Goal: Task Accomplishment & Management: Manage account settings

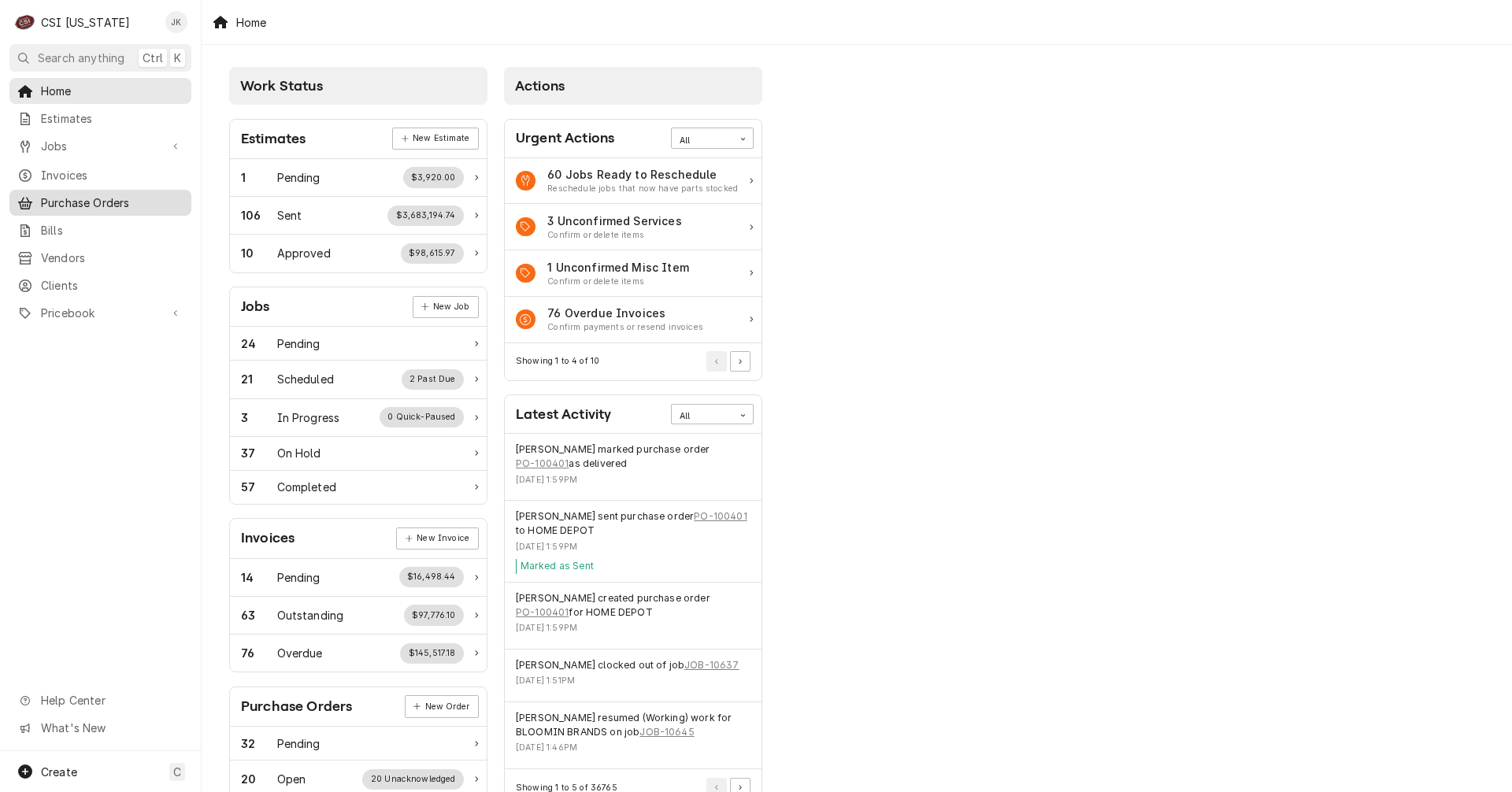
click at [96, 197] on span "Purchase Orders" at bounding box center [112, 202] width 143 height 16
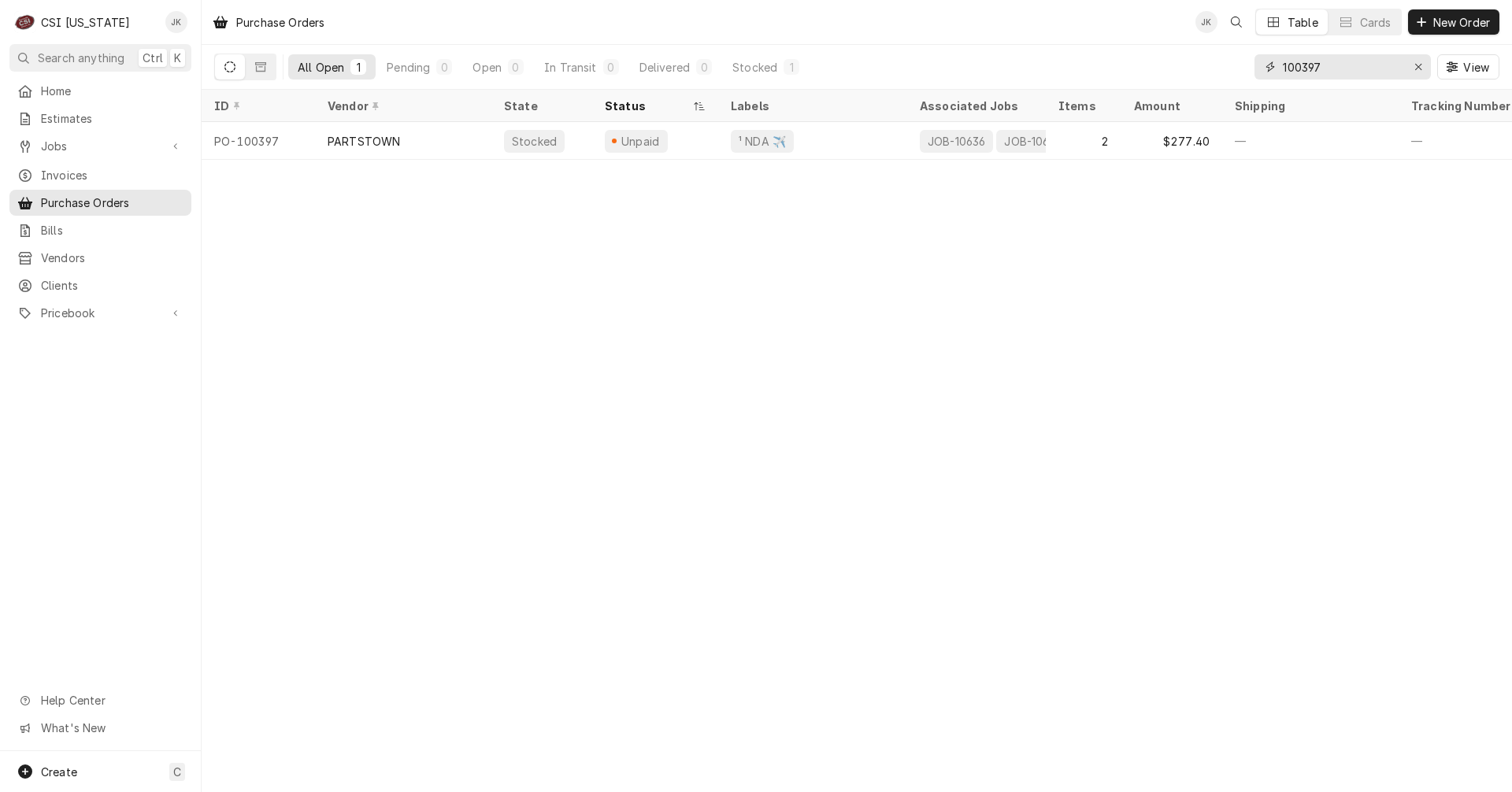
click at [1331, 67] on input "100397" at bounding box center [1341, 67] width 118 height 25
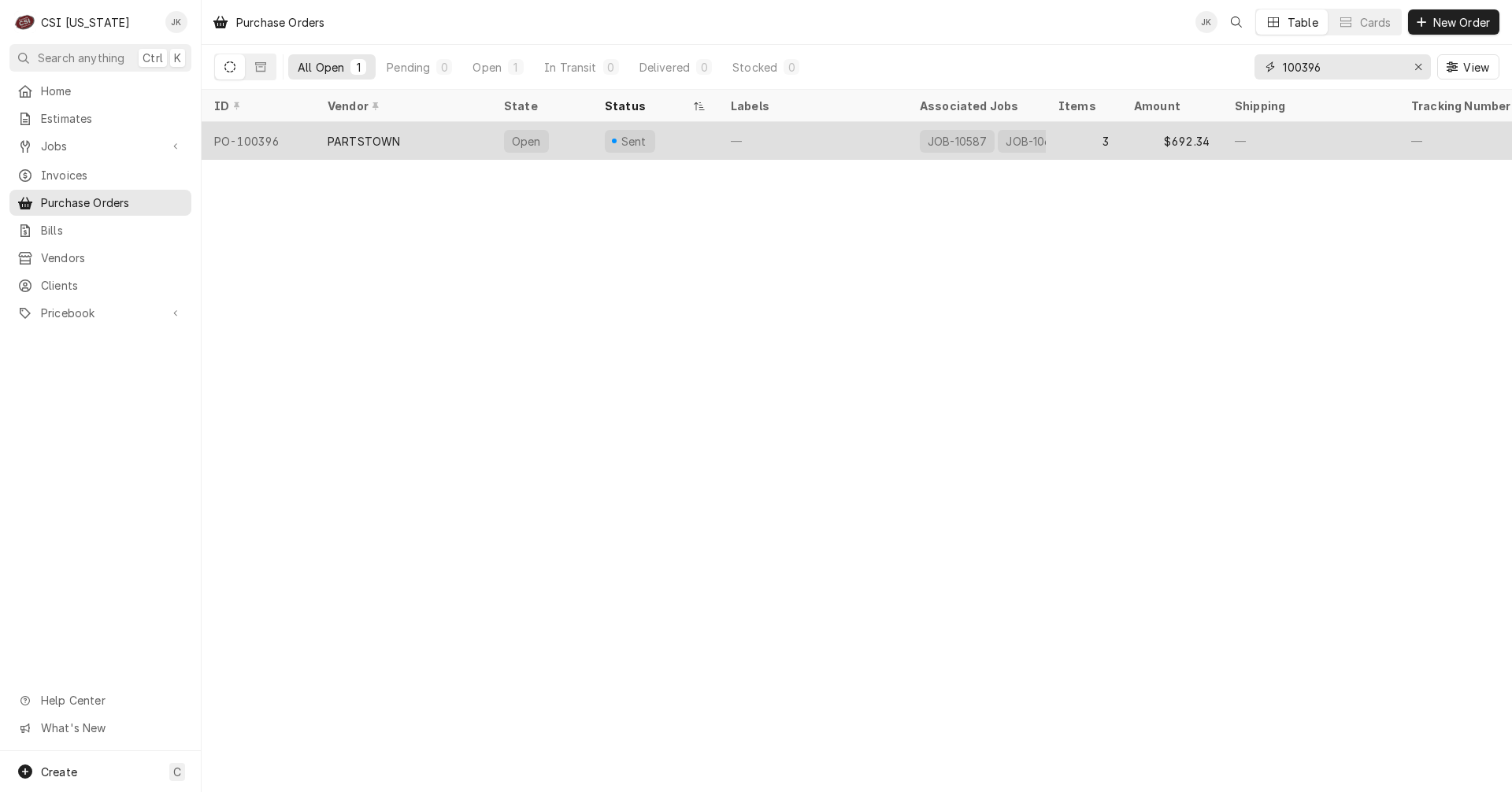
type input "100396"
click at [683, 144] on div "Sent" at bounding box center [655, 140] width 126 height 37
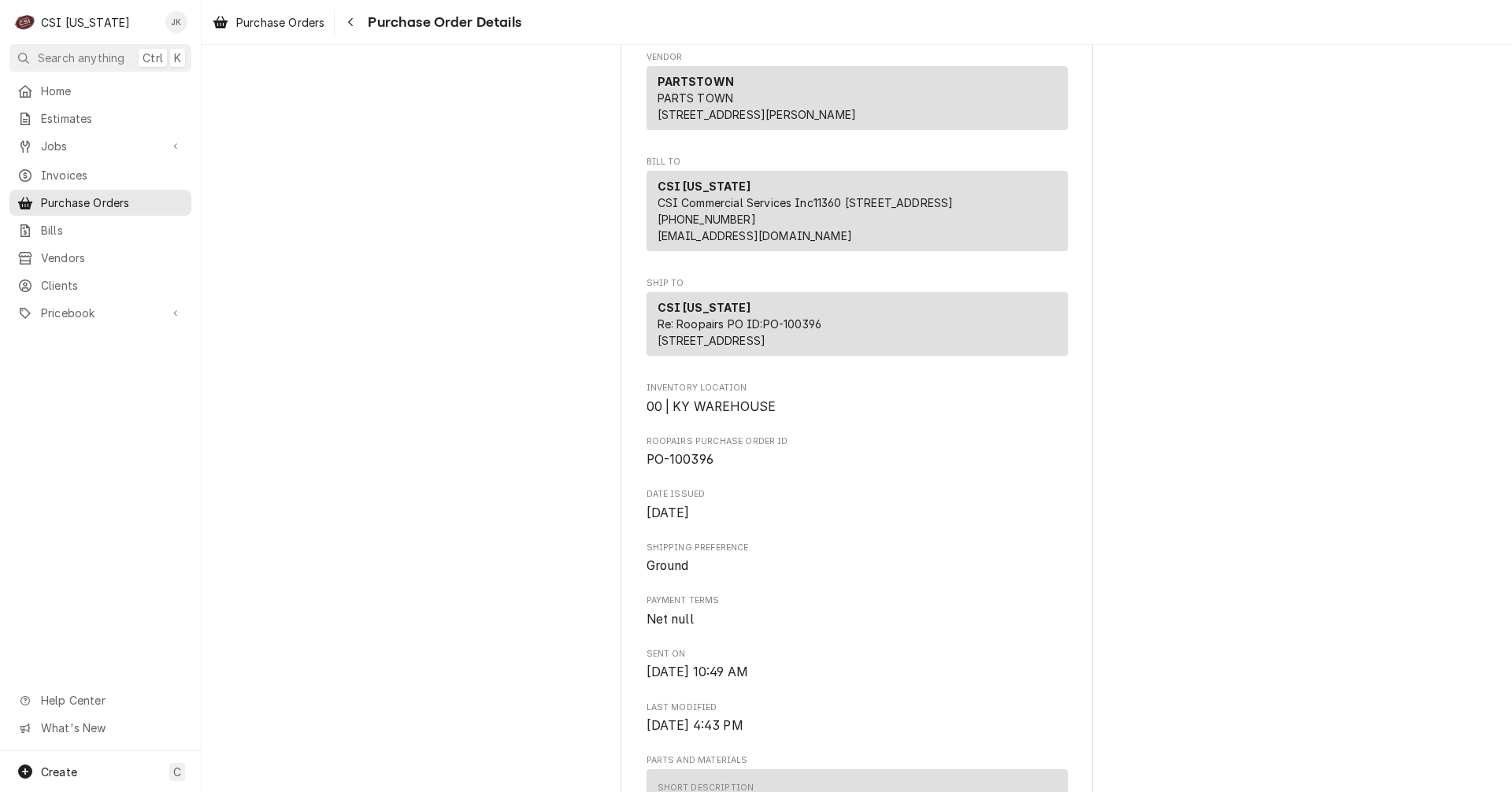
scroll to position [47, 0]
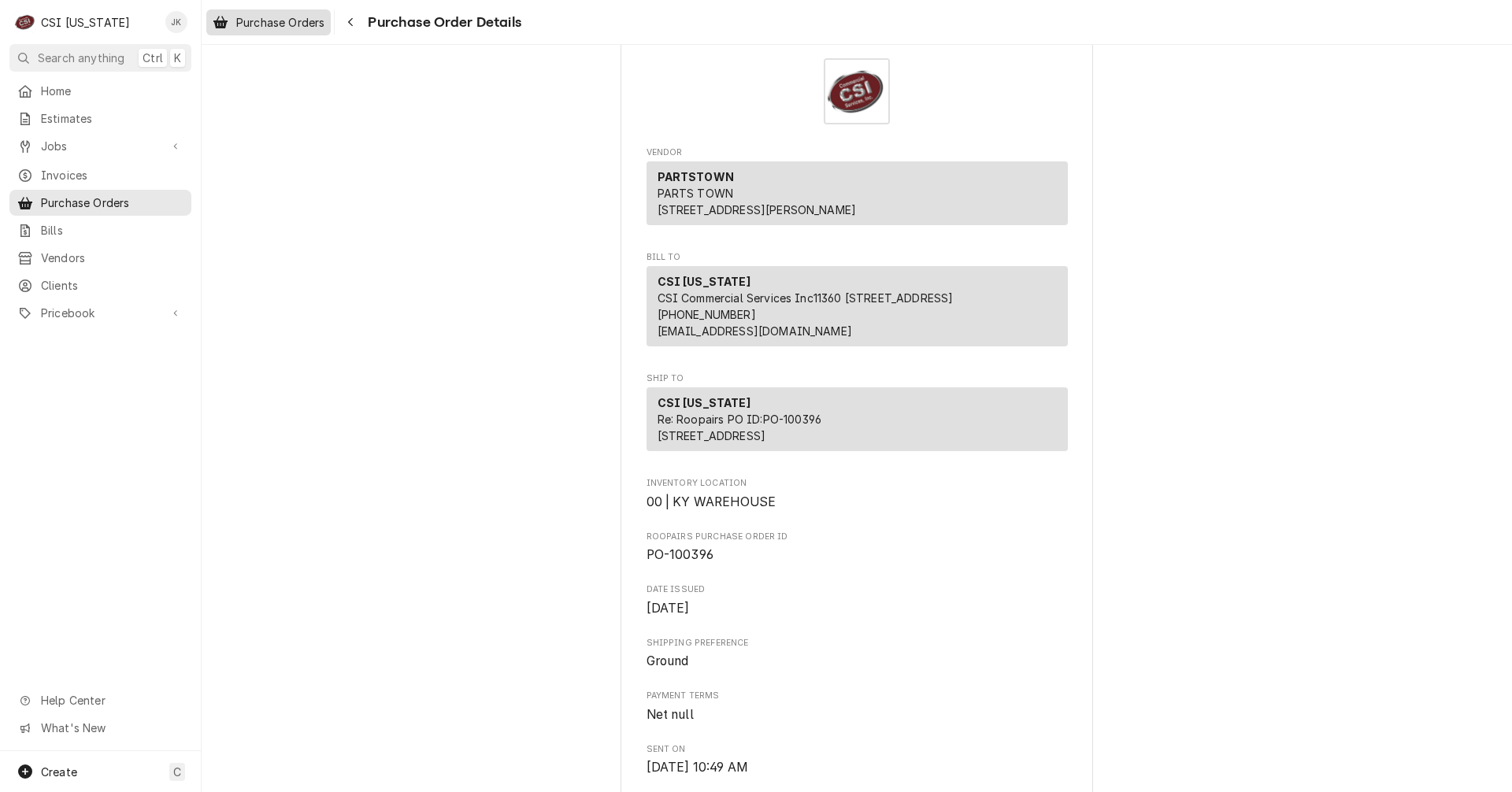
click at [258, 25] on span "Purchase Orders" at bounding box center [281, 22] width 88 height 16
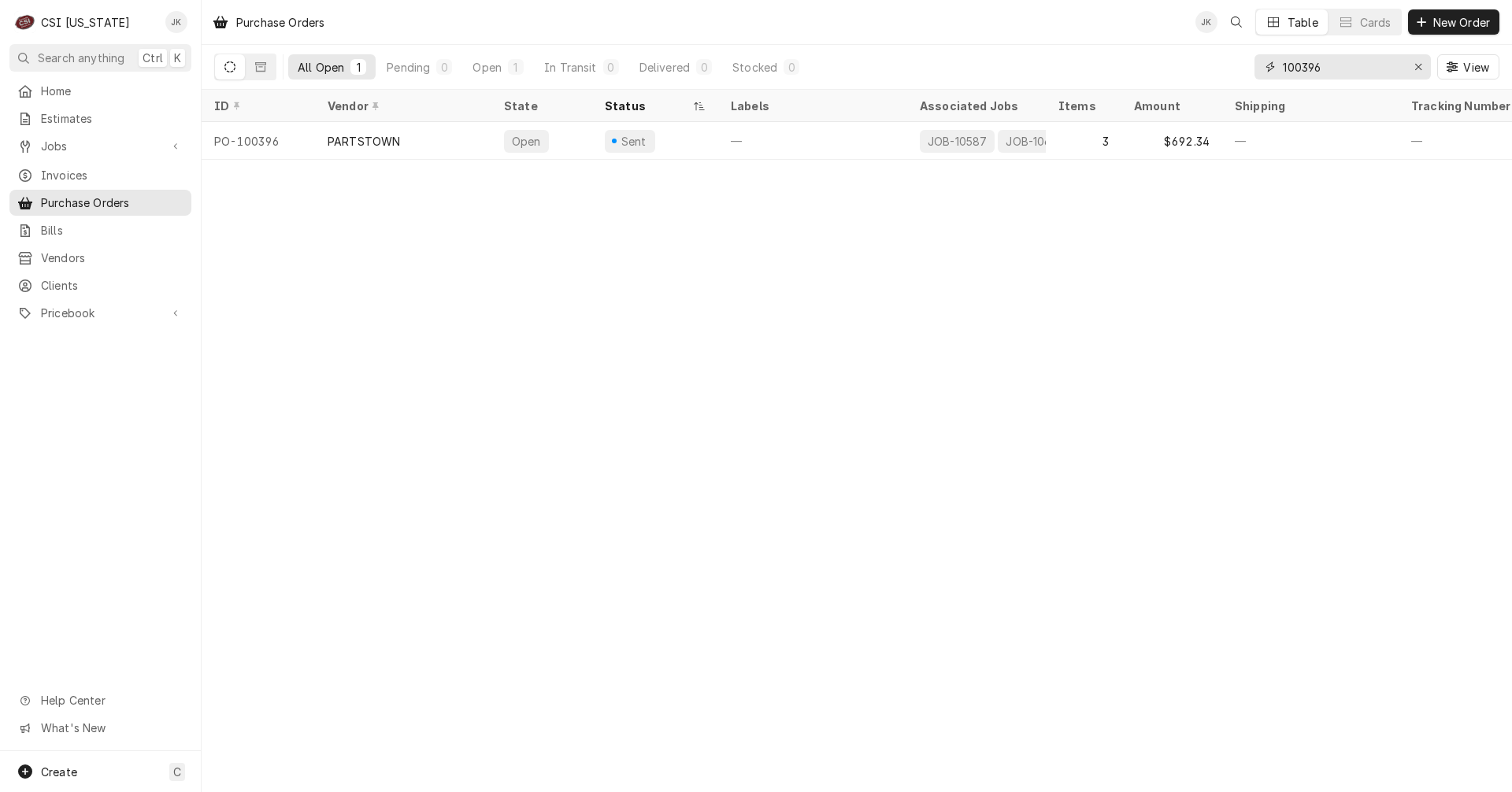
click at [1328, 72] on input "100396" at bounding box center [1341, 67] width 118 height 25
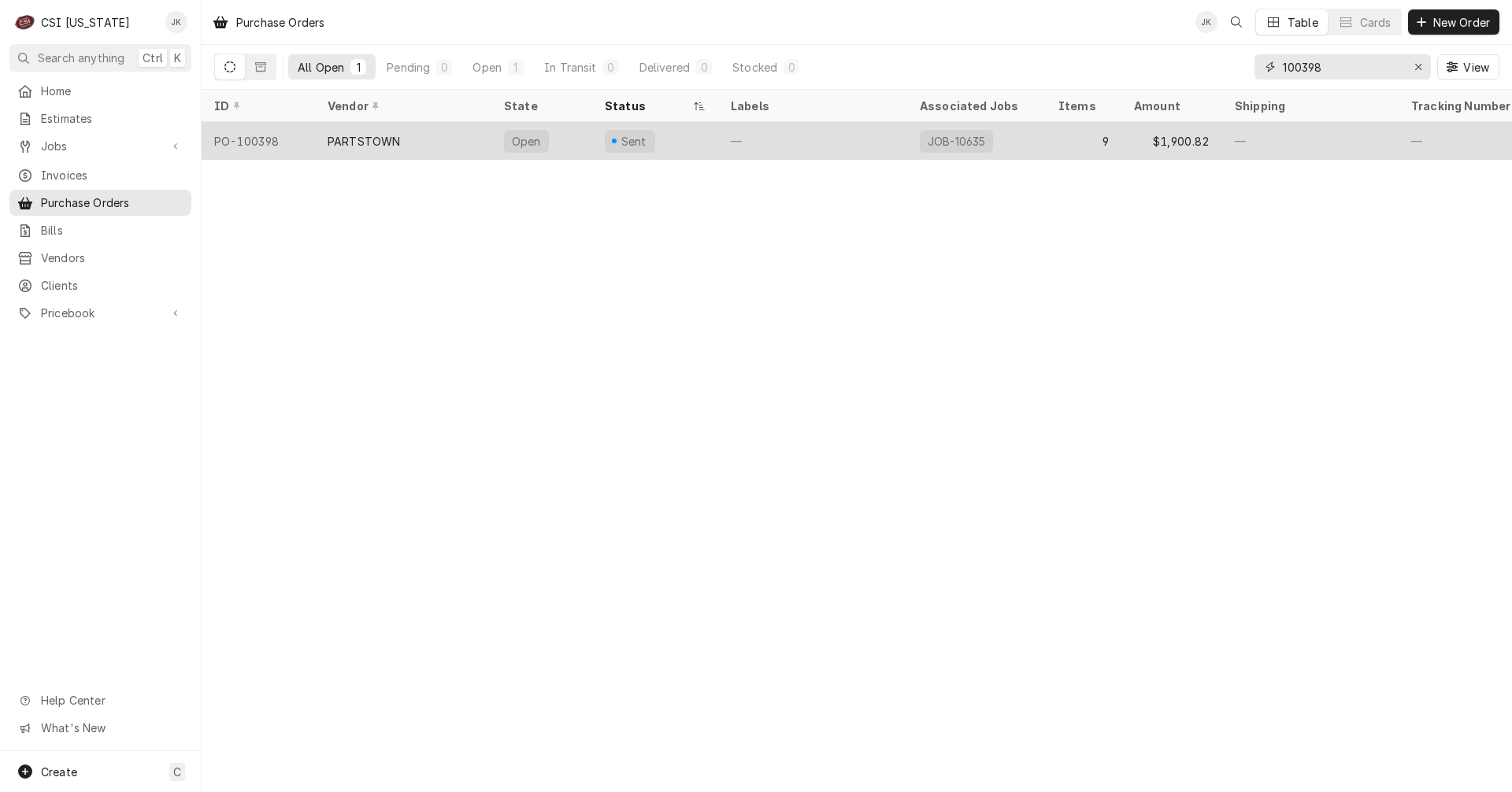
type input "100398"
click at [824, 143] on div "—" at bounding box center [813, 140] width 189 height 37
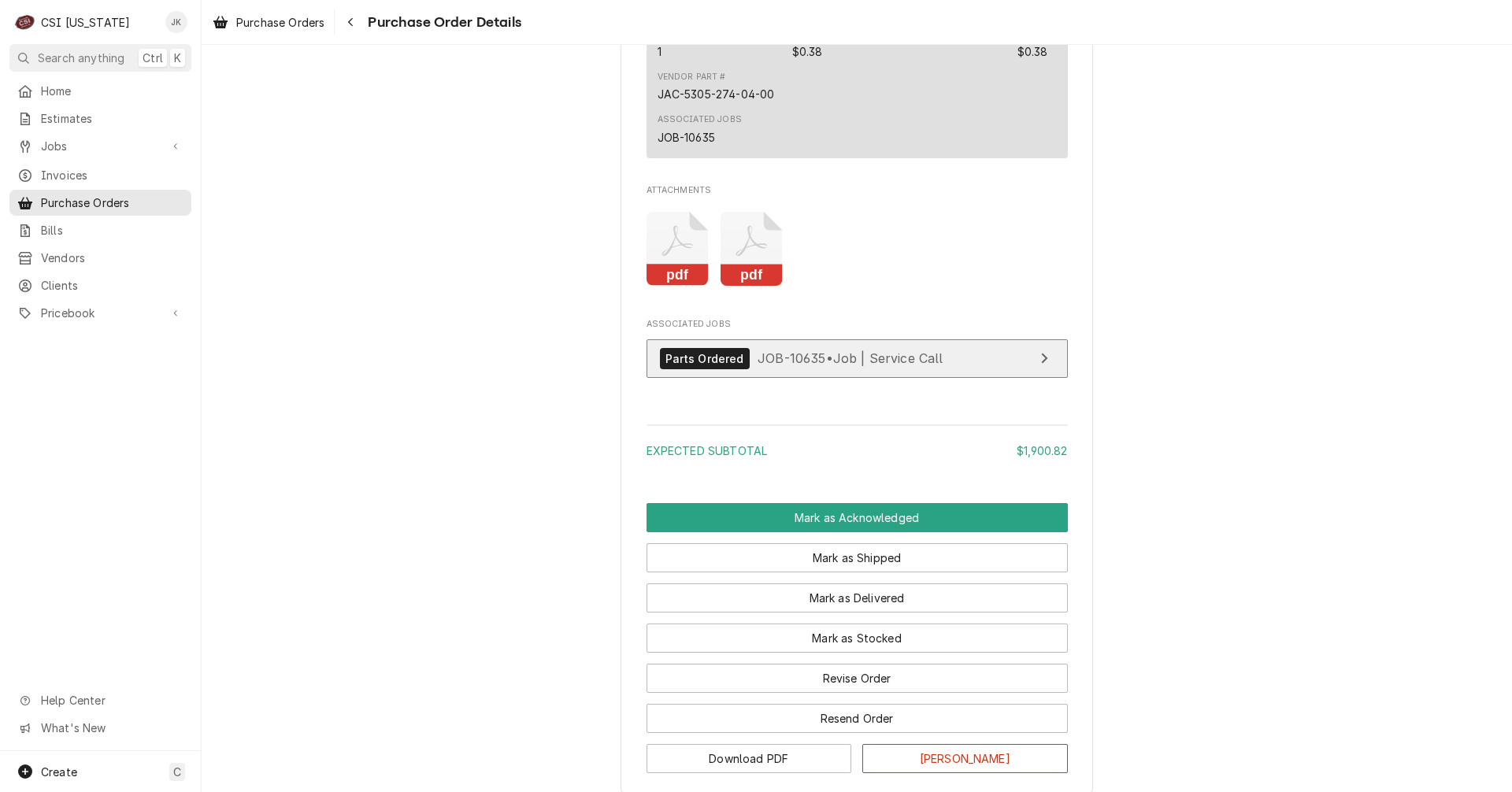
scroll to position [3639, 0]
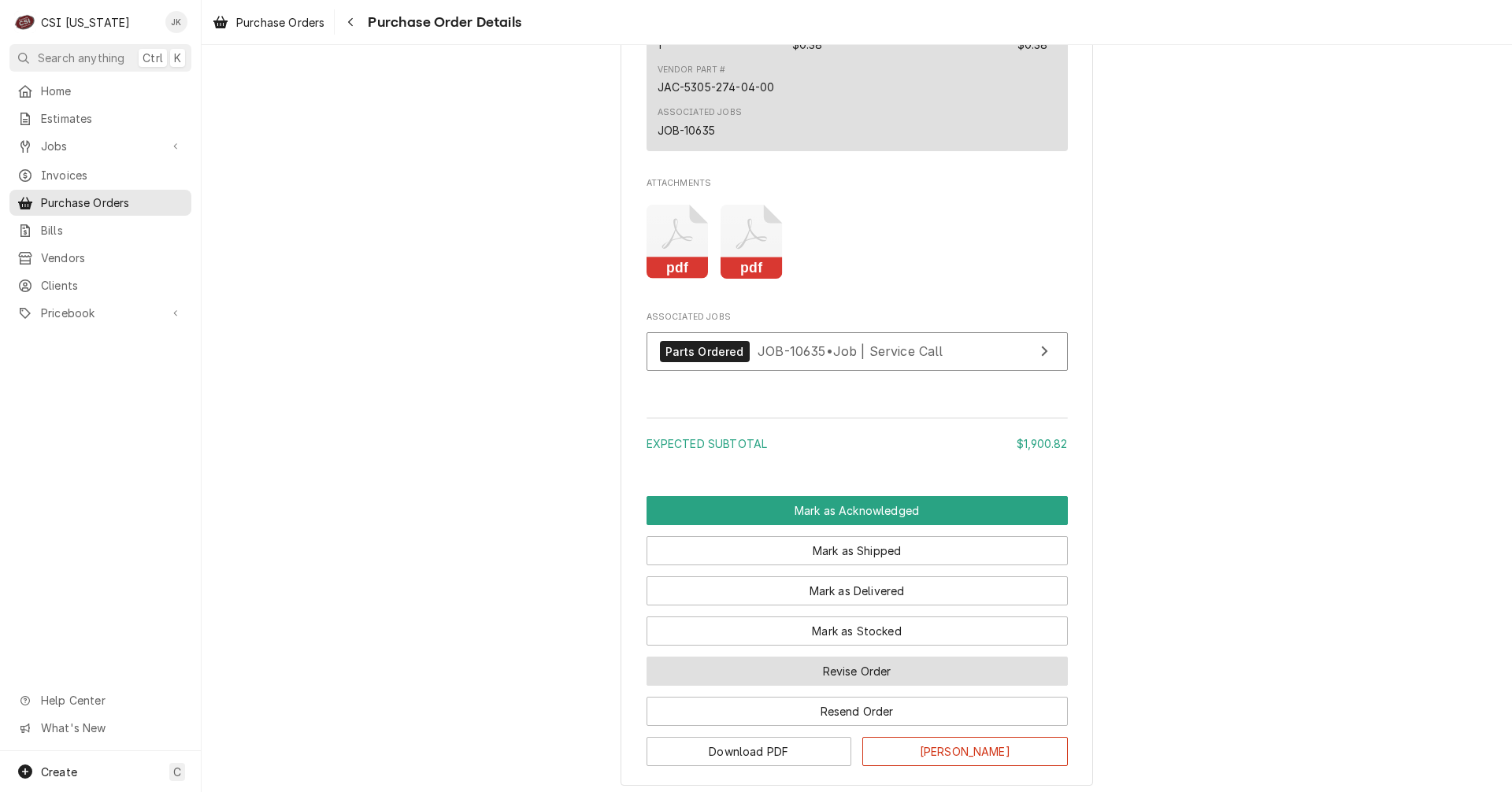
click at [837, 686] on button "Revise Order" at bounding box center [858, 671] width 422 height 29
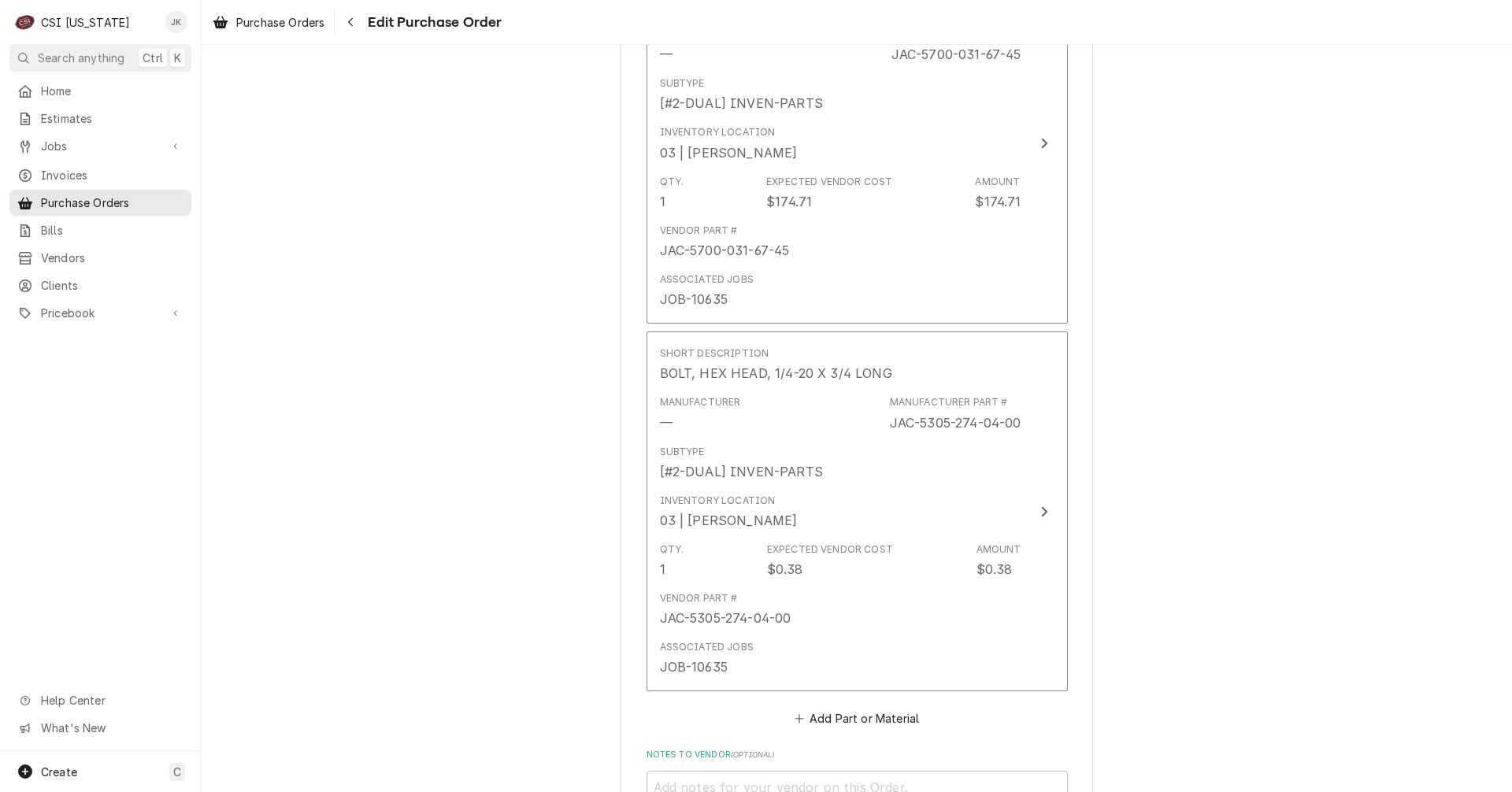
scroll to position [3309, 0]
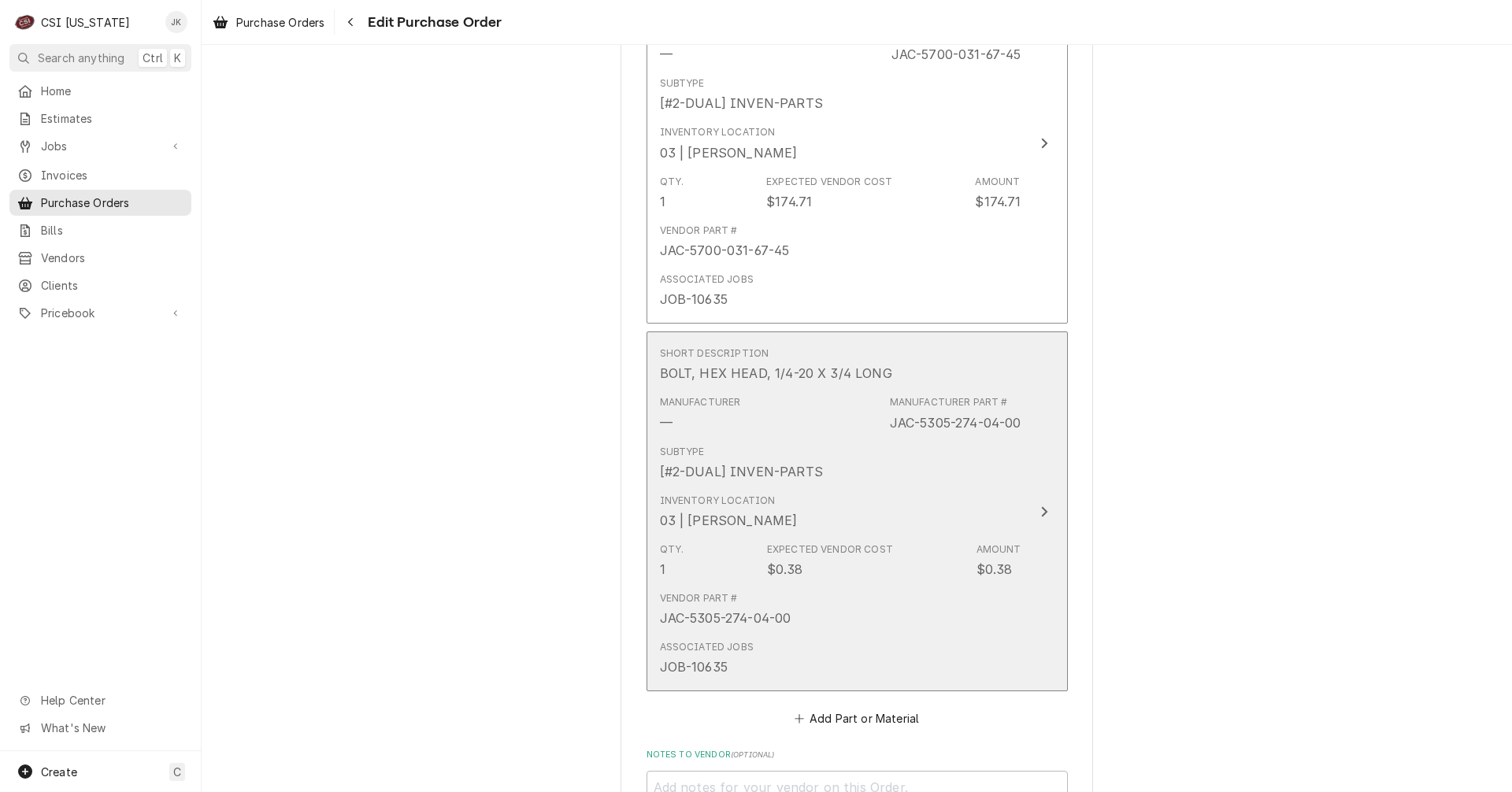
click at [831, 614] on div "Vendor Part # JAC-5305-274-04-00" at bounding box center [840, 609] width 361 height 49
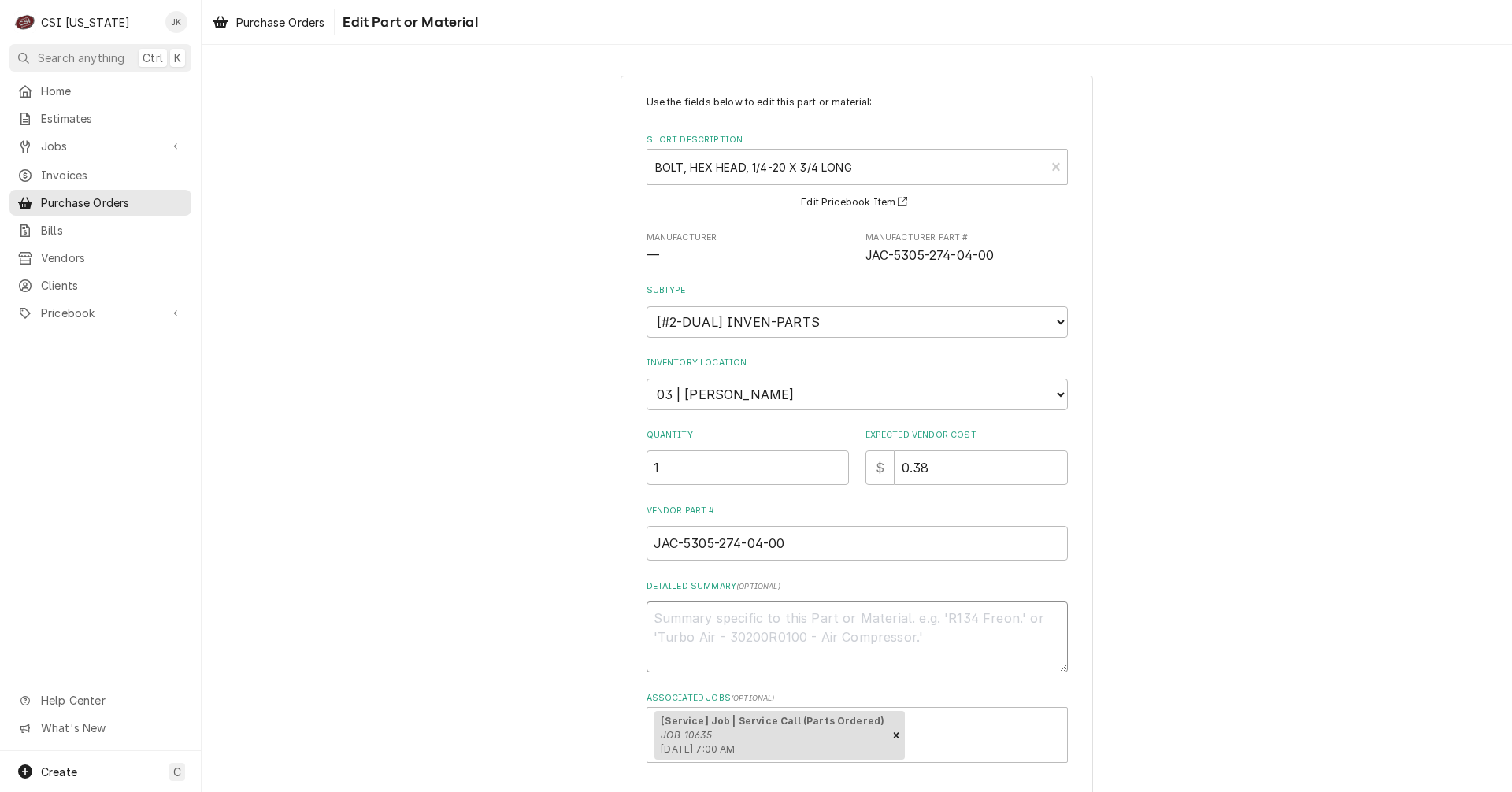
click at [831, 614] on textarea "Detailed Summary ( optional )" at bounding box center [858, 637] width 422 height 71
type textarea "x"
type textarea "A"
type textarea "x"
type textarea "Ar"
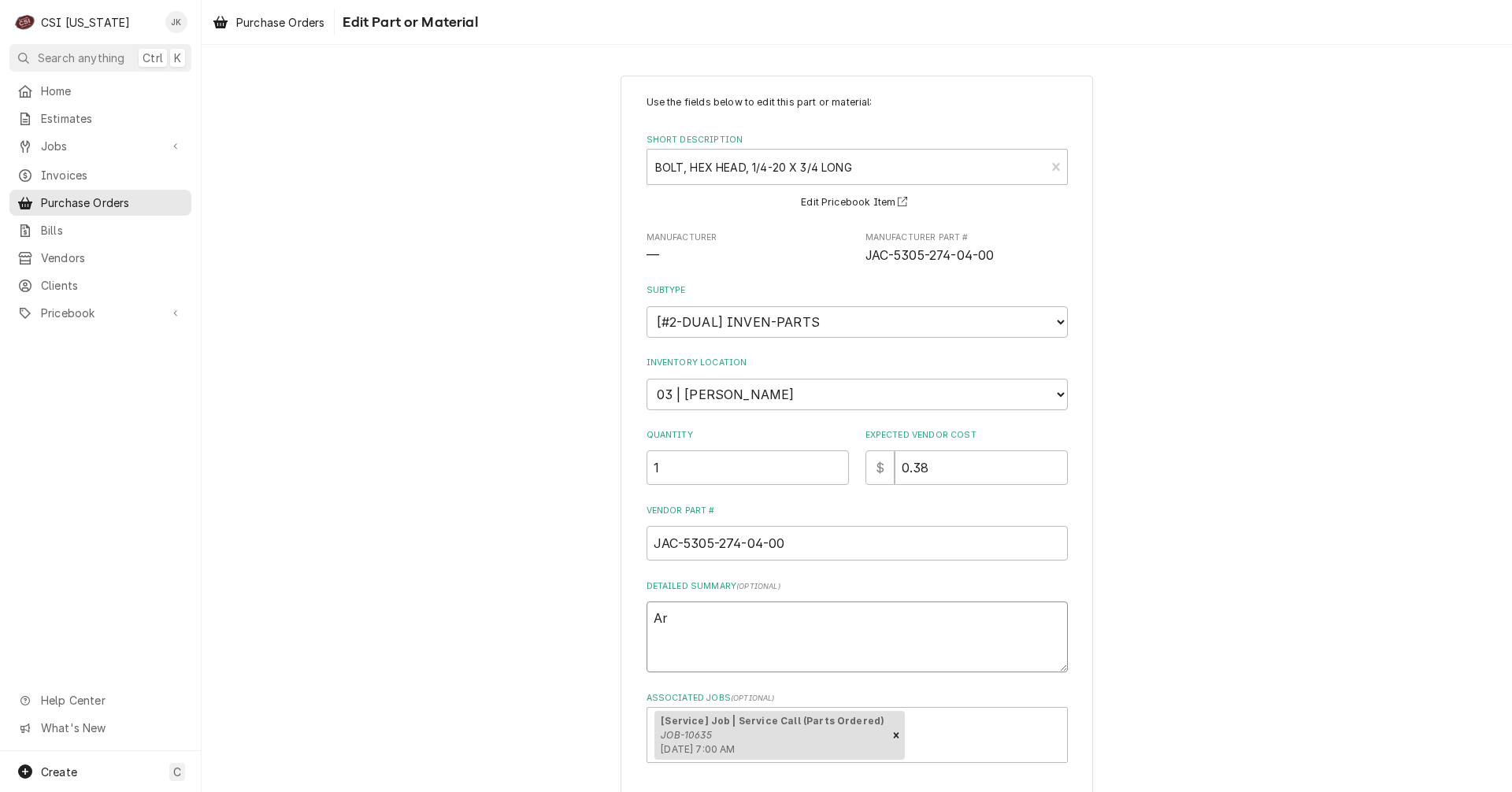
type textarea "x"
type textarea "Arr"
type textarea "x"
type textarea "Arri"
type textarea "x"
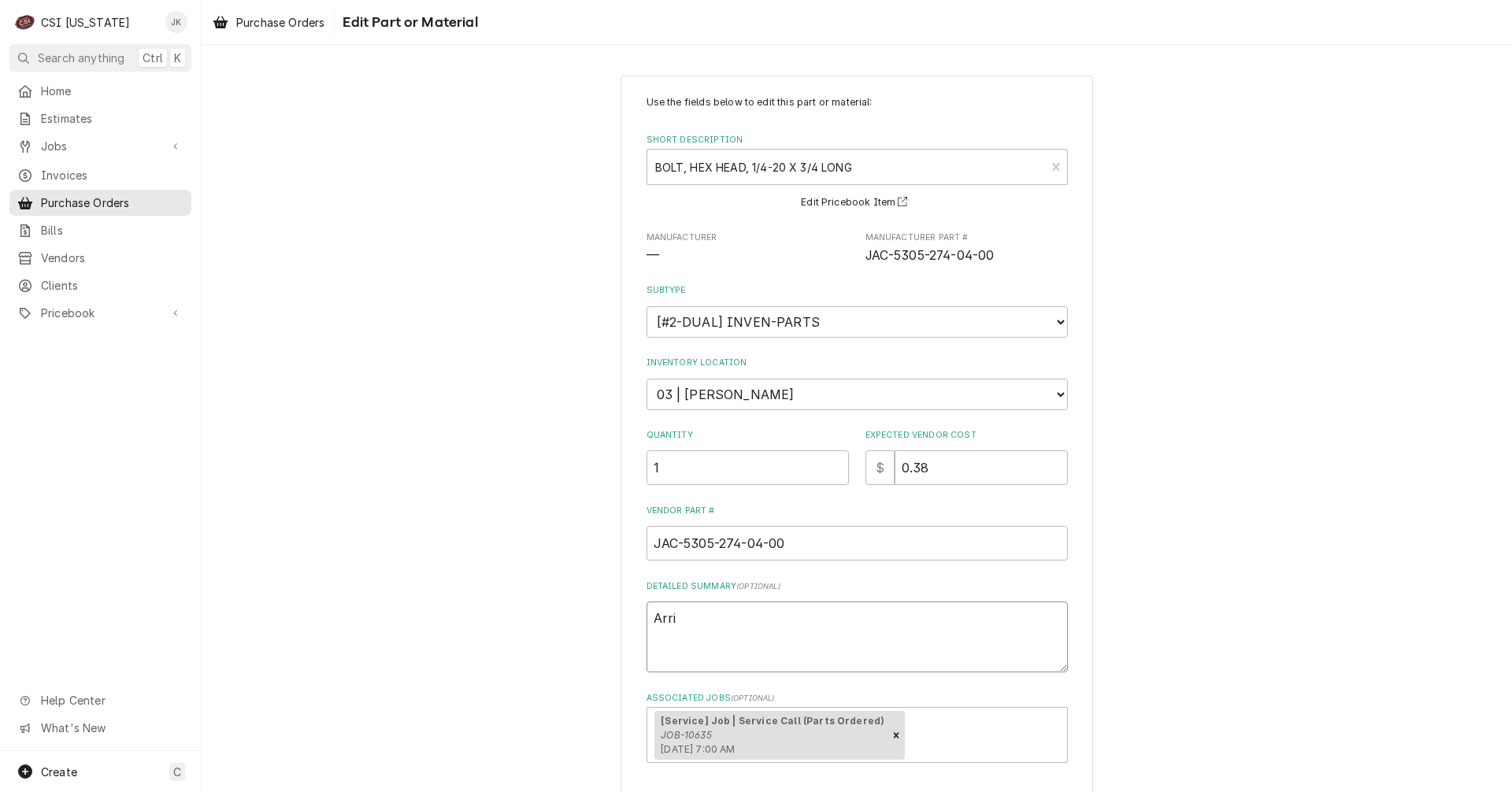
type textarea "Arriv"
type textarea "x"
type textarea "Arrive"
type textarea "x"
type textarea "Arrived"
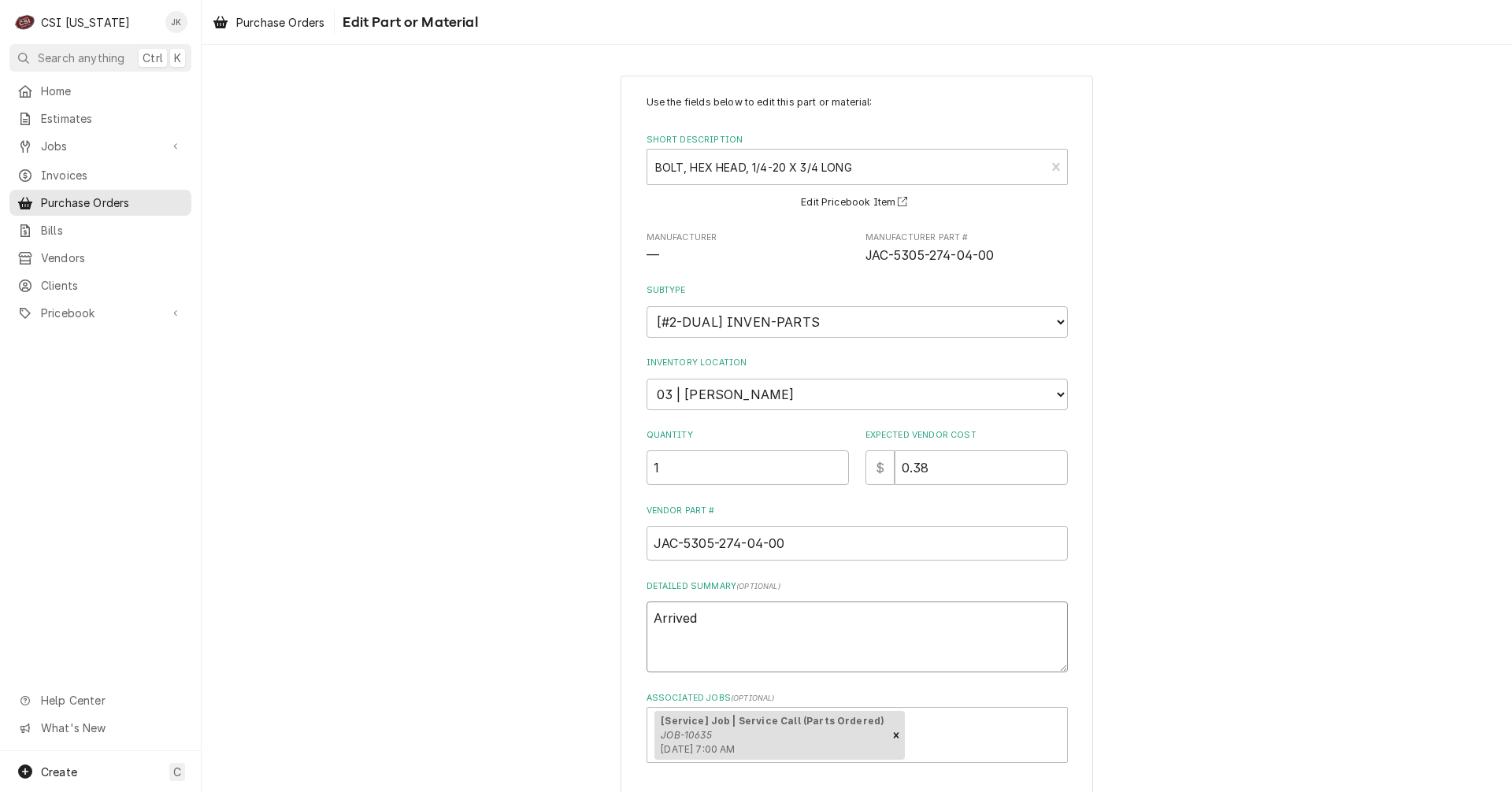
type textarea "x"
type textarea "Arrived"
type textarea "x"
type textarea "Arrived 9"
type textarea "x"
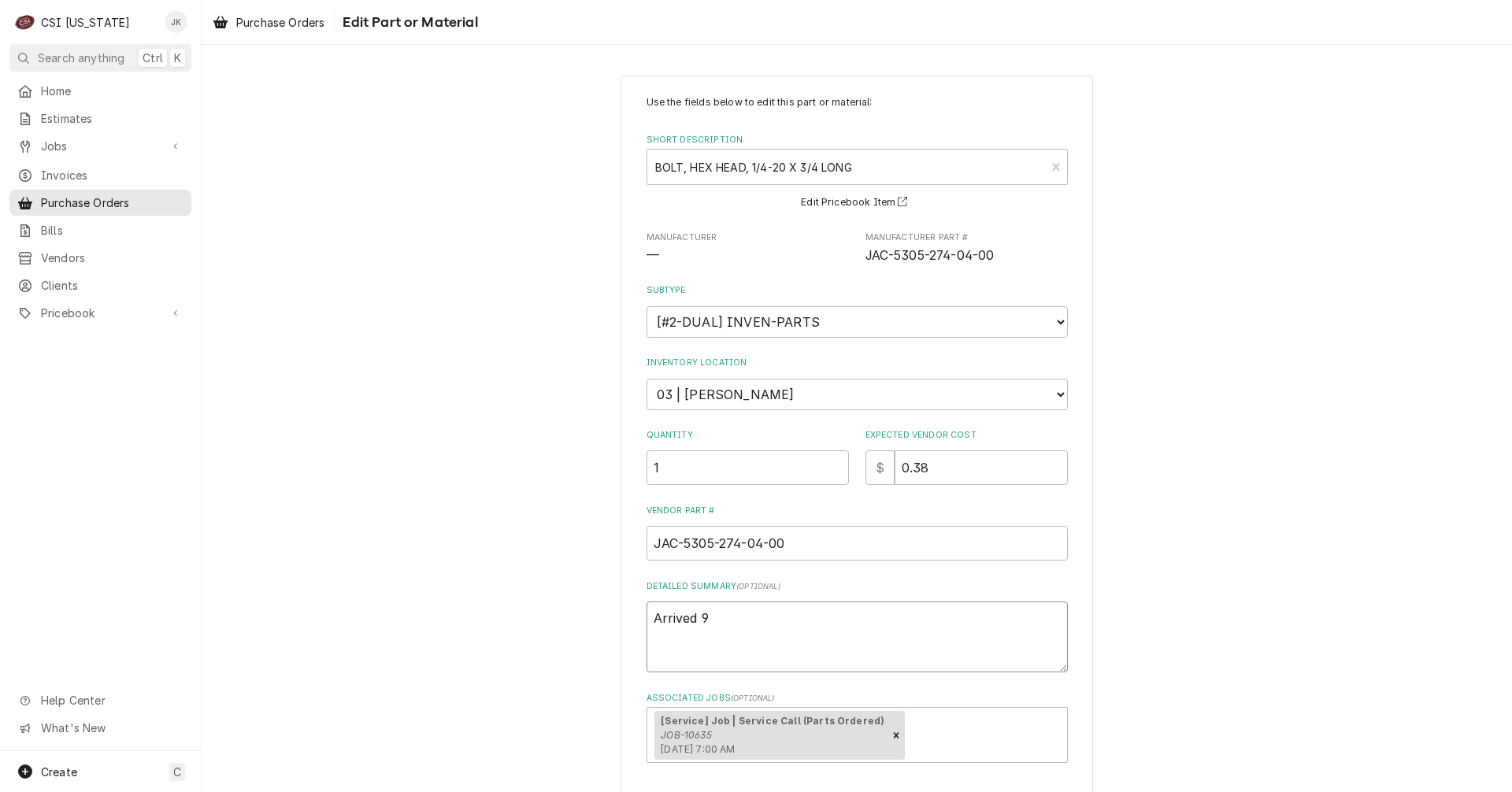
type textarea "Arrived 9/"
type textarea "x"
type textarea "Arrived 9/2"
type textarea "x"
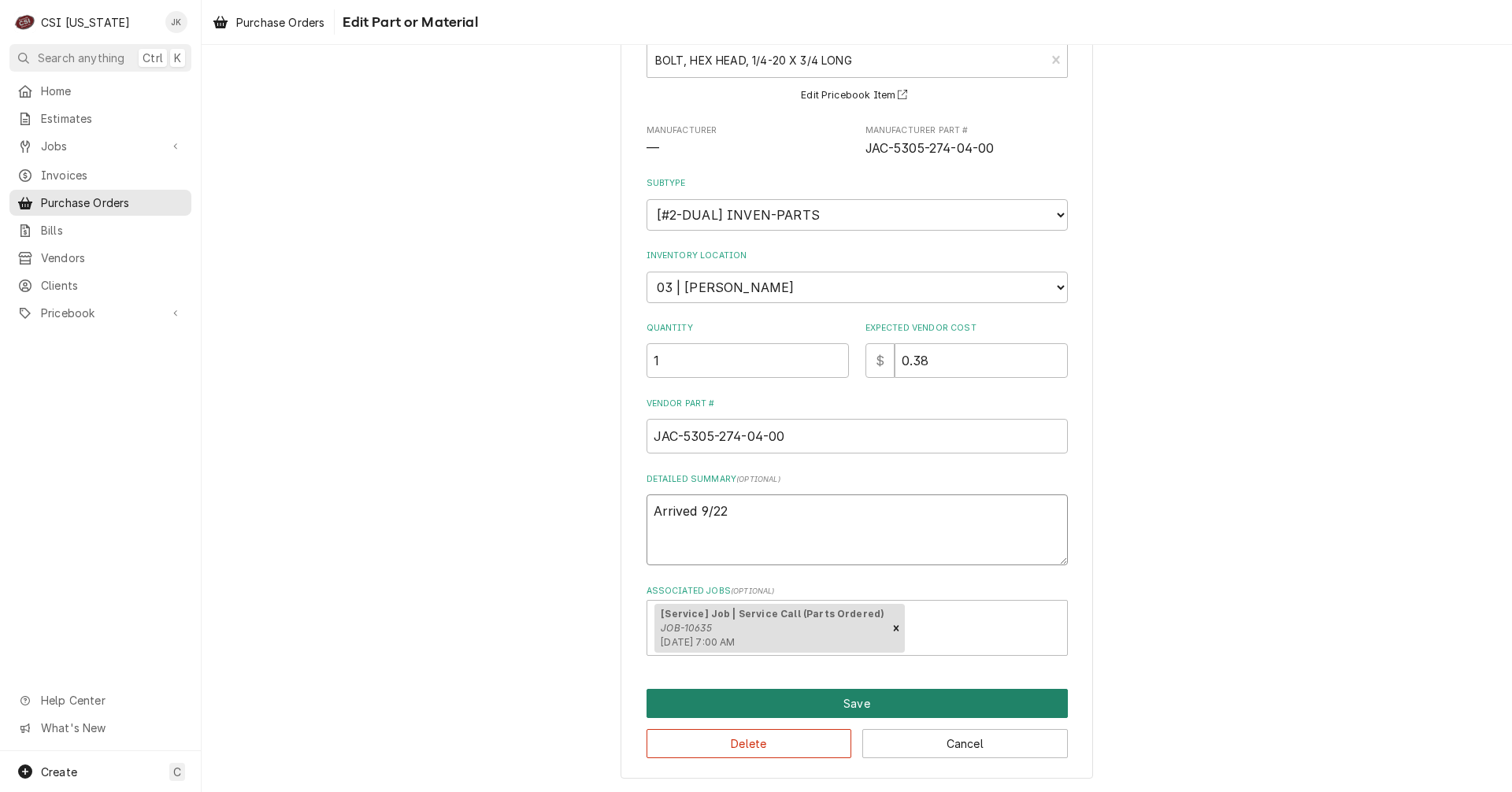
type textarea "Arrived 9/22"
click at [825, 702] on button "Save" at bounding box center [858, 703] width 422 height 29
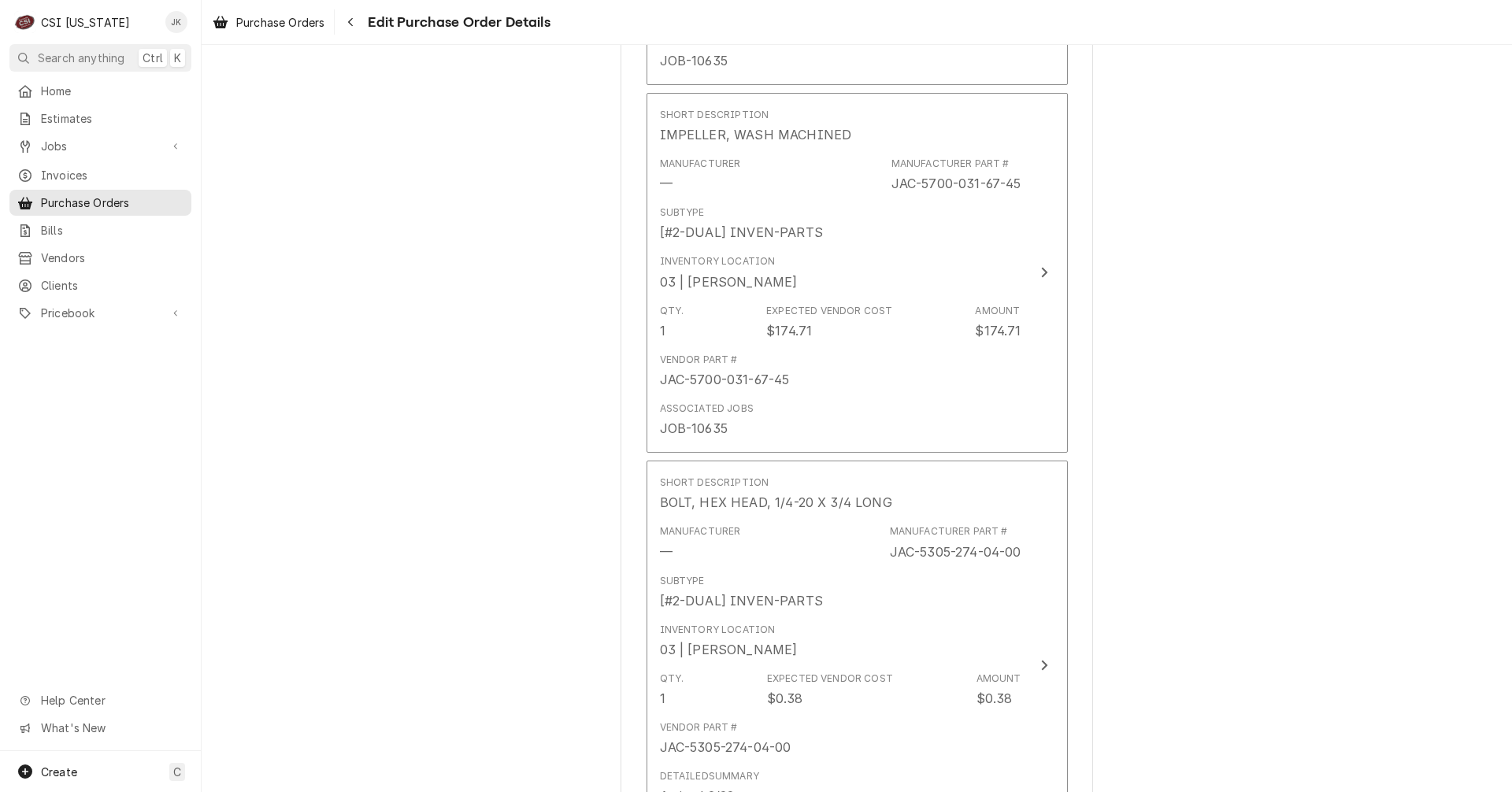
scroll to position [3178, 0]
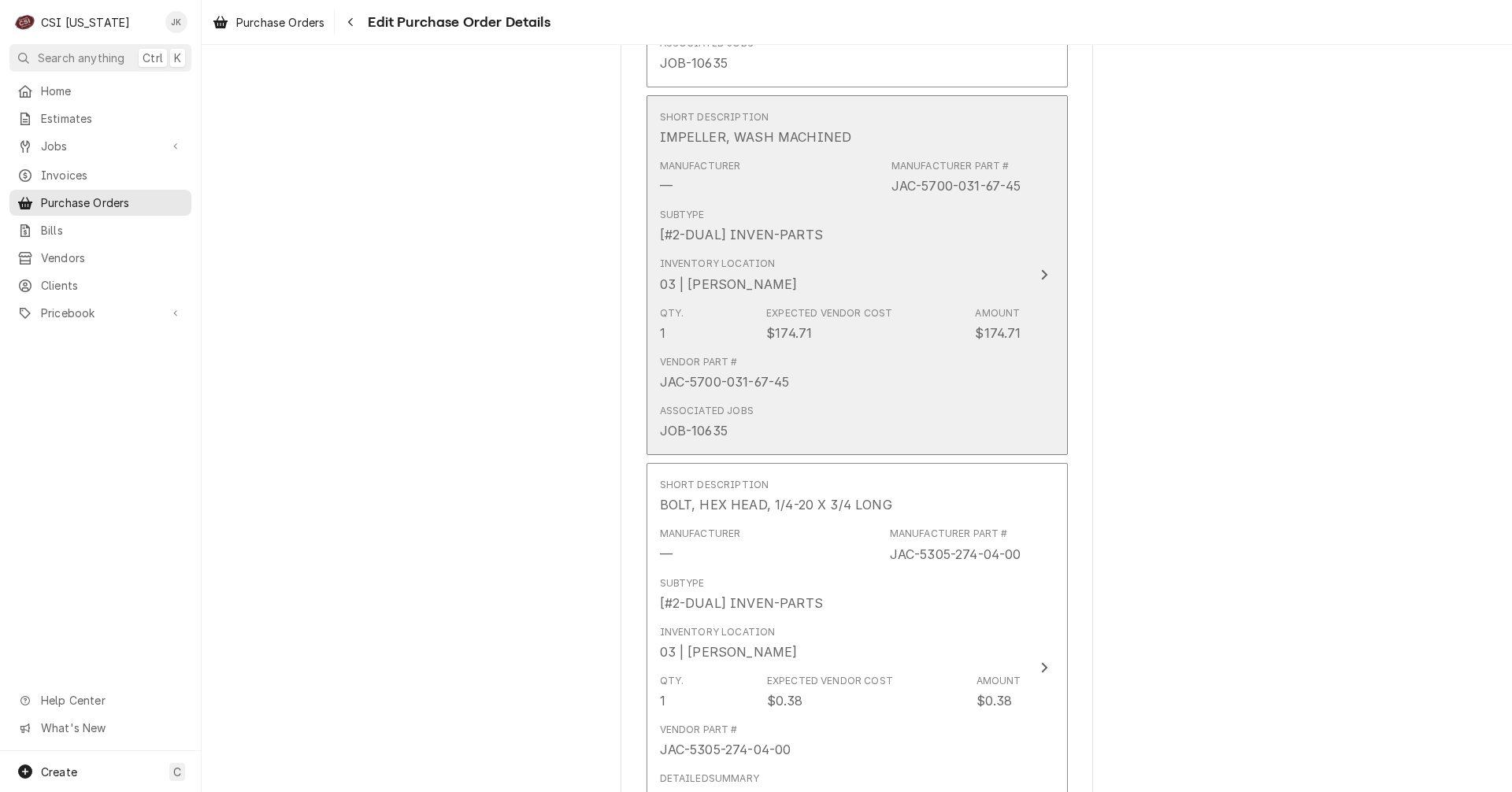
click at [835, 387] on div "Vendor Part # JAC-5700-031-67-45" at bounding box center [840, 373] width 361 height 49
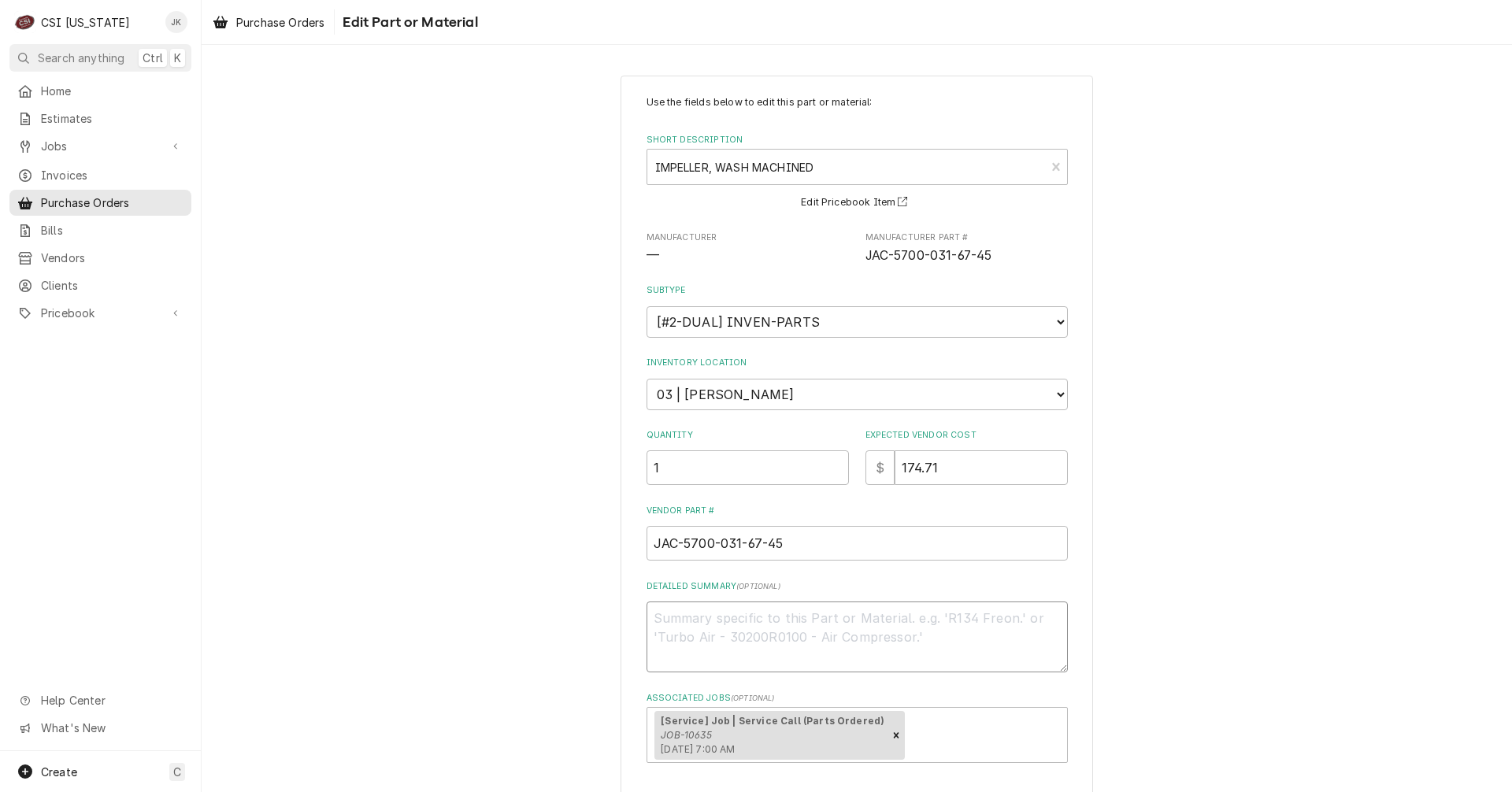
click at [831, 638] on textarea "Detailed Summary ( optional )" at bounding box center [858, 637] width 422 height 71
type textarea "x"
type textarea "A"
type textarea "x"
type textarea "Ar"
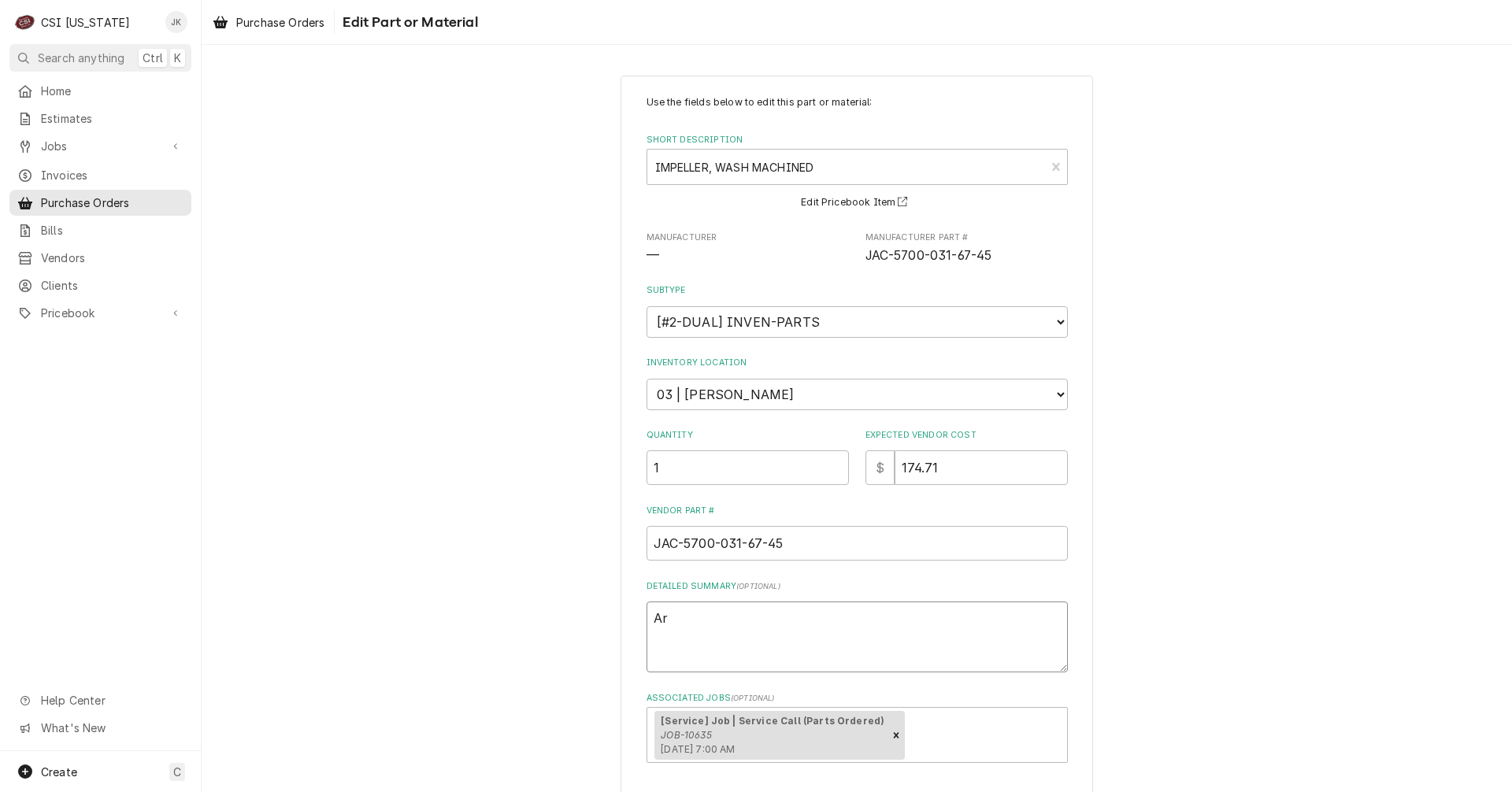
type textarea "x"
type textarea "Arr"
type textarea "x"
type textarea "Arri"
type textarea "x"
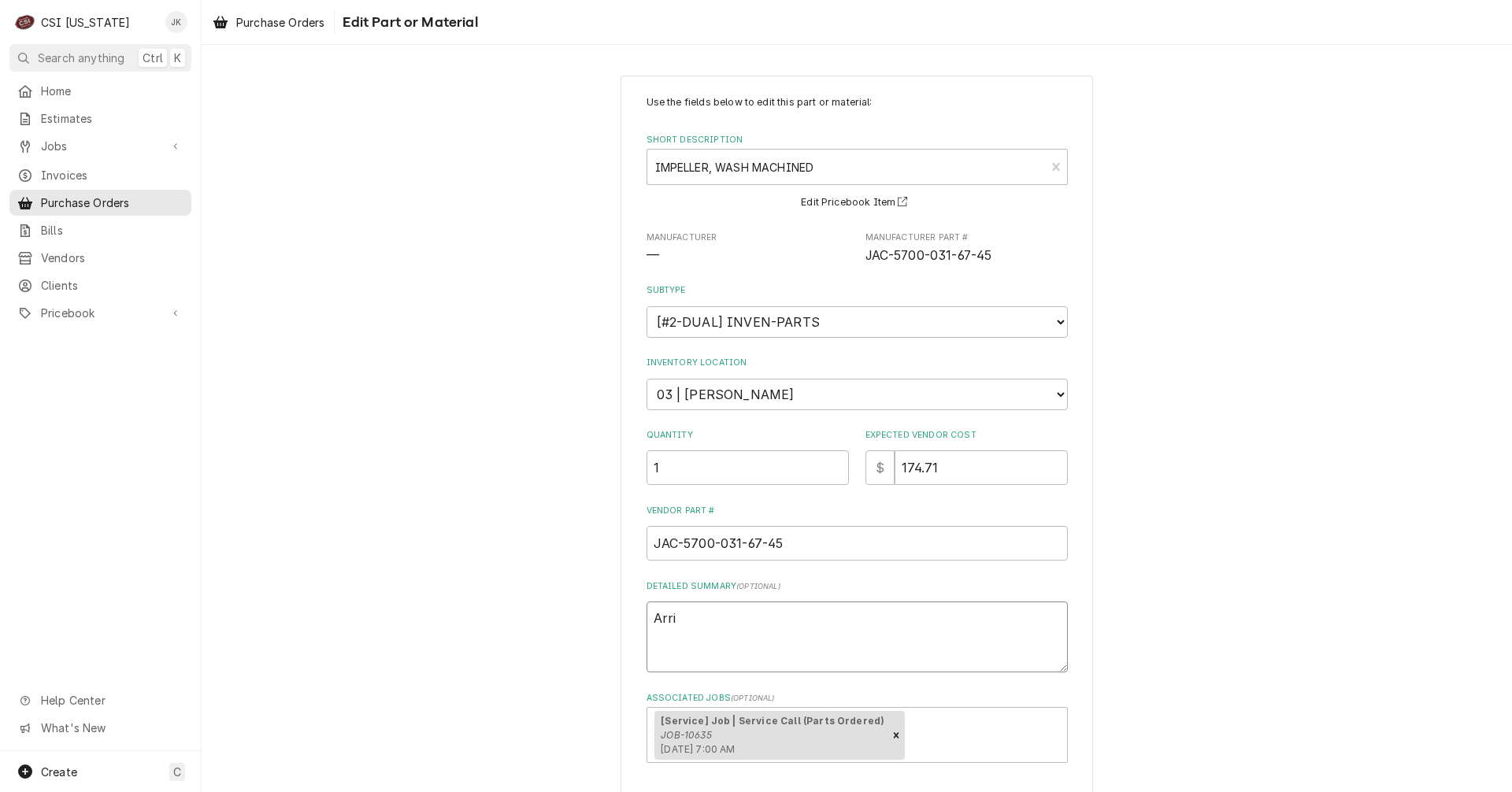
type textarea "Arriv"
type textarea "x"
type textarea "Arrive"
type textarea "x"
type textarea "Arrived"
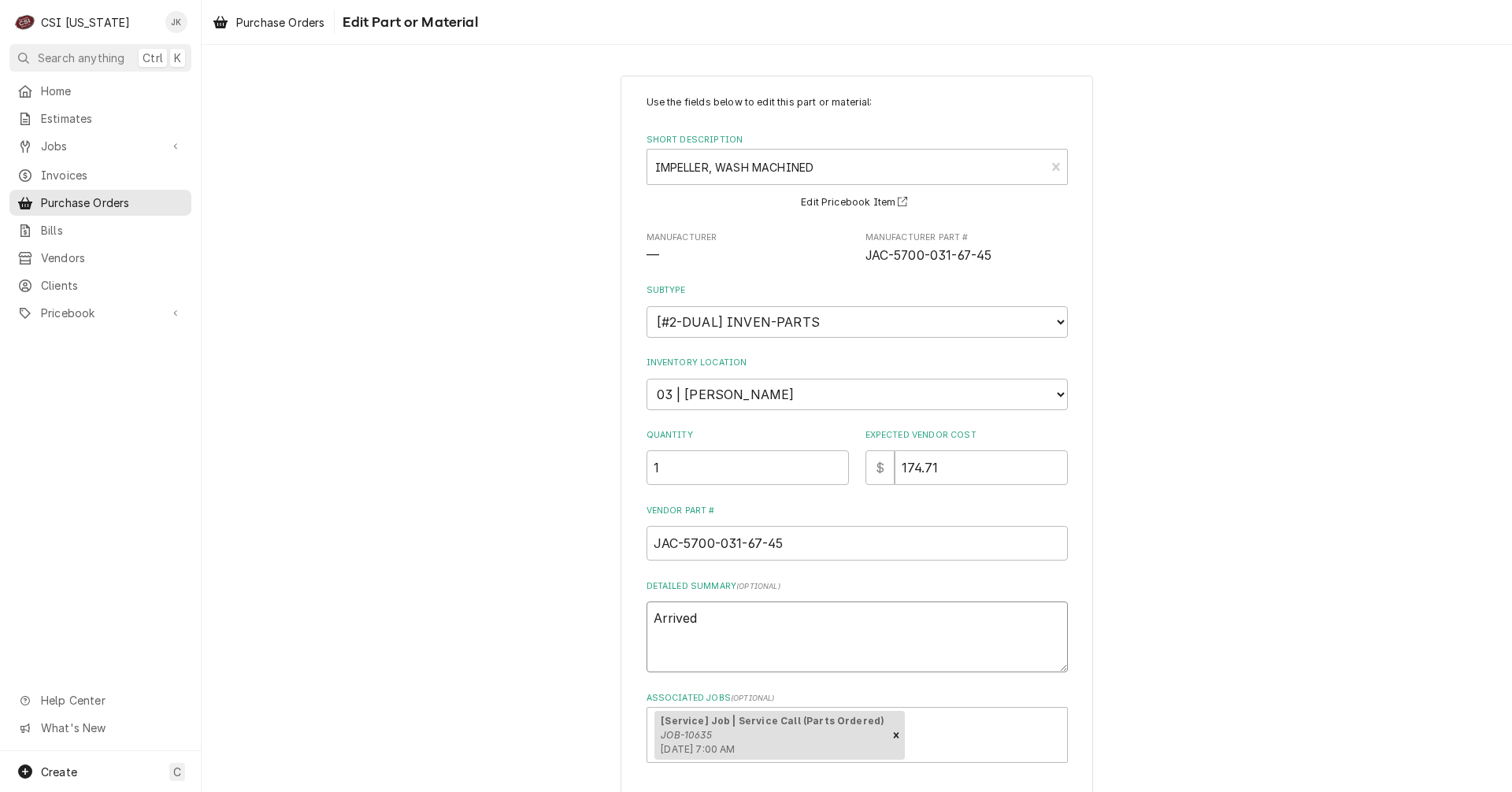
type textarea "x"
type textarea "Arrived"
type textarea "x"
type textarea "Arrived 9"
type textarea "x"
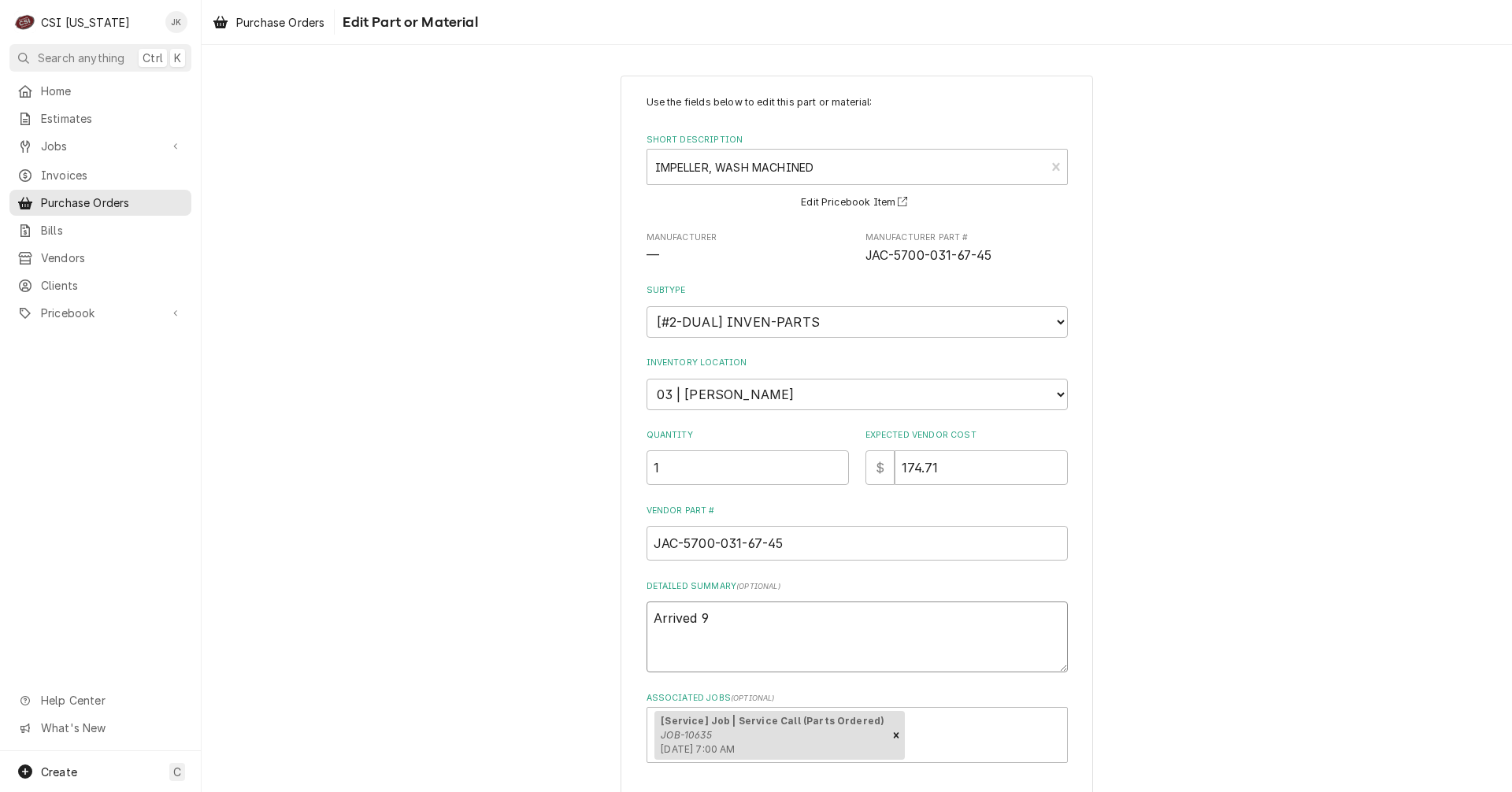
type textarea "Arrived 9/"
type textarea "x"
type textarea "Arrived 9/2"
type textarea "x"
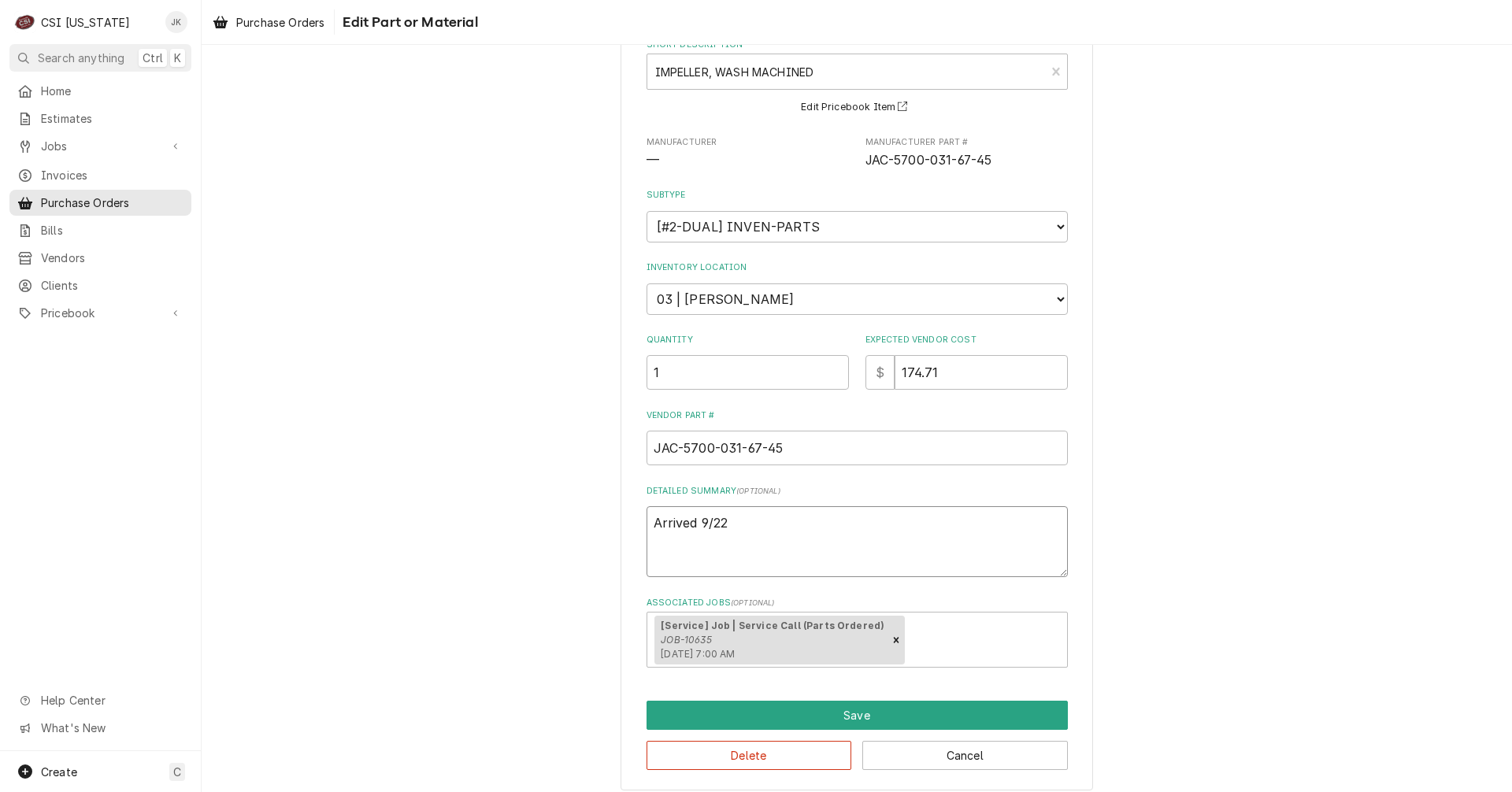
scroll to position [107, 0]
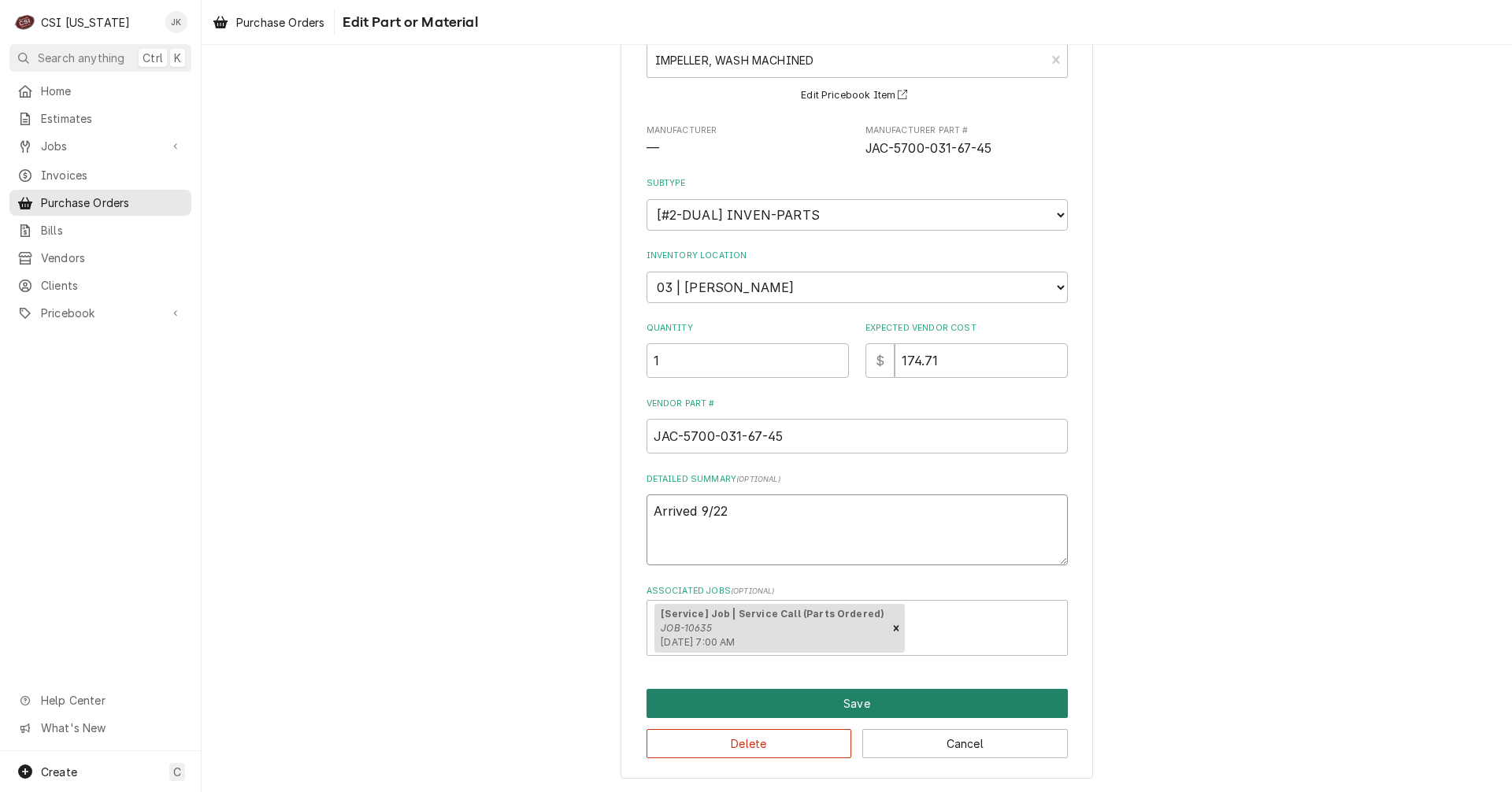
type textarea "Arrived 9/22"
click at [784, 709] on button "Save" at bounding box center [858, 703] width 422 height 29
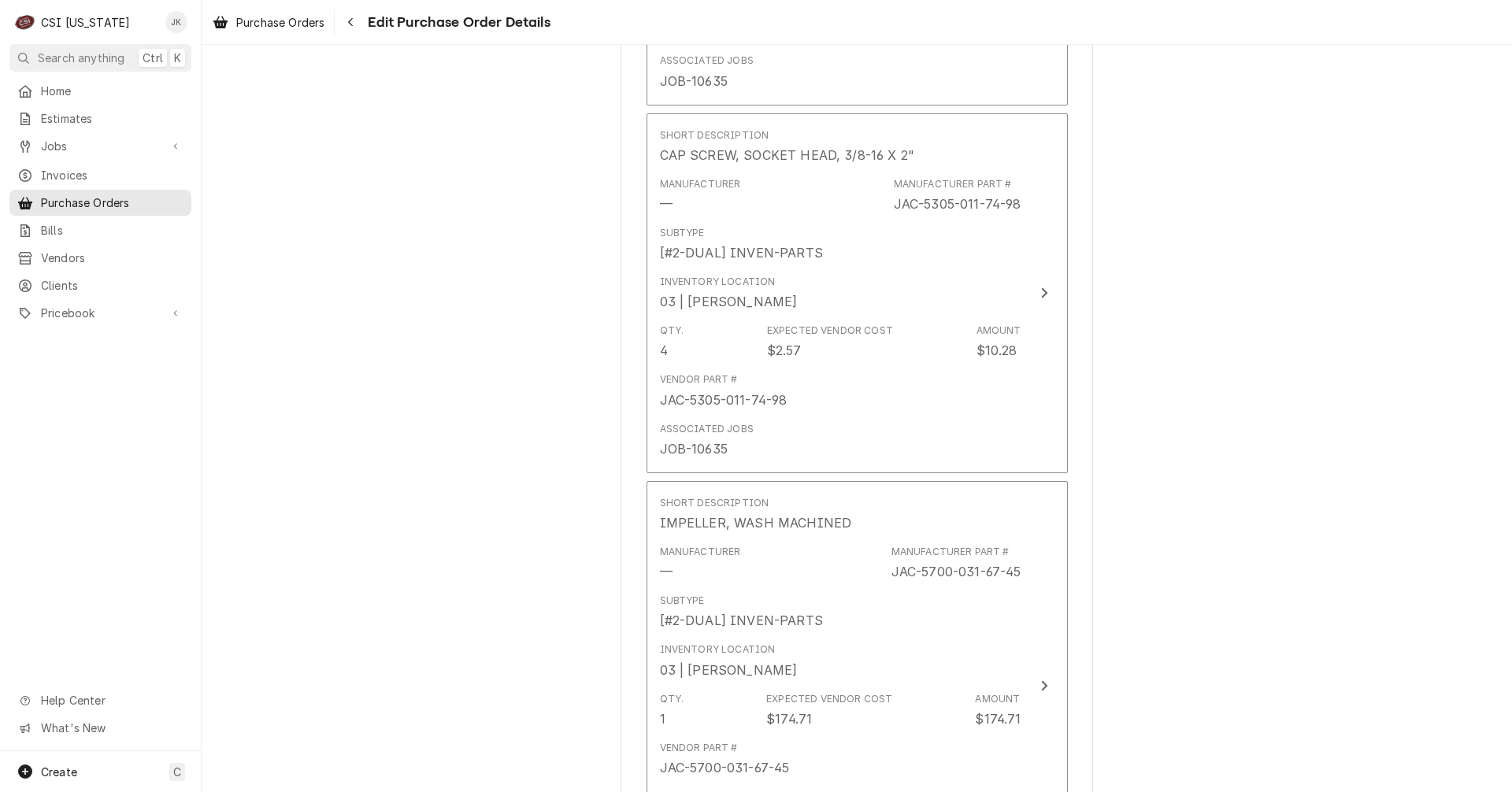
scroll to position [2791, 0]
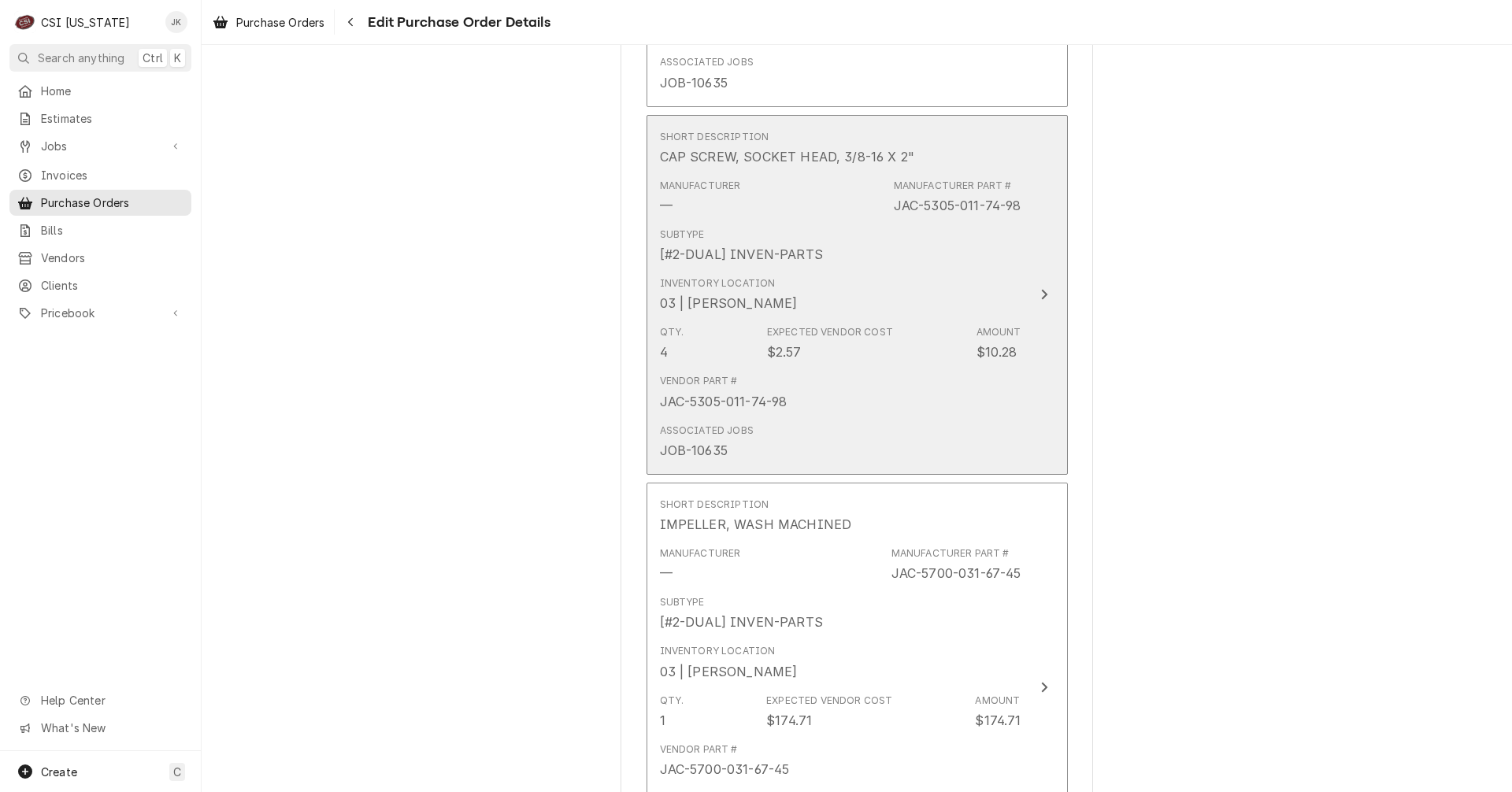
click at [788, 432] on div "Associated Jobs JOB-10635" at bounding box center [840, 441] width 361 height 49
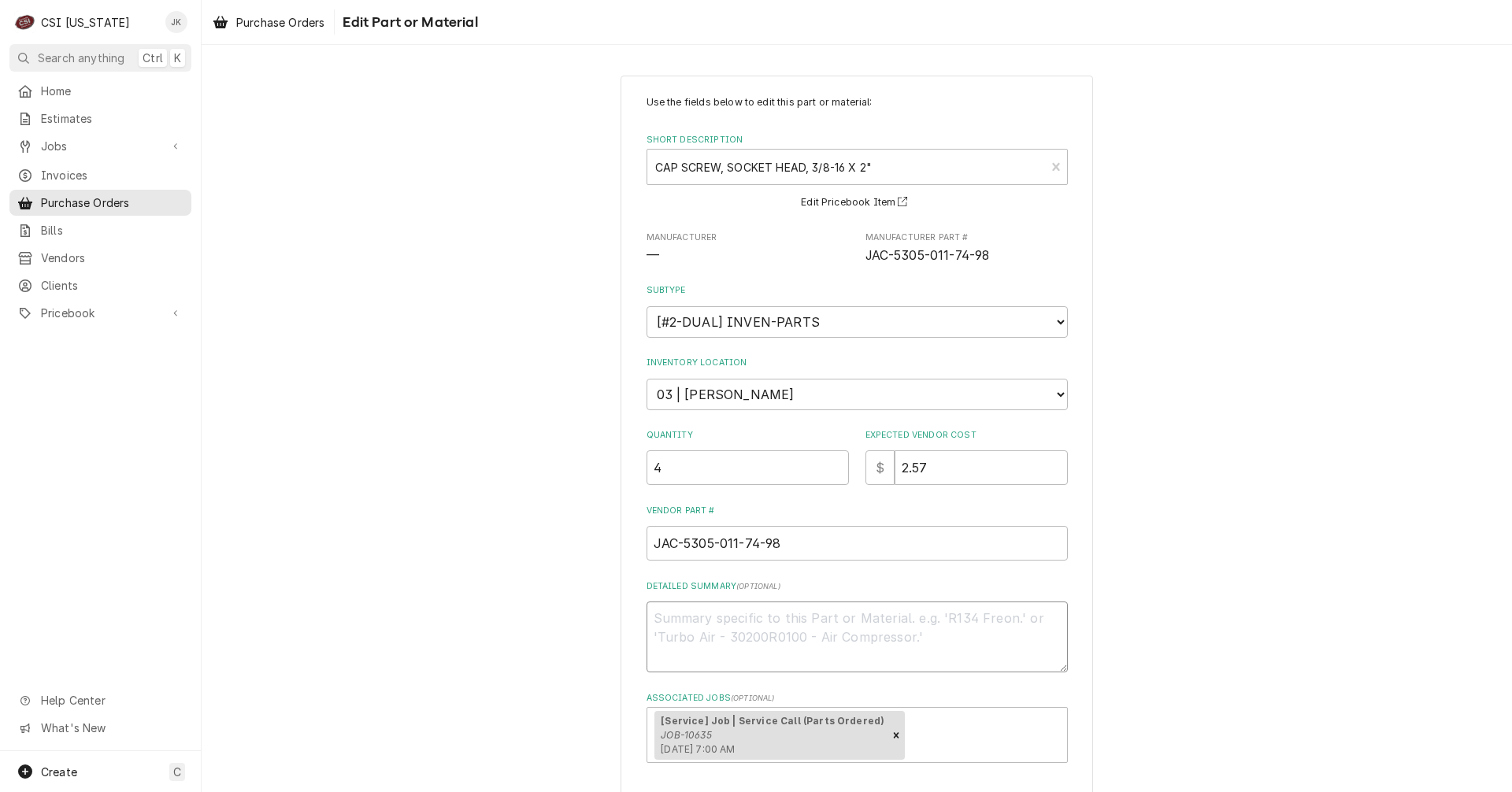
click at [773, 616] on textarea "Detailed Summary ( optional )" at bounding box center [858, 637] width 422 height 71
type textarea "x"
type textarea "A"
type textarea "x"
type textarea "Ar"
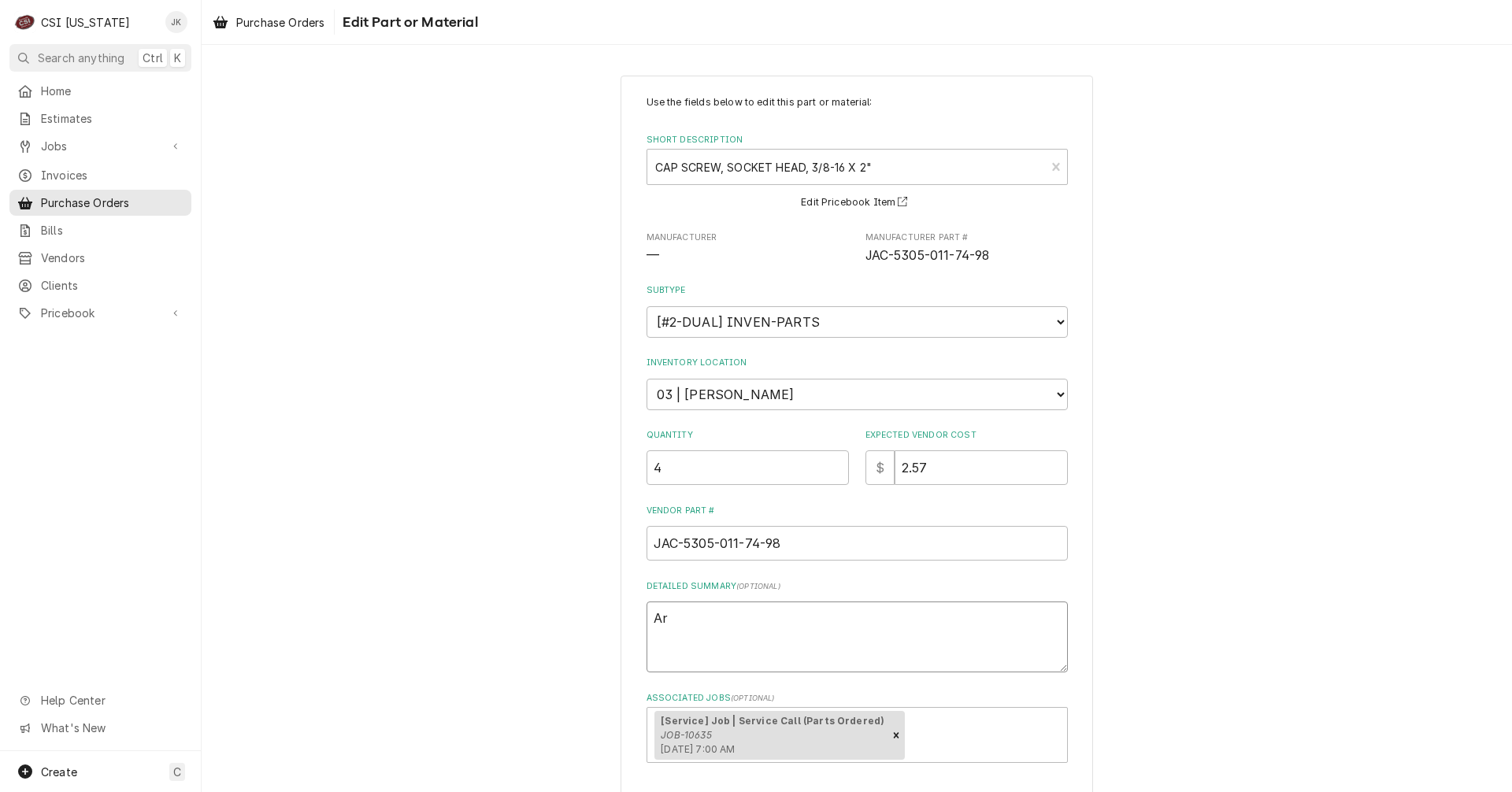
type textarea "x"
type textarea "Arr"
type textarea "x"
type textarea "Arri"
type textarea "x"
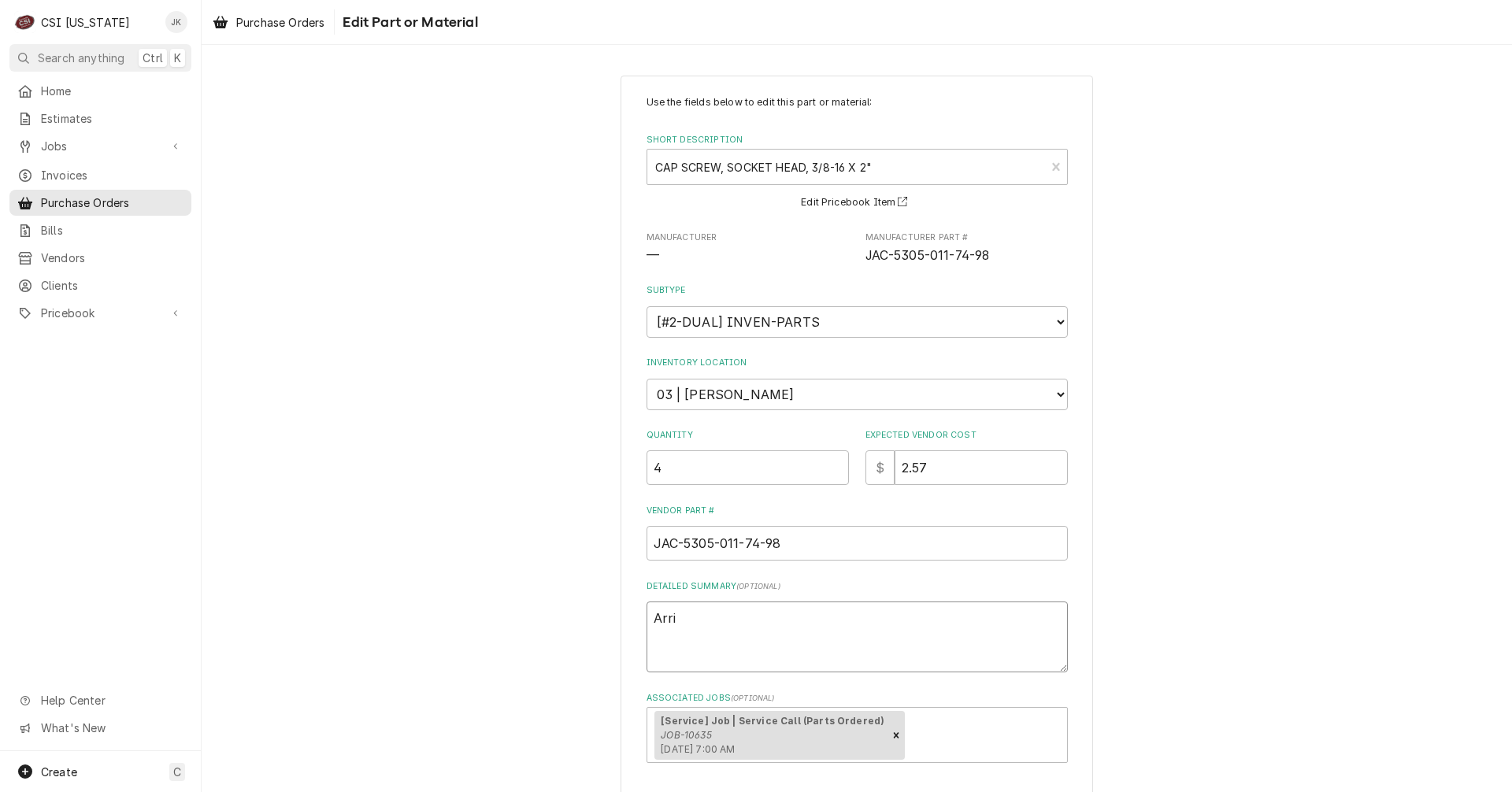
type textarea "Arriv"
type textarea "x"
type textarea "Arrive"
type textarea "x"
type textarea "Arrived"
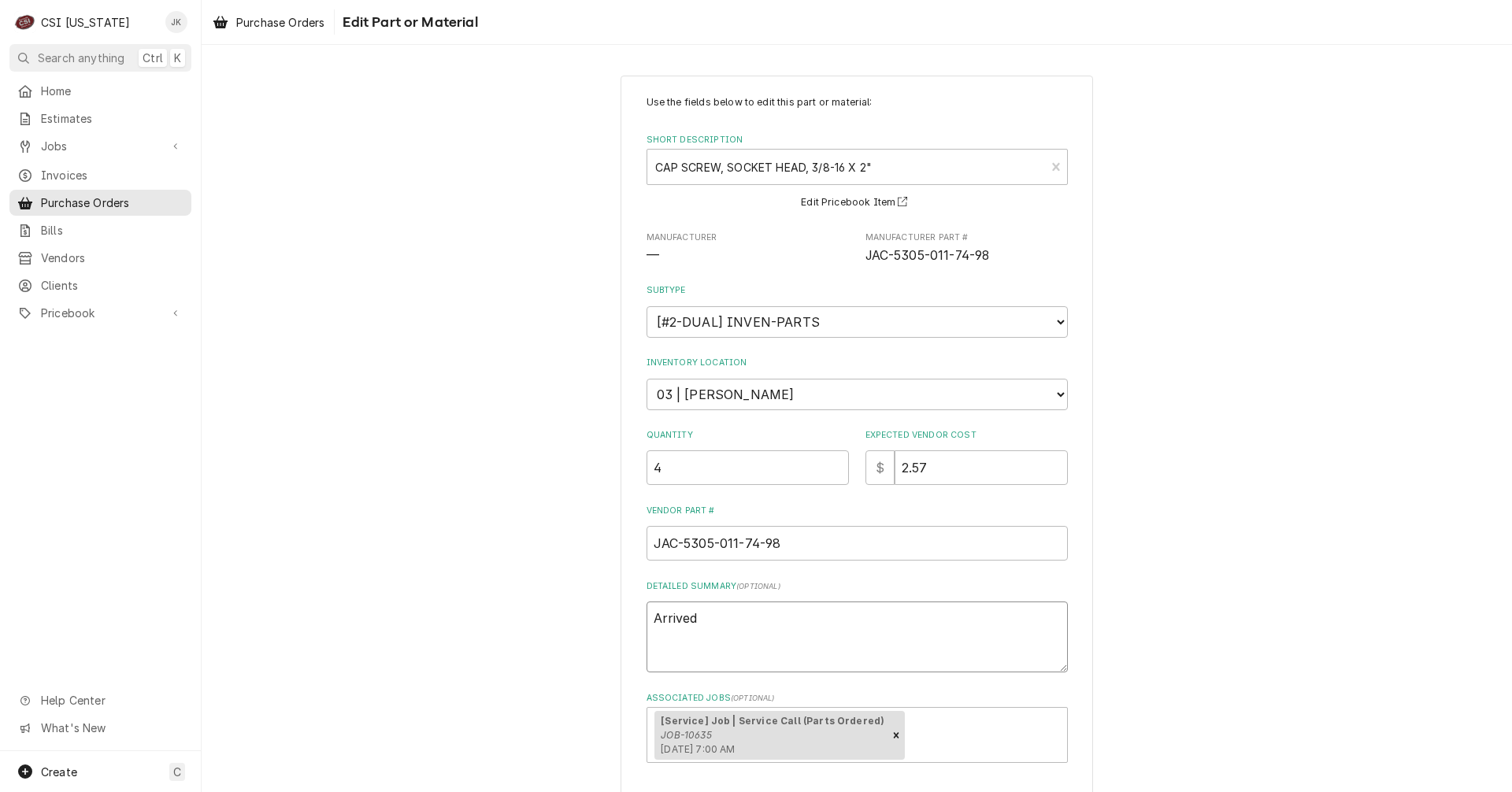
type textarea "x"
type textarea "Arrived"
type textarea "x"
type textarea "Arrived 9"
type textarea "x"
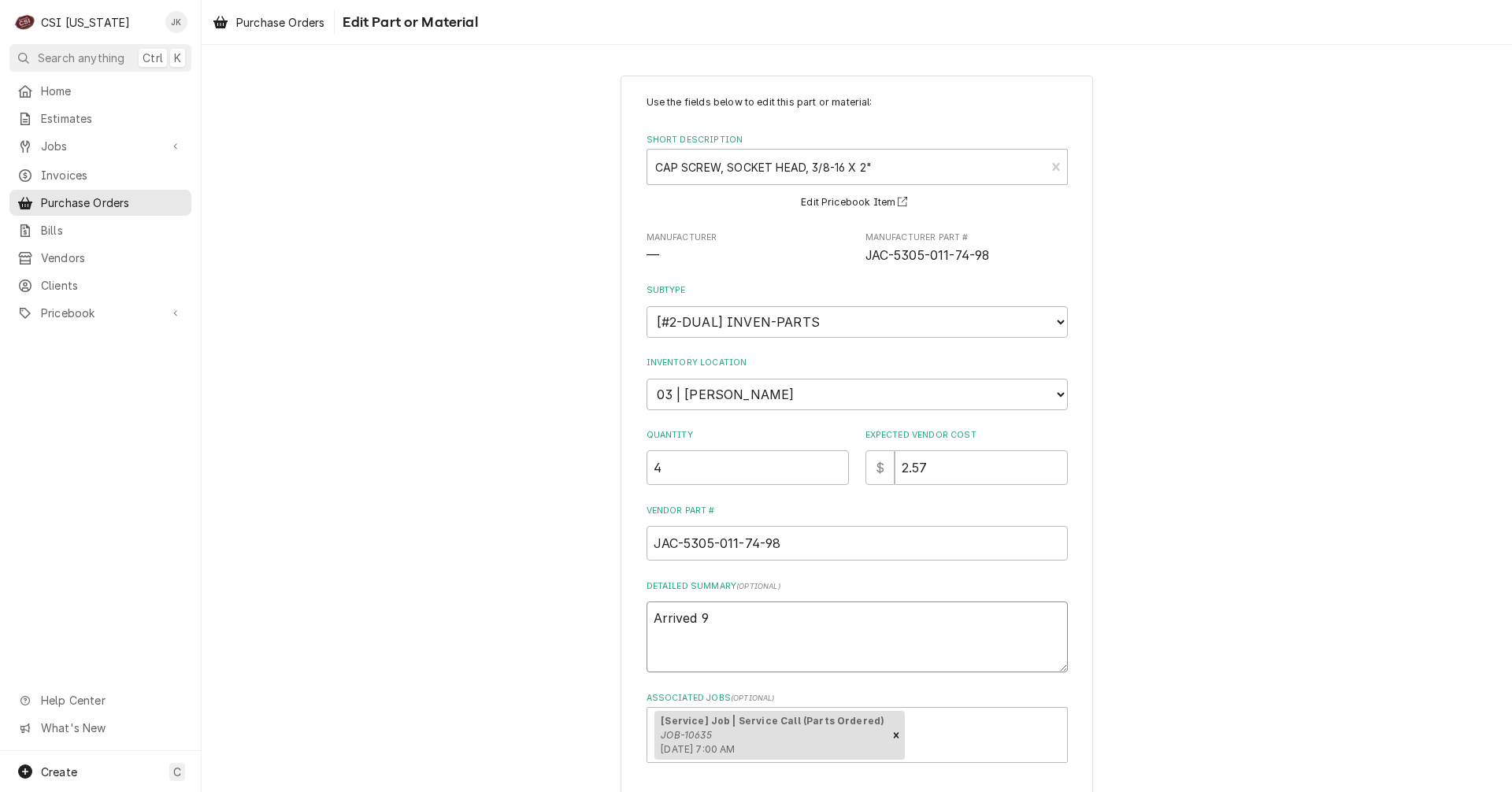
type textarea "Arrived 9/"
type textarea "x"
type textarea "Arrived 9/2"
type textarea "x"
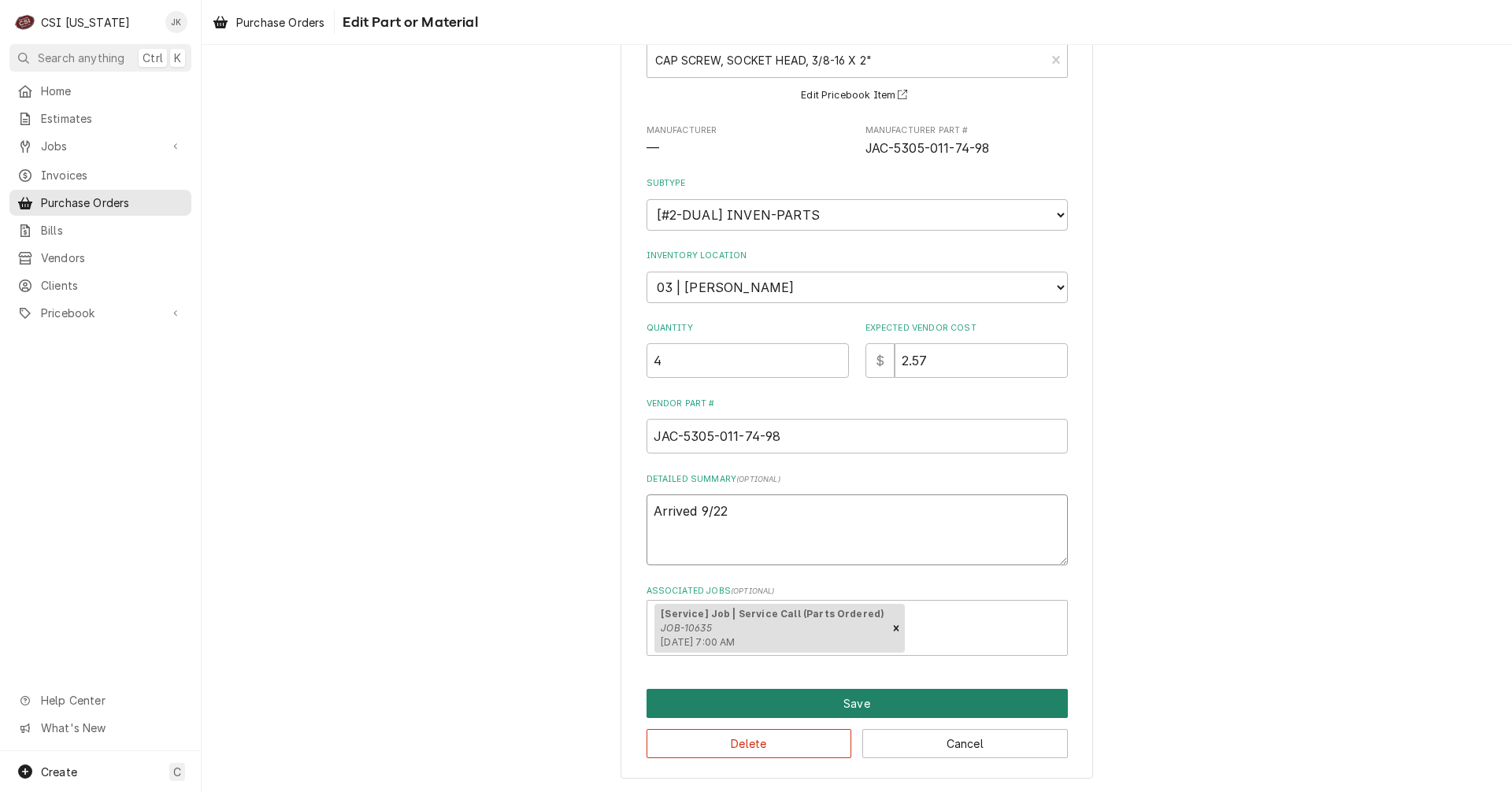
type textarea "Arrived 9/22"
click at [724, 694] on button "Save" at bounding box center [858, 703] width 422 height 29
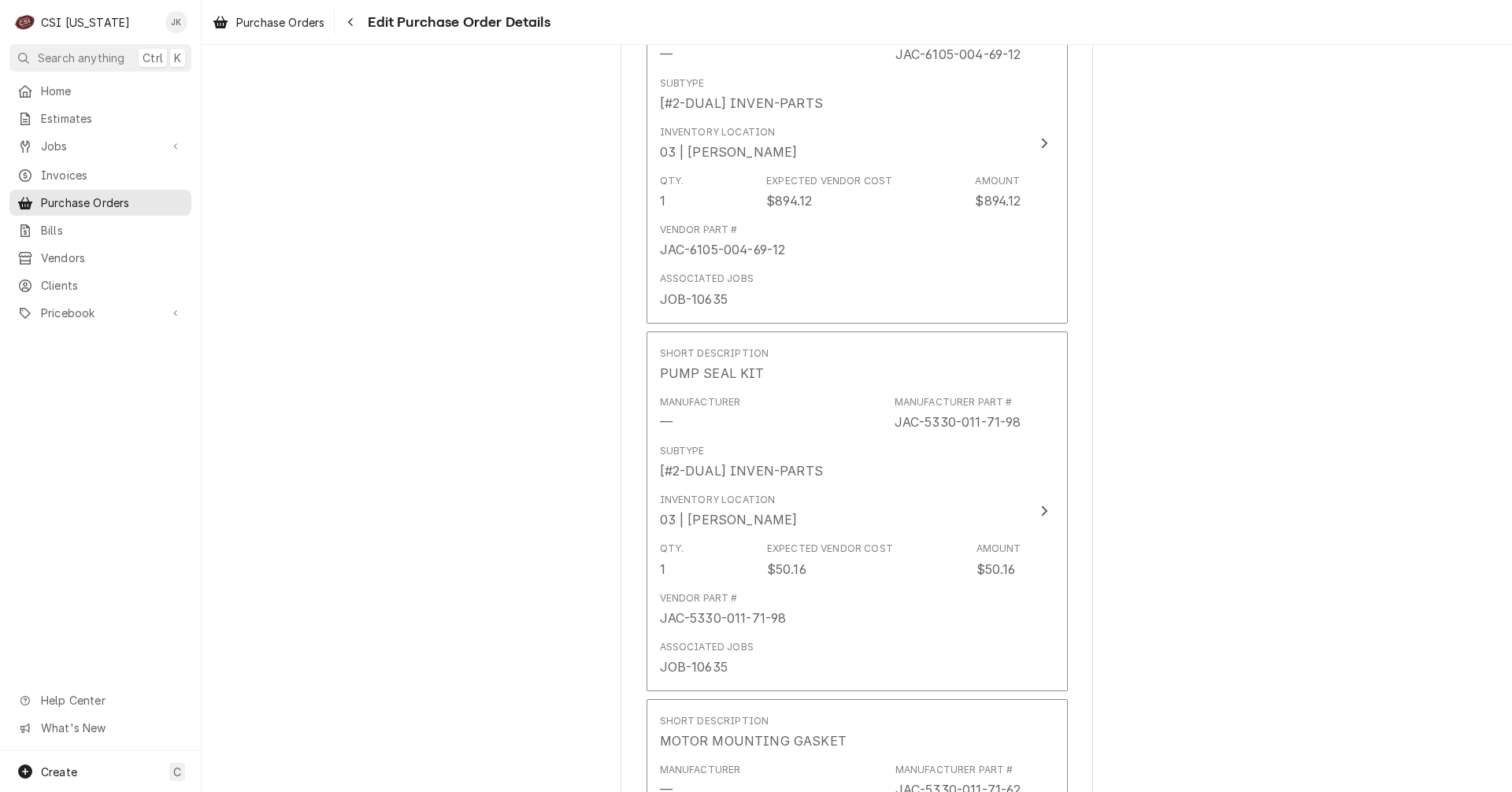
scroll to position [1468, 0]
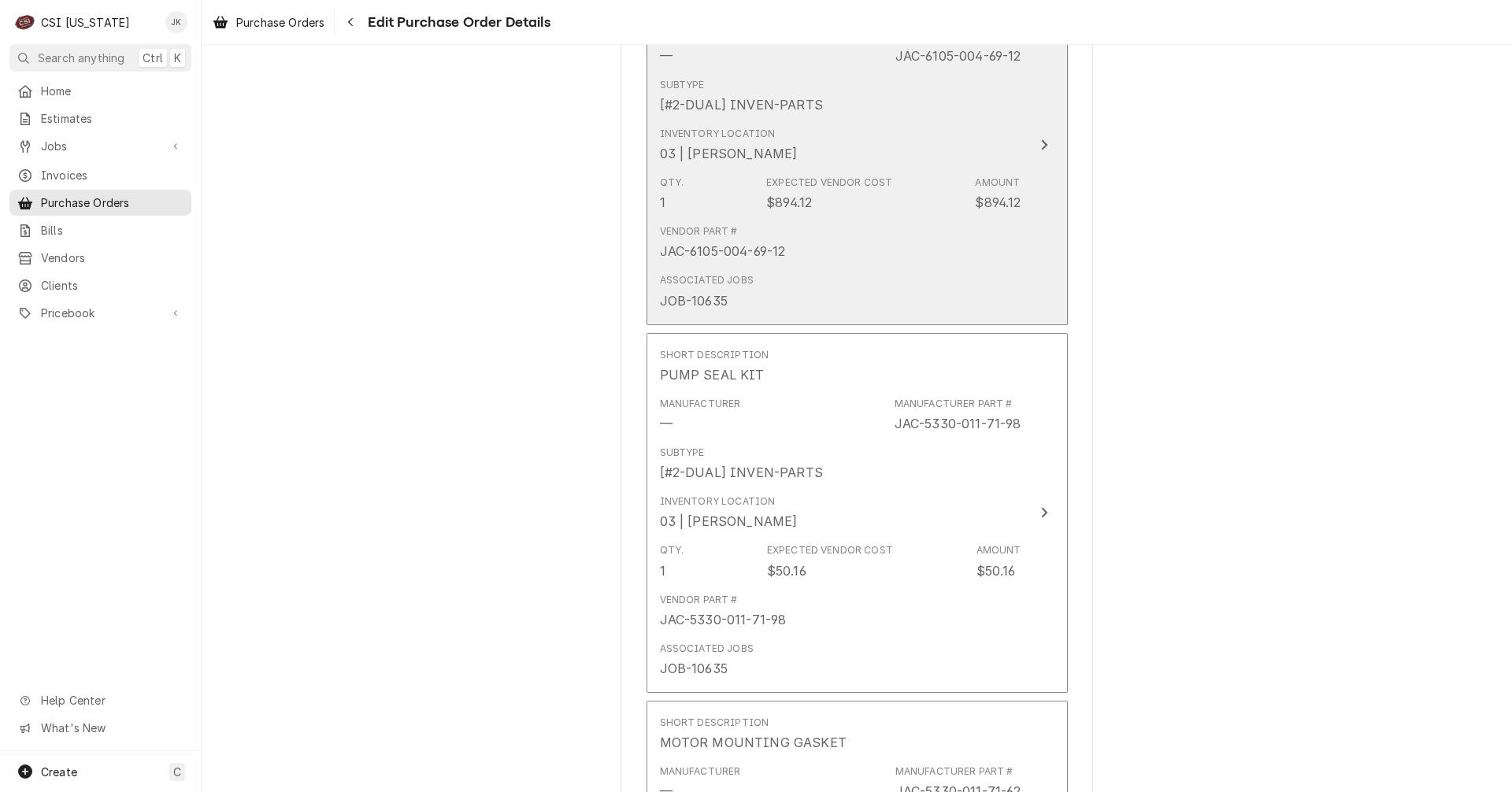
click at [724, 223] on div "Vendor Part # JAC-6105-004-69-12" at bounding box center [840, 242] width 361 height 49
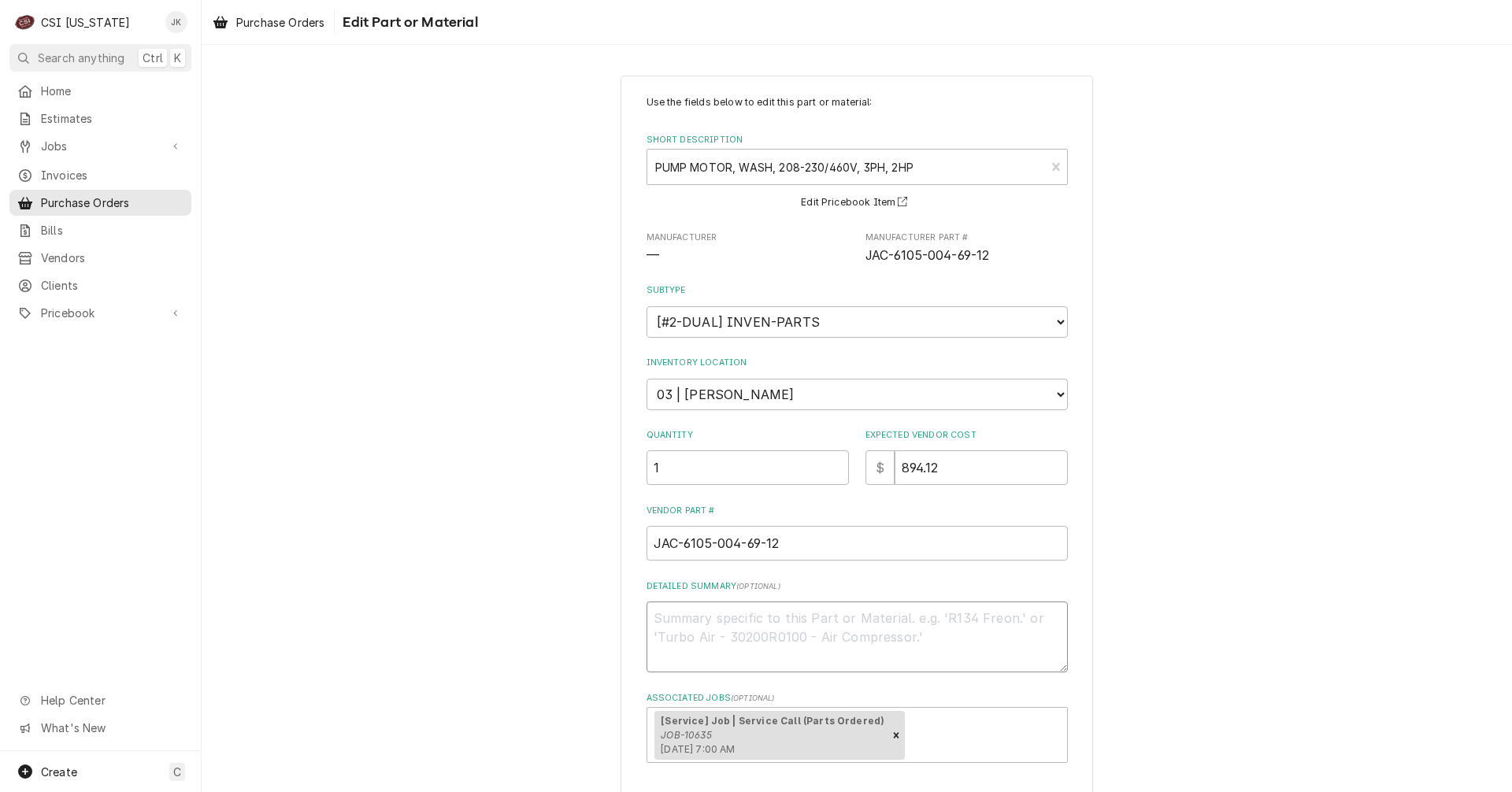
click at [757, 626] on textarea "Detailed Summary ( optional )" at bounding box center [858, 637] width 422 height 71
type textarea "x"
type textarea "A"
type textarea "x"
type textarea "Ar"
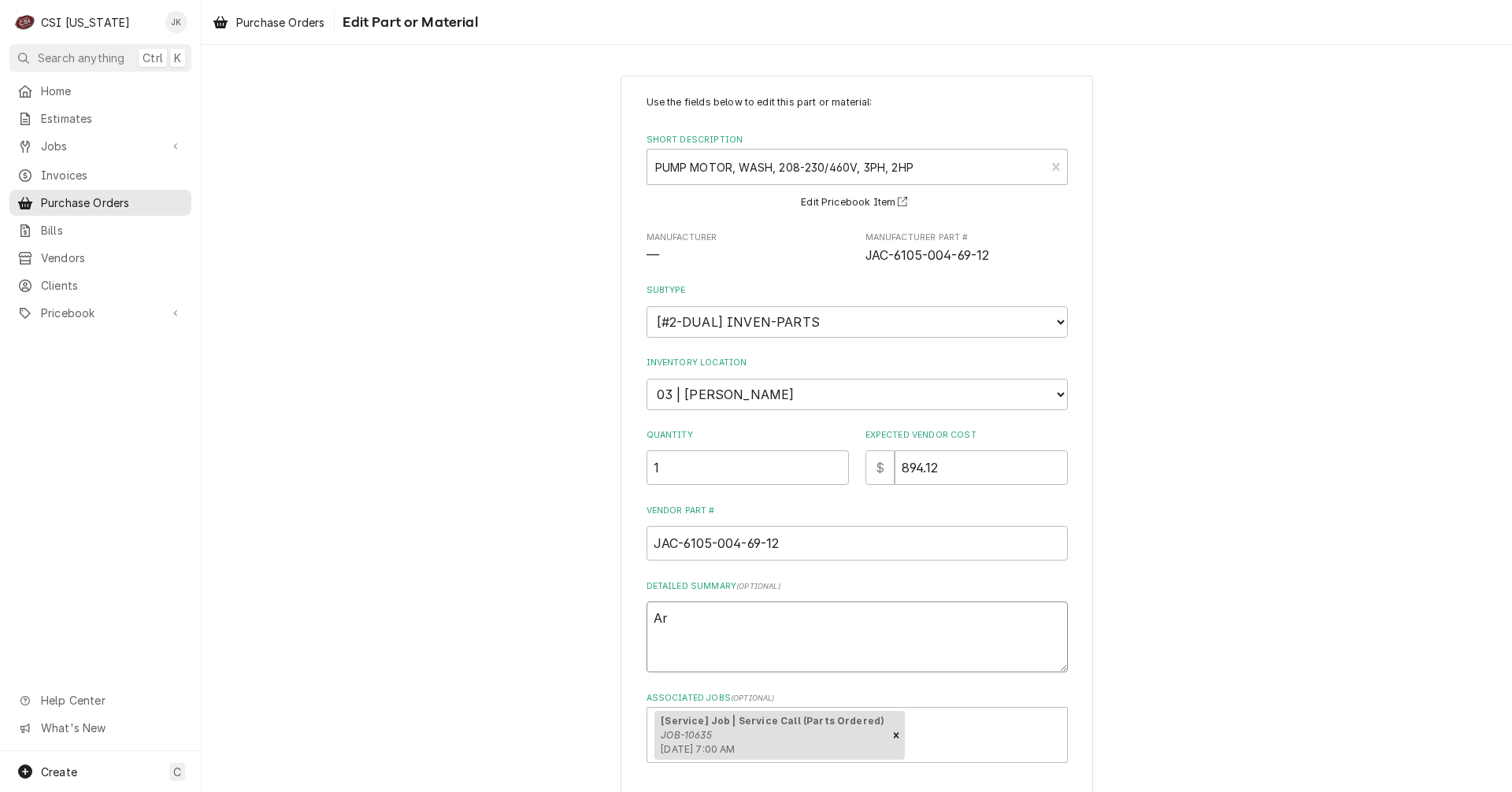
type textarea "x"
type textarea "Arr"
type textarea "x"
type textarea "Arri"
type textarea "x"
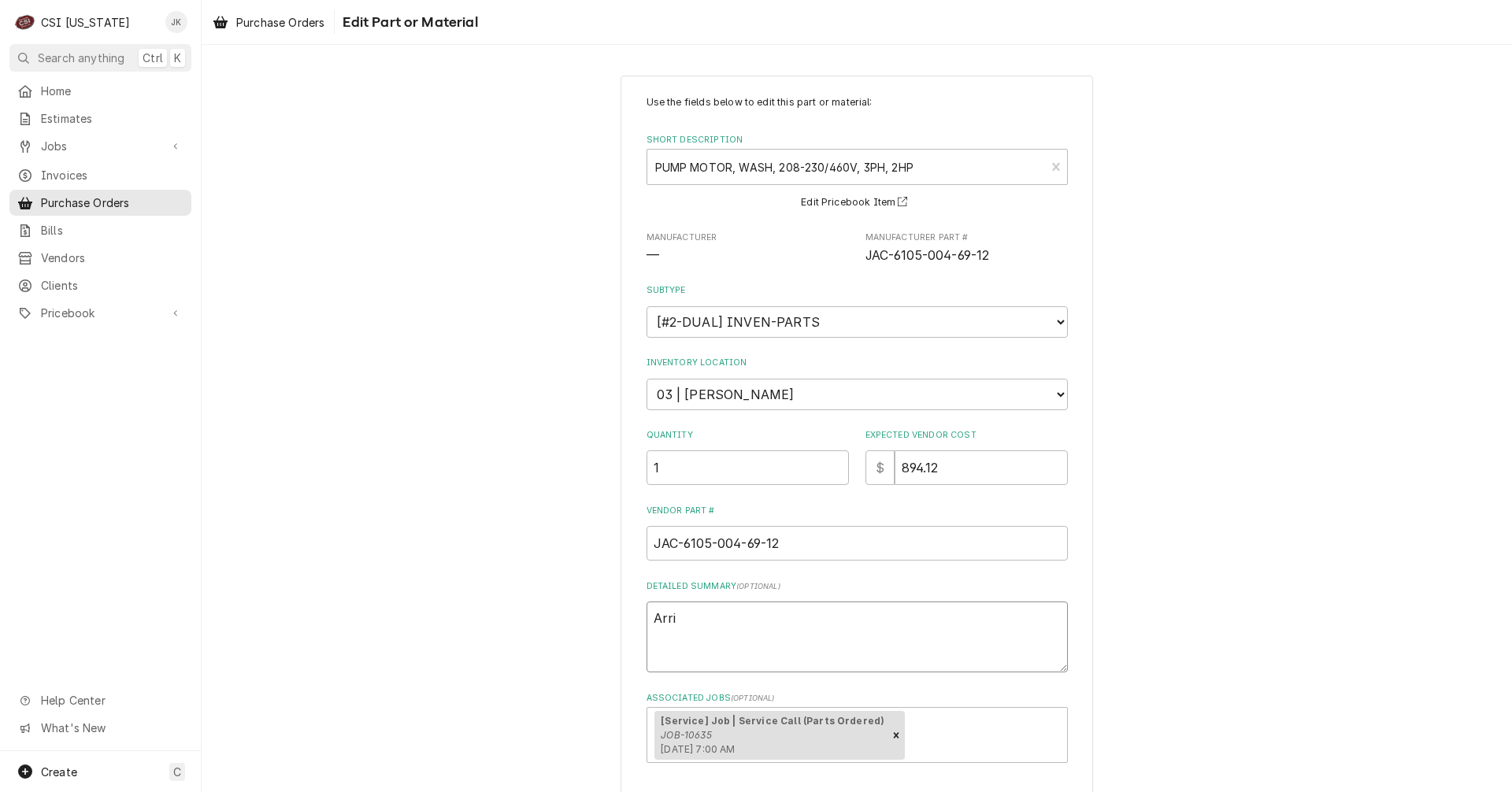
type textarea "Arriv"
type textarea "x"
type textarea "Arrive"
type textarea "x"
type textarea "Arrived"
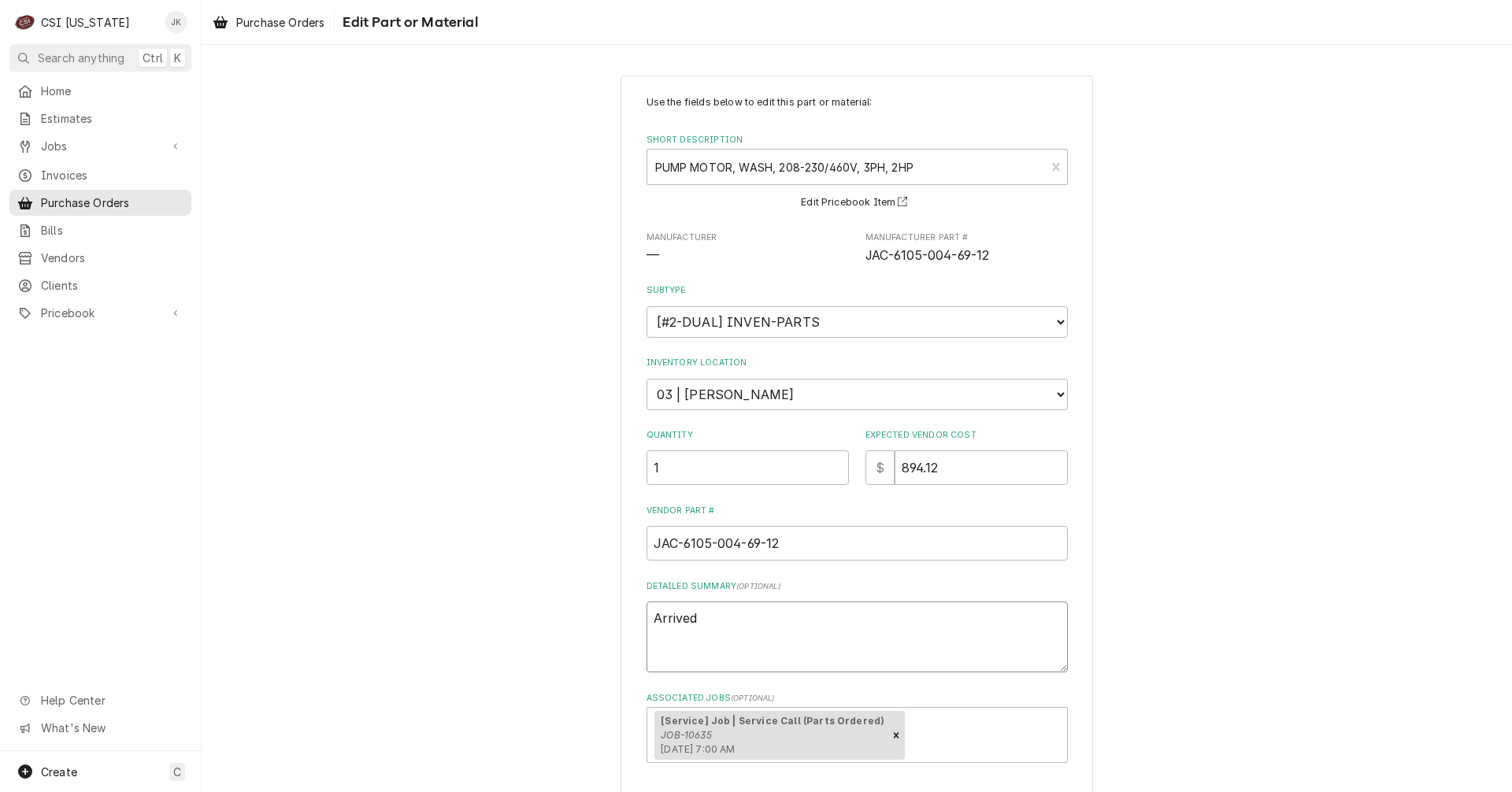
type textarea "x"
type textarea "Arrived"
type textarea "x"
type textarea "Arrived 9"
type textarea "x"
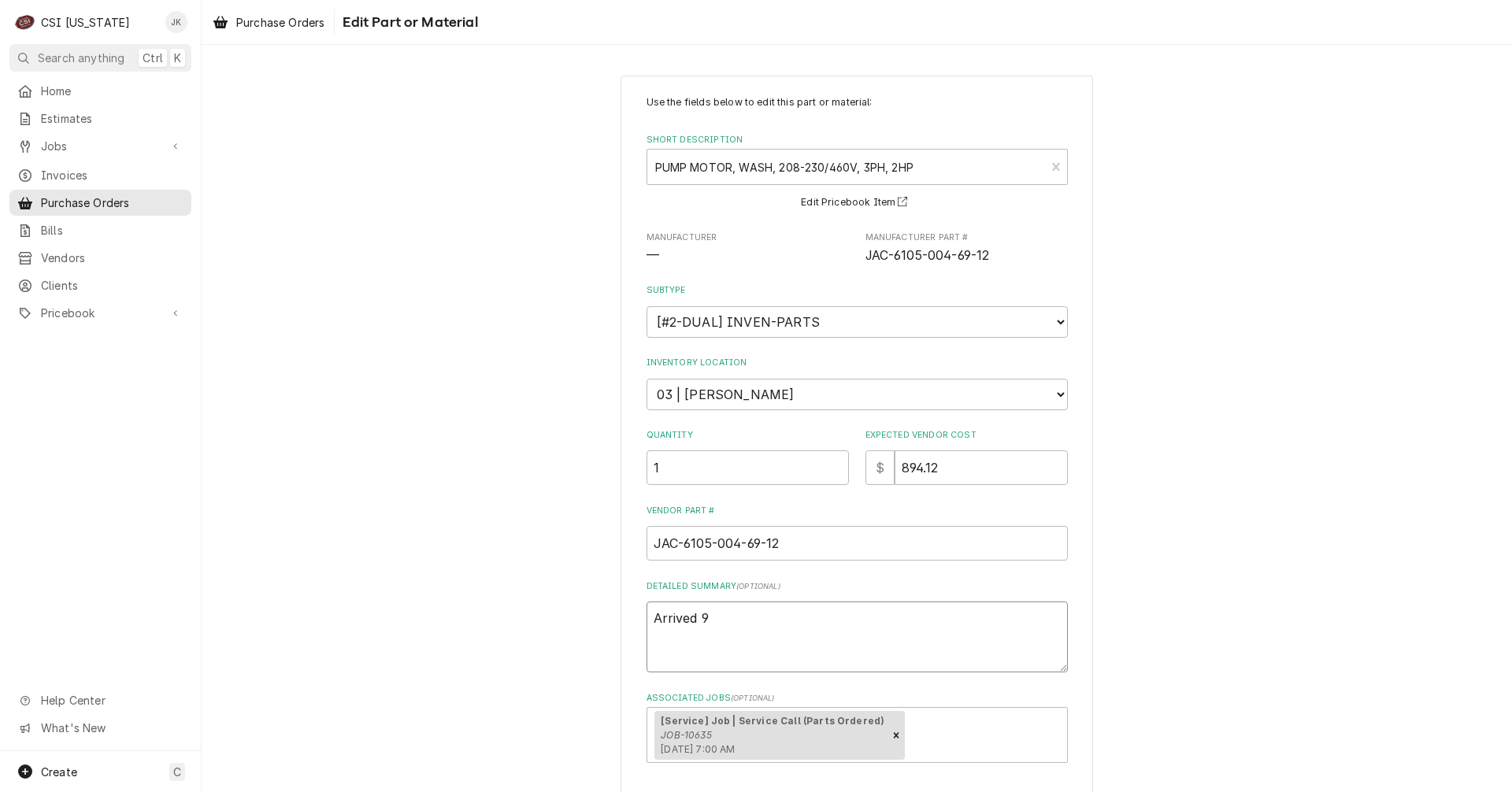
type textarea "Arrived 9/"
type textarea "x"
type textarea "Arrived 9/2"
type textarea "x"
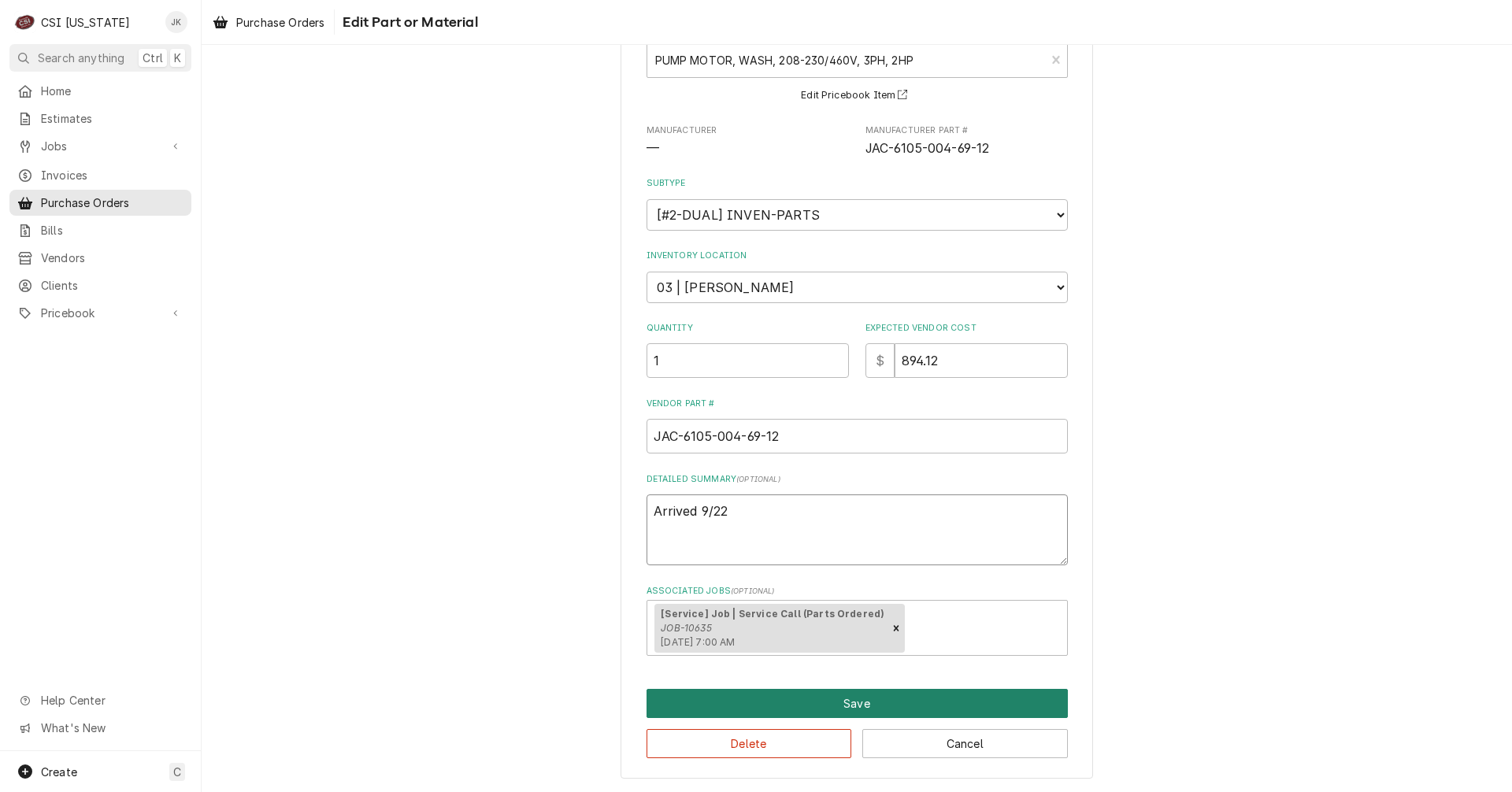
type textarea "Arrived 9/22"
click at [710, 694] on button "Save" at bounding box center [858, 703] width 422 height 29
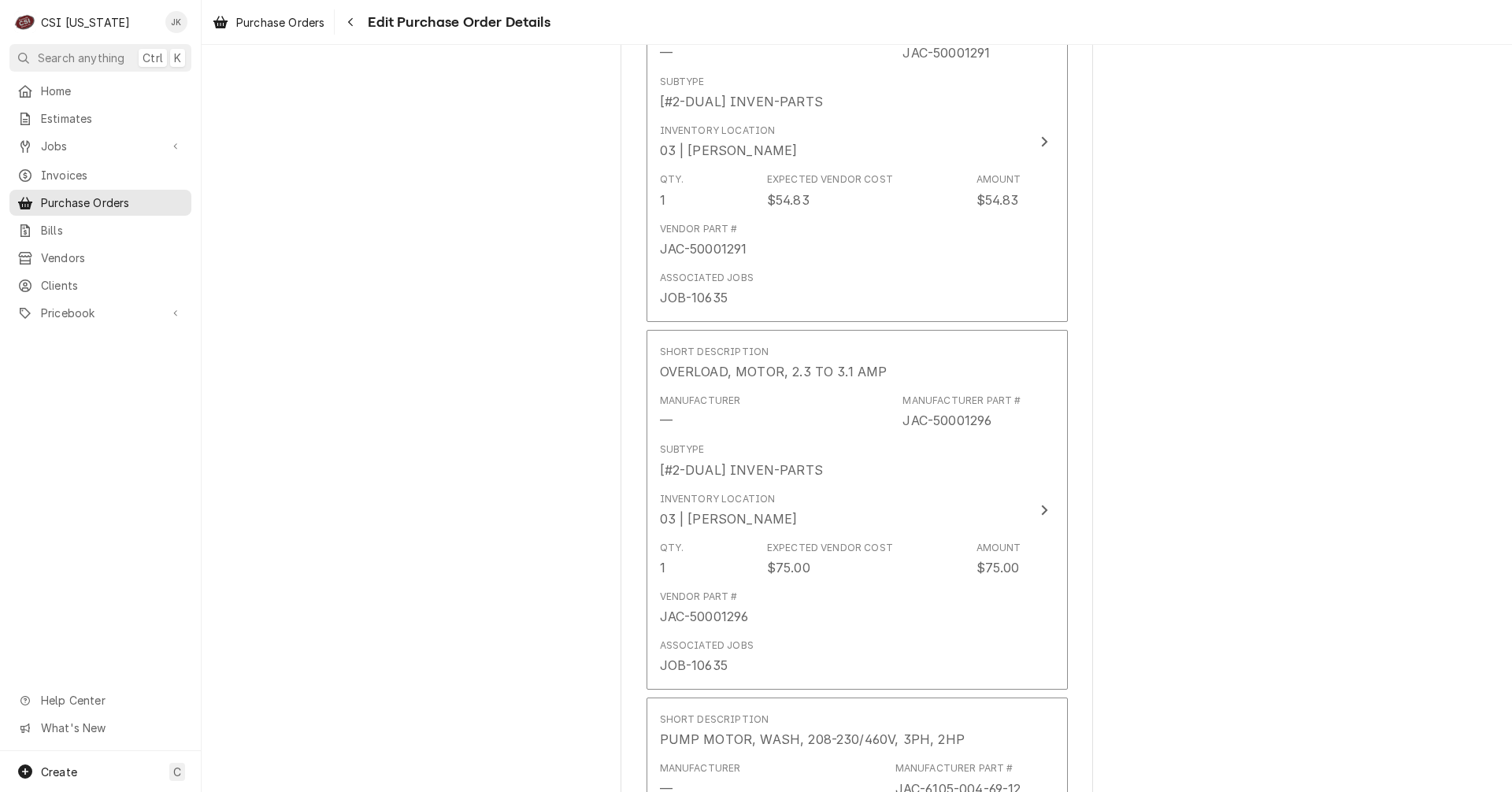
scroll to position [735, 0]
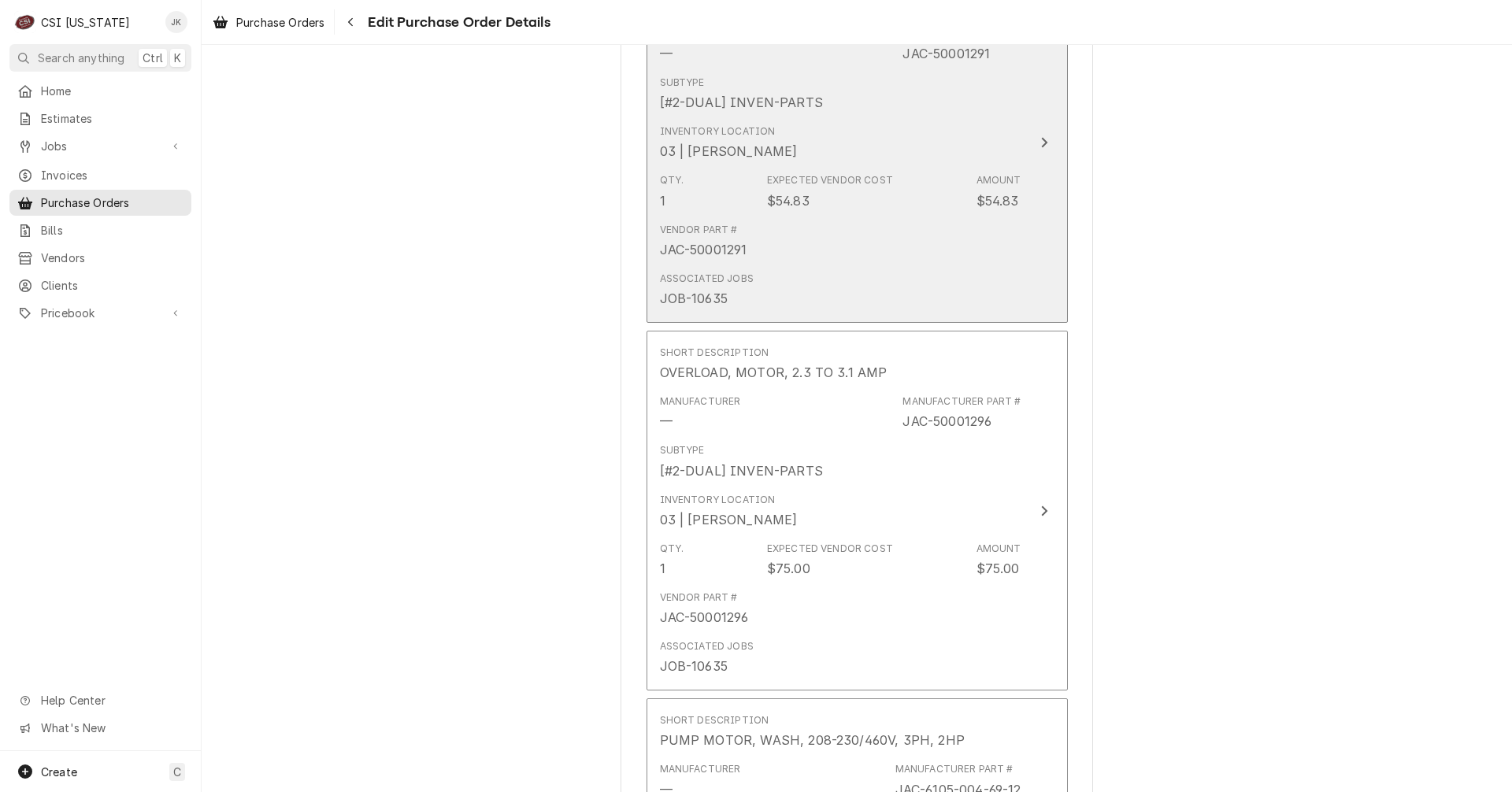
click at [788, 270] on div "Associated Jobs JOB-10635" at bounding box center [840, 289] width 361 height 49
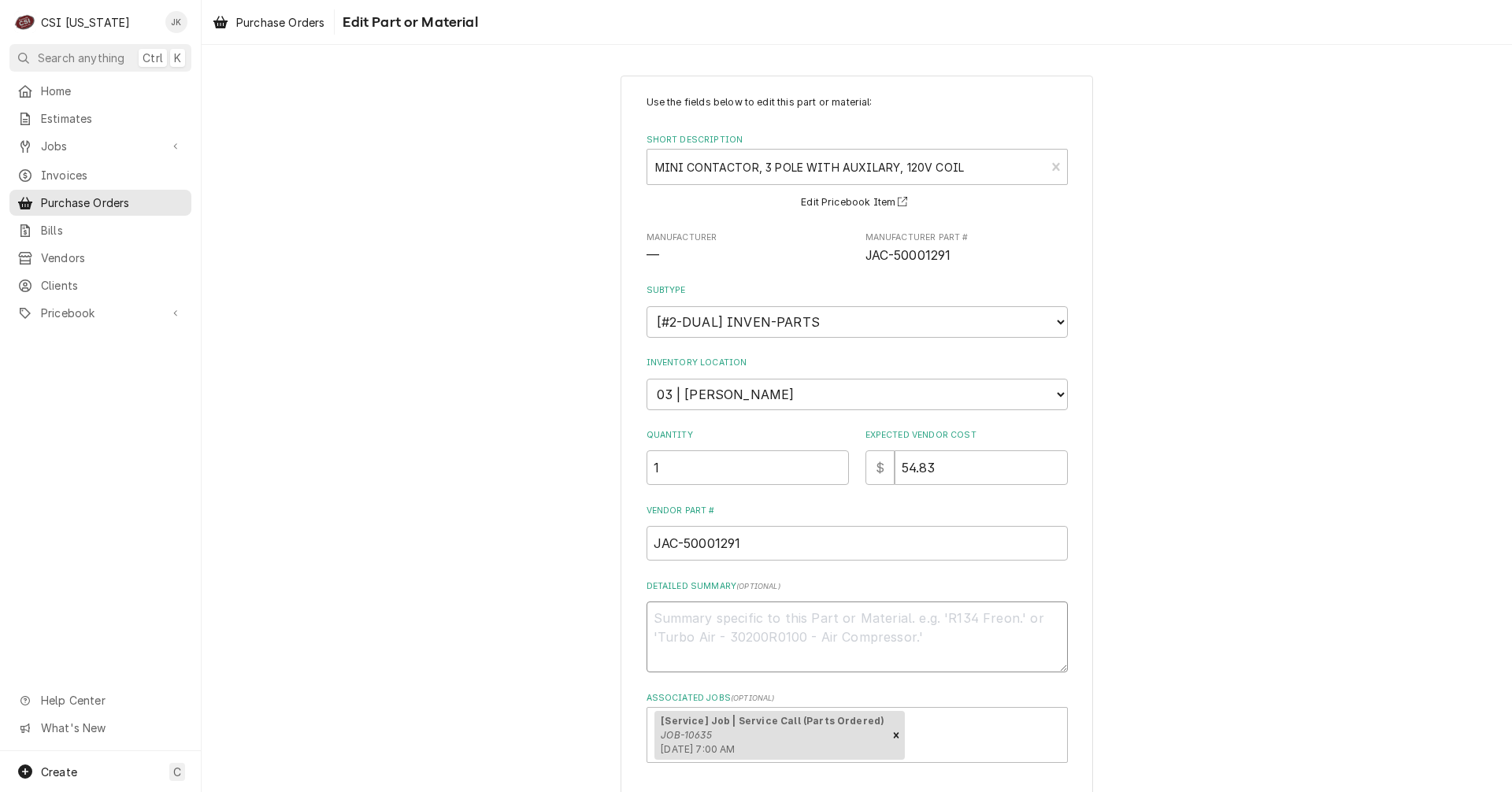
click at [695, 617] on textarea "Detailed Summary ( optional )" at bounding box center [858, 637] width 422 height 71
type textarea "x"
type textarea "A"
type textarea "x"
type textarea "Ar"
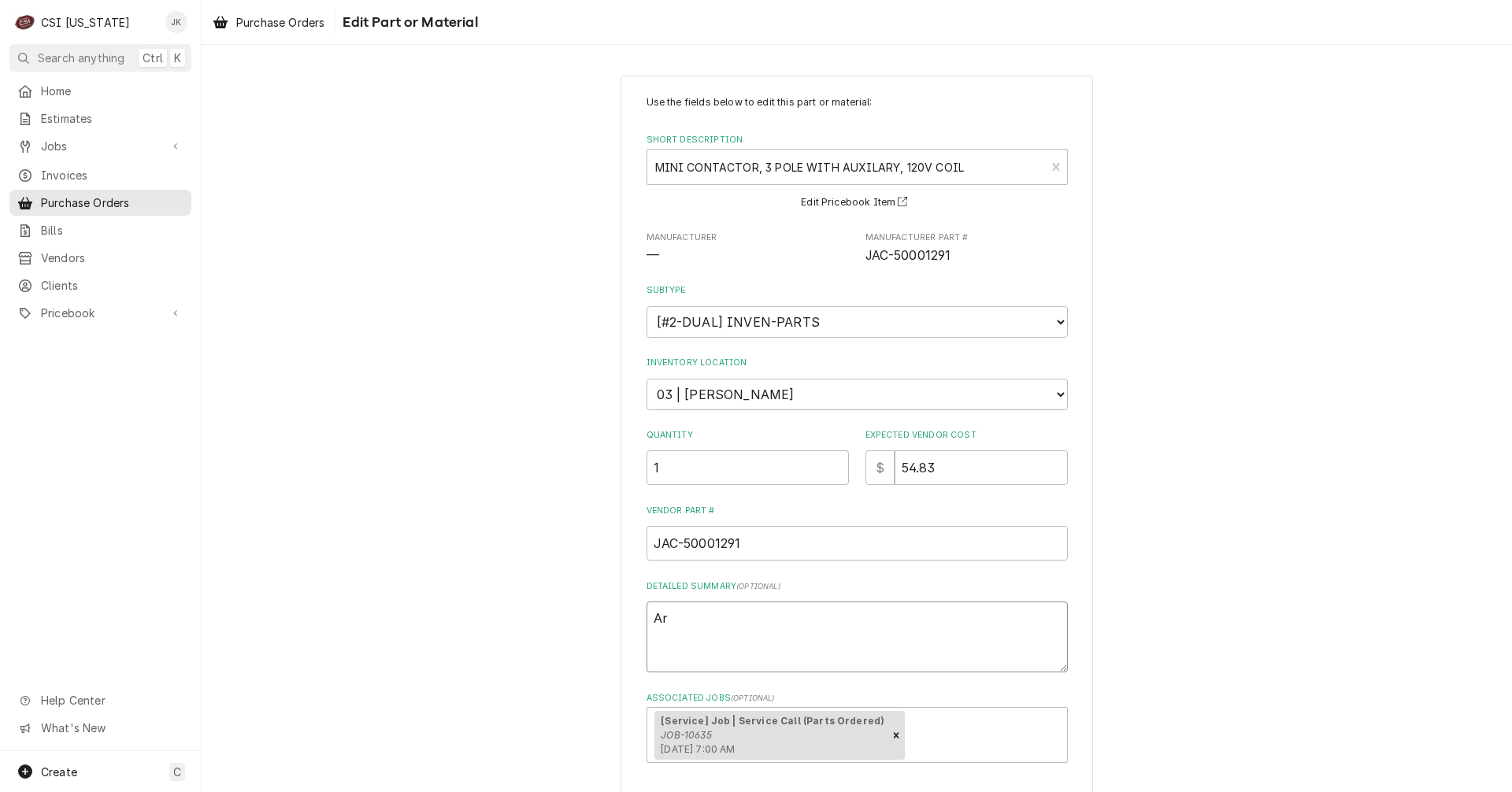
type textarea "x"
type textarea "Arr"
type textarea "x"
type textarea "Arri"
type textarea "x"
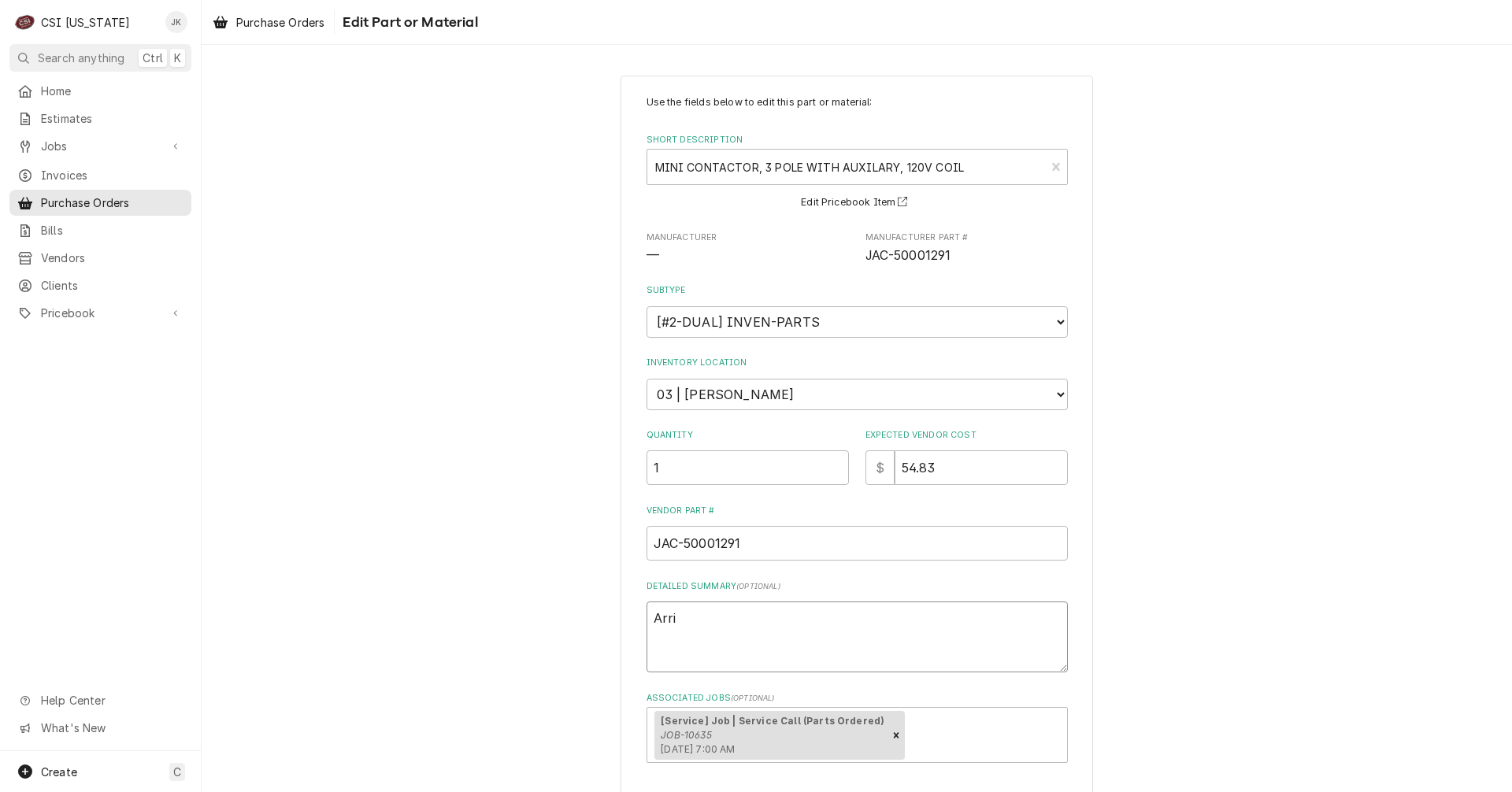
type textarea "Arriv"
type textarea "x"
type textarea "Arrive"
type textarea "x"
type textarea "Arrived"
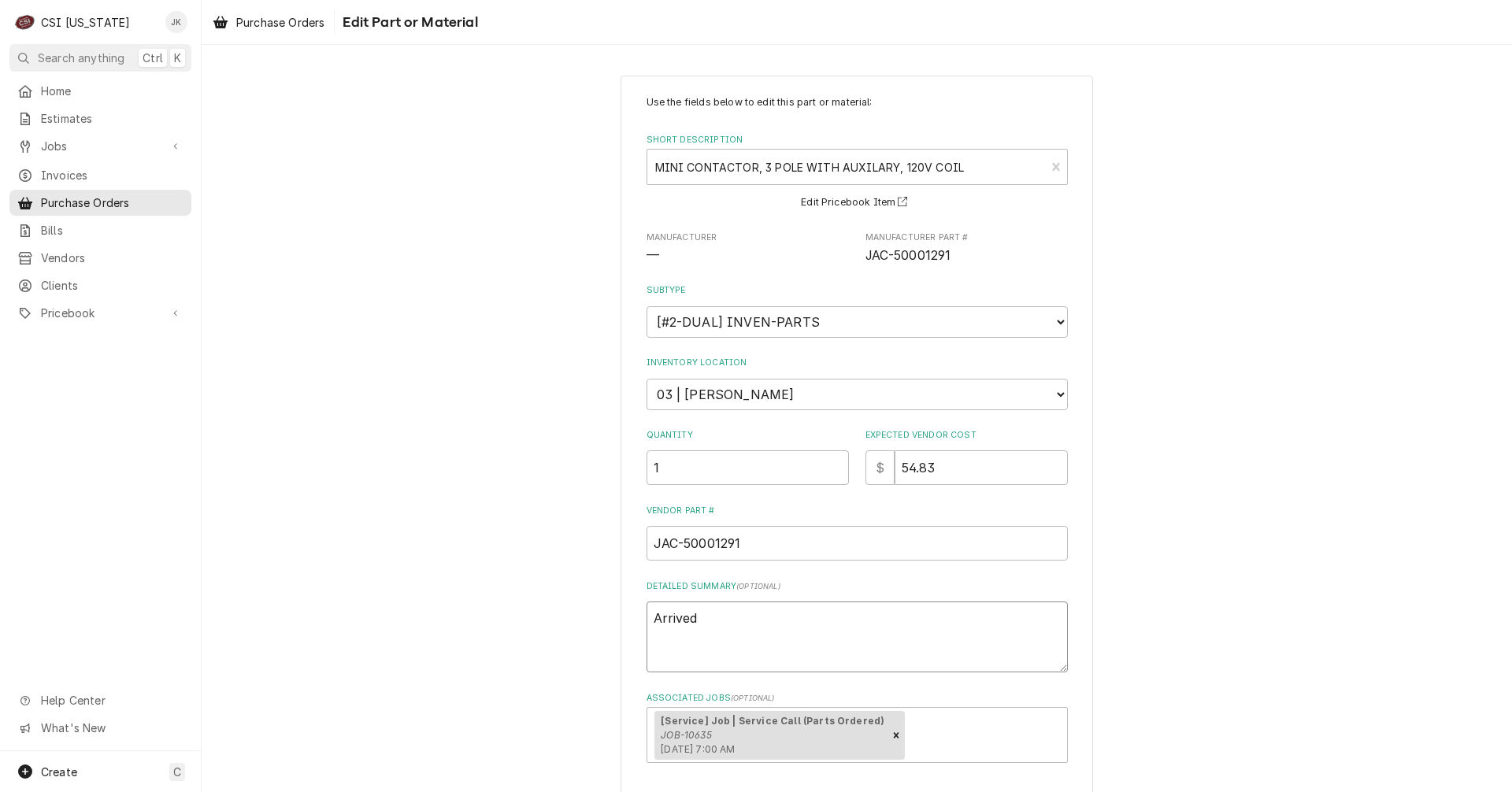
type textarea "x"
type textarea "Arrived"
type textarea "x"
type textarea "Arrived 9"
type textarea "x"
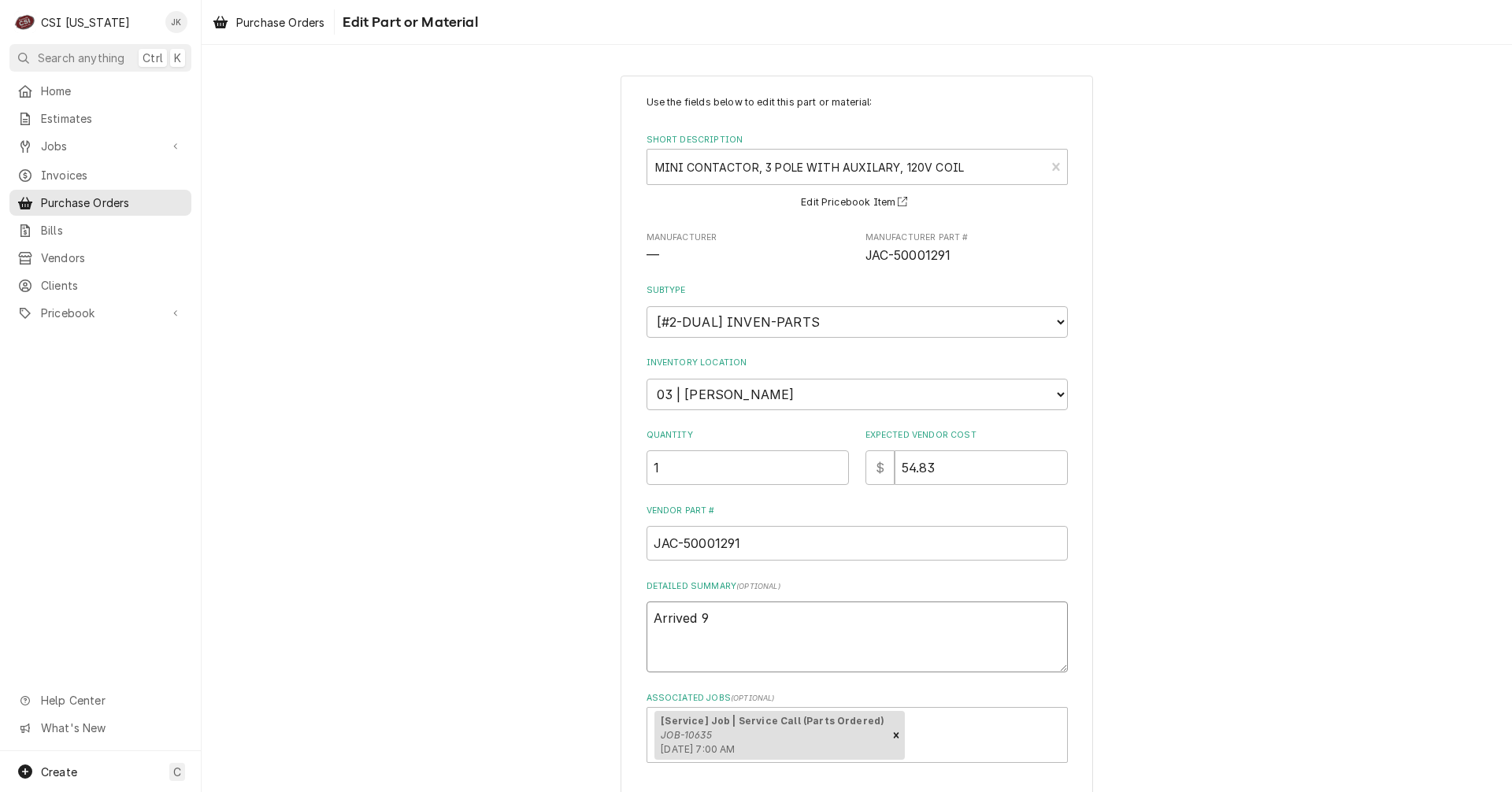
type textarea "Arrived 9/"
type textarea "x"
type textarea "Arrived 9/2"
type textarea "x"
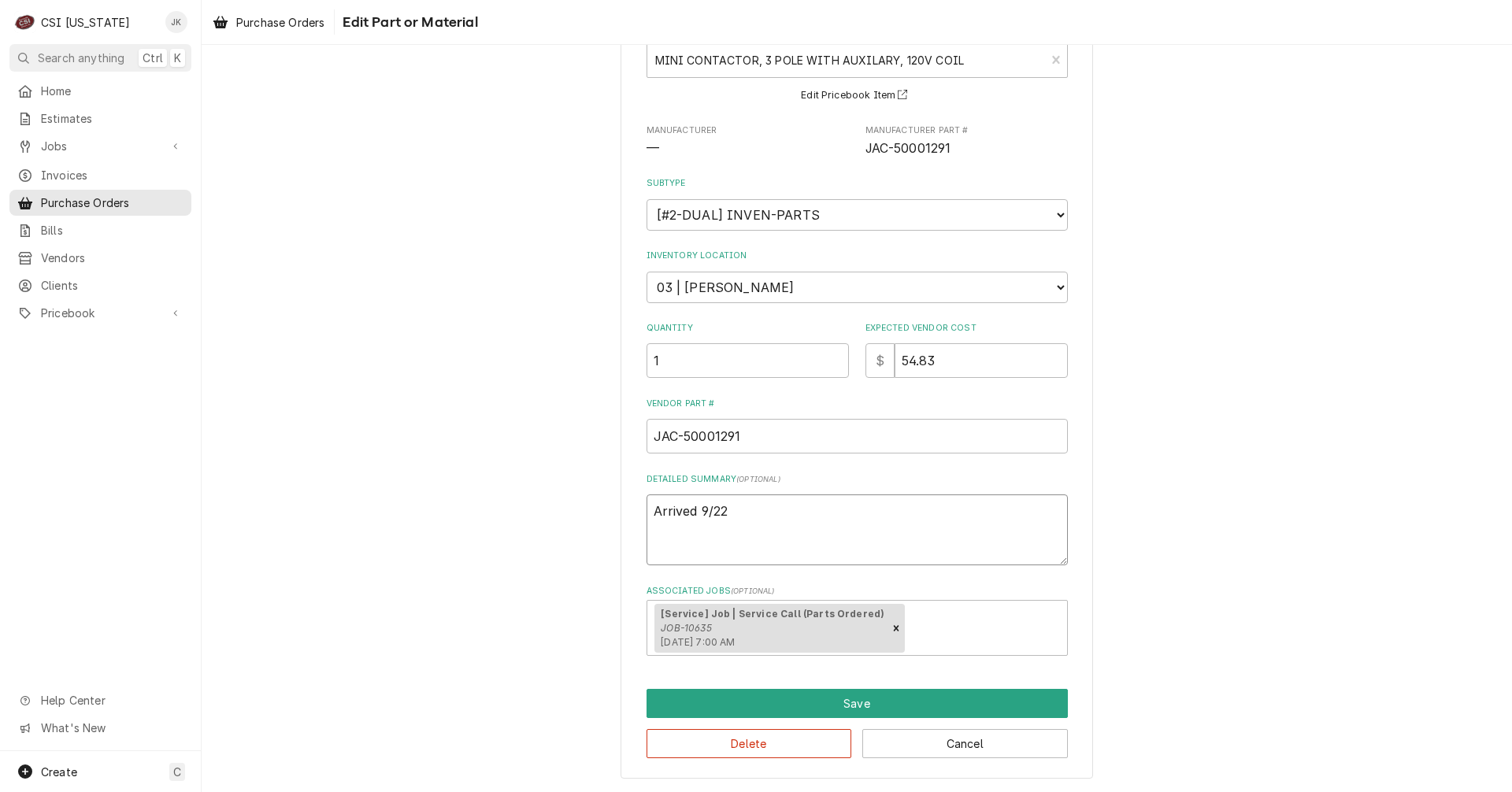
scroll to position [81, 0]
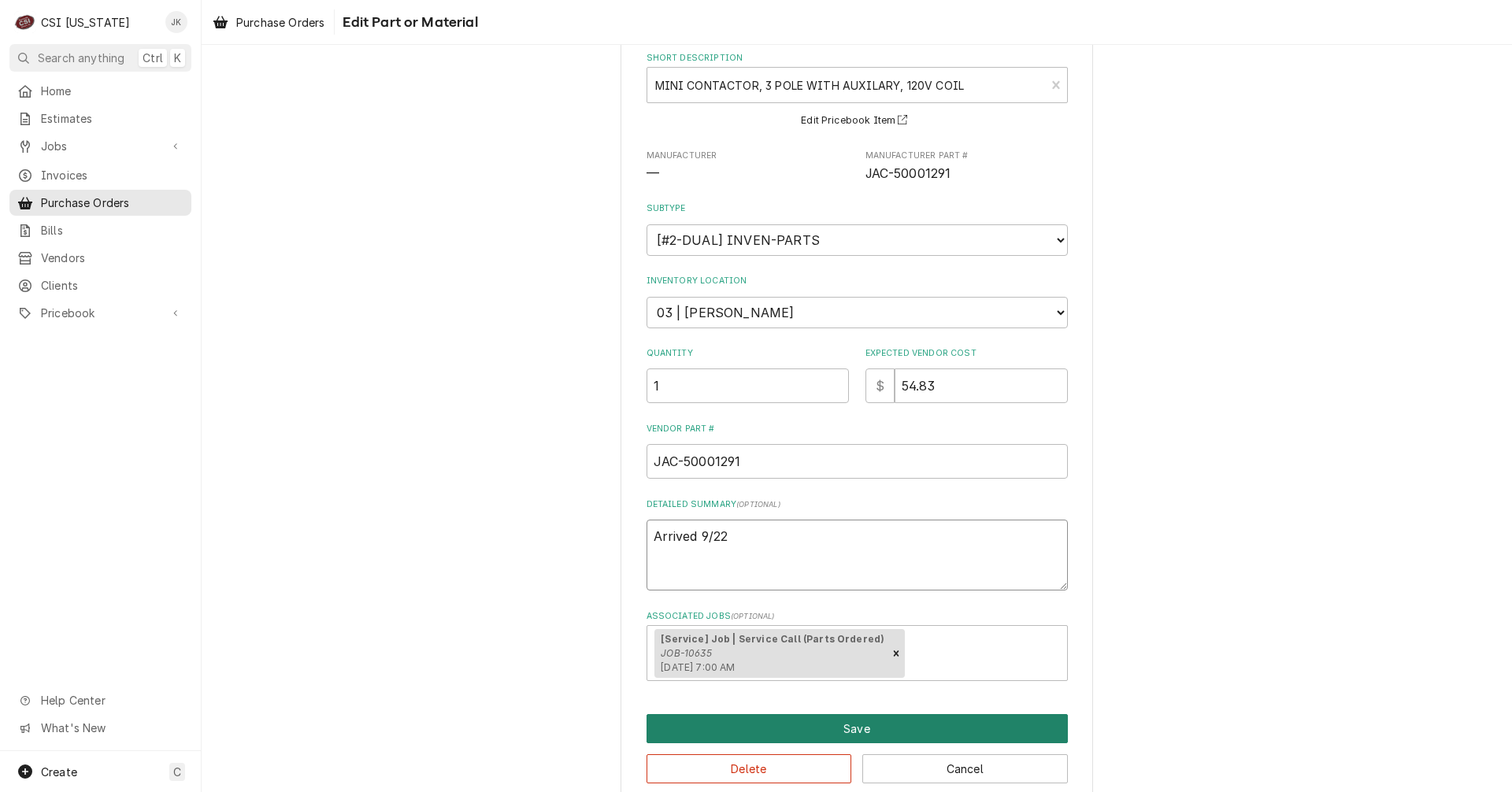
type textarea "Arrived 9/22"
click at [794, 735] on button "Save" at bounding box center [858, 729] width 422 height 29
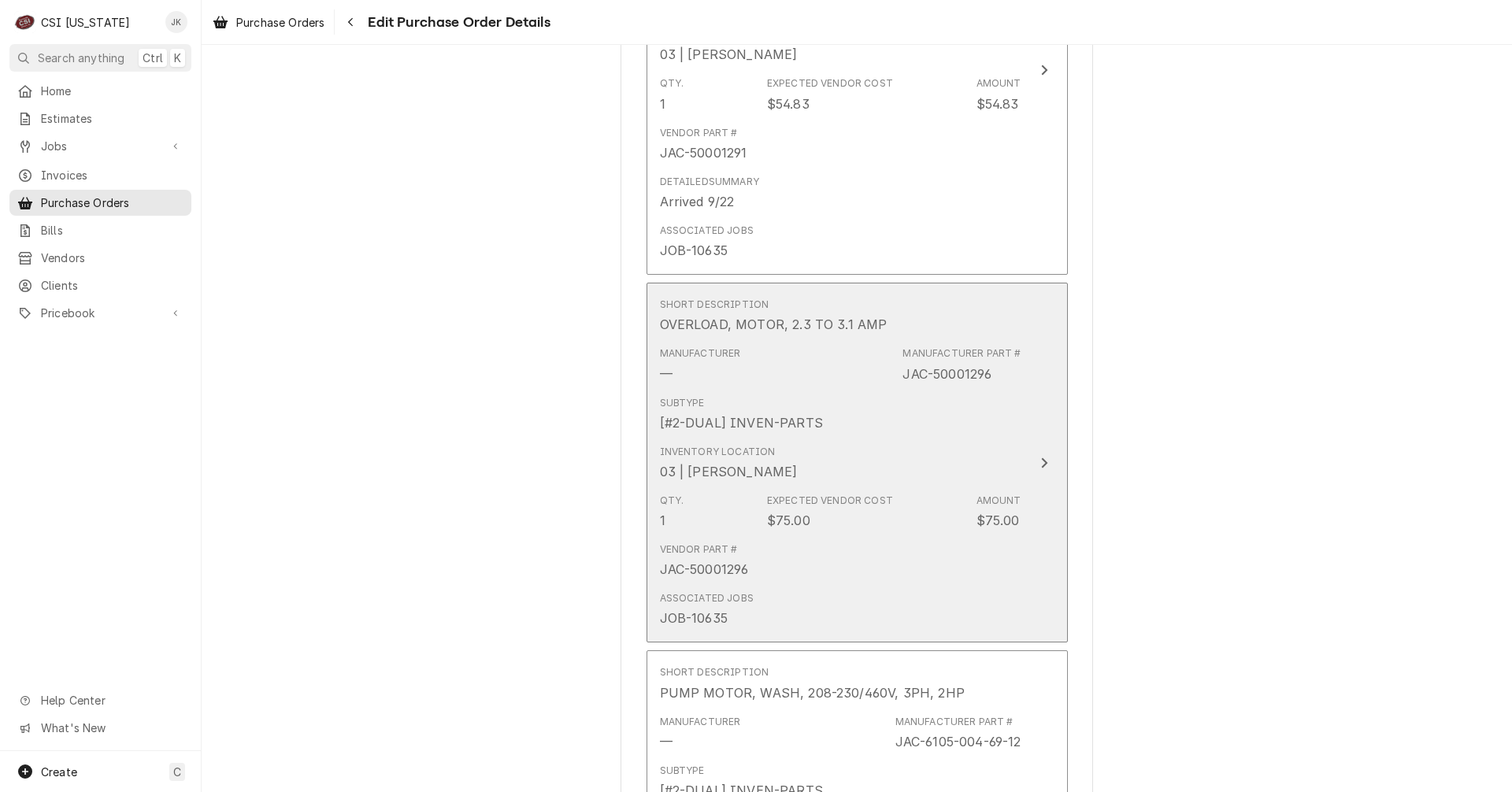
scroll to position [832, 0]
click at [746, 570] on div "Vendor Part # JAC-50001296" at bounding box center [840, 559] width 361 height 49
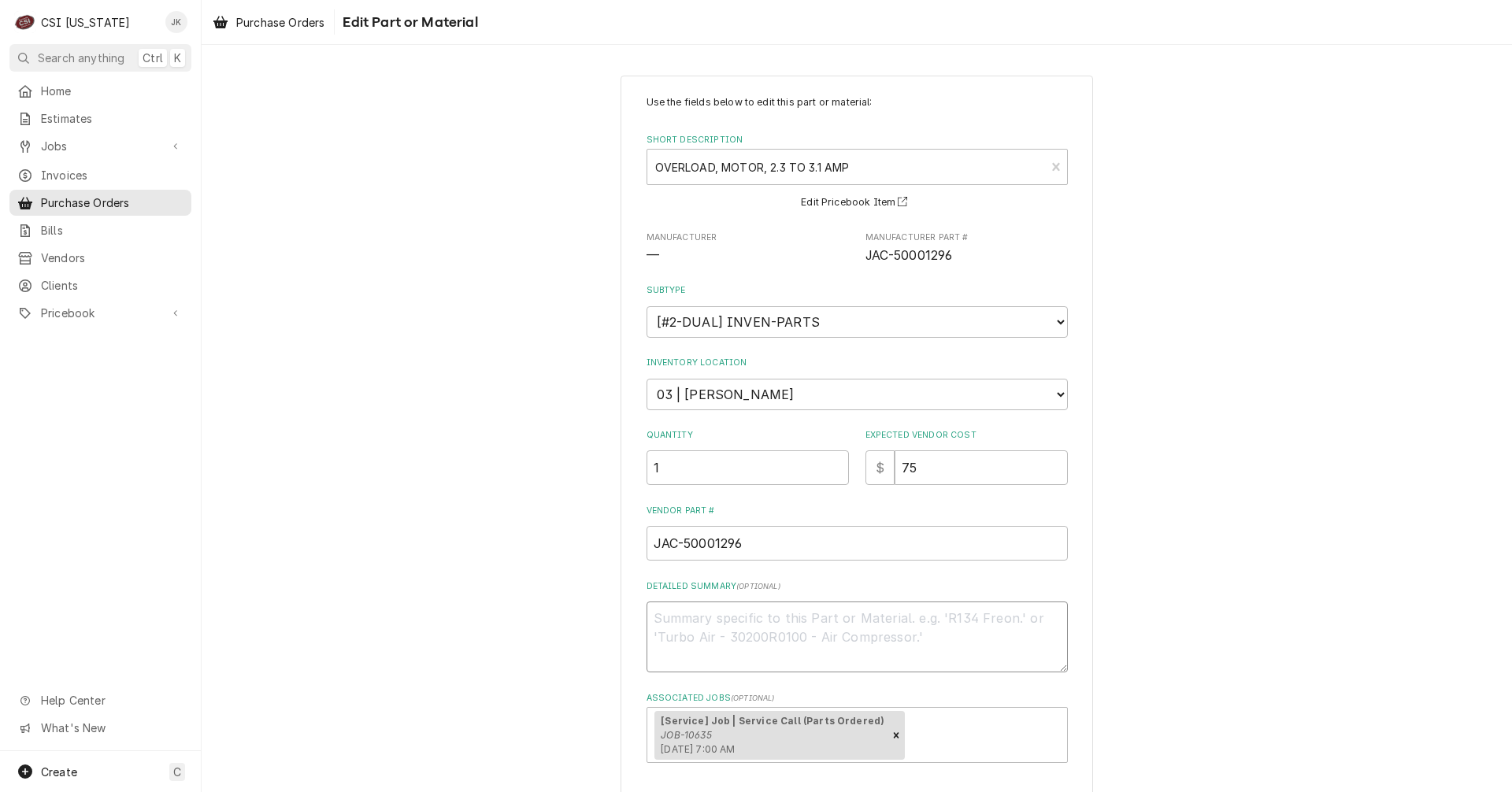
click at [753, 643] on textarea "Detailed Summary ( optional )" at bounding box center [858, 637] width 422 height 71
type textarea "x"
type textarea "A"
type textarea "x"
type textarea "Ar"
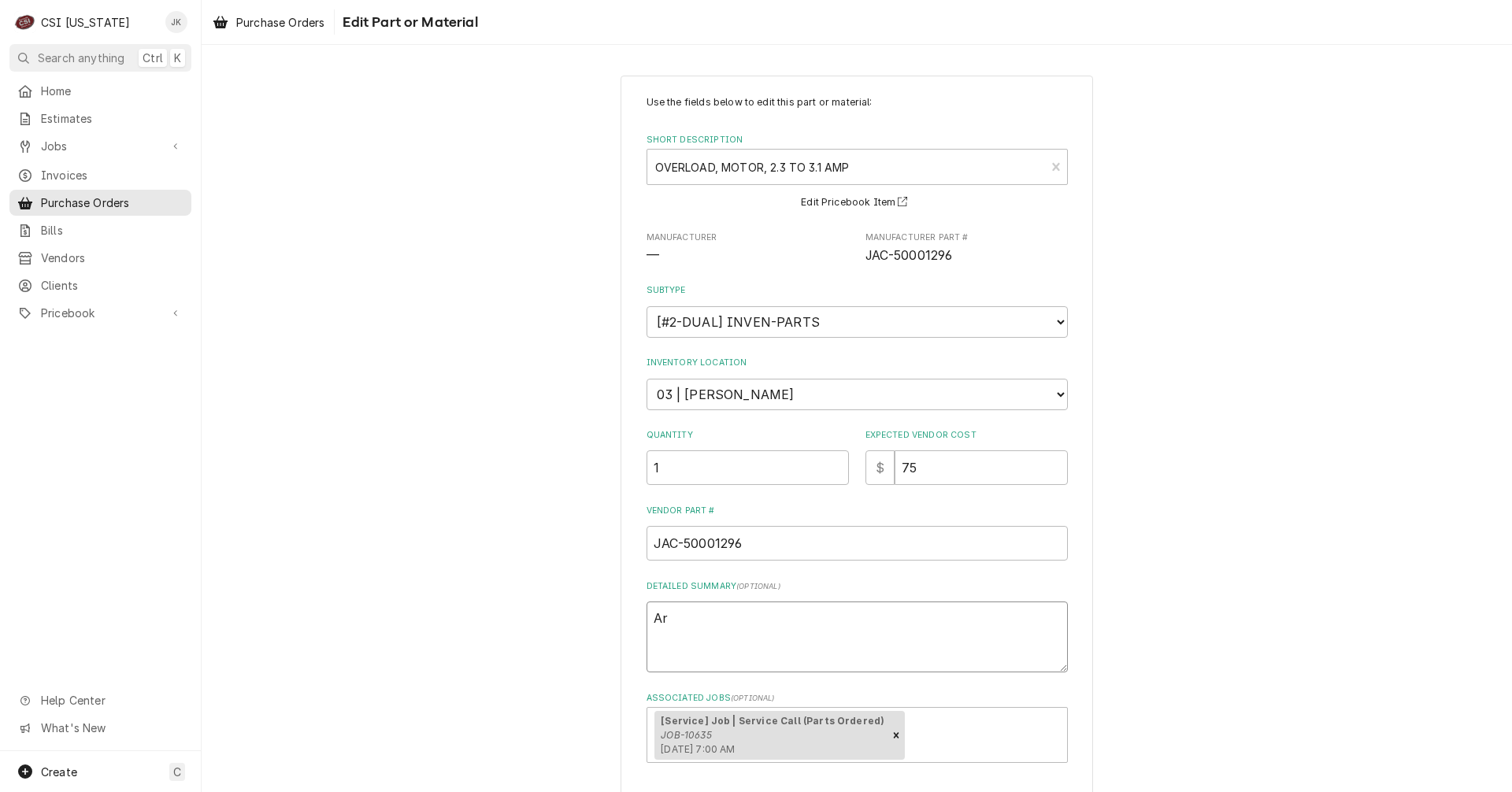
type textarea "x"
type textarea "Arr"
type textarea "x"
type textarea "Arri"
type textarea "x"
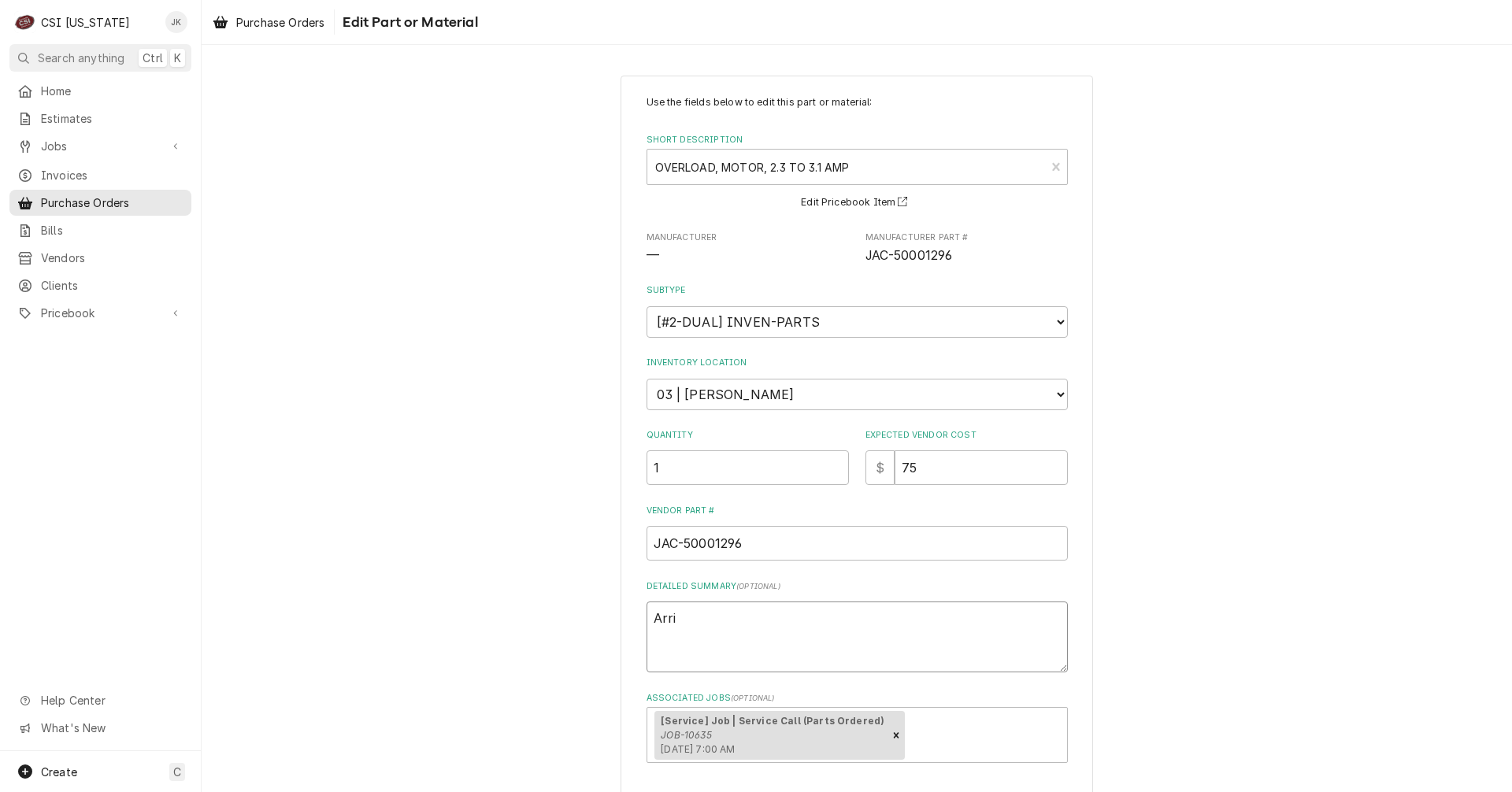
type textarea "Arriv"
type textarea "x"
type textarea "Arrive"
type textarea "x"
type textarea "Arrived"
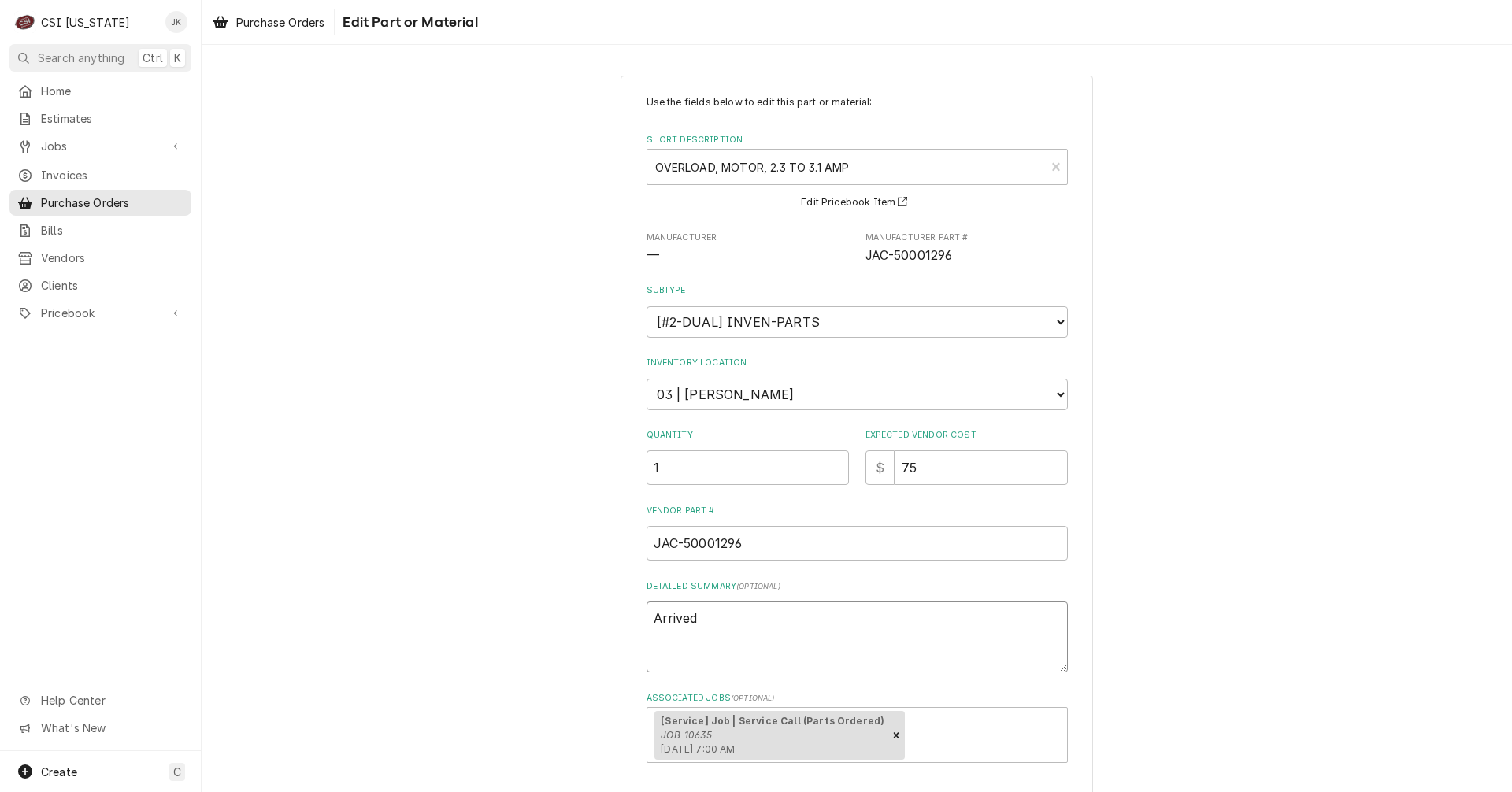
type textarea "x"
type textarea "Arrived"
type textarea "x"
type textarea "Arrived 9"
type textarea "x"
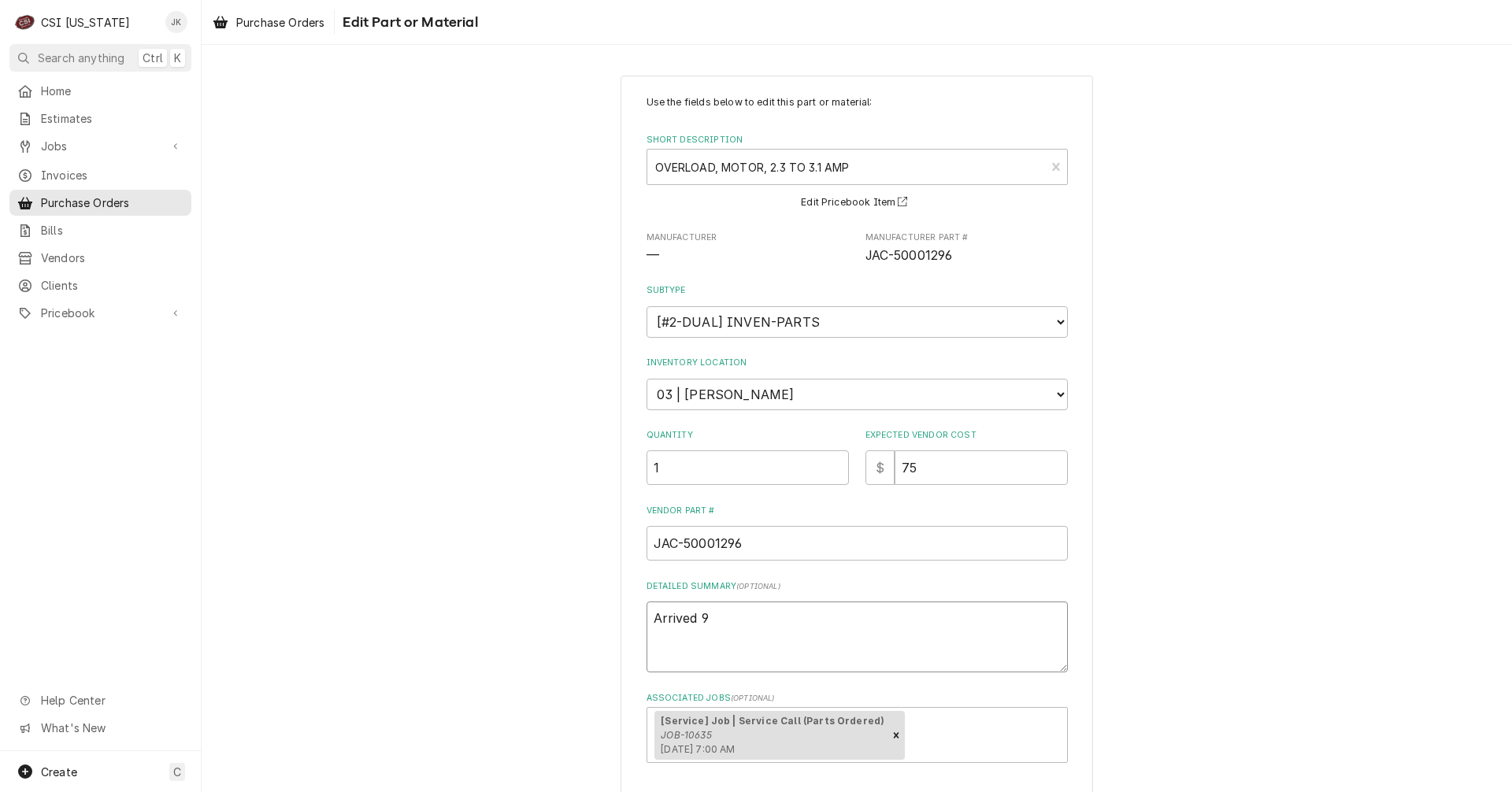
type textarea "Arrived 9/"
type textarea "x"
type textarea "Arrived 9/2"
type textarea "x"
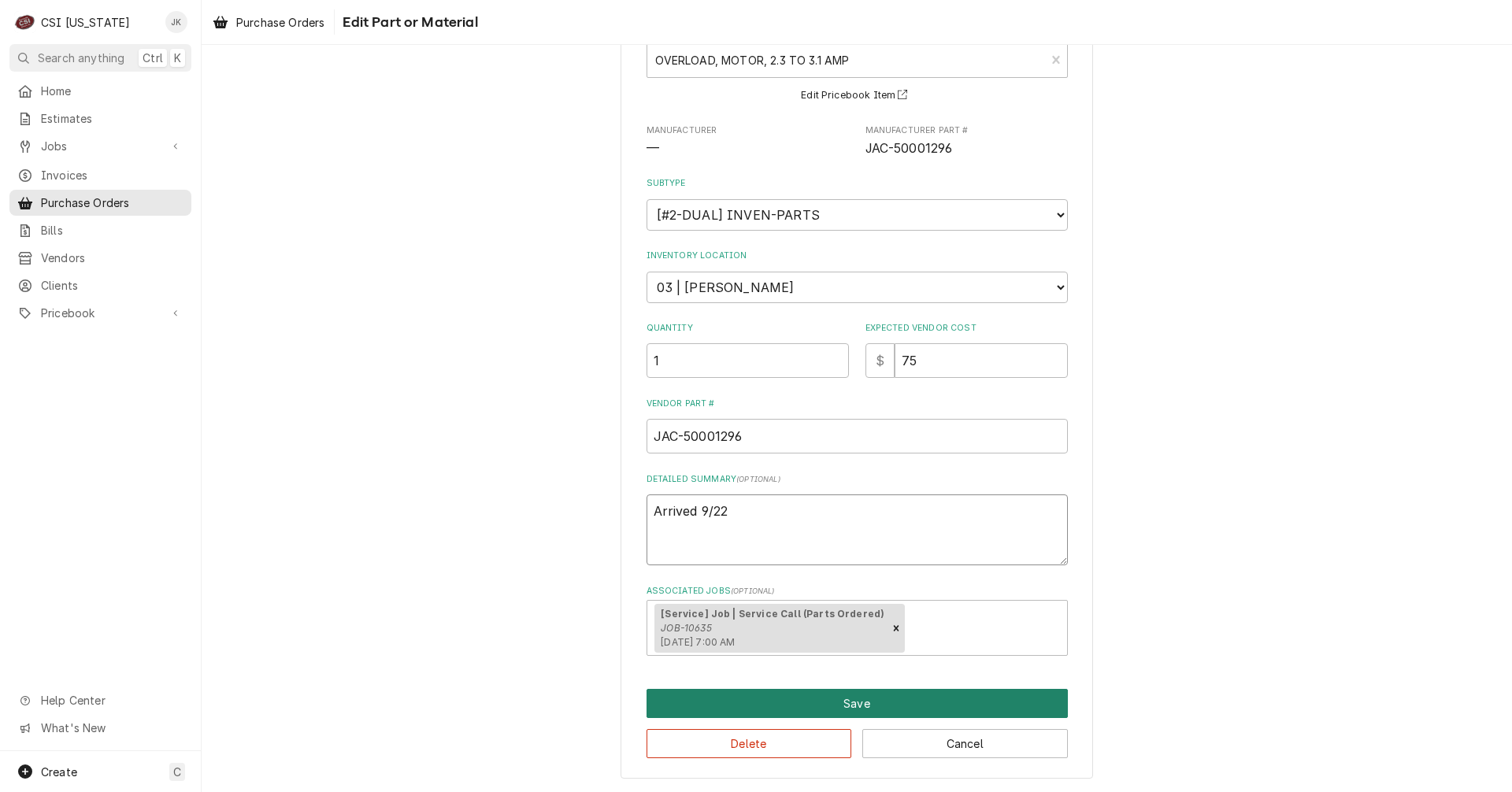
type textarea "Arrived 9/22"
click at [752, 693] on button "Save" at bounding box center [858, 703] width 422 height 29
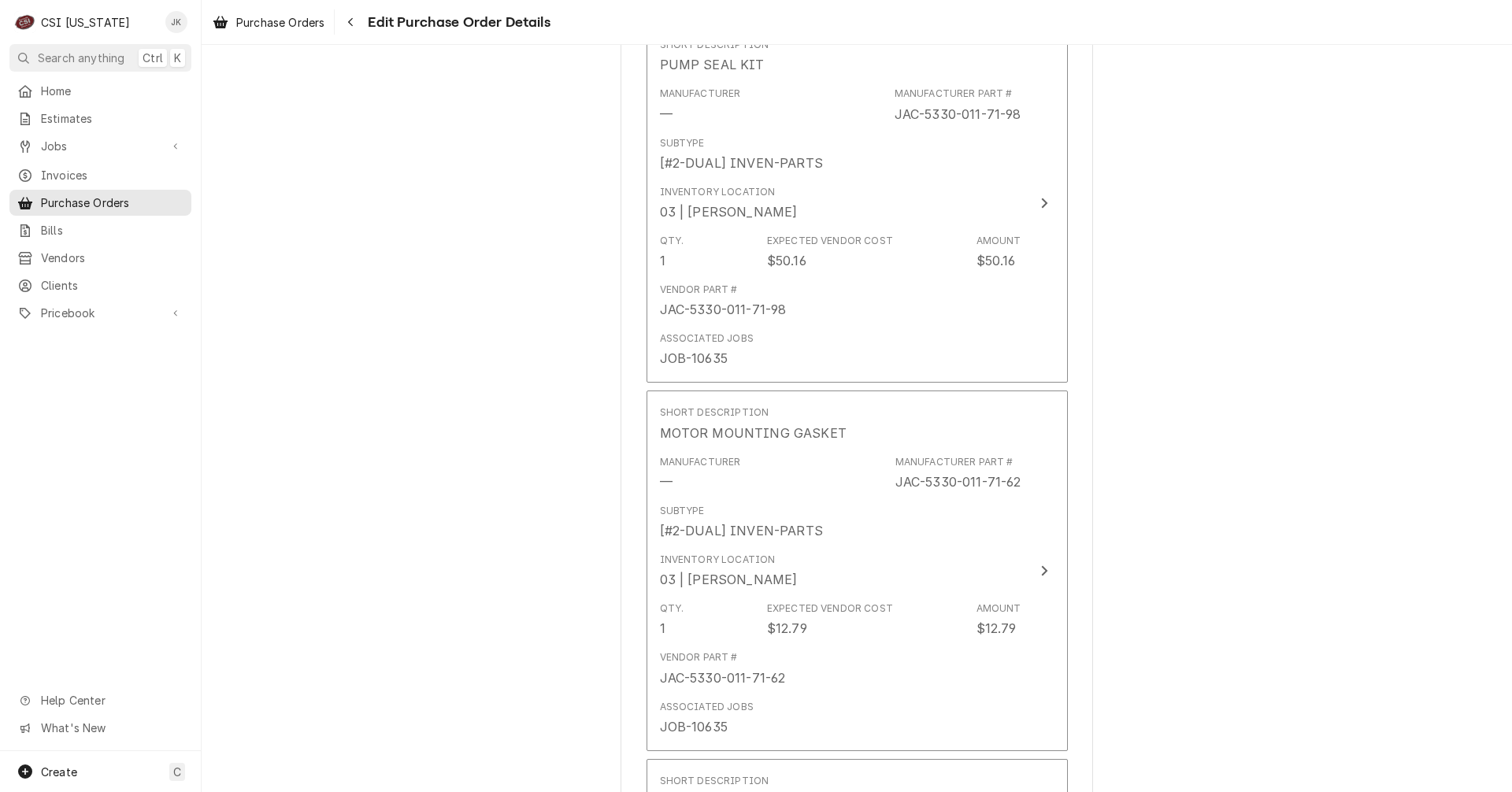
scroll to position [1934, 0]
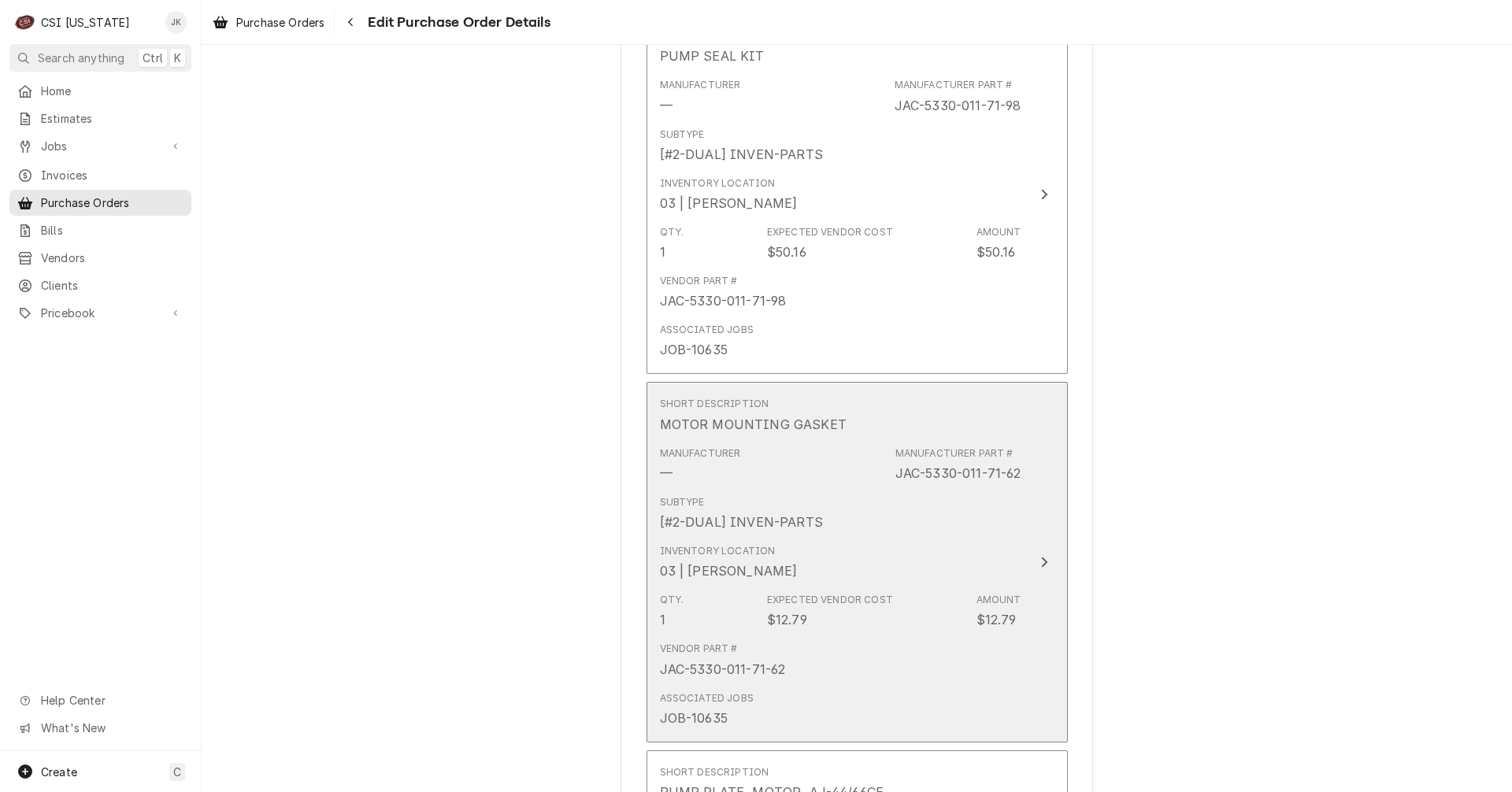
click at [748, 574] on div "03 | MATT BREWINGTON" at bounding box center [729, 571] width 138 height 19
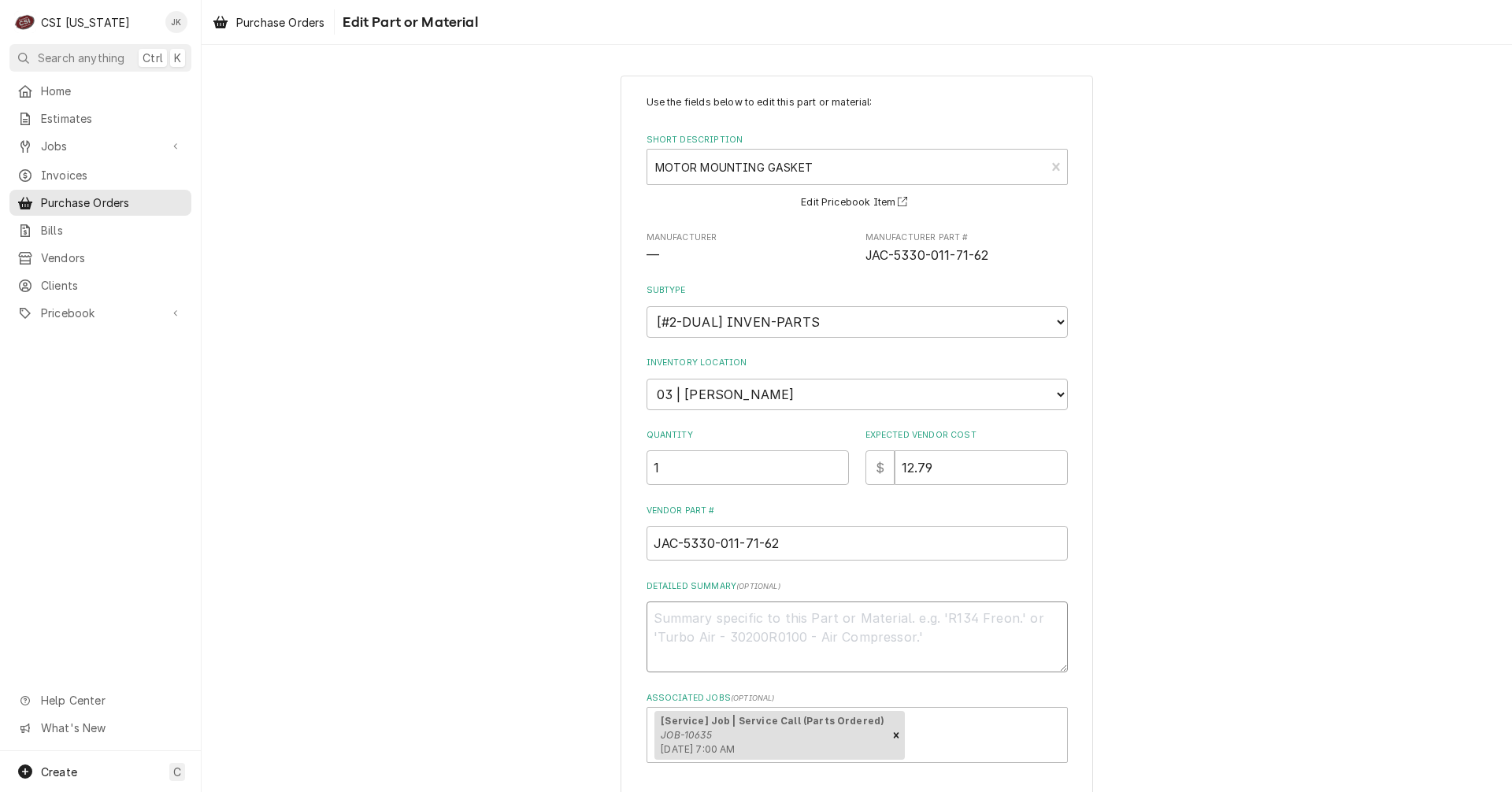
click at [732, 645] on textarea "Detailed Summary ( optional )" at bounding box center [858, 637] width 422 height 71
type textarea "x"
type textarea "A"
type textarea "x"
type textarea "Ar"
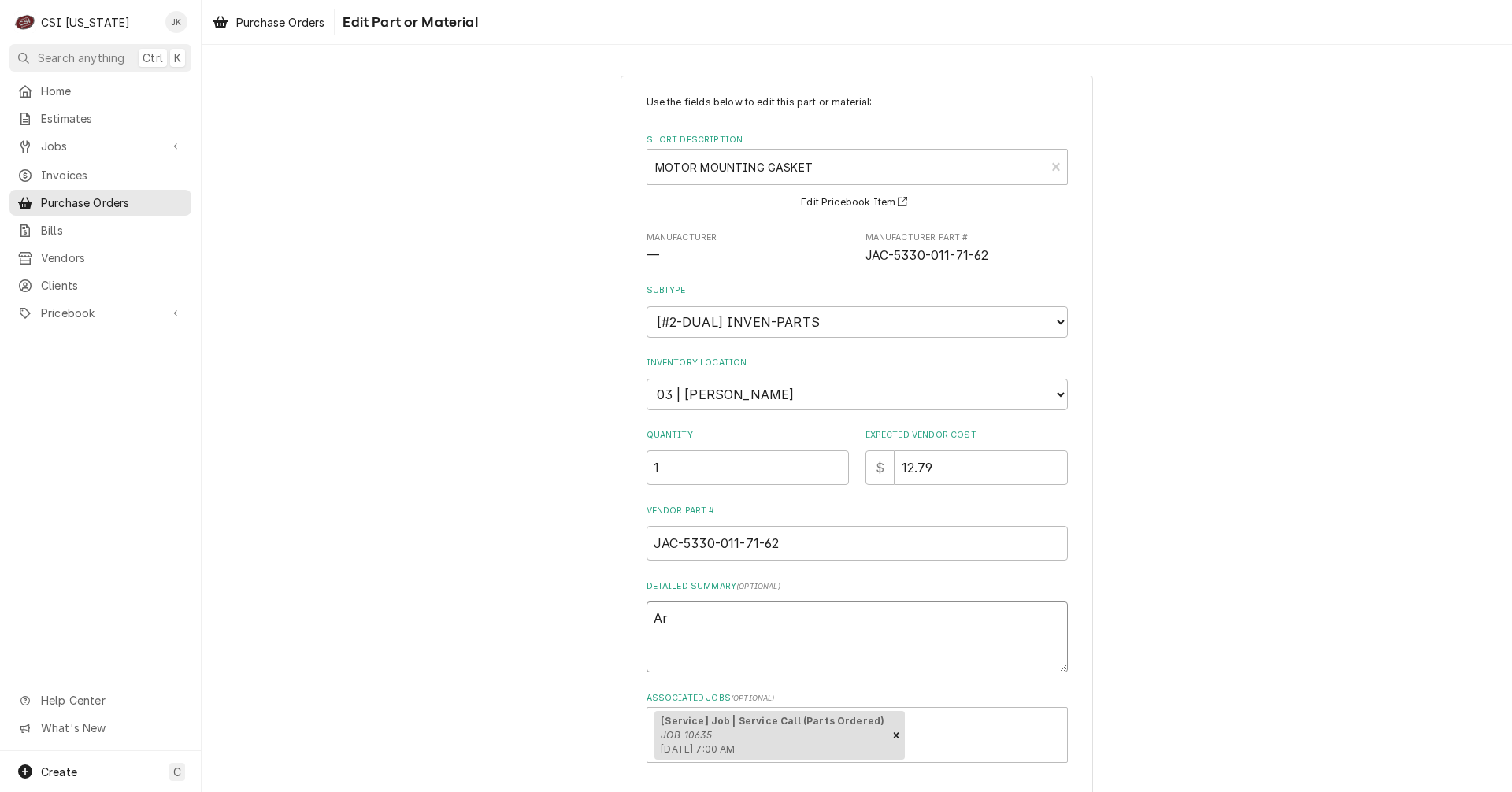
type textarea "x"
type textarea "Arr"
type textarea "x"
type textarea "Arri"
type textarea "x"
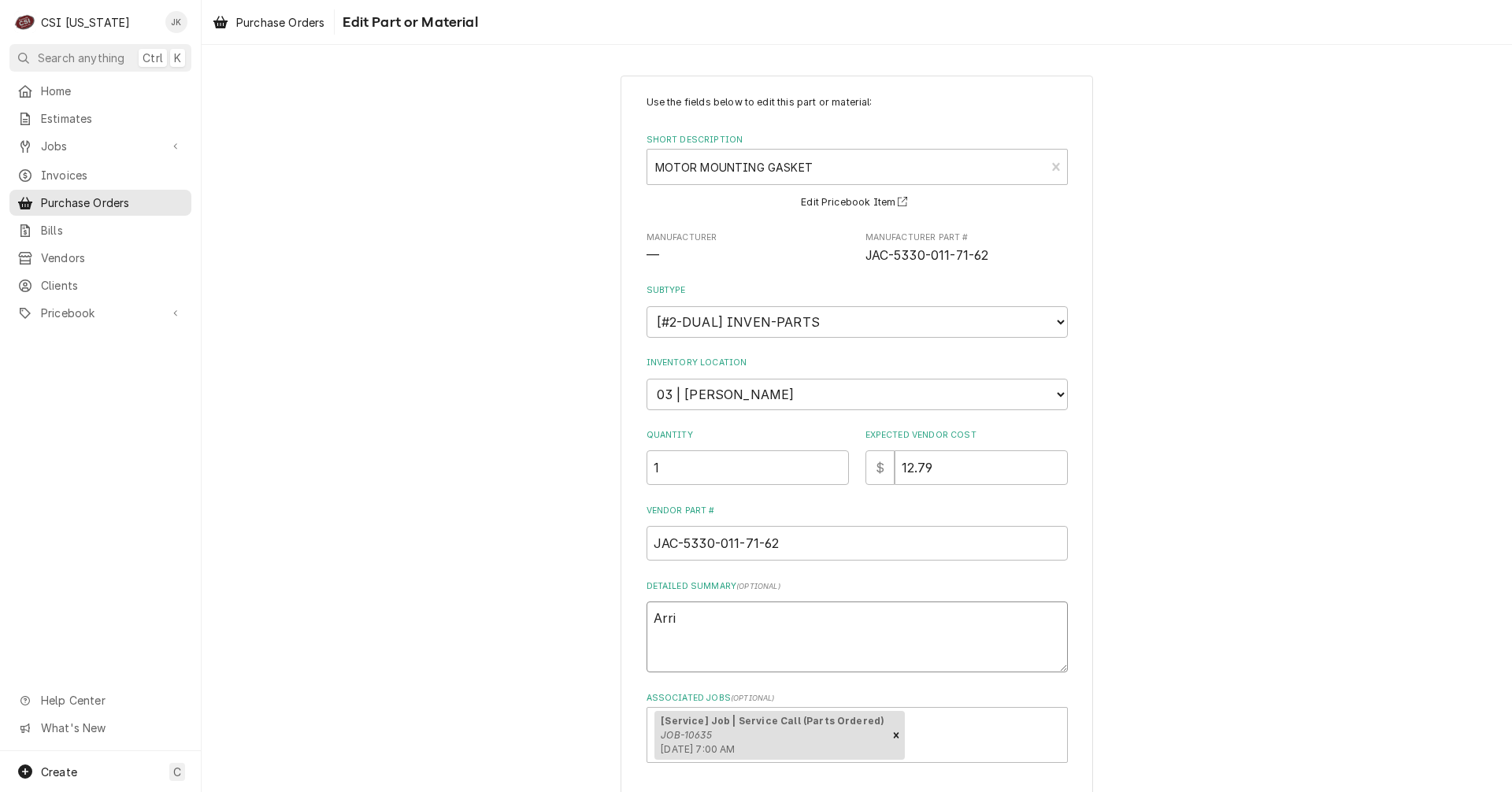
type textarea "Arriv"
type textarea "x"
type textarea "Arrive"
type textarea "x"
type textarea "Arrived"
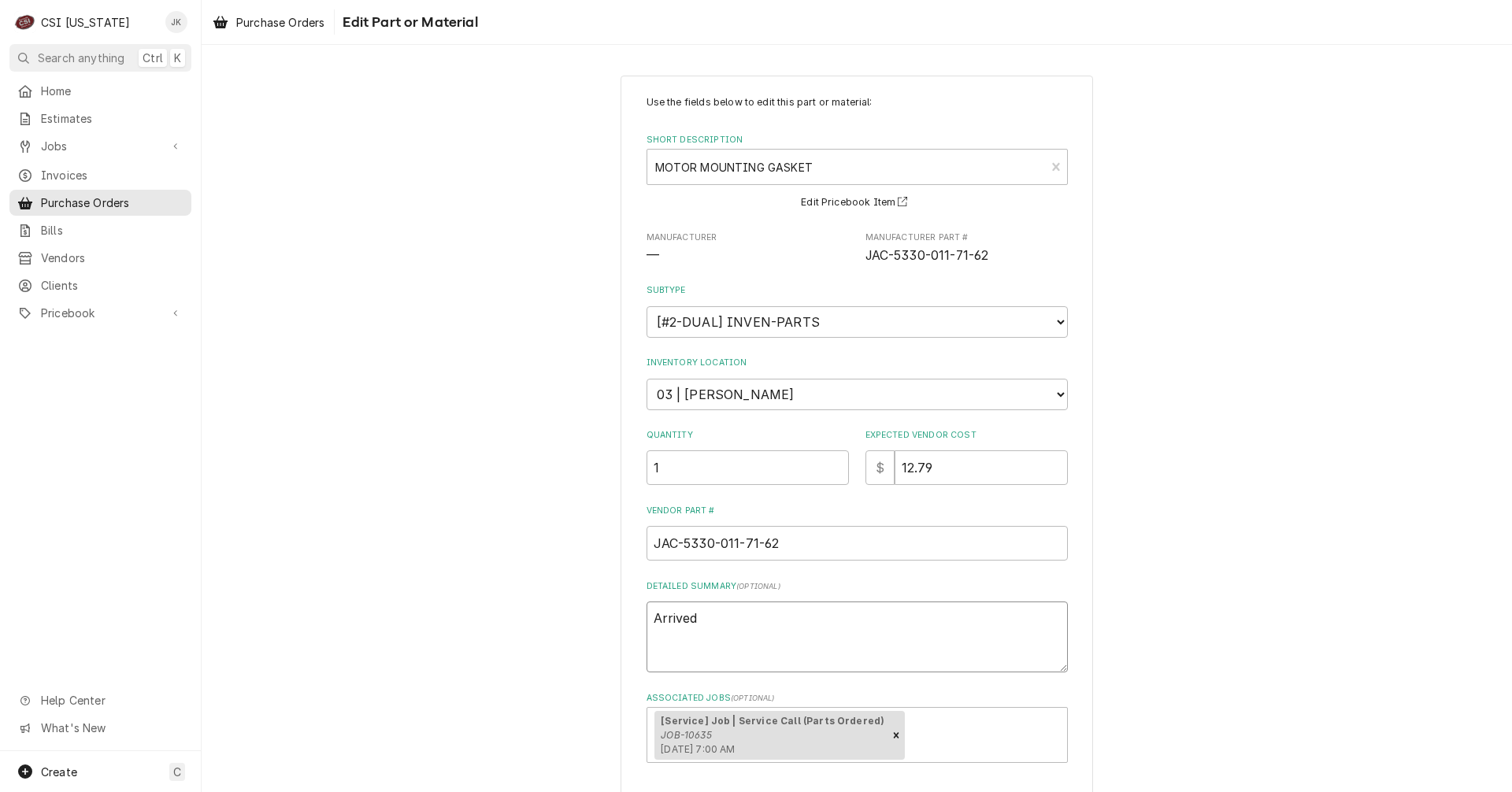
type textarea "x"
type textarea "Arrived"
type textarea "x"
type textarea "Arrived 9"
type textarea "x"
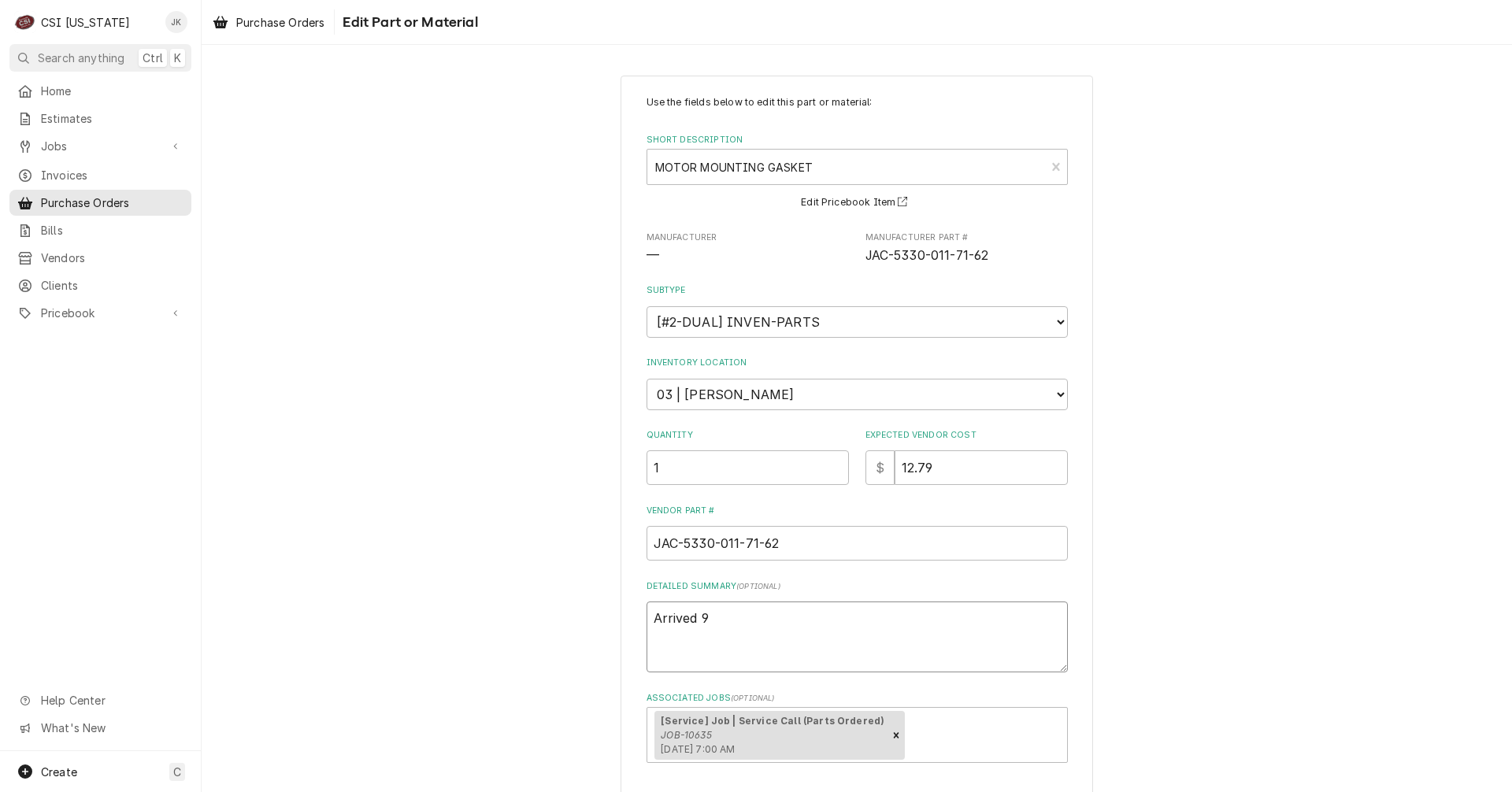
type textarea "Arrived 9/"
type textarea "x"
type textarea "Arrived 9/2"
type textarea "x"
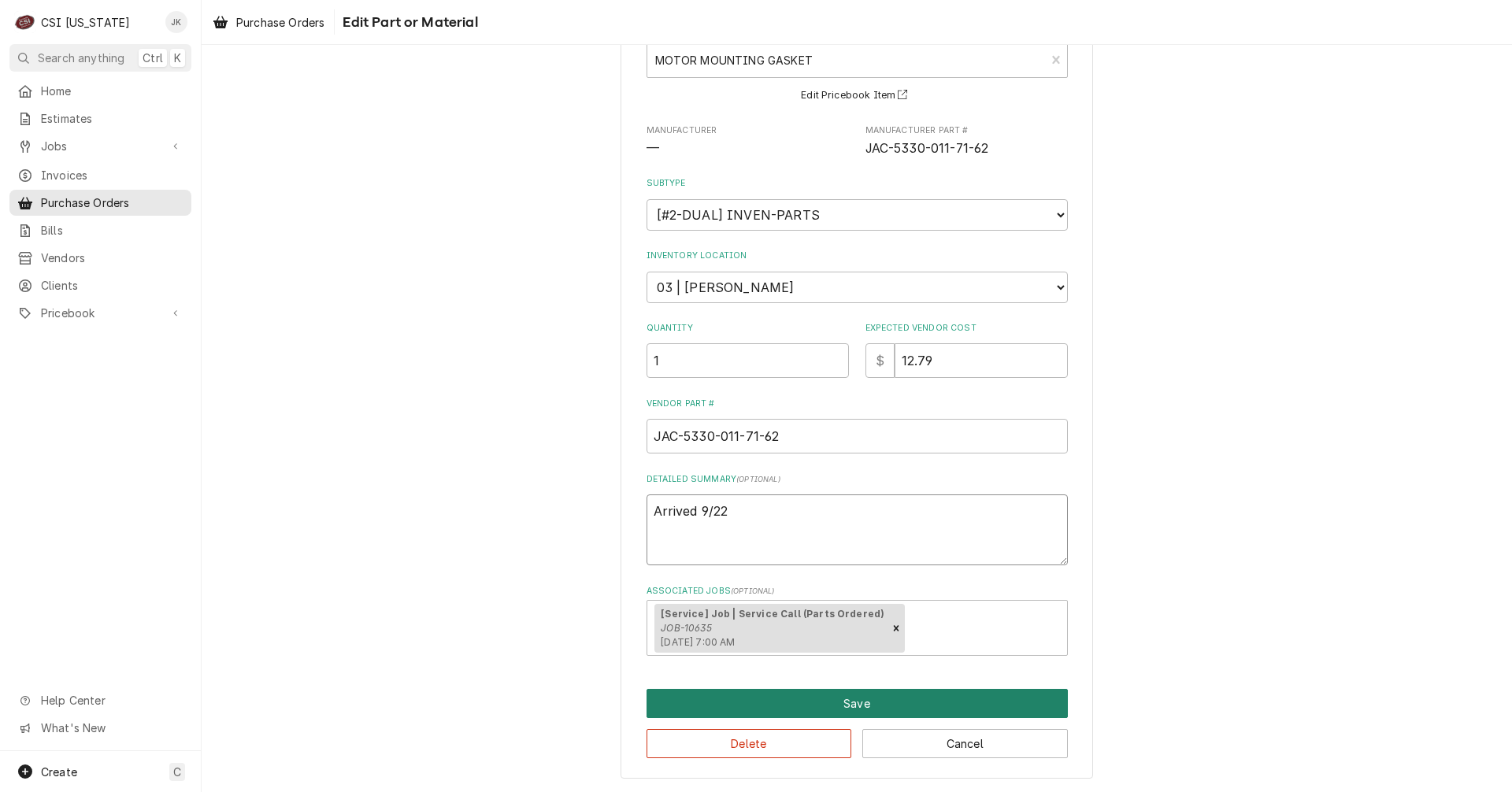
type textarea "Arrived 9/22"
click at [690, 703] on button "Save" at bounding box center [858, 703] width 422 height 29
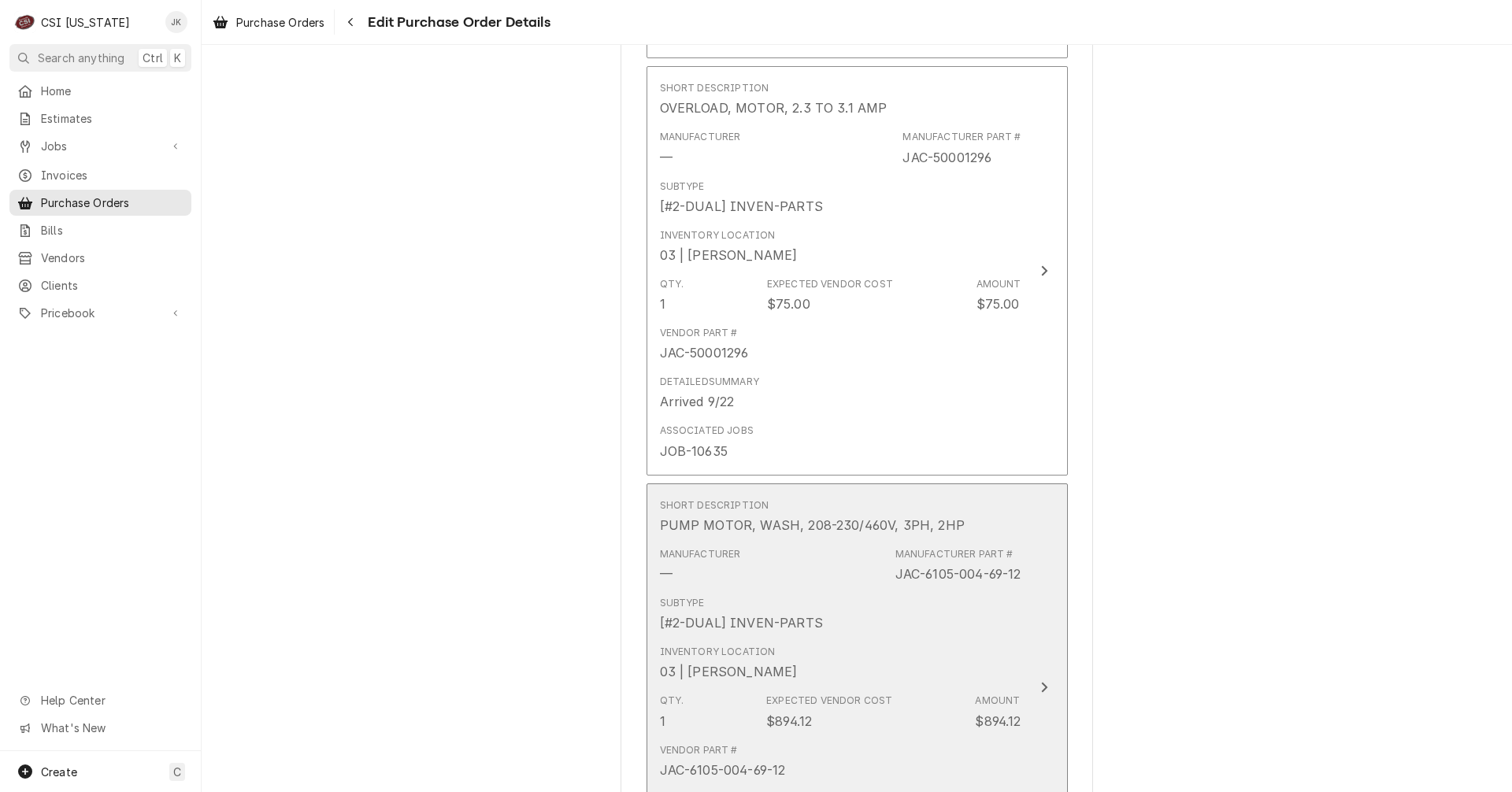
scroll to position [1047, 0]
click at [811, 485] on button "Short Description PUMP MOTOR, WASH, 208-230/460V, 3PH, 2HP Manufacturer — Manuf…" at bounding box center [858, 689] width 422 height 409
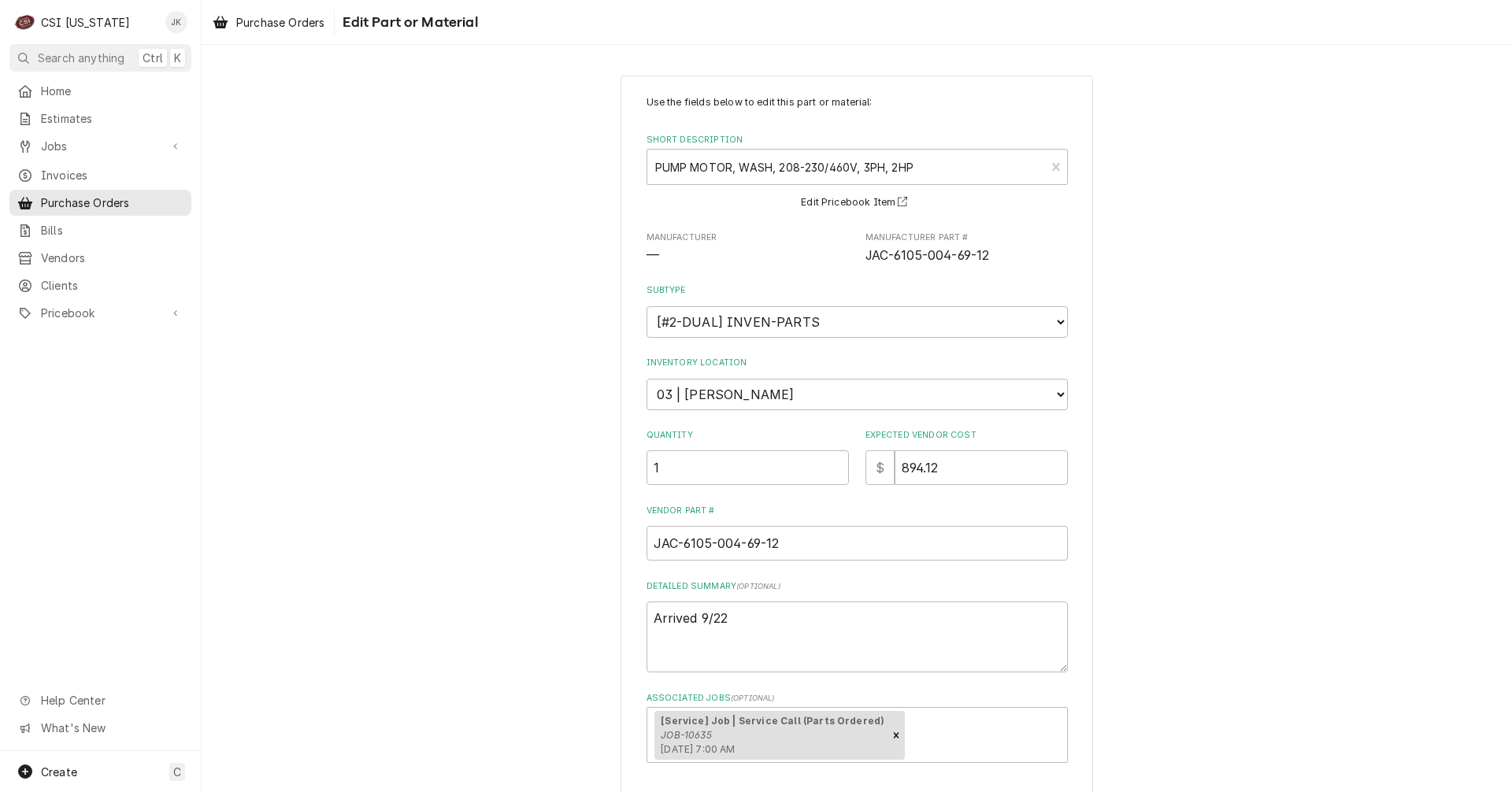
scroll to position [107, 0]
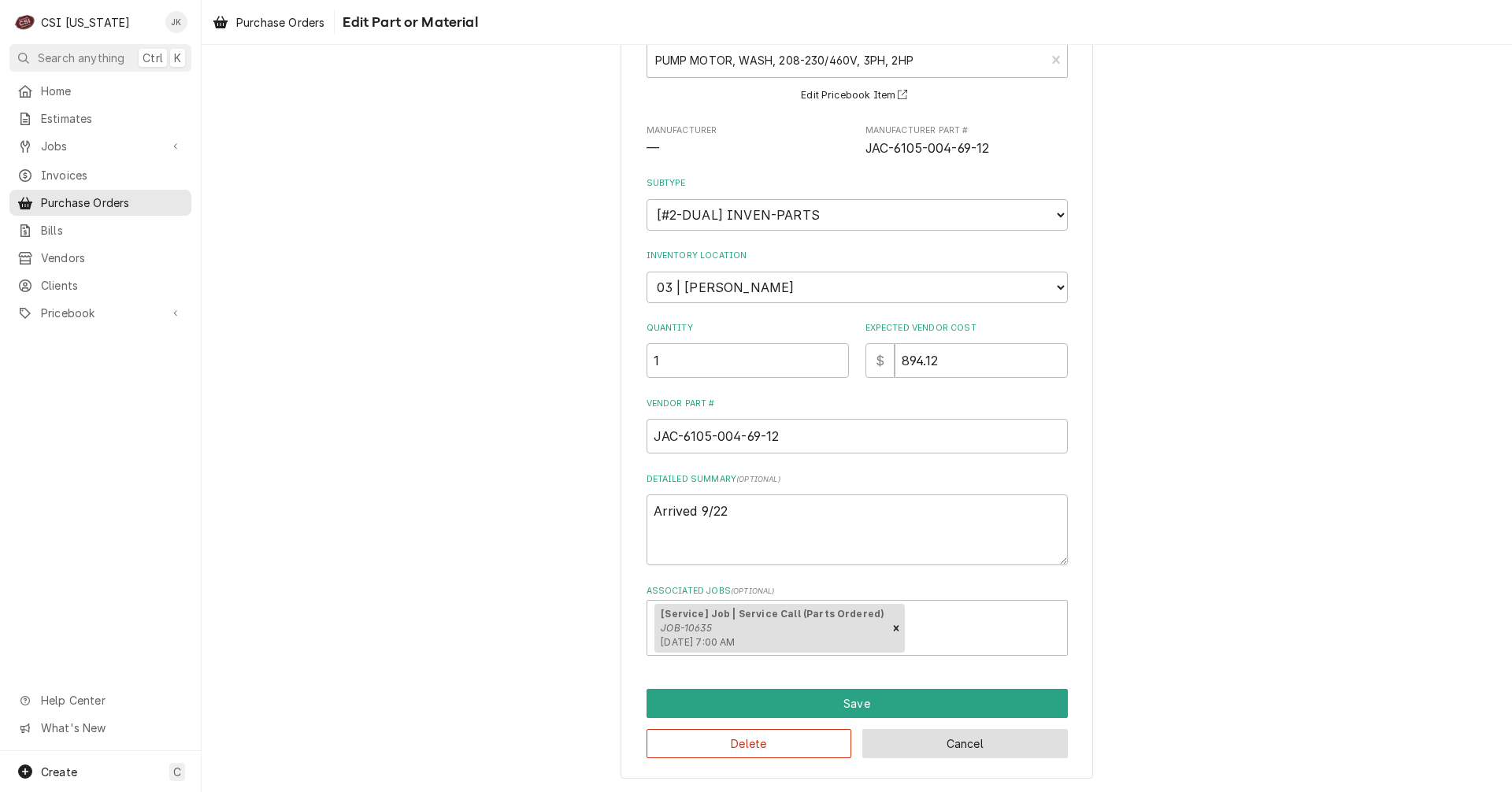
click at [905, 758] on button "Cancel" at bounding box center [965, 743] width 206 height 29
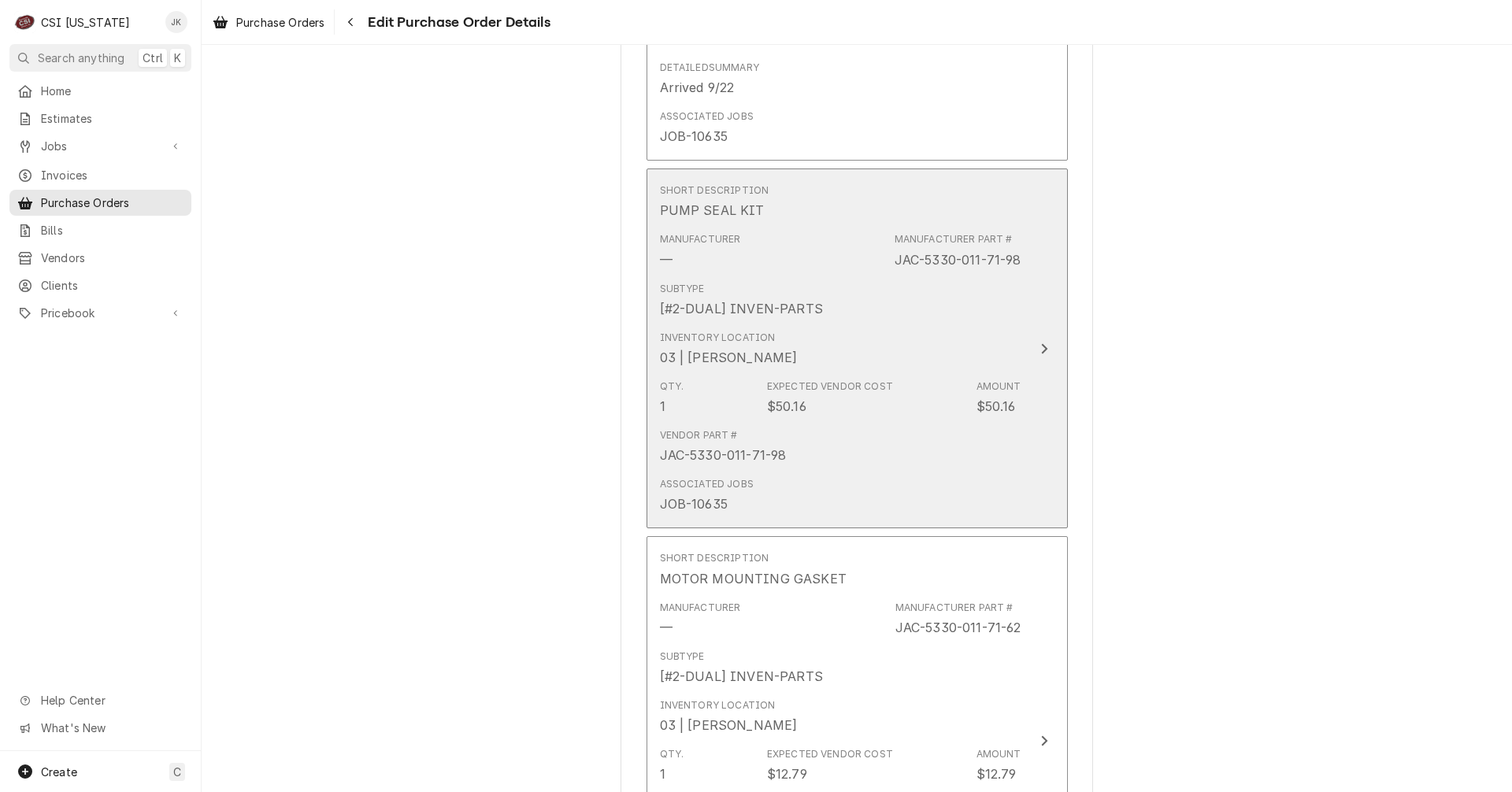
scroll to position [1781, 0]
click at [831, 456] on div "Vendor Part # JAC-5330-011-71-98" at bounding box center [840, 443] width 361 height 49
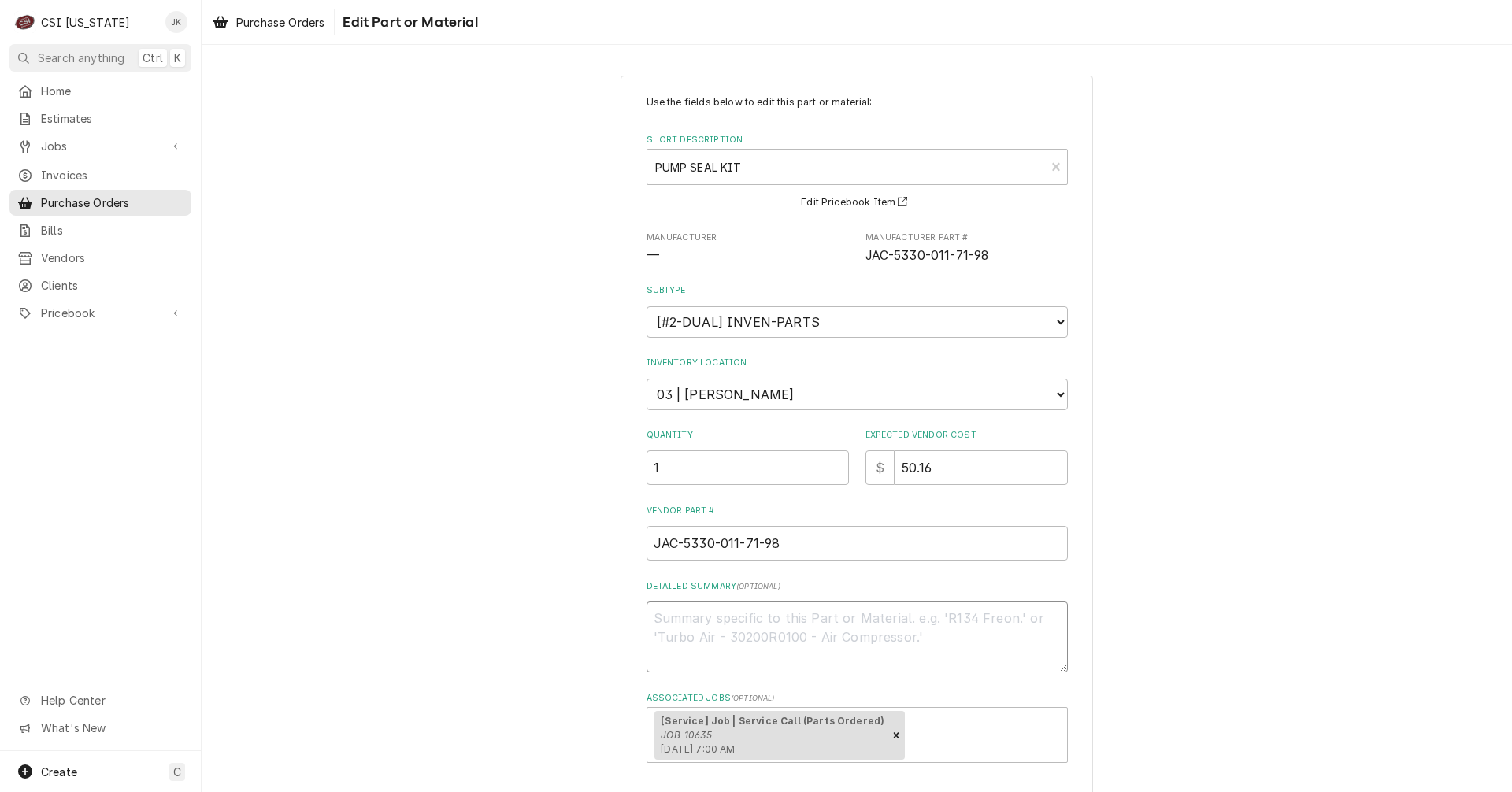
click at [690, 635] on textarea "Detailed Summary ( optional )" at bounding box center [858, 637] width 422 height 71
type textarea "x"
type textarea "R"
type textarea "x"
type textarea "Re"
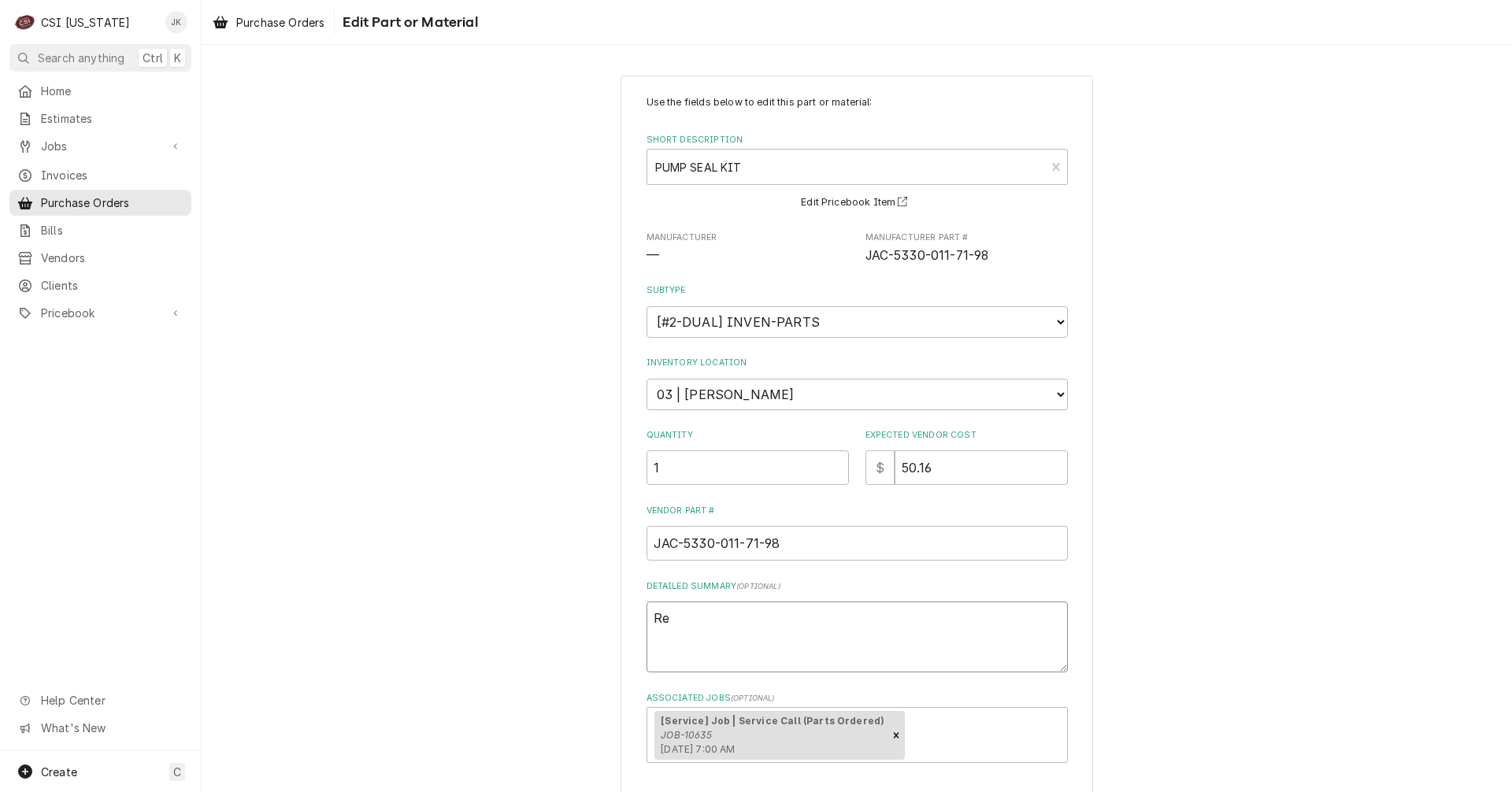
type textarea "x"
type textarea "Rec"
type textarea "x"
type textarea "Rece"
type textarea "x"
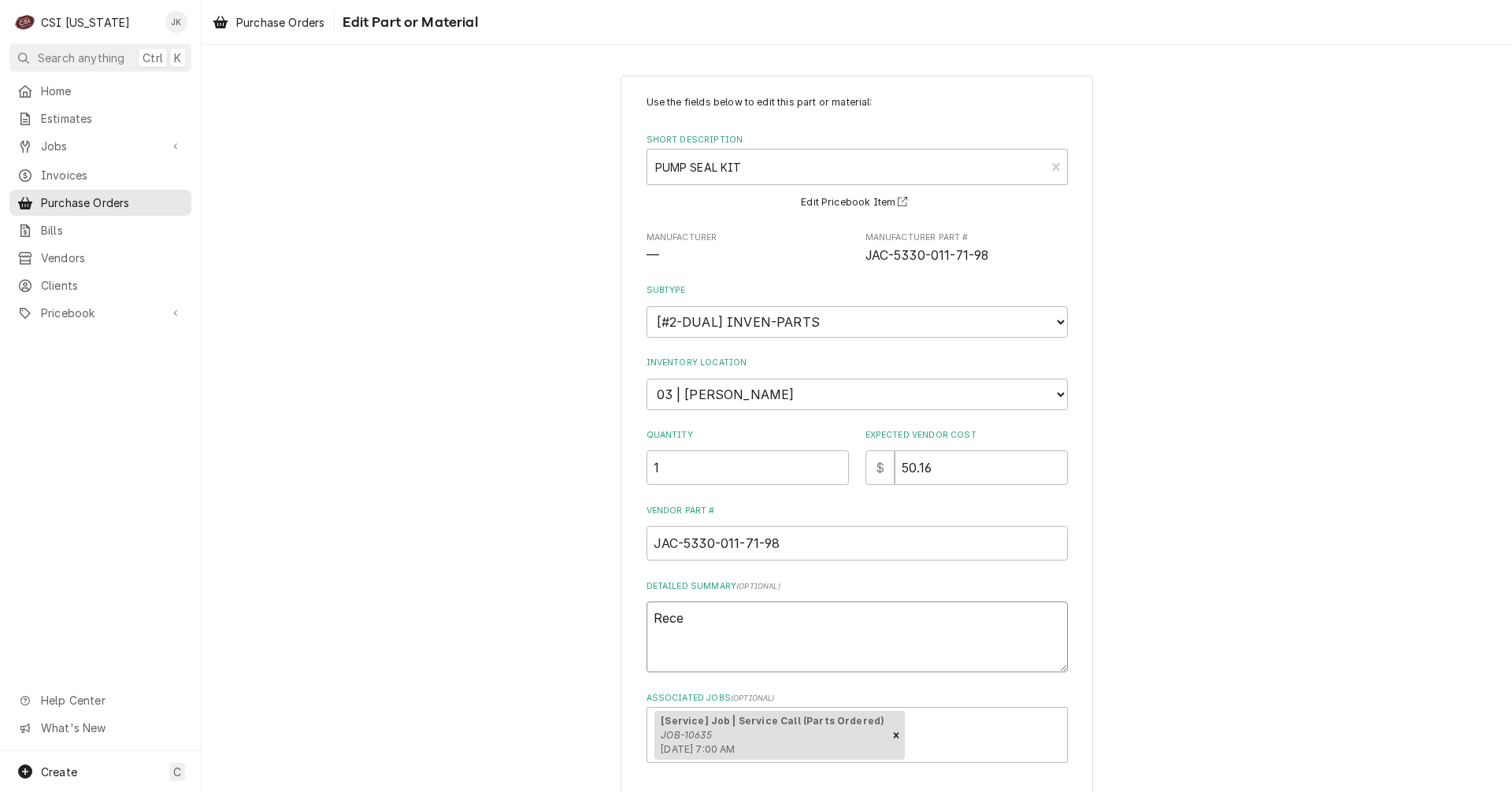
type textarea "Recei"
type textarea "x"
type textarea "Receiv"
type textarea "x"
type textarea "Receive"
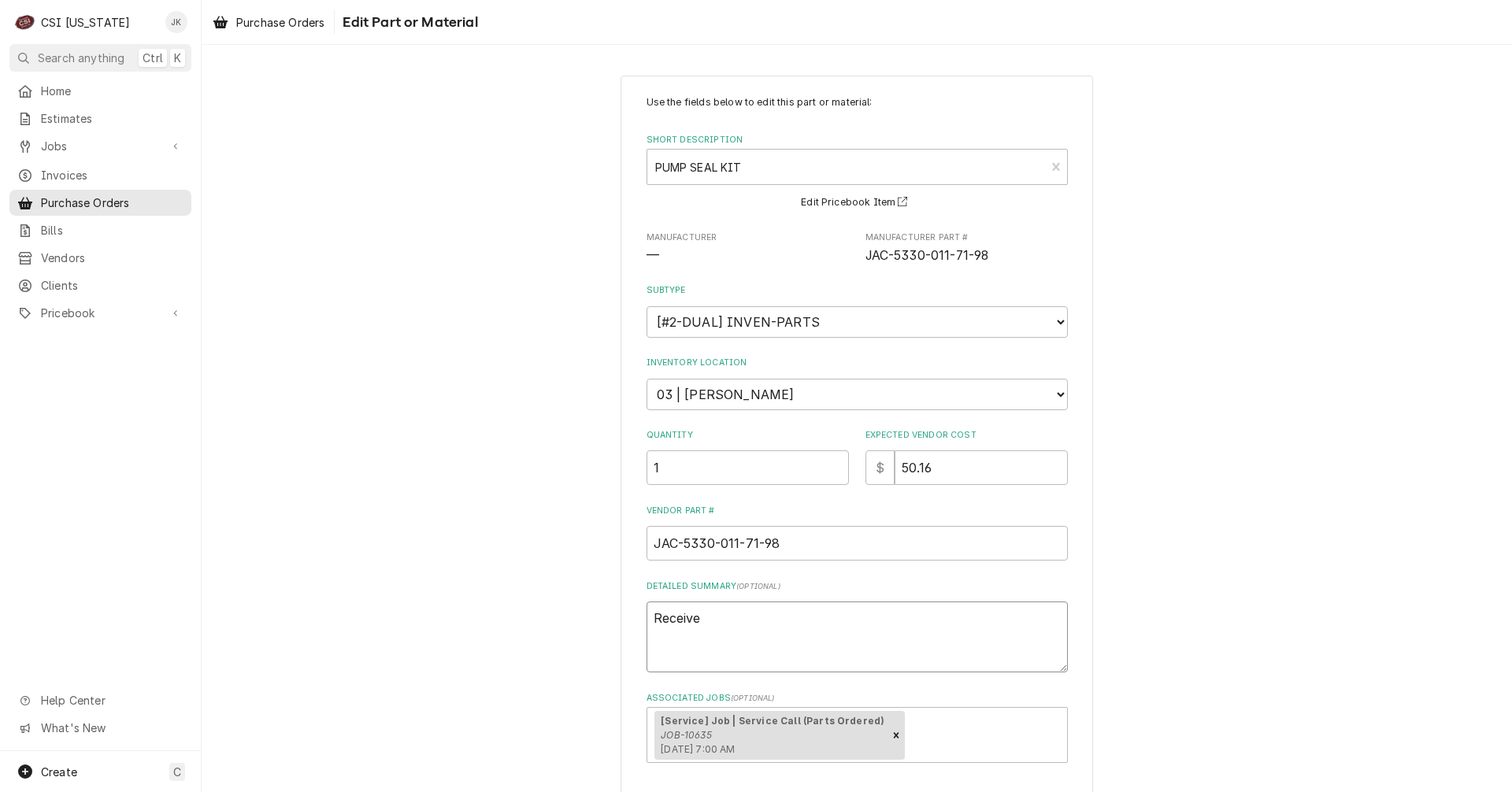
type textarea "x"
type textarea "Received"
type textarea "x"
type textarea "Received"
type textarea "x"
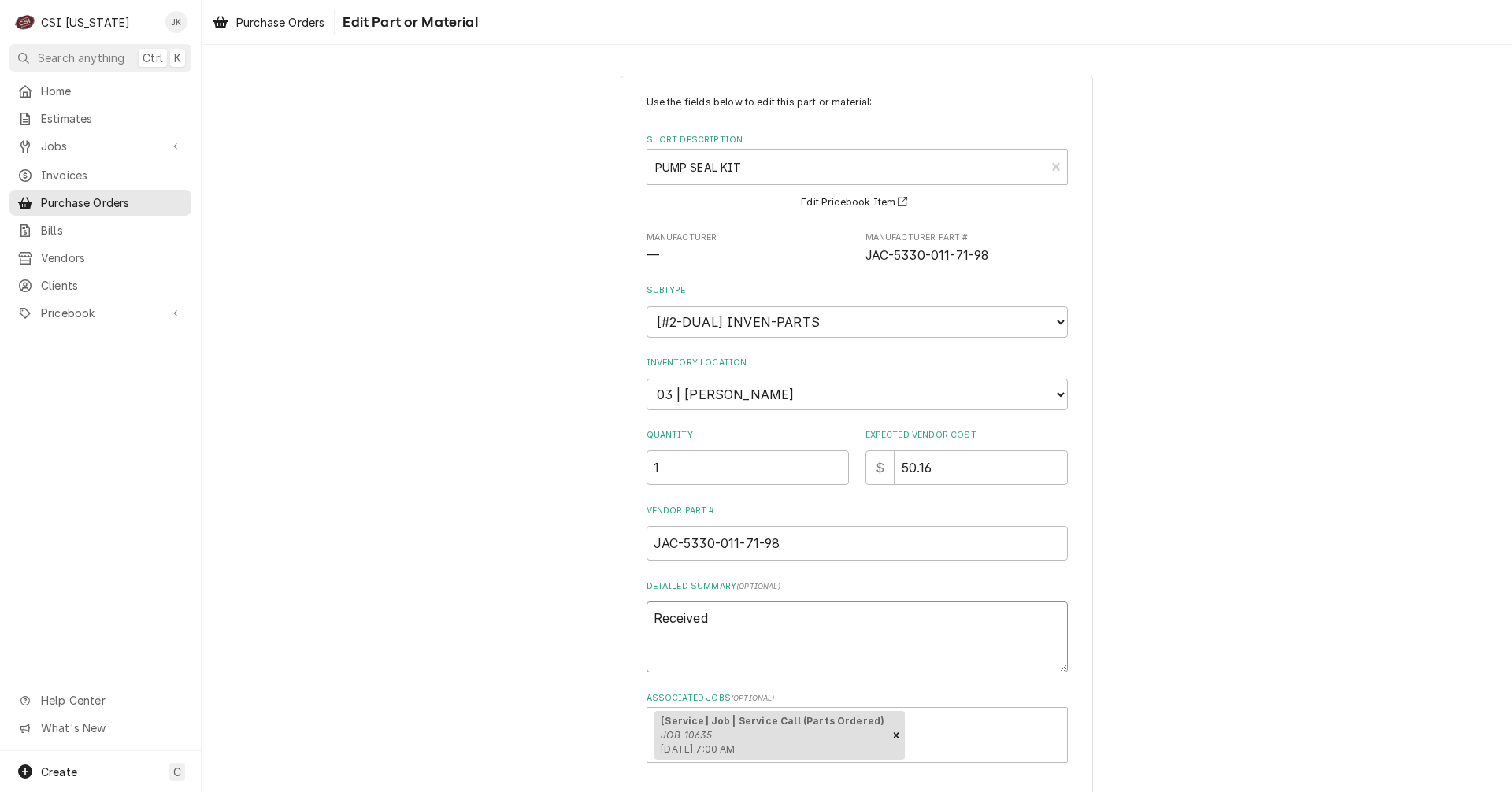
type textarea "Received p"
type textarea "x"
type textarea "Received pa"
type textarea "x"
type textarea "Received par"
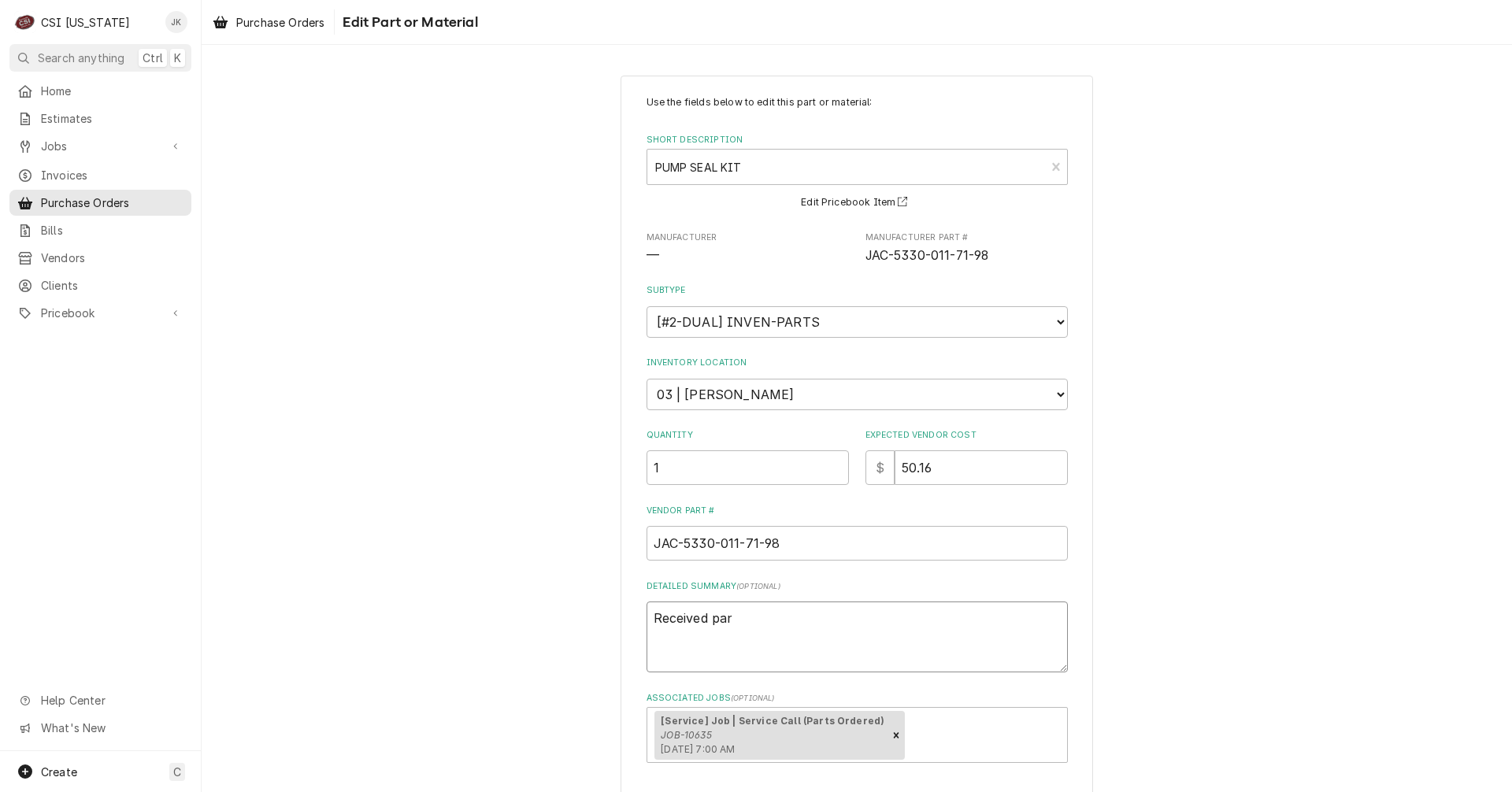
type textarea "x"
type textarea "Received part"
type textarea "x"
type textarea "Received part"
type textarea "x"
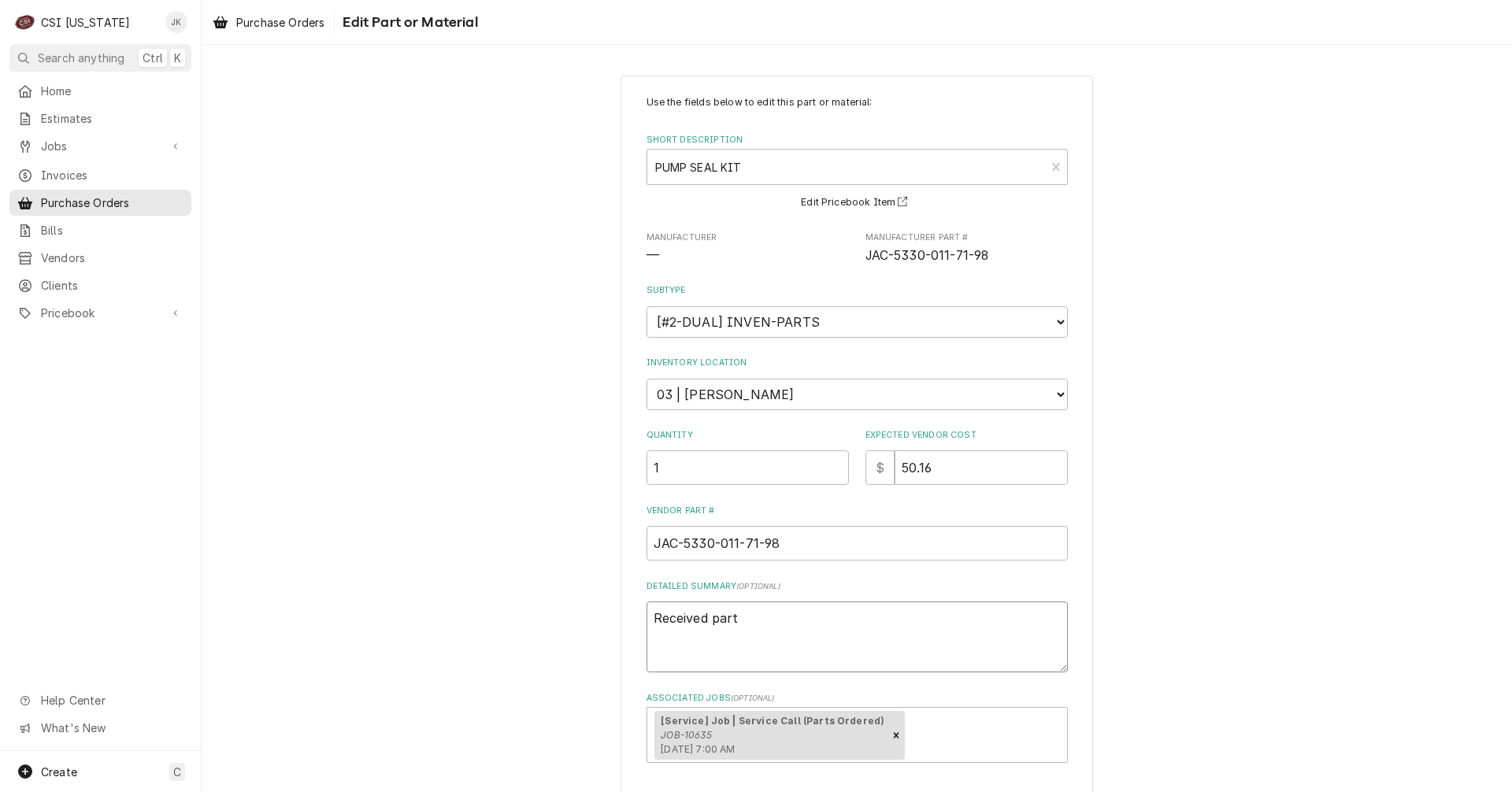
type textarea "Received part #"
type textarea "x"
type textarea "Received part #"
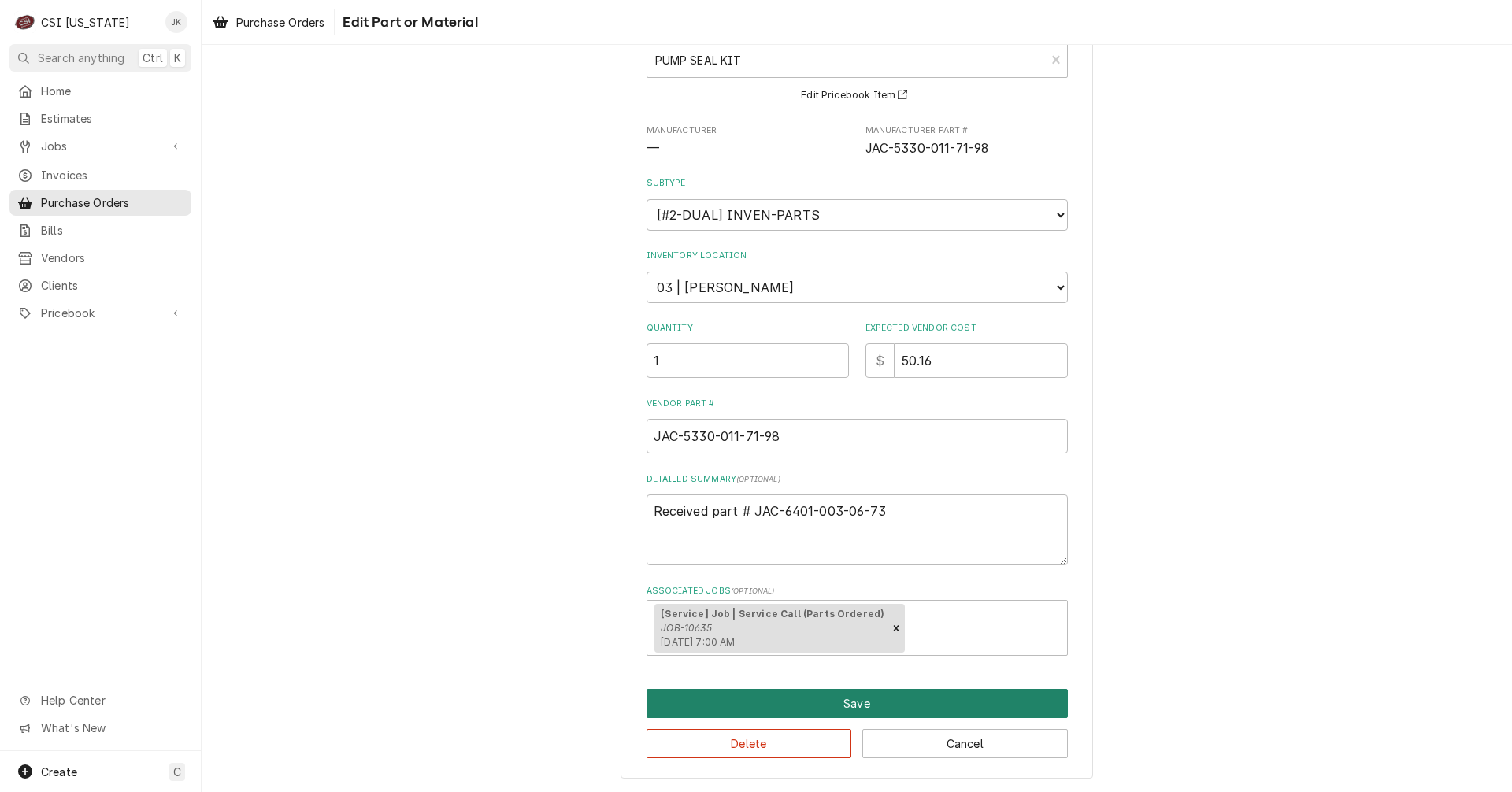
click at [720, 704] on button "Save" at bounding box center [858, 703] width 422 height 29
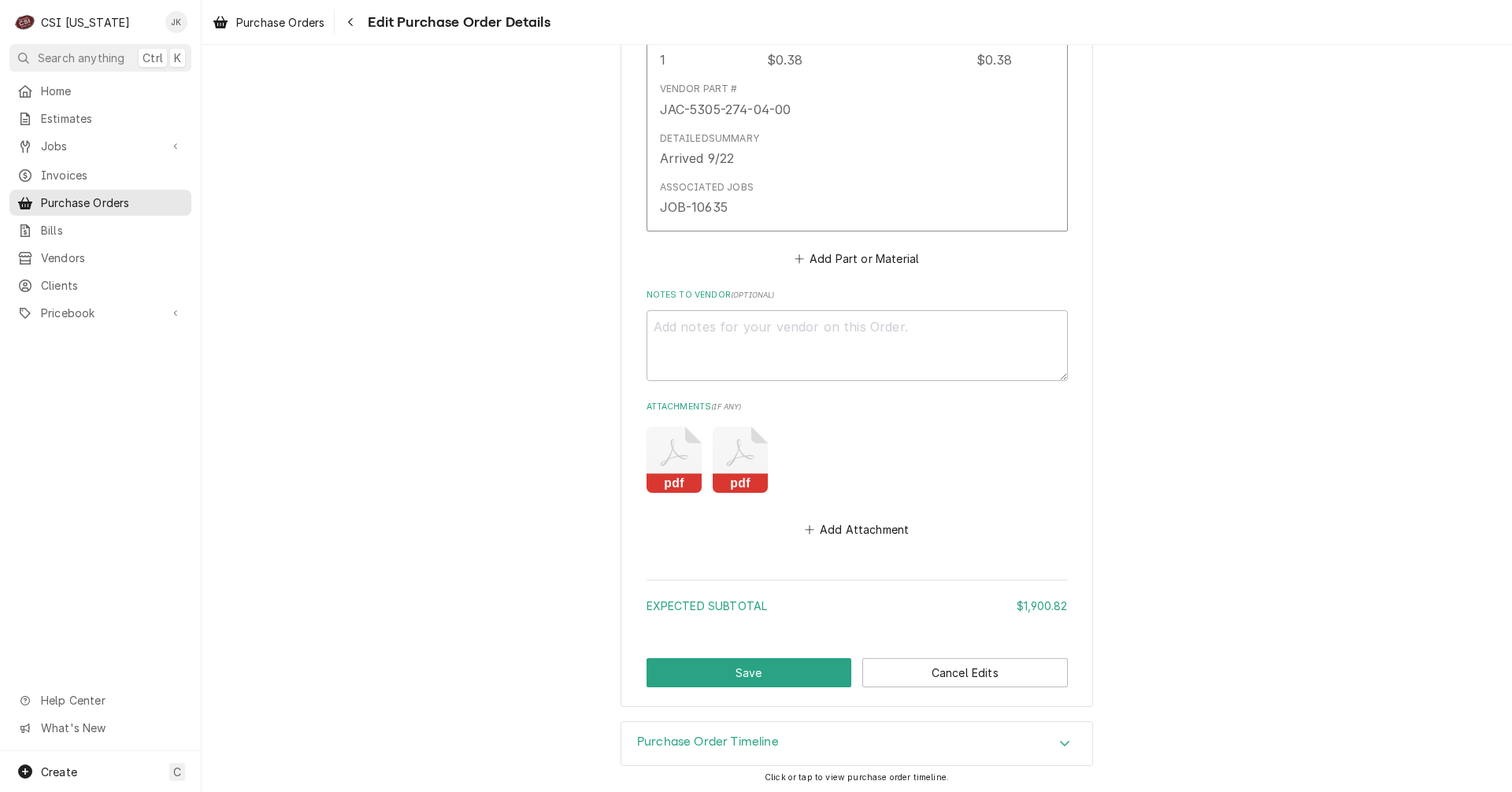
scroll to position [4164, 0]
click at [668, 679] on button "Save" at bounding box center [749, 669] width 206 height 29
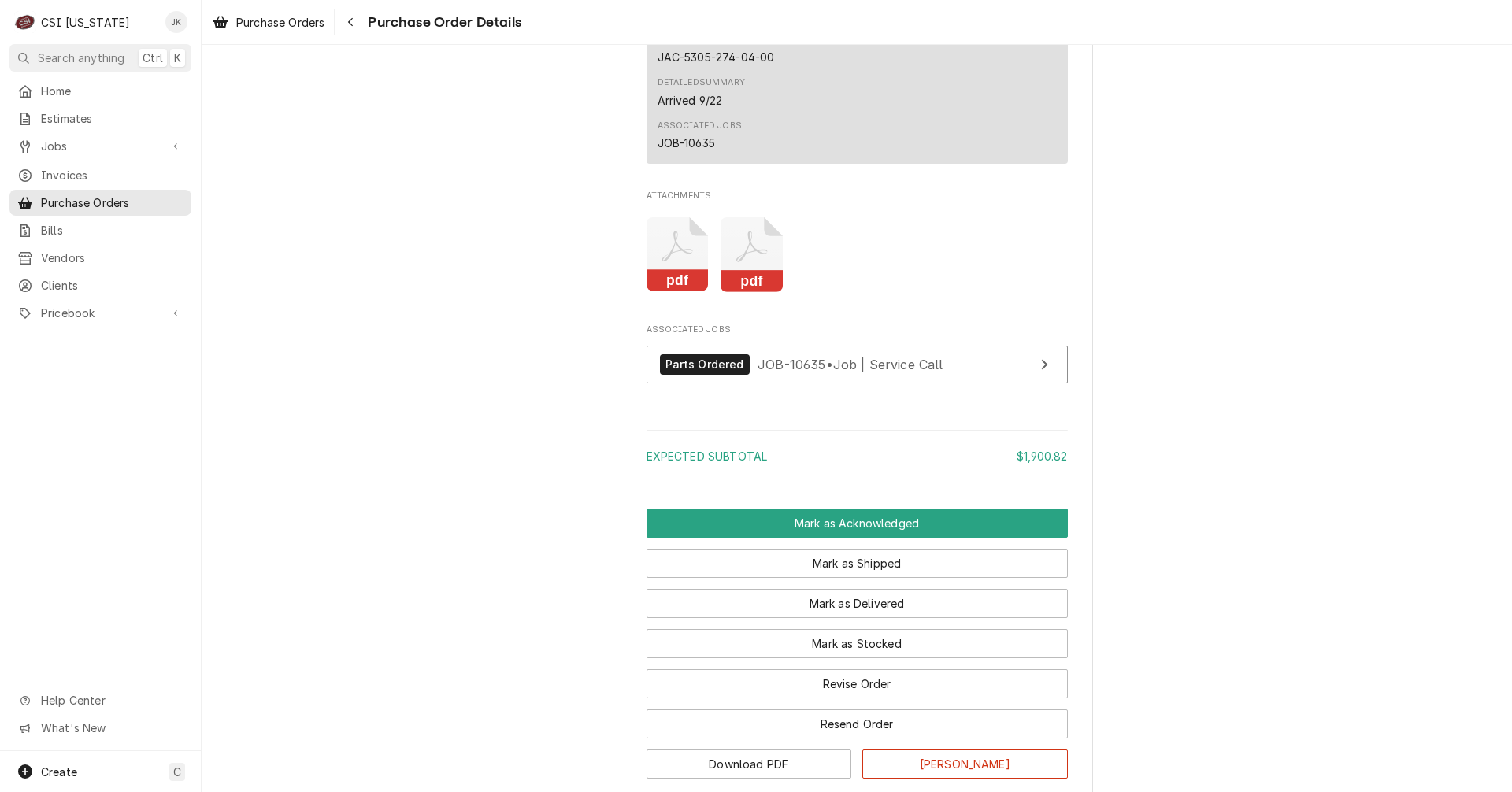
scroll to position [3970, 0]
click at [856, 371] on span "JOB-10635 • Job | Service Call" at bounding box center [851, 363] width 186 height 15
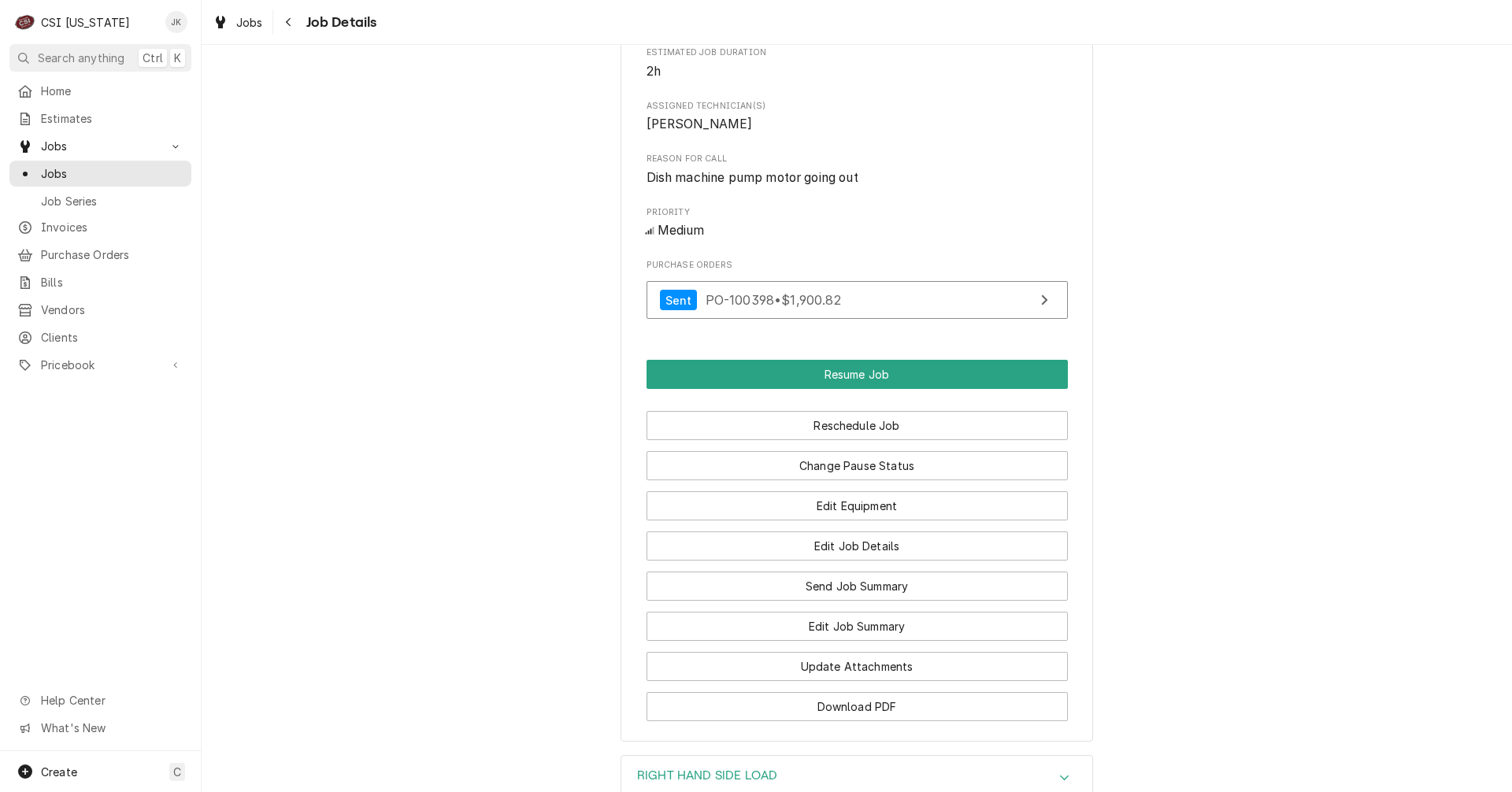
scroll to position [1414, 0]
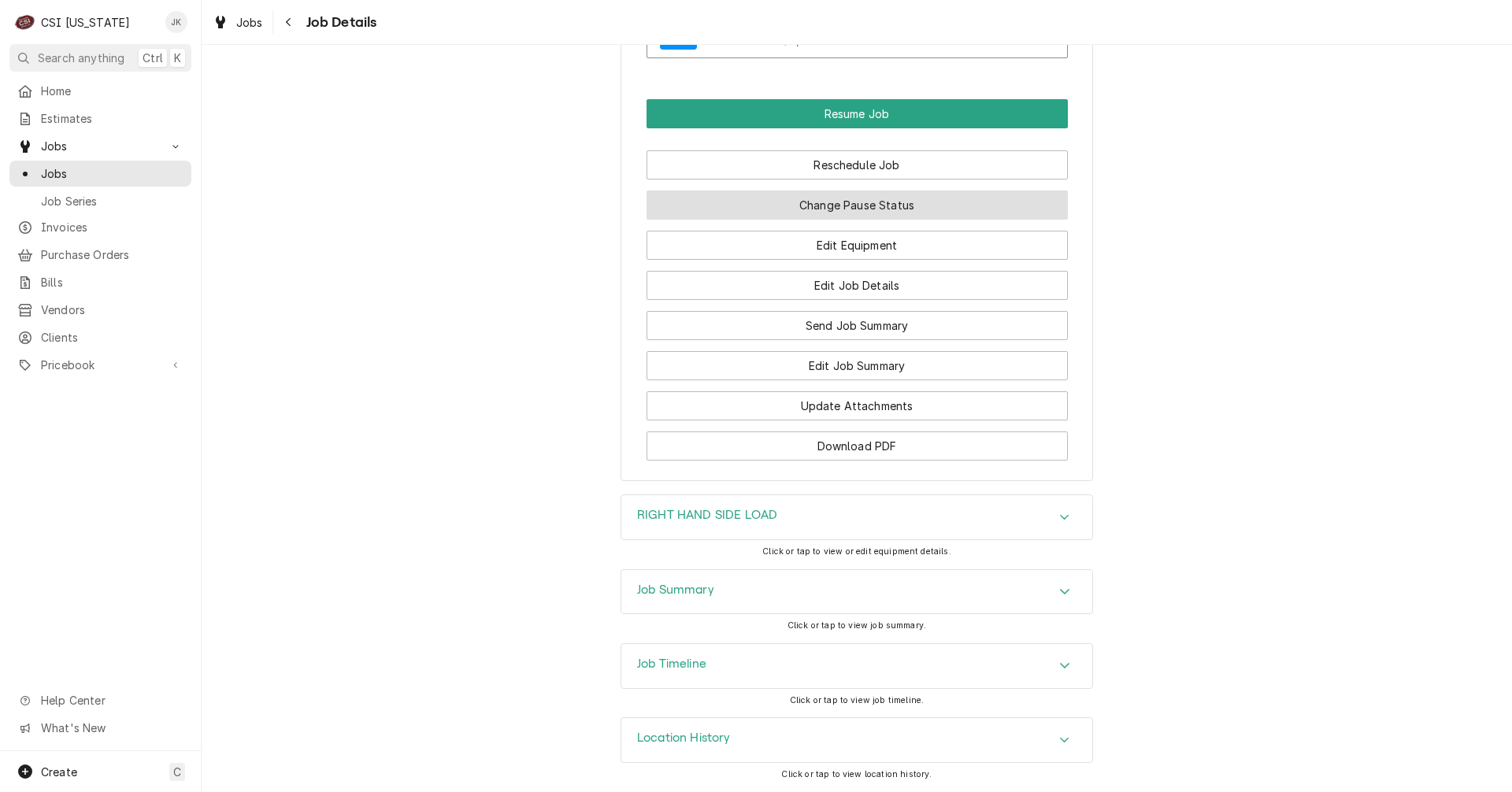
click at [854, 203] on button "Change Pause Status" at bounding box center [858, 205] width 422 height 29
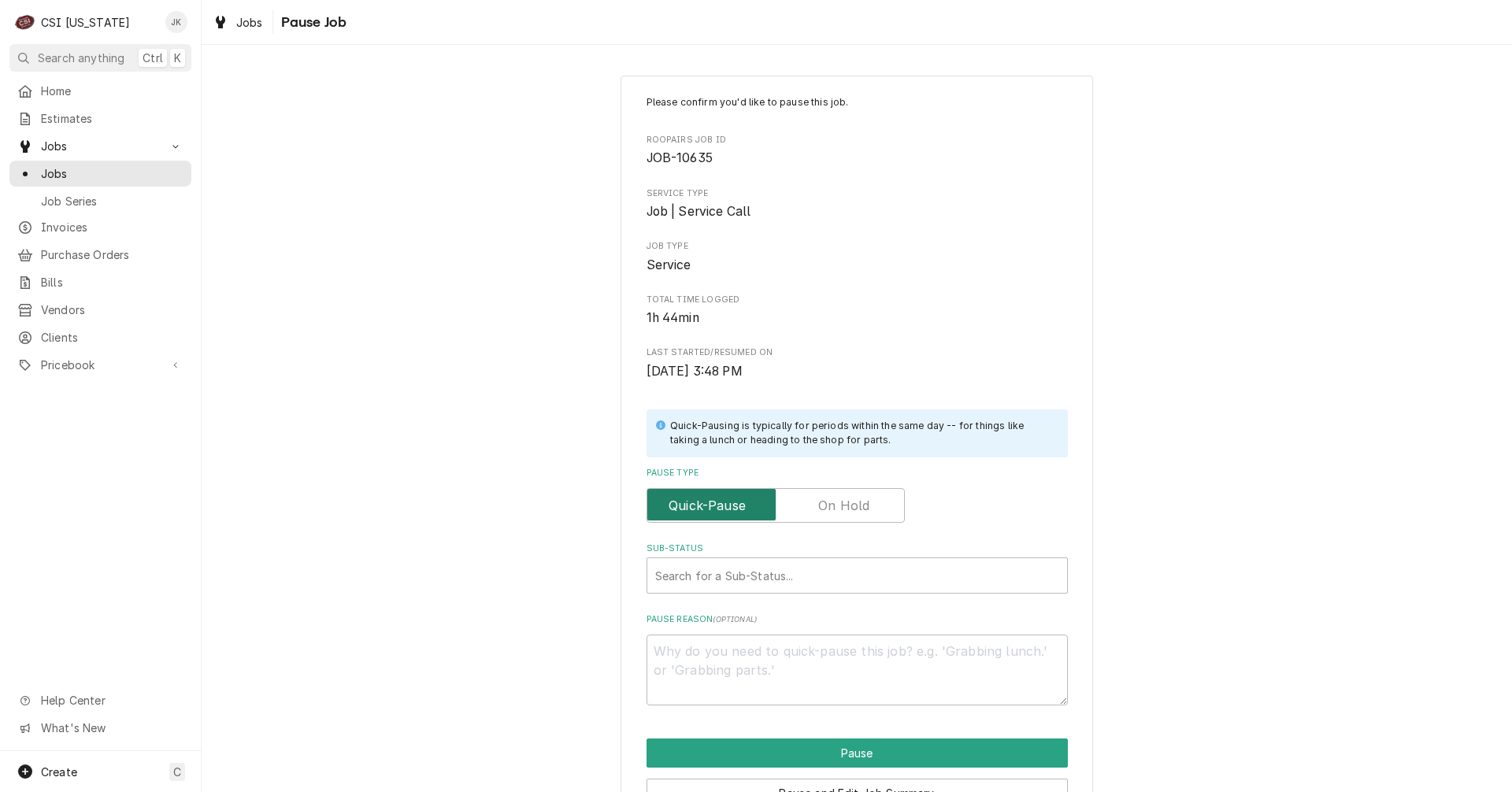
click at [812, 489] on input "Pause Type" at bounding box center [775, 506] width 244 height 34
checkbox input "true"
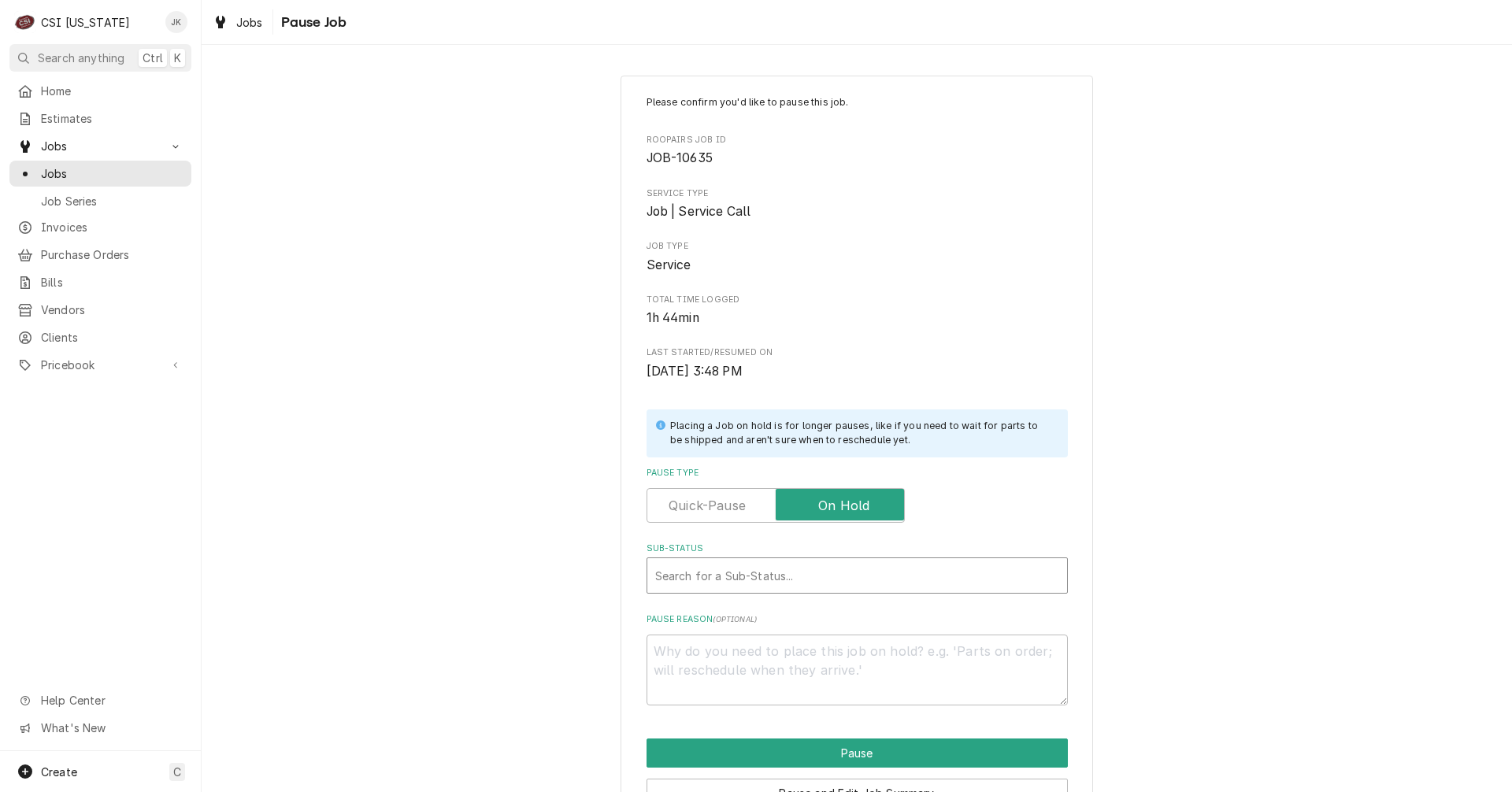
type textarea "x"
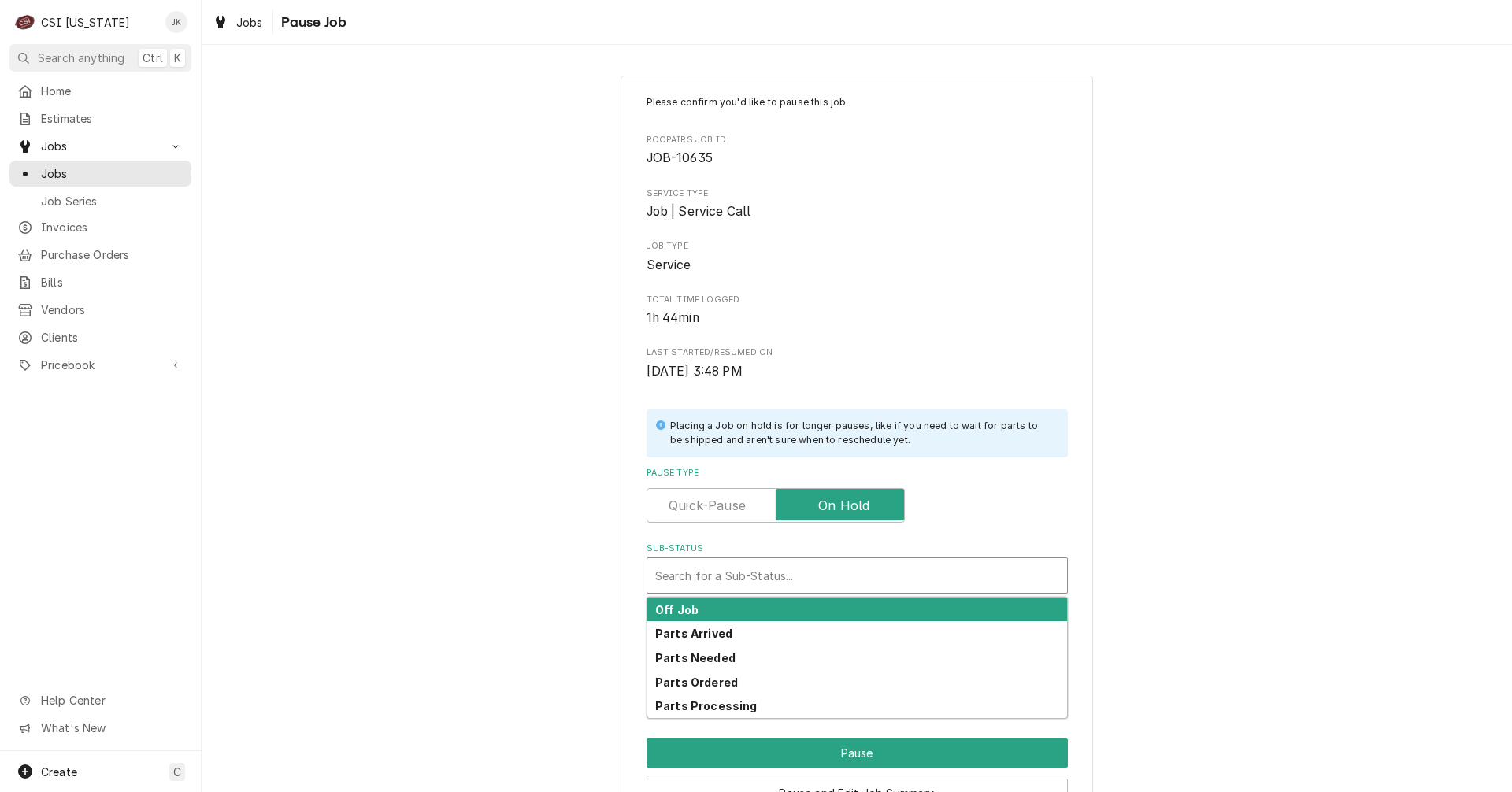
click at [755, 584] on div "Sub-Status" at bounding box center [858, 576] width 404 height 29
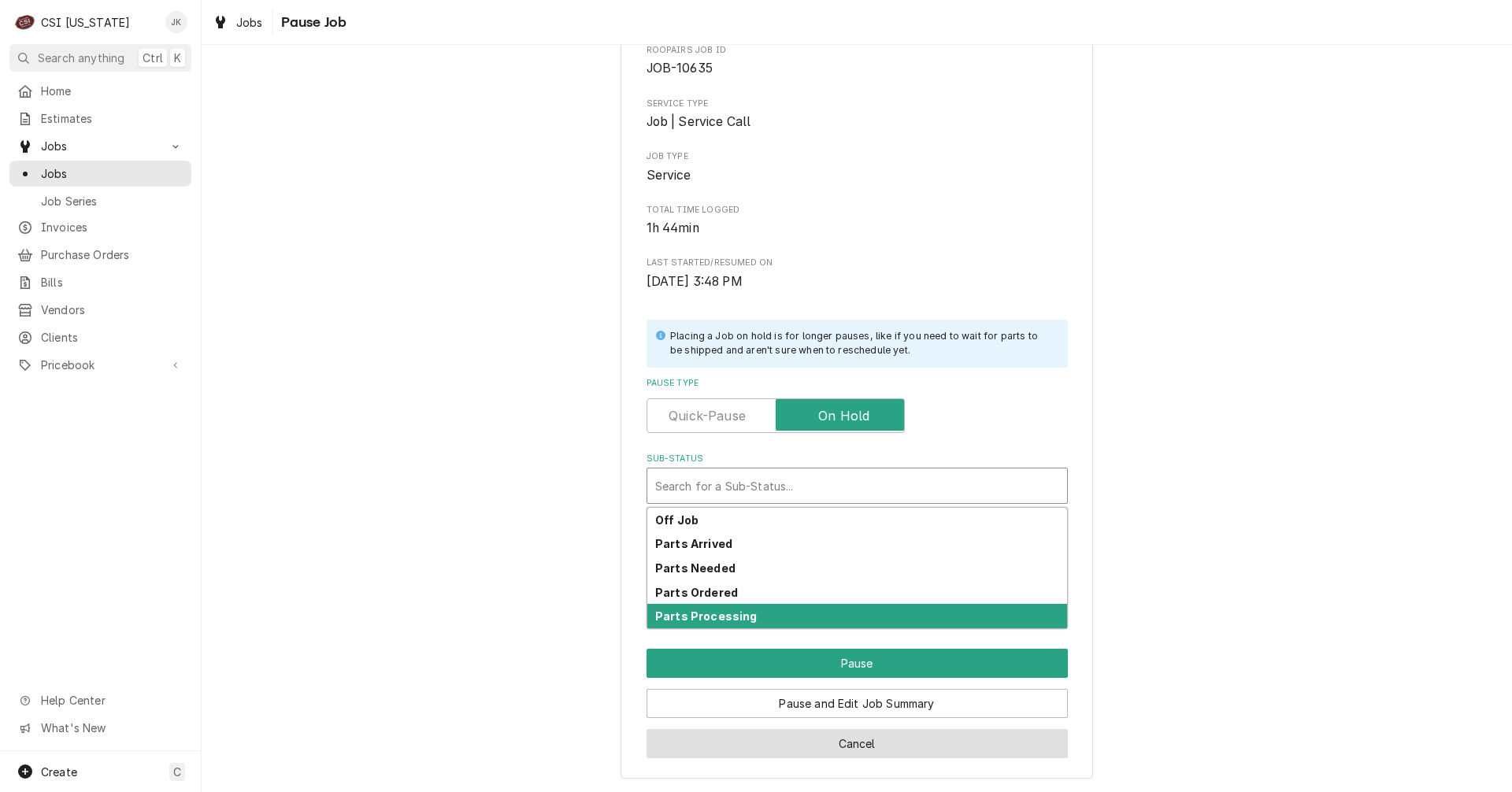
click at [818, 740] on button "Cancel" at bounding box center [858, 743] width 422 height 29
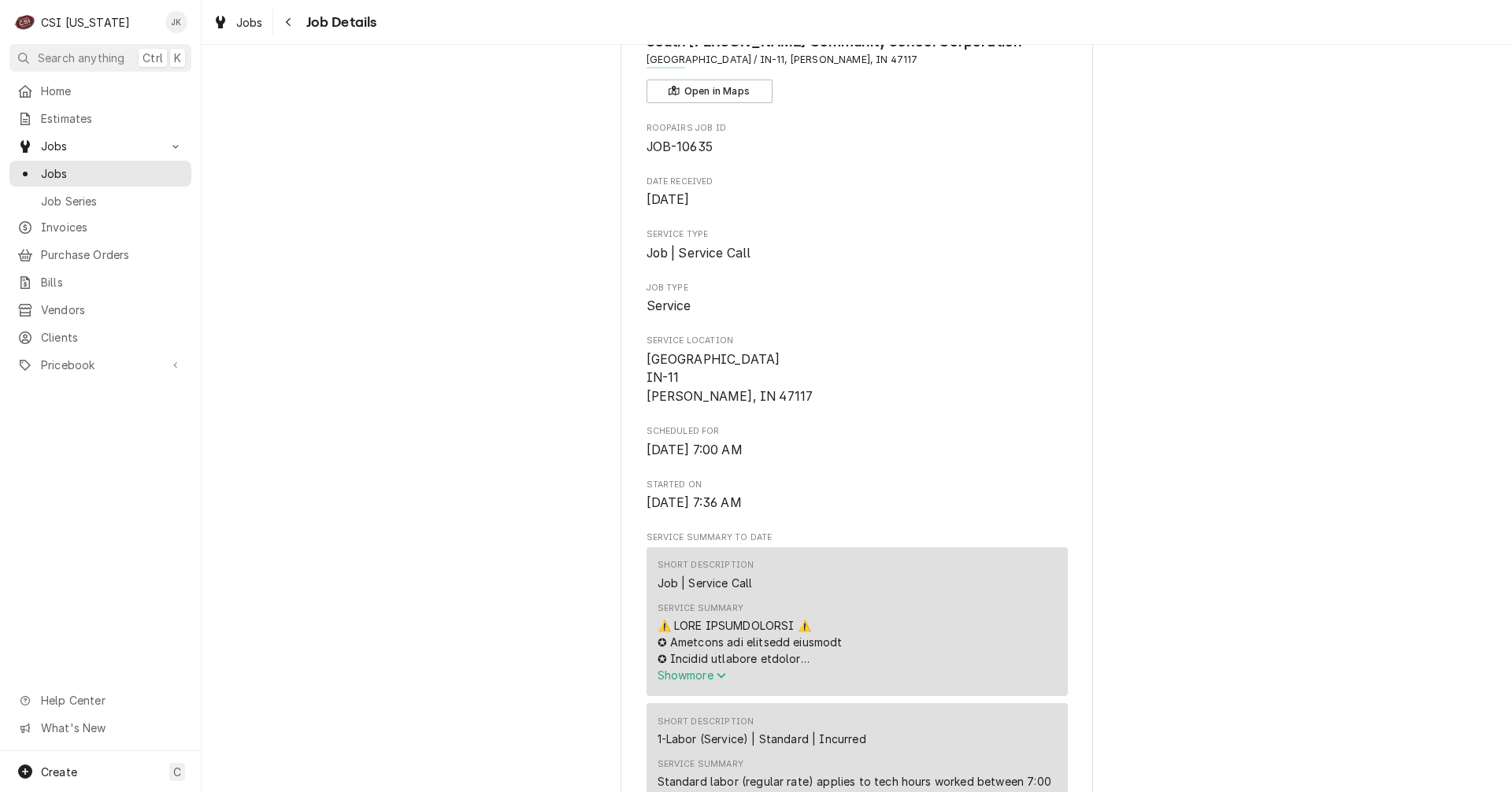
scroll to position [1398, 0]
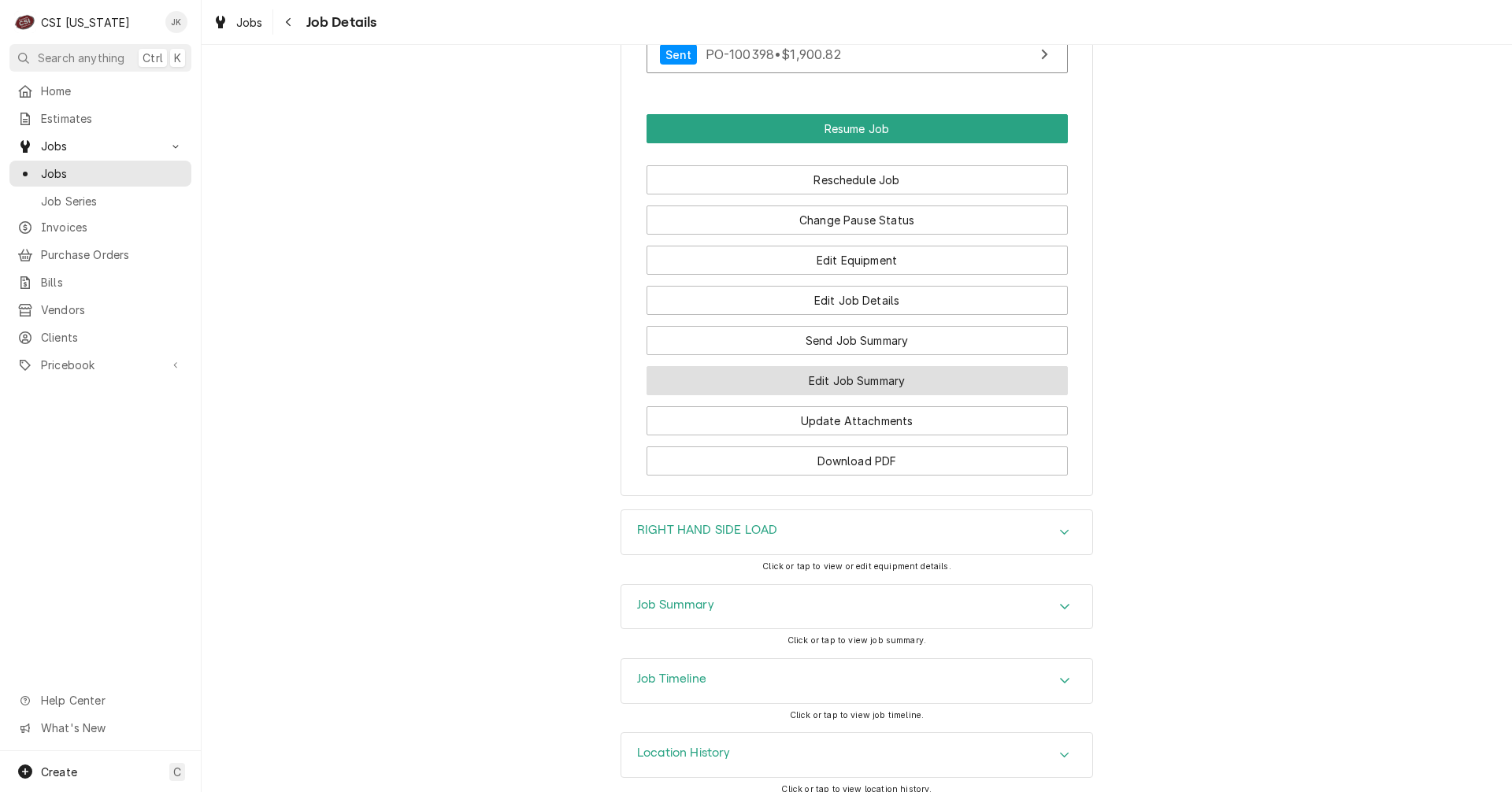
click at [819, 380] on button "Edit Job Summary" at bounding box center [858, 380] width 422 height 29
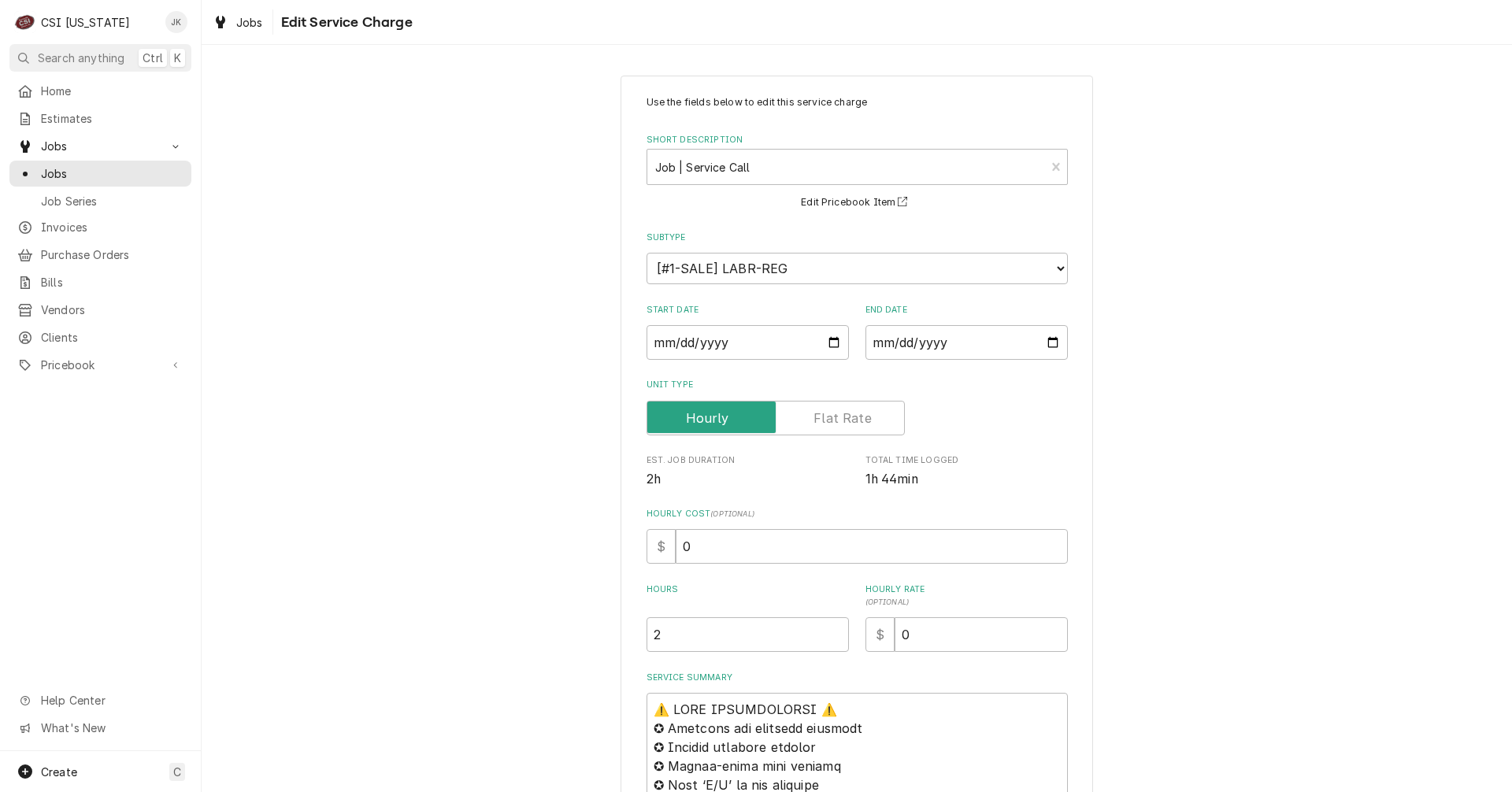
drag, startPoint x: 639, startPoint y: 704, endPoint x: 647, endPoint y: 712, distance: 11.3
type textarea "x"
type textarea "P⚠️ 𝗙𝗢𝗥𝗠 𝗜𝗡𝗦𝗧𝗥𝗨𝗖𝗧𝗜𝗢𝗡𝗦 ⚠️ ✪ 𝗖𝗼𝗺𝗽𝗹𝗲𝘁𝗲 𝗮𝗹𝗹 𝗿𝗲𝗹𝗲𝘃𝗮𝗻𝘁 𝘀𝗲𝗰𝘁𝗶𝗼𝗻𝘀 ✪ 𝗣𝗿𝗼𝘃𝗶𝗱𝗲 𝗱𝗲𝘁𝗮𝗶𝗹𝗲𝗱 𝗮𝗻…"
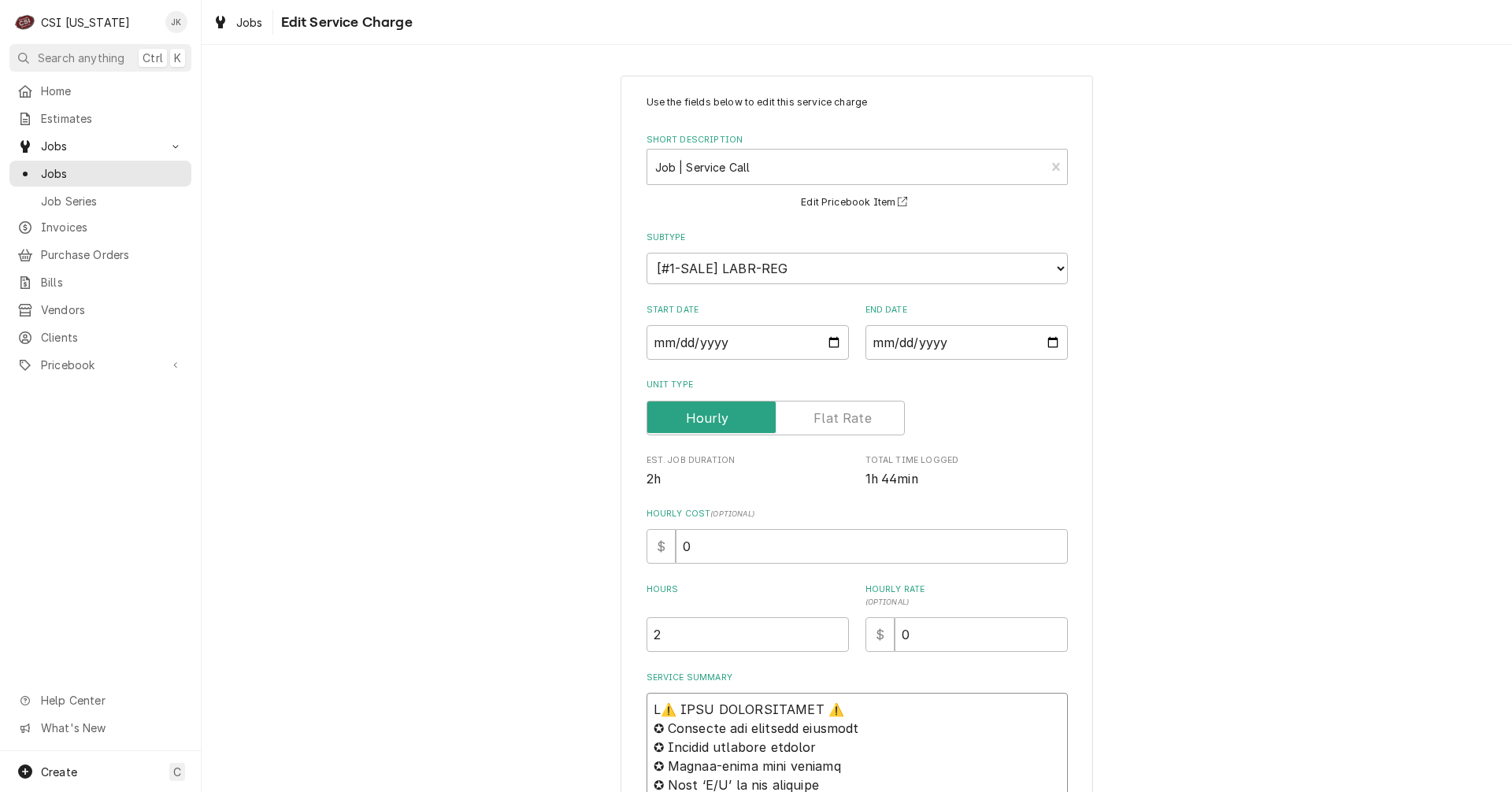
type textarea "x"
type textarea "Pa⚠️ 𝗙𝗢𝗥𝗠 𝗜𝗡𝗦𝗧𝗥𝗨𝗖𝗧𝗜𝗢𝗡𝗦 ⚠️ ✪ 𝗖𝗼𝗺𝗽𝗹𝗲𝘁𝗲 𝗮𝗹𝗹 𝗿𝗲𝗹𝗲𝘃𝗮𝗻𝘁 𝘀𝗲𝗰𝘁𝗶𝗼𝗻𝘀 ✪ 𝗣𝗿𝗼𝘃𝗶𝗱𝗲 𝗱𝗲𝘁𝗮𝗶𝗹𝗲𝗱 𝗮…"
type textarea "x"
type textarea "Par⚠️ 𝗙𝗢𝗥𝗠 𝗜𝗡𝗦𝗧𝗥𝗨𝗖𝗧𝗜𝗢𝗡𝗦 ⚠️ ✪ 𝗖𝗼𝗺𝗽𝗹𝗲𝘁𝗲 𝗮𝗹𝗹 𝗿𝗲𝗹𝗲𝘃𝗮𝗻𝘁 𝘀𝗲𝗰𝘁𝗶𝗼𝗻𝘀 ✪ 𝗣𝗿𝗼𝘃𝗶𝗱𝗲 𝗱𝗲𝘁𝗮𝗶𝗹𝗲𝗱 …"
type textarea "x"
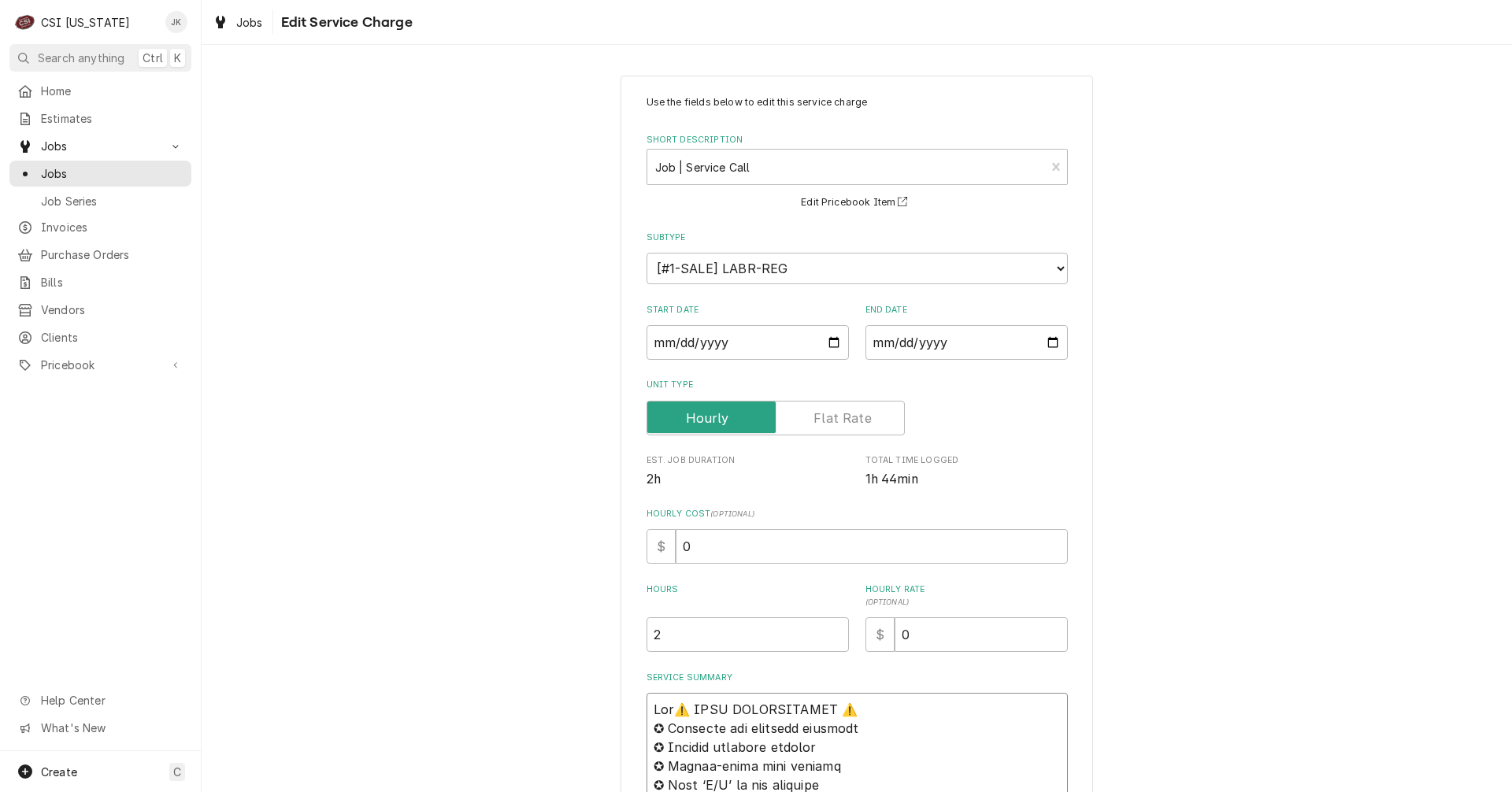
type textarea "Part⚠️ 𝗙𝗢𝗥𝗠 𝗜𝗡𝗦𝗧𝗥𝗨𝗖𝗧𝗜𝗢𝗡𝗦 ⚠️ ✪ 𝗖𝗼𝗺𝗽𝗹𝗲𝘁𝗲 𝗮𝗹𝗹 𝗿𝗲𝗹𝗲𝘃𝗮𝗻𝘁 𝘀𝗲𝗰𝘁𝗶𝗼𝗻𝘀 ✪ 𝗣𝗿𝗼𝘃𝗶𝗱𝗲 𝗱𝗲𝘁𝗮𝗶𝗹𝗲𝗱…"
type textarea "x"
type textarea "Parti⚠️ 𝗙𝗢𝗥𝗠 𝗜𝗡𝗦𝗧𝗥𝗨𝗖𝗧𝗜𝗢𝗡𝗦 ⚠️ ✪ 𝗖𝗼𝗺𝗽𝗹𝗲𝘁𝗲 𝗮𝗹𝗹 𝗿𝗲𝗹𝗲𝘃𝗮𝗻𝘁 𝘀𝗲𝗰𝘁𝗶𝗼𝗻𝘀 ✪ 𝗣𝗿𝗼𝘃𝗶𝗱𝗲 𝗱𝗲𝘁𝗮𝗶𝗹𝗲…"
type textarea "x"
type textarea "Partia⚠️ 𝗙𝗢𝗥𝗠 𝗜𝗡𝗦𝗧𝗥𝗨𝗖𝗧𝗜𝗢𝗡𝗦 ⚠️ ✪ 𝗖𝗼𝗺𝗽𝗹𝗲𝘁𝗲 𝗮𝗹𝗹 𝗿𝗲𝗹𝗲𝘃𝗮𝗻𝘁 𝘀𝗲𝗰𝘁𝗶𝗼𝗻𝘀 ✪ 𝗣𝗿𝗼𝘃𝗶𝗱𝗲 𝗱𝗲𝘁𝗮𝗶𝗹…"
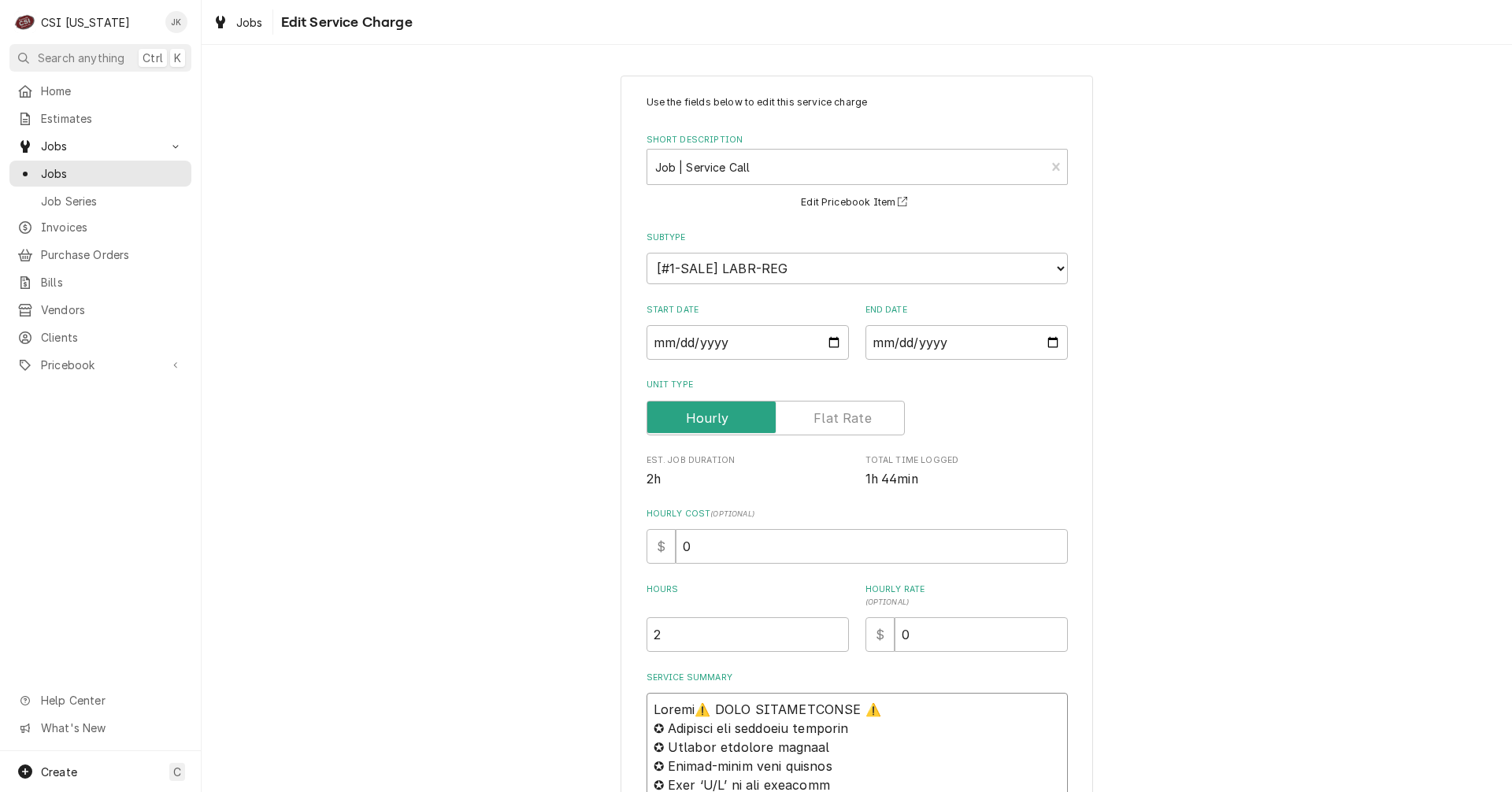
type textarea "x"
type textarea "Partial⚠️ 𝗙𝗢𝗥𝗠 𝗜𝗡𝗦𝗧𝗥𝗨𝗖𝗧𝗜𝗢𝗡𝗦 ⚠️ ✪ 𝗖𝗼𝗺𝗽𝗹𝗲𝘁𝗲 𝗮𝗹𝗹 𝗿𝗲𝗹𝗲𝘃𝗮𝗻𝘁 𝘀𝗲𝗰𝘁𝗶𝗼𝗻𝘀 ✪ 𝗣𝗿𝗼𝘃𝗶𝗱𝗲 𝗱𝗲𝘁𝗮𝗶…"
type textarea "x"
type textarea "Partial ⚠️ 𝗙𝗢𝗥𝗠 𝗜𝗡𝗦𝗧𝗥𝗨𝗖𝗧𝗜𝗢𝗡𝗦 ⚠️ ✪ 𝗖𝗼𝗺𝗽𝗹𝗲𝘁𝗲 𝗮𝗹𝗹 𝗿𝗲𝗹𝗲𝘃𝗮𝗻𝘁 𝘀𝗲𝗰𝘁𝗶𝗼𝗻𝘀 ✪ 𝗣𝗿𝗼𝘃𝗶𝗱𝗲 𝗱𝗲𝘁𝗮…"
type textarea "x"
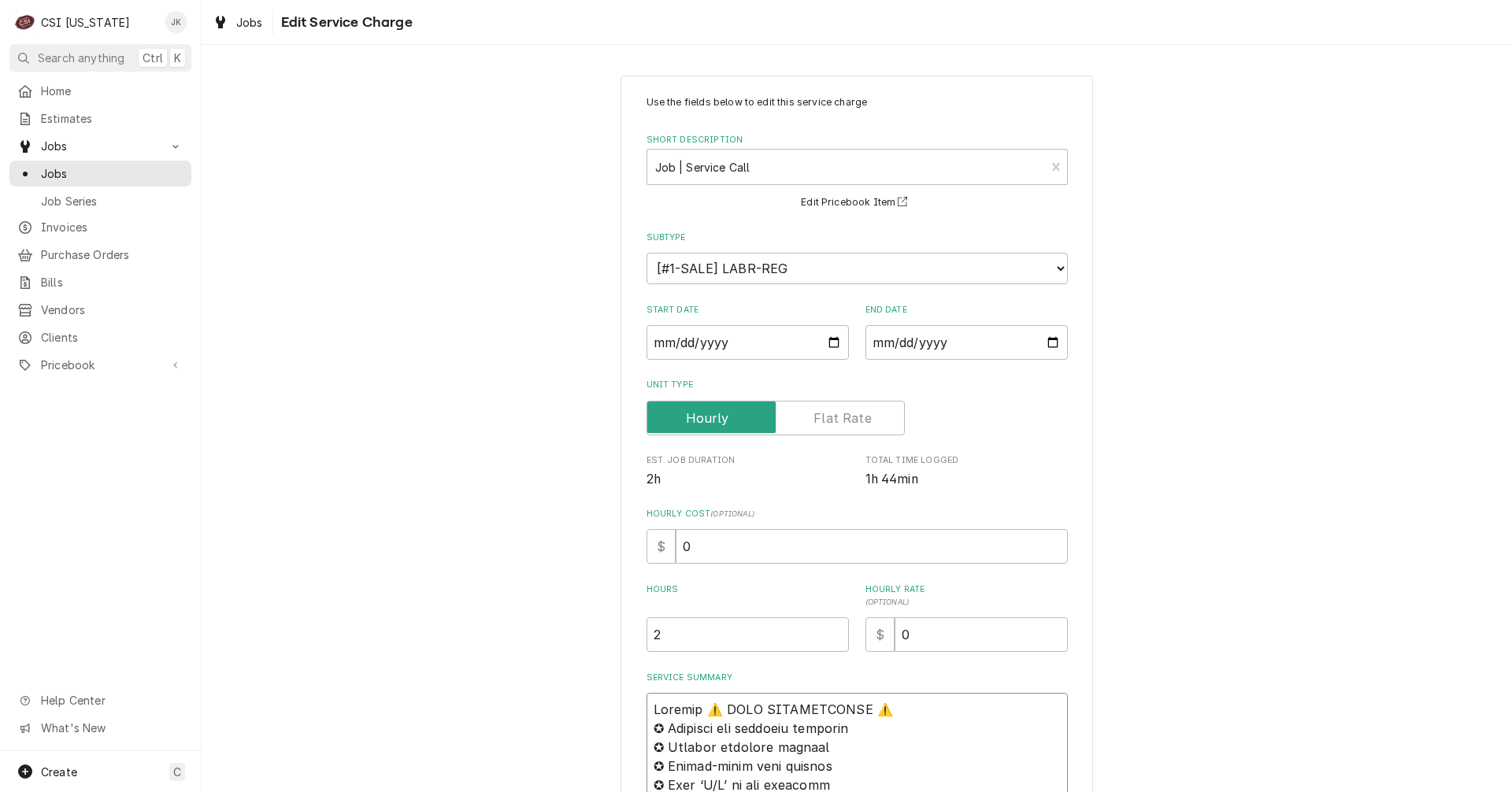
type textarea "Partial O⚠️ 𝗙𝗢𝗥𝗠 𝗜𝗡𝗦𝗧𝗥𝗨𝗖𝗧𝗜𝗢𝗡𝗦 ⚠️ ✪ 𝗖𝗼𝗺𝗽𝗹𝗲𝘁𝗲 𝗮𝗹𝗹 𝗿𝗲𝗹𝗲𝘃𝗮𝗻𝘁 𝘀𝗲𝗰𝘁𝗶𝗼𝗻𝘀 ✪ 𝗣𝗿𝗼𝘃𝗶𝗱𝗲 𝗱𝗲𝘁…"
type textarea "x"
type textarea "Partial Or⚠️ 𝗙𝗢𝗥𝗠 𝗜𝗡𝗦𝗧𝗥𝗨𝗖𝗧𝗜𝗢𝗡𝗦 ⚠️ ✪ 𝗖𝗼𝗺𝗽𝗹𝗲𝘁𝗲 𝗮𝗹𝗹 𝗿𝗲𝗹𝗲𝘃𝗮𝗻𝘁 𝘀𝗲𝗰𝘁𝗶𝗼𝗻𝘀 ✪ 𝗣𝗿𝗼𝘃𝗶𝗱𝗲 𝗱𝗲…"
type textarea "x"
type textarea "Partial Ord⚠️ 𝗙𝗢𝗥𝗠 𝗜𝗡𝗦𝗧𝗥𝗨𝗖𝗧𝗜𝗢𝗡𝗦 ⚠️ ✪ 𝗖𝗼𝗺𝗽𝗹𝗲𝘁𝗲 𝗮𝗹𝗹 𝗿𝗲𝗹𝗲𝘃𝗮𝗻𝘁 𝘀𝗲𝗰𝘁𝗶𝗼𝗻𝘀 ✪ 𝗣𝗿𝗼𝘃𝗶𝗱𝗲 𝗱…"
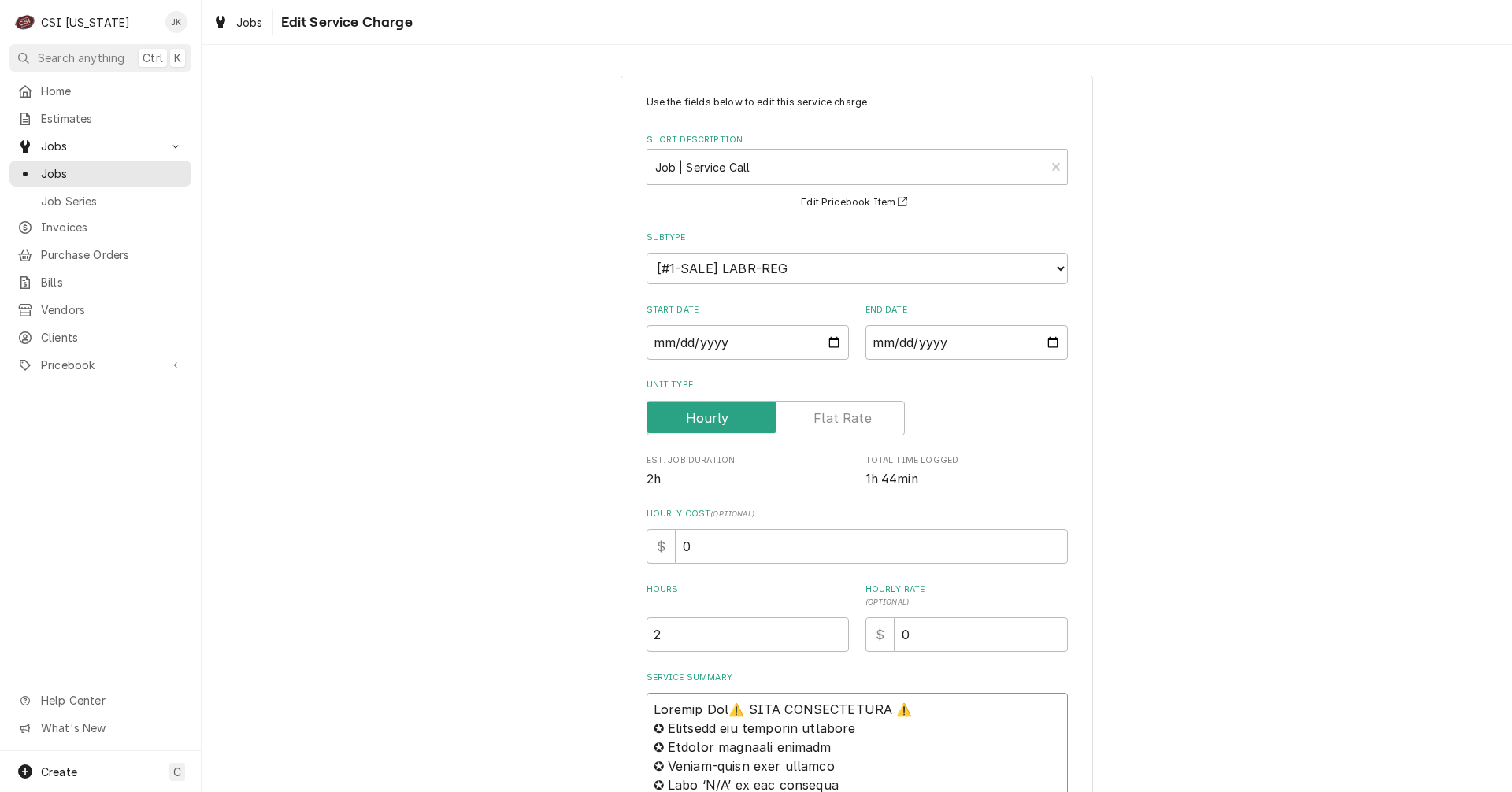
type textarea "x"
type textarea "Partial Orde⚠️ 𝗙𝗢𝗥𝗠 𝗜𝗡𝗦𝗧𝗥𝗨𝗖𝗧𝗜𝗢𝗡𝗦 ⚠️ ✪ 𝗖𝗼𝗺𝗽𝗹𝗲𝘁𝗲 𝗮𝗹𝗹 𝗿𝗲𝗹𝗲𝘃𝗮𝗻𝘁 𝘀𝗲𝗰𝘁𝗶𝗼𝗻𝘀 ✪ 𝗣𝗿𝗼𝘃𝗶𝗱𝗲 …"
type textarea "x"
type textarea "Partial Order⚠️ 𝗙𝗢𝗥𝗠 𝗜𝗡𝗦𝗧𝗥𝗨𝗖𝗧𝗜𝗢𝗡𝗦 ⚠️ ✪ 𝗖𝗼𝗺𝗽𝗹𝗲𝘁𝗲 𝗮𝗹𝗹 𝗿𝗲𝗹𝗲𝘃𝗮𝗻𝘁 𝘀𝗲𝗰𝘁𝗶𝗼𝗻𝘀 ✪ 𝗣𝗿𝗼𝘃𝗶𝗱𝗲…"
type textarea "x"
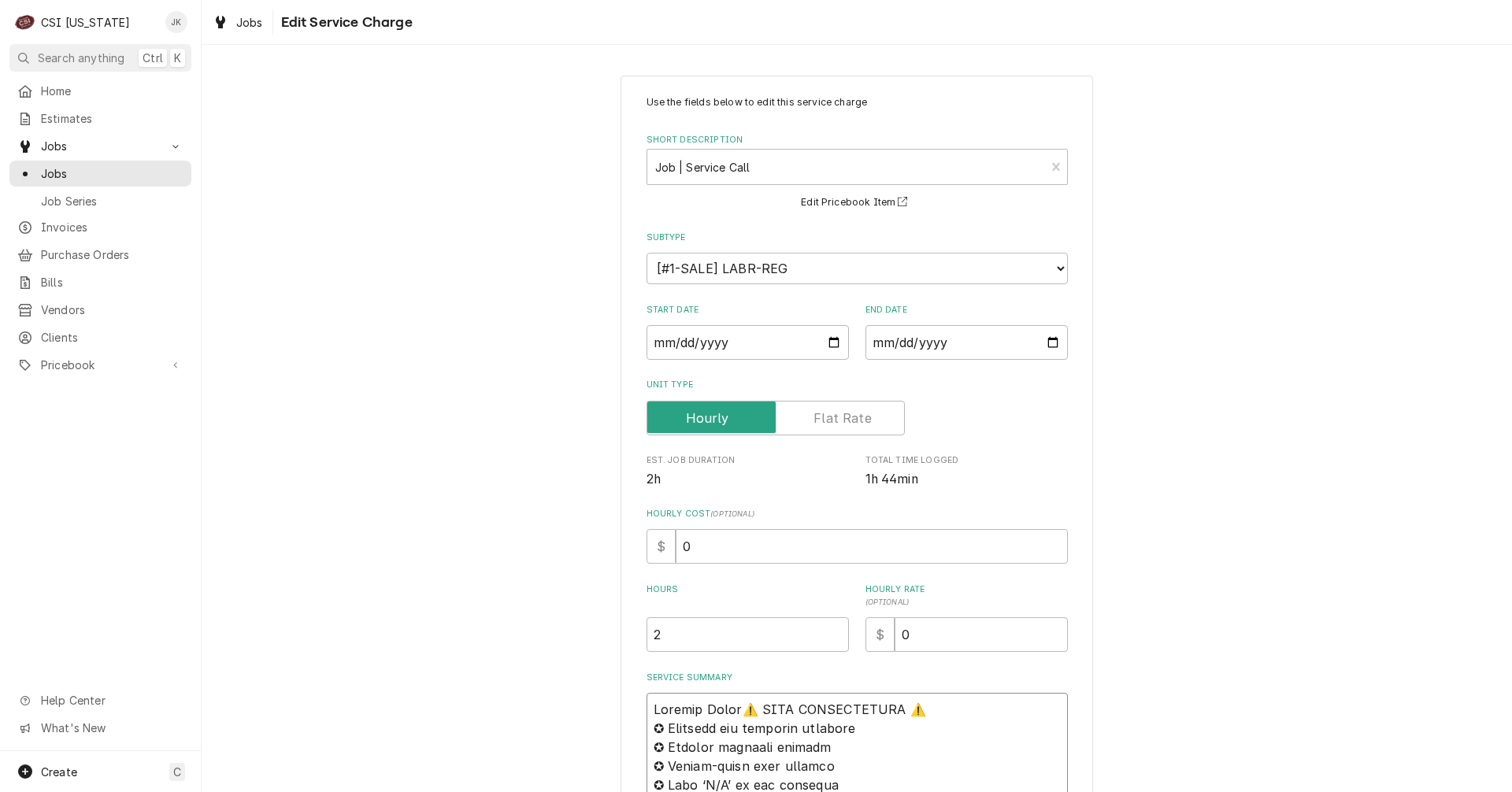
type textarea "Partial Order ⚠️ 𝗙𝗢𝗥𝗠 𝗜𝗡𝗦𝗧𝗥𝗨𝗖𝗧𝗜𝗢𝗡𝗦 ⚠️ ✪ 𝗖𝗼𝗺𝗽𝗹𝗲𝘁𝗲 𝗮𝗹𝗹 𝗿𝗲𝗹𝗲𝘃𝗮𝗻𝘁 𝘀𝗲𝗰𝘁𝗶𝗼𝗻𝘀 ✪ 𝗣𝗿𝗼𝘃𝗶𝗱…"
type textarea "x"
type textarea "Partial Order r⚠️ 𝗙𝗢𝗥𝗠 𝗜𝗡𝗦𝗧𝗥𝗨𝗖𝗧𝗜𝗢𝗡𝗦 ⚠️ ✪ 𝗖𝗼𝗺𝗽𝗹𝗲𝘁𝗲 𝗮𝗹𝗹 𝗿𝗲𝗹𝗲𝘃𝗮𝗻𝘁 𝘀𝗲𝗰𝘁𝗶𝗼𝗻𝘀 ✪ 𝗣𝗿𝗼𝘃𝗶…"
type textarea "x"
type textarea "Partial Order re⚠️ 𝗙𝗢𝗥𝗠 𝗜𝗡𝗦𝗧𝗥𝗨𝗖𝗧𝗜𝗢𝗡𝗦 ⚠️ ✪ 𝗖𝗼𝗺𝗽𝗹𝗲𝘁𝗲 𝗮𝗹𝗹 𝗿𝗲𝗹𝗲𝘃𝗮𝗻𝘁 𝘀𝗲𝗰𝘁𝗶𝗼𝗻𝘀 ✪ 𝗣𝗿𝗼𝘃…"
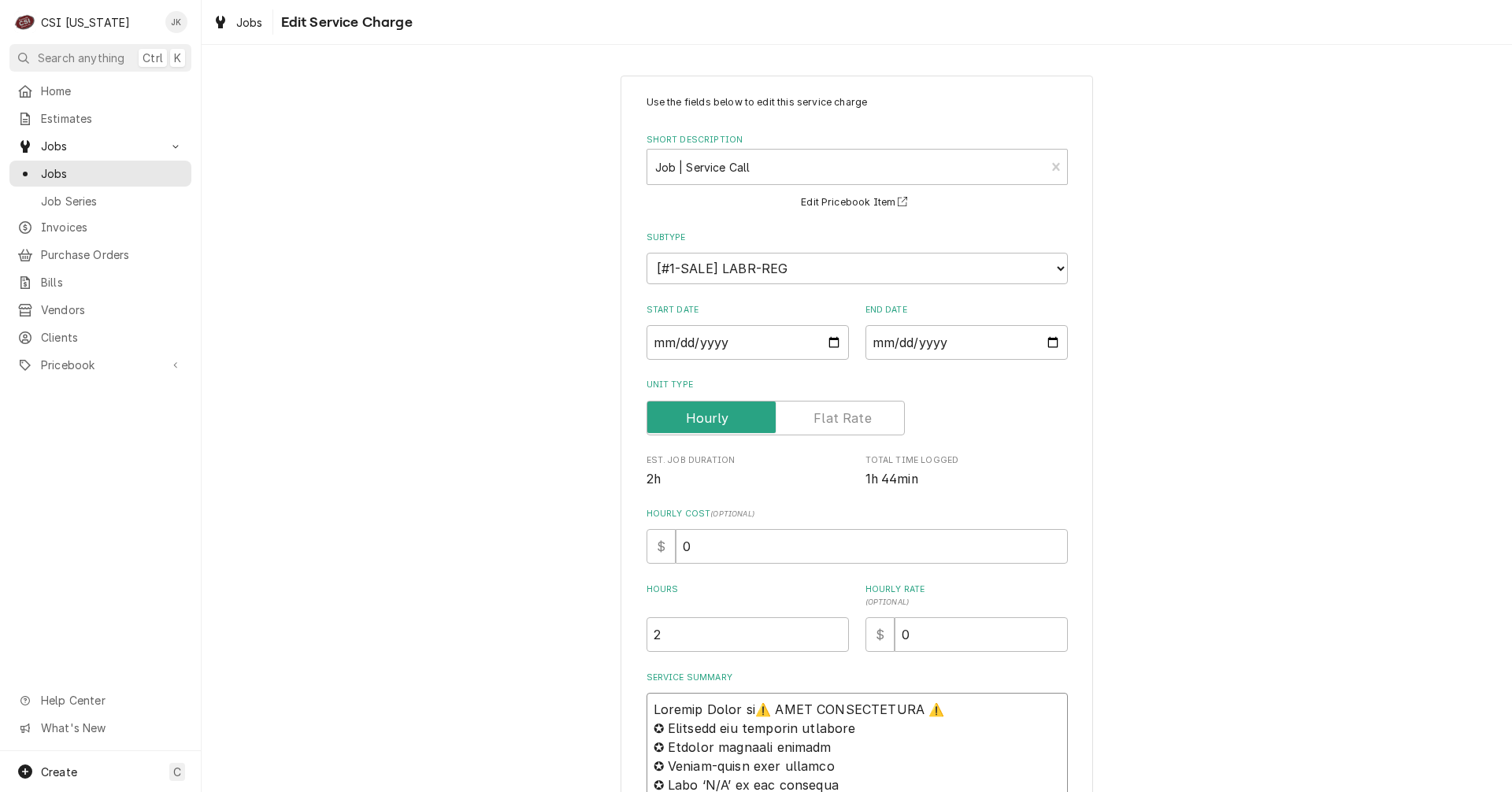
type textarea "x"
type textarea "Partial Order rec⚠️ 𝗙𝗢𝗥𝗠 𝗜𝗡𝗦𝗧𝗥𝗨𝗖𝗧𝗜𝗢𝗡𝗦 ⚠️ ✪ 𝗖𝗼𝗺𝗽𝗹𝗲𝘁𝗲 𝗮𝗹𝗹 𝗿𝗲𝗹𝗲𝘃𝗮𝗻𝘁 𝘀𝗲𝗰𝘁𝗶𝗼𝗻𝘀 ✪ 𝗣𝗿𝗼…"
type textarea "x"
type textarea "Partial Order rece⚠️ 𝗙𝗢𝗥𝗠 𝗜𝗡𝗦𝗧𝗥𝗨𝗖𝗧𝗜𝗢𝗡𝗦 ⚠️ ✪ 𝗖𝗼𝗺𝗽𝗹𝗲𝘁𝗲 𝗮𝗹𝗹 𝗿𝗲𝗹𝗲𝘃𝗮𝗻𝘁 𝘀𝗲𝗰𝘁𝗶𝗼𝗻𝘀 ✪ 𝗣𝗿…"
type textarea "x"
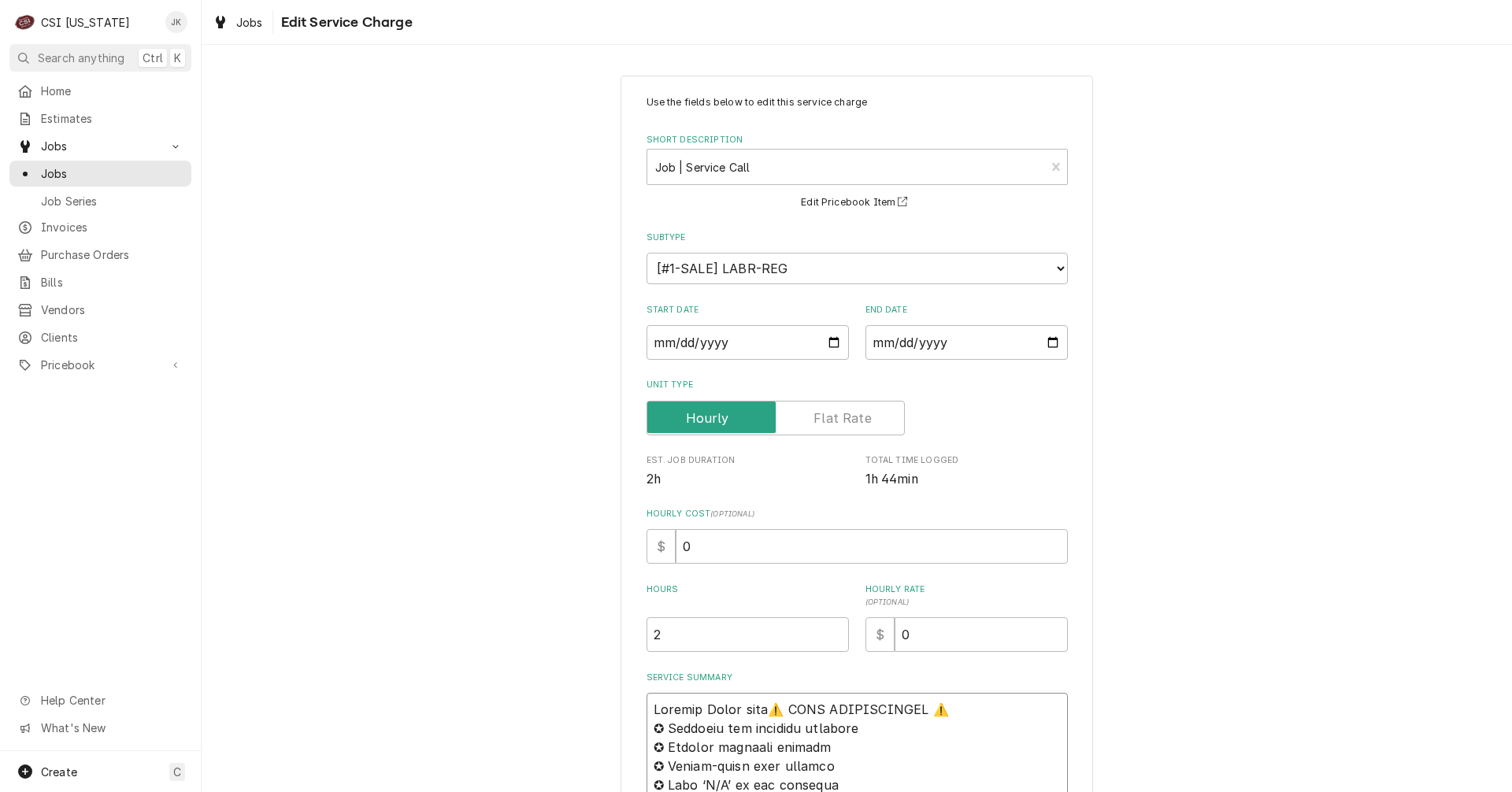
type textarea "Partial Order recei⚠️ 𝗙𝗢𝗥𝗠 𝗜𝗡𝗦𝗧𝗥𝗨𝗖𝗧𝗜𝗢𝗡𝗦 ⚠️ ✪ 𝗖𝗼𝗺𝗽𝗹𝗲𝘁𝗲 𝗮𝗹𝗹 𝗿𝗲𝗹𝗲𝘃𝗮𝗻𝘁 𝘀𝗲𝗰𝘁𝗶𝗼𝗻𝘀 ✪ 𝗣…"
type textarea "x"
type textarea "Partial Order receiv⚠️ 𝗙𝗢𝗥𝗠 𝗜𝗡𝗦𝗧𝗥𝗨𝗖𝗧𝗜𝗢𝗡𝗦 ⚠️ ✪ 𝗖𝗼𝗺𝗽𝗹𝗲𝘁𝗲 𝗮𝗹𝗹 𝗿𝗲𝗹𝗲𝘃𝗮𝗻𝘁 𝘀𝗲𝗰𝘁𝗶𝗼𝗻𝘀 ✪ …"
type textarea "x"
type textarea "Partial Order receive⚠️ 𝗙𝗢𝗥𝗠 𝗜𝗡𝗦𝗧𝗥𝗨𝗖𝗧𝗜𝗢𝗡𝗦 ⚠️ ✪ 𝗖𝗼𝗺𝗽𝗹𝗲𝘁𝗲 𝗮𝗹𝗹 𝗿𝗲𝗹𝗲𝘃𝗮𝗻𝘁 𝘀𝗲𝗰𝘁𝗶𝗼𝗻𝘀 ✪…"
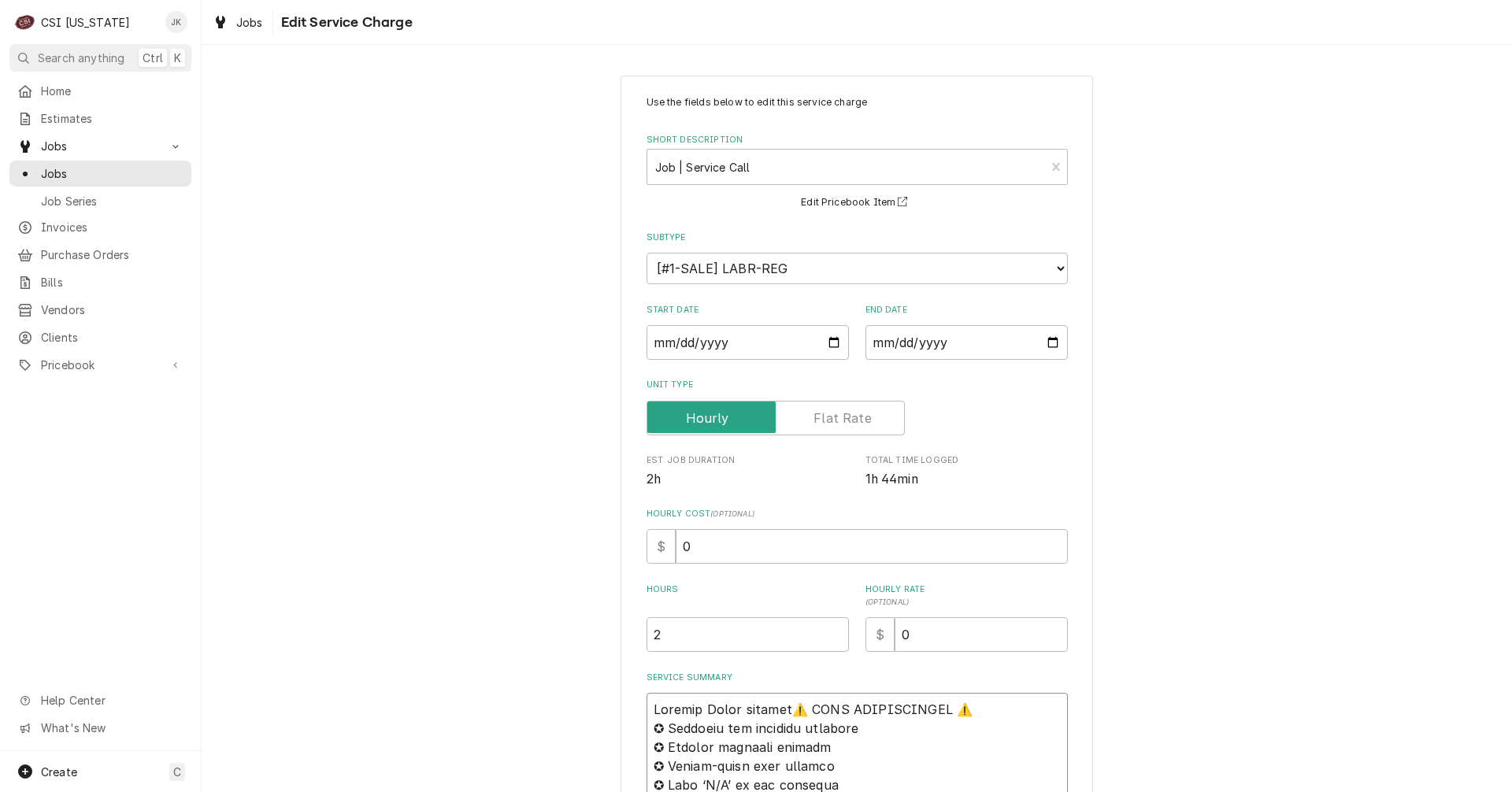
type textarea "x"
type textarea "Partial Order received⚠️ 𝗙𝗢𝗥𝗠 𝗜𝗡𝗦𝗧𝗥𝗨𝗖𝗧𝗜𝗢𝗡𝗦 ⚠️ ✪ 𝗖𝗼𝗺𝗽𝗹𝗲𝘁𝗲 𝗮𝗹𝗹 𝗿𝗲𝗹𝗲𝘃𝗮𝗻𝘁 𝘀𝗲𝗰𝘁𝗶𝗼𝗻𝘀 …"
type textarea "x"
type textarea "Partial Order received ⚠️ 𝗙𝗢𝗥𝗠 𝗜𝗡𝗦𝗧𝗥𝗨𝗖𝗧𝗜𝗢𝗡𝗦 ⚠️ ✪ 𝗖𝗼𝗺𝗽𝗹𝗲𝘁𝗲 𝗮𝗹𝗹 𝗿𝗲𝗹𝗲𝘃𝗮𝗻𝘁 𝘀𝗲𝗰𝘁𝗶𝗼𝗻𝘀…"
type textarea "x"
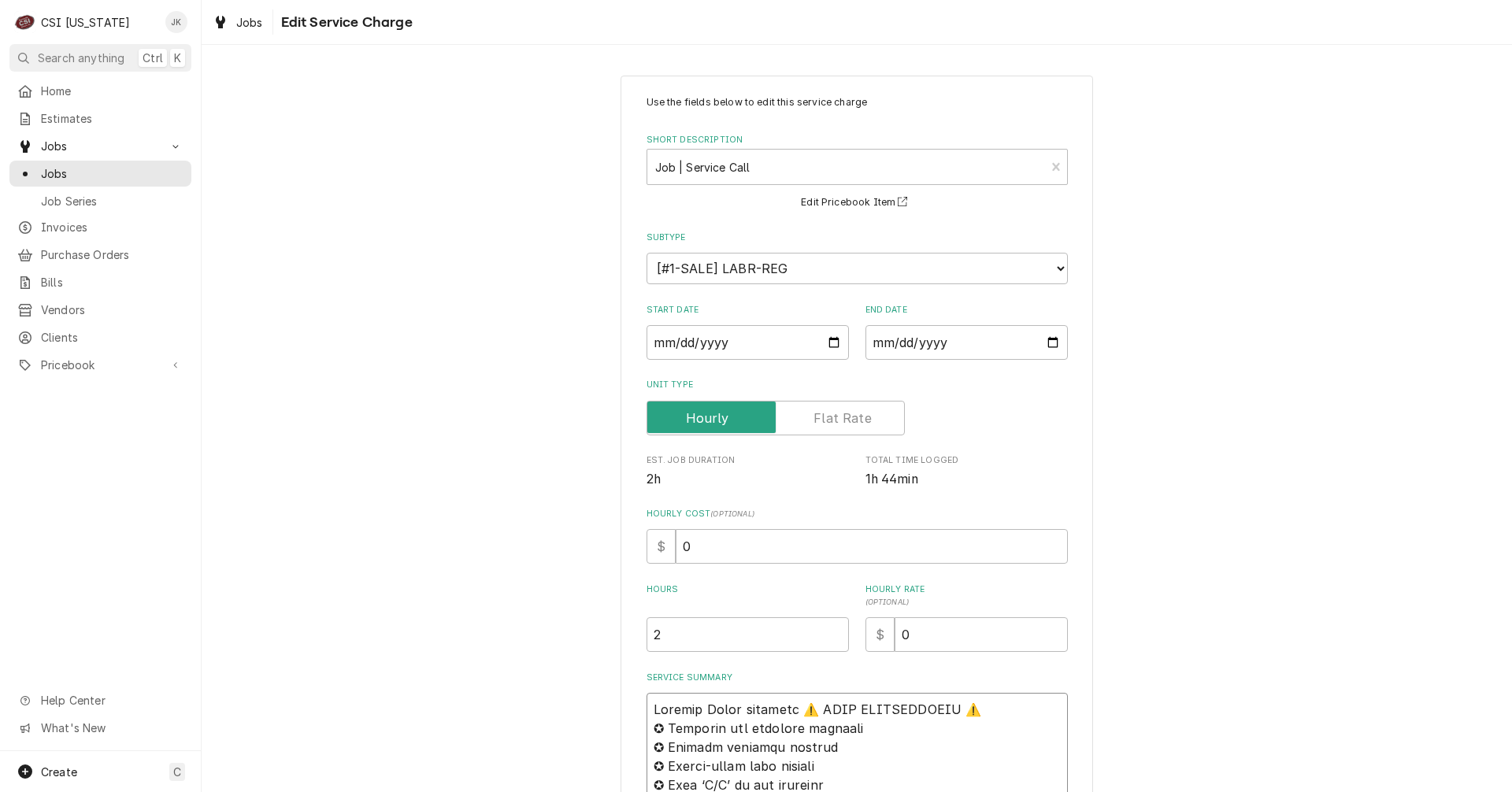
type textarea "Partial Order received 9⚠️ 𝗙𝗢𝗥𝗠 𝗜𝗡𝗦𝗧𝗥𝗨𝗖𝗧𝗜𝗢𝗡𝗦 ⚠️ ✪ 𝗖𝗼𝗺𝗽𝗹𝗲𝘁𝗲 𝗮𝗹𝗹 𝗿𝗲𝗹𝗲𝘃𝗮𝗻𝘁 𝘀𝗲𝗰𝘁𝗶𝗼𝗻…"
type textarea "x"
type textarea "Partial Order received 9/⚠️ 𝗙𝗢𝗥𝗠 𝗜𝗡𝗦𝗧𝗥𝗨𝗖𝗧𝗜𝗢𝗡𝗦 ⚠️ ✪ 𝗖𝗼𝗺𝗽𝗹𝗲𝘁𝗲 𝗮𝗹𝗹 𝗿𝗲𝗹𝗲𝘃𝗮𝗻𝘁 𝘀𝗲𝗰𝘁𝗶𝗼…"
type textarea "x"
type textarea "Partial Order received 9/2⚠️ 𝗙𝗢𝗥𝗠 𝗜𝗡𝗦𝗧𝗥𝗨𝗖𝗧𝗜𝗢𝗡𝗦 ⚠️ ✪ 𝗖𝗼𝗺𝗽𝗹𝗲𝘁𝗲 𝗮𝗹𝗹 𝗿𝗲𝗹𝗲𝘃𝗮𝗻𝘁 𝘀𝗲𝗰𝘁𝗶…"
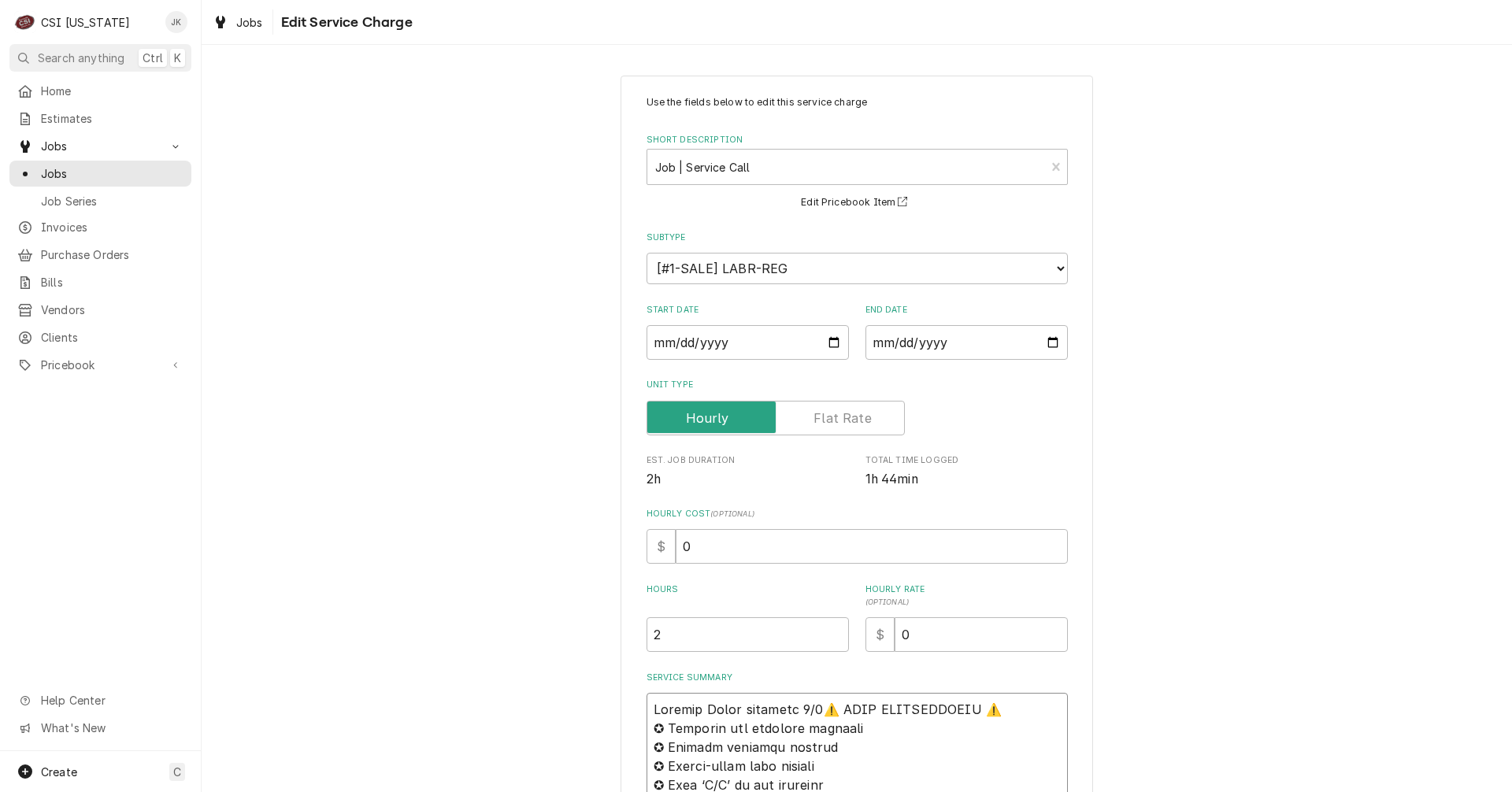
type textarea "x"
type textarea "Partial Order received 9/22⚠️ 𝗙𝗢𝗥𝗠 𝗜𝗡𝗦𝗧𝗥𝗨𝗖𝗧𝗜𝗢𝗡𝗦 ⚠️ ✪ 𝗖𝗼𝗺𝗽𝗹𝗲𝘁𝗲 𝗮𝗹𝗹 𝗿𝗲𝗹𝗲𝘃𝗮𝗻𝘁 𝘀𝗲𝗰𝘁…"
type textarea "x"
type textarea "Partial Order received 9/22 ⚠️ 𝗙𝗢𝗥𝗠 𝗜𝗡𝗦𝗧𝗥𝗨𝗖𝗧𝗜𝗢𝗡𝗦 ⚠️ ✪ 𝗖𝗼𝗺𝗽𝗹𝗲𝘁𝗲 𝗮𝗹𝗹 𝗿𝗲𝗹𝗲𝘃𝗮𝗻𝘁 𝘀𝗲𝗰…"
type textarea "x"
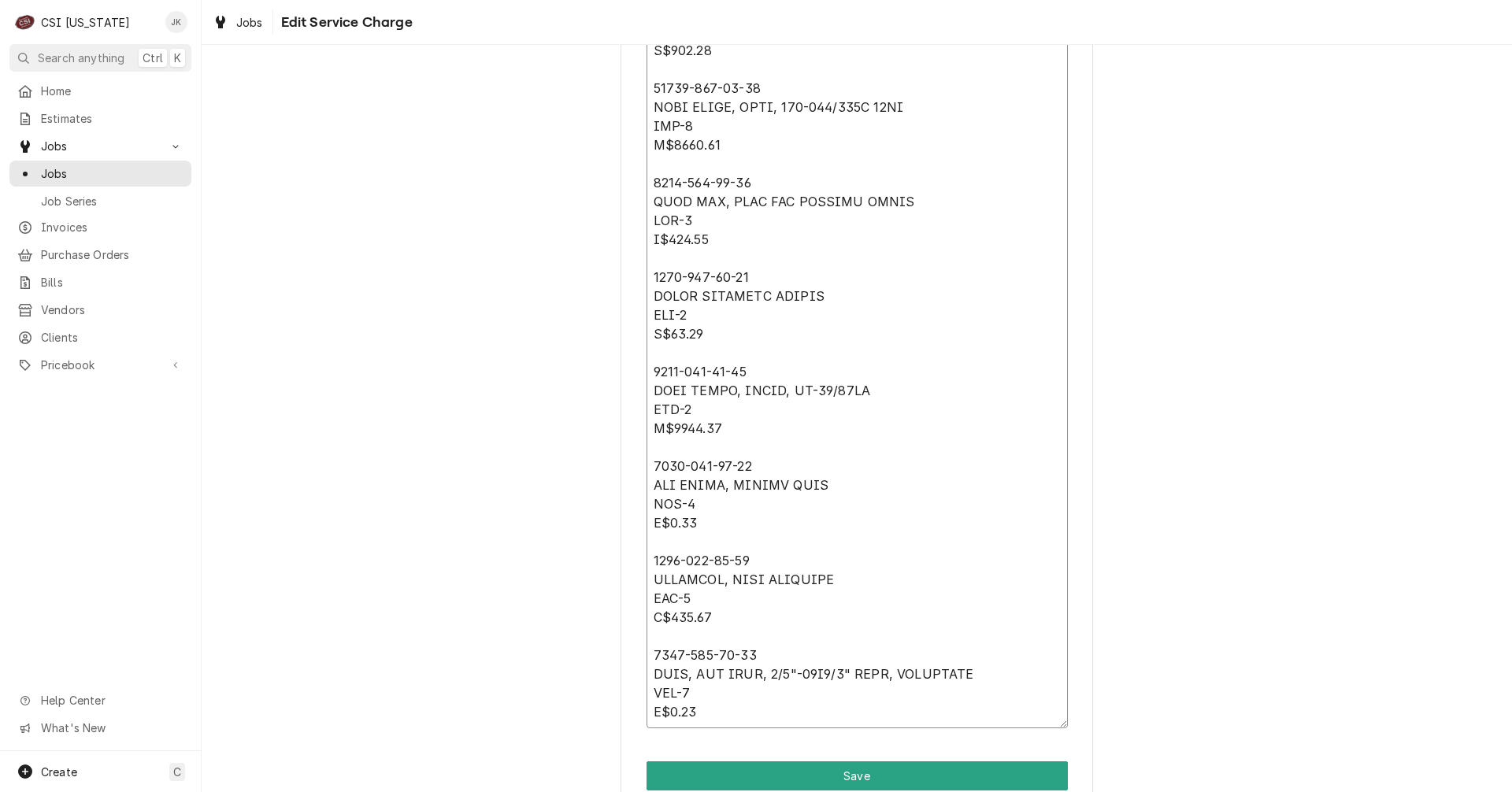
scroll to position [2507, 0]
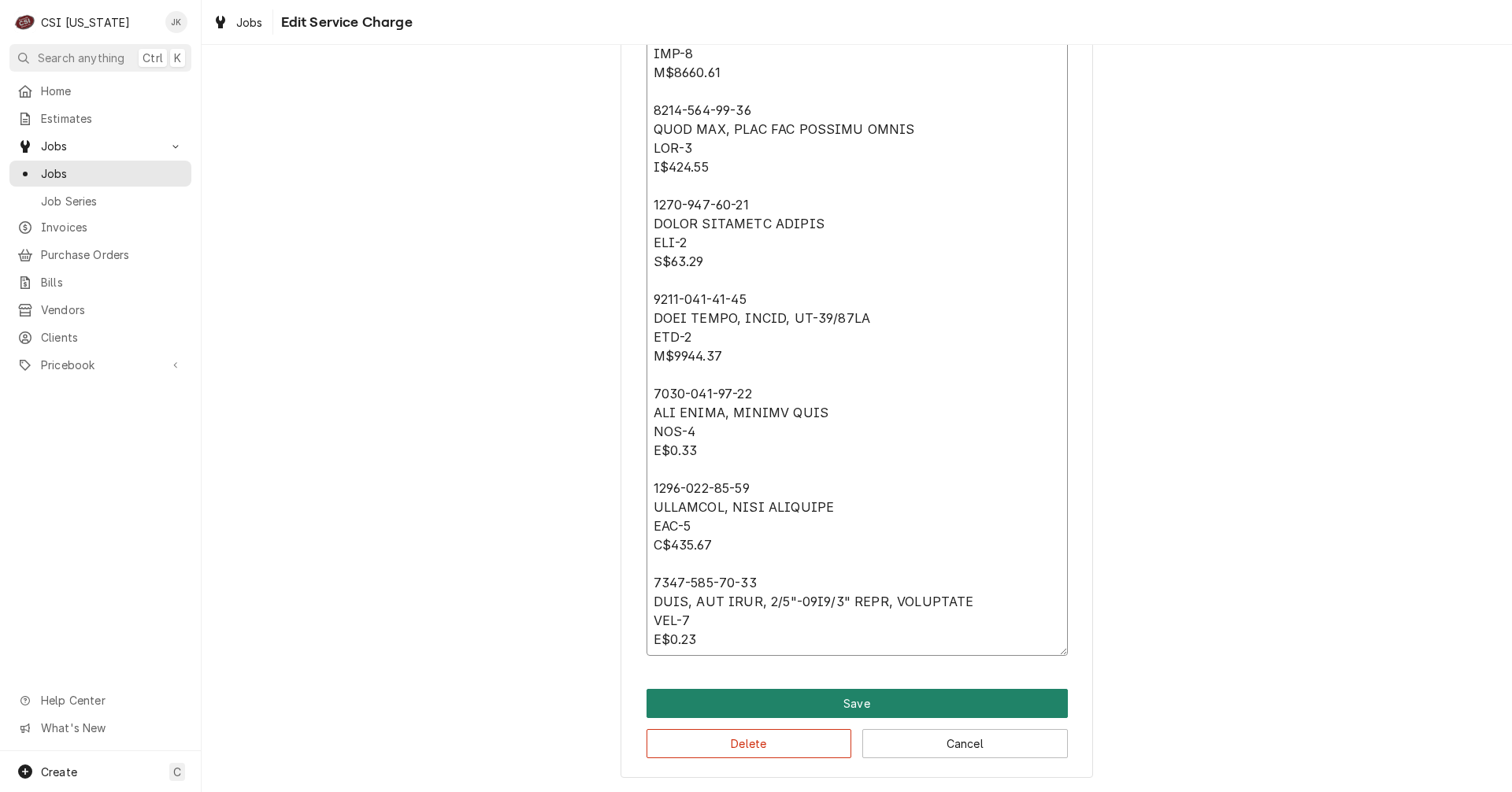
type textarea "Partial Order received 9/22 ⚠️ 𝗙𝗢𝗥𝗠 𝗜𝗡𝗦𝗧𝗥𝗨𝗖𝗧𝗜𝗢𝗡𝗦 ⚠️ ✪ 𝗖𝗼𝗺𝗽𝗹𝗲𝘁𝗲 𝗮𝗹𝗹 𝗿𝗲𝗹𝗲𝘃𝗮𝗻𝘁 𝘀𝗲𝗰…"
click at [728, 706] on button "Save" at bounding box center [858, 703] width 422 height 29
type textarea "x"
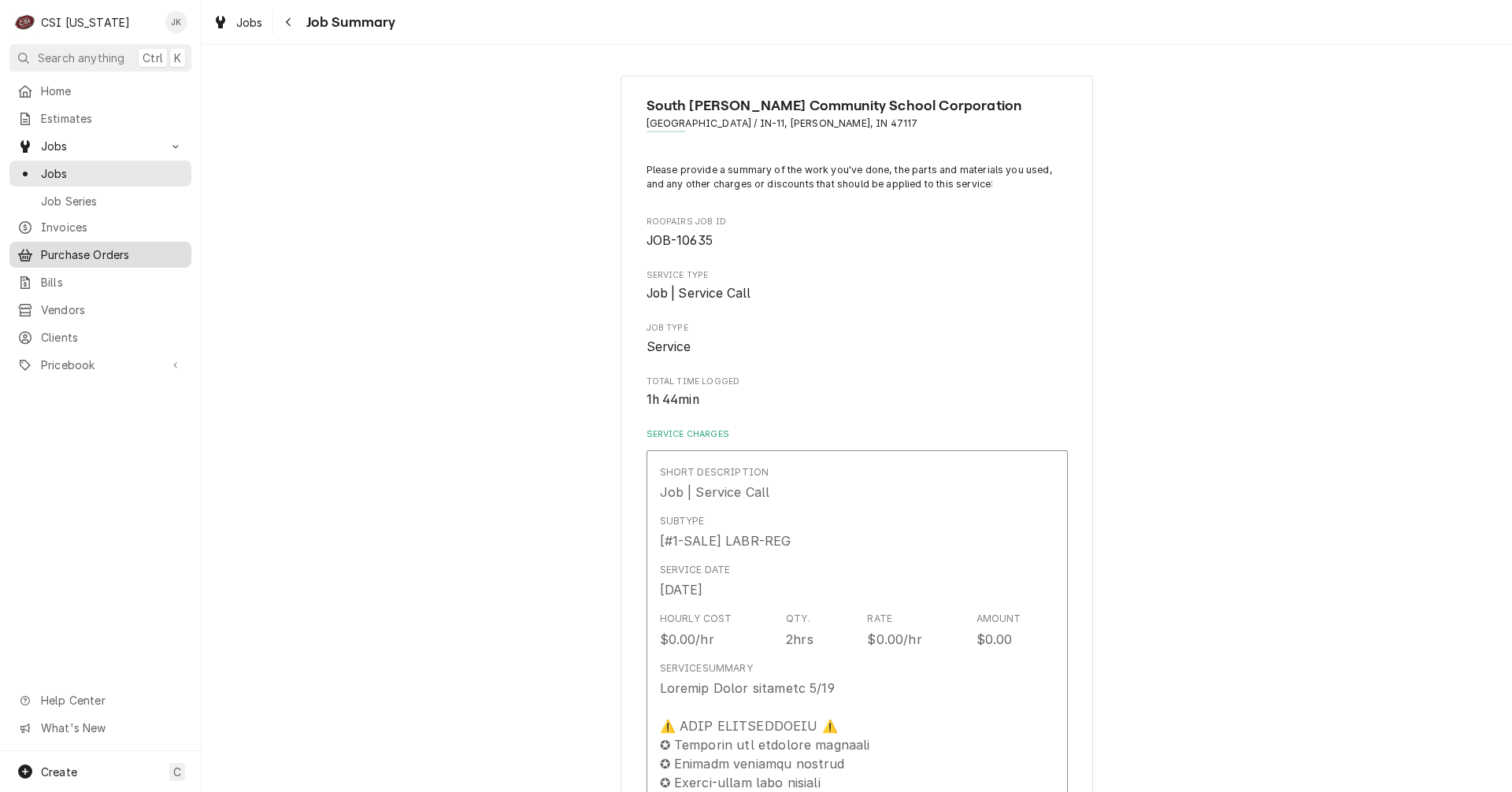
click at [77, 248] on span "Purchase Orders" at bounding box center [112, 254] width 143 height 16
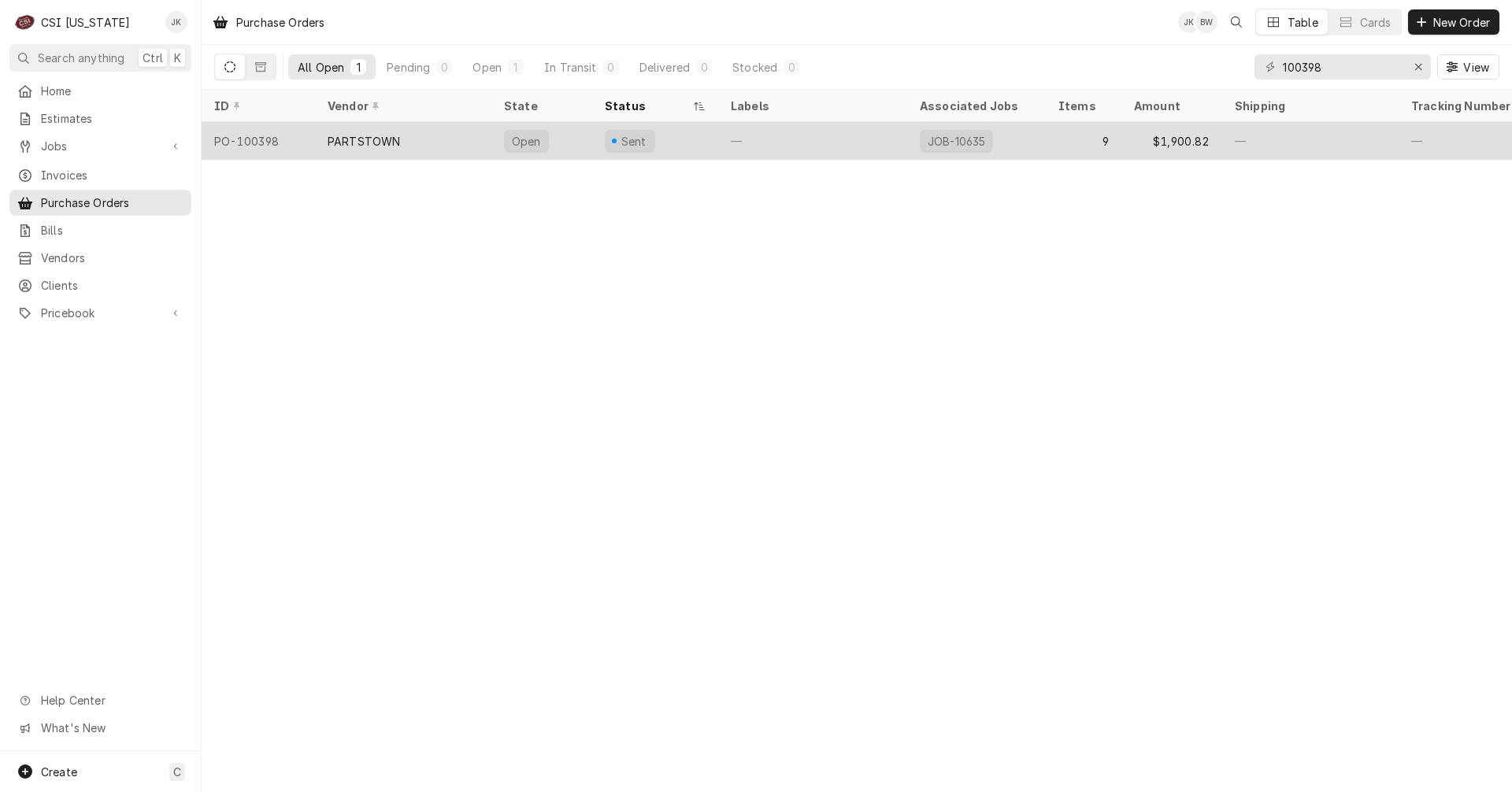
click at [334, 133] on div "PARTSTOWN" at bounding box center [364, 141] width 73 height 16
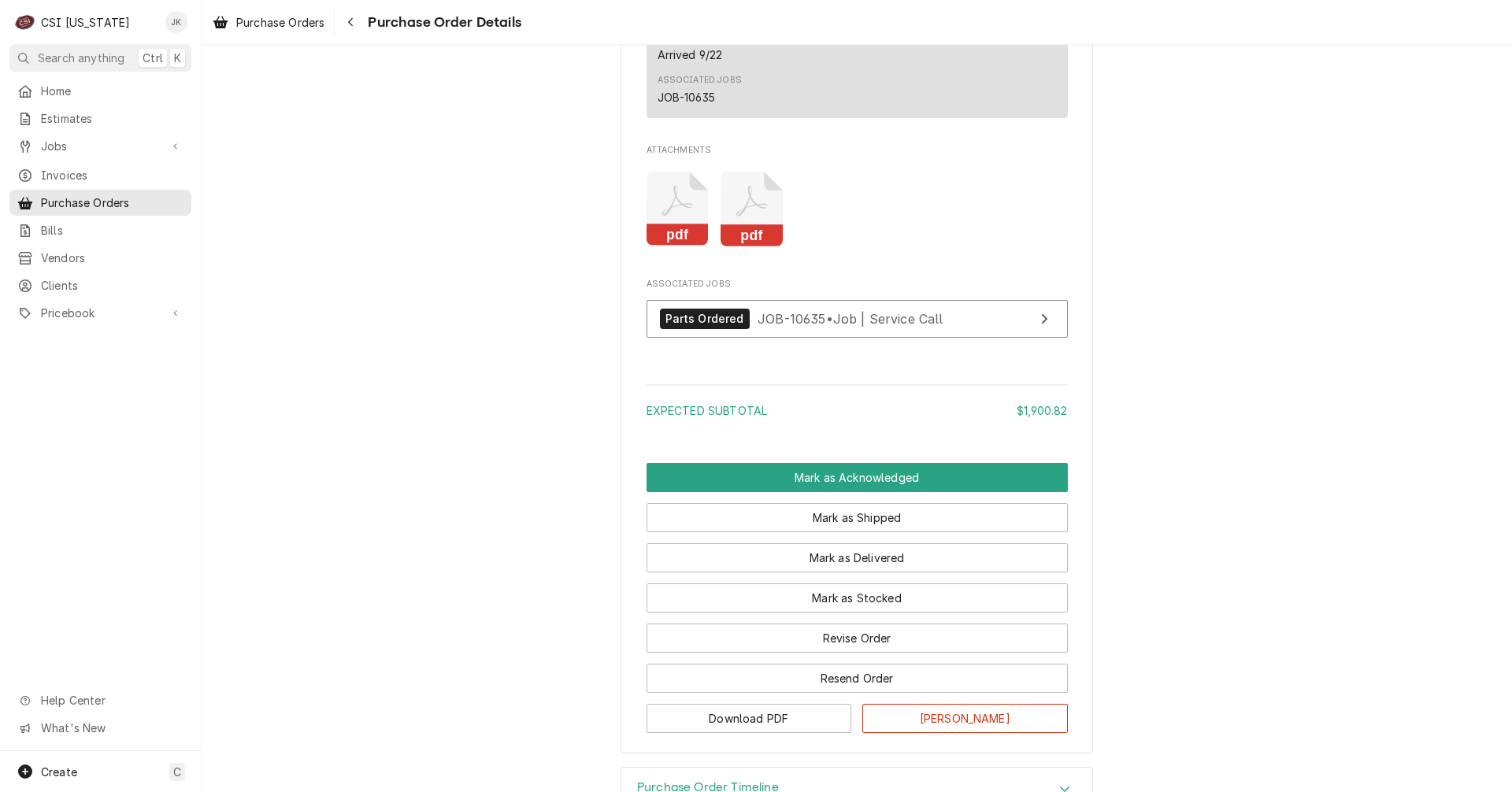
scroll to position [4017, 0]
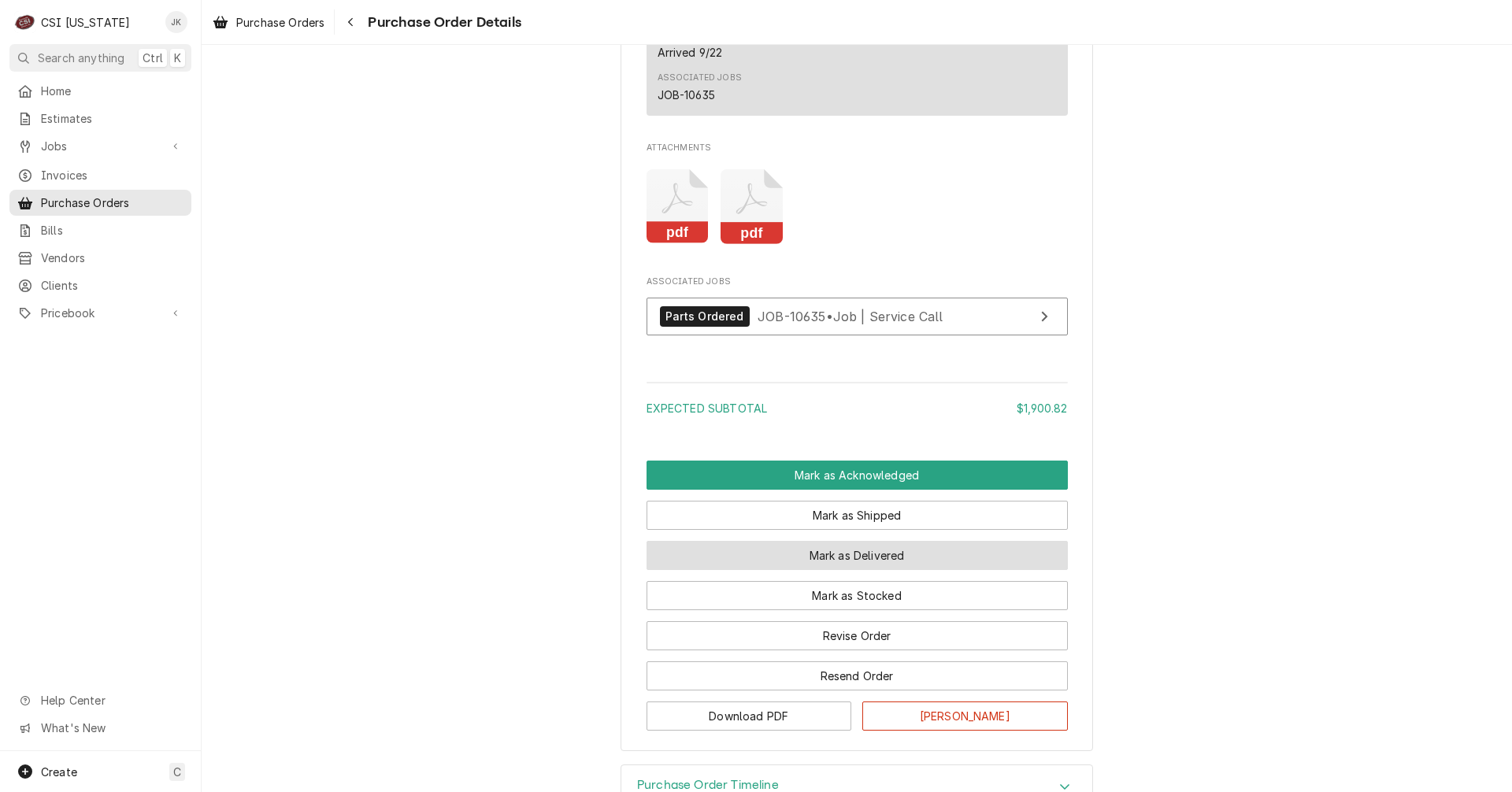
click at [765, 570] on button "Mark as Delivered" at bounding box center [858, 555] width 422 height 29
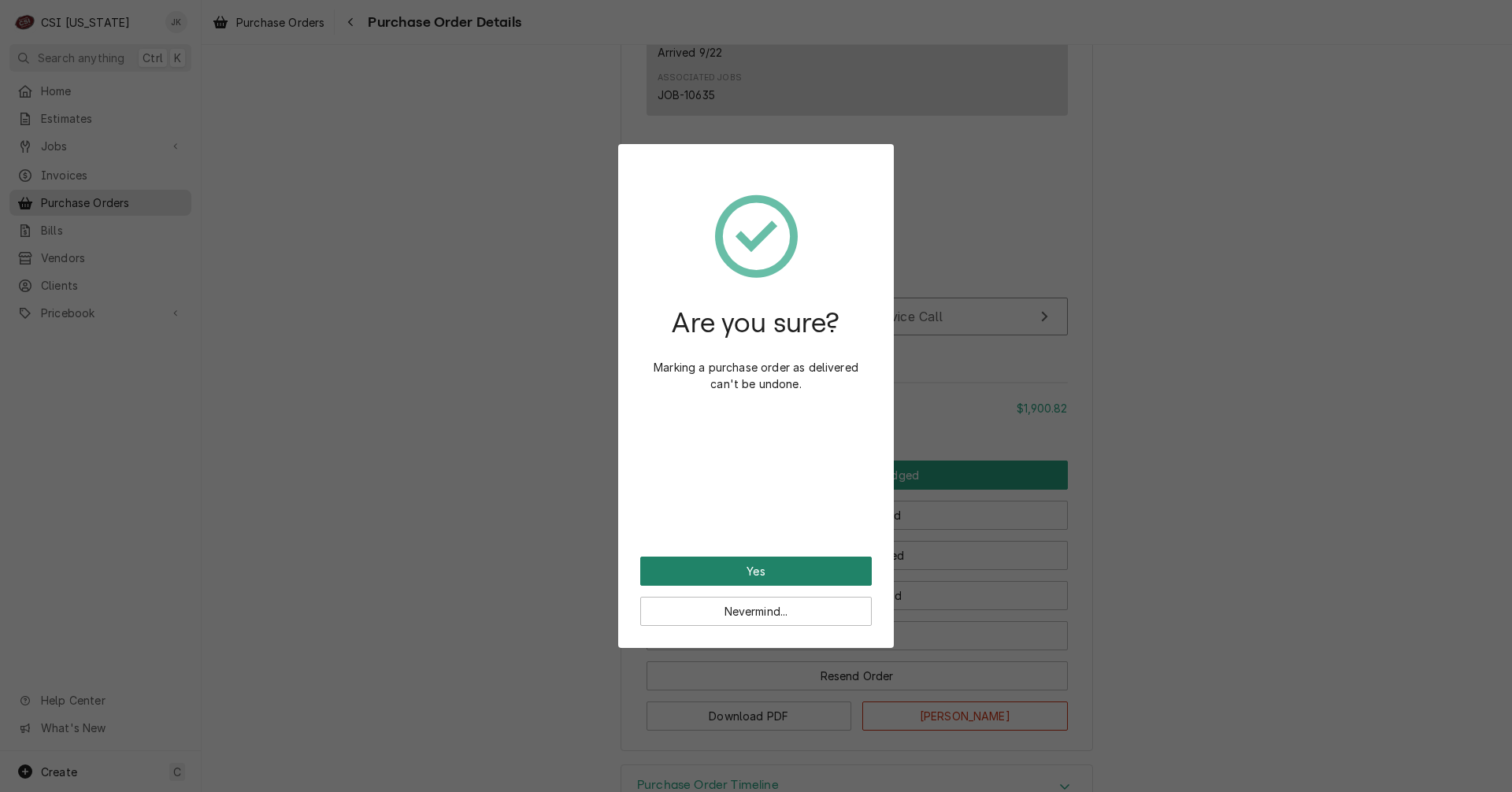
click at [771, 570] on button "Yes" at bounding box center [756, 571] width 232 height 29
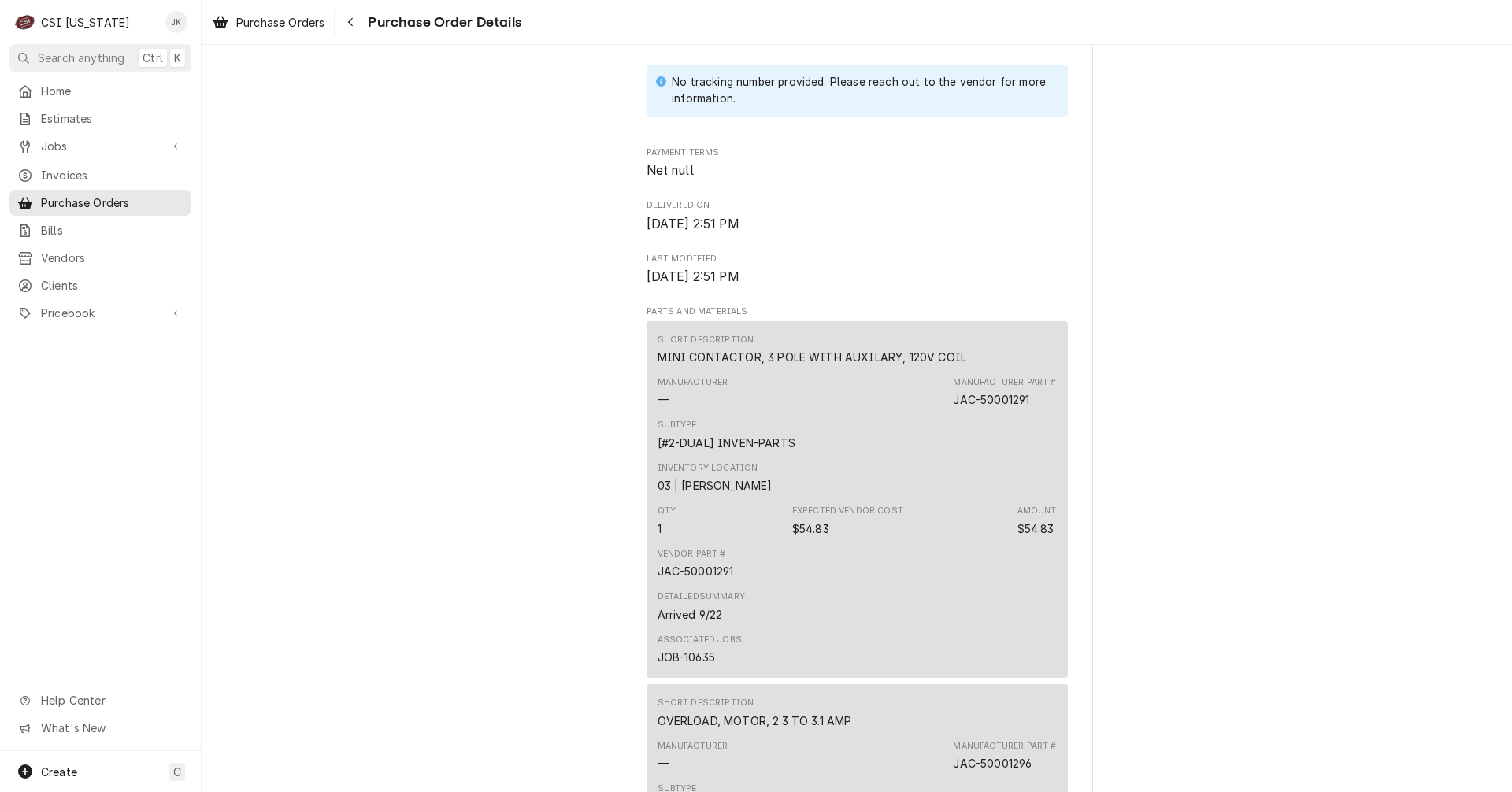
scroll to position [790, 0]
click at [270, 23] on span "Purchase Orders" at bounding box center [281, 22] width 88 height 16
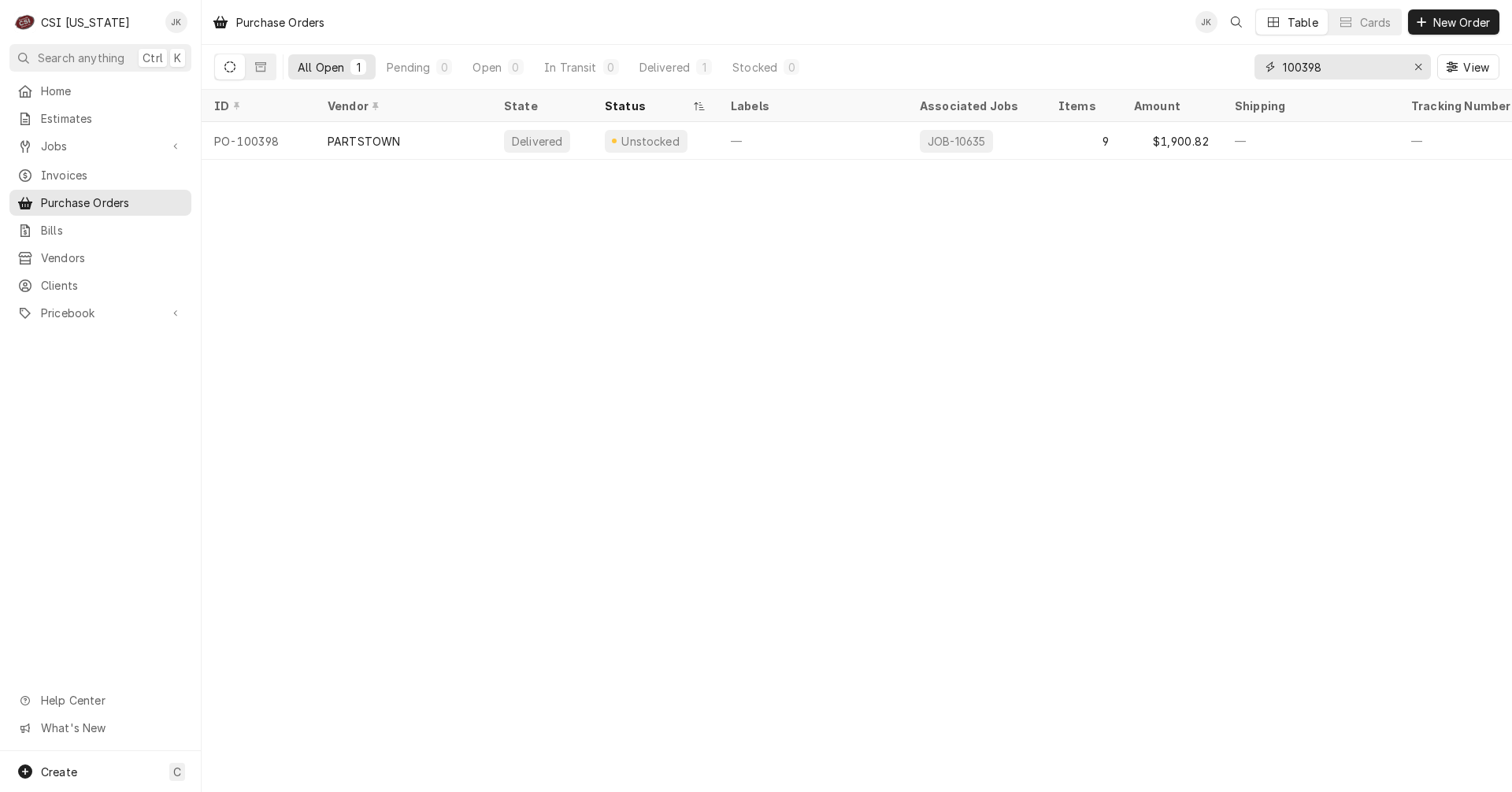
click at [1386, 64] on input "100398" at bounding box center [1341, 67] width 118 height 25
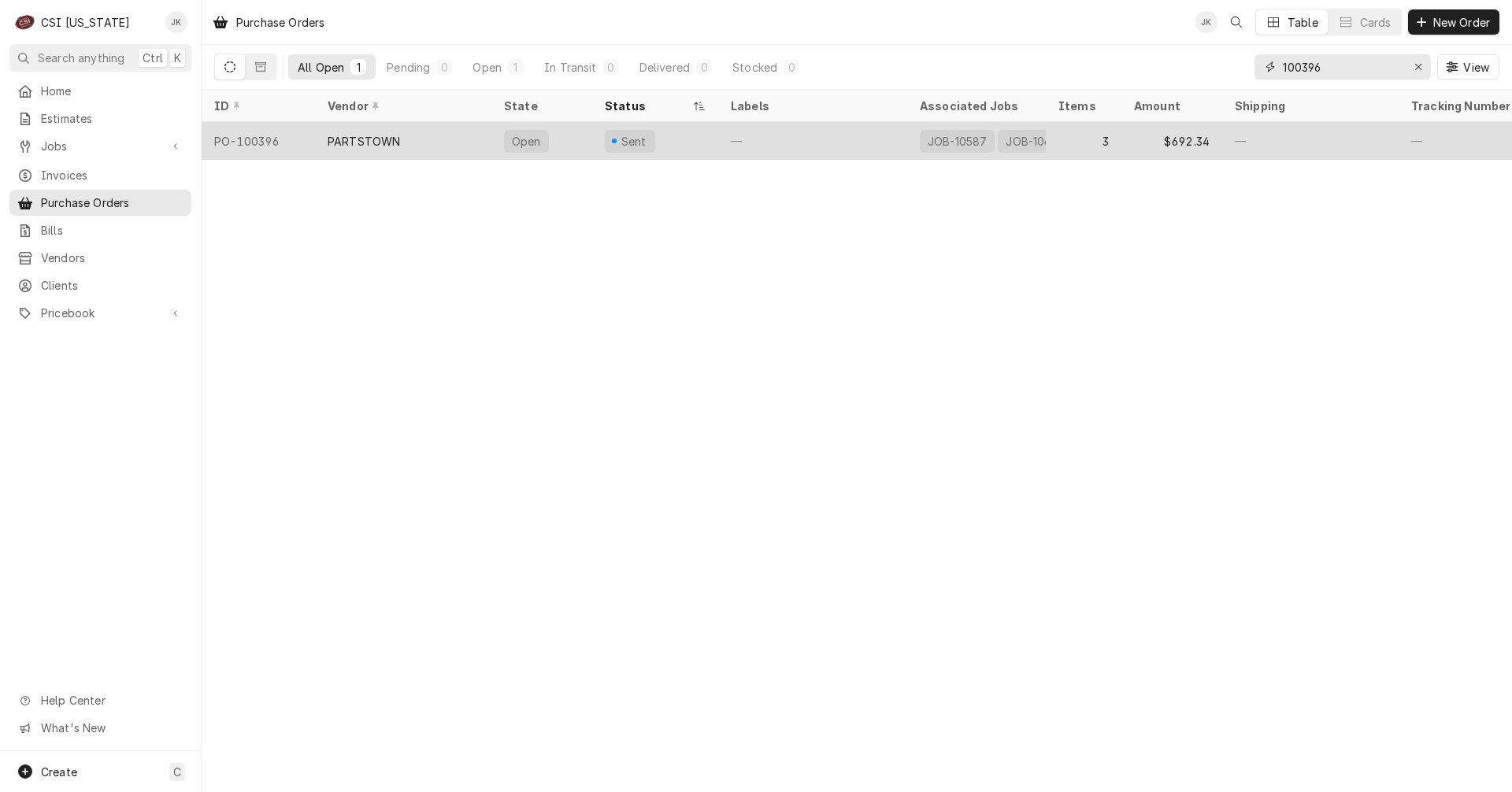
type input "100396"
click at [826, 147] on div "—" at bounding box center [813, 140] width 189 height 37
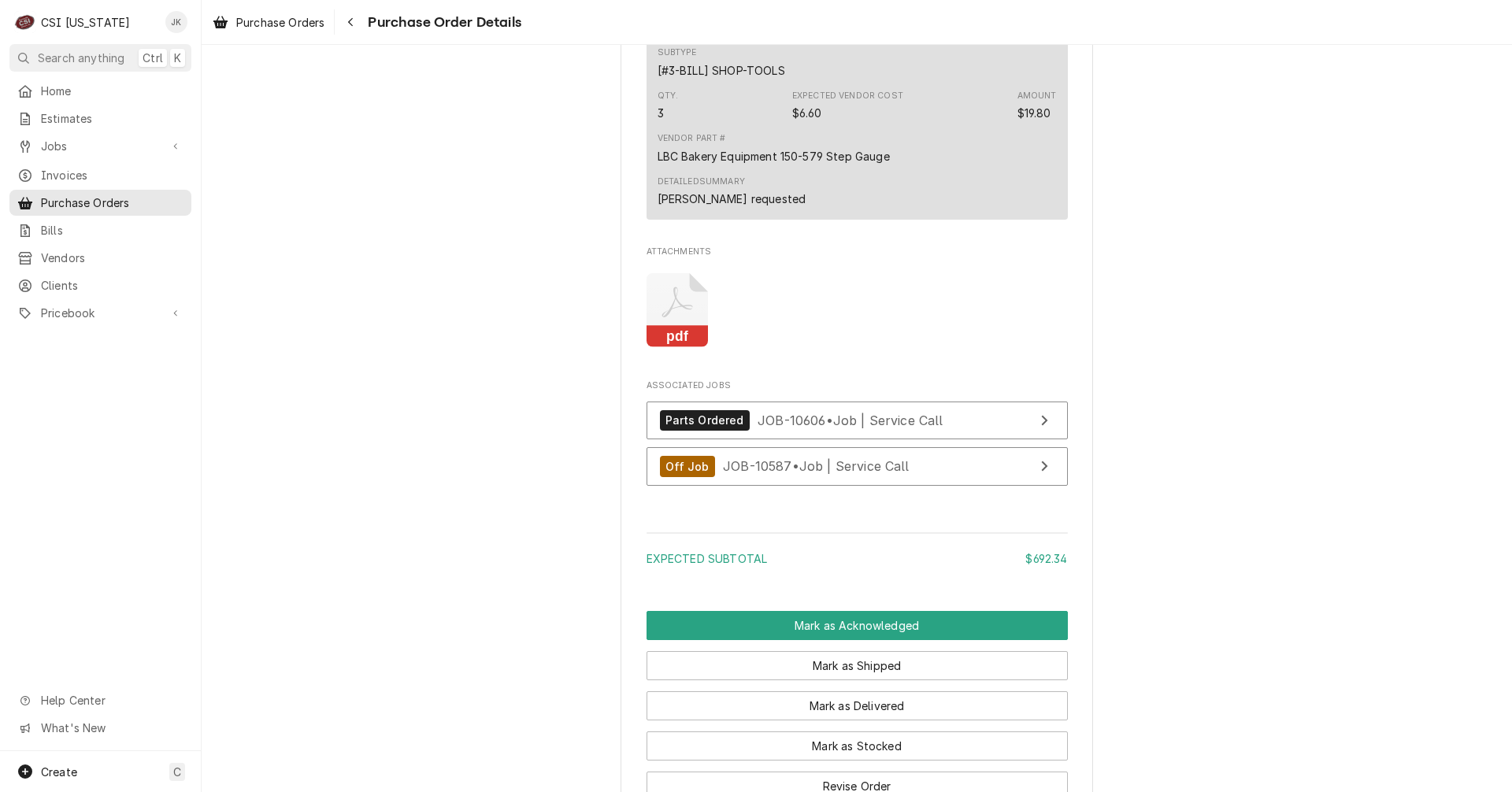
scroll to position [1606, 0]
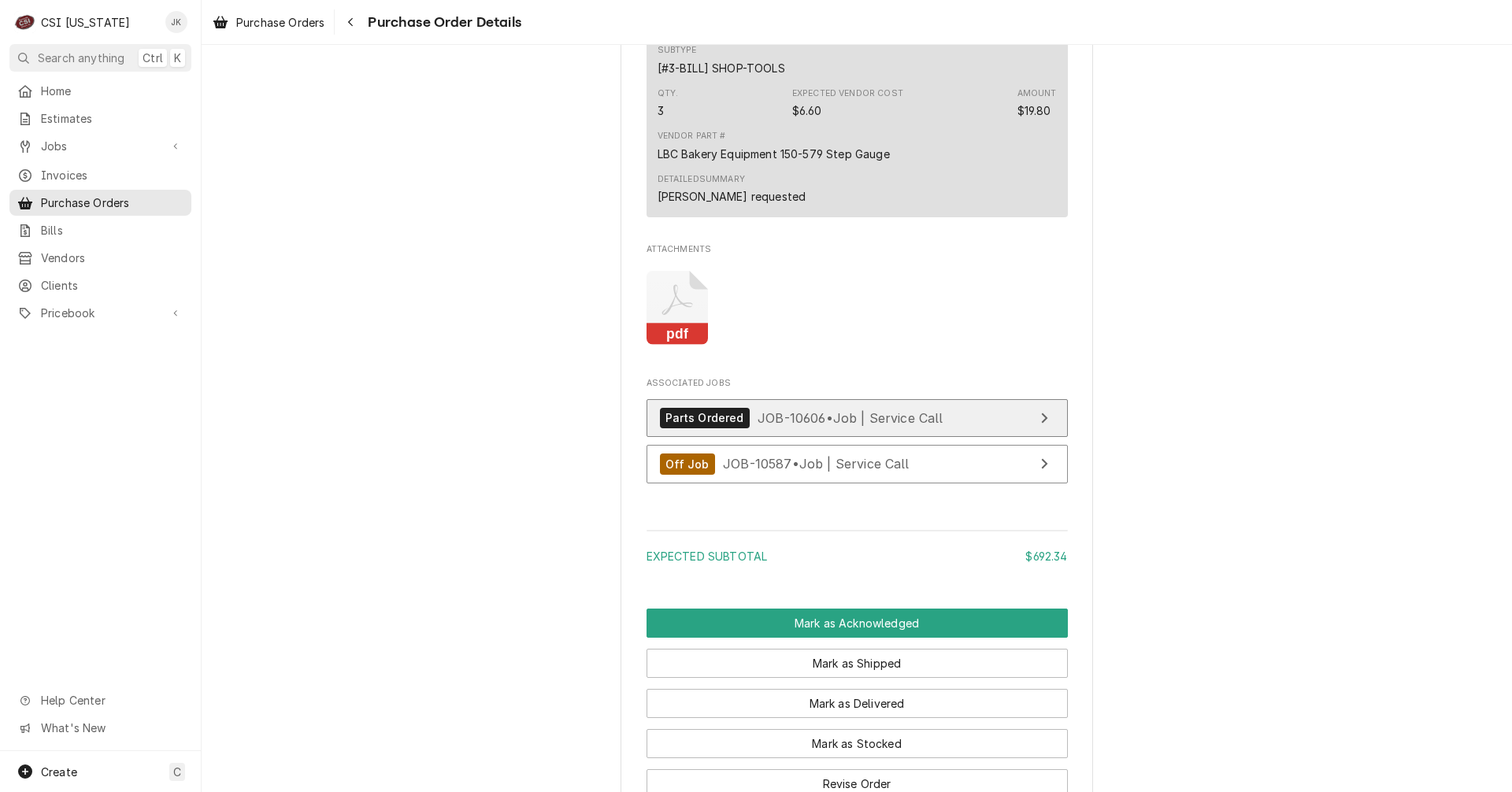
click at [819, 425] on span "JOB-10606 • Job | Service Call" at bounding box center [851, 417] width 186 height 15
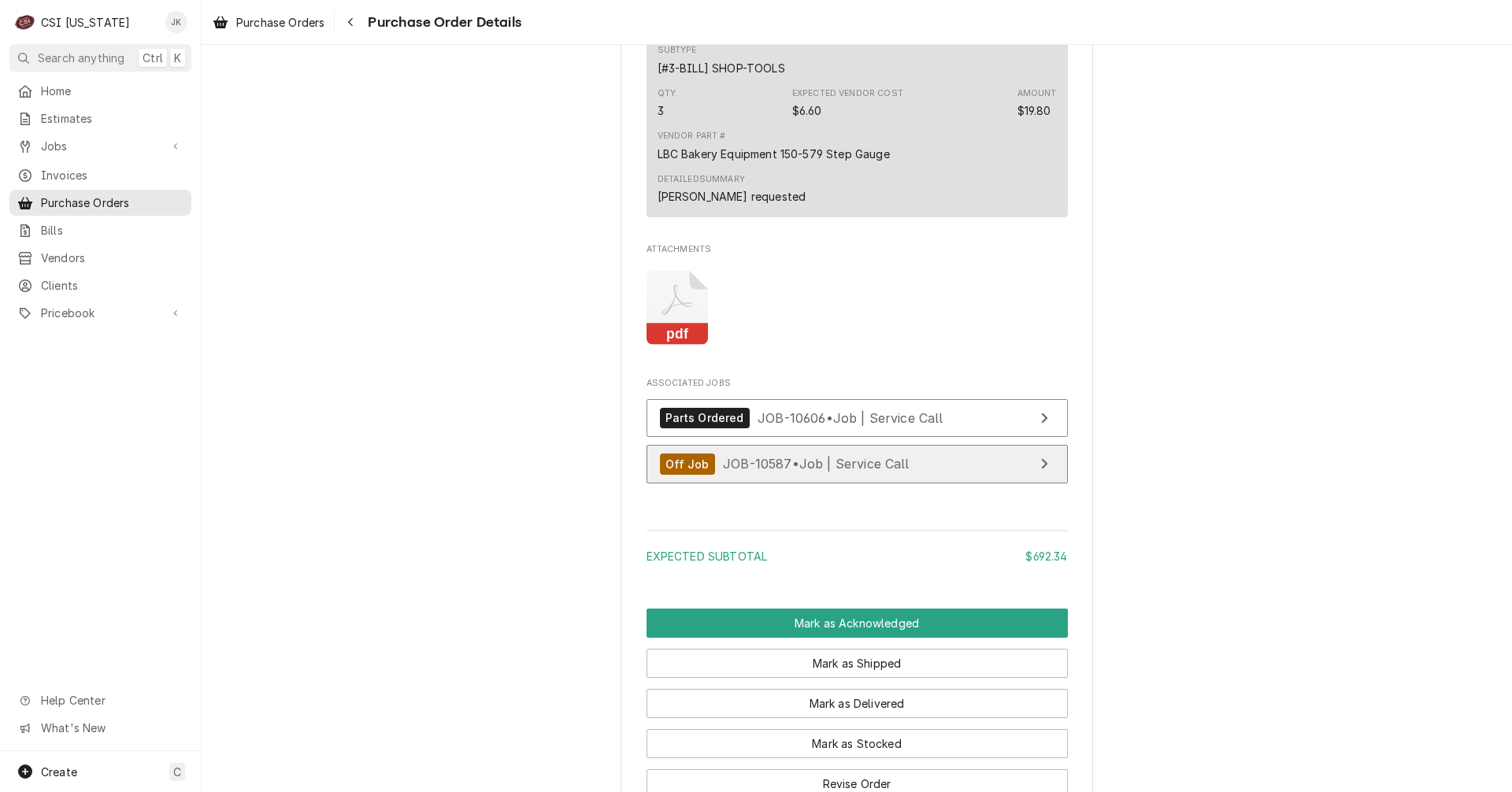
click at [796, 471] on span "JOB-10587 • Job | Service Call" at bounding box center [816, 464] width 187 height 15
click at [298, 22] on span "Purchase Orders" at bounding box center [281, 22] width 88 height 16
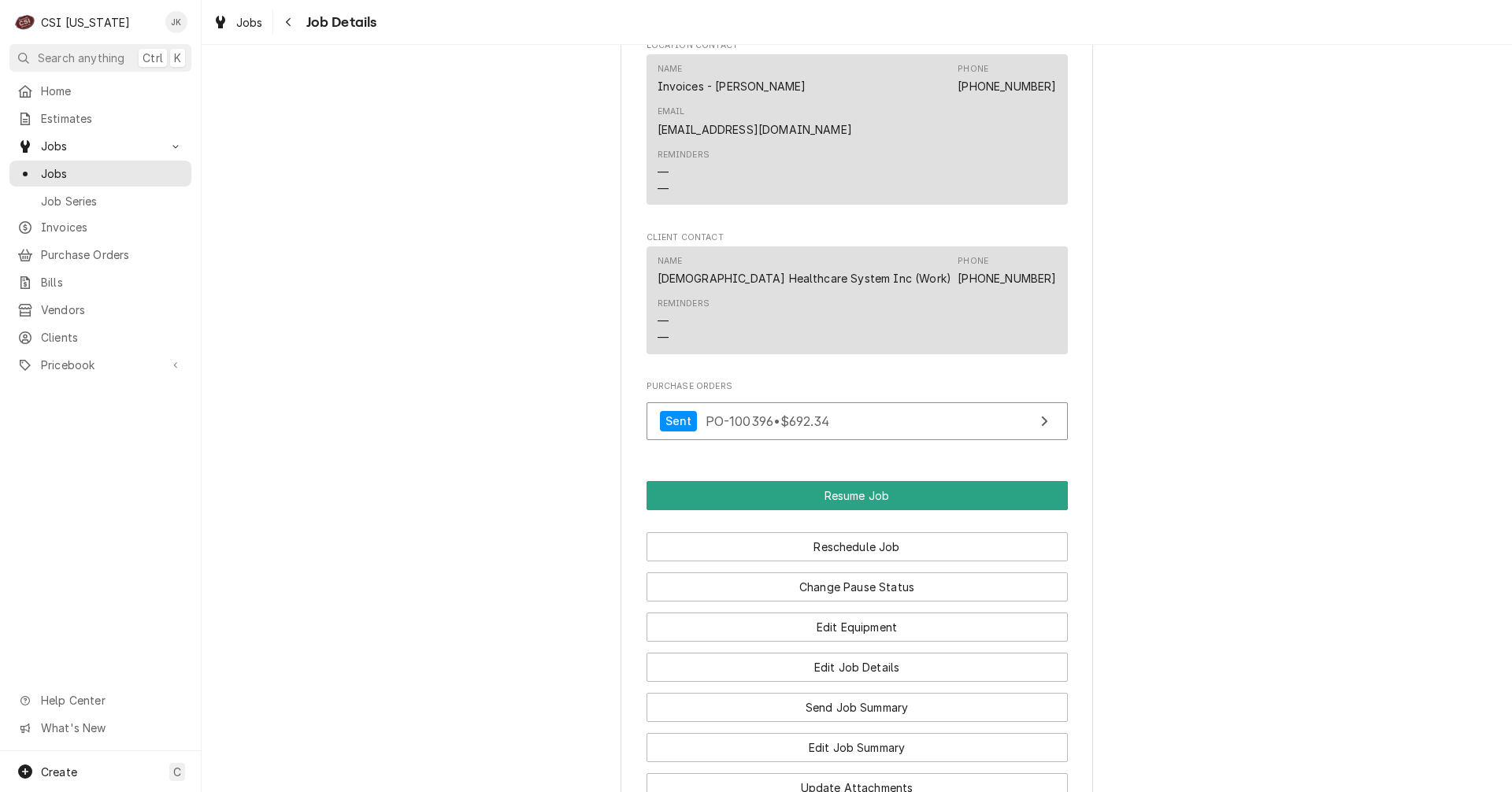
scroll to position [1734, 0]
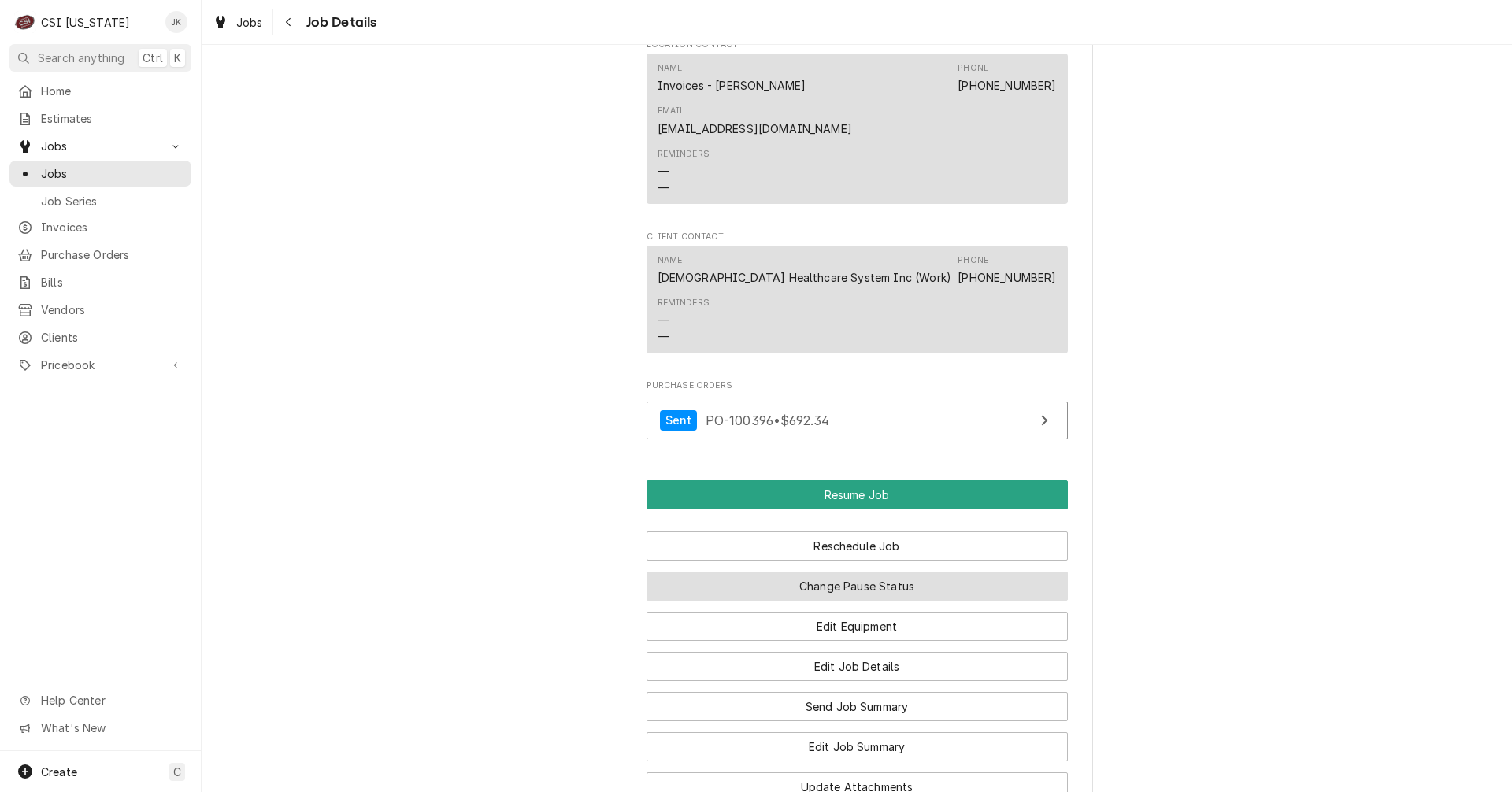
click at [822, 572] on button "Change Pause Status" at bounding box center [858, 586] width 422 height 29
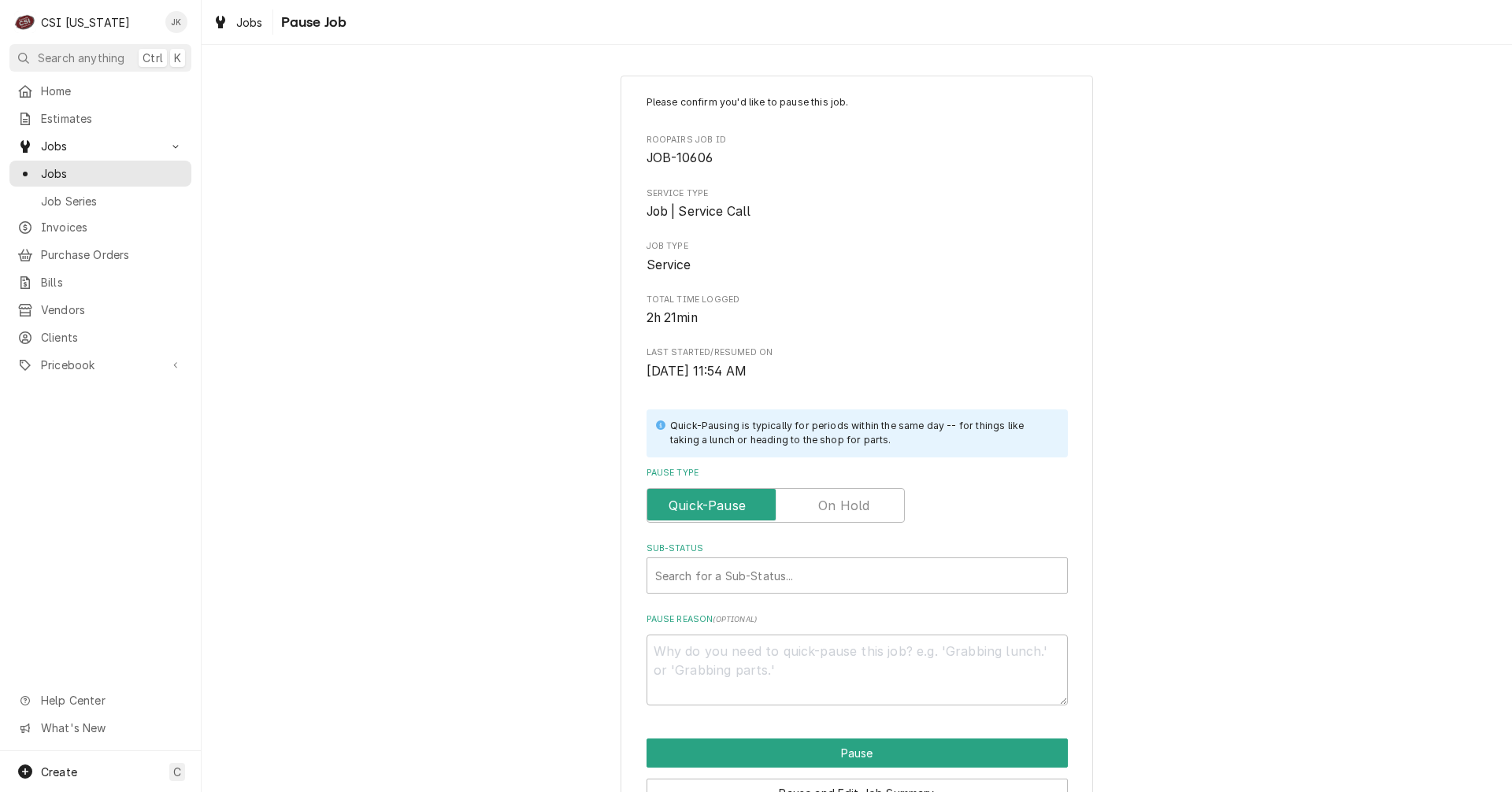
click at [833, 503] on label "Pause Type" at bounding box center [776, 506] width 259 height 34
click at [833, 503] on input "Pause Type" at bounding box center [775, 506] width 244 height 34
checkbox input "true"
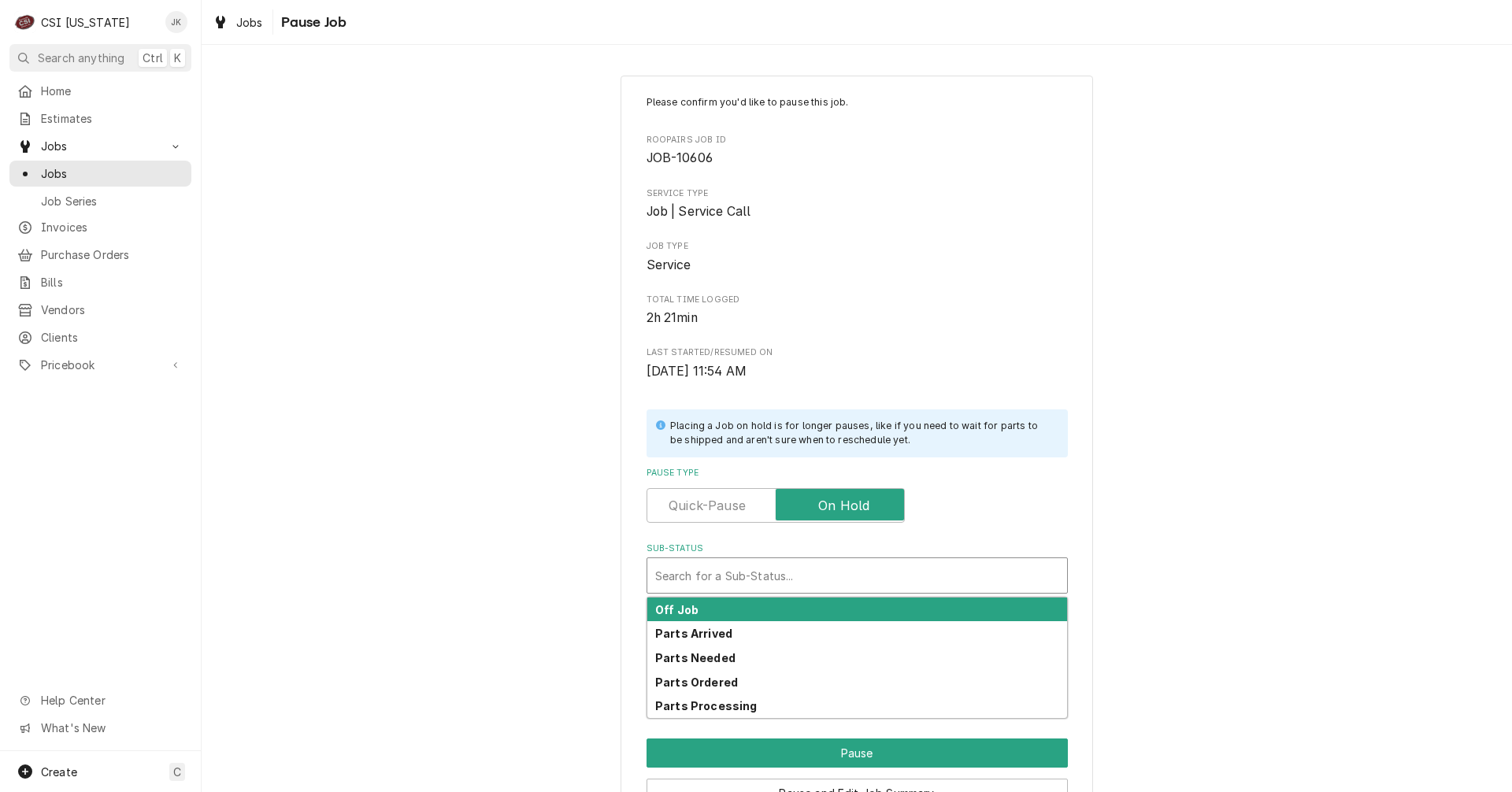
click at [795, 570] on div "Sub-Status" at bounding box center [858, 576] width 404 height 29
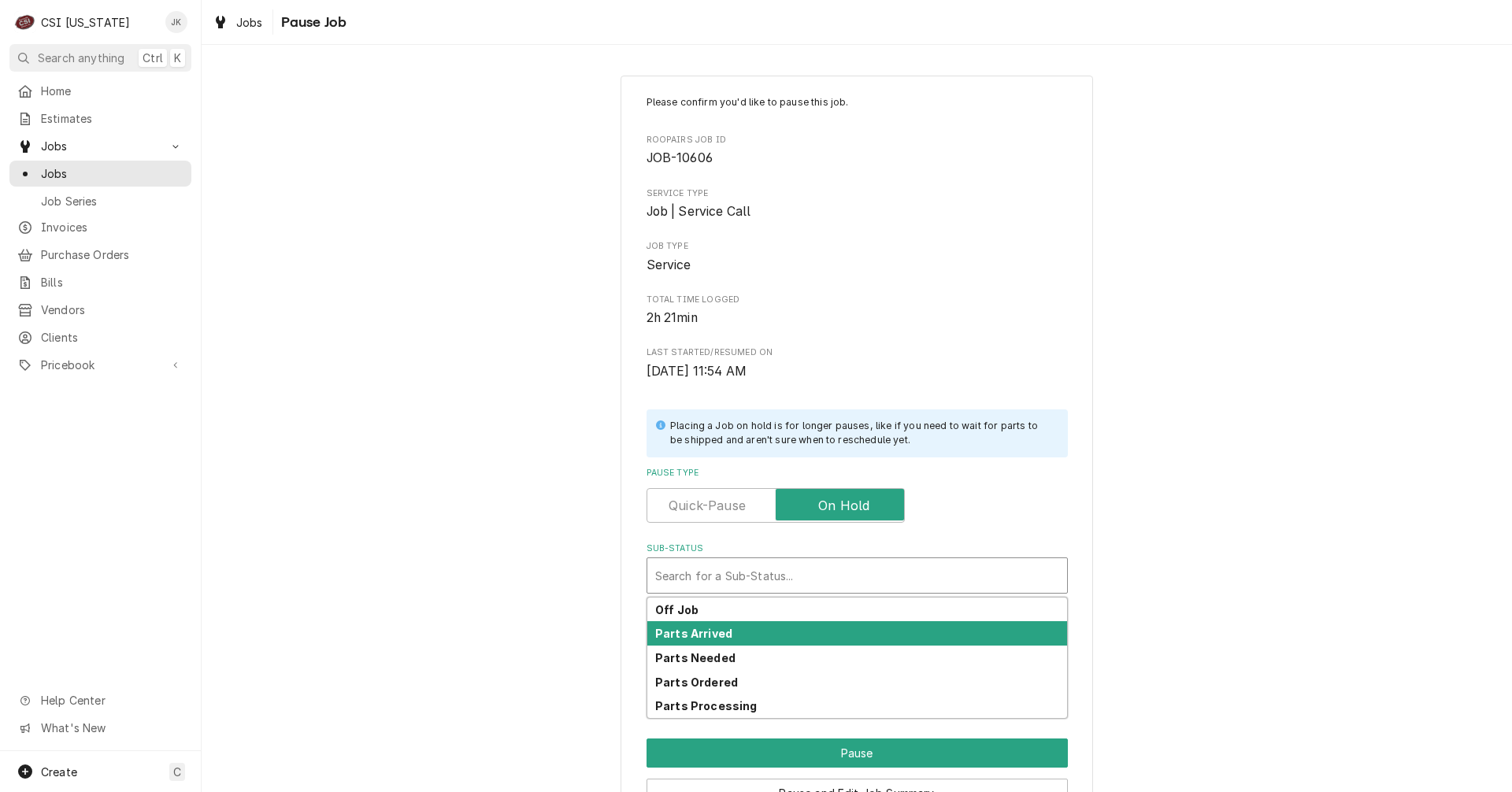
click at [706, 632] on strong "Parts Arrived" at bounding box center [694, 633] width 78 height 13
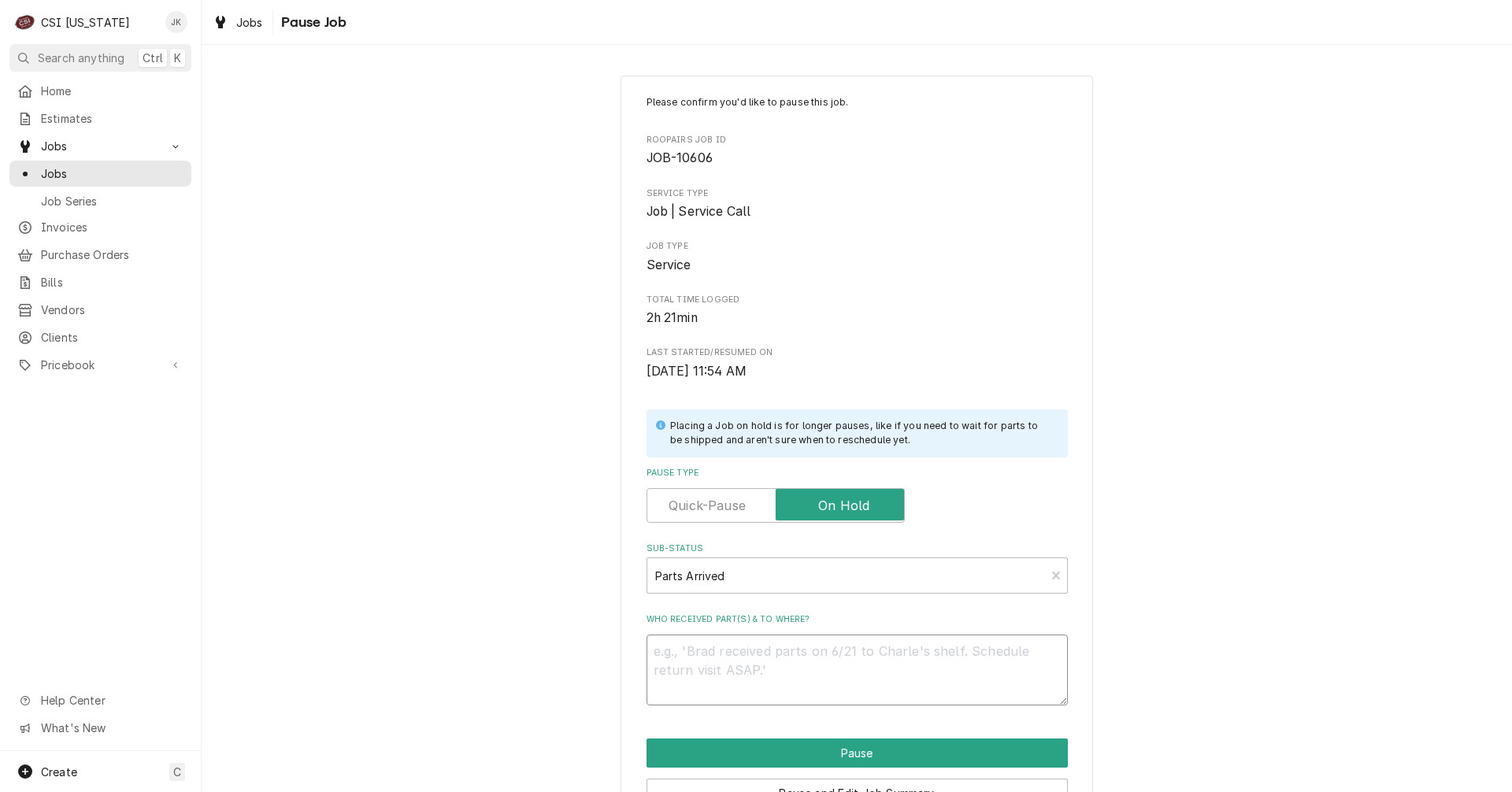
click at [713, 667] on textarea "Who received part(s) & to where?" at bounding box center [858, 670] width 422 height 71
type textarea "x"
type textarea "P"
type textarea "x"
type textarea "Pa"
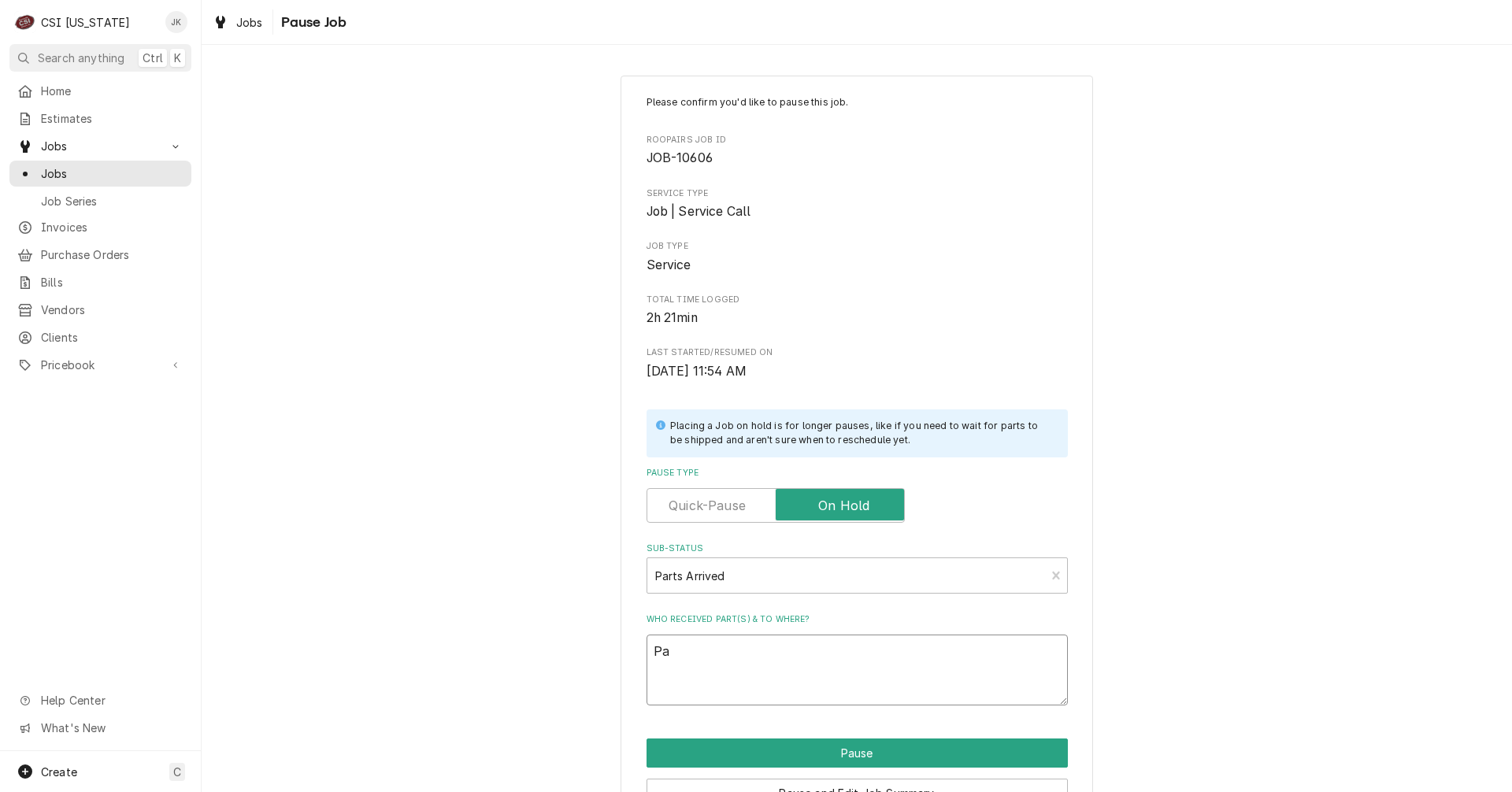
type textarea "x"
type textarea "Par"
type textarea "x"
type textarea "Part"
type textarea "x"
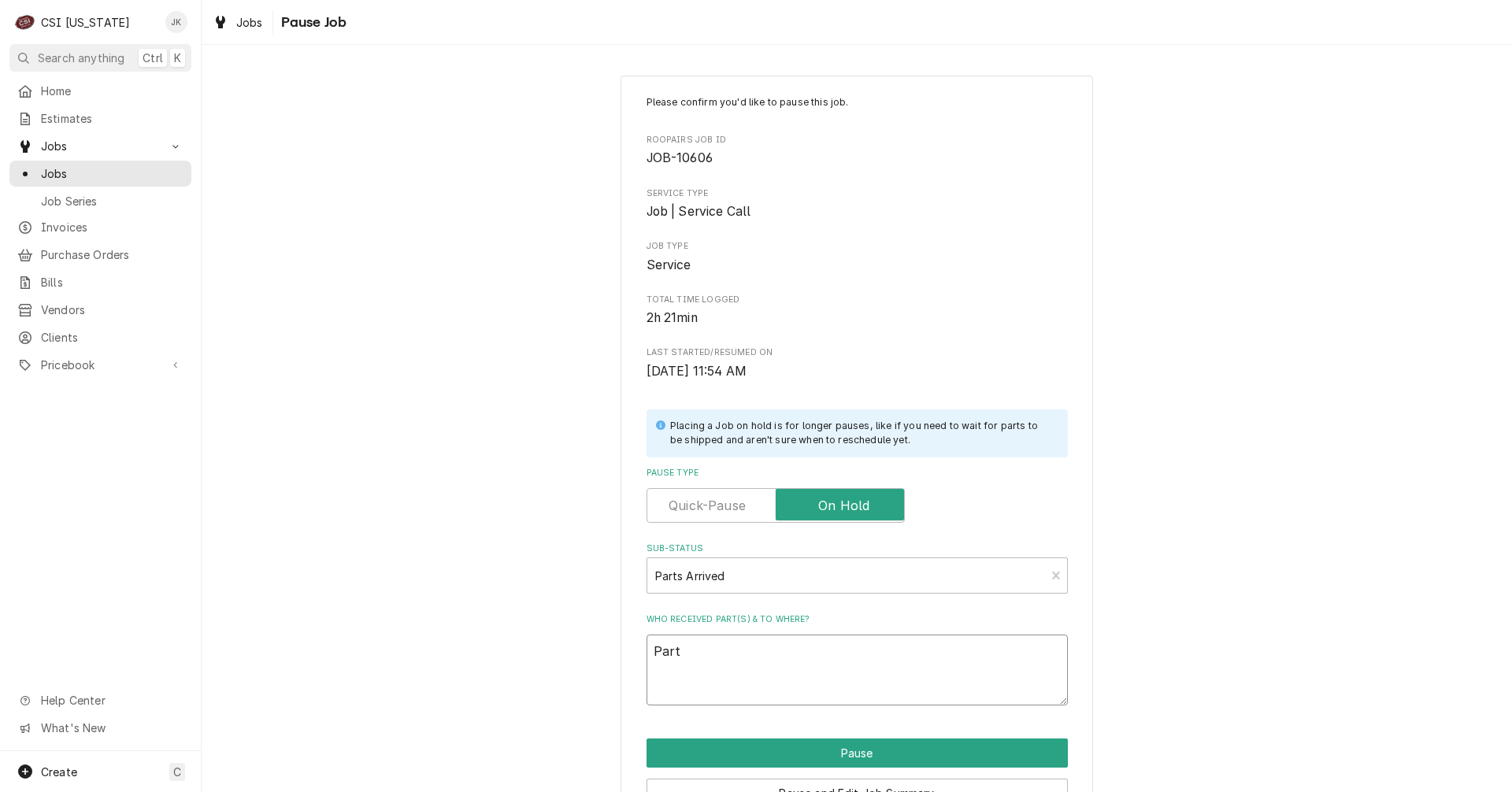
type textarea "Parts"
type textarea "x"
type textarea "Parts"
type textarea "x"
type textarea "Parts a"
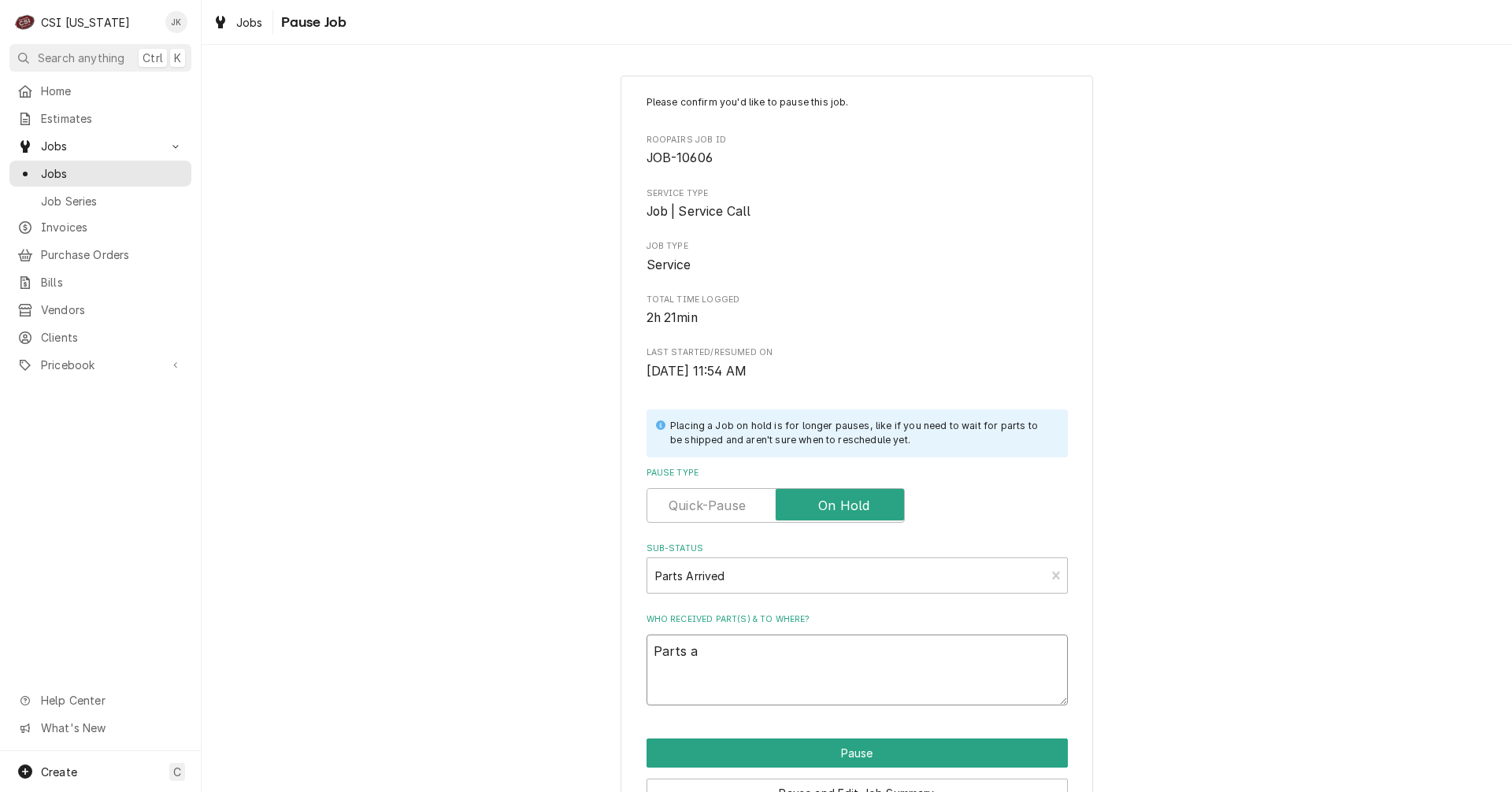
type textarea "x"
type textarea "Parts ar"
type textarea "x"
type textarea "Parts arr"
type textarea "x"
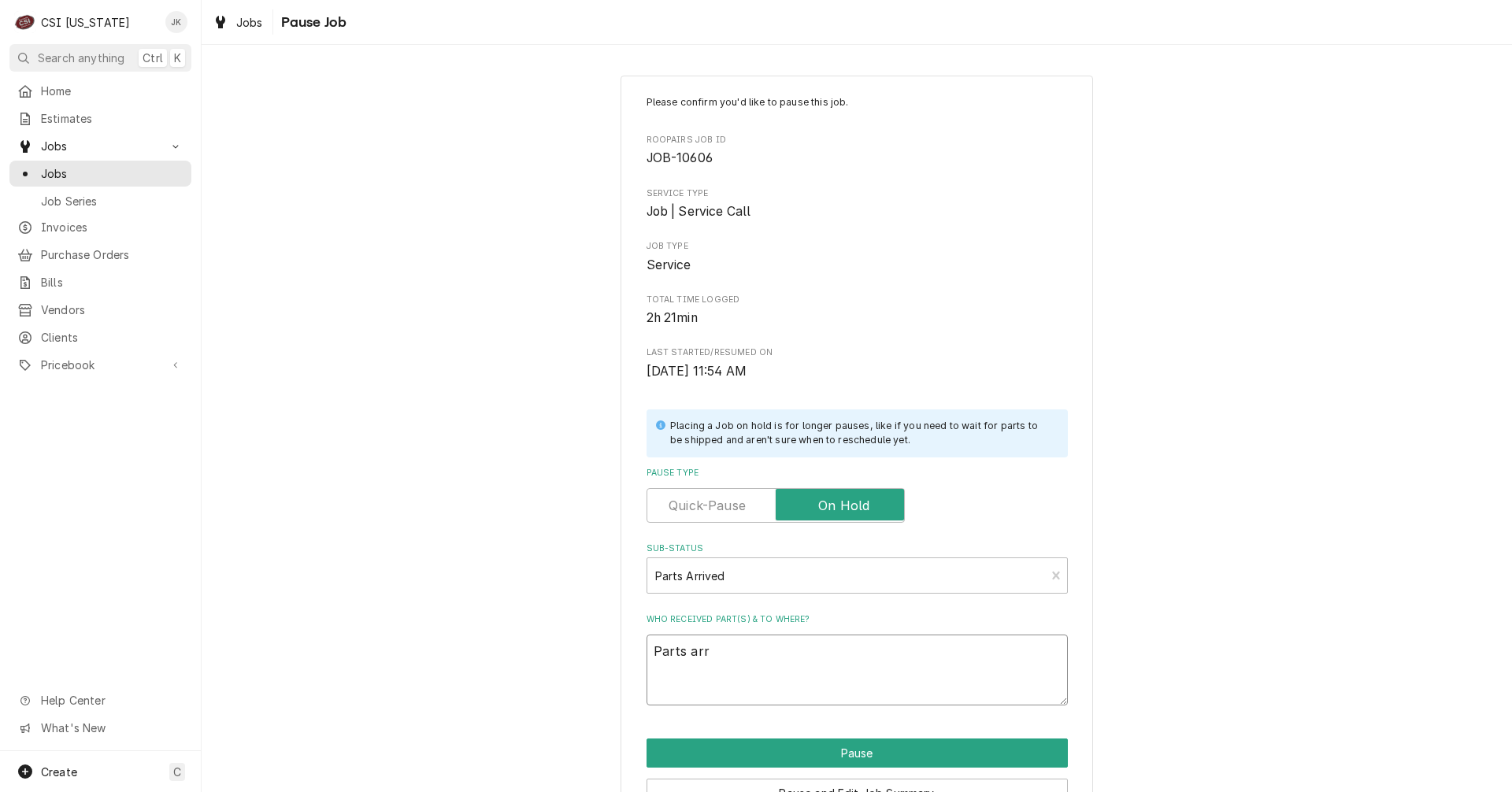
type textarea "Parts arri"
type textarea "x"
type textarea "Parts arriv"
type textarea "x"
type textarea "Parts arrive"
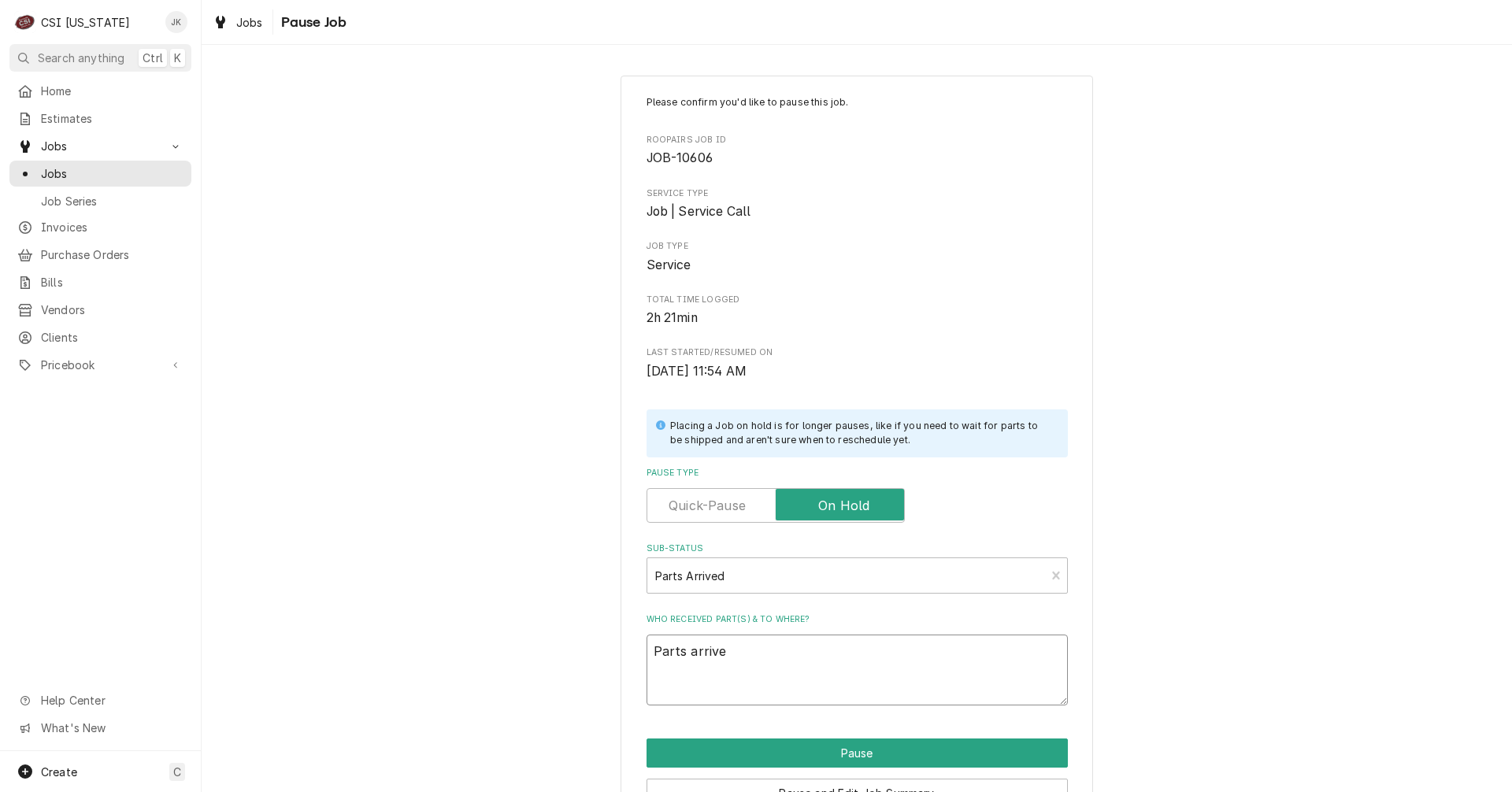
type textarea "x"
type textarea "Parts arrived"
type textarea "x"
type textarea "Parts arrived"
type textarea "x"
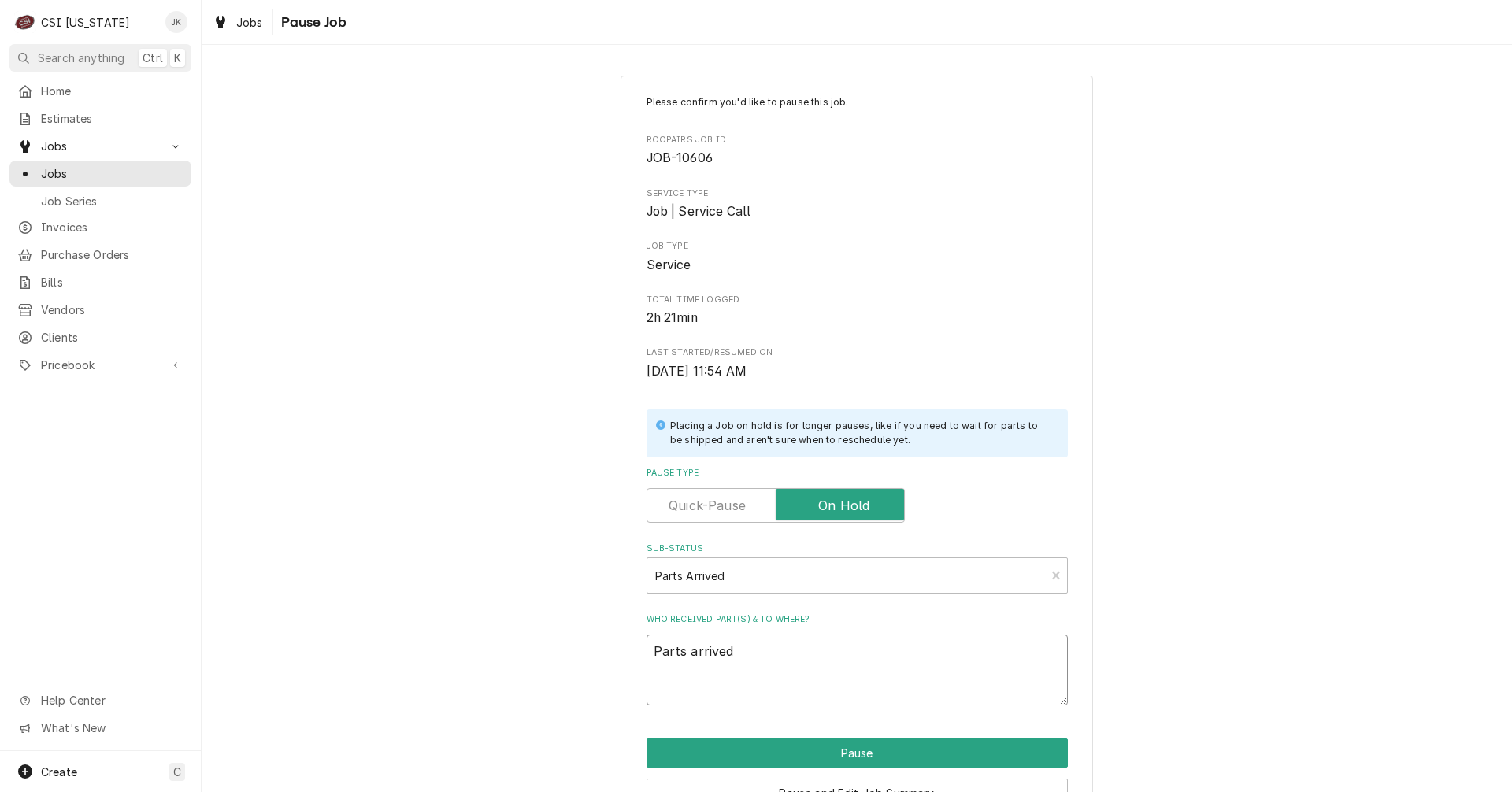
type textarea "Parts arrived 9"
type textarea "x"
type textarea "Parts arrived 9/"
type textarea "x"
type textarea "Parts arrived 9/2"
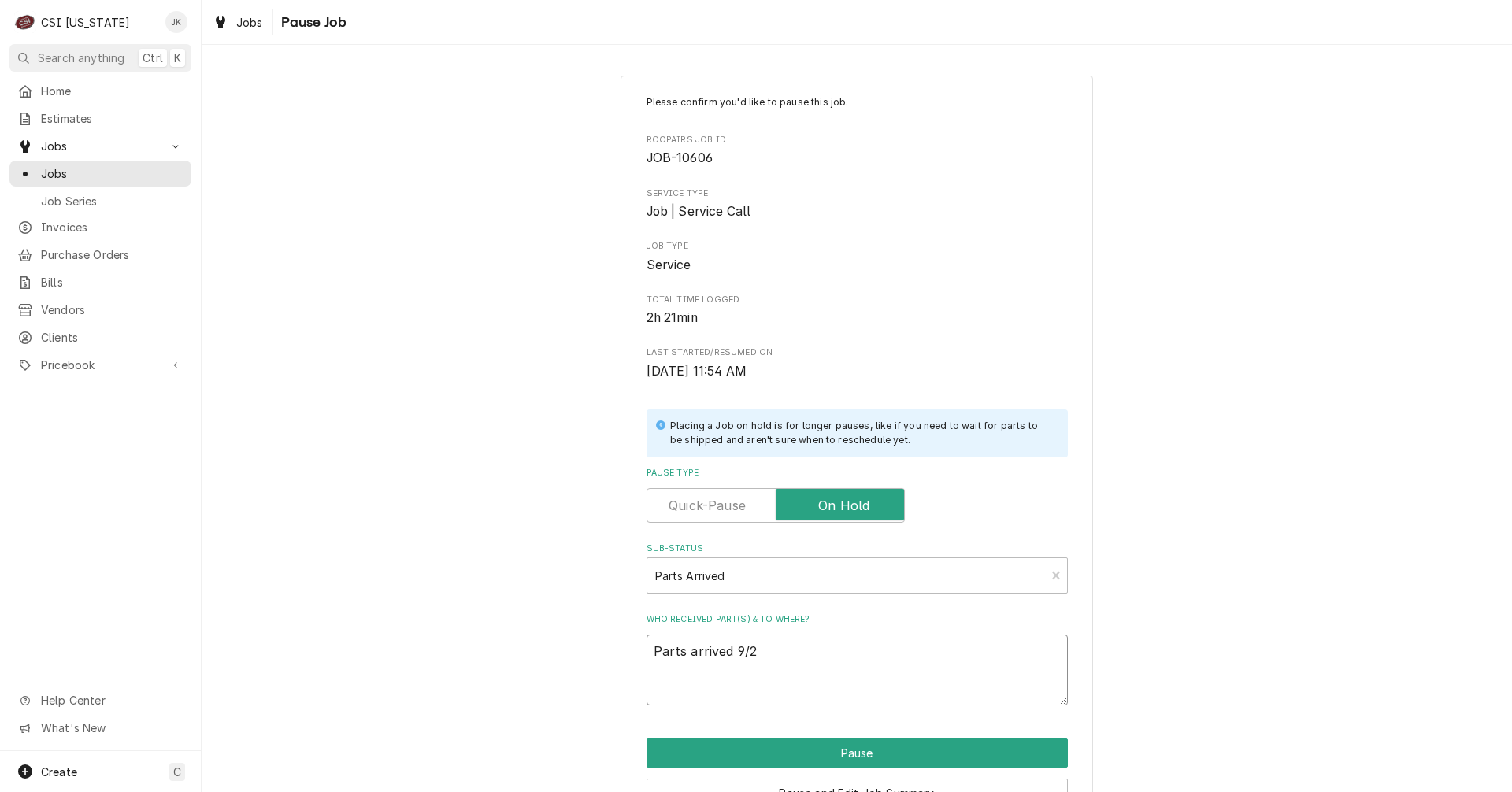
type textarea "x"
type textarea "Parts arrived 9/22"
type textarea "x"
type textarea "Parts arrived 9/22,"
type textarea "x"
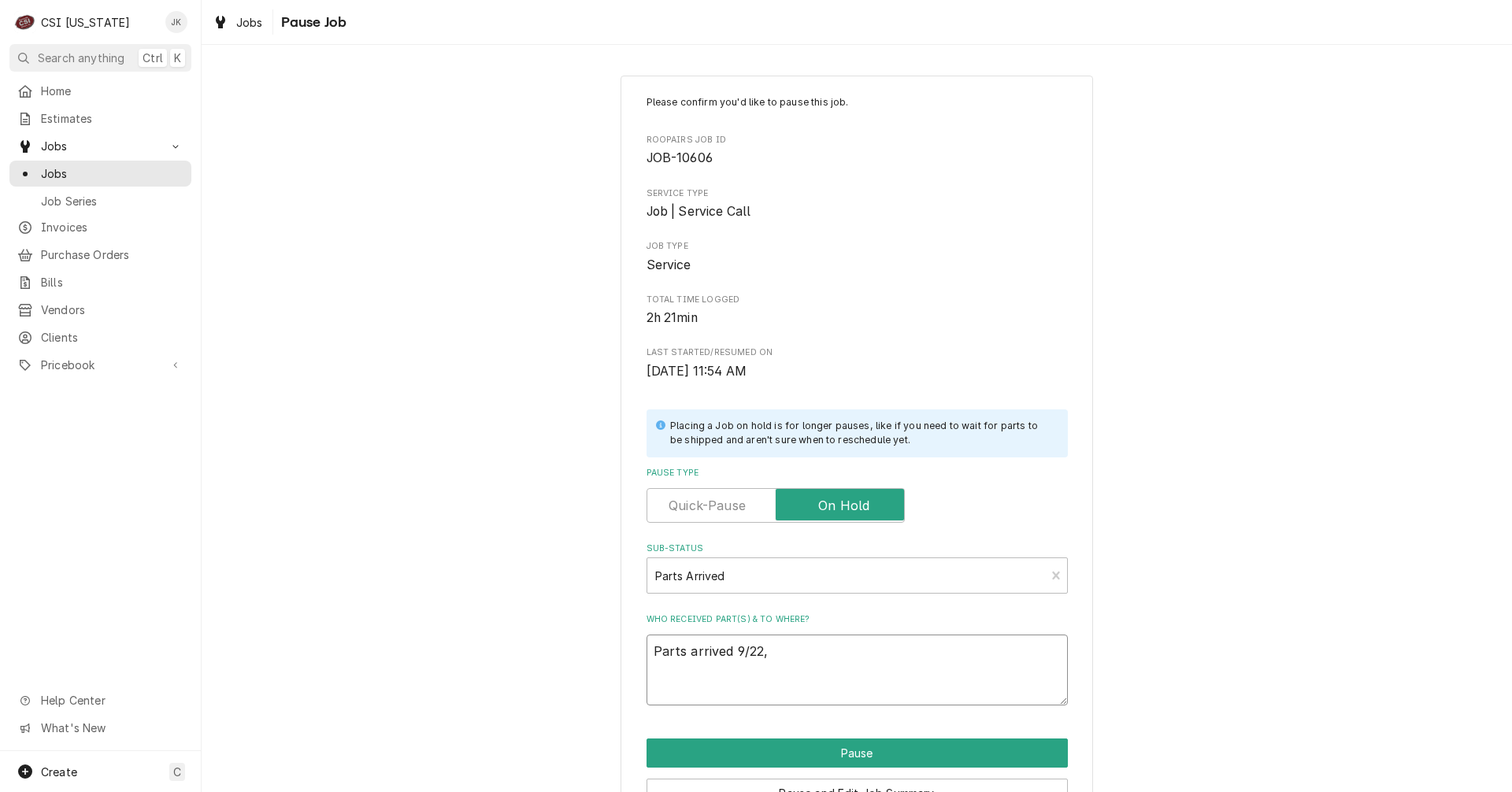
type textarea "Parts arrived 9/22,"
type textarea "x"
type textarea "Parts arrived 9/22, J"
type textarea "x"
type textarea "Parts arrived 9/22, Je"
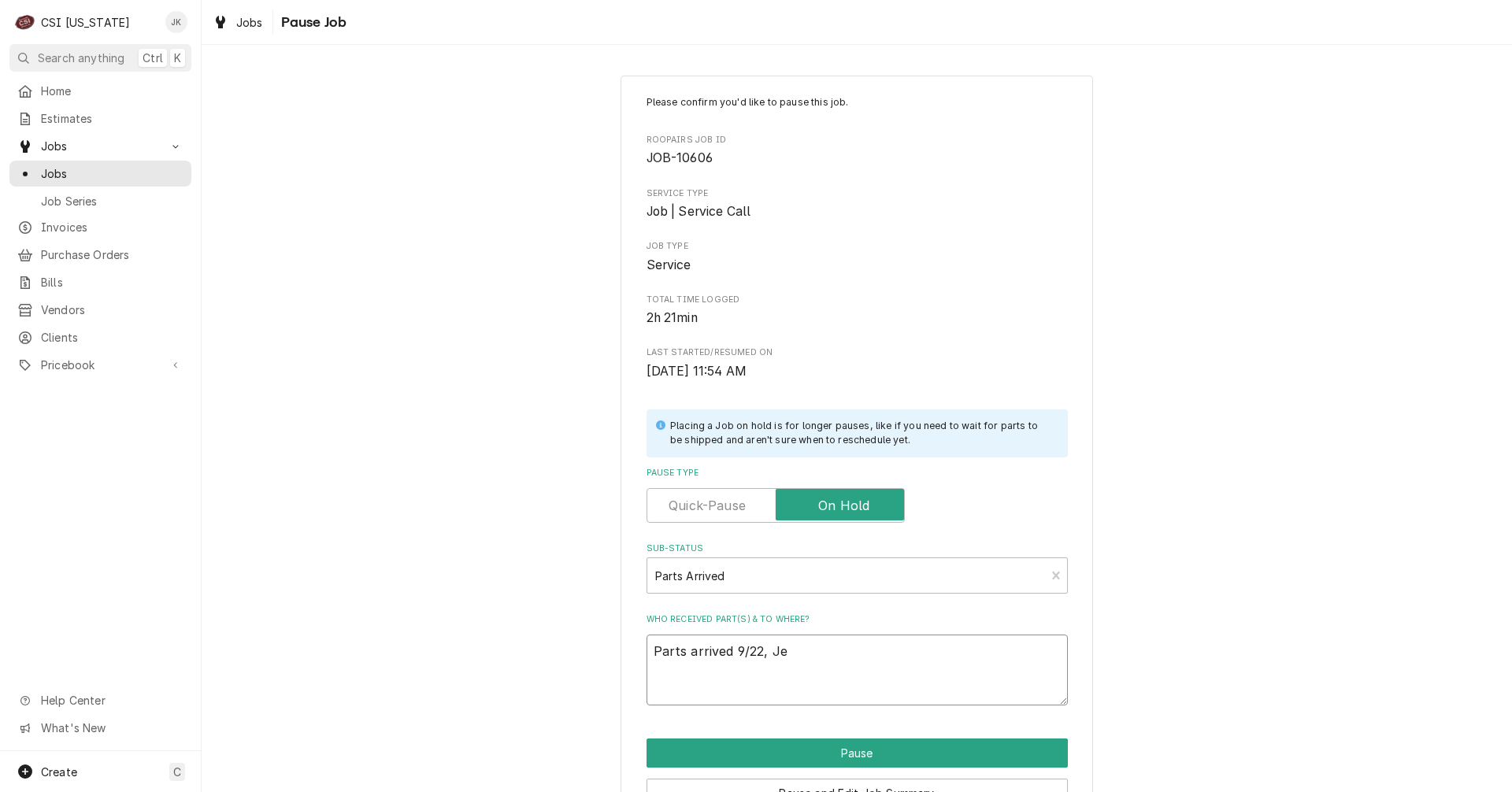
type textarea "x"
type textarea "Parts arrived 9/22, Jef"
type textarea "x"
type textarea "Parts arrived 9/22, Jeff"
type textarea "x"
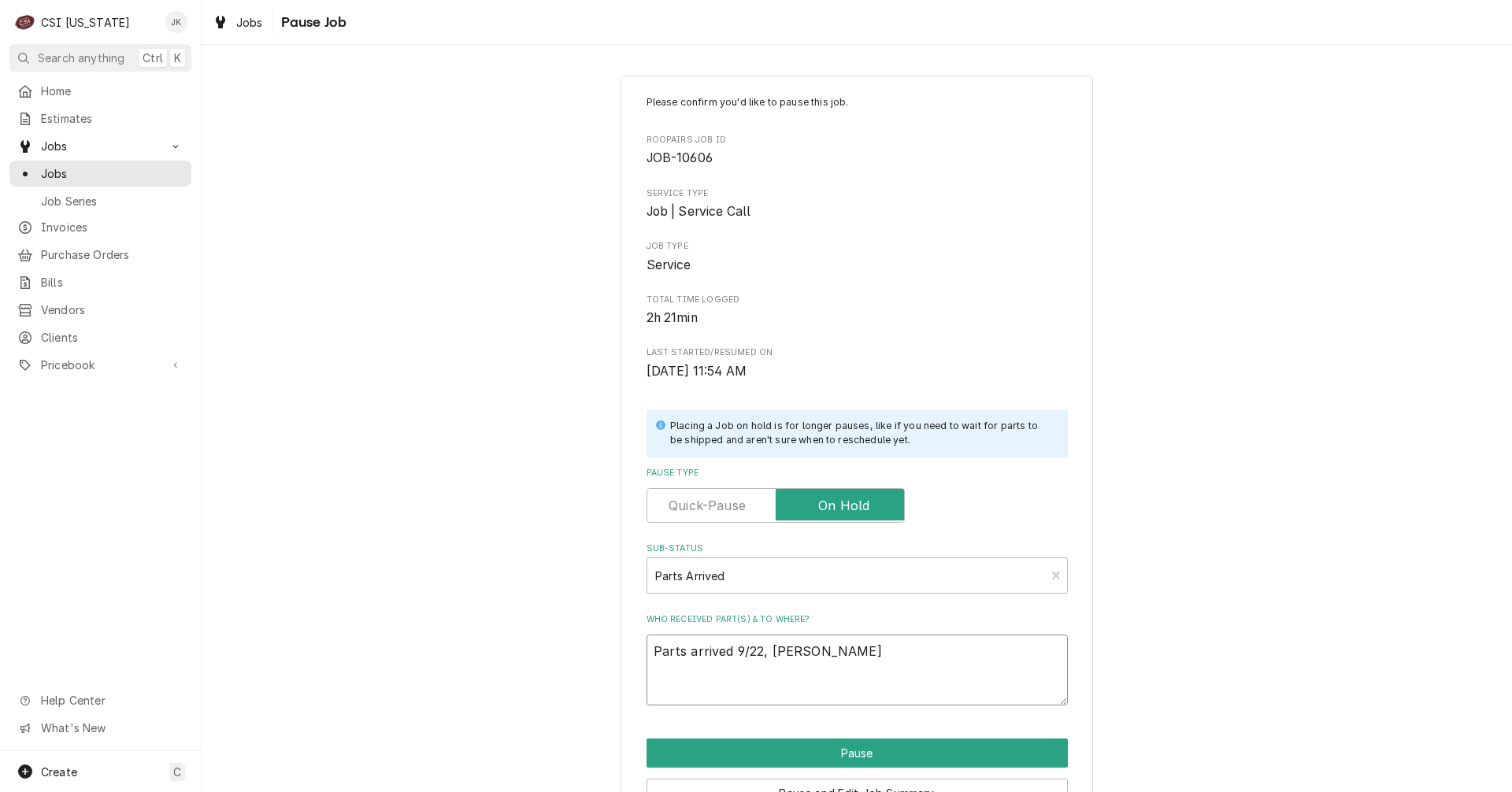
type textarea "Parts arrived 9/22, JeffH"
type textarea "x"
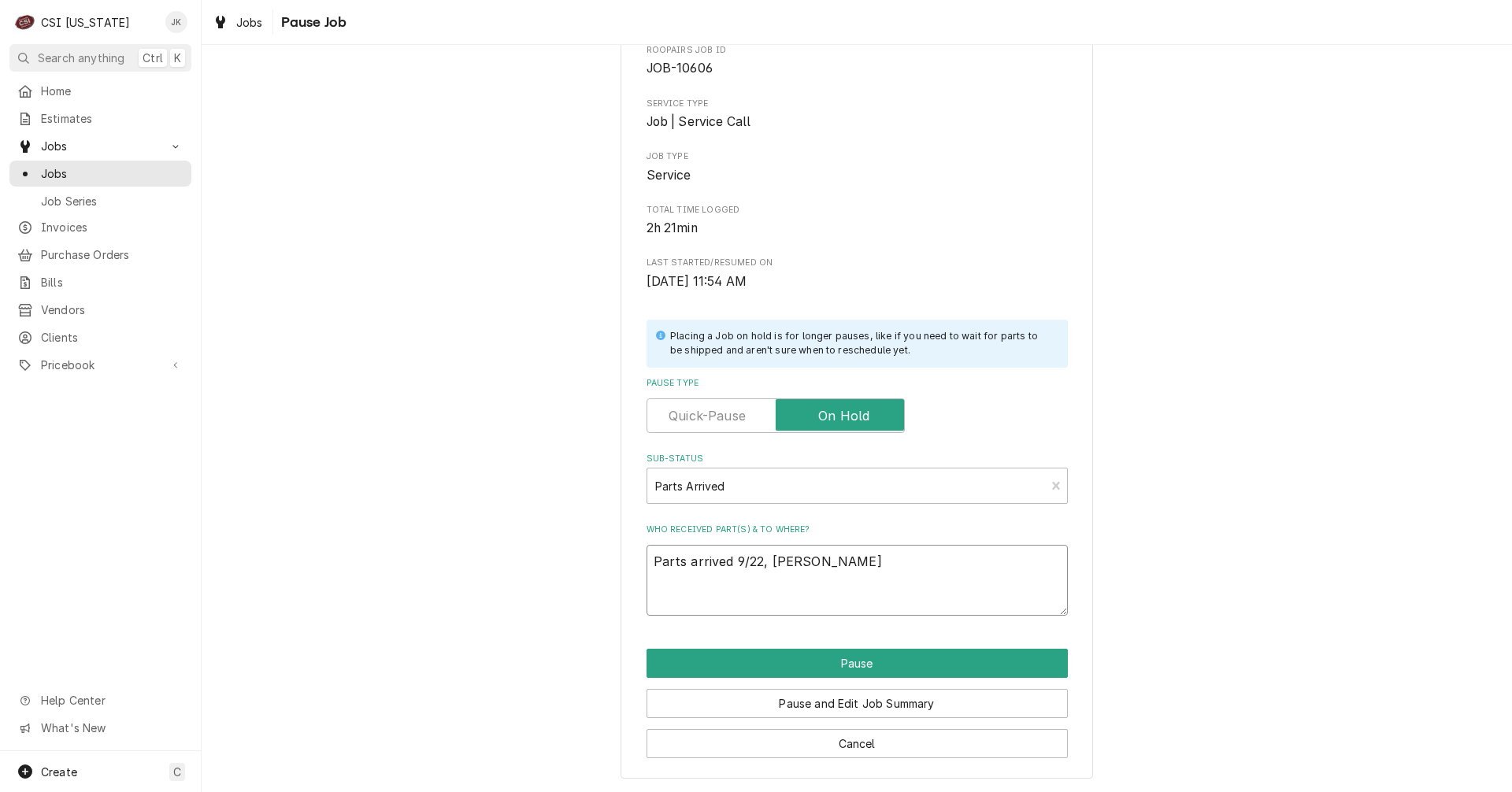
click at [879, 577] on textarea "Parts arrived 9/22, Jeff H" at bounding box center [858, 580] width 422 height 71
type textarea "Parts arrived 9/22, Jeff H"
click at [839, 700] on button "Pause and Edit Job Summary" at bounding box center [858, 703] width 422 height 29
type textarea "x"
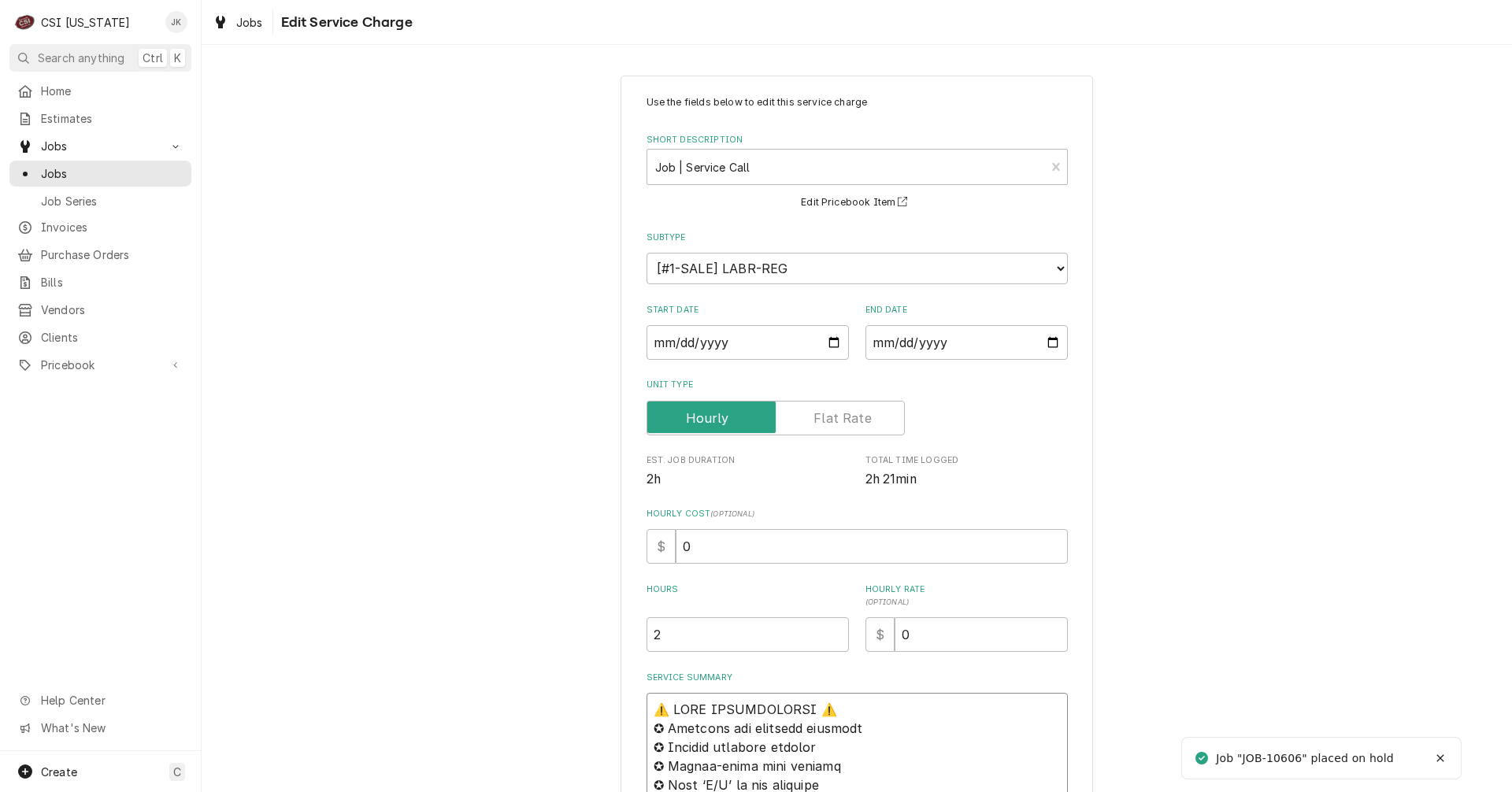
paste textarea "Parts arrived 9/22, [PERSON_NAME]"
type textarea "x"
type textarea "Lorem ipsumdo 4/72, Sita C⚠️ ADIP ELITSEDDOEIU ⚠️ ✪ Temporin utl etdolore magna…"
type textarea "x"
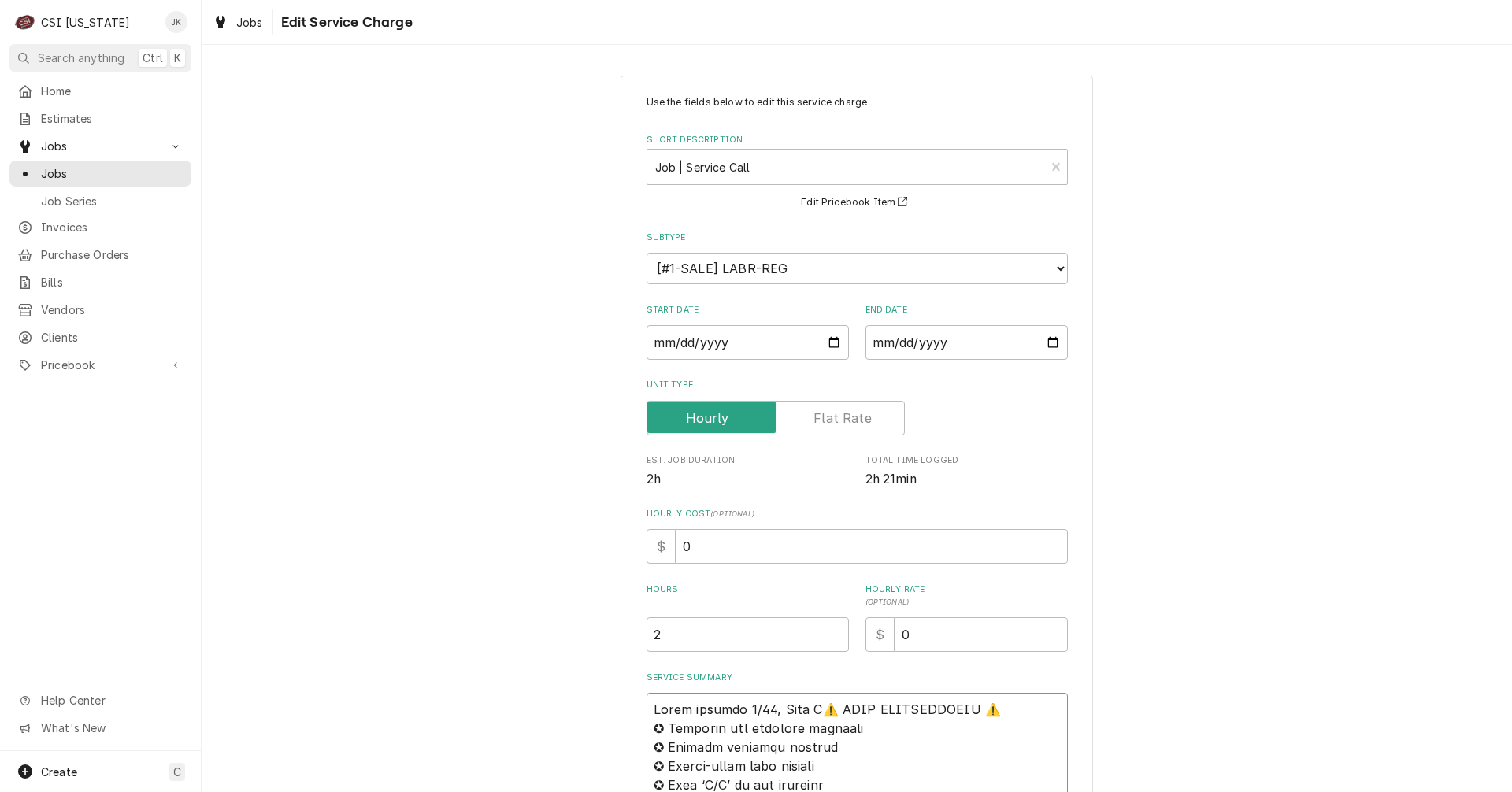
type textarea "Lorem ipsumdo 7/19, Sita C ⚠️ ADIP ELITSEDDOEIU ⚠️ ✪ Temporin utl etdolore magn…"
type textarea "x"
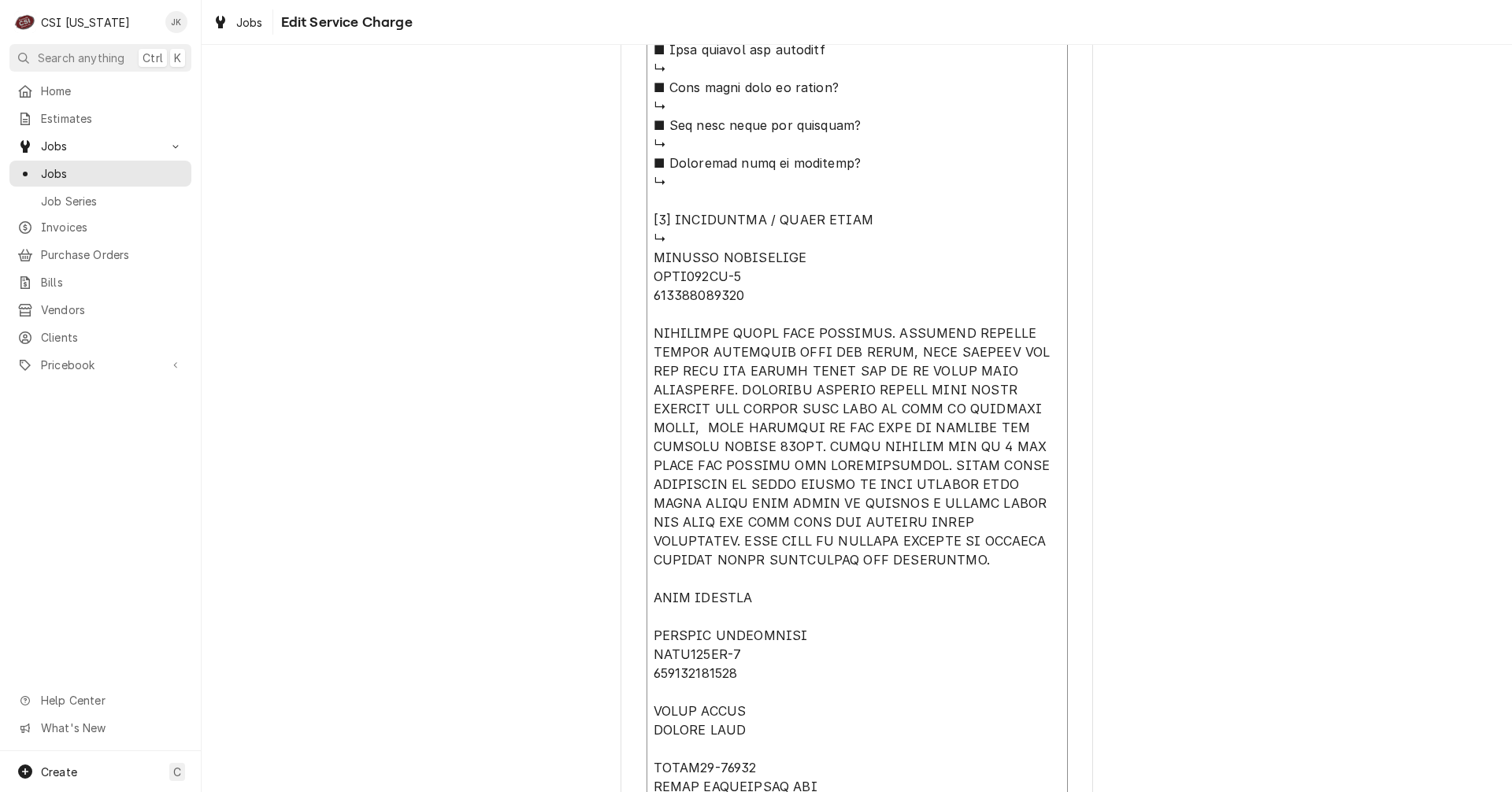
scroll to position [1979, 0]
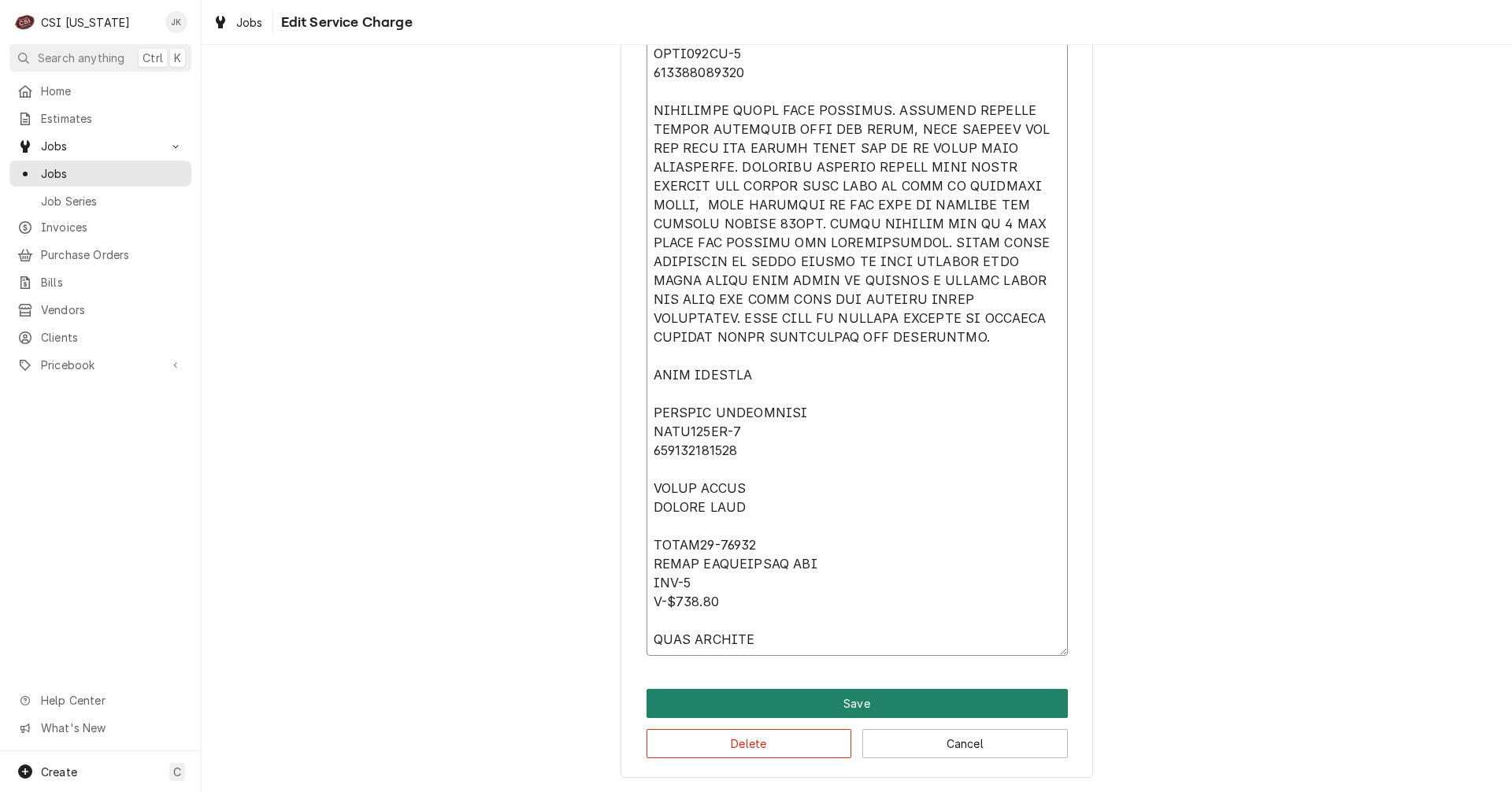
type textarea "Lorem ipsumdo 3/05, Sita C ⚠️ ADIP ELITSEDDOEIU ⚠️ ✪ Temporin utl etdolore magn…"
click at [817, 709] on button "Save" at bounding box center [858, 703] width 422 height 29
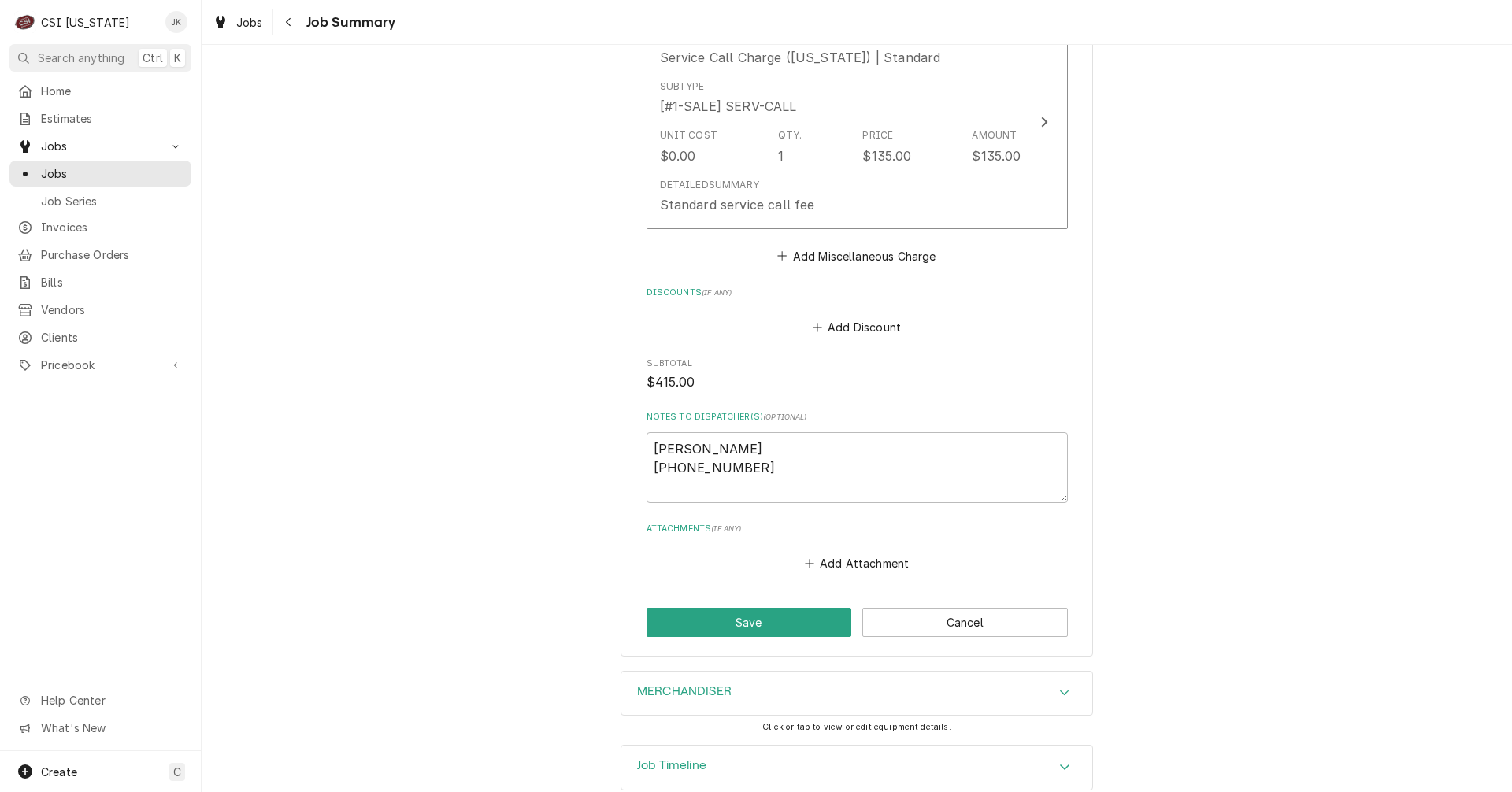
scroll to position [3218, 0]
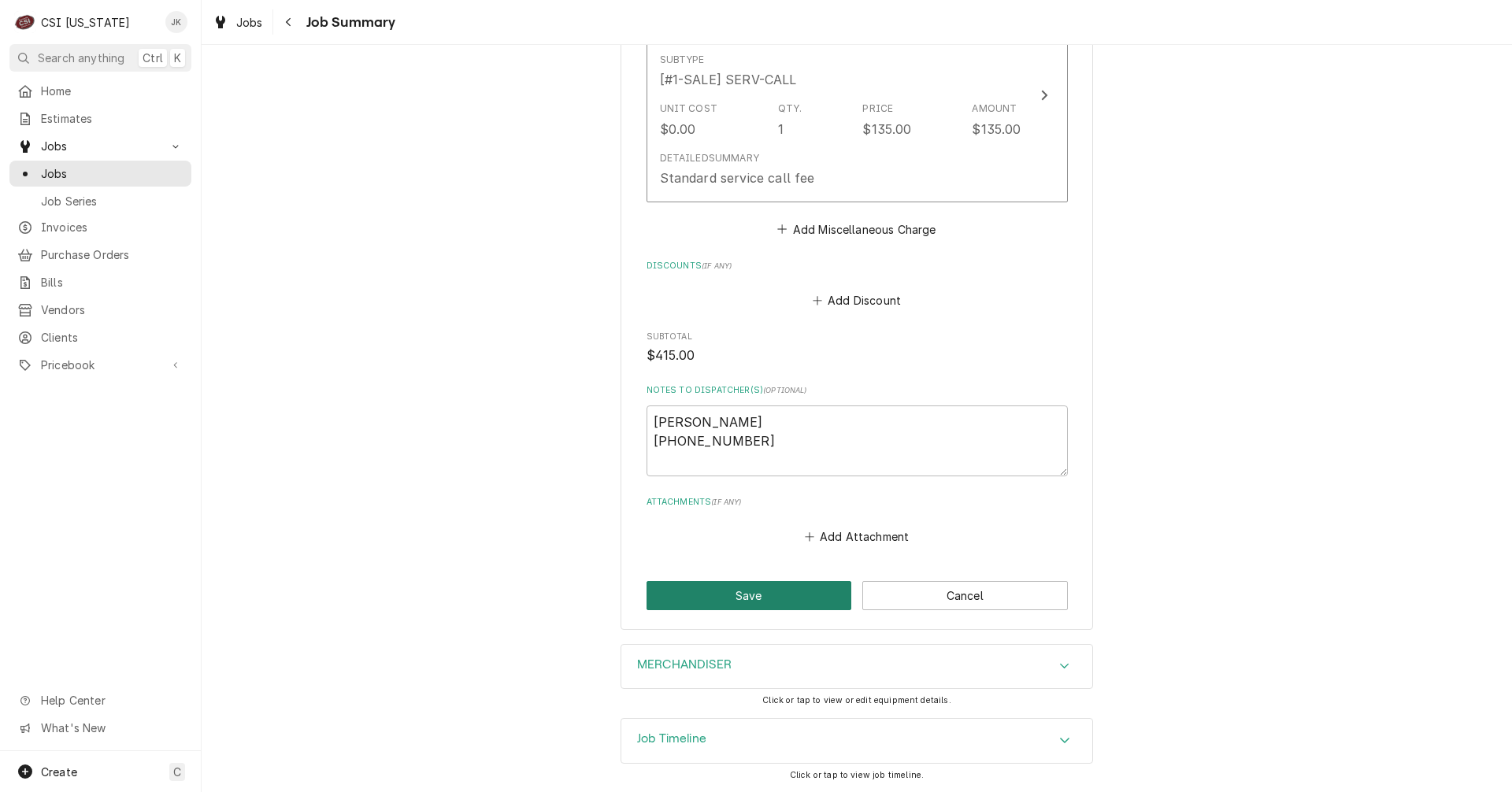
click at [797, 597] on button "Save" at bounding box center [749, 596] width 206 height 29
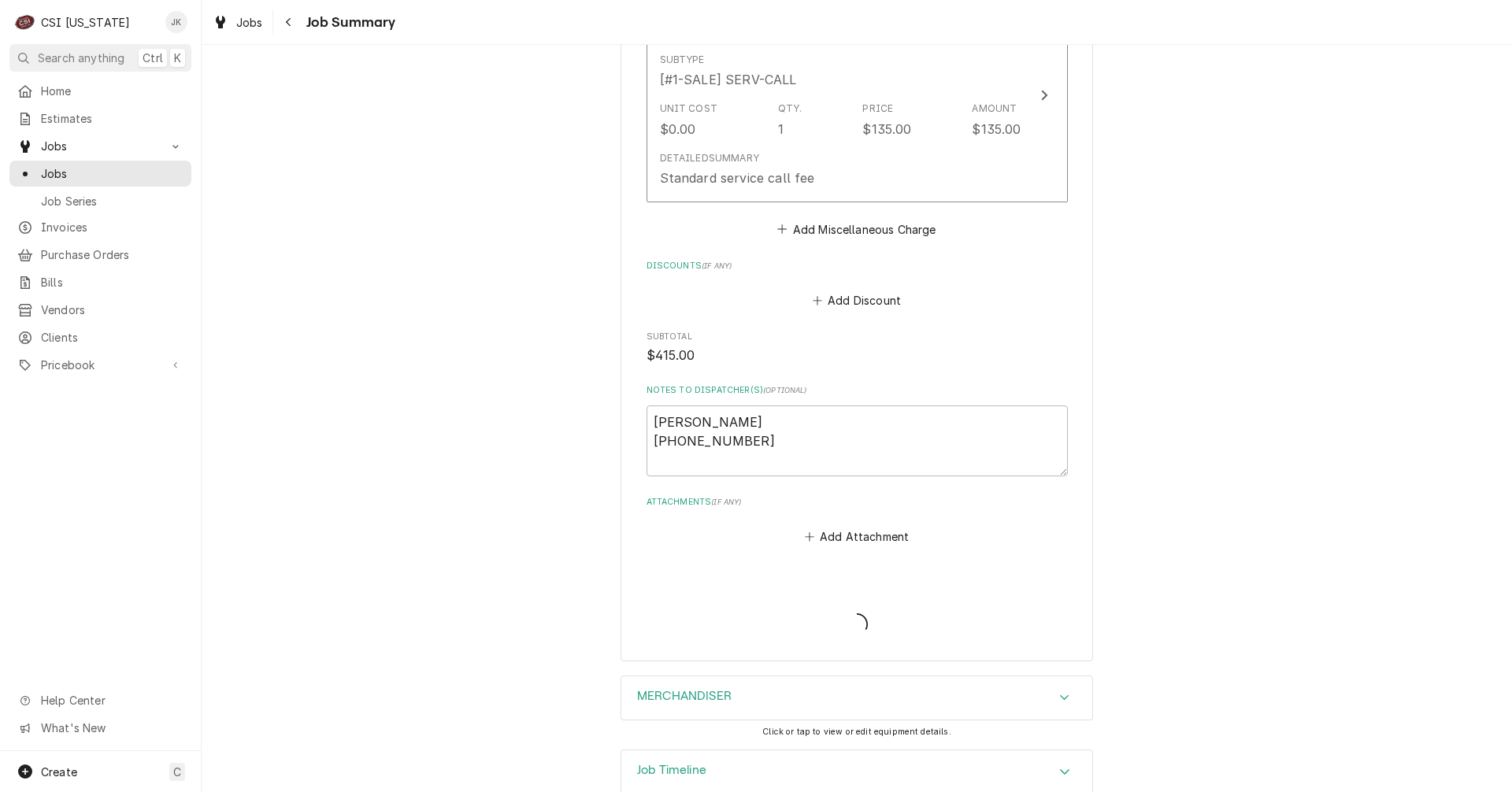
type textarea "x"
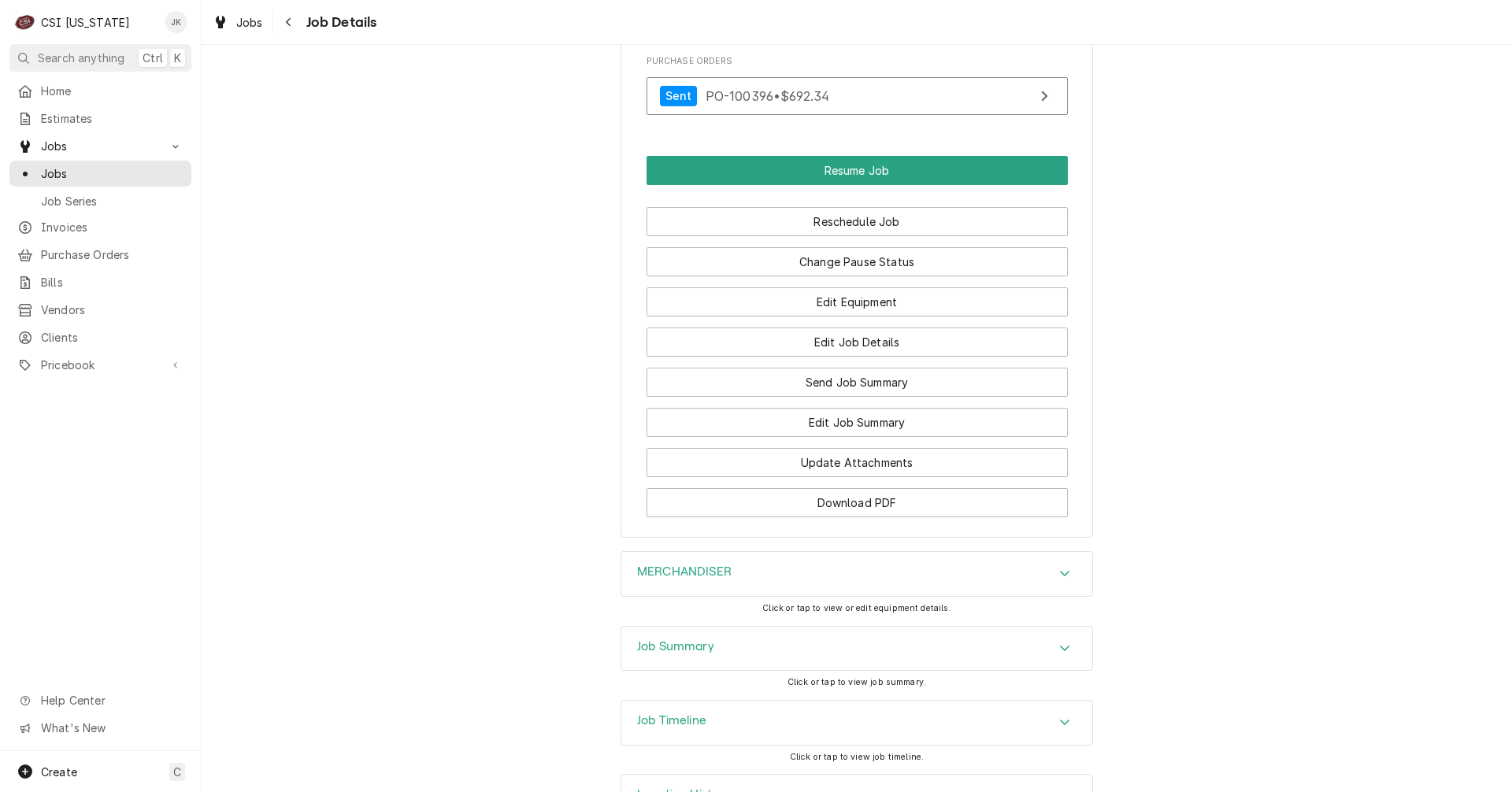
scroll to position [2072, 0]
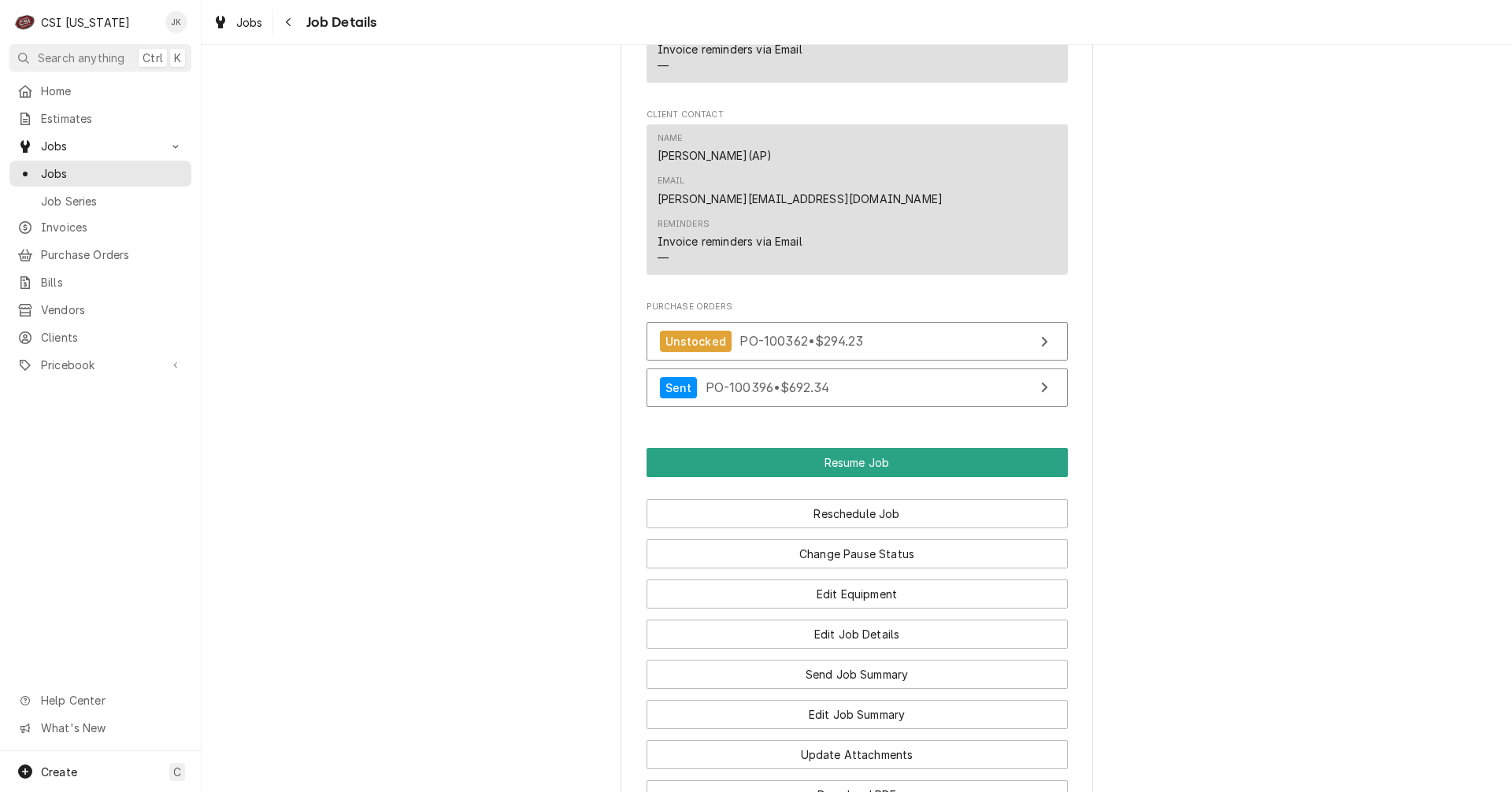
scroll to position [1601, 0]
drag, startPoint x: 0, startPoint y: 0, endPoint x: 796, endPoint y: 506, distance: 943.2
click at [796, 538] on button "Change Pause Status" at bounding box center [858, 553] width 422 height 29
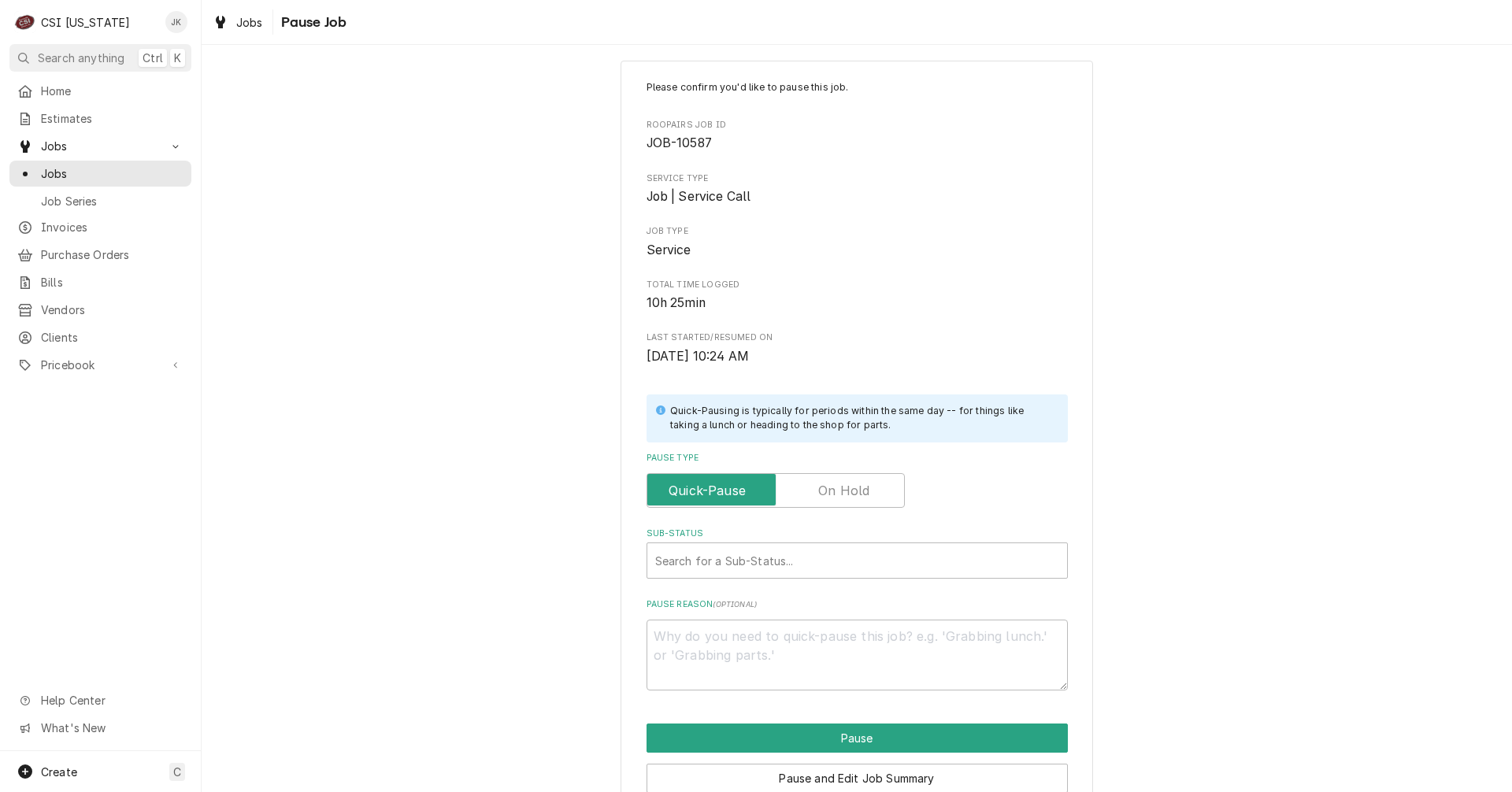
scroll to position [14, 0]
click at [798, 499] on input "Pause Type" at bounding box center [775, 491] width 244 height 34
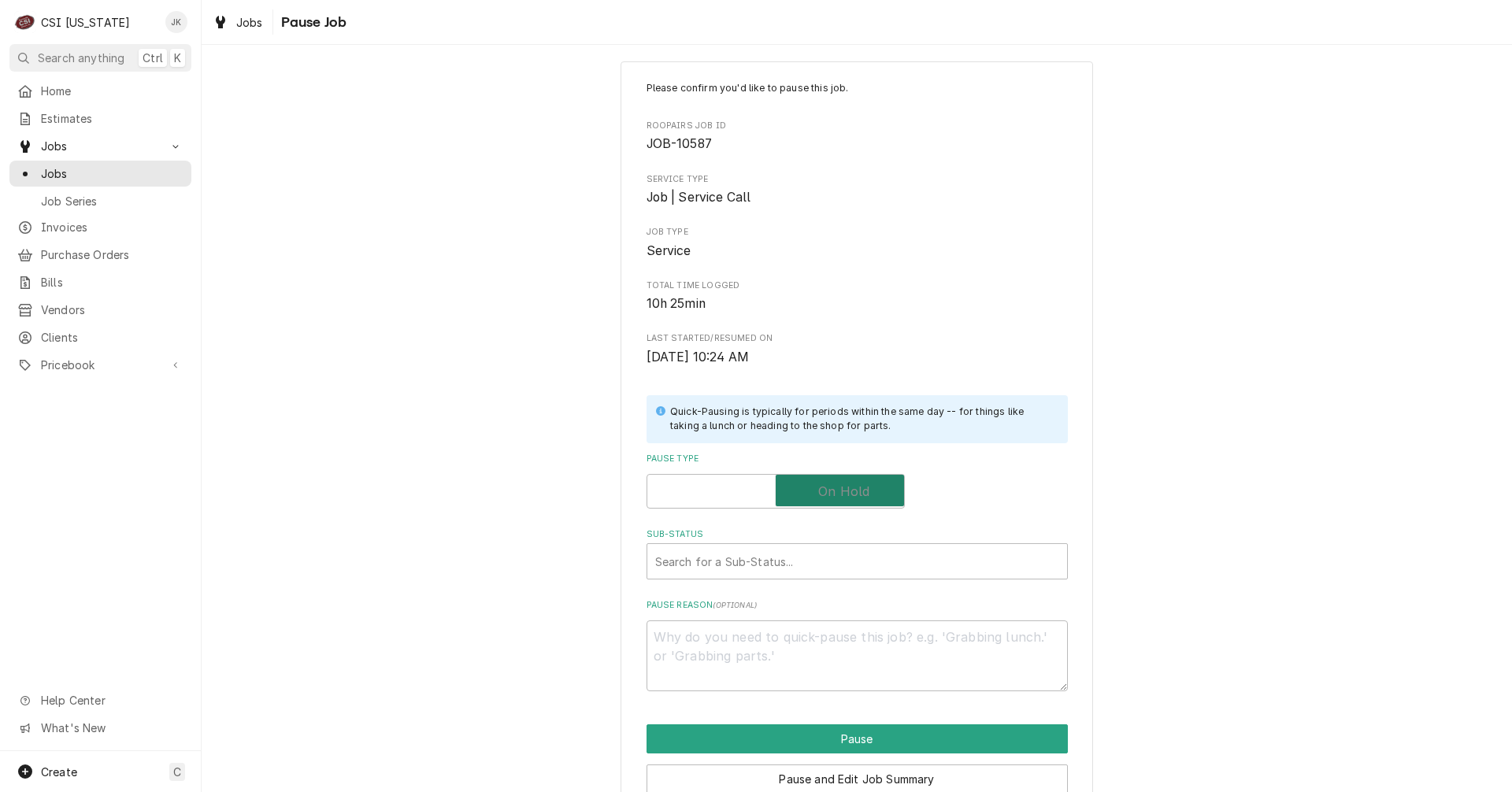
checkbox input "true"
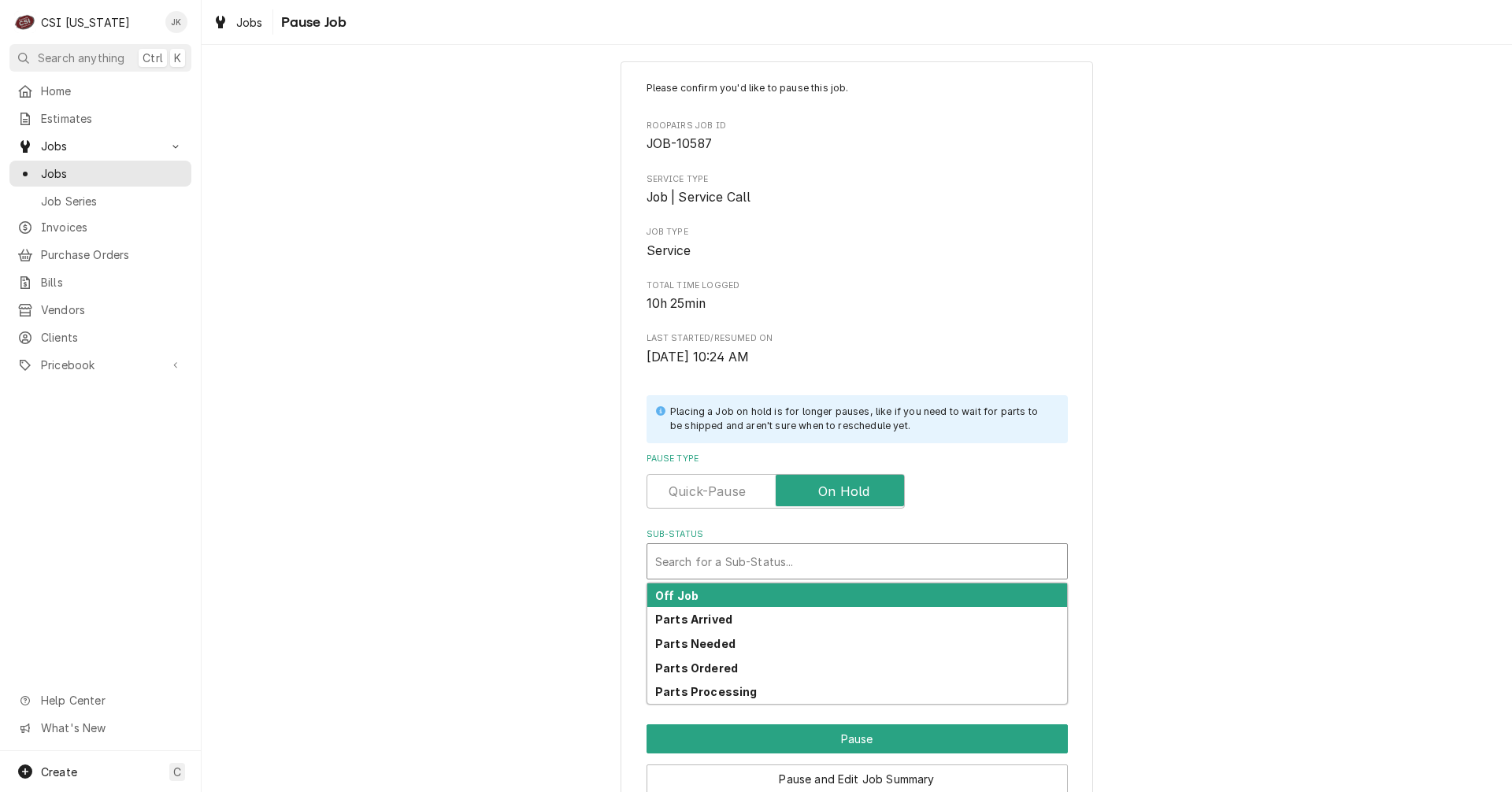
click at [796, 561] on div "Sub-Status" at bounding box center [858, 561] width 404 height 29
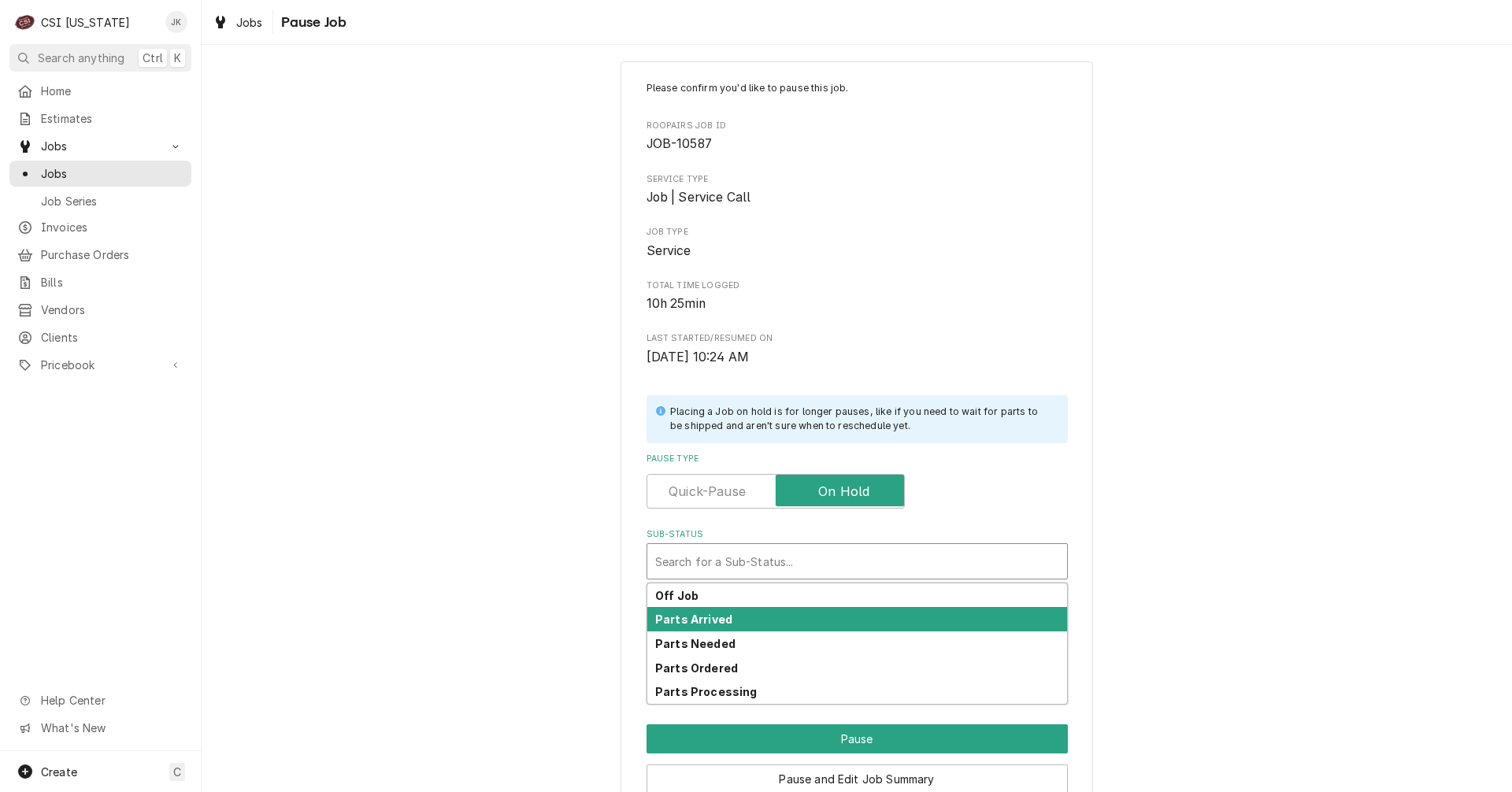
click at [750, 617] on div "Parts Arrived" at bounding box center [858, 619] width 420 height 24
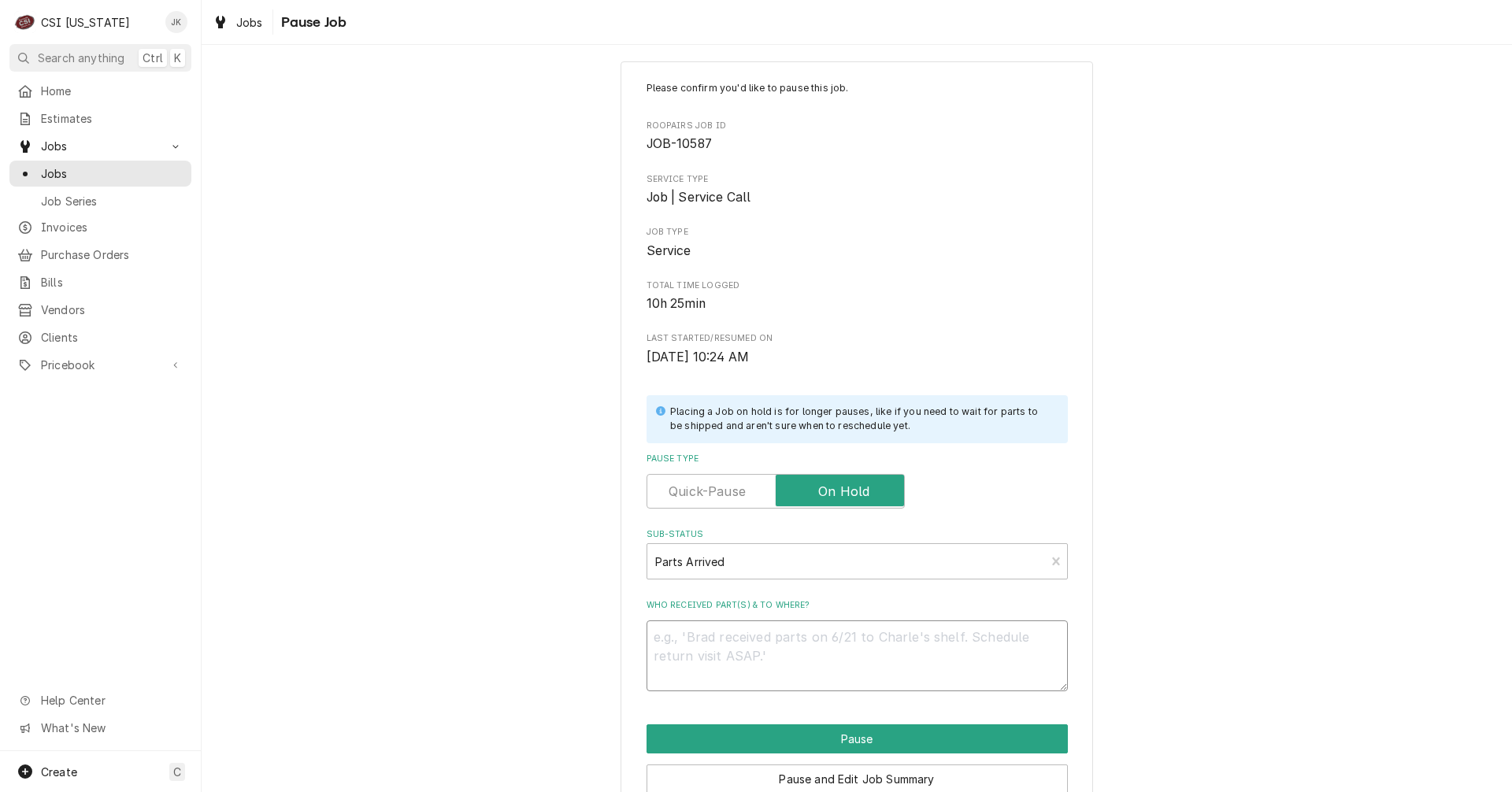
click at [742, 660] on textarea "Who received part(s) & to where?" at bounding box center [858, 656] width 422 height 71
paste textarea "Parts arrived 9/22, Jeff H"
type textarea "x"
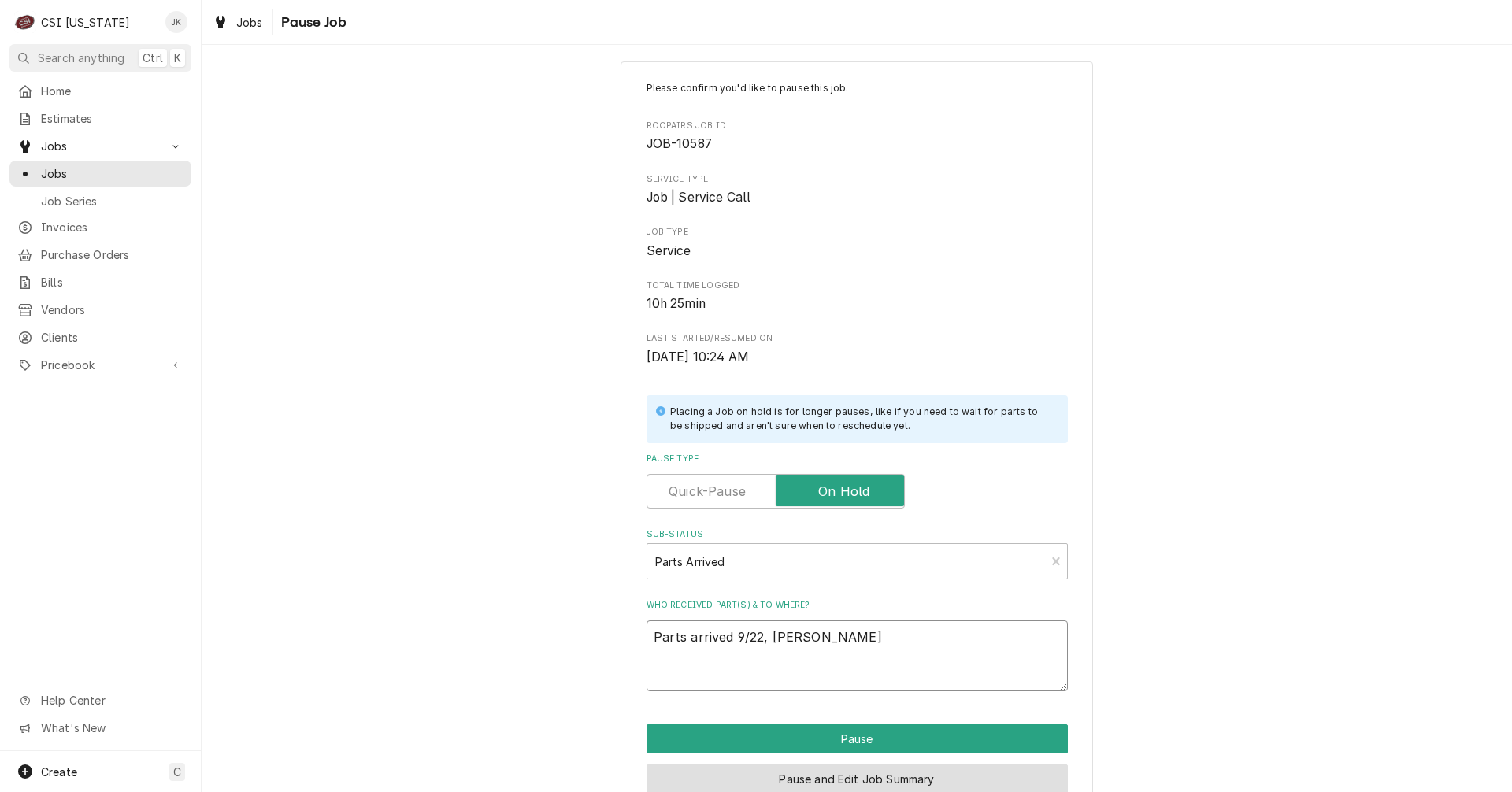
type textarea "Parts arrived 9/22, Jeff H"
click at [768, 775] on button "Pause and Edit Job Summary" at bounding box center [858, 779] width 422 height 29
type textarea "x"
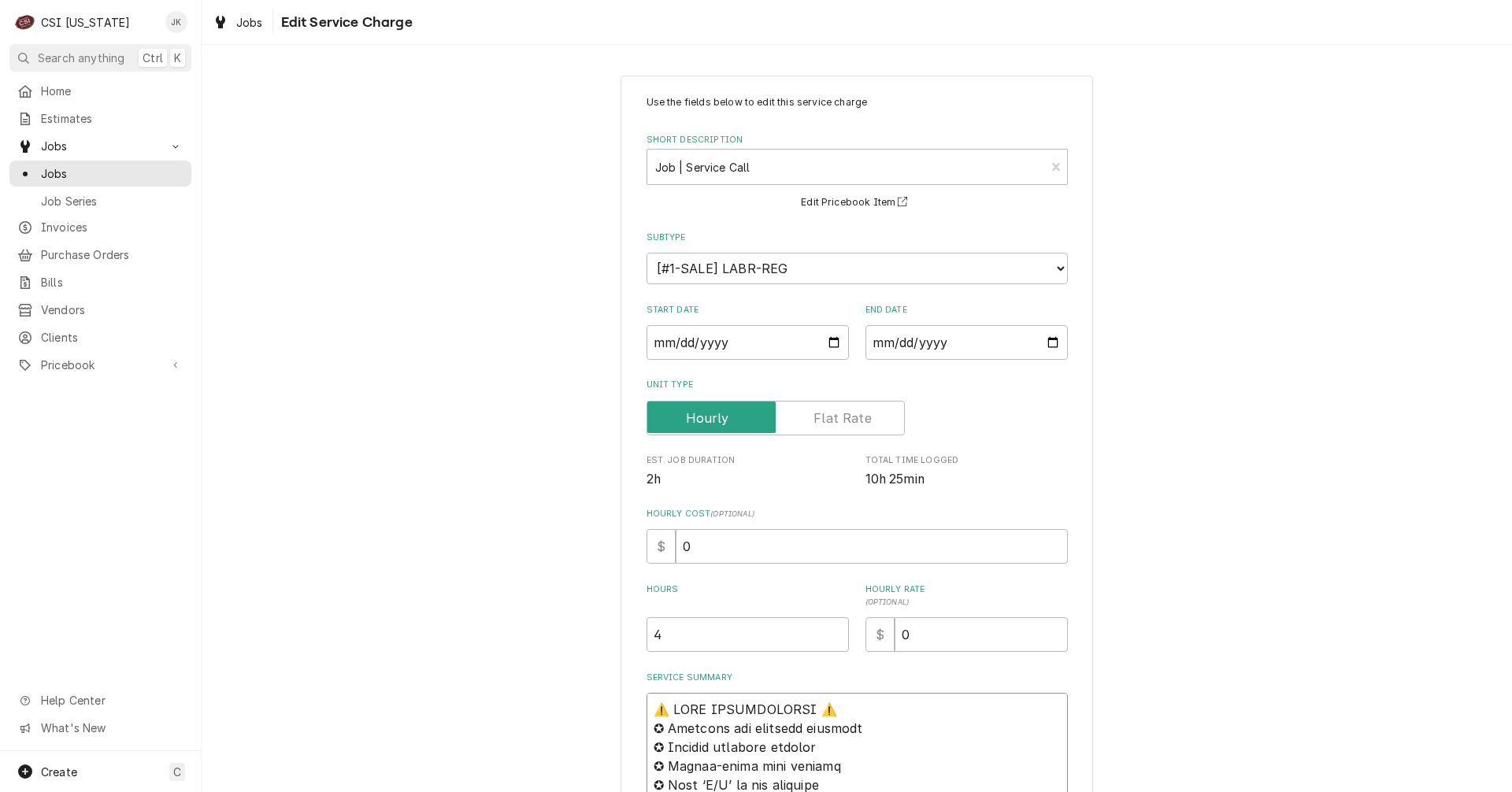
paste textarea "Parts arrived 9/22, [PERSON_NAME]"
type textarea "x"
type textarea "Lorem ipsumdo 0/59, Sita C⚠️ ADIP ELITSEDDOEIU ⚠️ ✪ Temporin utl etdolore magna…"
type textarea "x"
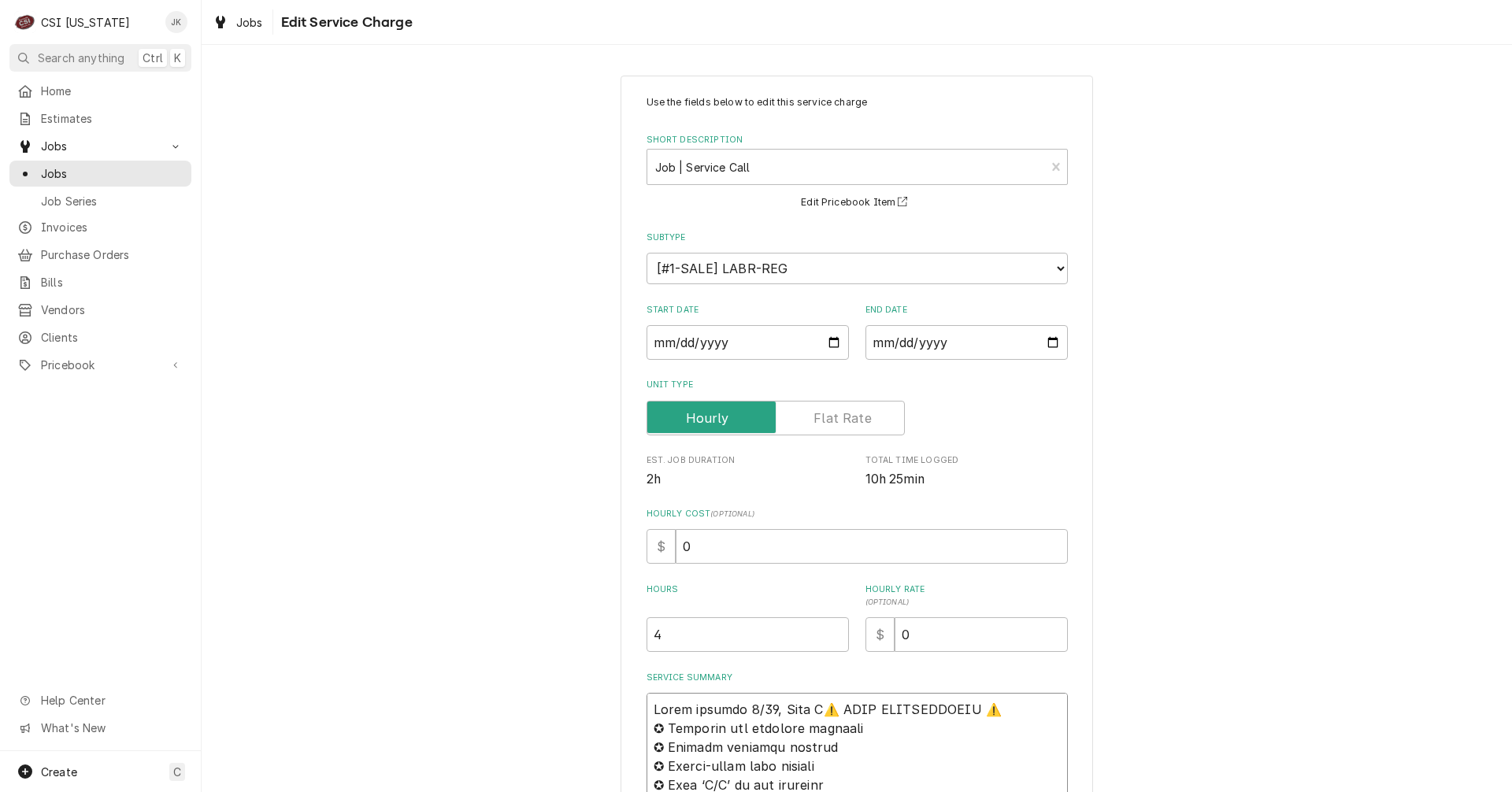
type textarea "Lorem ipsumdo 6/83, Sita C ⚠️ ADIP ELITSEDDOEIU ⚠️ ✪ Temporin utl etdolore magn…"
type textarea "x"
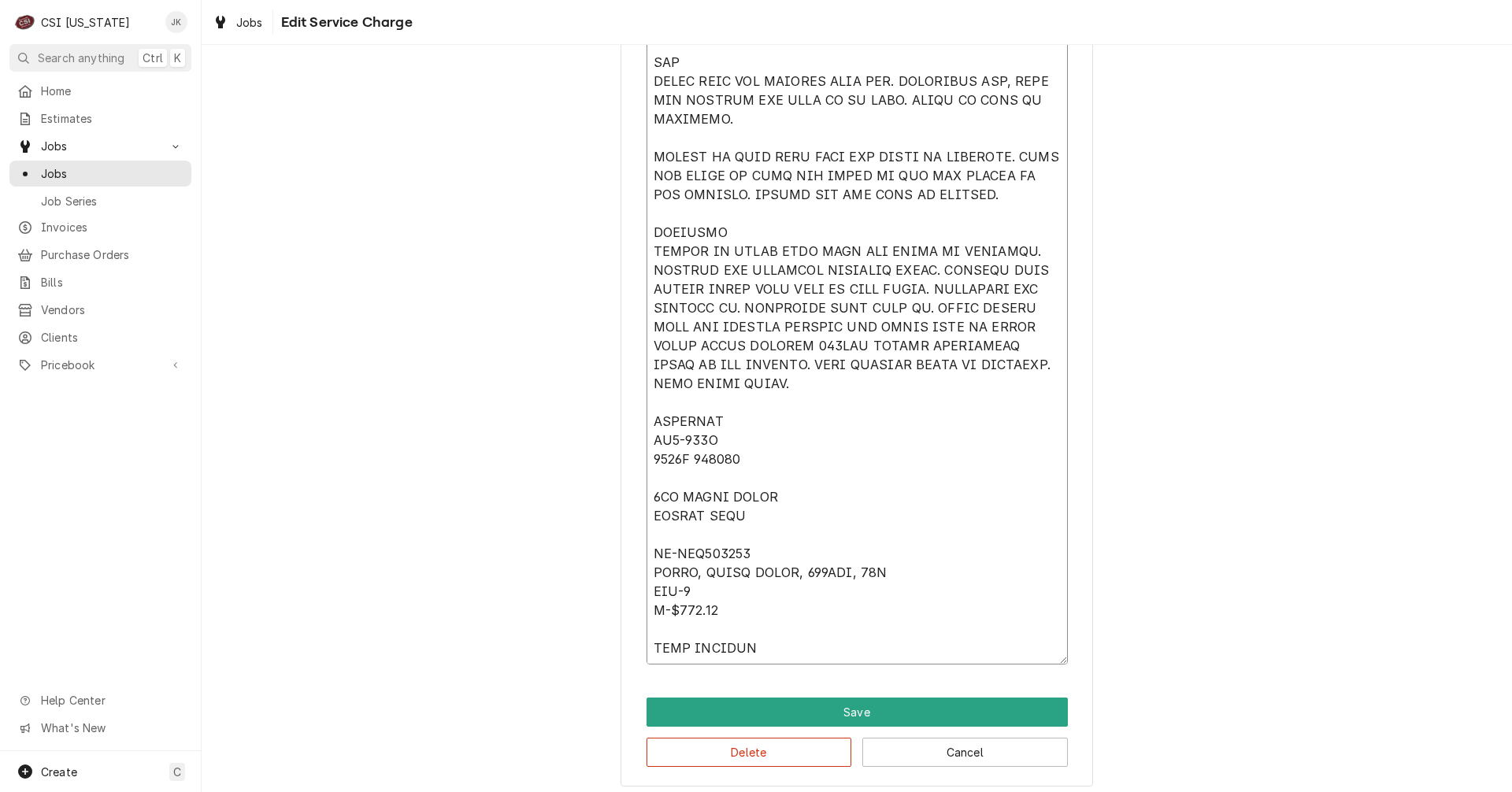
scroll to position [2734, 0]
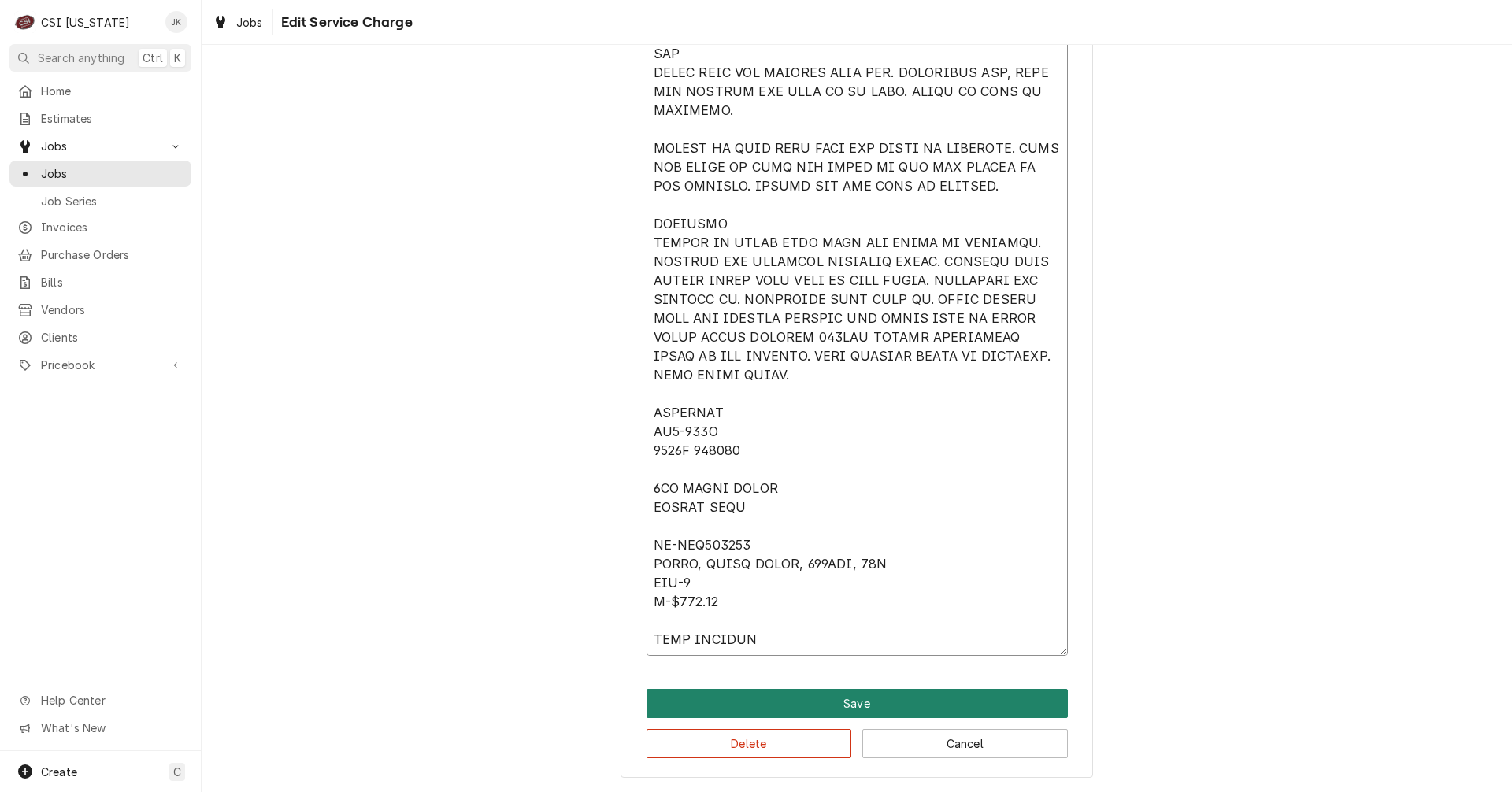
type textarea "Lorem ipsumdo 4/49, Sita C ⚠️ ADIP ELITSEDDOEIU ⚠️ ✪ Temporin utl etdolore magn…"
click at [790, 710] on button "Save" at bounding box center [858, 703] width 422 height 29
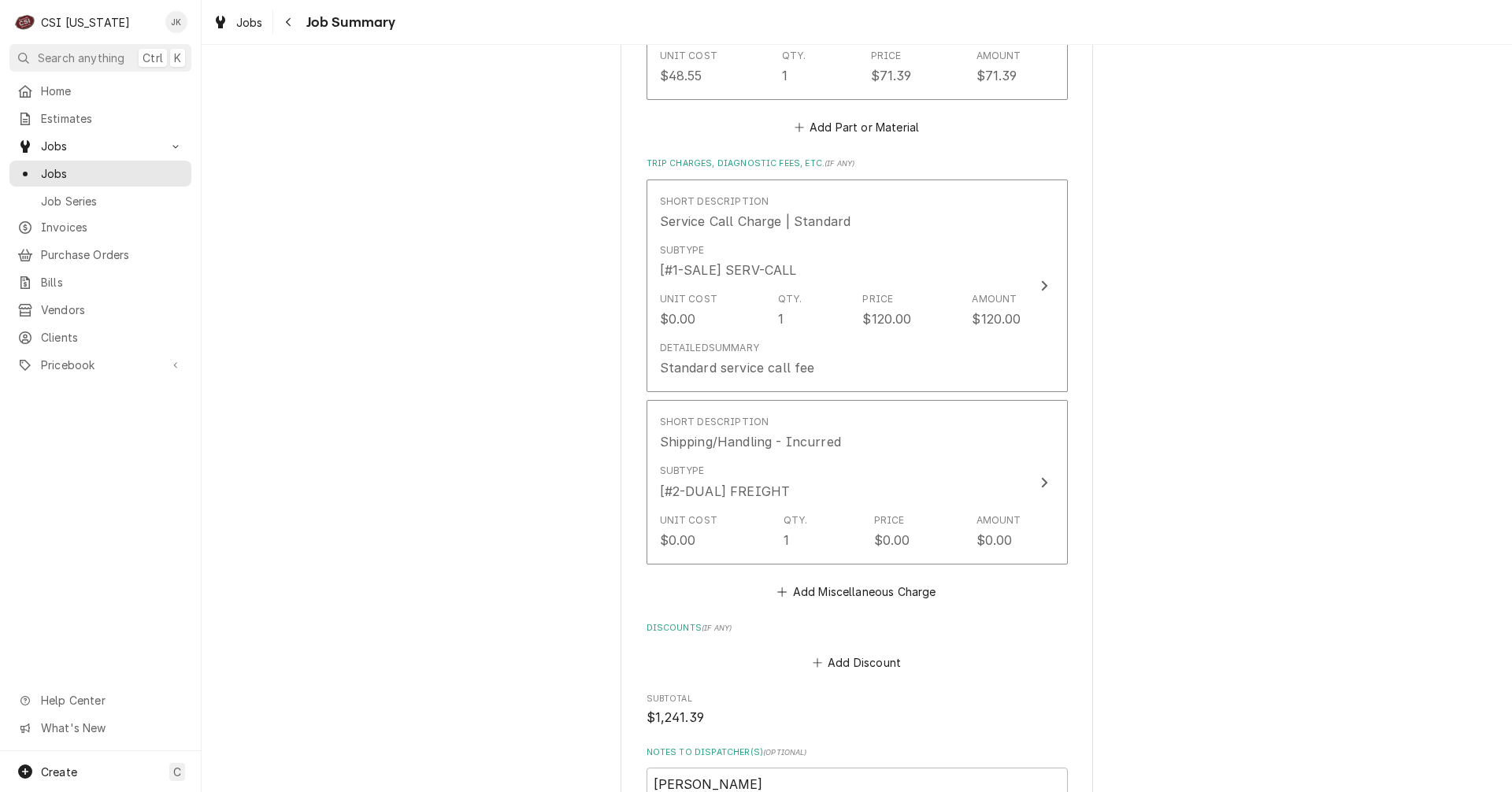
scroll to position [4422, 0]
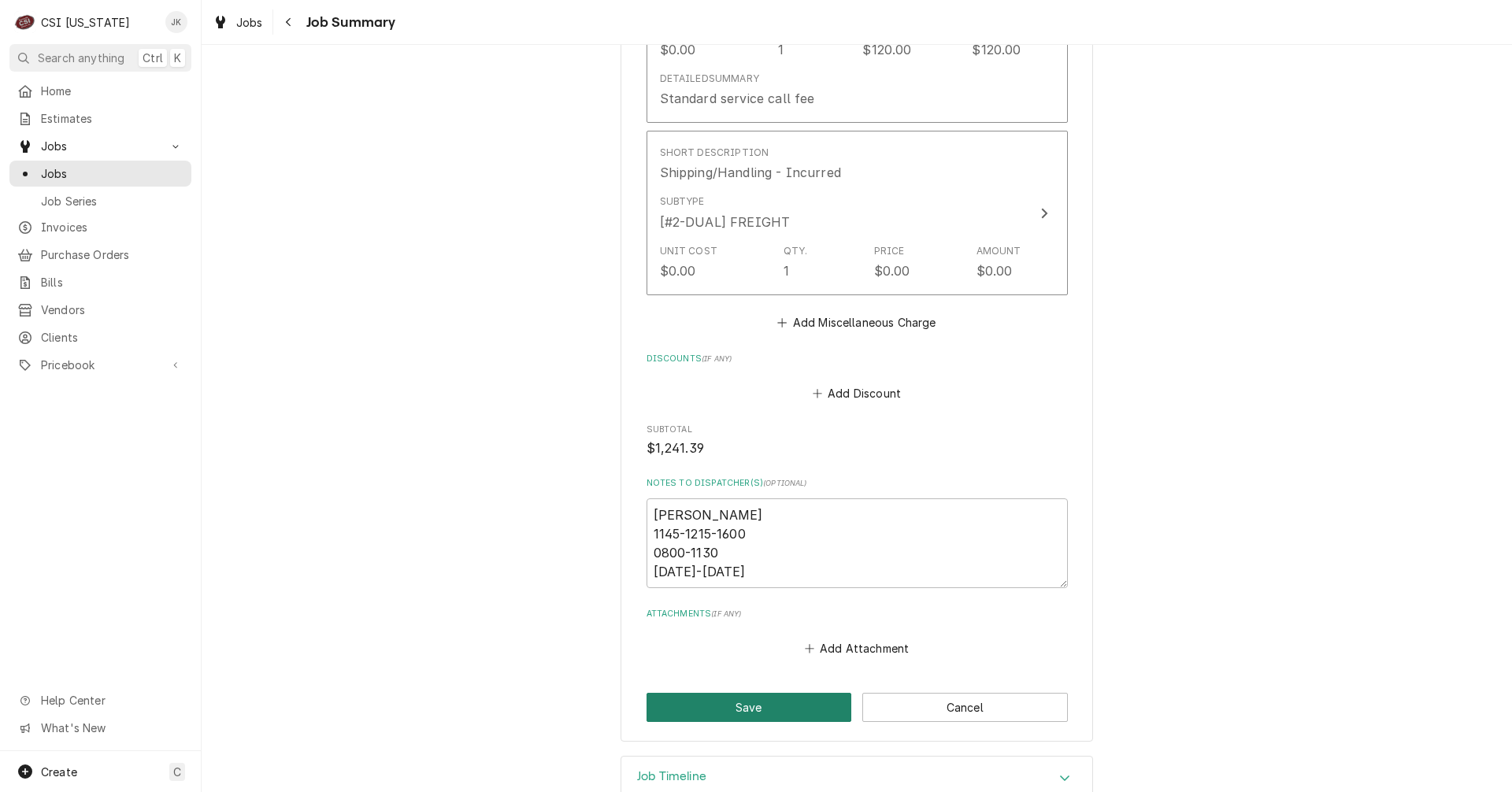
click at [688, 692] on button "Save" at bounding box center [749, 707] width 206 height 29
type textarea "x"
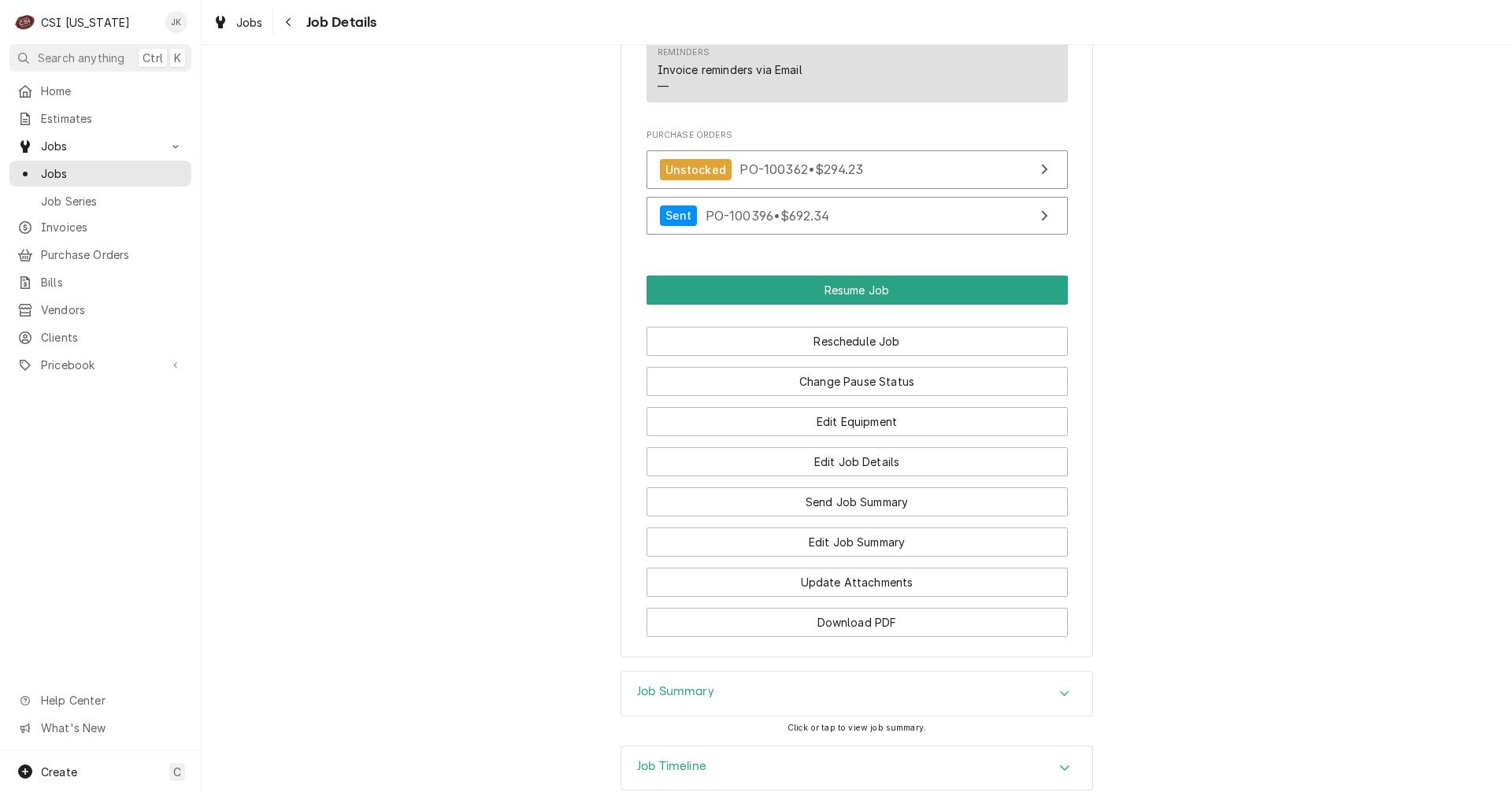
scroll to position [1850, 0]
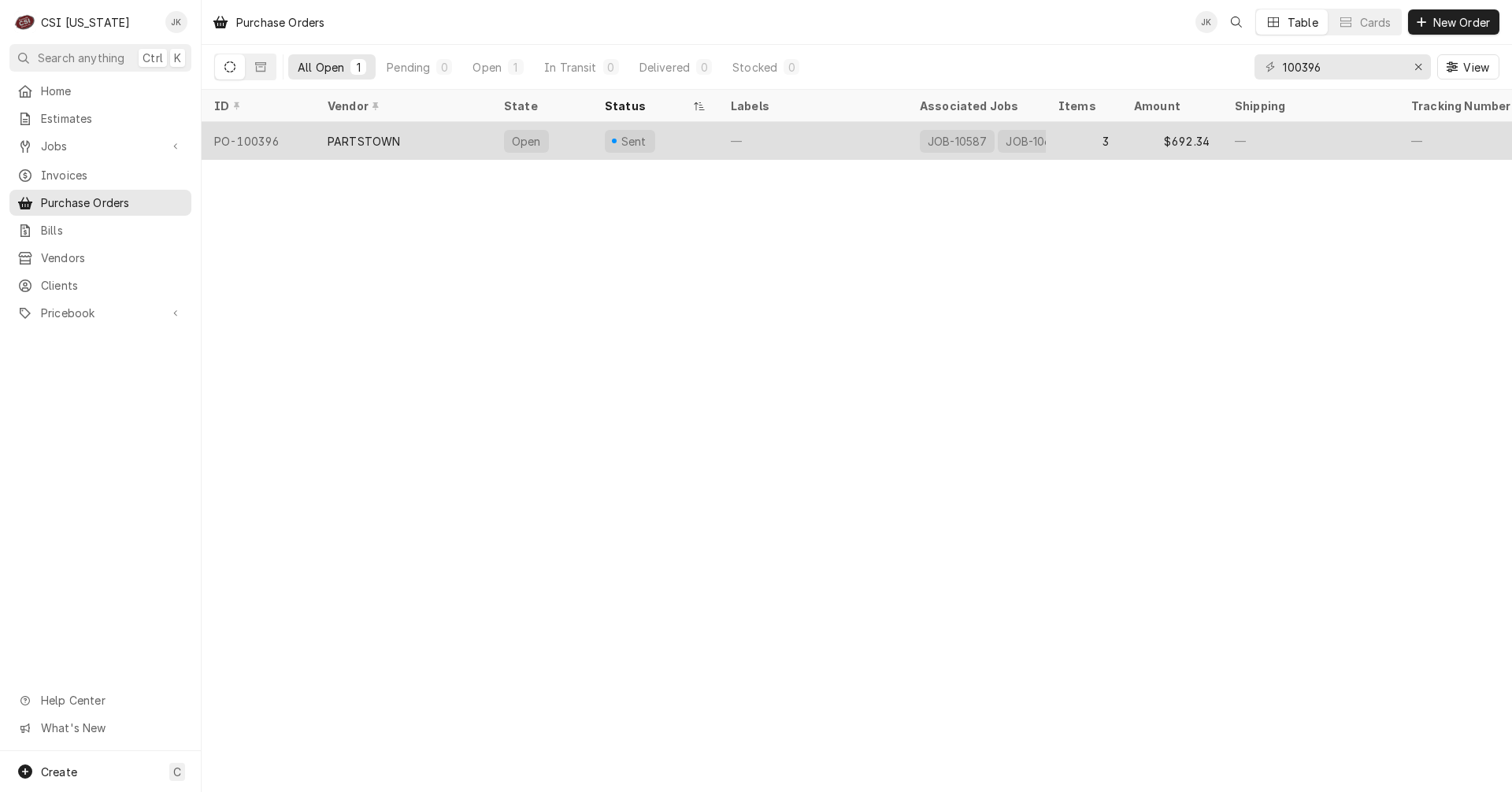
click at [678, 130] on div "Sent" at bounding box center [655, 140] width 126 height 37
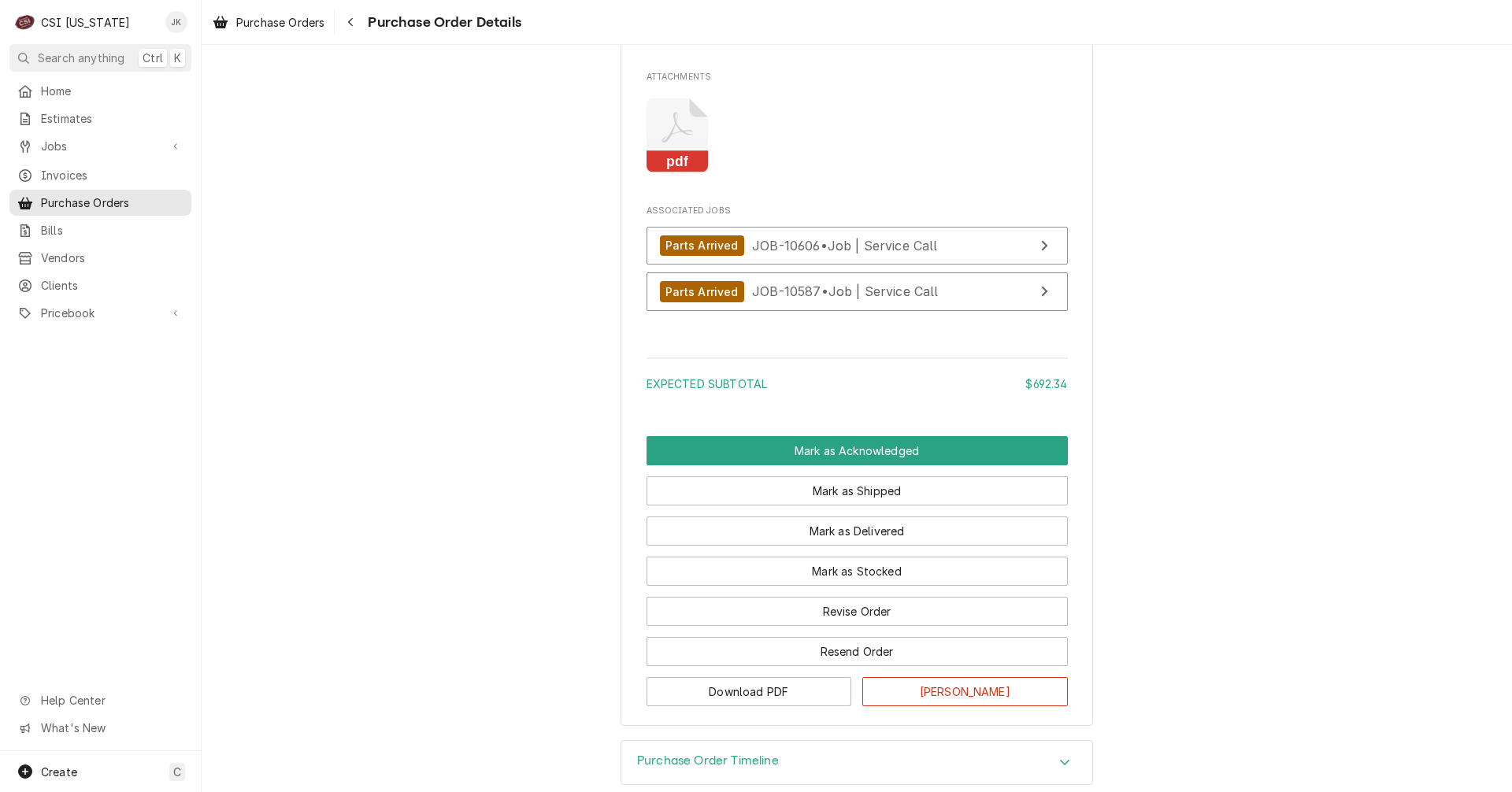
scroll to position [1850, 0]
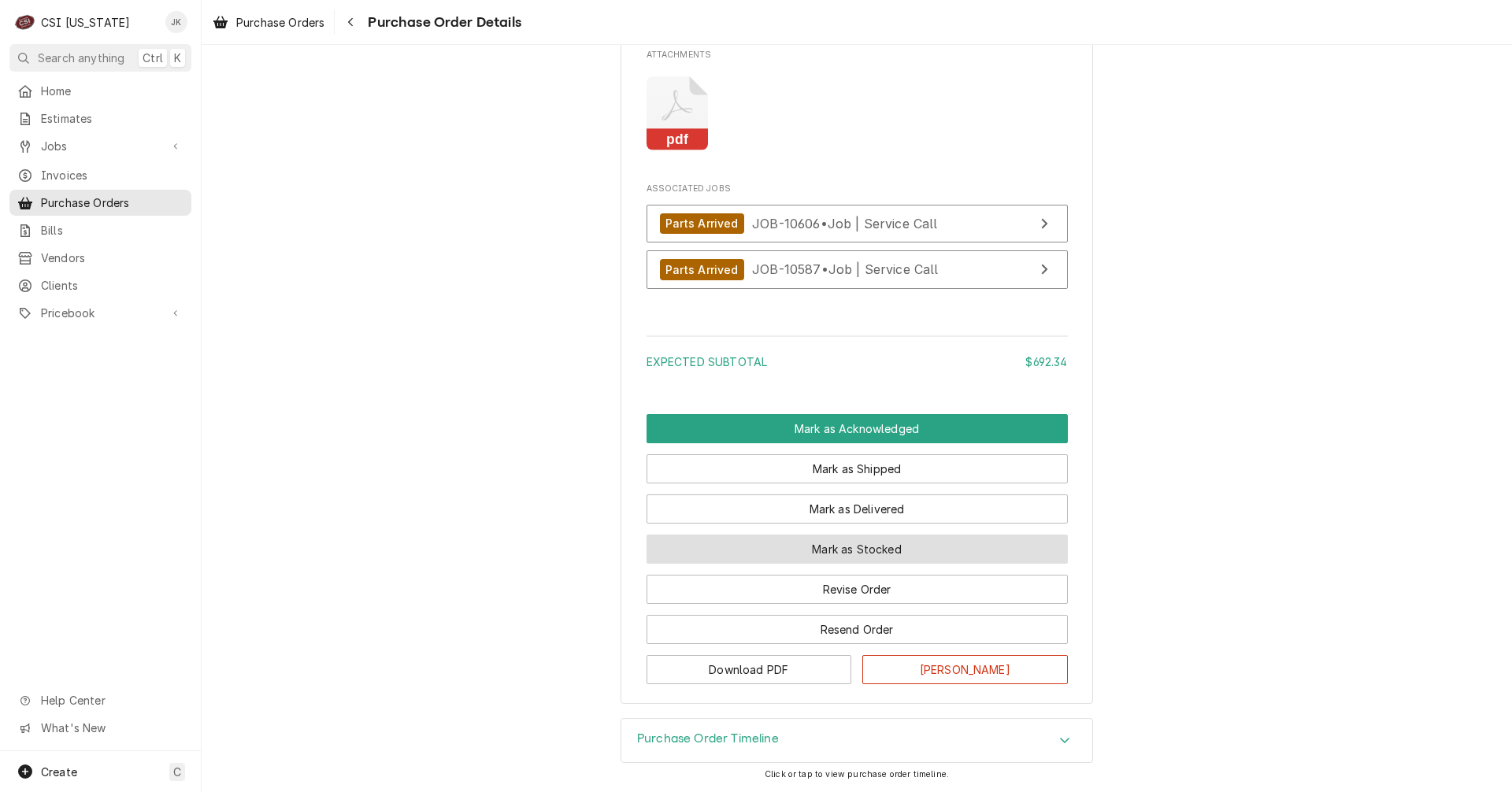
click at [822, 541] on button "Mark as Stocked" at bounding box center [858, 549] width 422 height 29
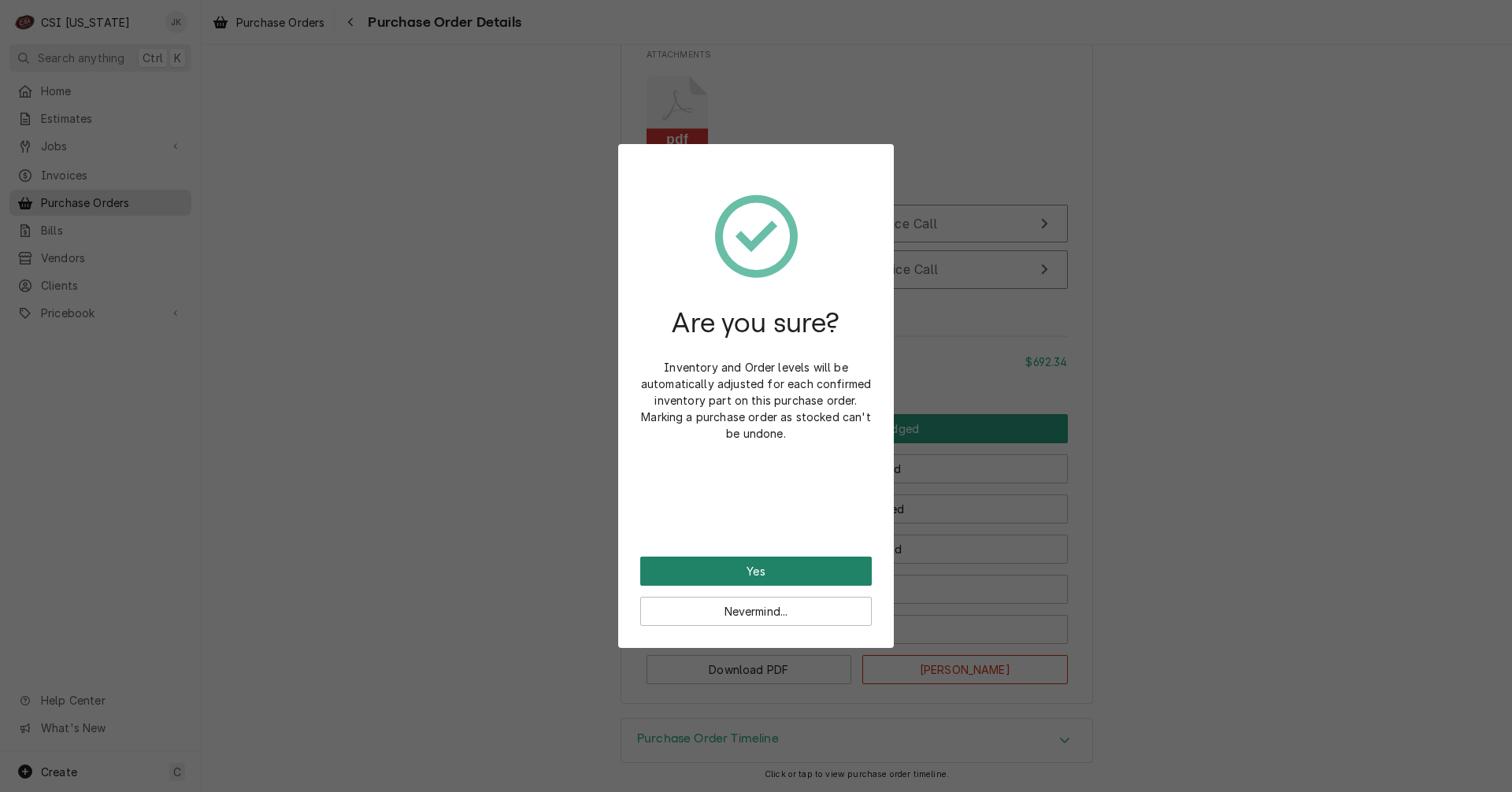
click at [788, 567] on button "Yes" at bounding box center [756, 571] width 232 height 29
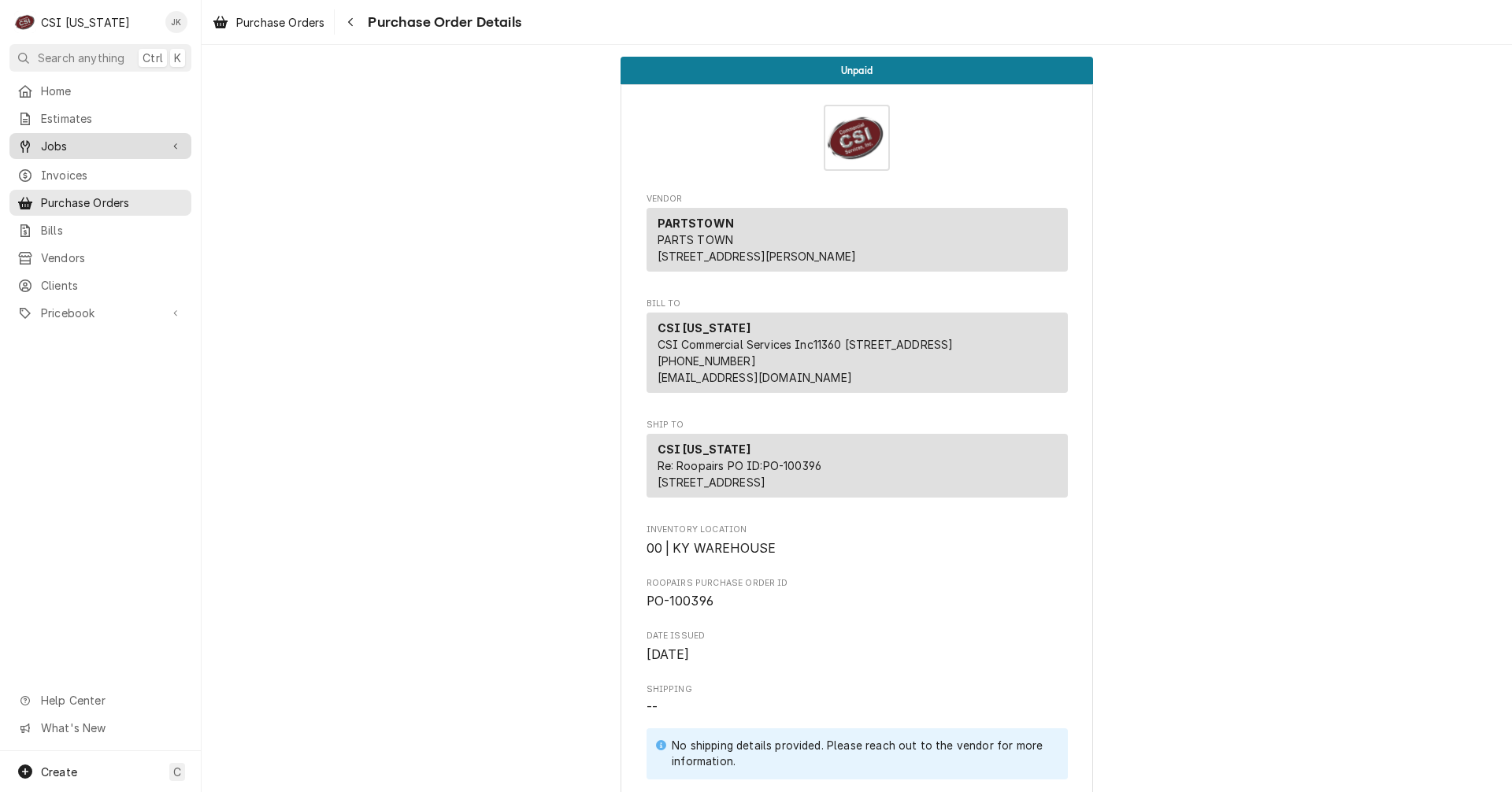
click at [101, 146] on span "Jobs" at bounding box center [101, 146] width 119 height 16
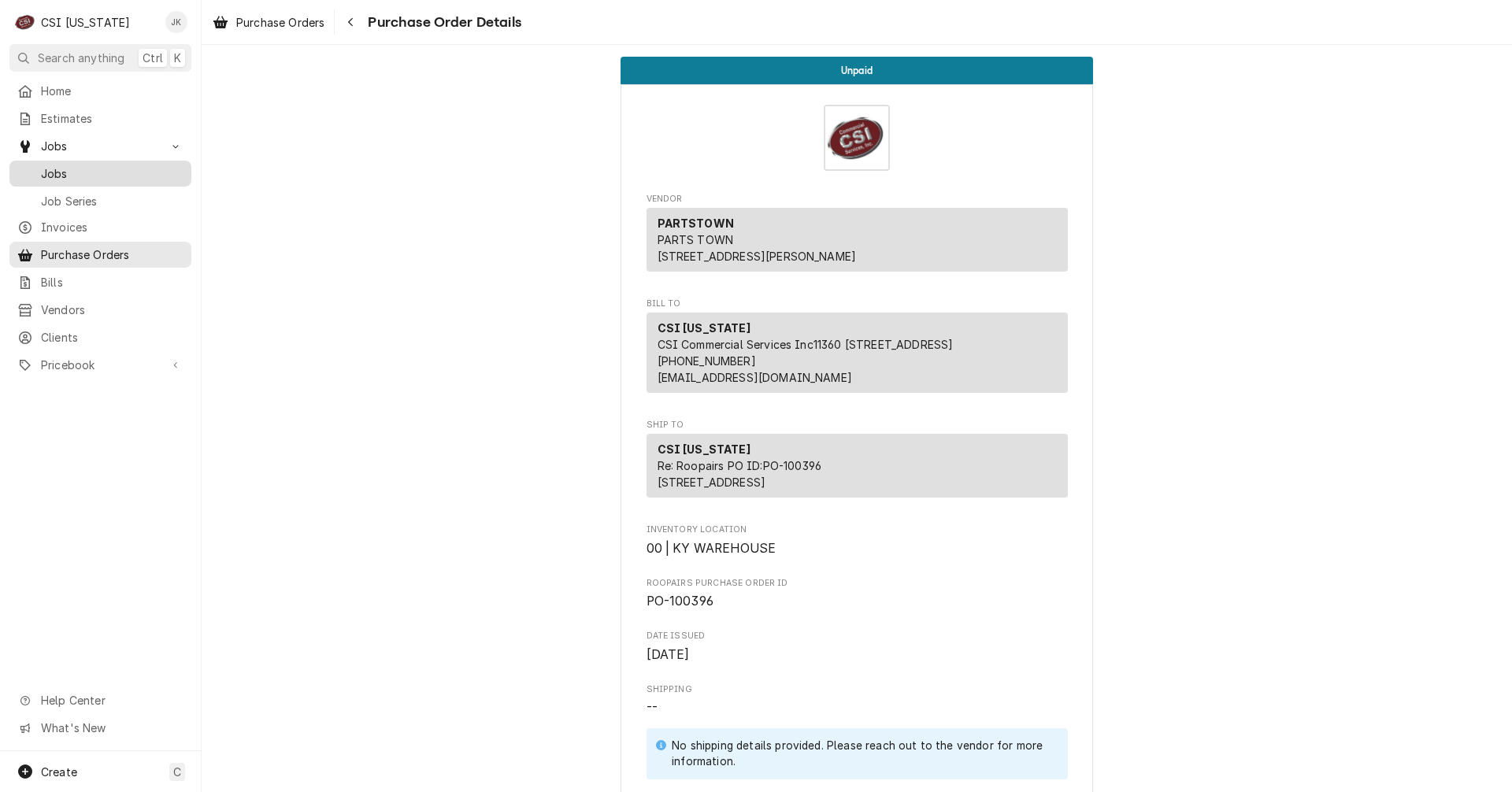
click at [57, 179] on link "Jobs" at bounding box center [101, 173] width 182 height 26
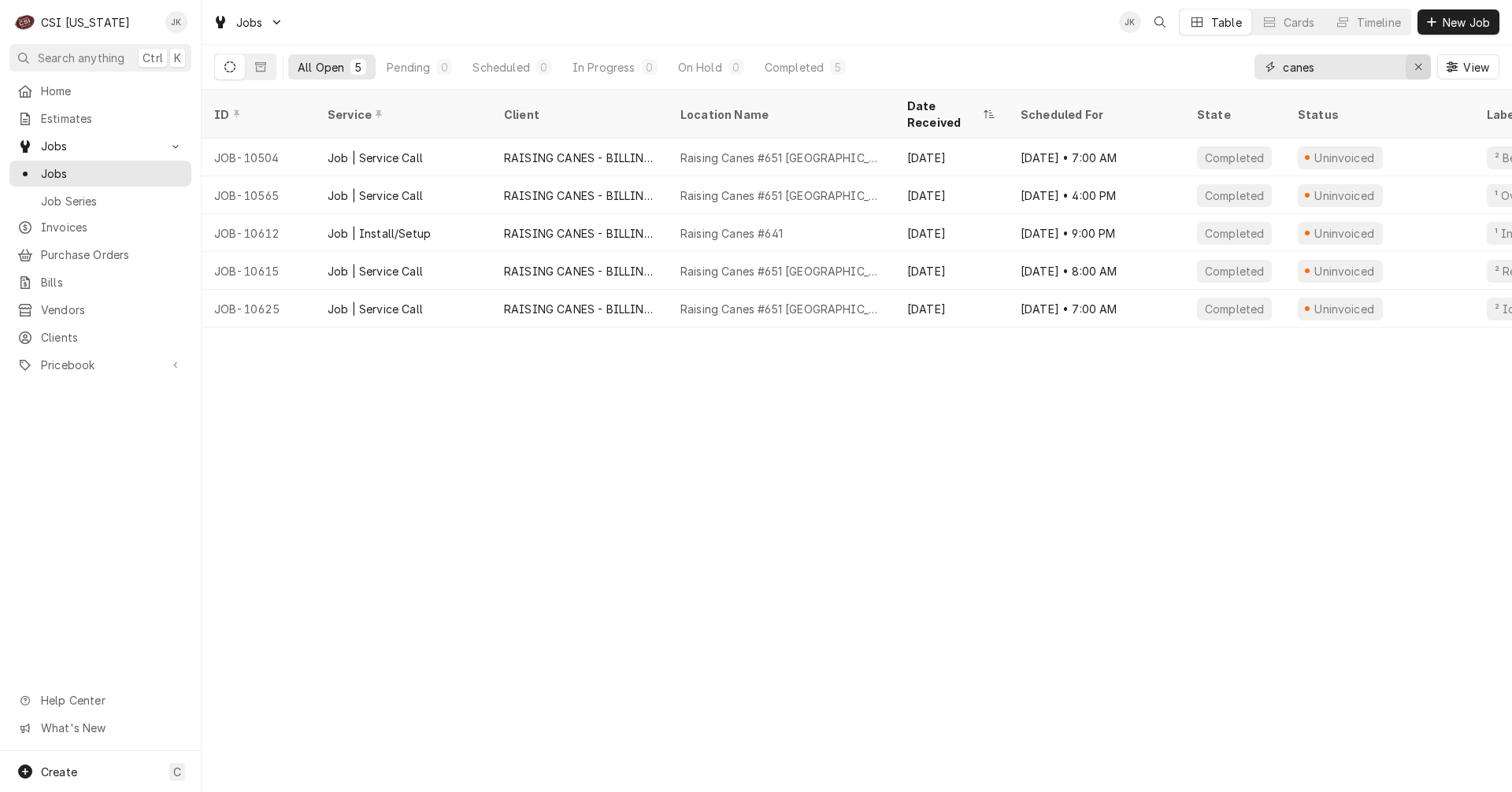
click at [1423, 69] on div "Erase input" at bounding box center [1418, 67] width 15 height 15
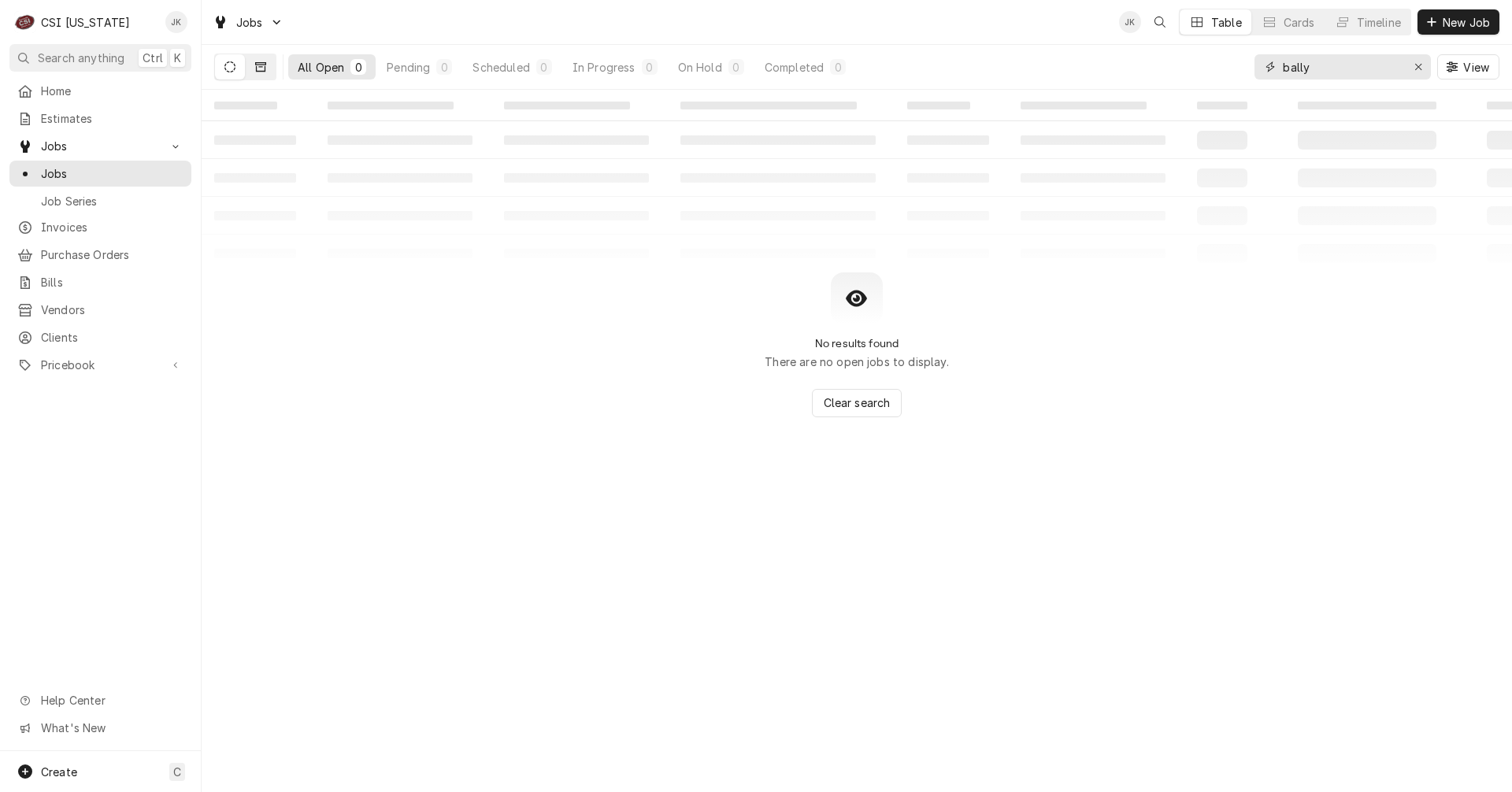
type input "bally"
click at [263, 65] on icon "Dynamic Content Wrapper" at bounding box center [261, 67] width 11 height 11
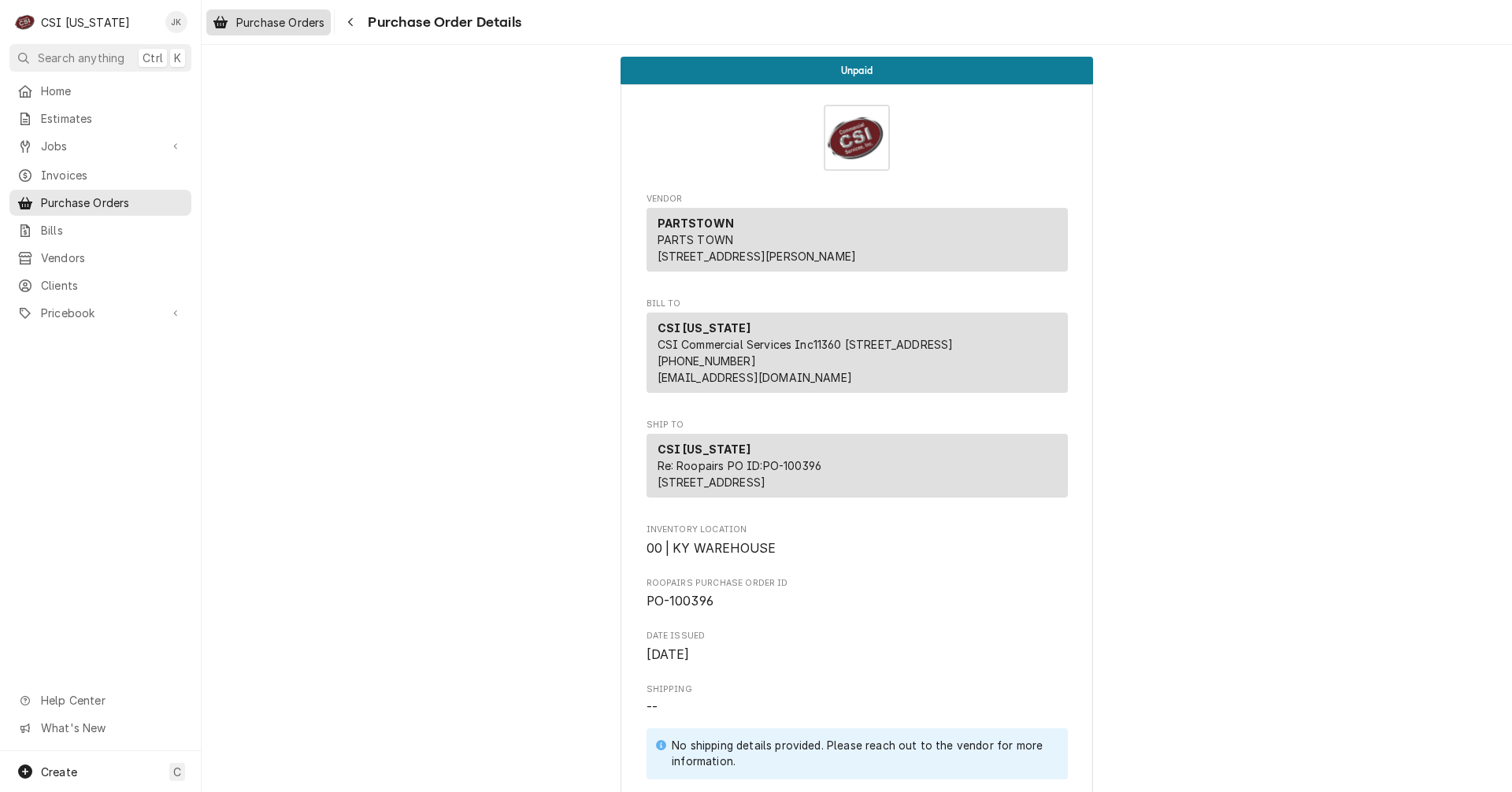
click at [279, 27] on span "Purchase Orders" at bounding box center [281, 22] width 88 height 16
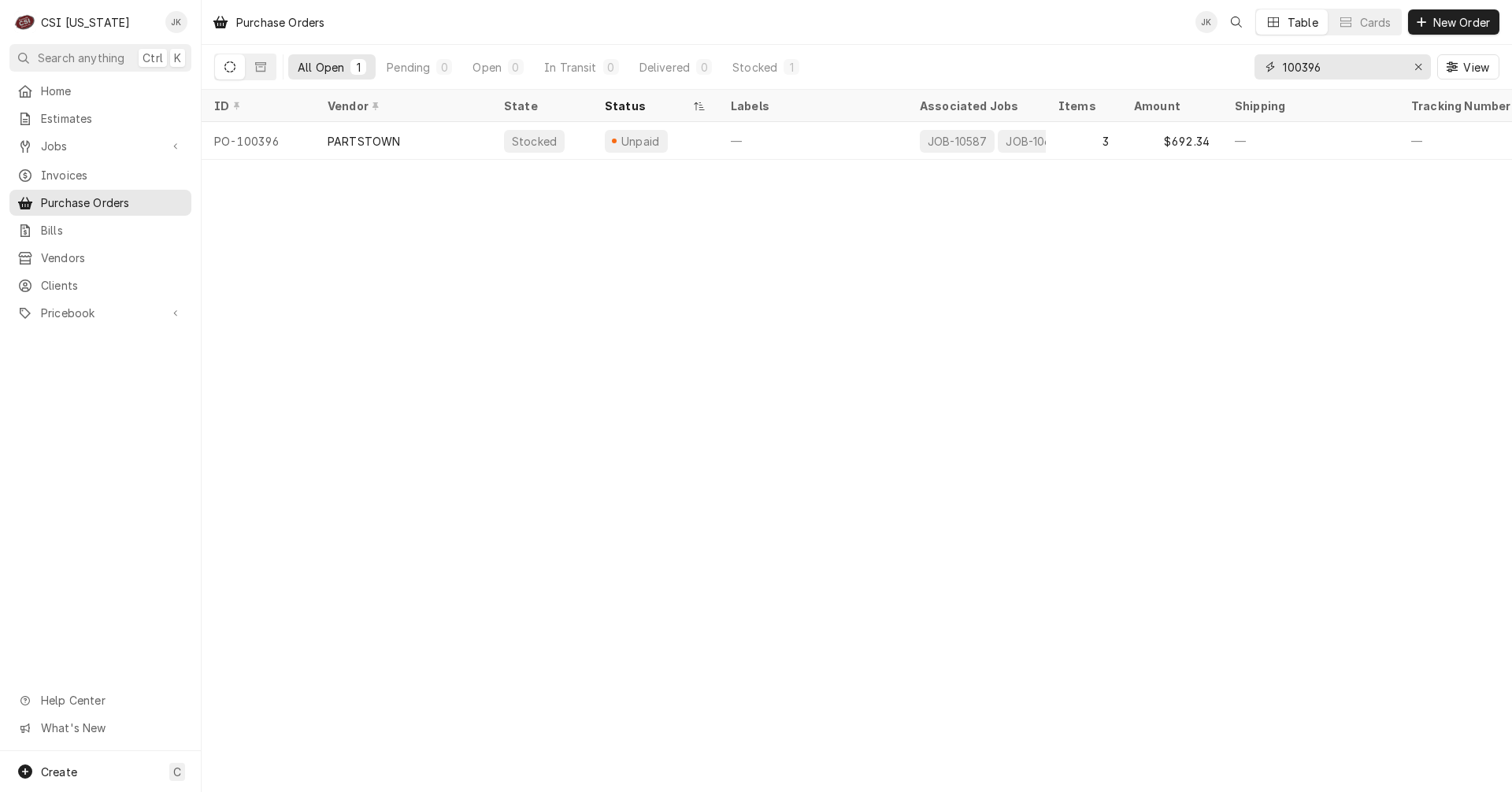
click at [1334, 73] on input "100396" at bounding box center [1341, 67] width 118 height 25
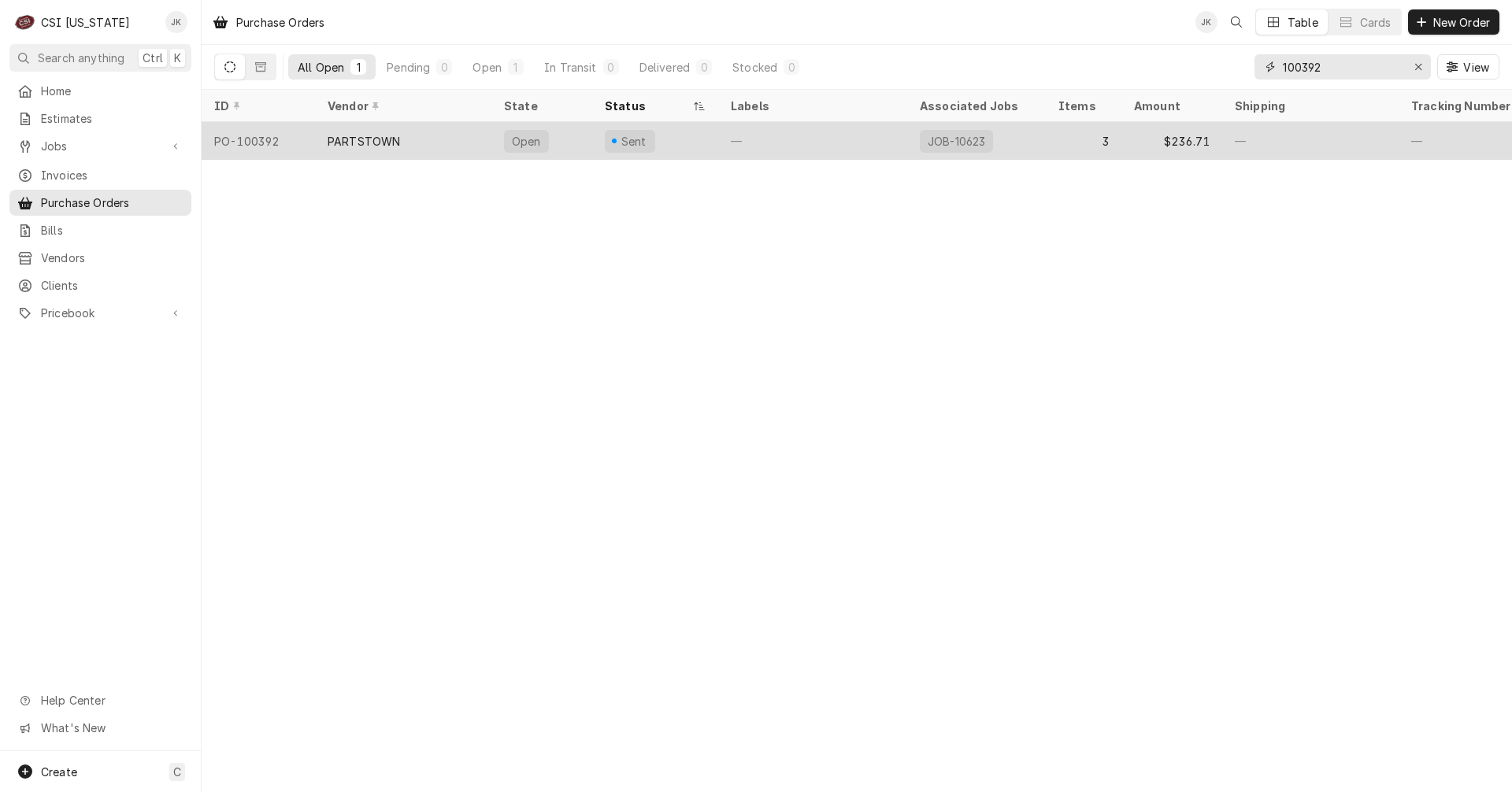
type input "100392"
click at [401, 140] on div "PARTSTOWN" at bounding box center [403, 140] width 176 height 37
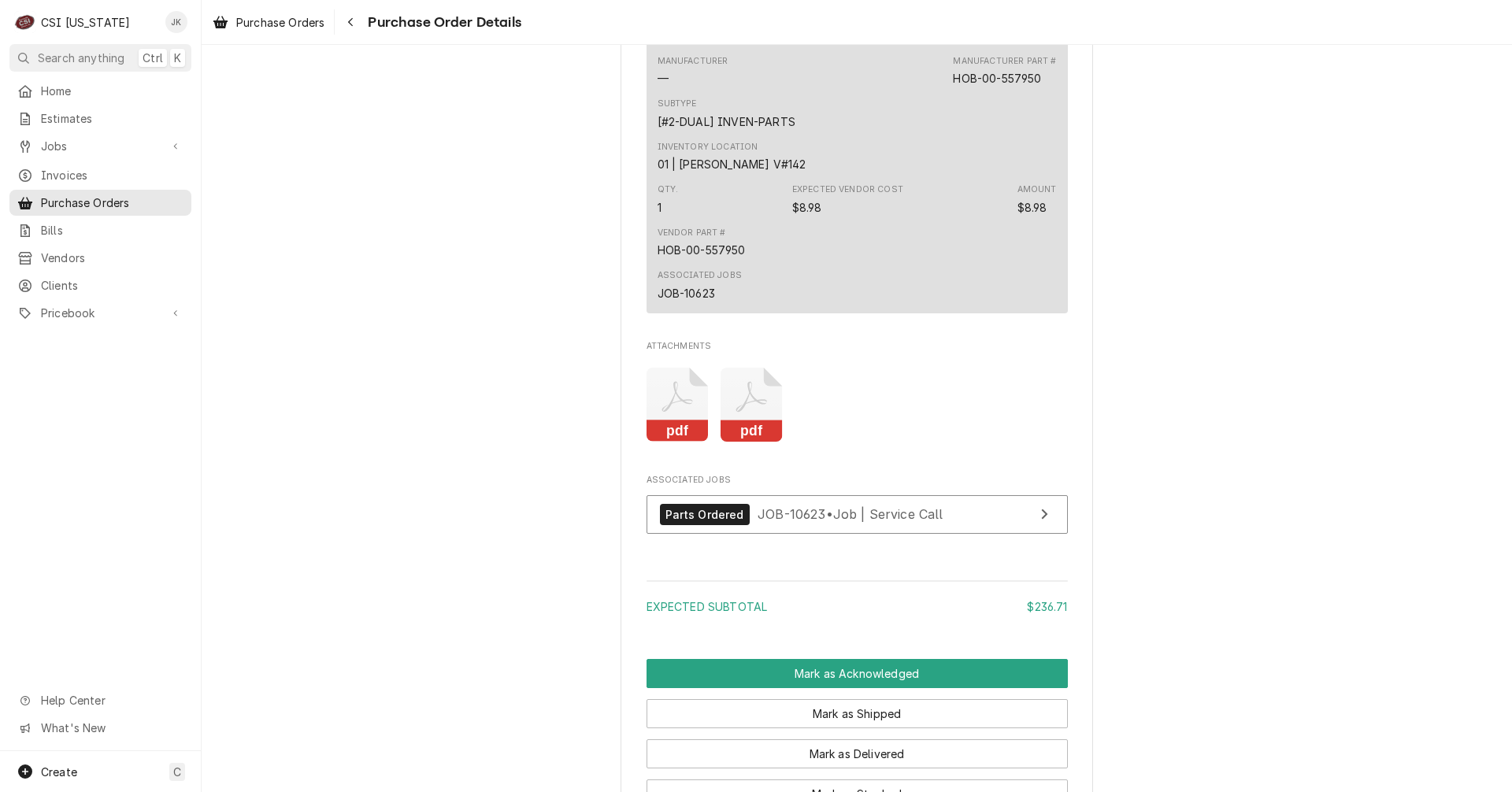
scroll to position [1553, 0]
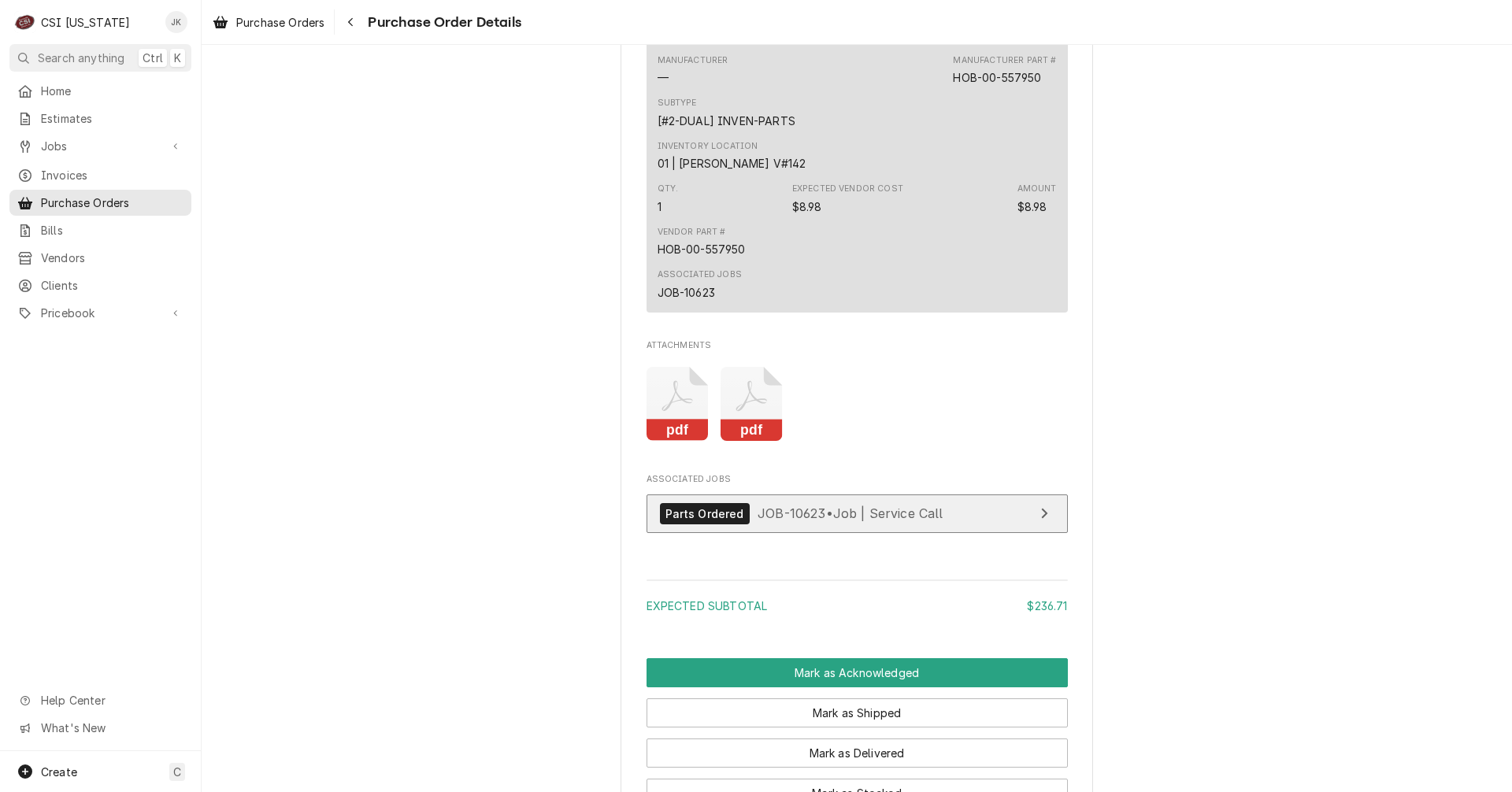
click at [837, 521] on span "JOB-10623 • Job | Service Call" at bounding box center [851, 513] width 186 height 15
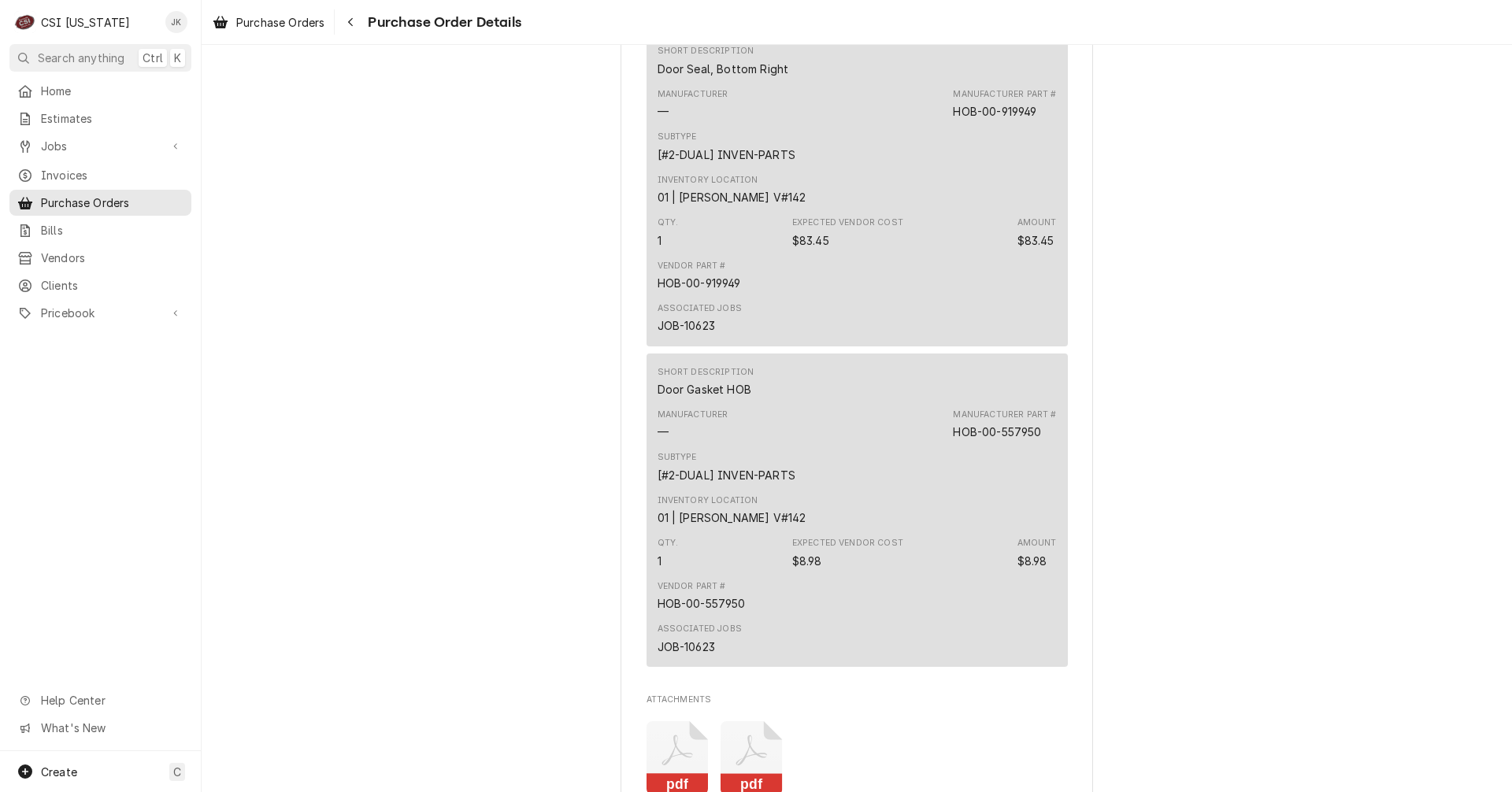
scroll to position [1198, 0]
click at [287, 15] on span "Purchase Orders" at bounding box center [281, 22] width 88 height 16
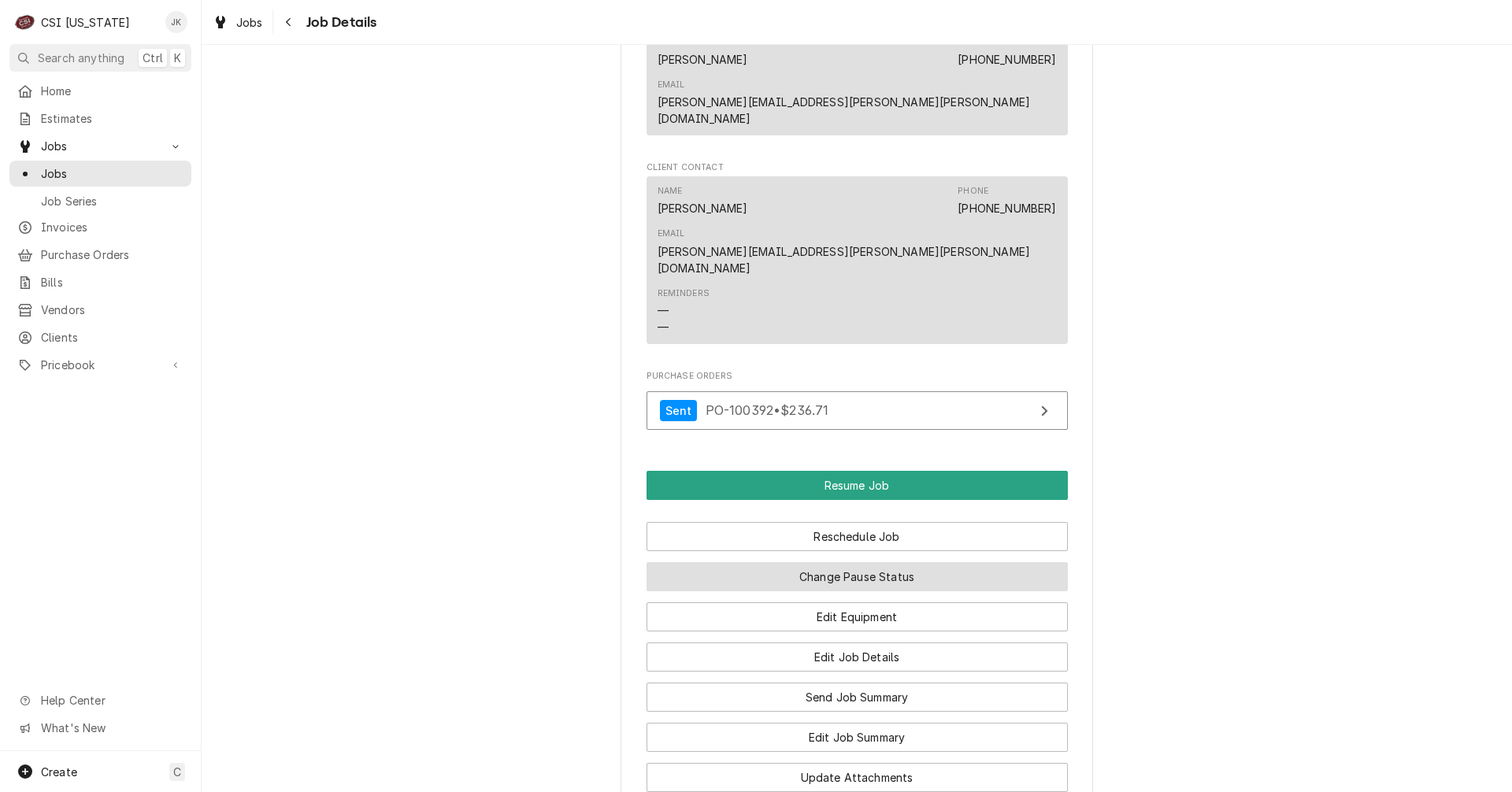
scroll to position [1489, 0]
click at [839, 560] on button "Change Pause Status" at bounding box center [858, 575] width 422 height 29
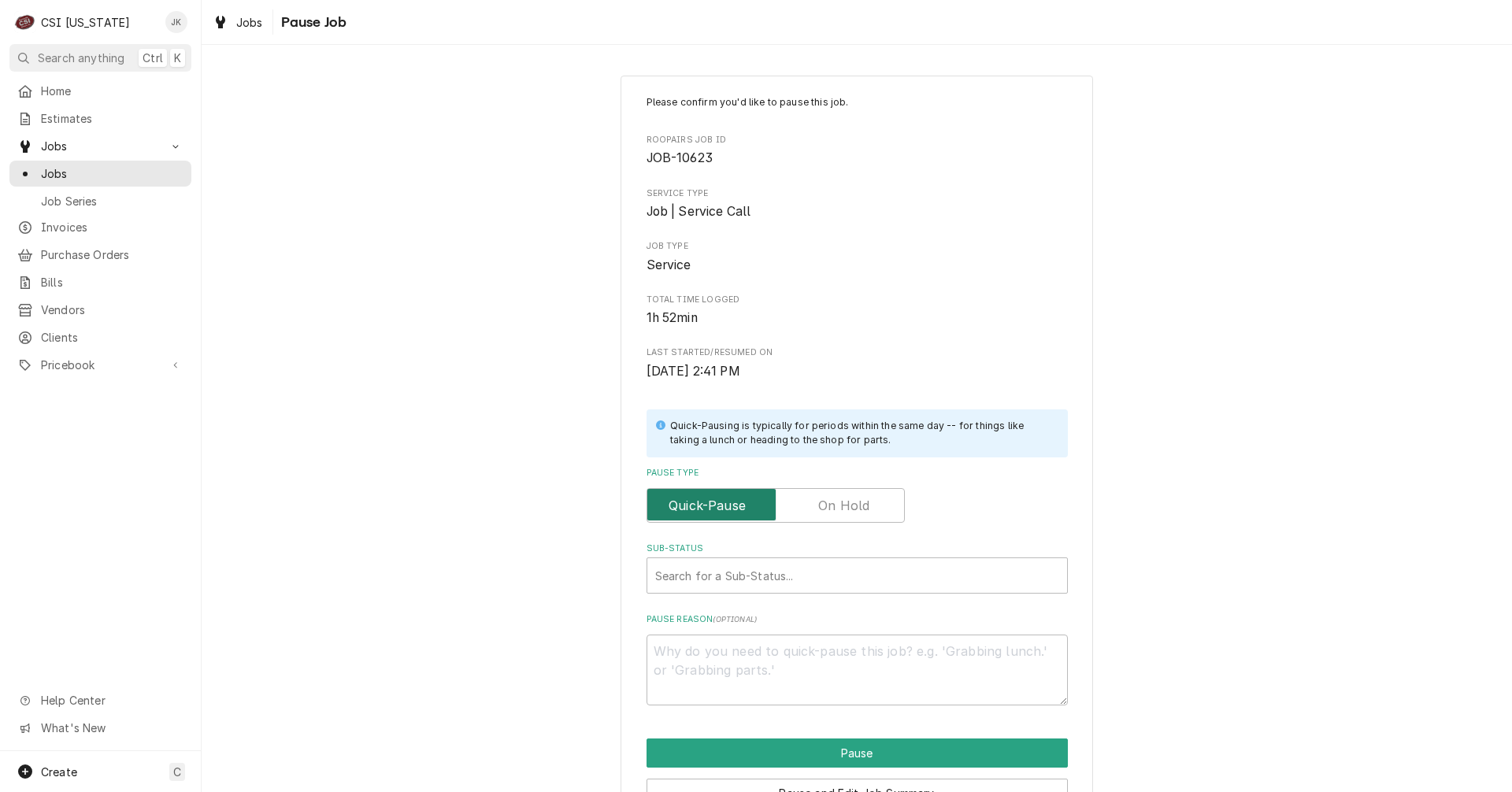
click at [813, 507] on input "Pause Type" at bounding box center [775, 506] width 244 height 34
checkbox input "true"
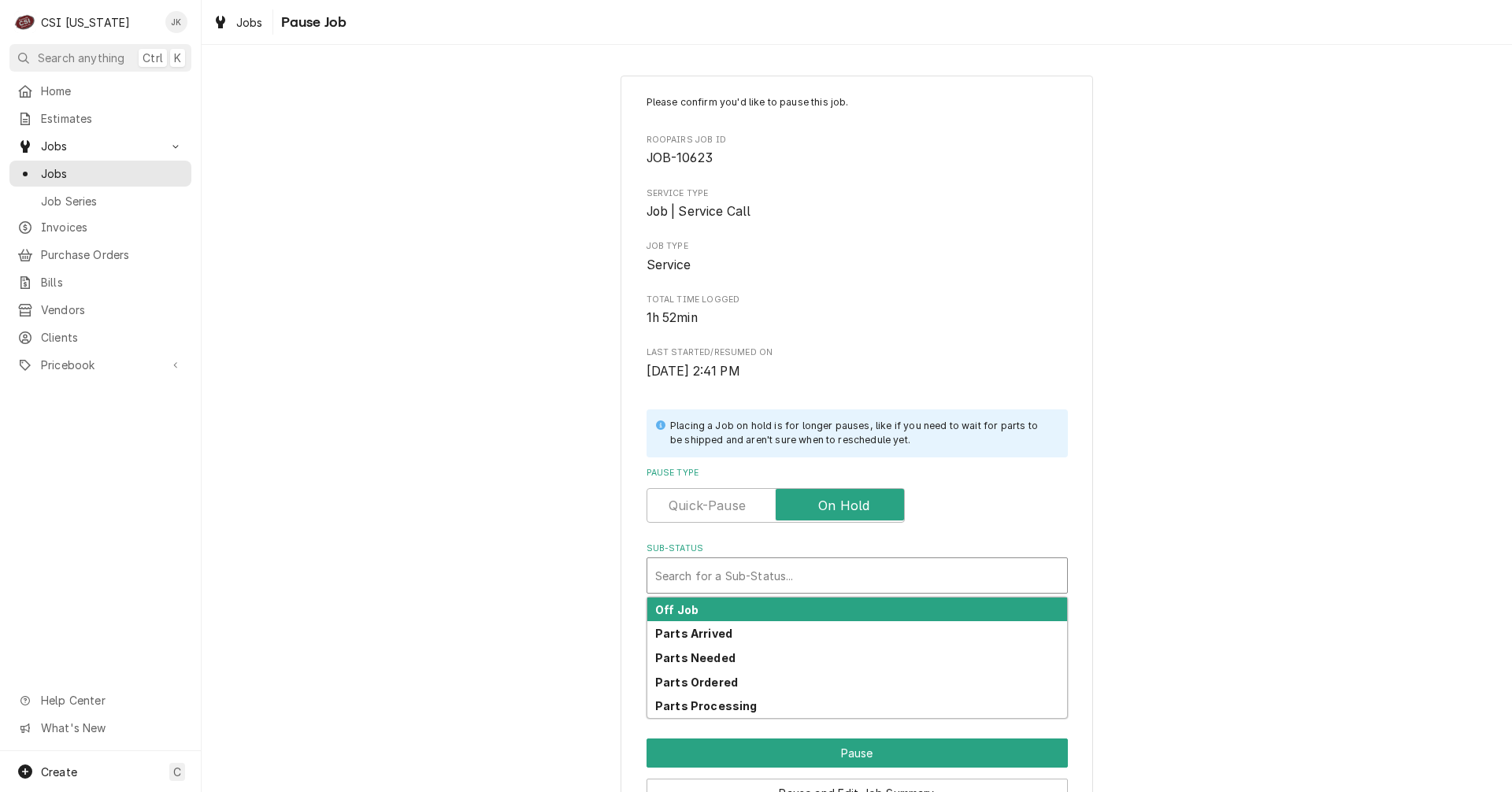
click at [759, 573] on div "Sub-Status" at bounding box center [858, 576] width 404 height 29
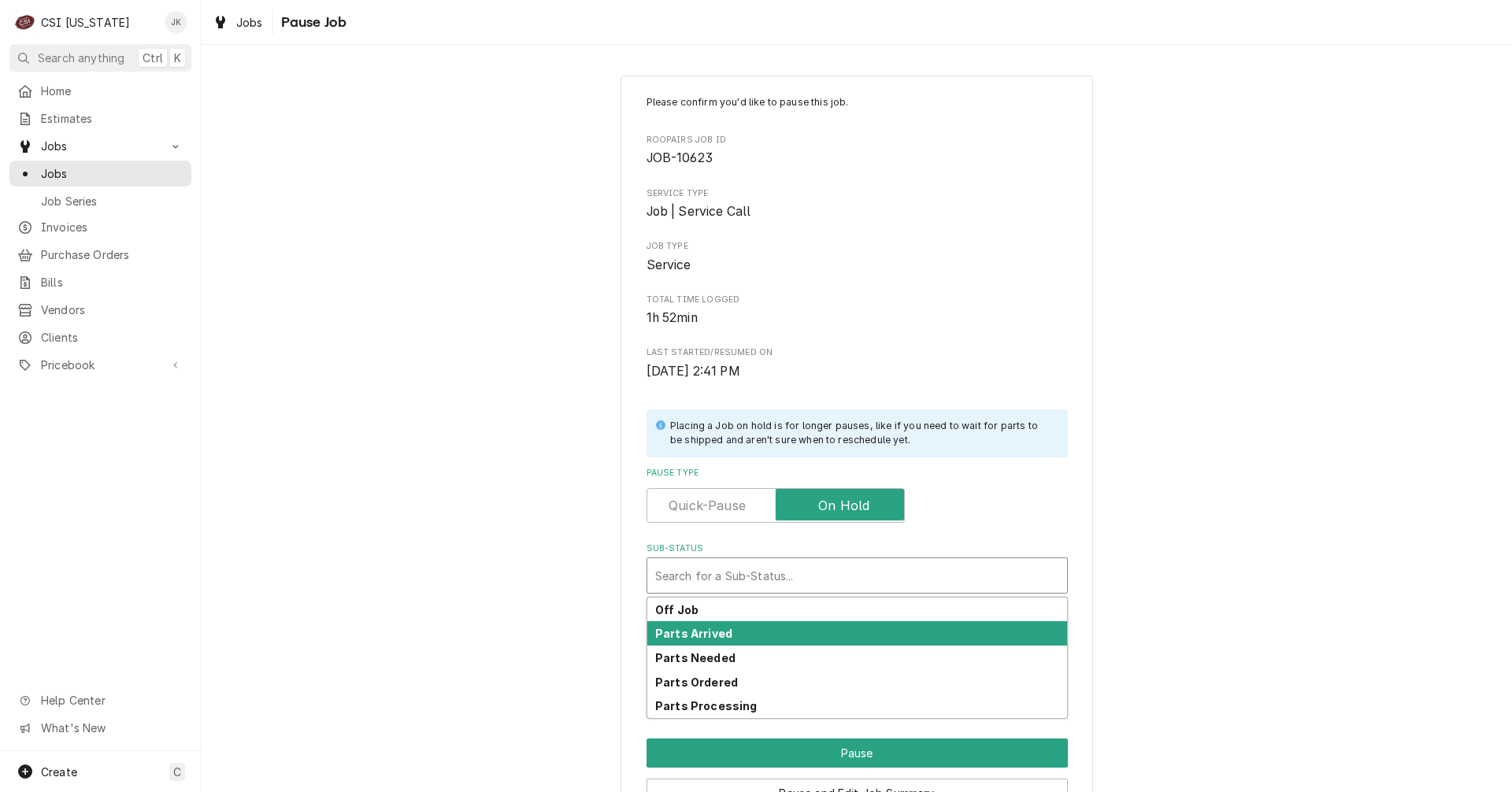
click at [684, 640] on strong "Parts Arrived" at bounding box center [694, 633] width 78 height 13
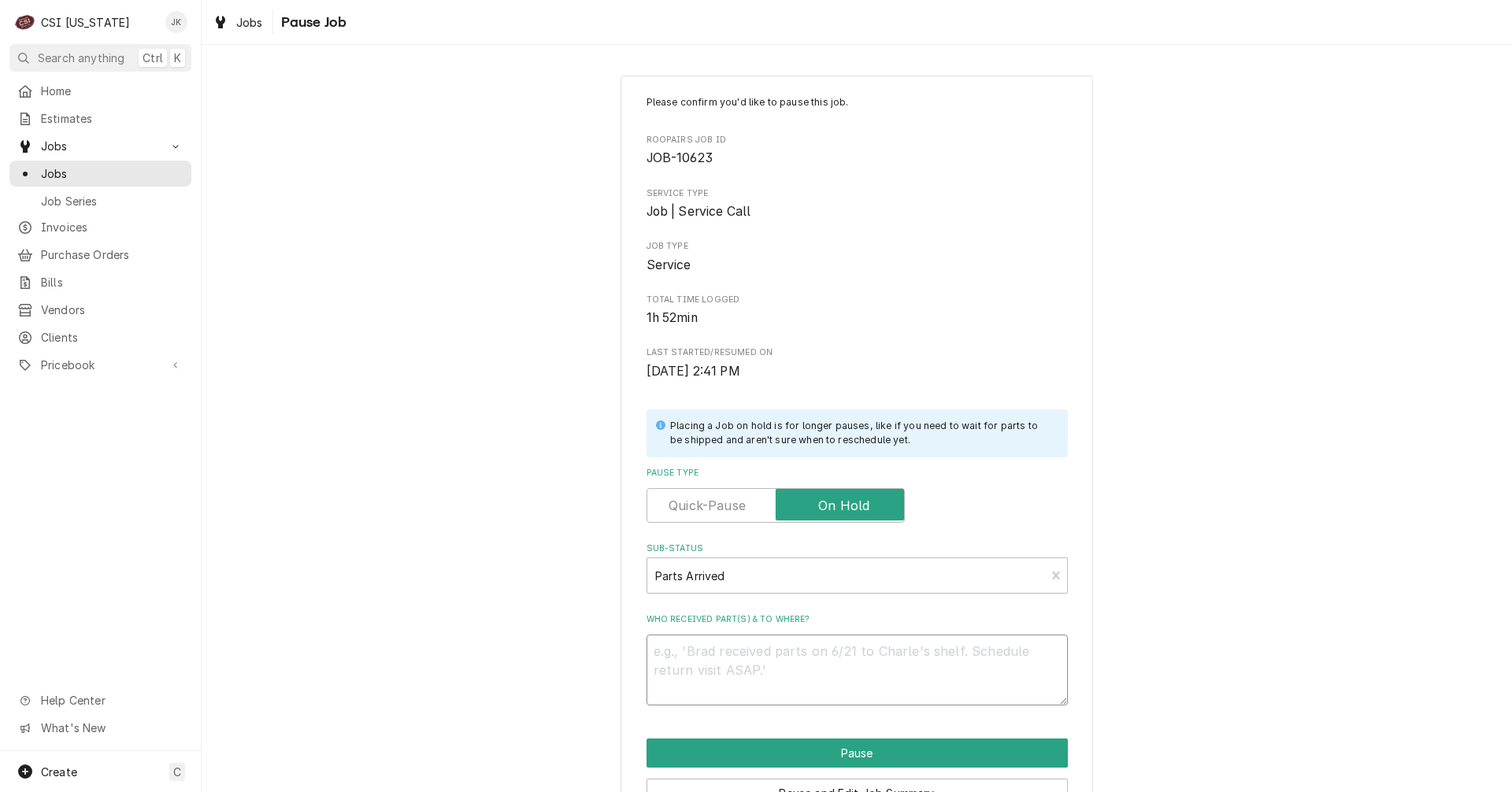
click at [695, 656] on textarea "Who received part(s) & to where?" at bounding box center [858, 670] width 422 height 71
type textarea "x"
type textarea "A"
type textarea "x"
type textarea "Ar"
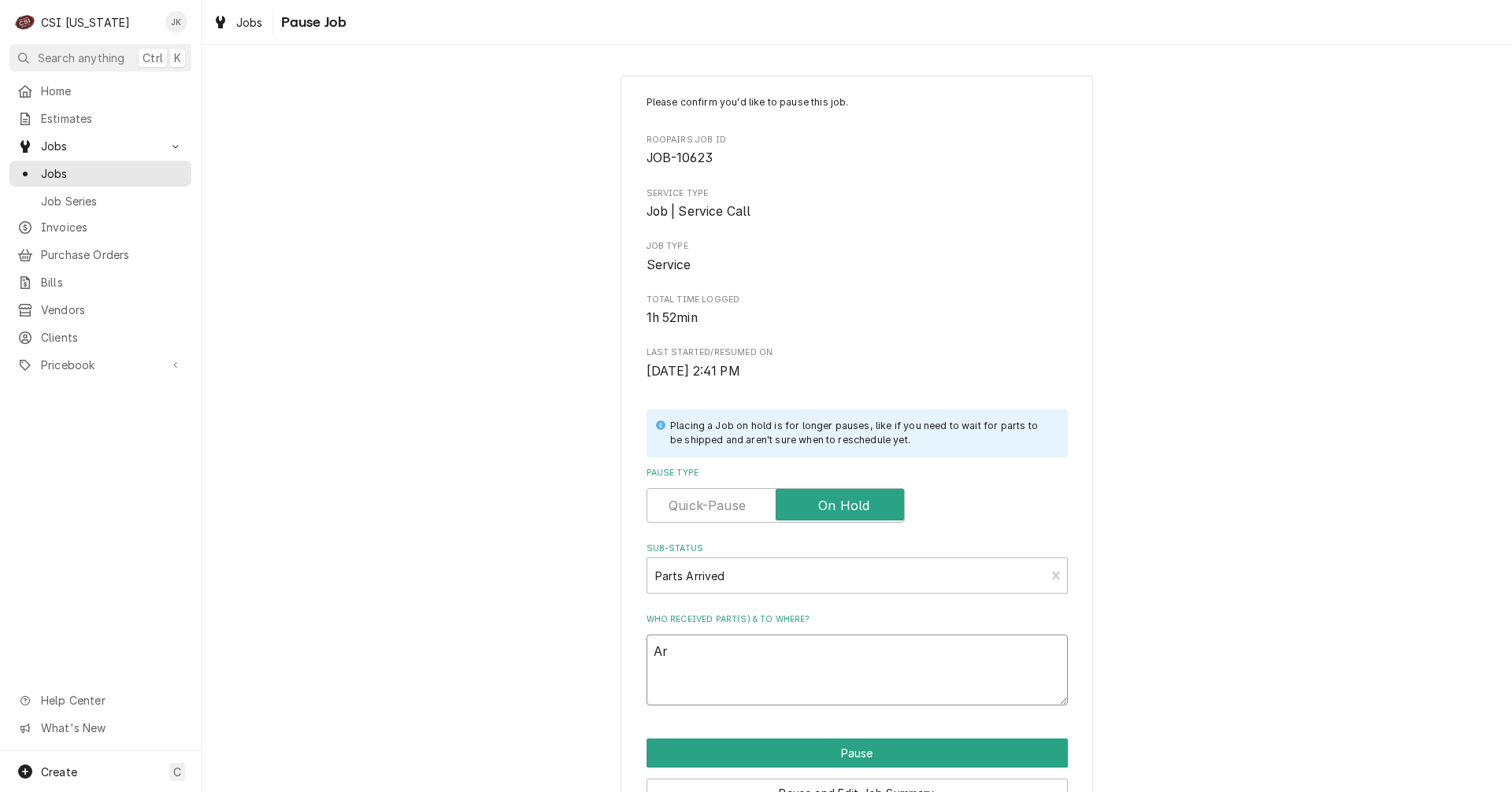
type textarea "x"
type textarea "Arr"
type textarea "x"
type textarea "Arri"
type textarea "x"
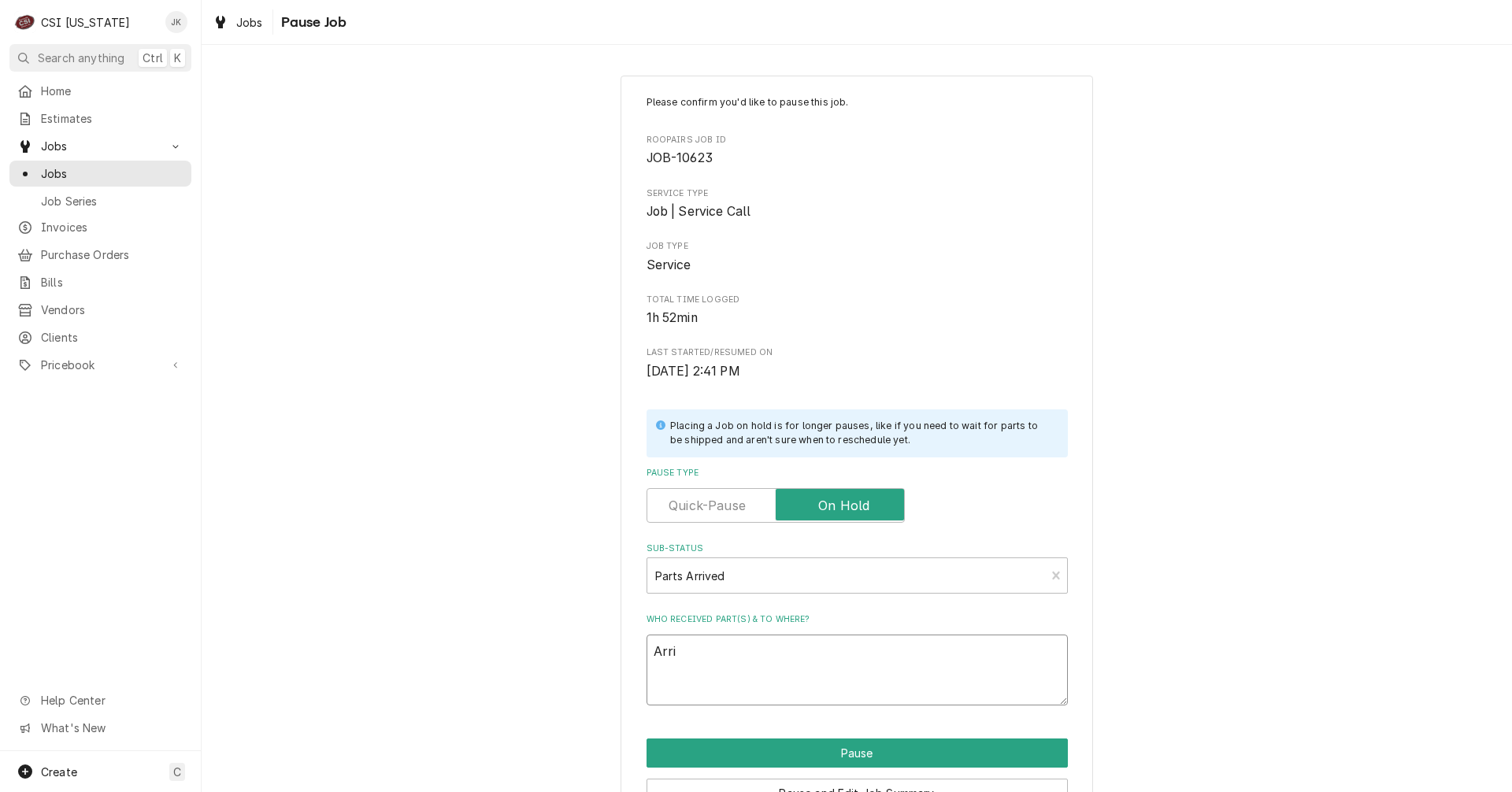
type textarea "Arriv"
type textarea "x"
type textarea "Arrive"
type textarea "x"
type textarea "Arrived"
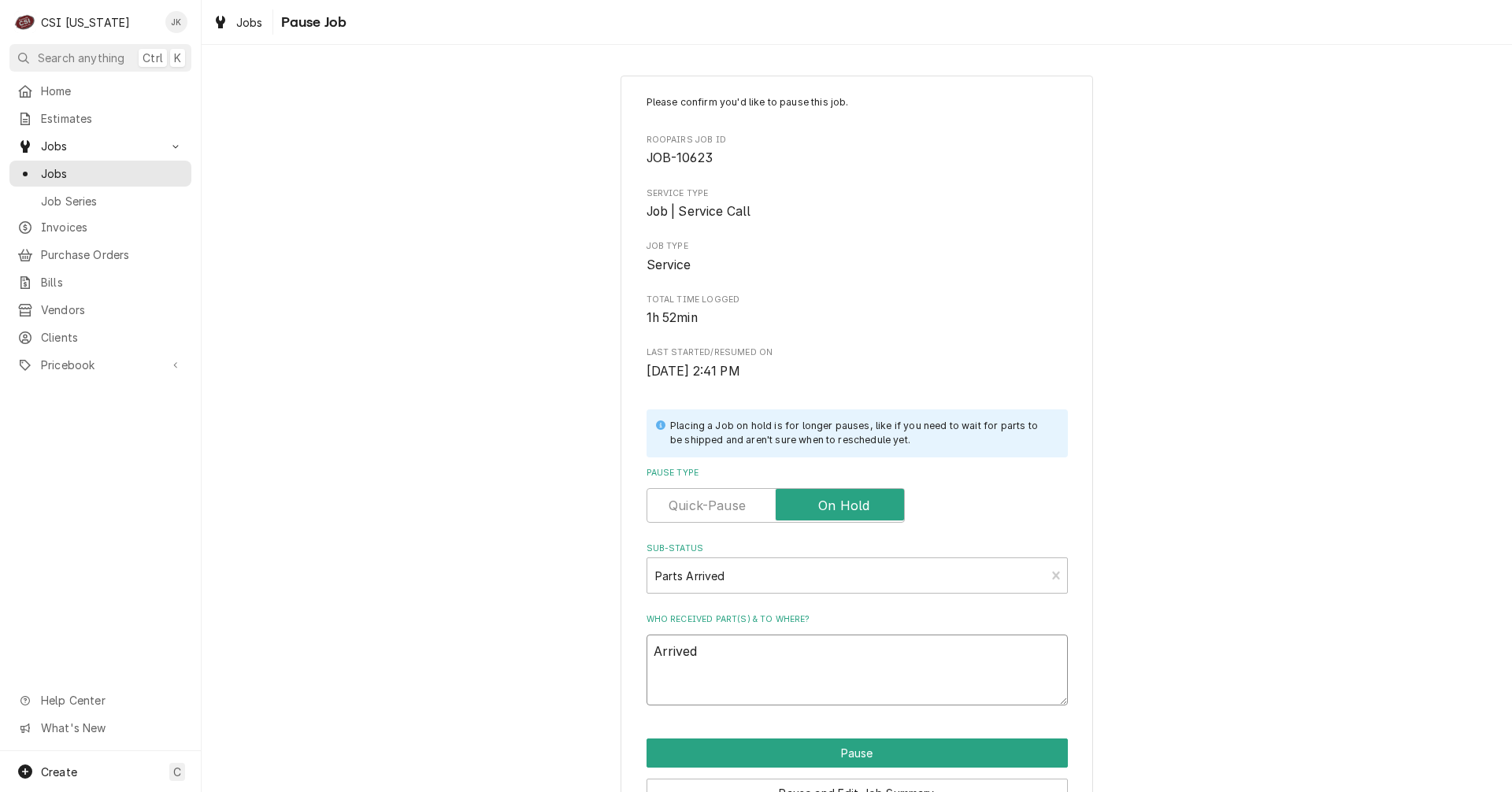
type textarea "x"
type textarea "rrived"
type textarea "x"
type textarea "prrived"
type textarea "x"
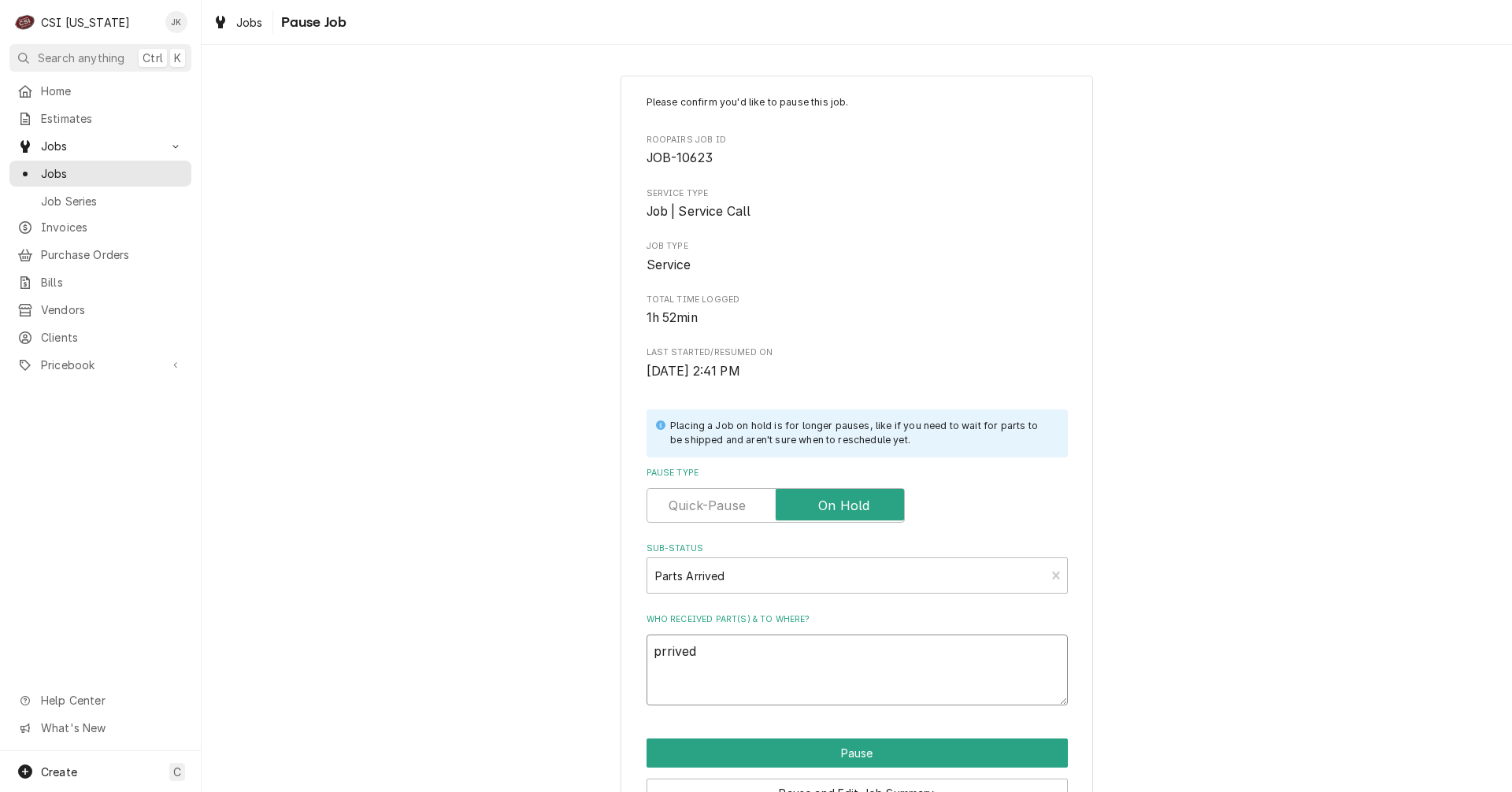
type textarea "parrived"
type textarea "x"
type textarea "parrrived"
type textarea "x"
type textarea "partrrived"
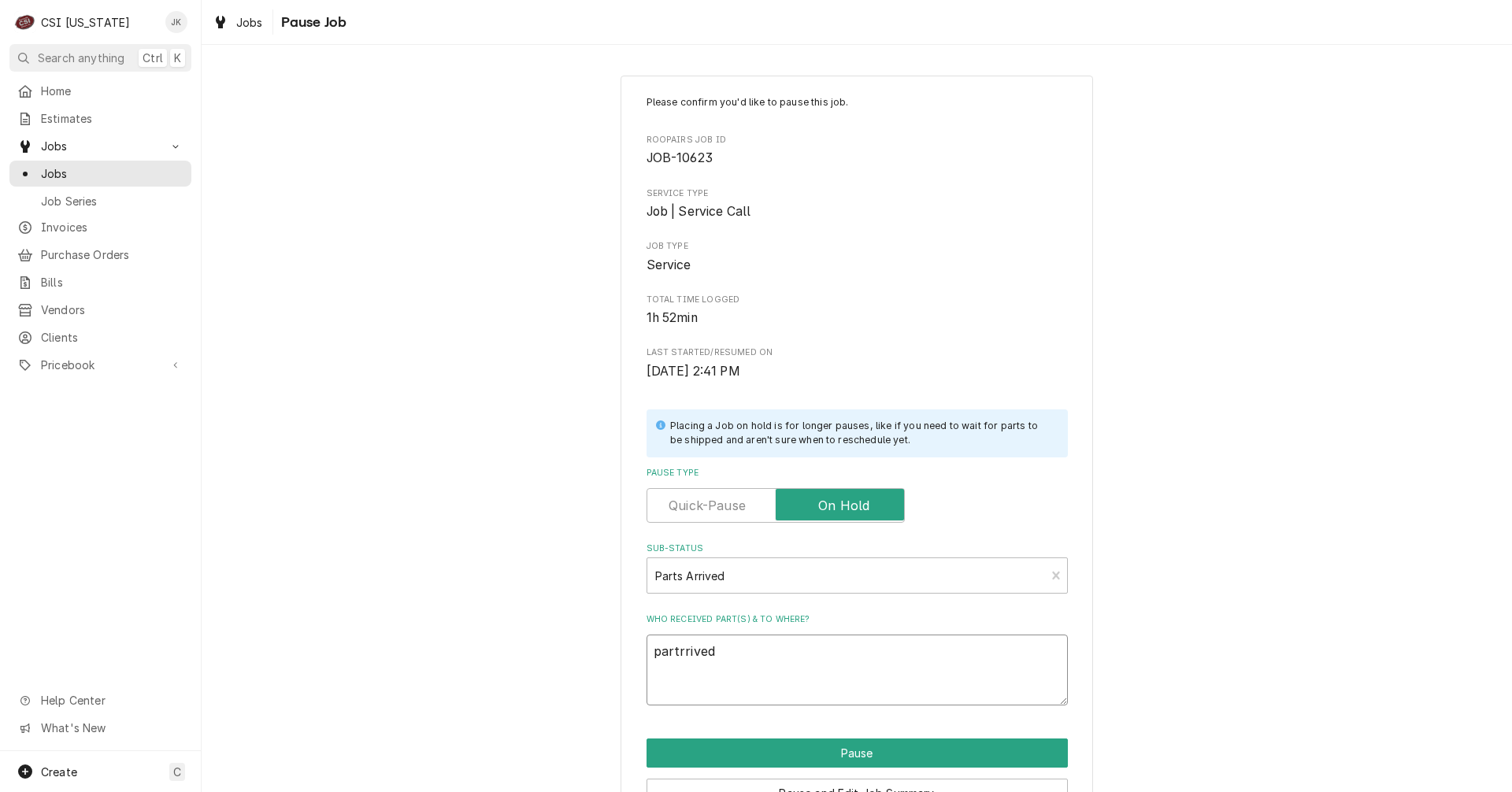
type textarea "x"
type textarea "partsrrived"
type textarea "x"
type textarea "partsdrrived"
type textarea "x"
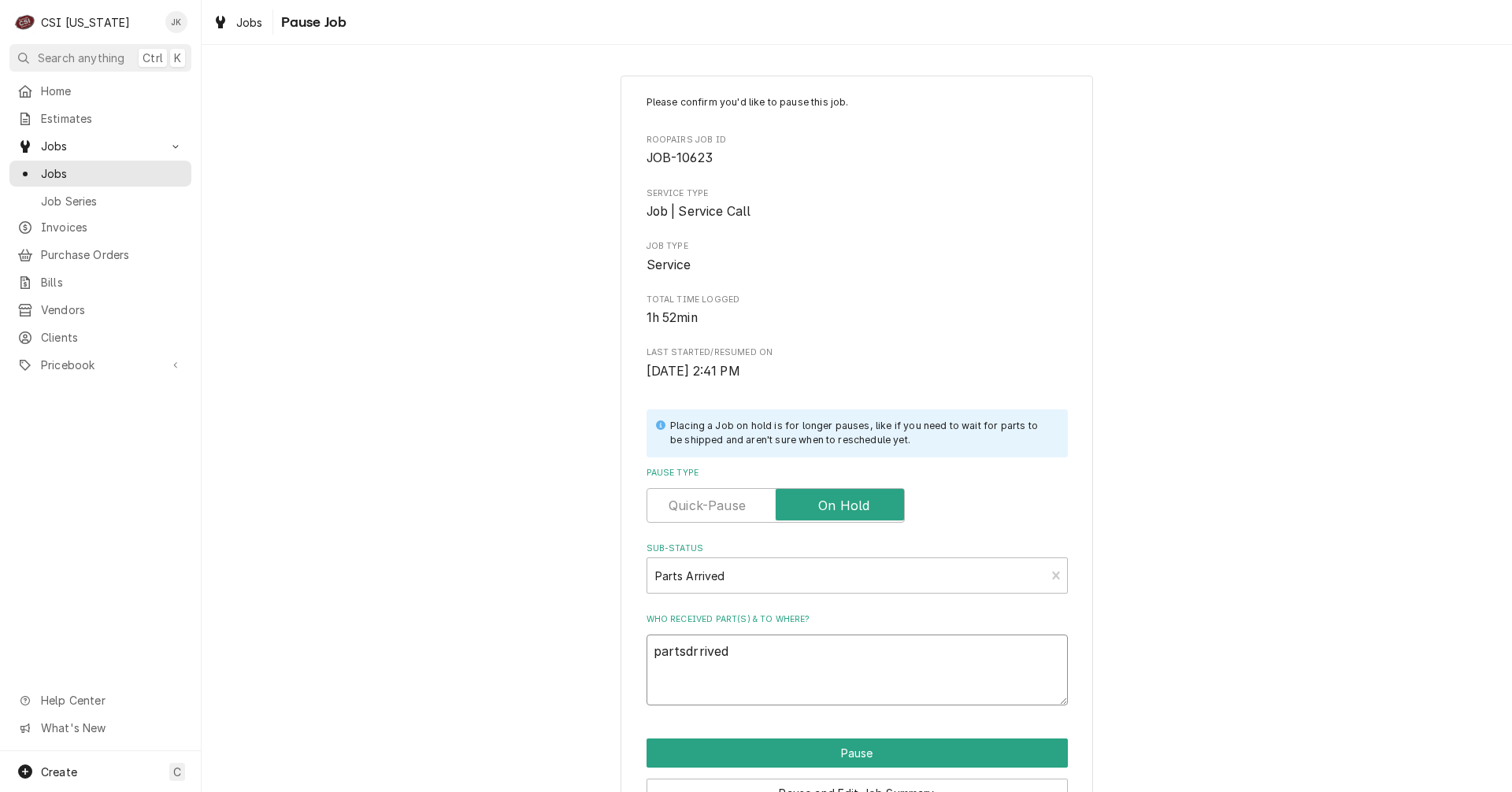
type textarea "partsrrived"
type textarea "x"
type textarea "parts rrived"
type textarea "x"
type textarea "parts arrived"
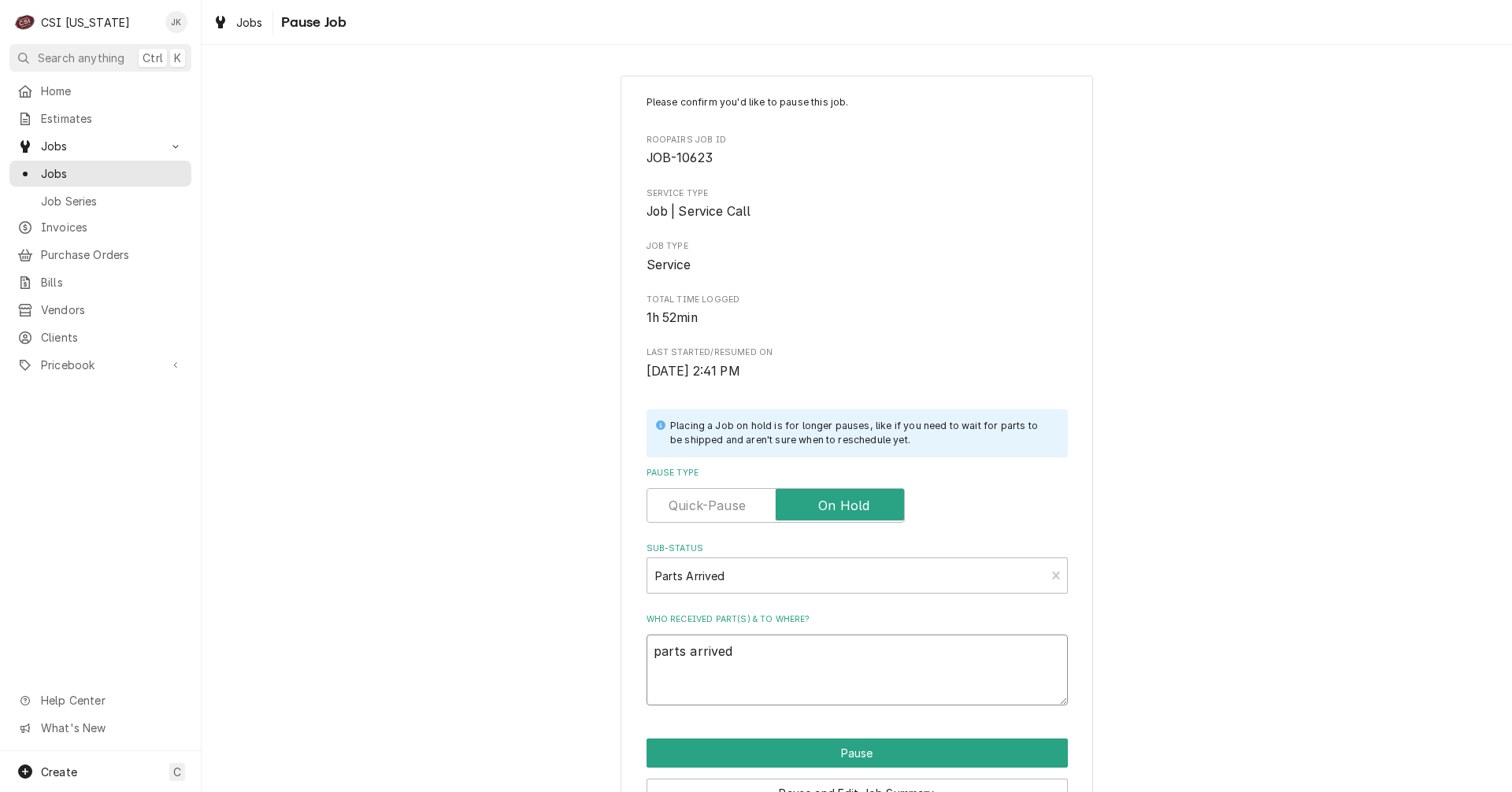
type textarea "x"
type textarea "arts arrived"
type textarea "x"
type textarea "Parts arrived"
type textarea "x"
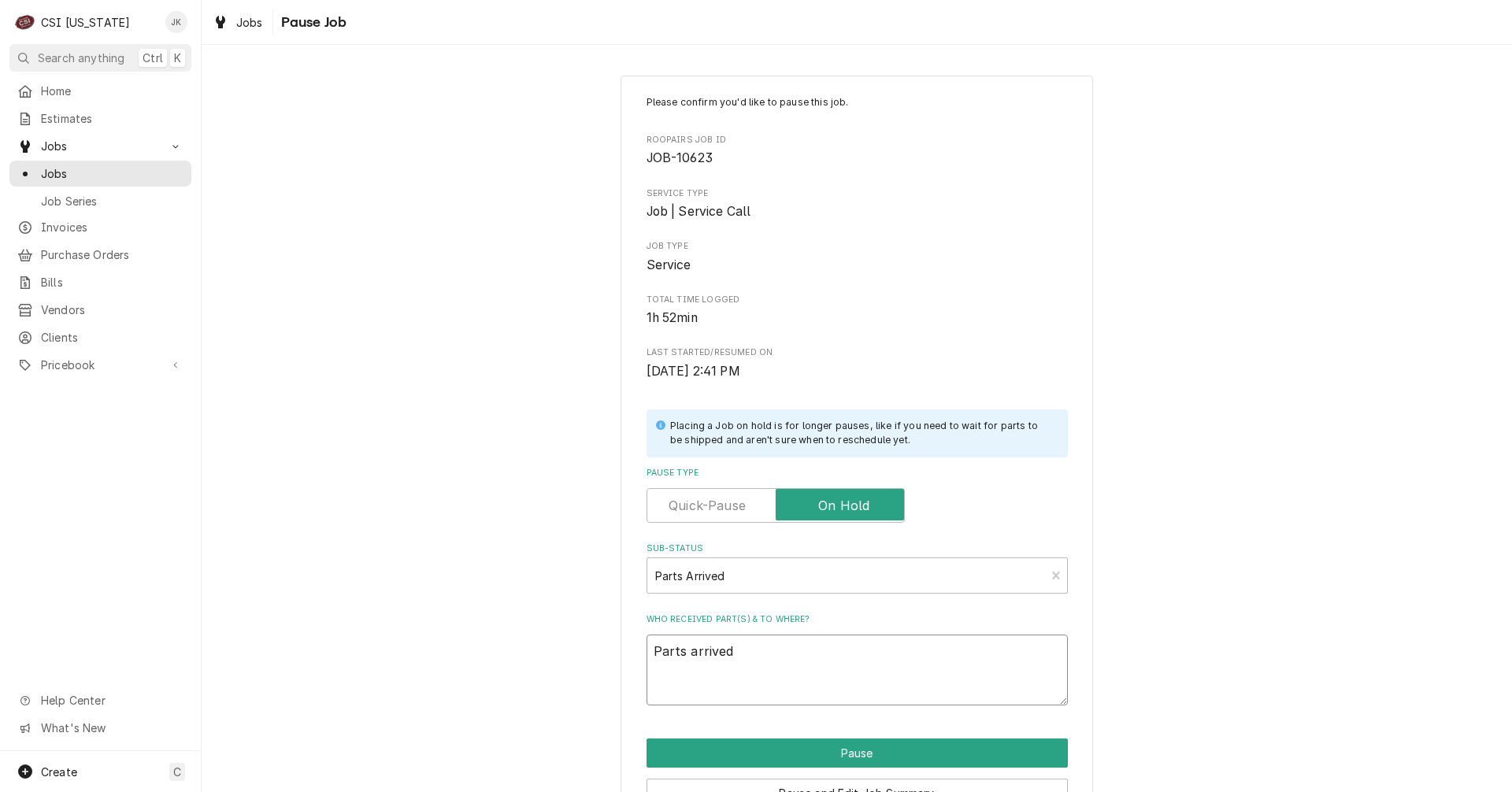
type textarea "Parts arrived"
type textarea "x"
type textarea "Parts arrived 9"
type textarea "x"
type textarea "Parts arrived 9/"
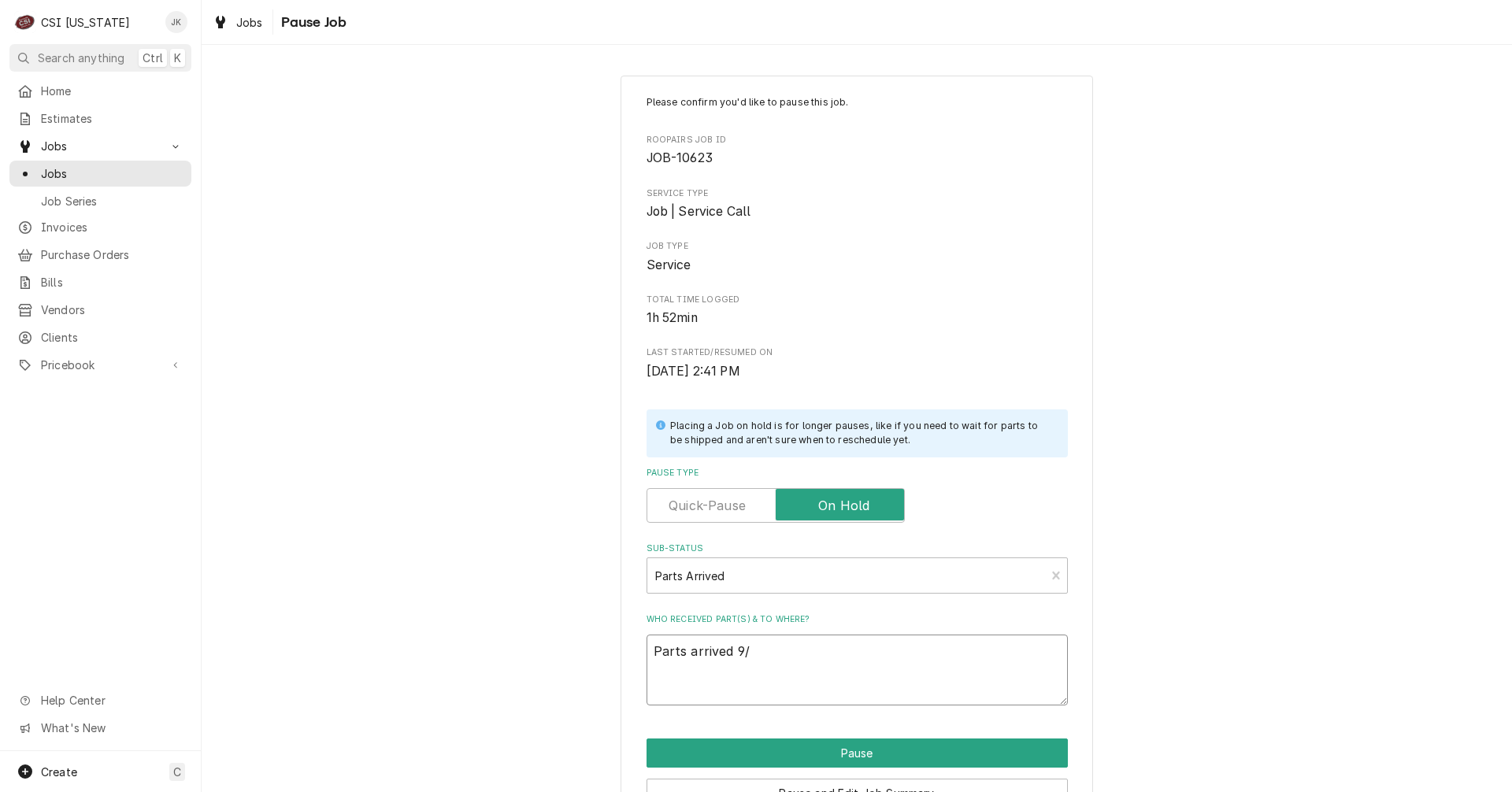
type textarea "x"
type textarea "Parts arrived 9/2"
type textarea "x"
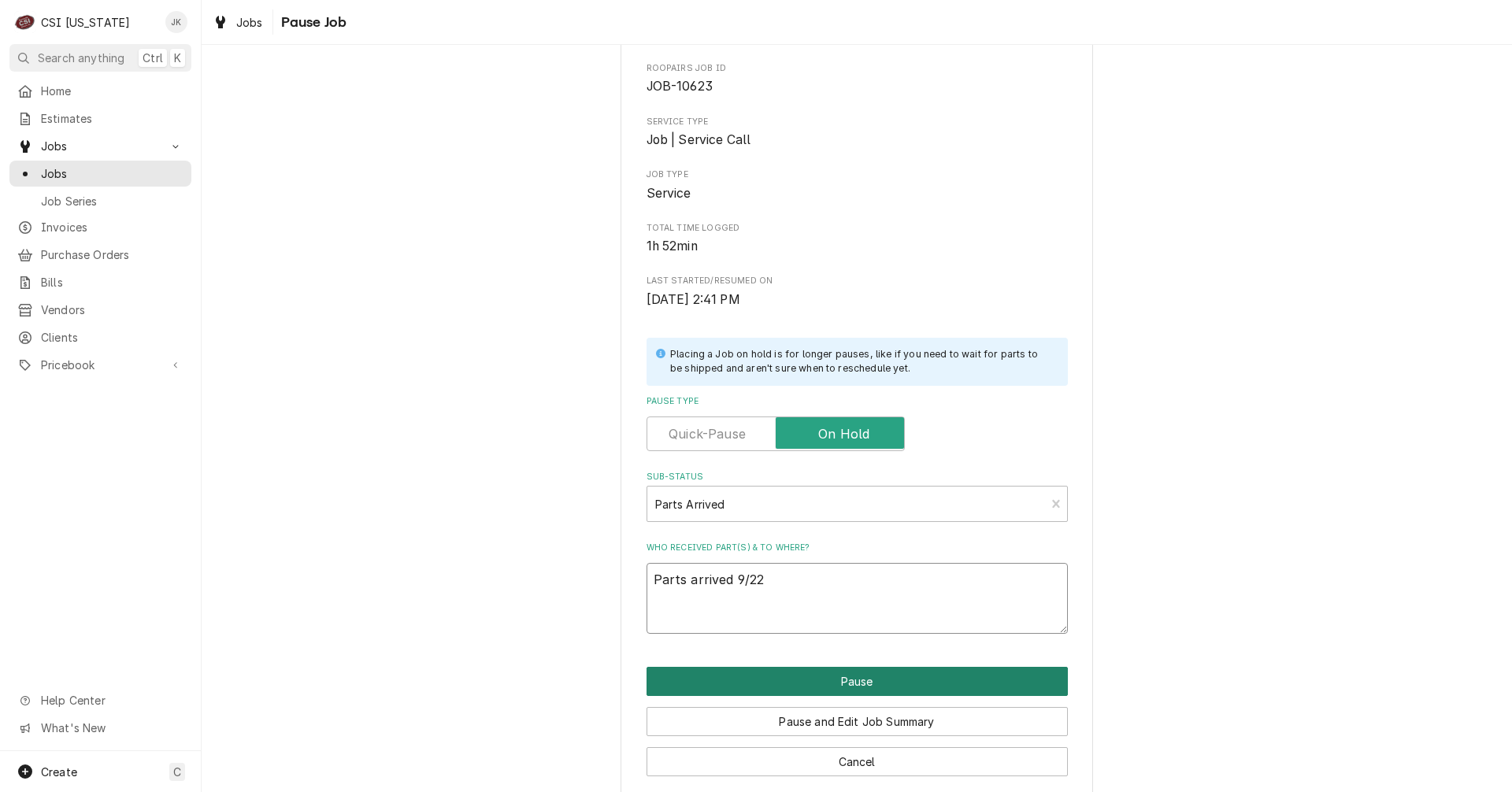
scroll to position [90, 0]
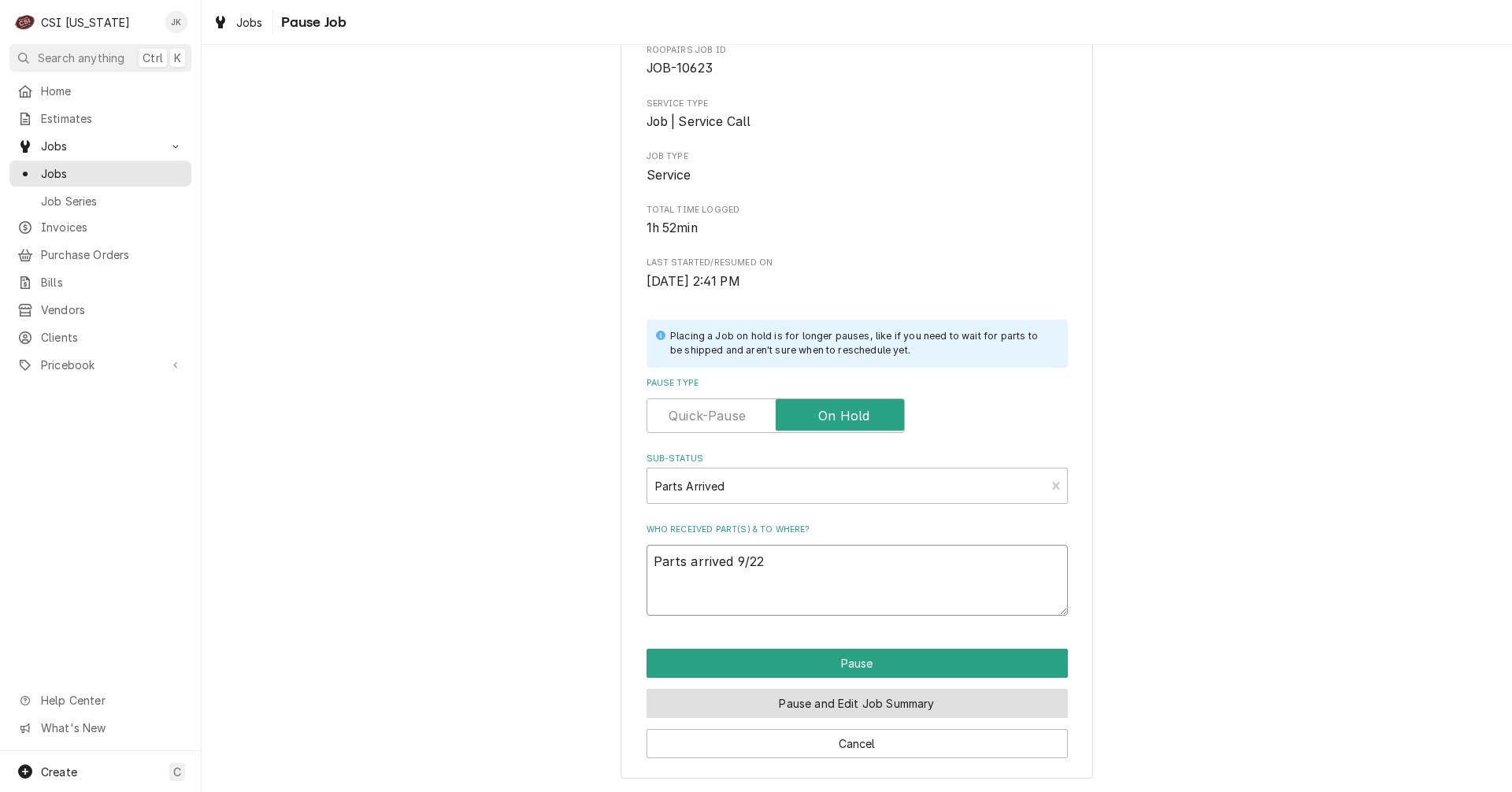
type textarea "Parts arrived 9/22"
click at [857, 709] on button "Pause and Edit Job Summary" at bounding box center [858, 703] width 422 height 29
type textarea "x"
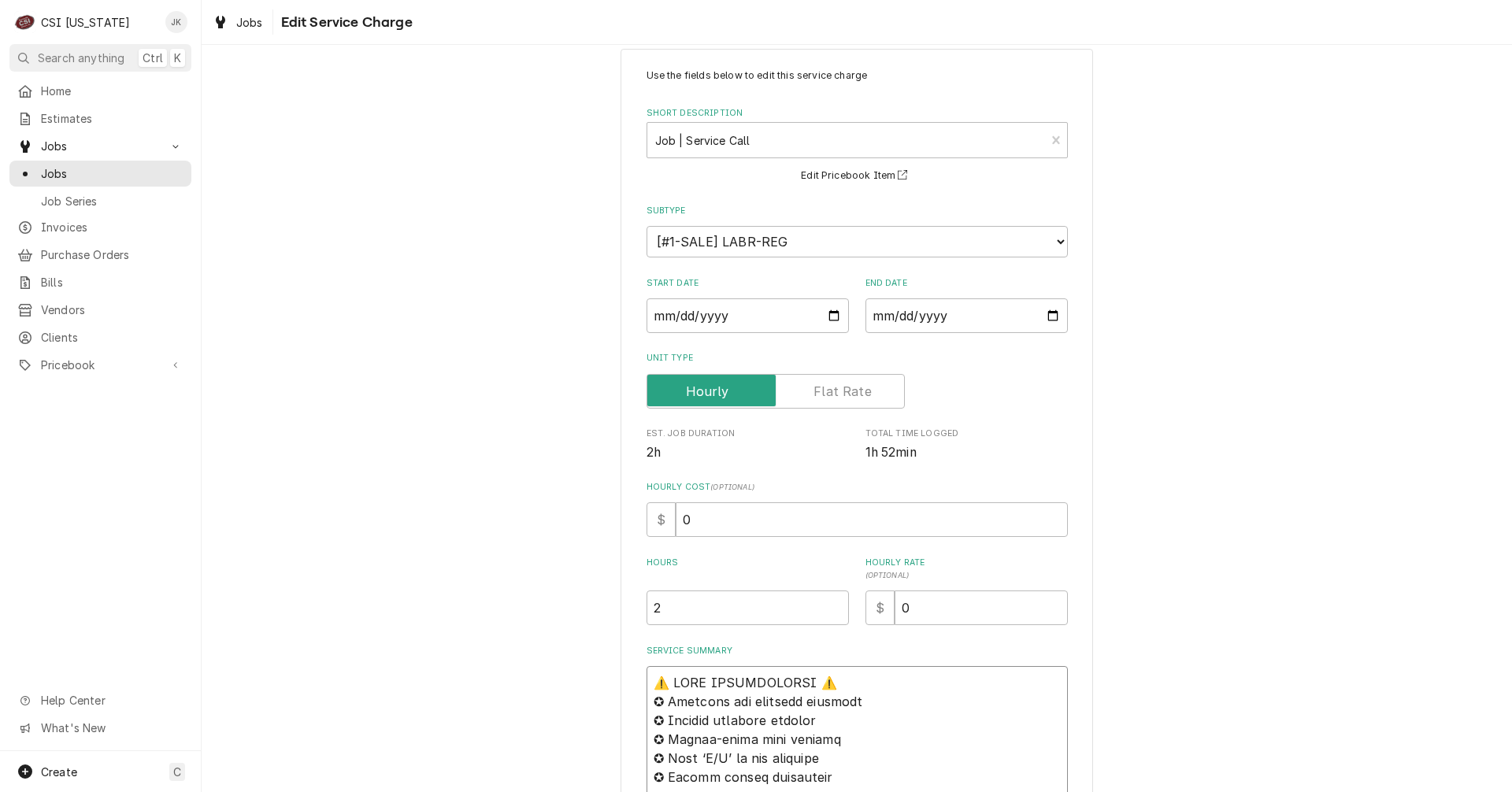
scroll to position [28, 0]
type textarea "x"
type textarea "L⚠️ IPSU DOLORSITAMET ⚠️ ✪ Consecte adi elitsedd eiusmodt ✪ Incidid utlabore et…"
type textarea "x"
type textarea "Lo⚠️ IPSU DOLORSITAMET ⚠️ ✪ Consecte adi elitsedd eiusmodt ✪ Incidid utlabore e…"
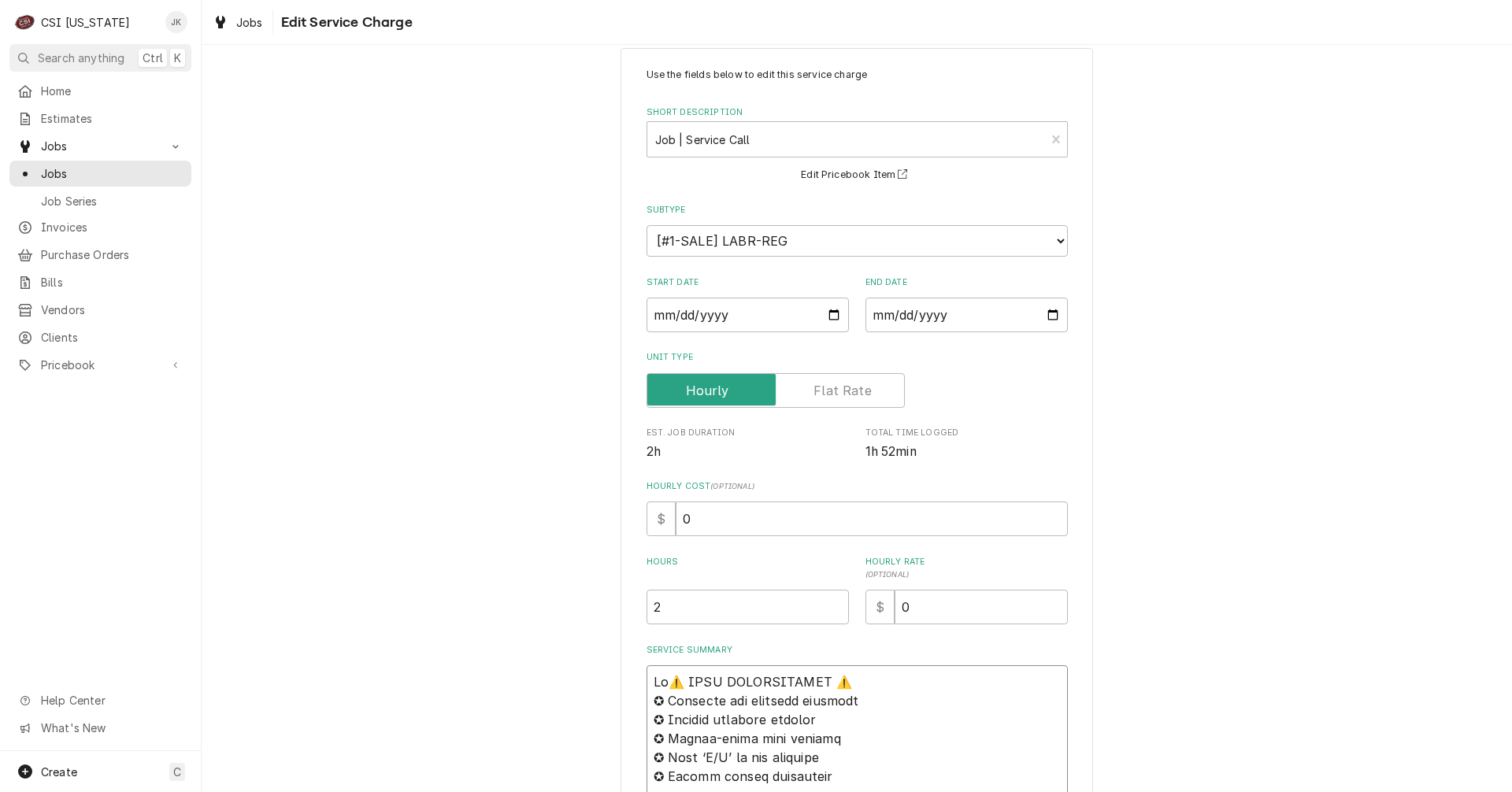
type textarea "x"
type textarea "Lor⚠️ IPSU DOLORSITAMET ⚠️ ✪ Consecte adi elitsedd eiusmodt ✪ Incidid utlabore …"
type textarea "x"
type textarea "Lore⚠️ IPSU DOLORSITAMET ⚠️ ✪ Consecte adi elitsedd eiusmodt ✪ Incidid utlabore…"
type textarea "x"
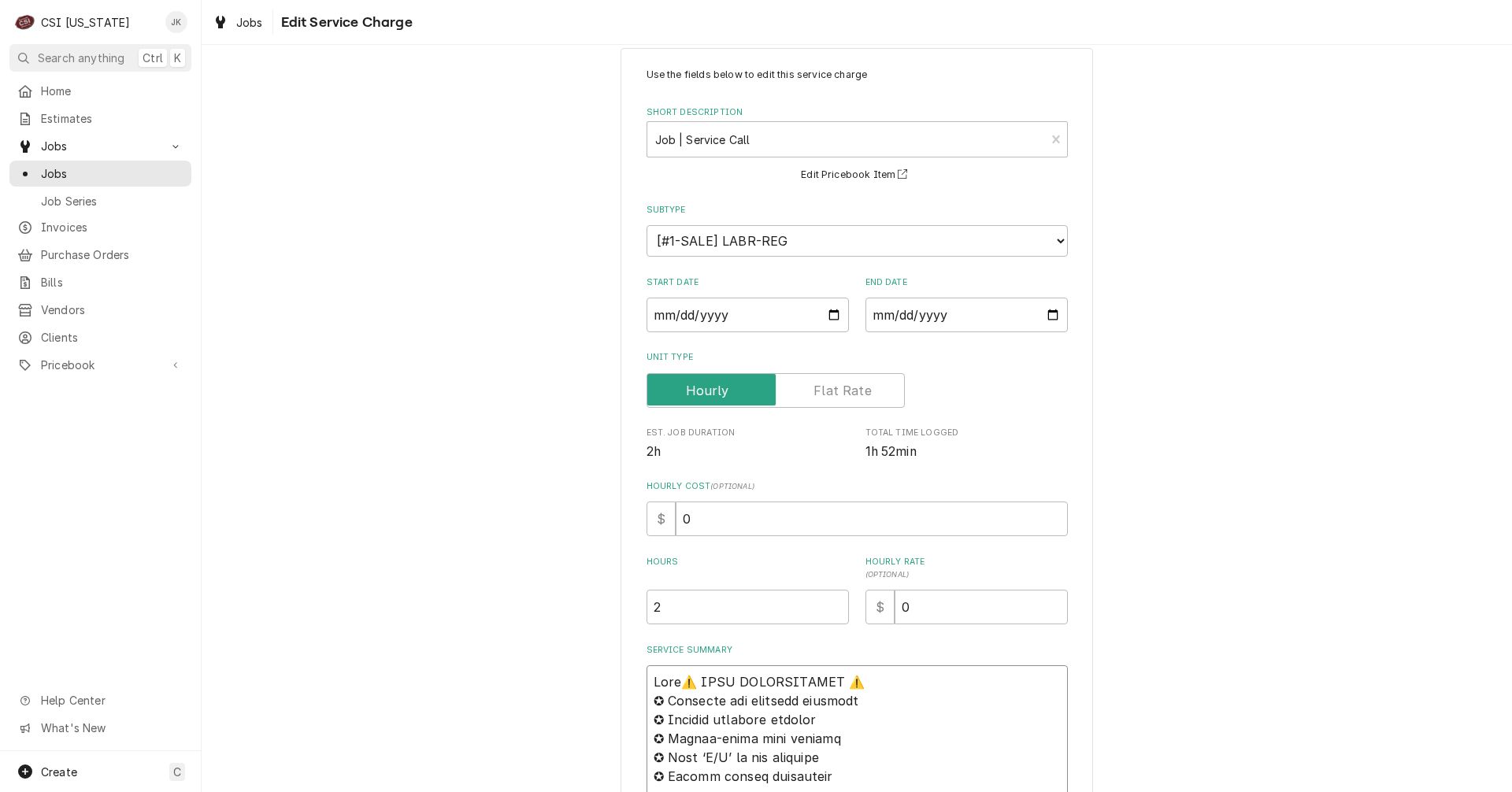
type textarea "Lorem⚠️ IPSU DOLORSITAMET ⚠️ ✪ Consecte adi elitsedd eiusmodt ✪ Incidid utlabor…"
type textarea "x"
type textarea "Lorem ⚠️ IPSU DOLORSITAMET ⚠️ ✪ Consecte adi elitsedd eiusmodt ✪ Incidid utlabo…"
type textarea "x"
type textarea "Lorem I⚠️ DOLO SITAMETCONSE ⚠️ ✪ Adipisci eli seddoeiu temporin ✪ Utlabor etdol…"
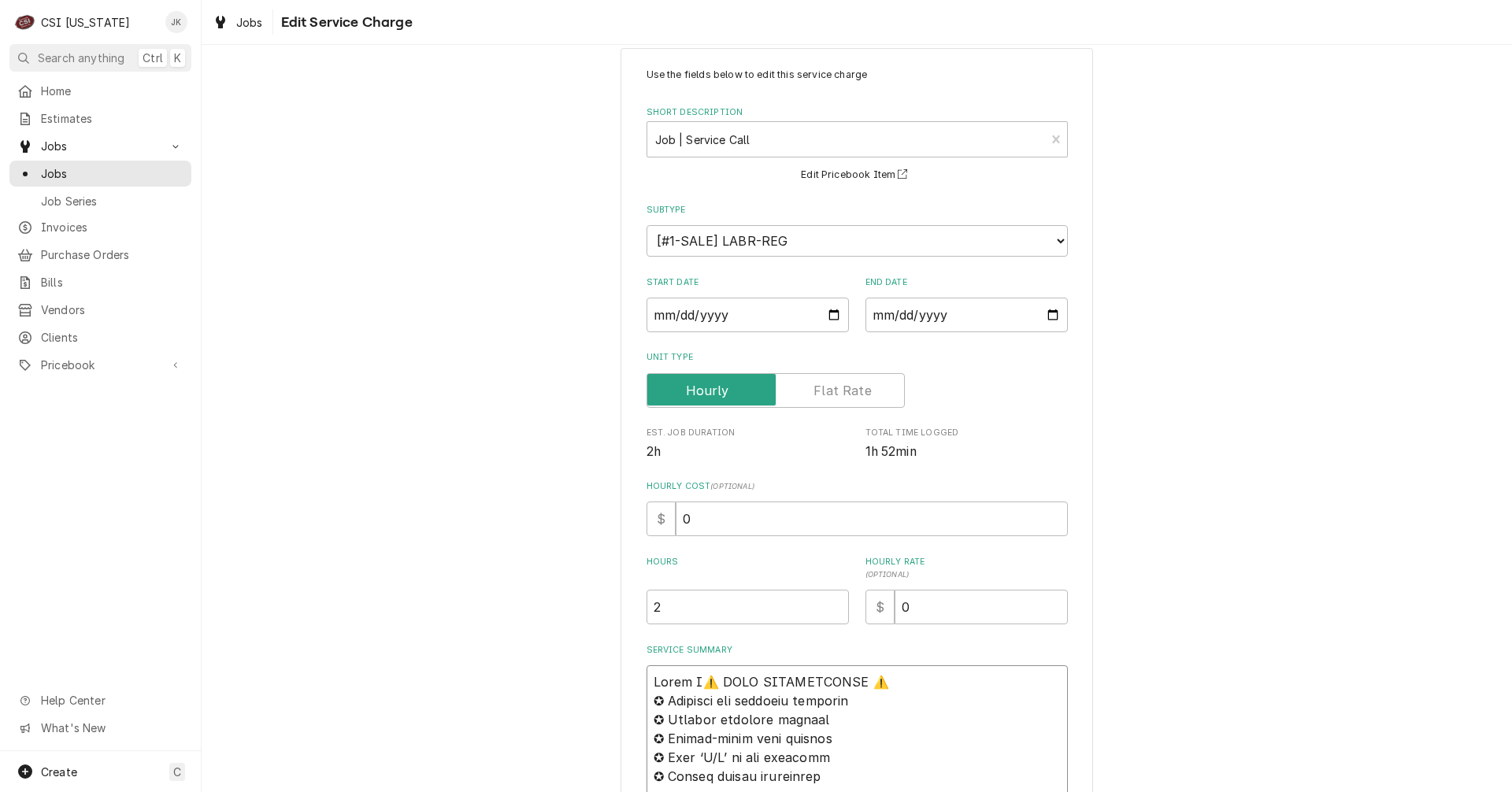
type textarea "x"
type textarea "Lorem Ip⚠️ DOLO SITAMETCONSE ⚠️ ✪ Adipisci eli seddoeiu temporin ✪ Utlabor etdo…"
type textarea "x"
type textarea "Lorem Ips⚠️ DOLO SITAMETCONSE ⚠️ ✪ Adipisci eli seddoeiu temporin ✪ Utlabor etd…"
type textarea "x"
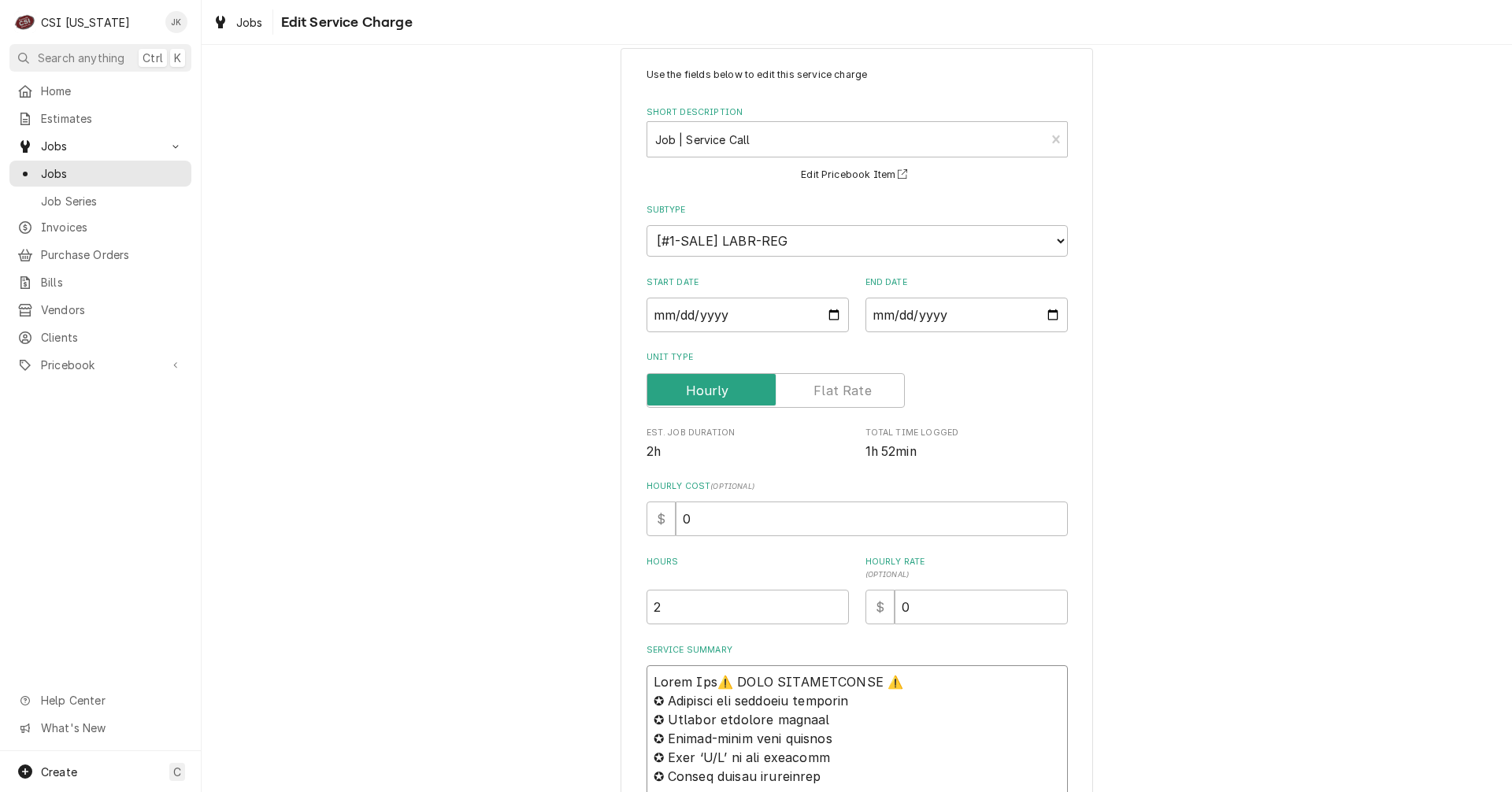
type textarea "Lorem Ipsu⚠️ DOLO SITAMETCONSE ⚠️ ✪ Adipisci eli seddoeiu temporin ✪ Utlabor et…"
type textarea "x"
type textarea "Lorem Ipsum⚠️ DOLO SITAMETCONSE ⚠️ ✪ Adipisci eli seddoeiu temporin ✪ Utlabor e…"
type textarea "x"
type textarea "Lorem Ipsumd⚠️ SITA CONSECTETURA ⚠️ ✪ Elitsedd eiu temporin utlabore ✪ Etdolor …"
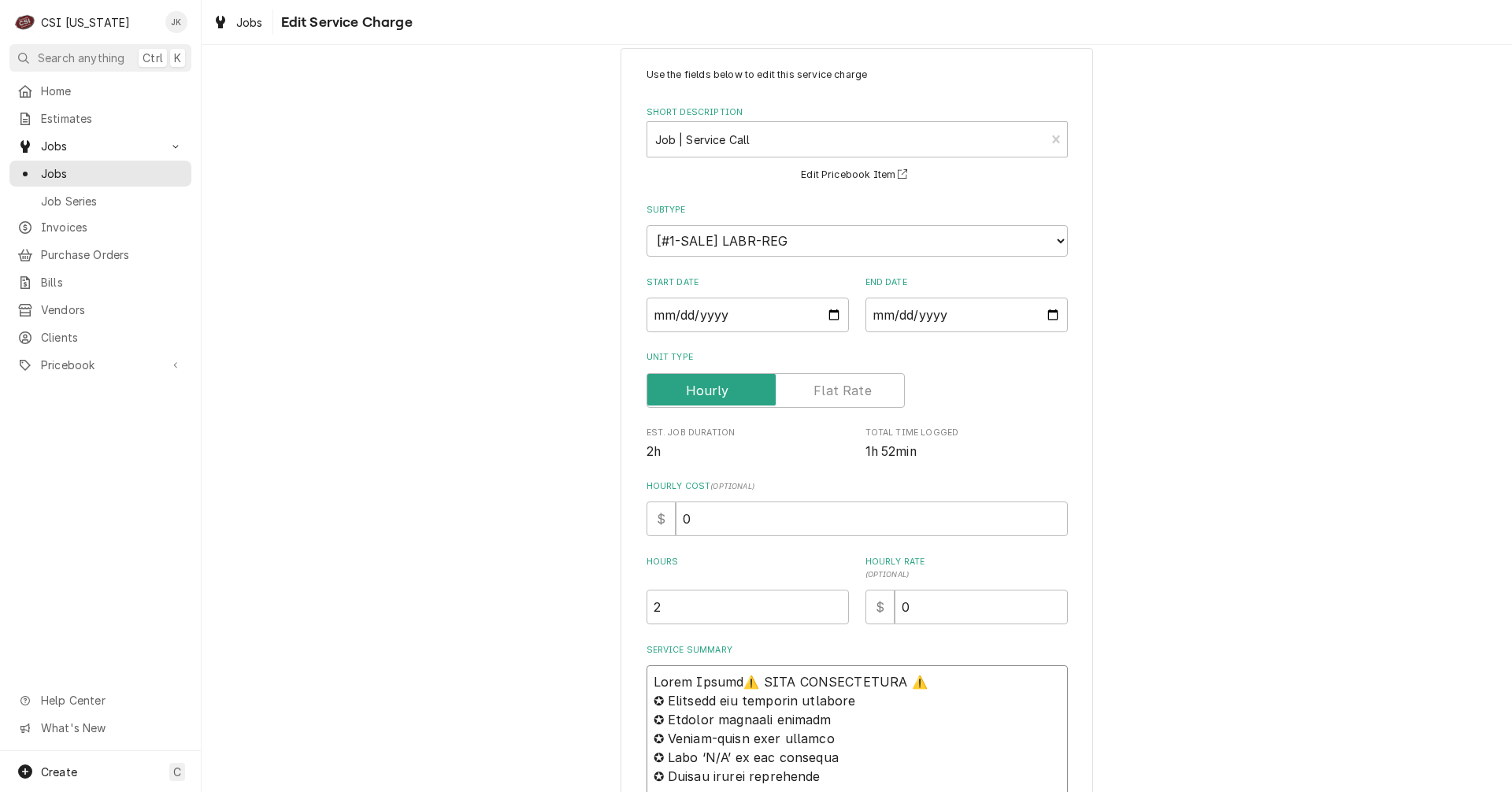
type textarea "x"
type textarea "Lorem Ipsumdo⚠️ SITA CONSECTETURA ⚠️ ✪ Elitsedd eiu temporin utlabore ✪ Etdolor…"
type textarea "x"
type textarea "Lorem Ipsumdo ⚠️ SITA CONSECTETURA ⚠️ ✪ Elitsedd eiu temporin utlabore ✪ Etdolo…"
type textarea "x"
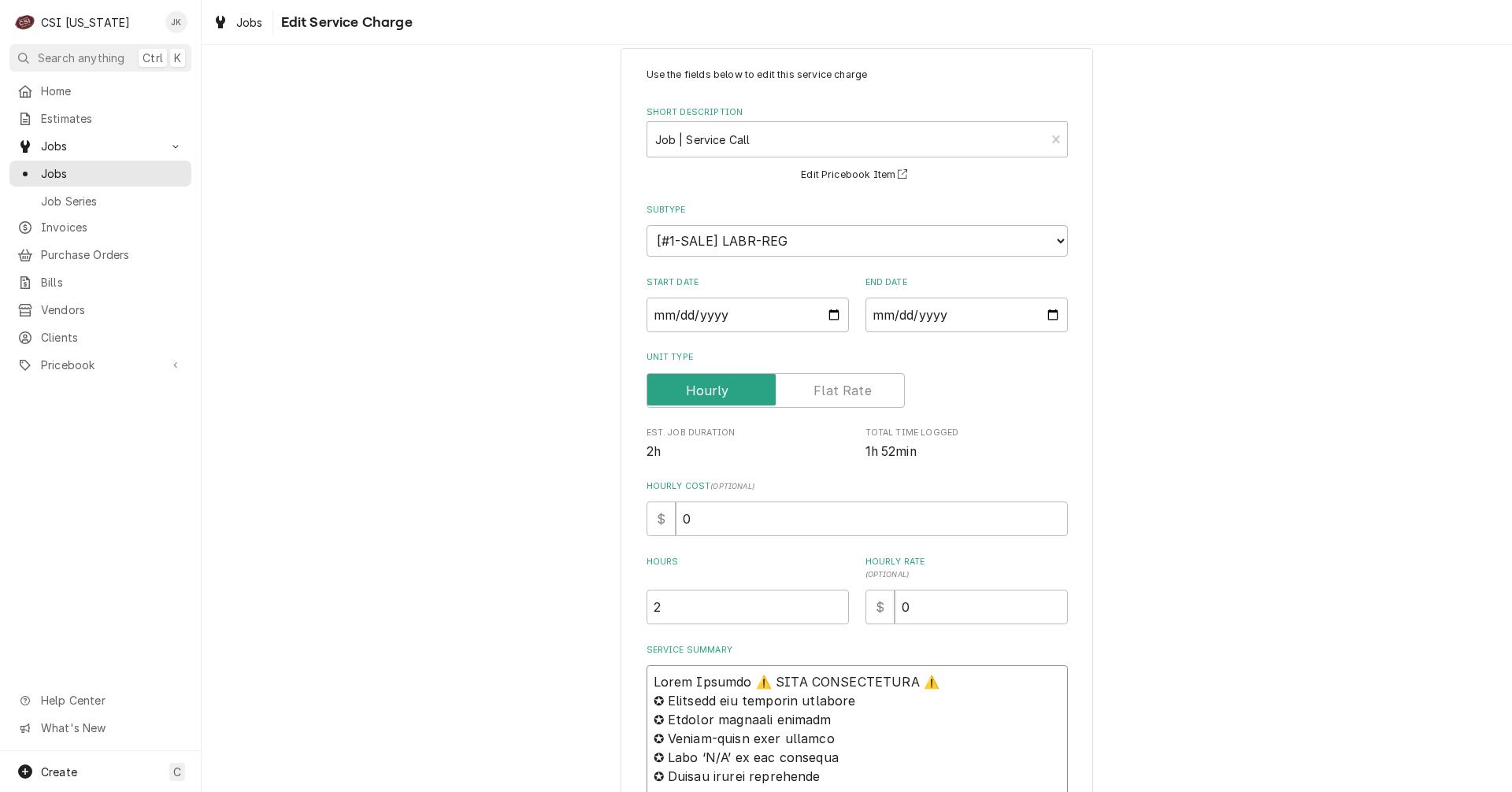
type textarea "Lorem Ipsumdo 8⚠️ SITA CONSECTETURA ⚠️ ✪ Elitsedd eiu temporin utlabore ✪ Etdol…"
type textarea "x"
type textarea "Lorem Ipsumdo 6/⚠️ SITA CONSECTETURA ⚠️ ✪ Elitsedd eiu temporin utlabore ✪ Etdo…"
type textarea "x"
type textarea "Lorem Ipsumdo 1/6⚠️ SITA CONSECTETURA ⚠️ ✪ Elitsedd eiu temporin utlabore ✪ Etd…"
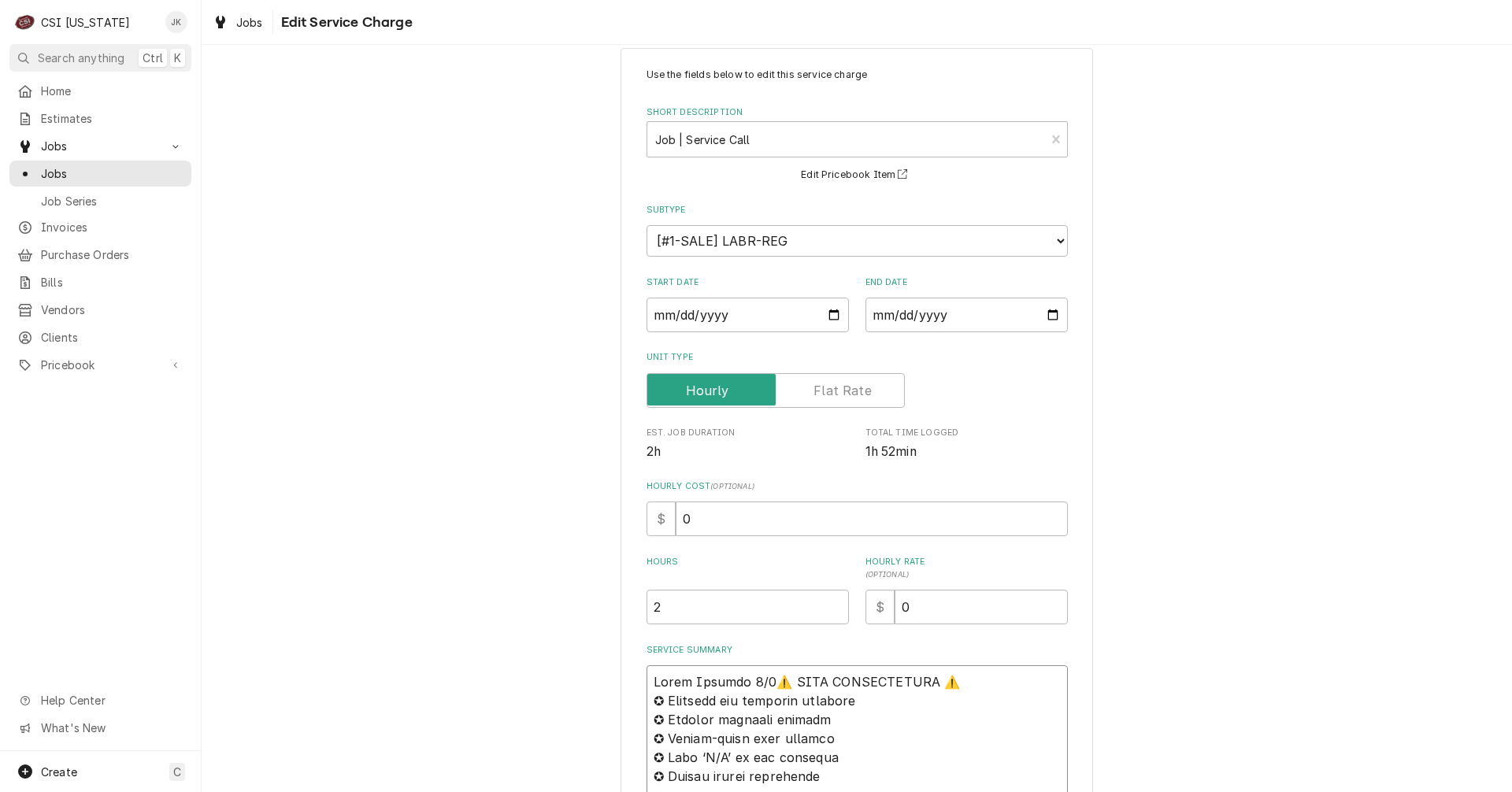
type textarea "x"
type textarea "Lorem Ipsumdo 1/53⚠️ SITA CONSECTETURA ⚠️ ✪ Elitsedd eiu temporin utlabore ✪ Et…"
type textarea "x"
type textarea "Lorem Ipsumdo 0/13 ⚠️ SITA CONSECTETURA ⚠️ ✪ Elitsedd eiu temporin utlabore ✪ E…"
type textarea "x"
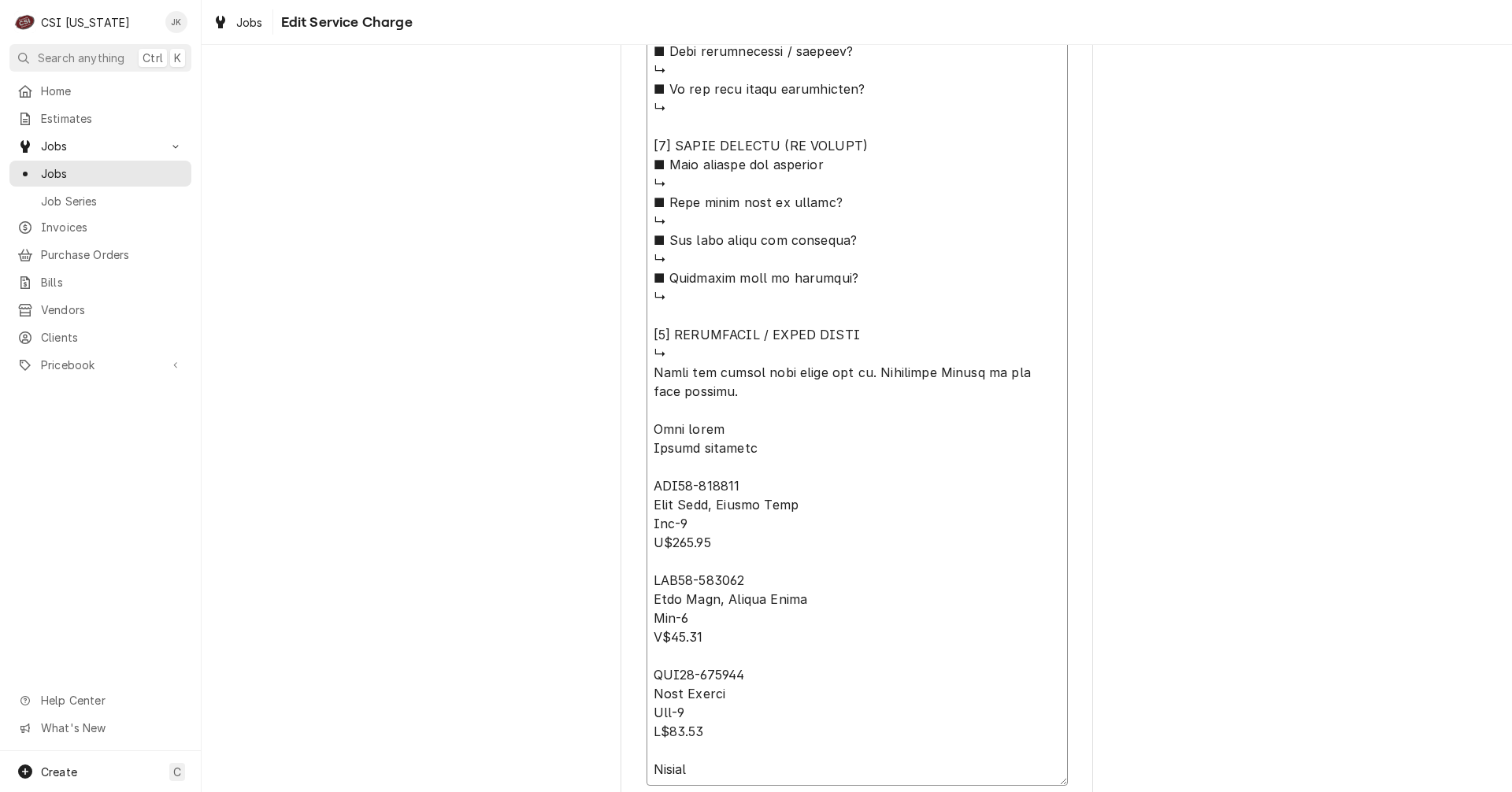
scroll to position [1544, 0]
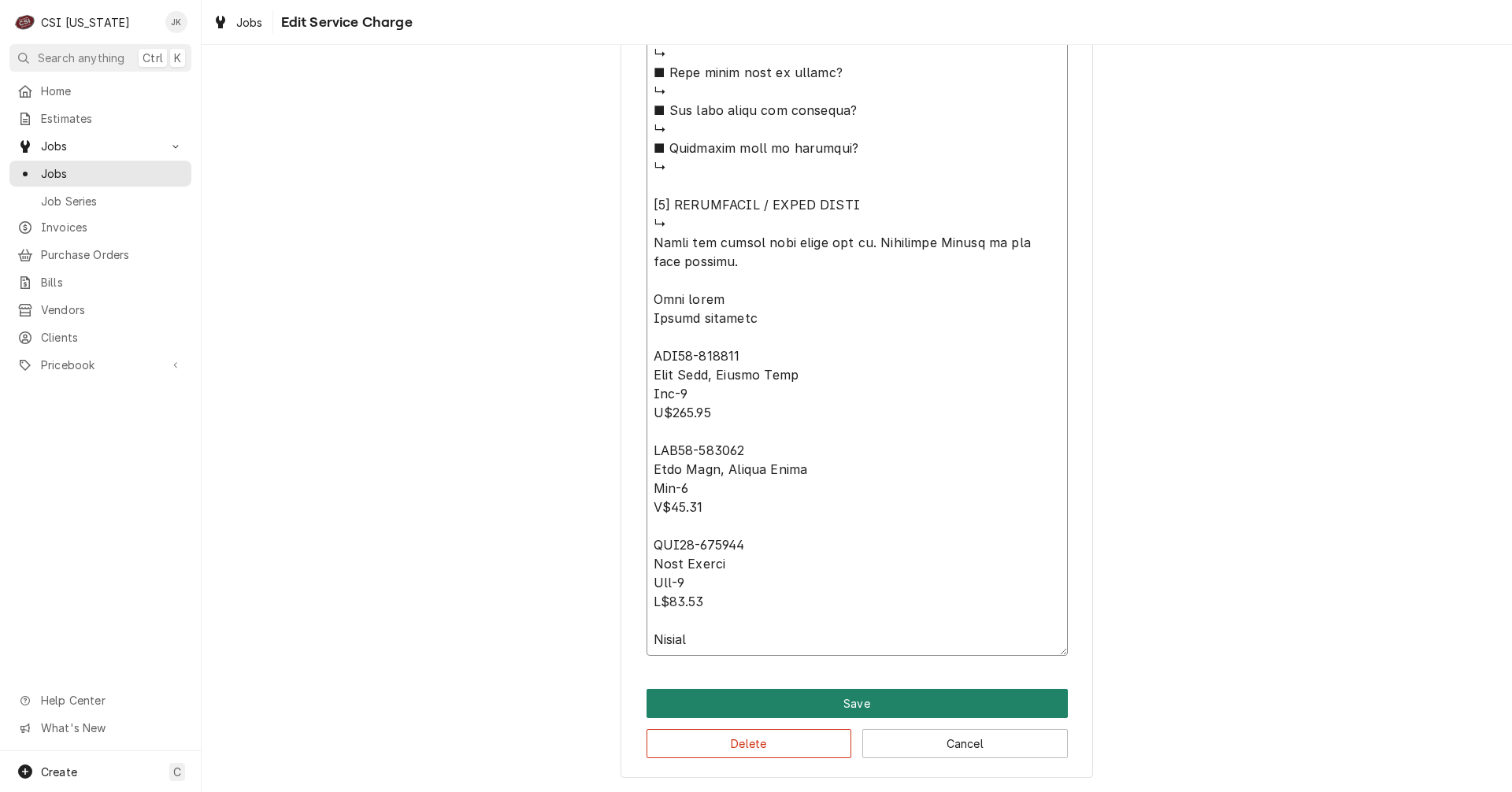
type textarea "Lorem Ipsumdo 6/50 ⚠️ SITA CONSECTETURA ⚠️ ✪ Elitsedd eiu temporin utlabore ✪ E…"
click at [865, 697] on button "Save" at bounding box center [858, 703] width 422 height 29
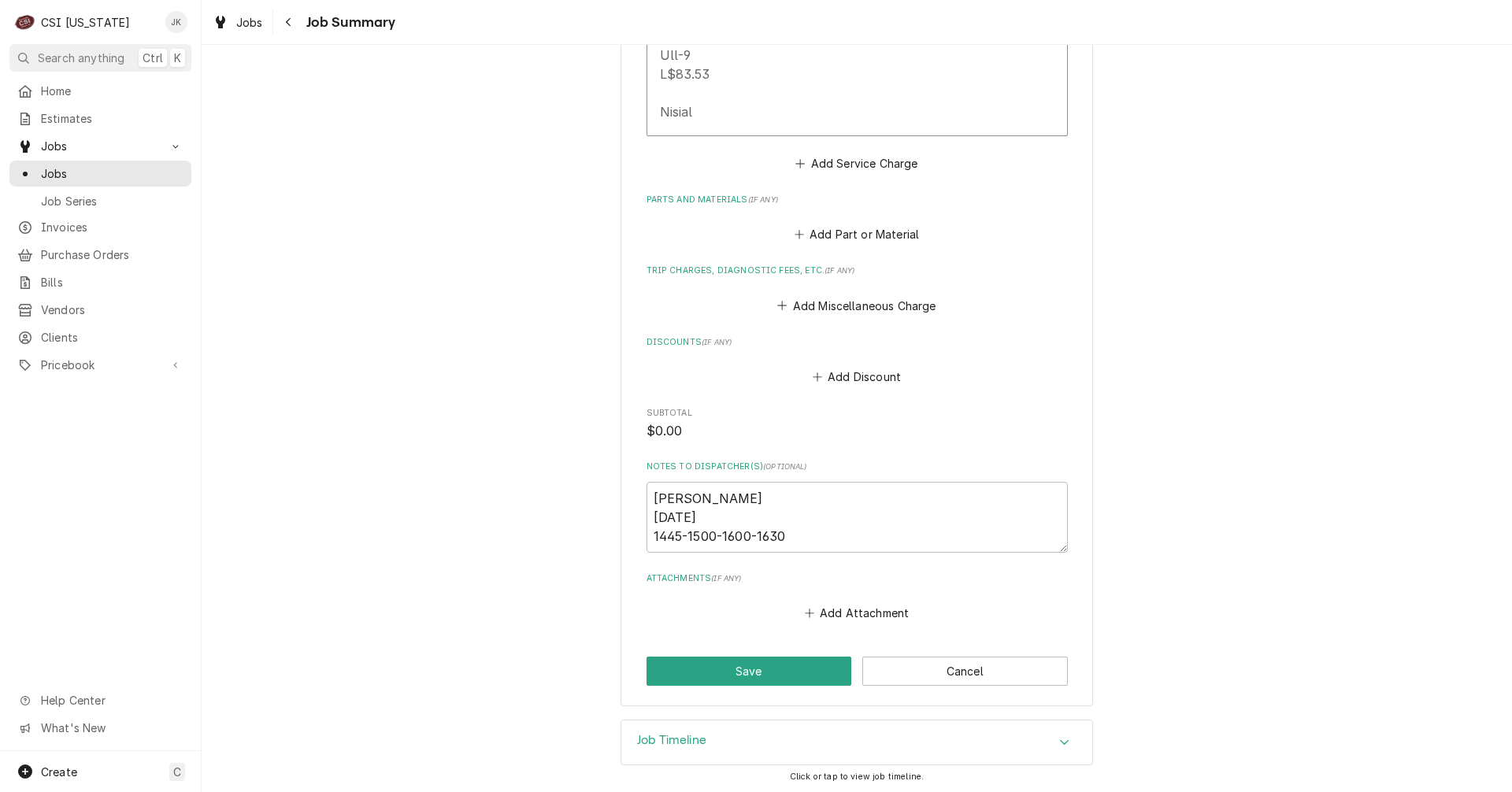
scroll to position [2052, 0]
click at [775, 657] on button "Save" at bounding box center [749, 668] width 206 height 29
type textarea "x"
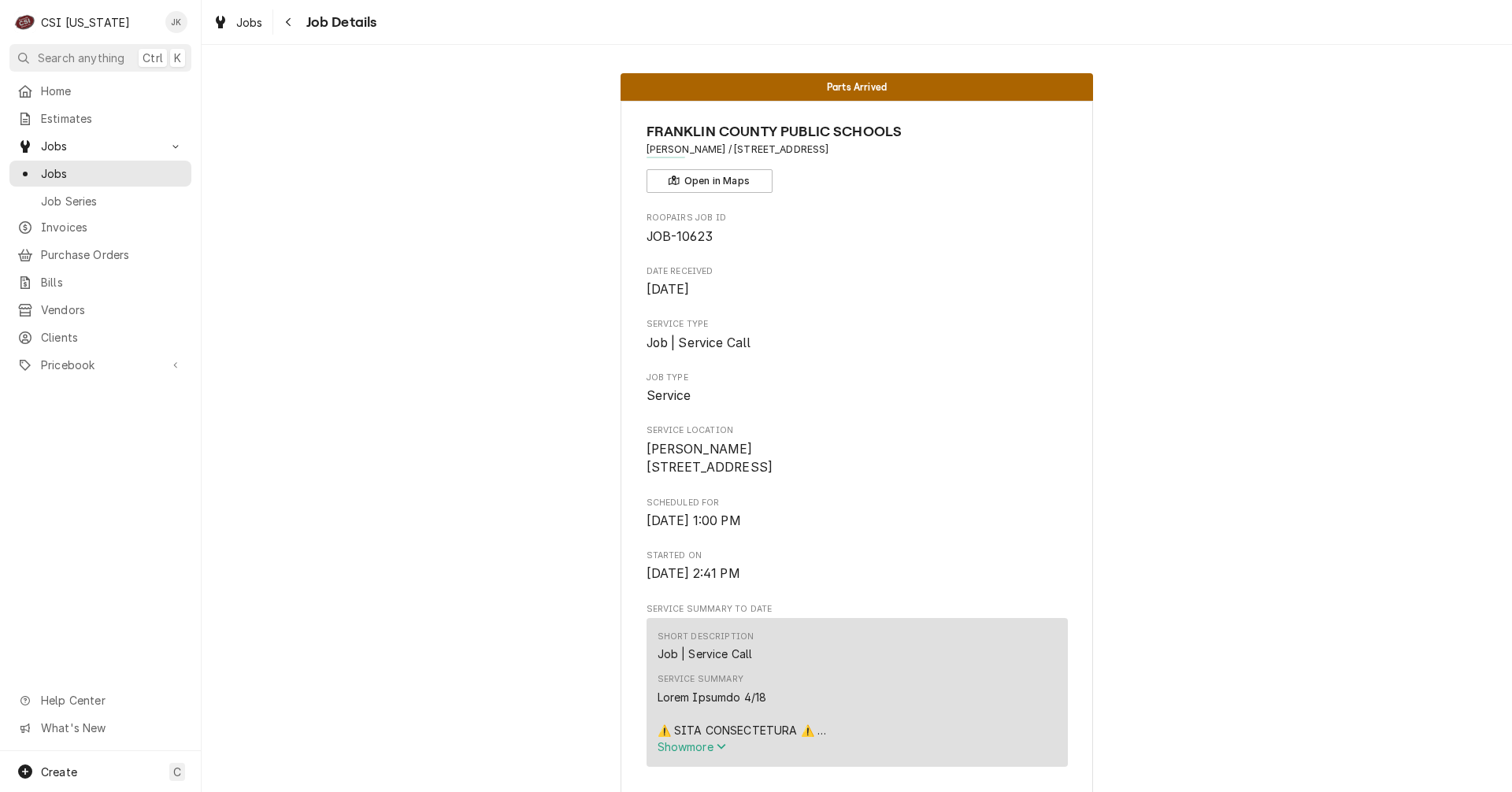
click at [775, 657] on div "Short Description Job | Service Call" at bounding box center [857, 646] width 400 height 42
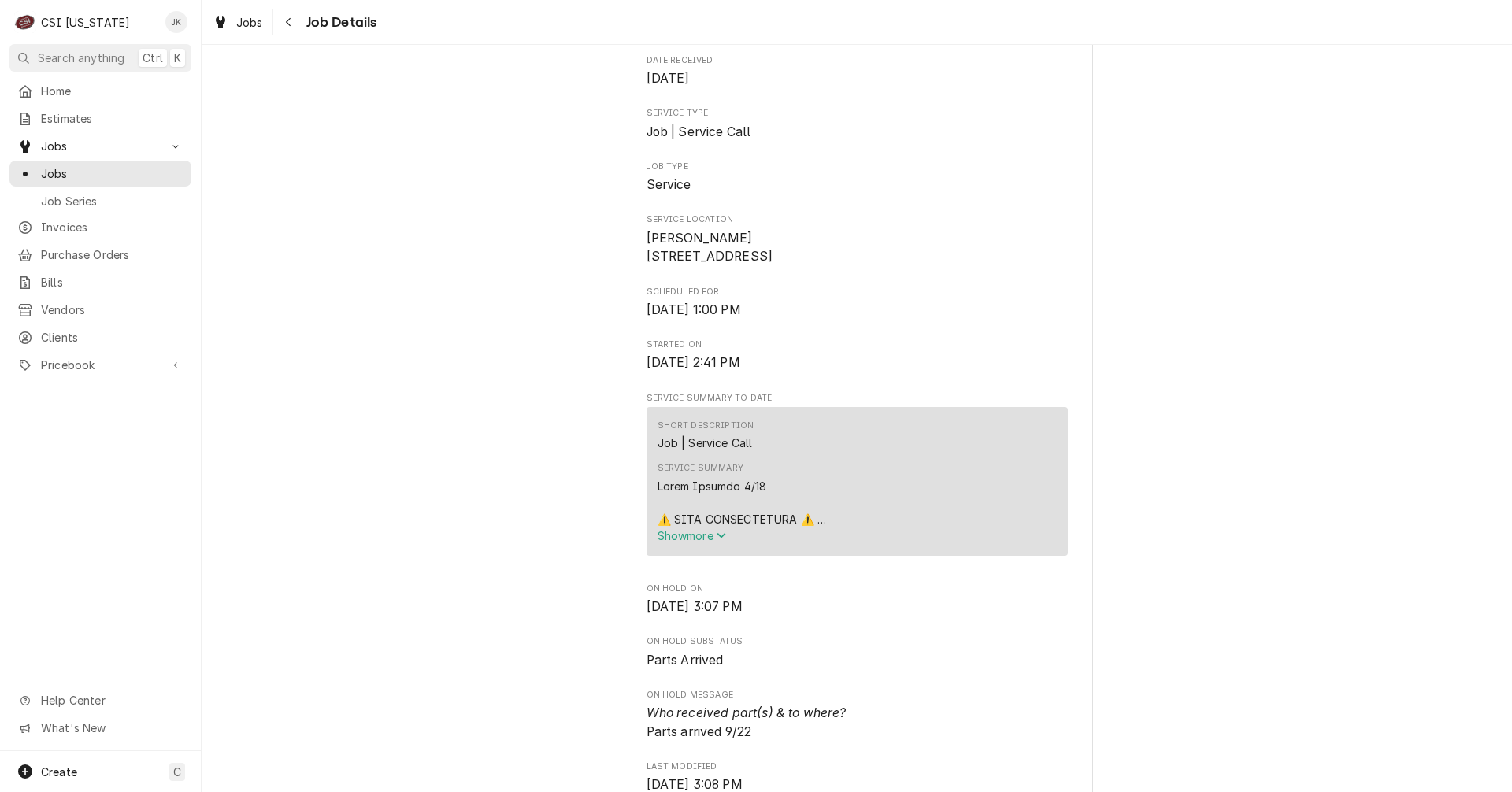
scroll to position [212, 0]
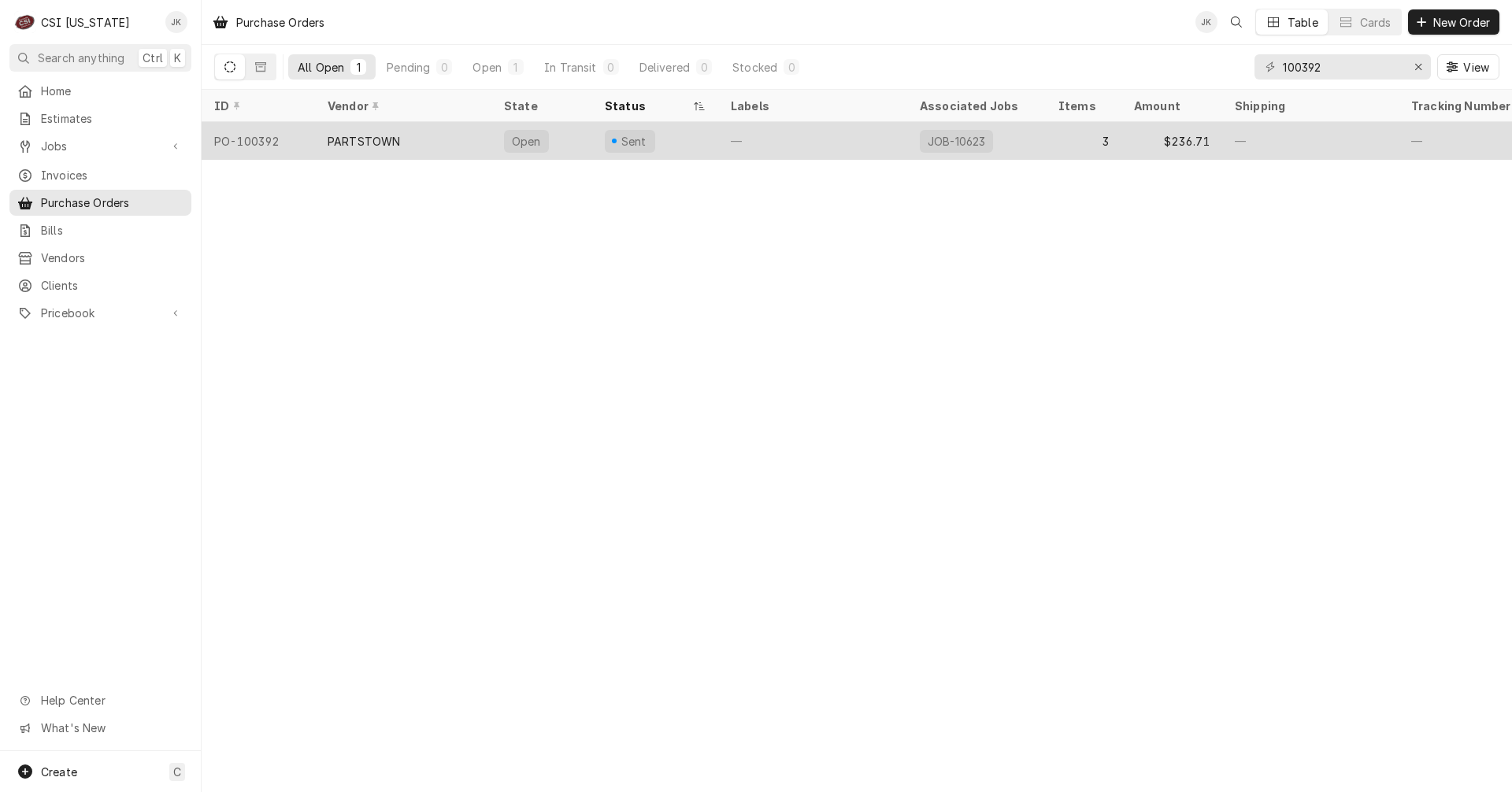
click at [488, 132] on div "PARTSTOWN" at bounding box center [403, 140] width 176 height 37
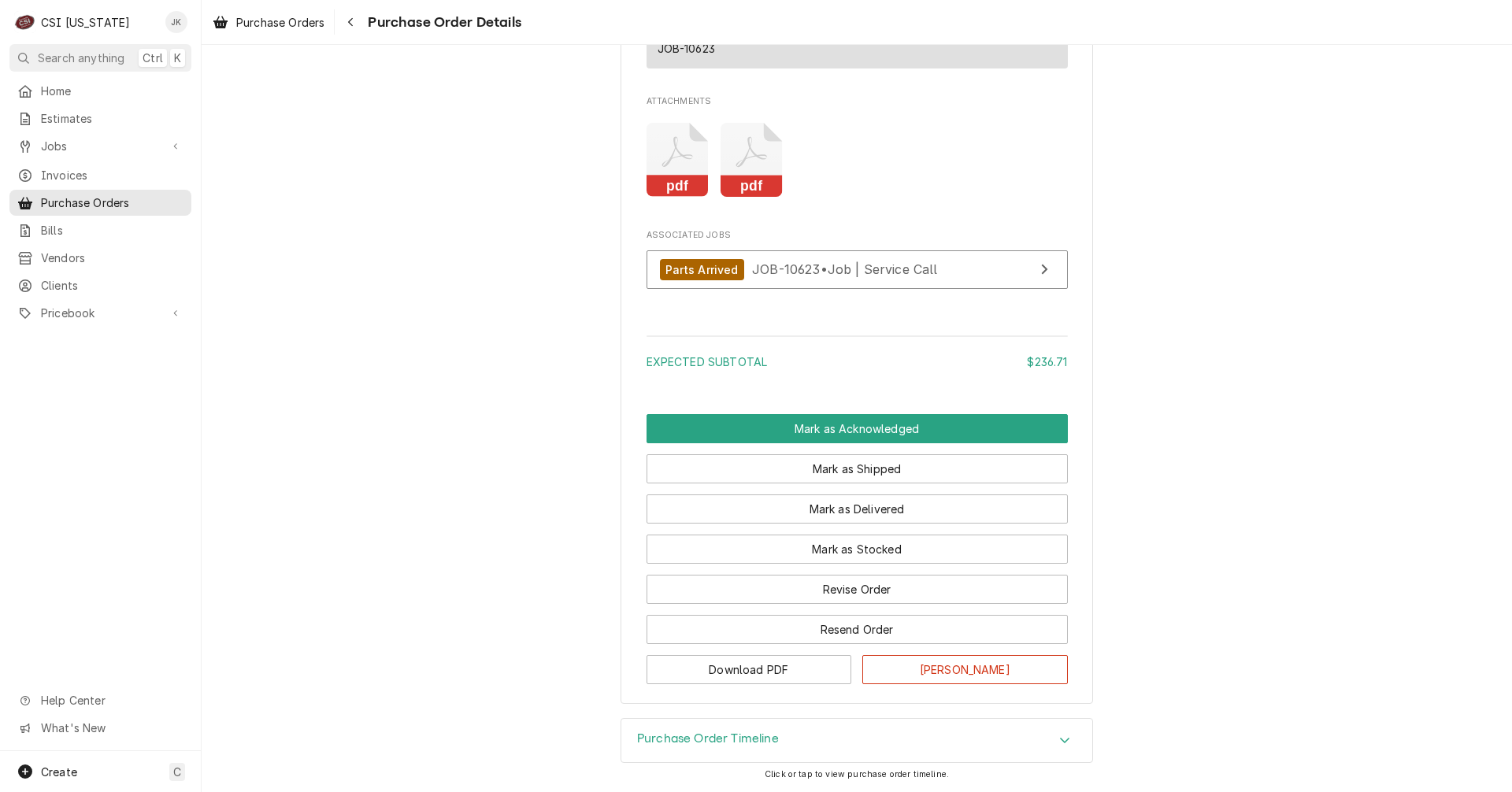
scroll to position [1847, 0]
click at [748, 554] on button "Mark as Stocked" at bounding box center [858, 549] width 422 height 29
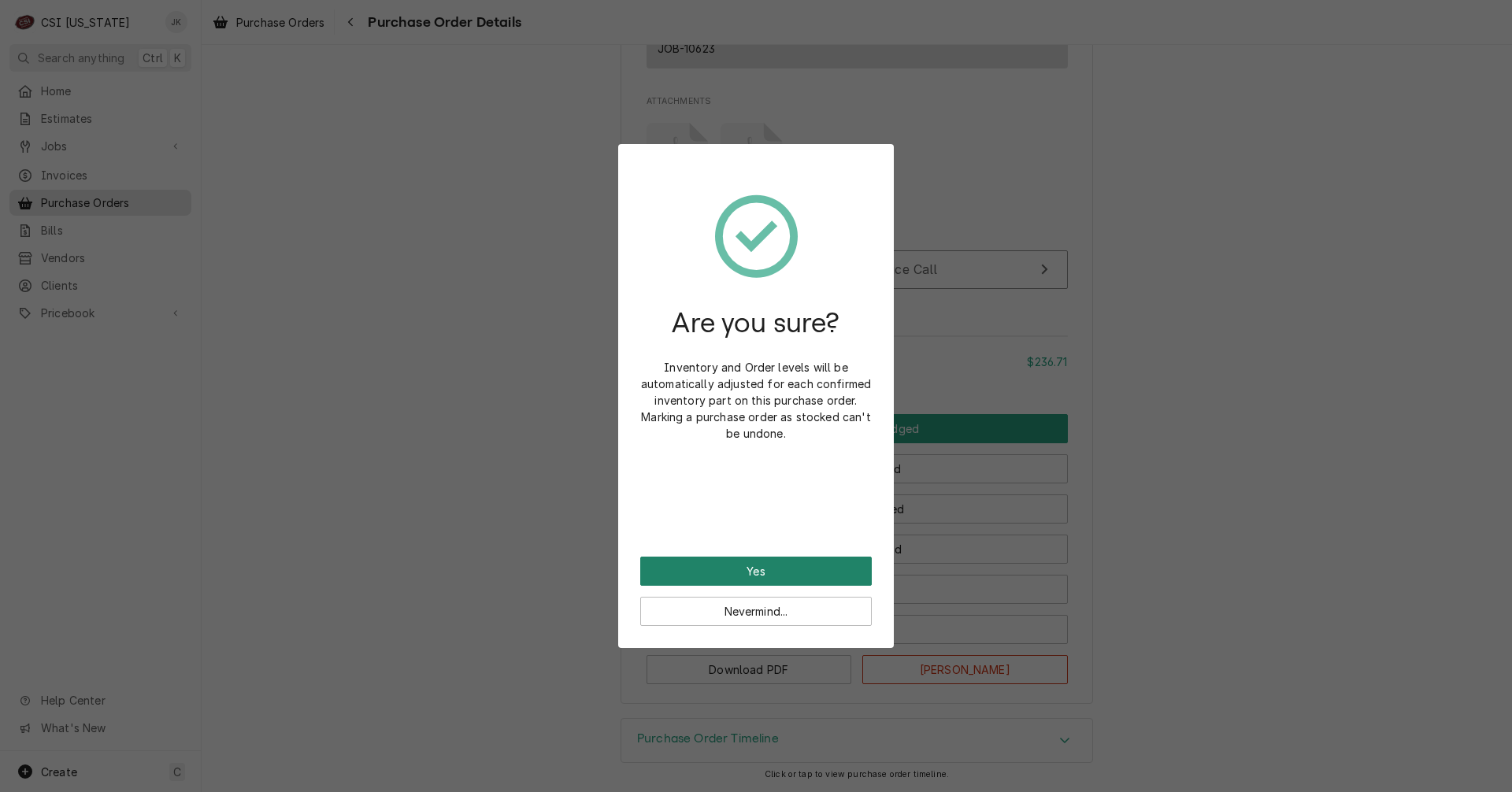
click at [741, 577] on button "Yes" at bounding box center [756, 571] width 232 height 29
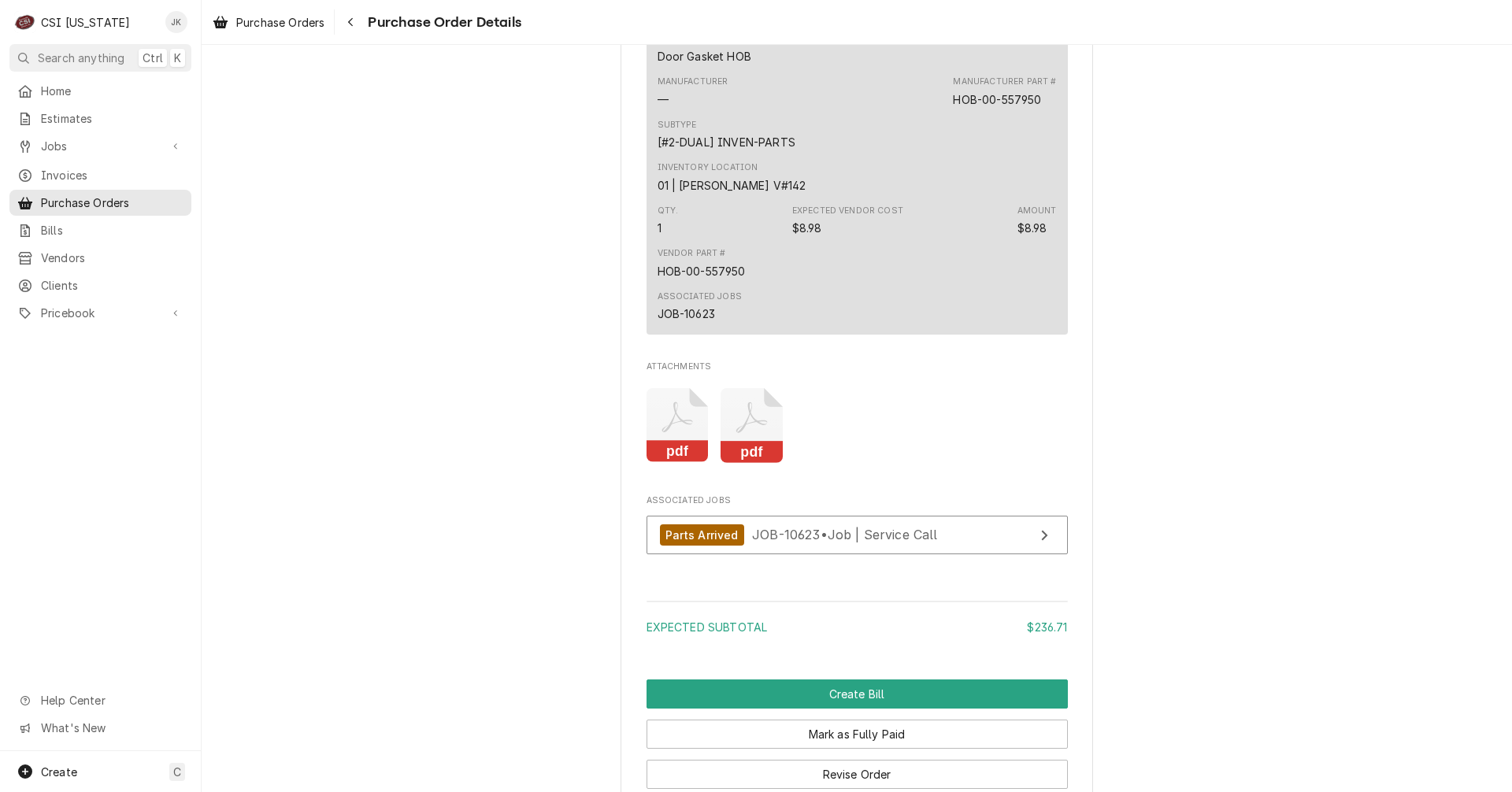
scroll to position [1732, 0]
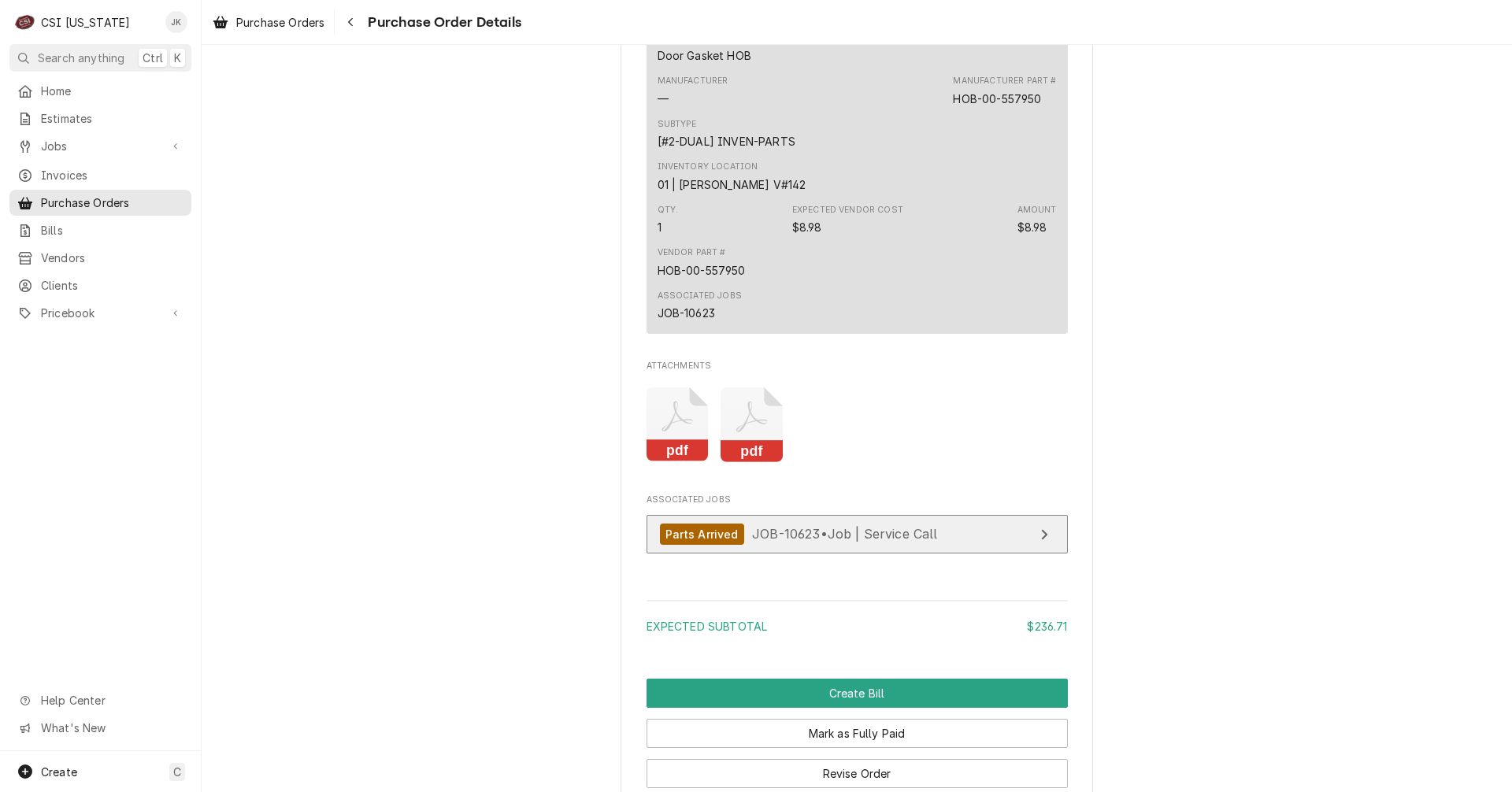
click at [752, 542] on span "JOB-10623 • Job | Service Call" at bounding box center [845, 533] width 186 height 15
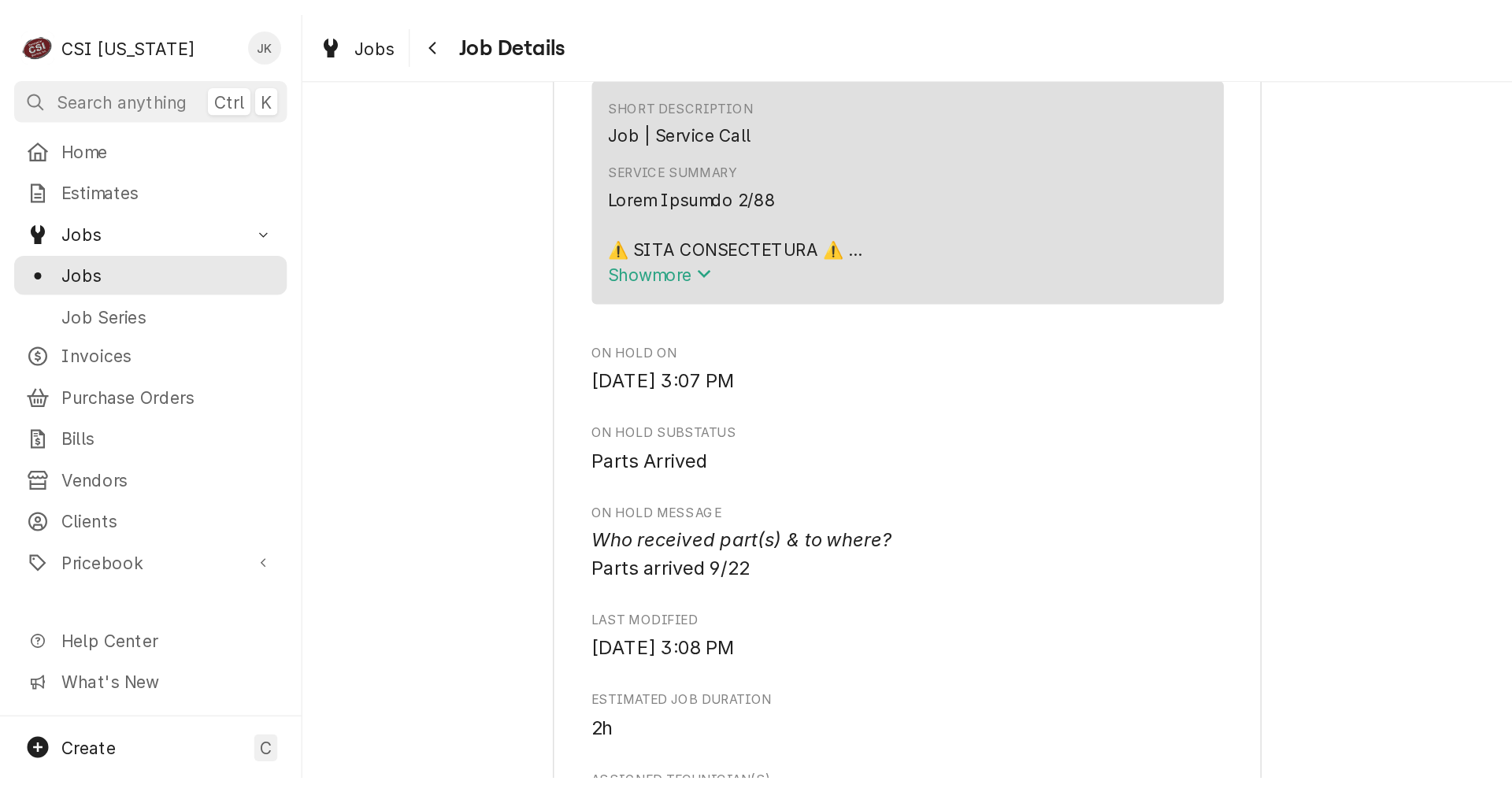
scroll to position [574, 0]
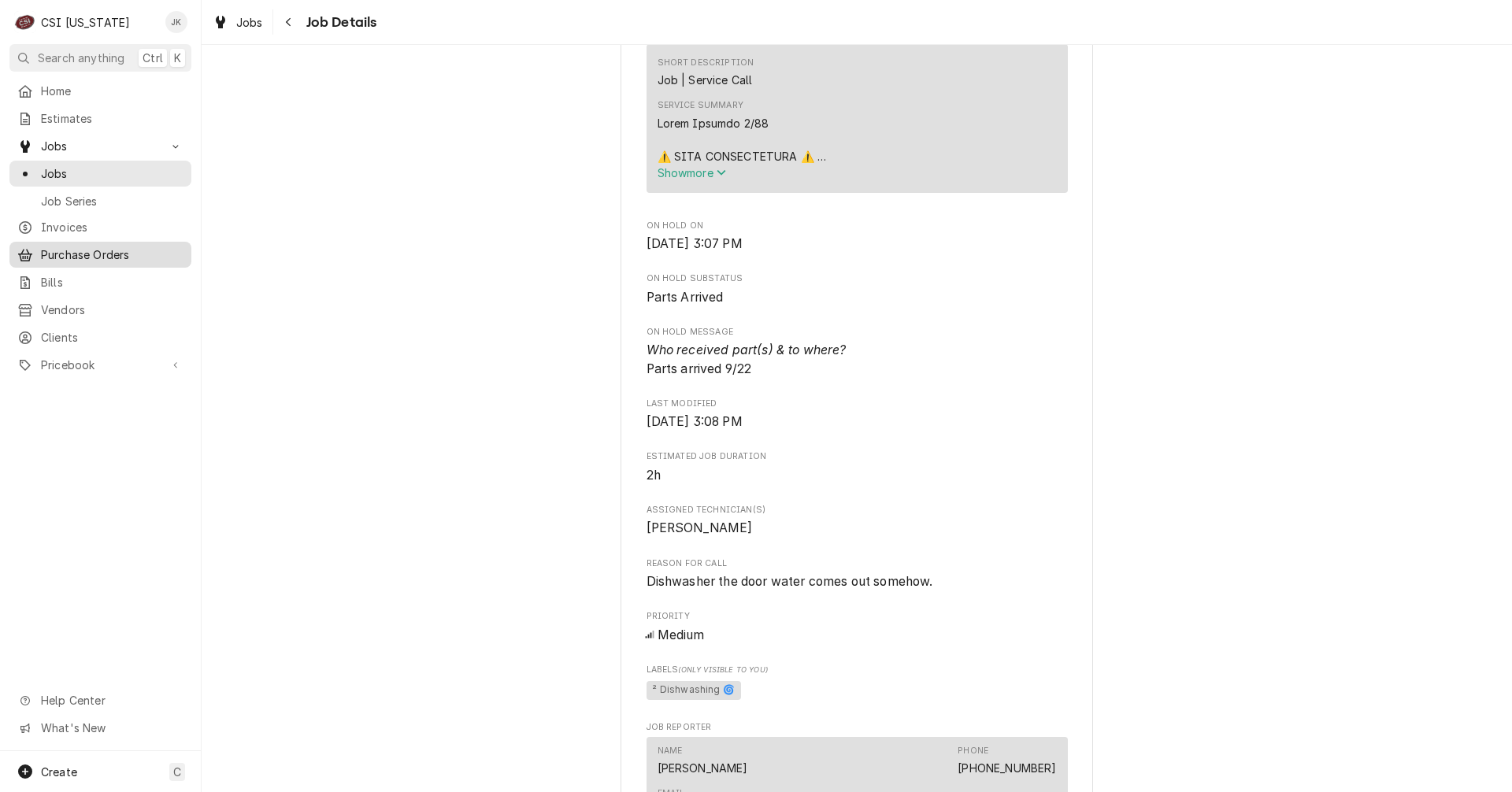
click at [59, 246] on span "Purchase Orders" at bounding box center [112, 254] width 143 height 16
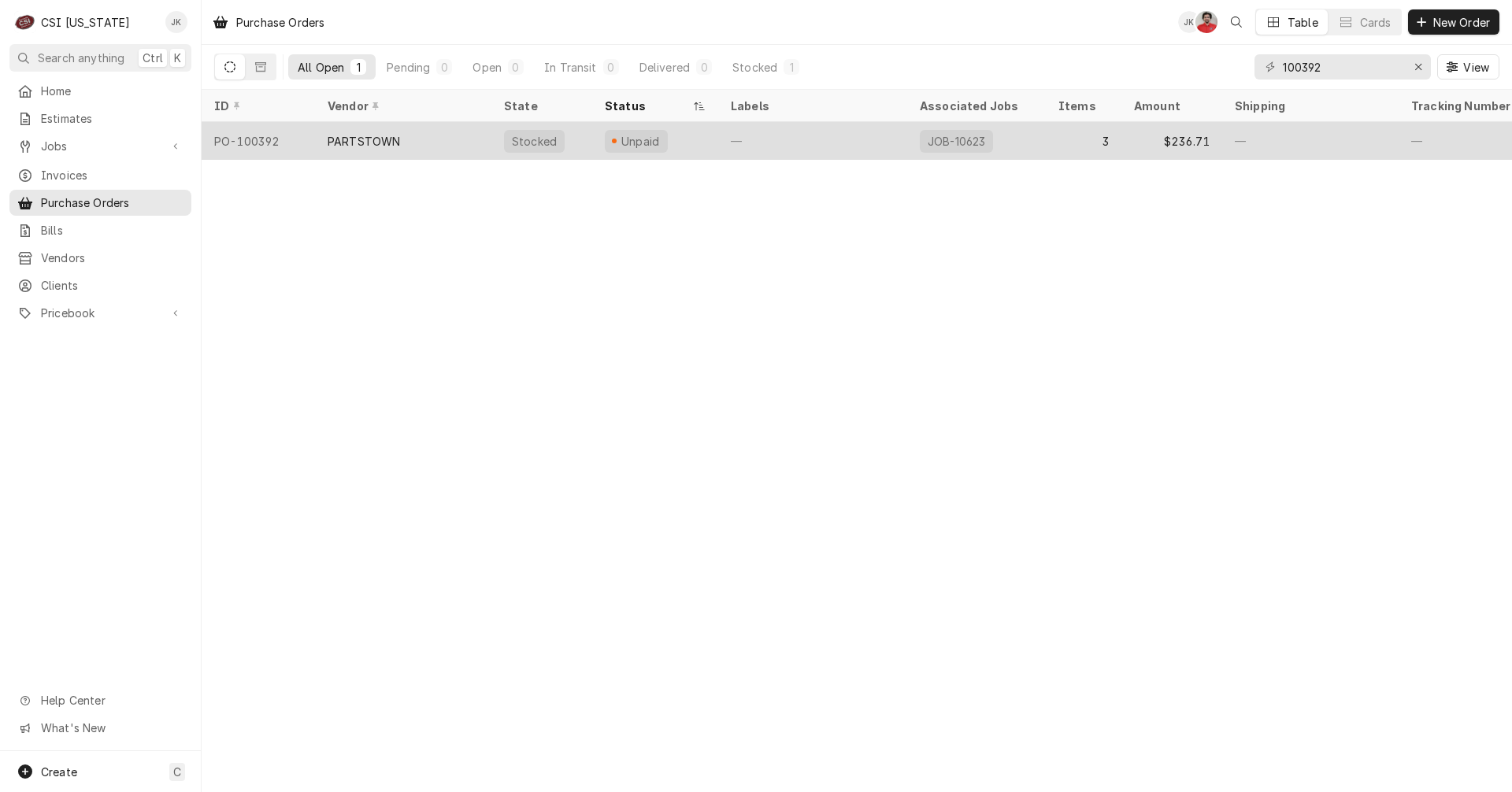
click at [330, 144] on div "PARTSTOWN" at bounding box center [364, 141] width 73 height 16
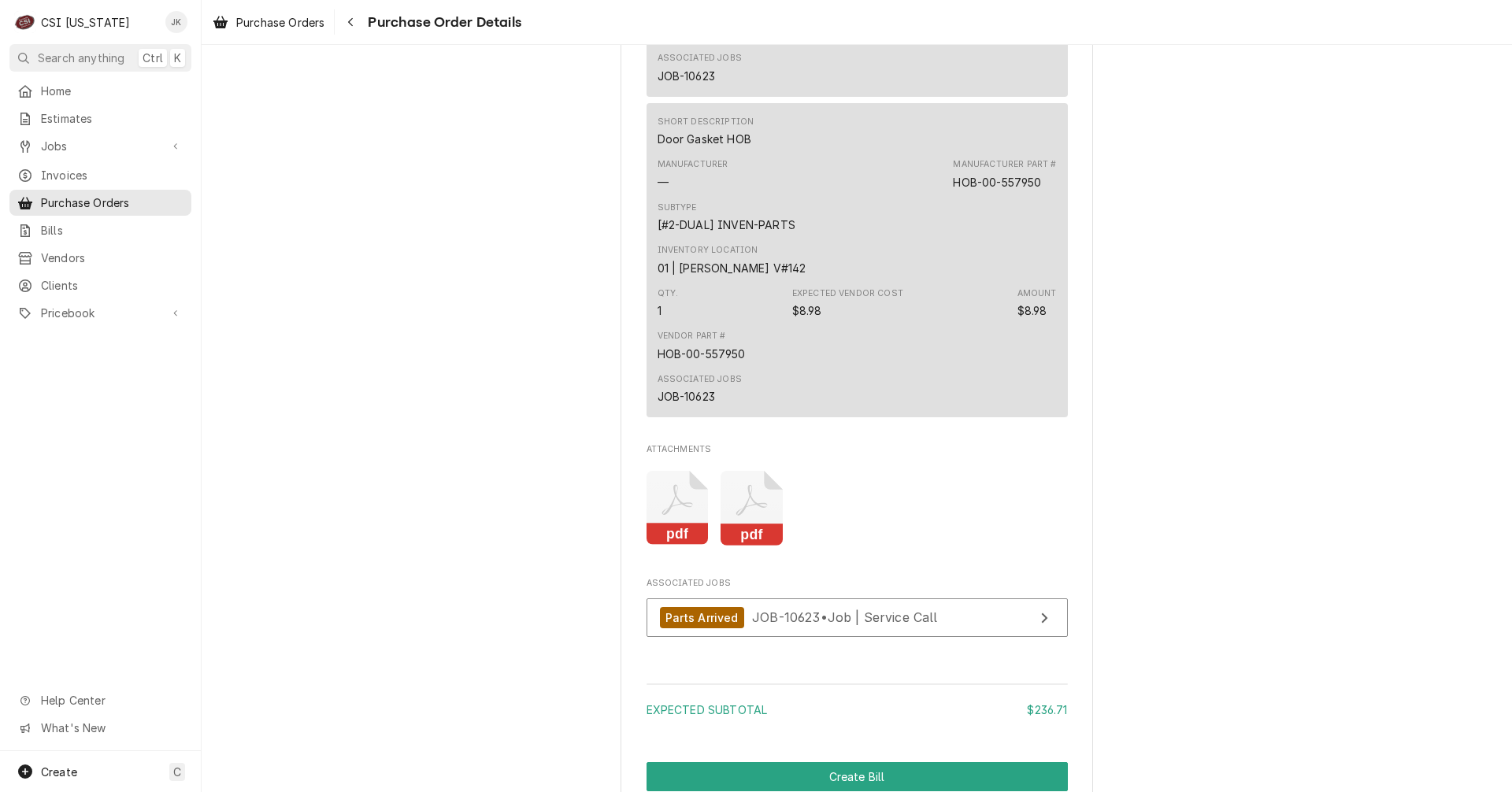
scroll to position [1653, 0]
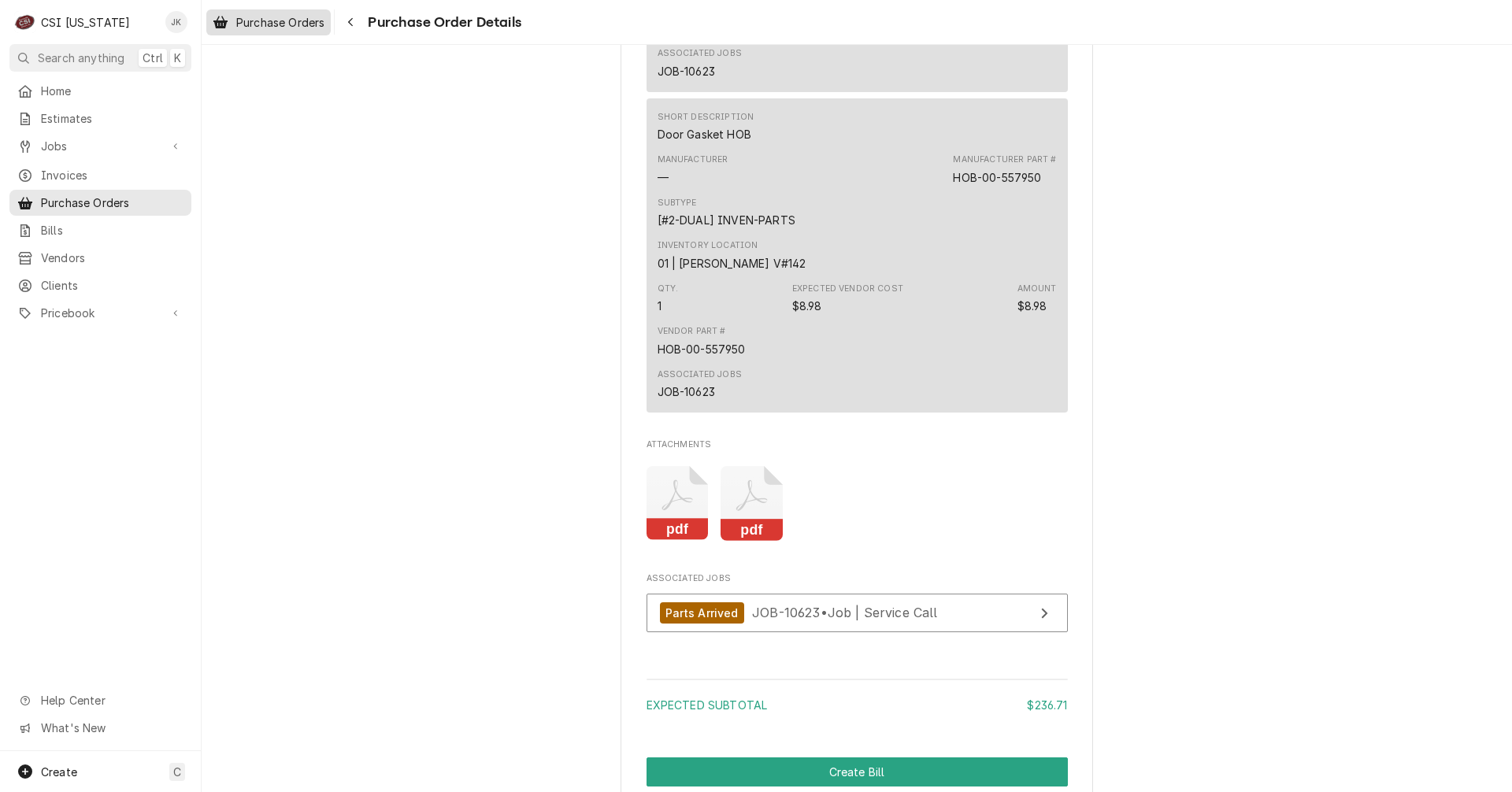
click at [311, 29] on span "Purchase Orders" at bounding box center [281, 22] width 88 height 16
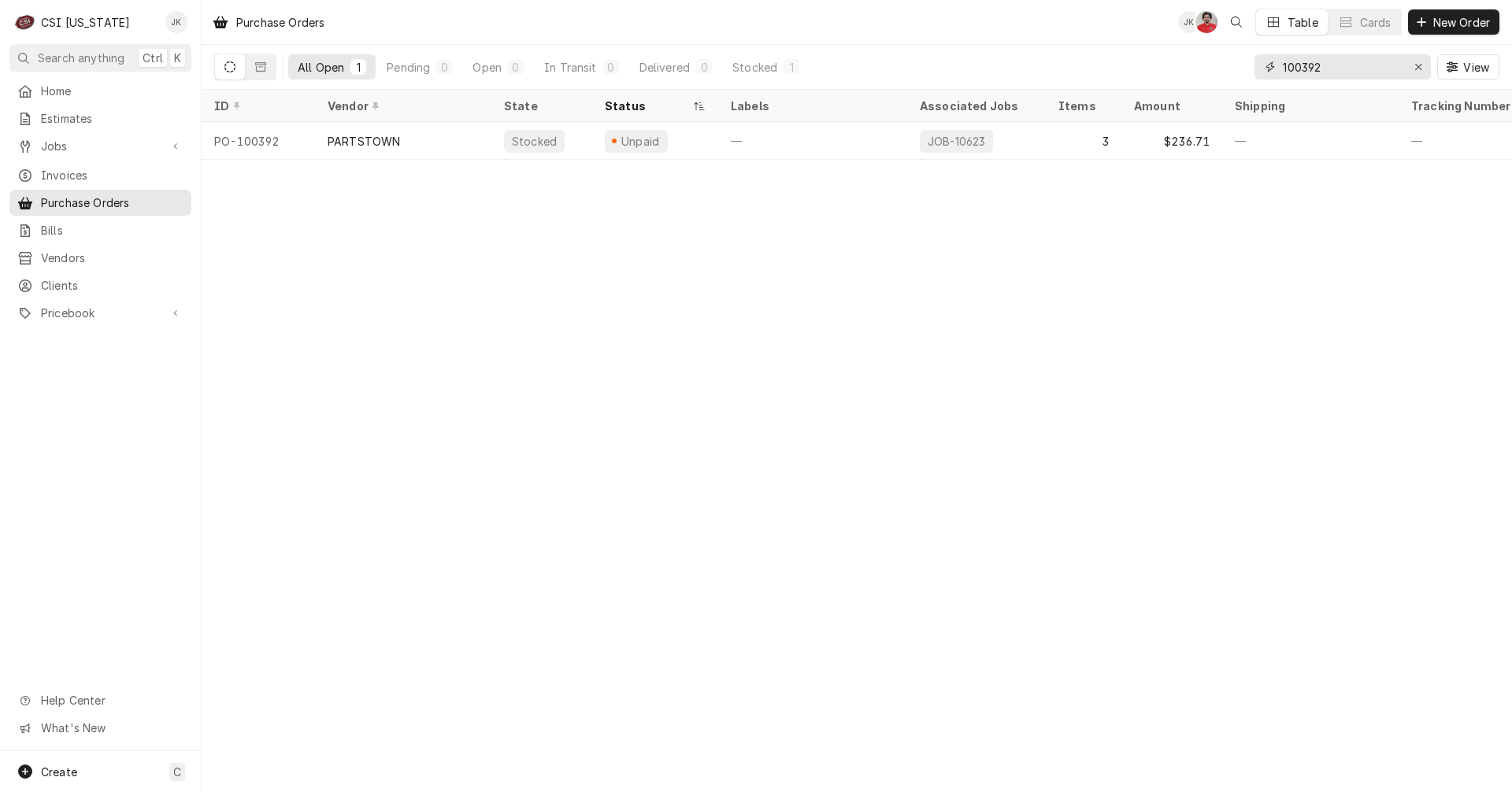
drag, startPoint x: 1316, startPoint y: 64, endPoint x: 1342, endPoint y: 62, distance: 26.1
click at [1342, 62] on input "100392" at bounding box center [1341, 67] width 118 height 25
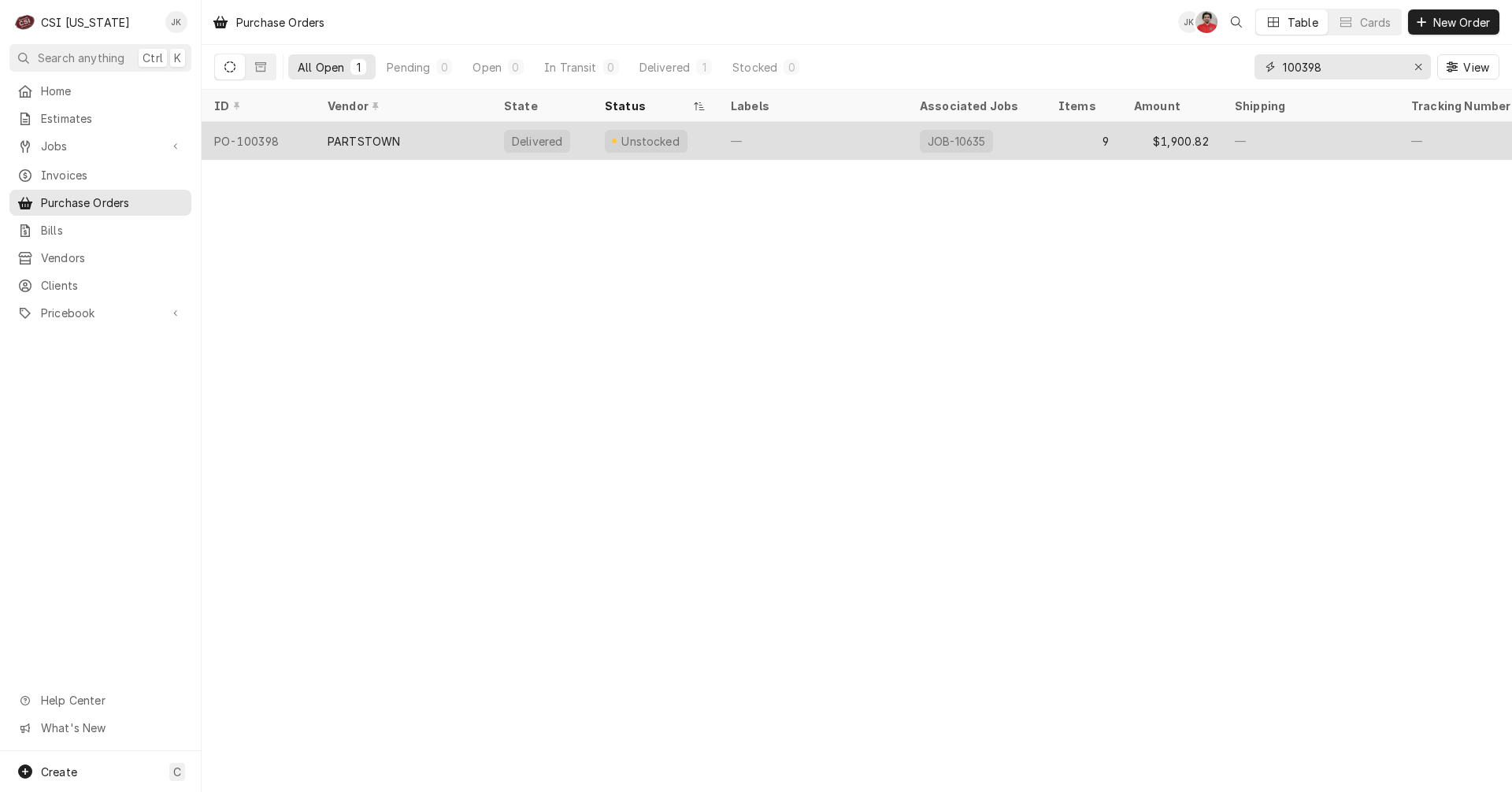
type input "100398"
click at [474, 135] on div "PARTSTOWN" at bounding box center [403, 140] width 176 height 37
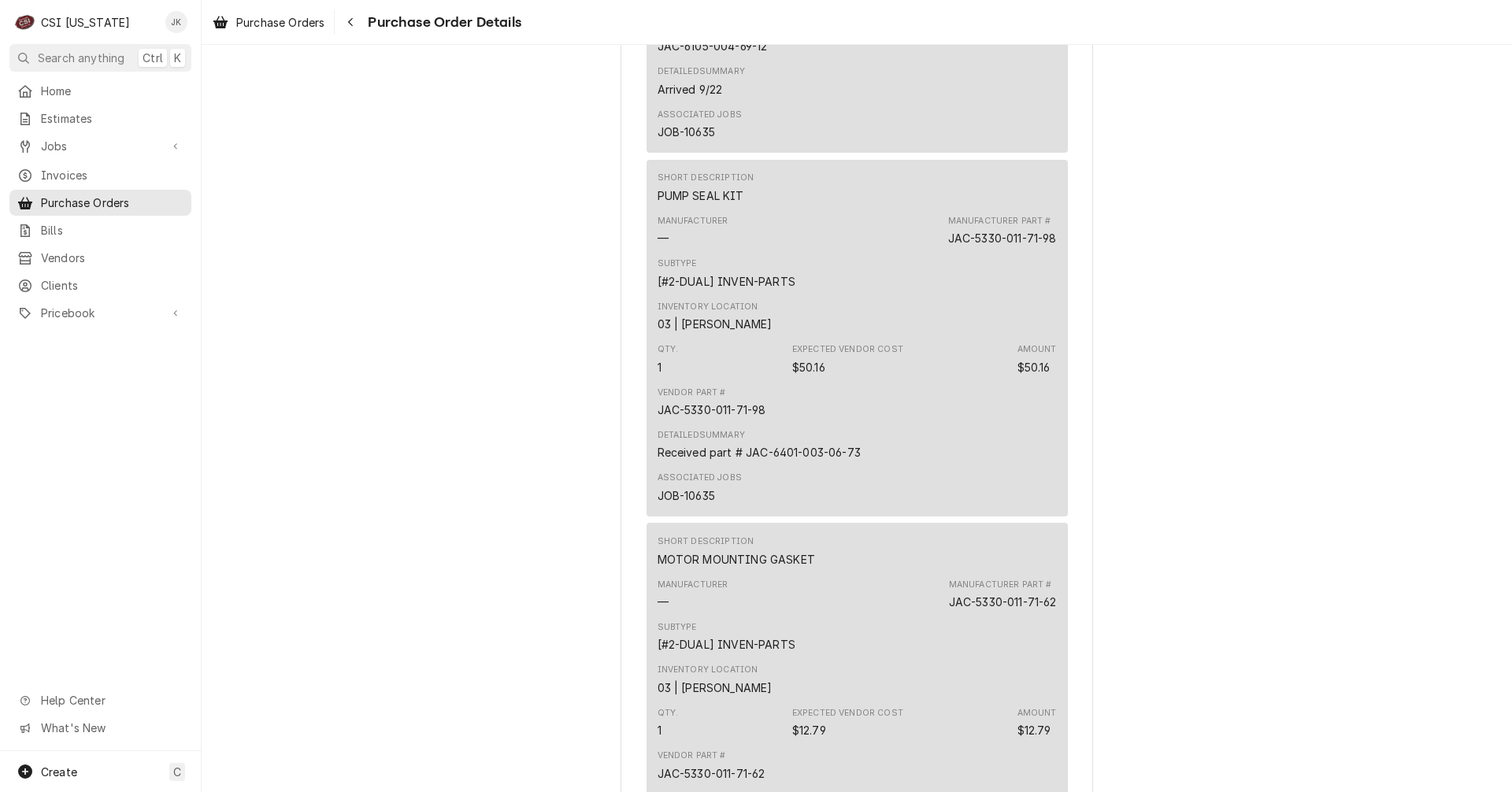
scroll to position [2126, 0]
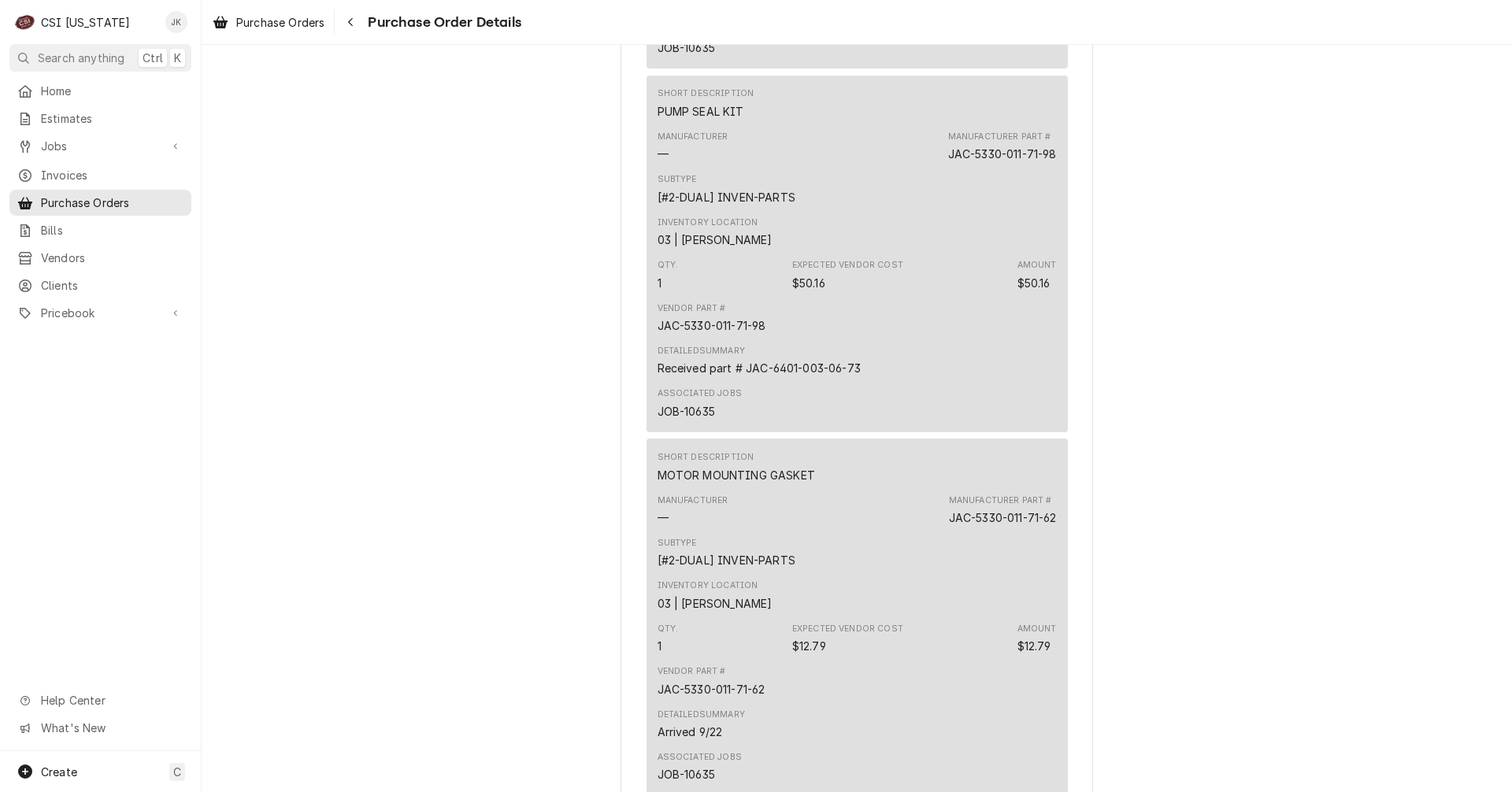
click at [854, 339] on div "Vendor Part # JAC-5330-011-71-98" at bounding box center [857, 318] width 400 height 42
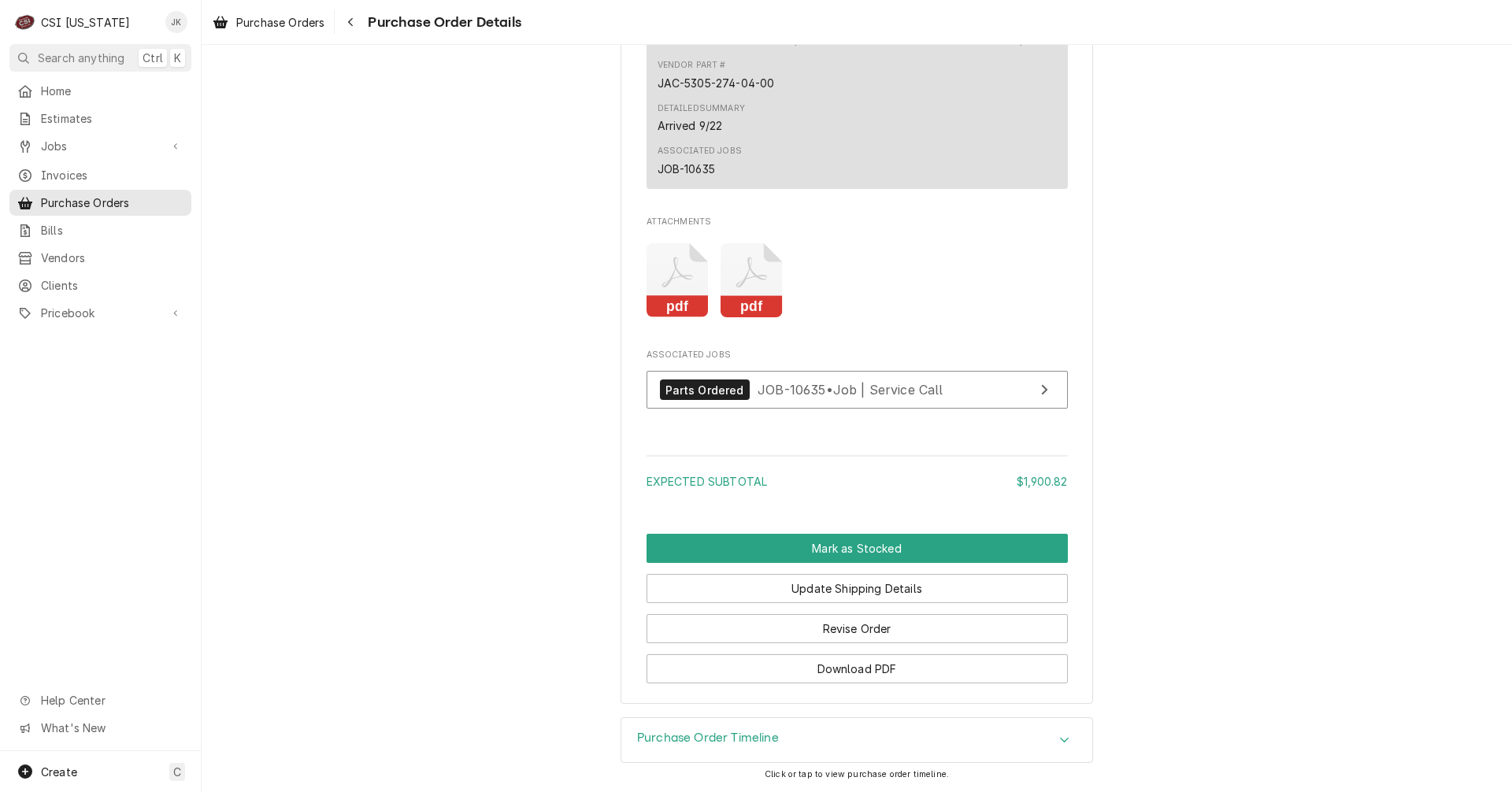
scroll to position [4193, 0]
click at [822, 638] on button "Revise Order" at bounding box center [858, 628] width 422 height 29
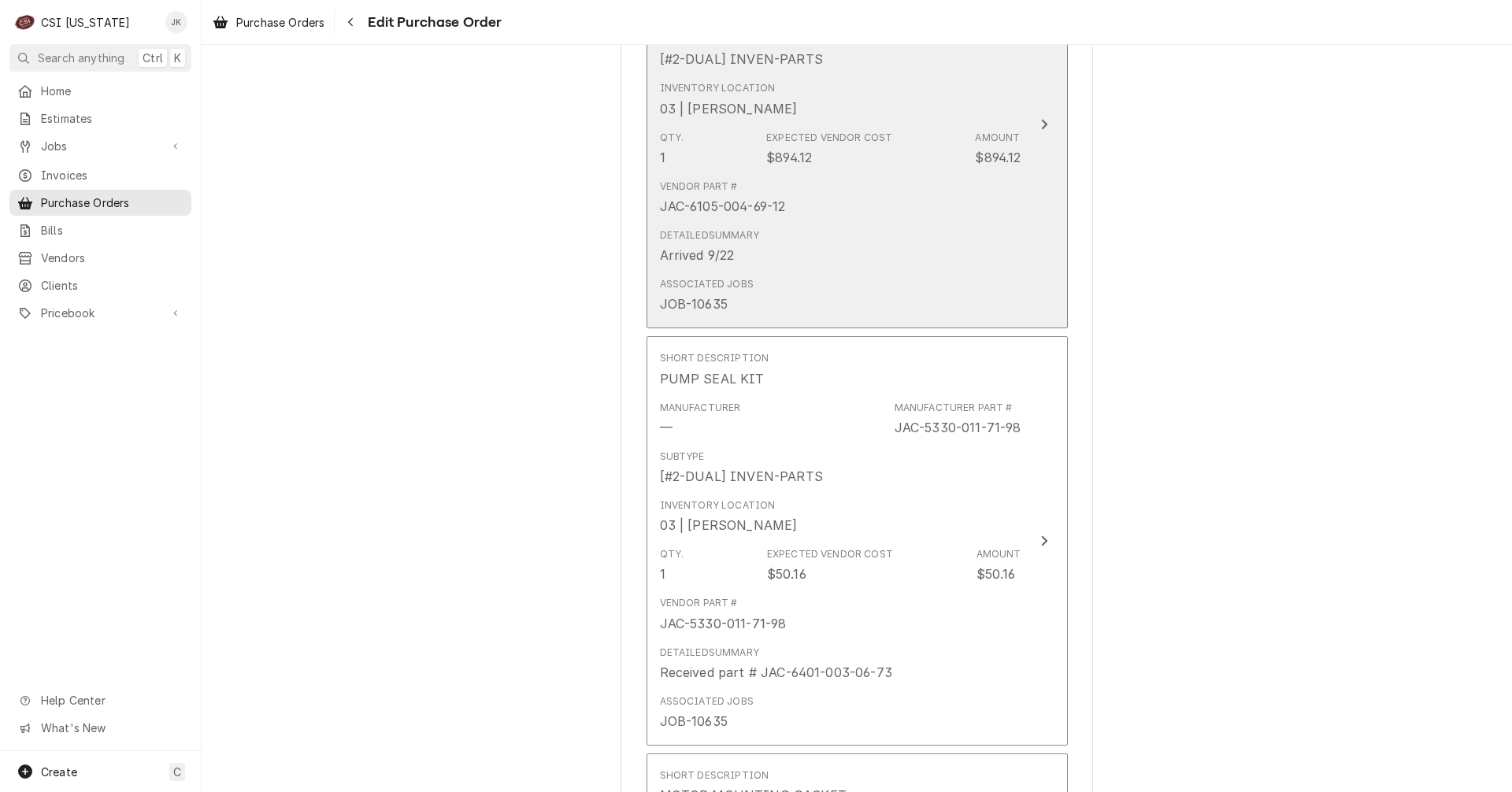
scroll to position [1811, 0]
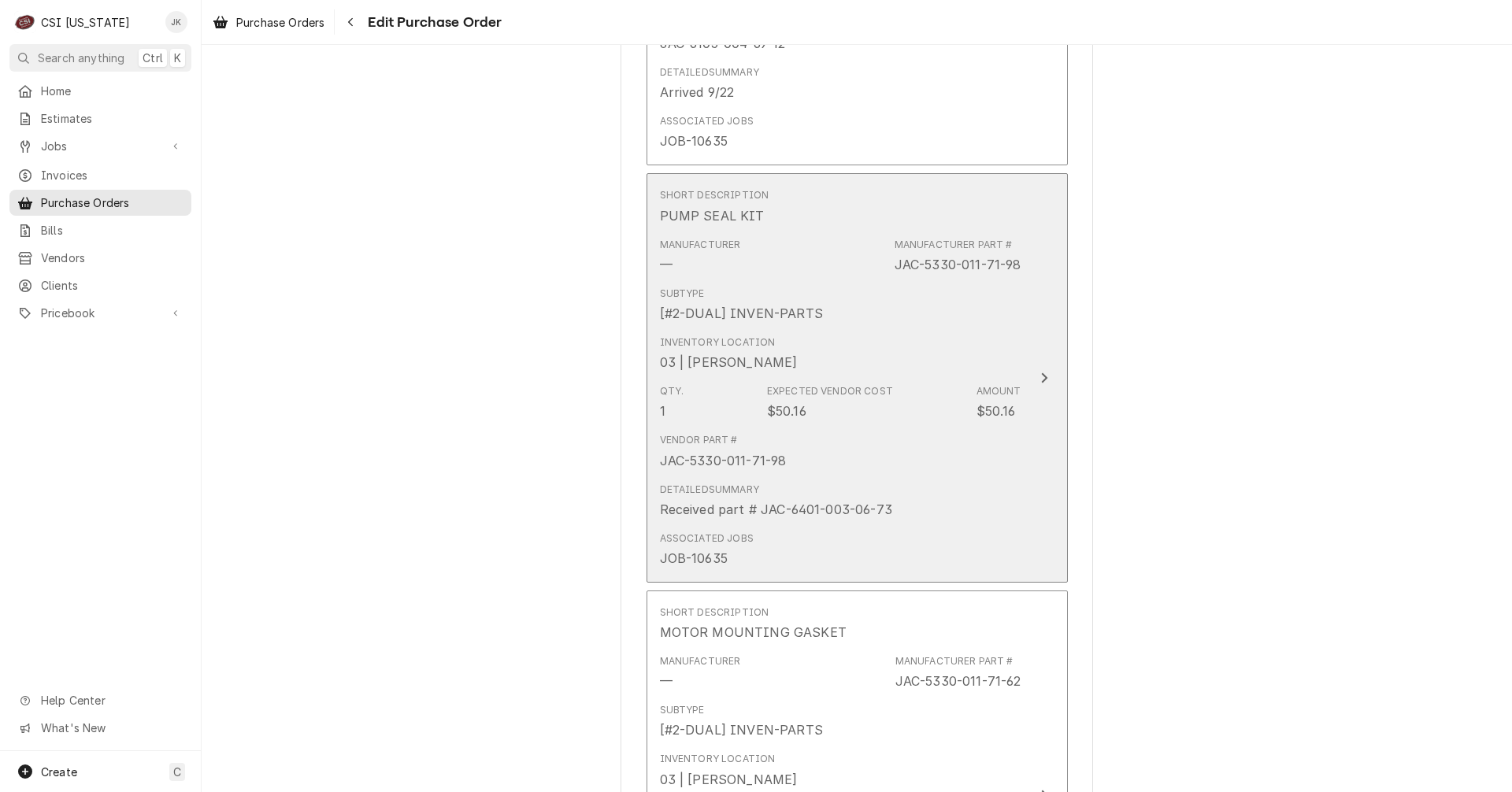
click at [749, 503] on div "Received part # JAC-6401-003-06-73" at bounding box center [776, 509] width 233 height 19
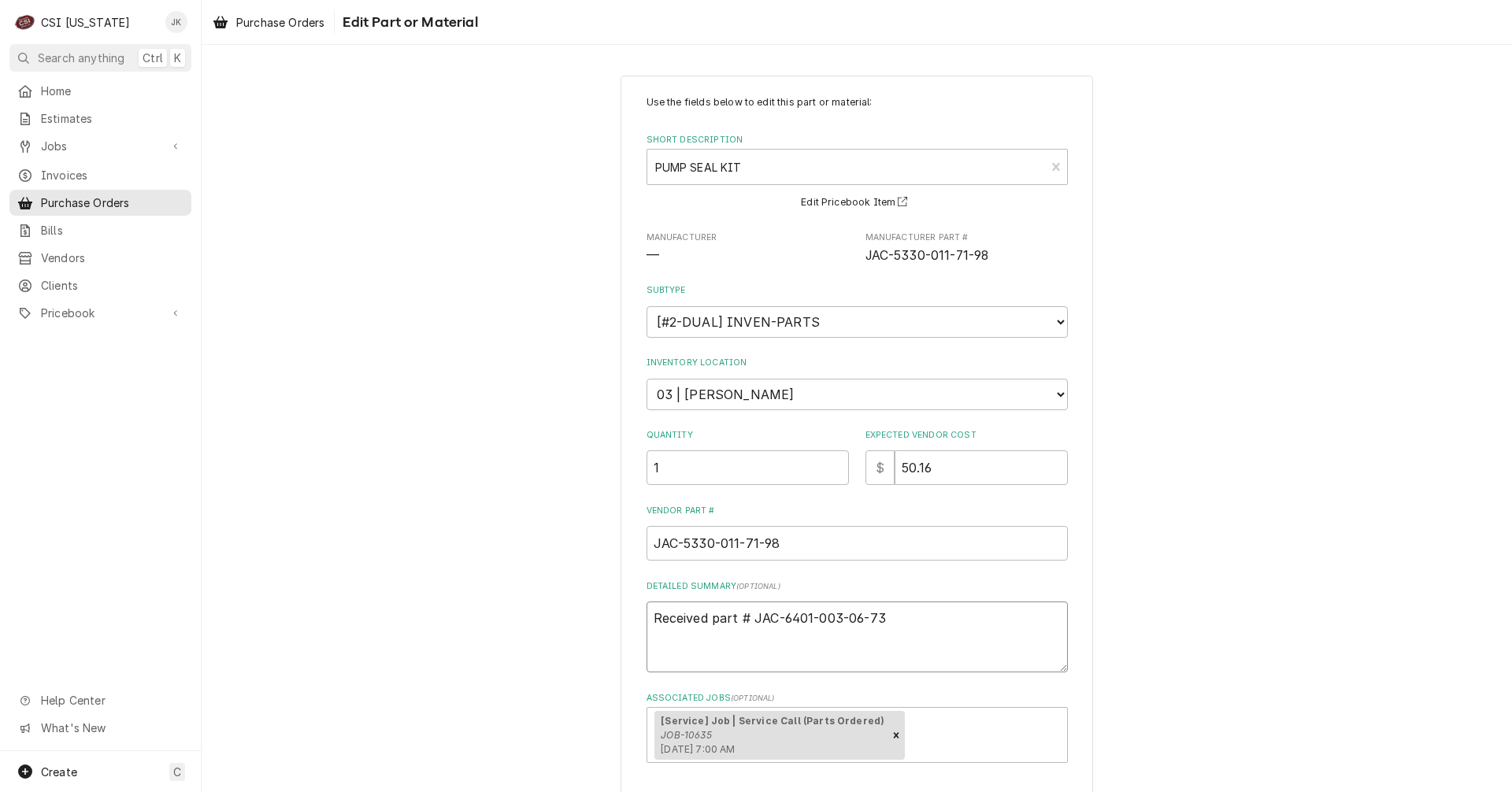
click at [647, 612] on textarea "Received part # JAC-6401-003-06-73" at bounding box center [858, 637] width 422 height 71
type textarea "x"
type textarea "AReceived part # JAC-6401-003-06-73"
type textarea "x"
type textarea "ArReceived part # JAC-6401-003-06-73"
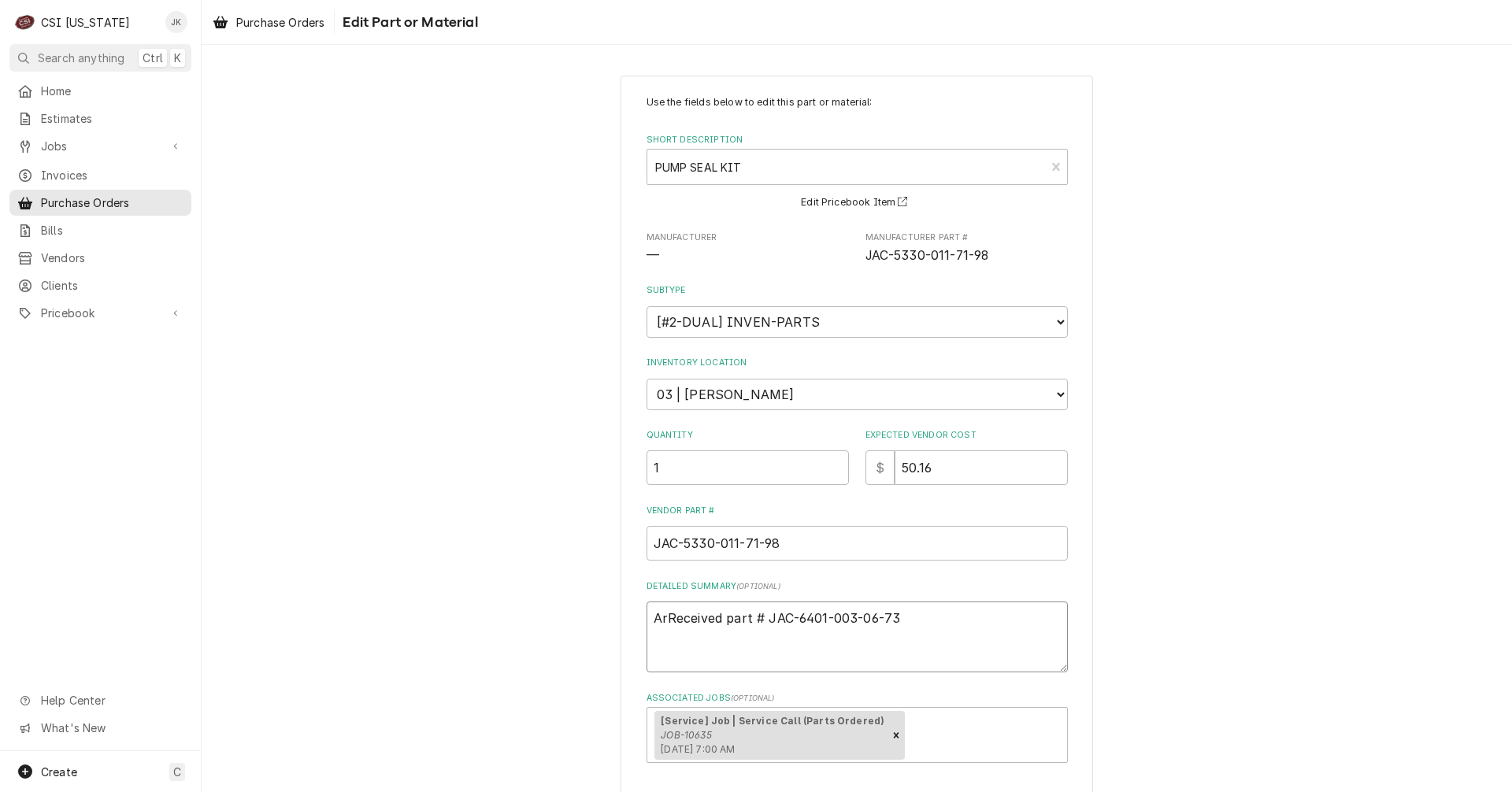
type textarea "x"
type textarea "ArrReceived part # JAC-6401-003-06-73"
type textarea "x"
type textarea "ArriReceived part # JAC-6401-003-06-73"
type textarea "x"
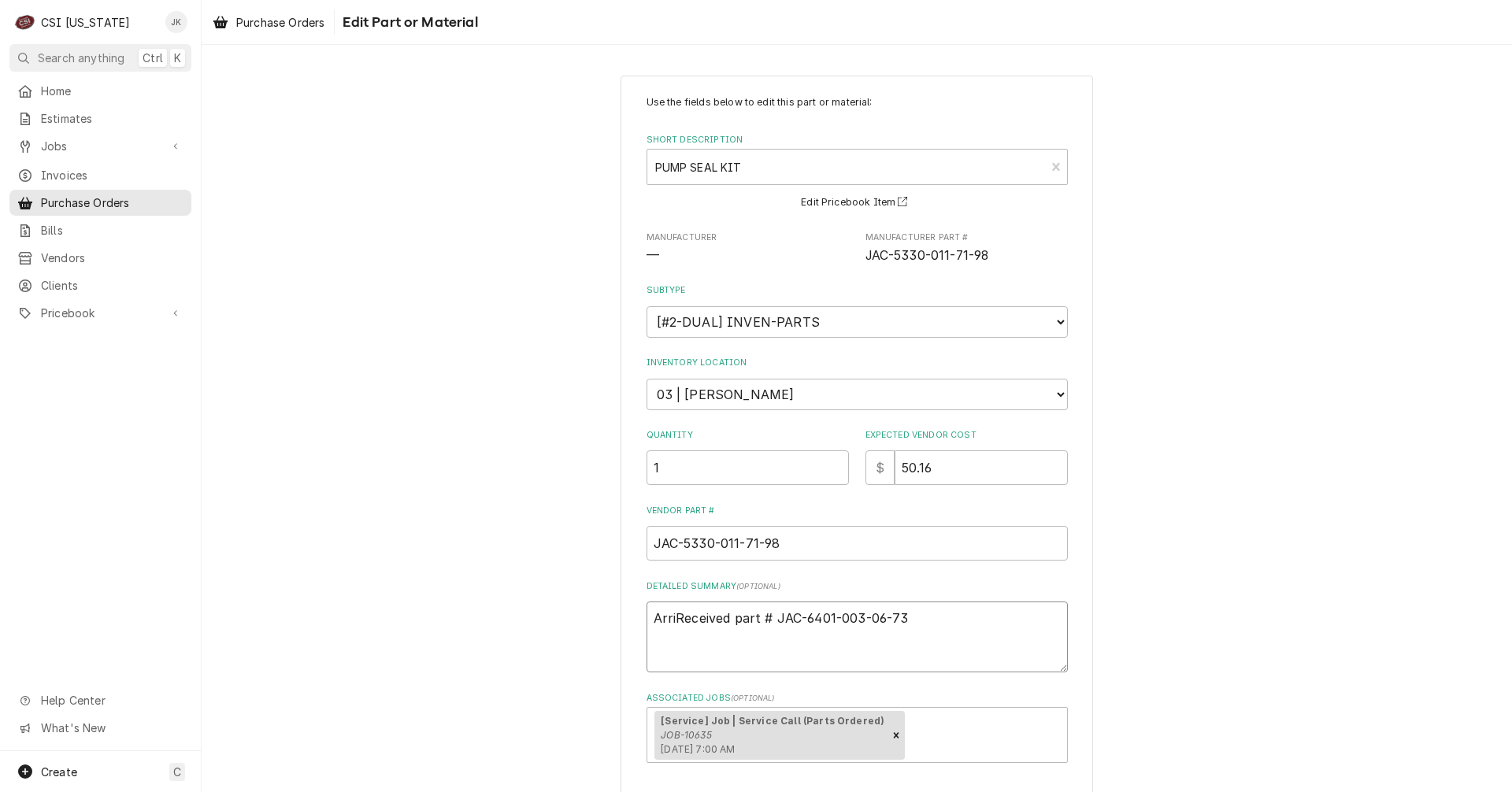
type textarea "ArrivReceived part # JAC-6401-003-06-73"
type textarea "x"
type textarea "ArriveReceived part # JAC-6401-003-06-73"
type textarea "x"
type textarea "ArrivedReceived part # JAC-6401-003-06-73"
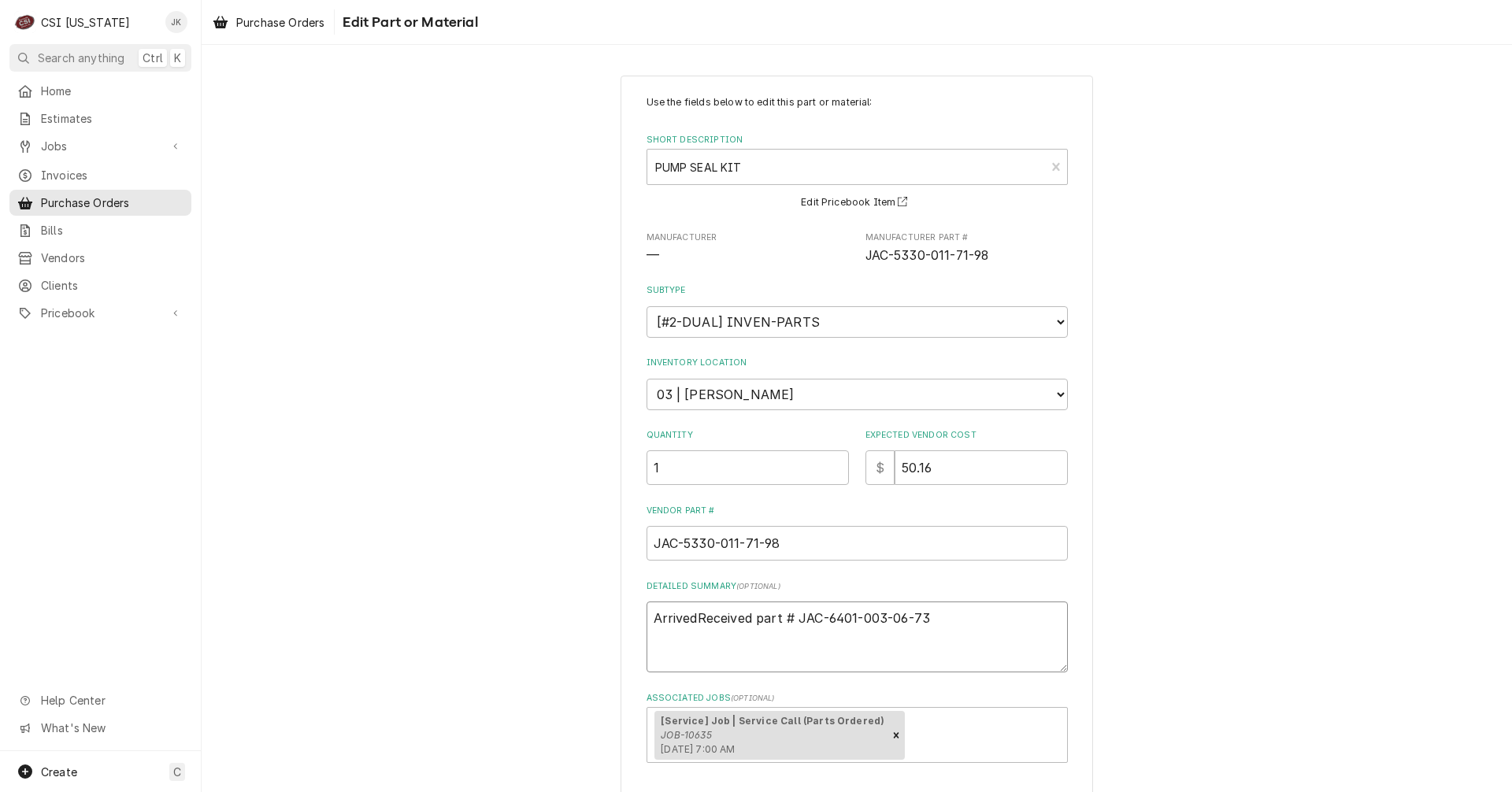
type textarea "x"
type textarea "Arrived Received part # JAC-6401-003-06-73"
type textarea "x"
type textarea "Arrived ,Received part # JAC-6401-003-06-73"
type textarea "x"
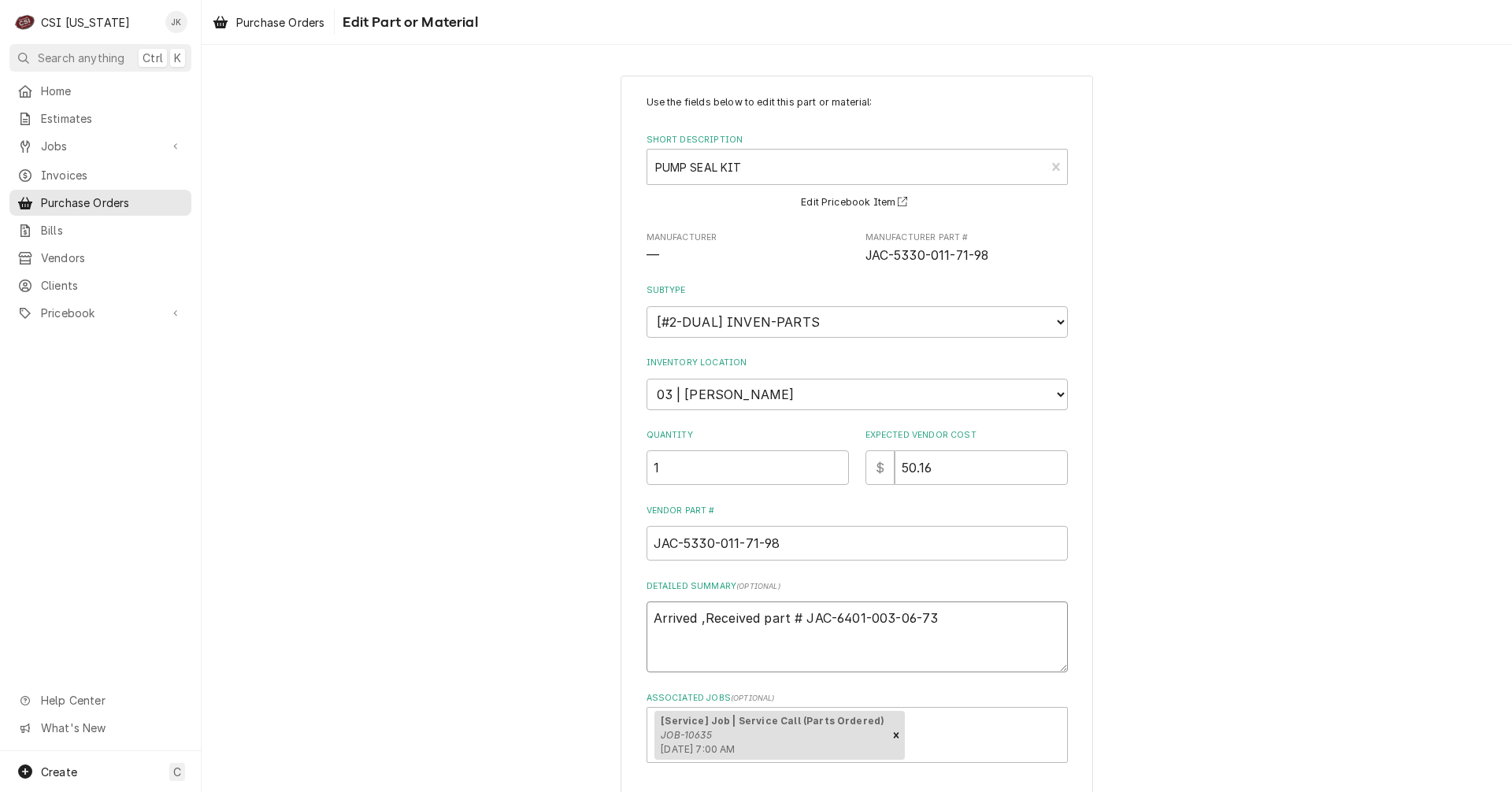
type textarea "Arrived Received part # JAC-6401-003-06-73"
type textarea "x"
type textarea "ArrivedReceived part # JAC-6401-003-06-73"
type textarea "x"
type textarea "Arrived,Received part # JAC-6401-003-06-73"
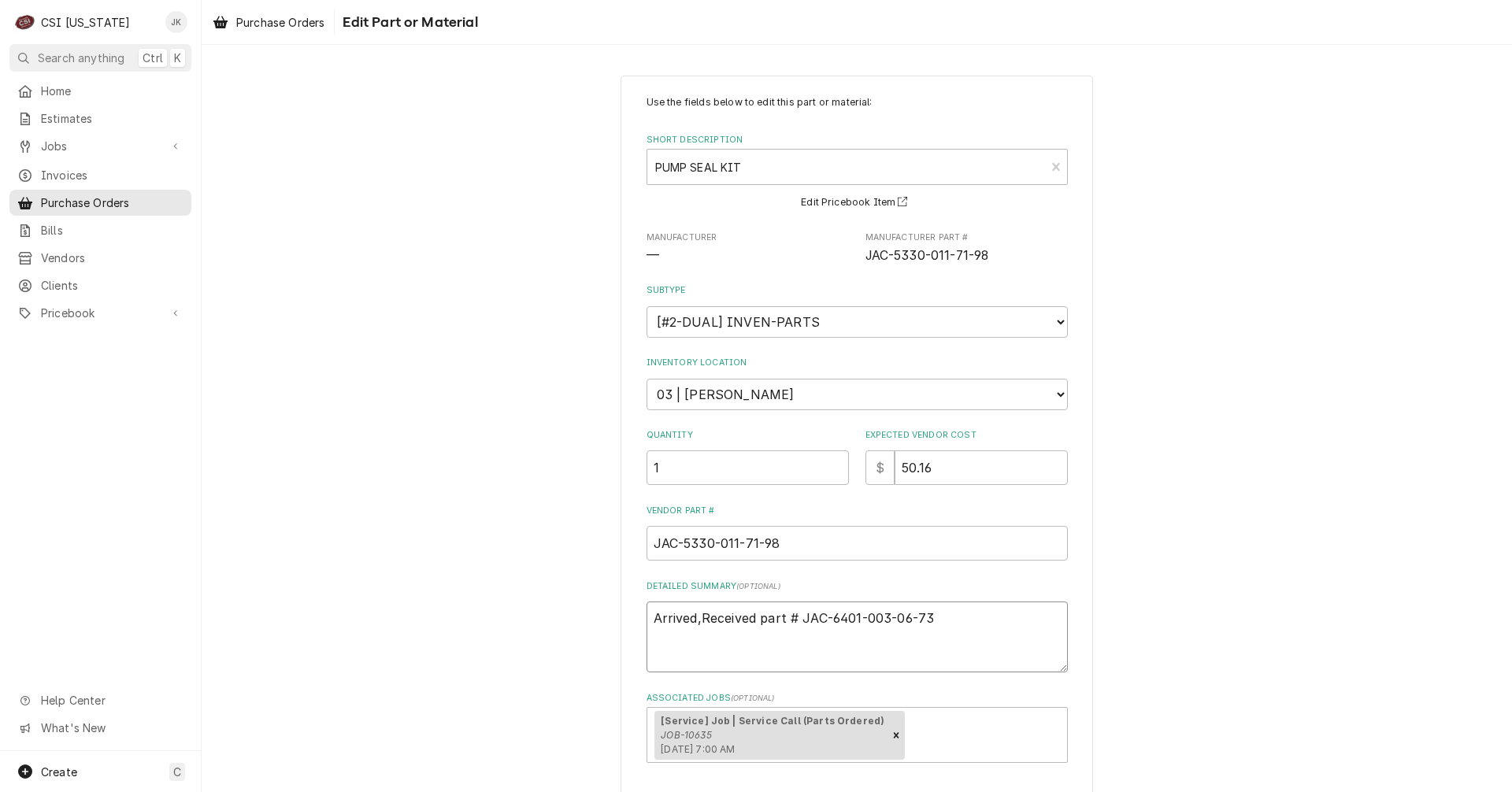
type textarea "x"
type textarea "Arrived, Received part # JAC-6401-003-06-73"
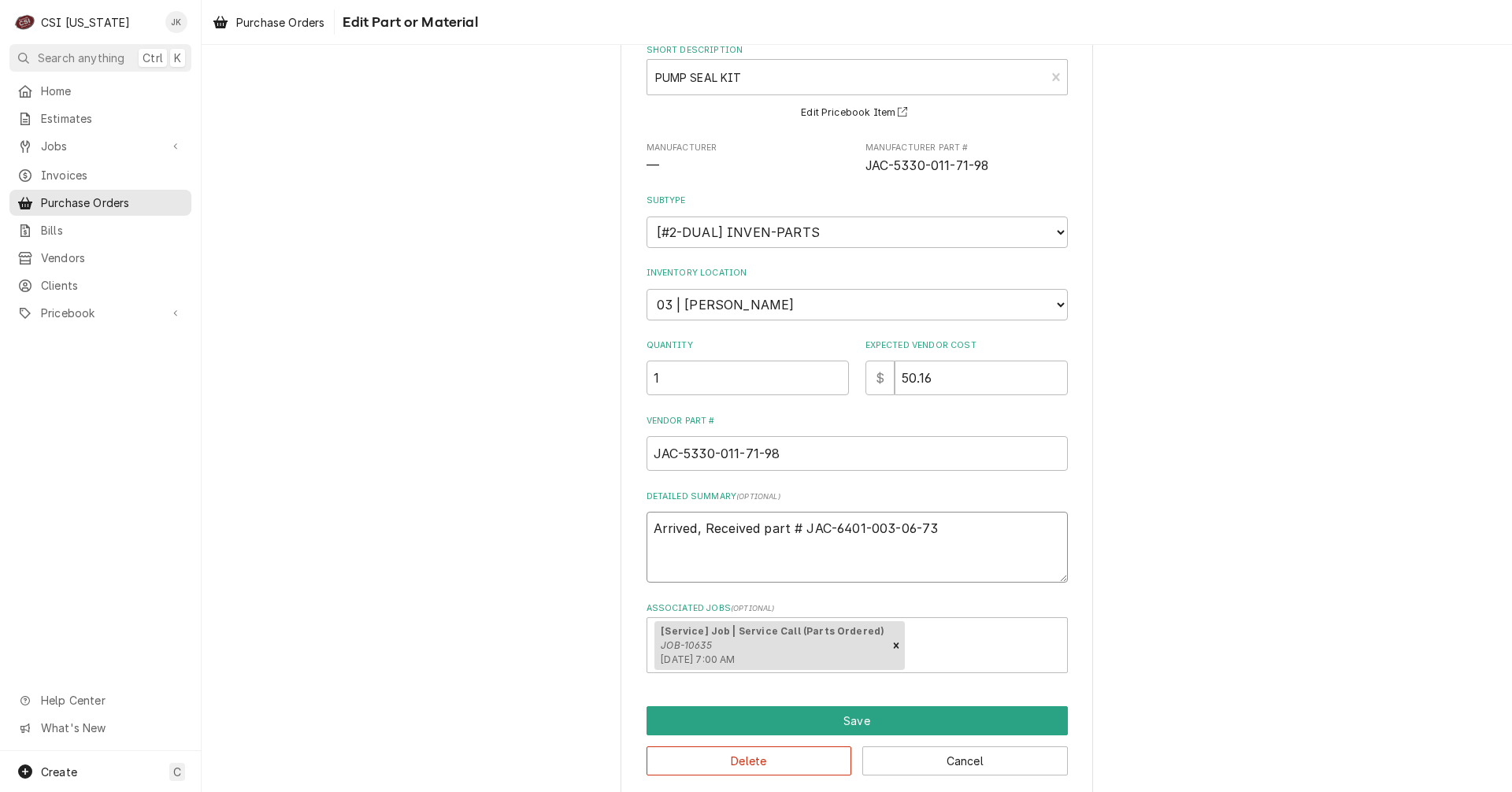
scroll to position [107, 0]
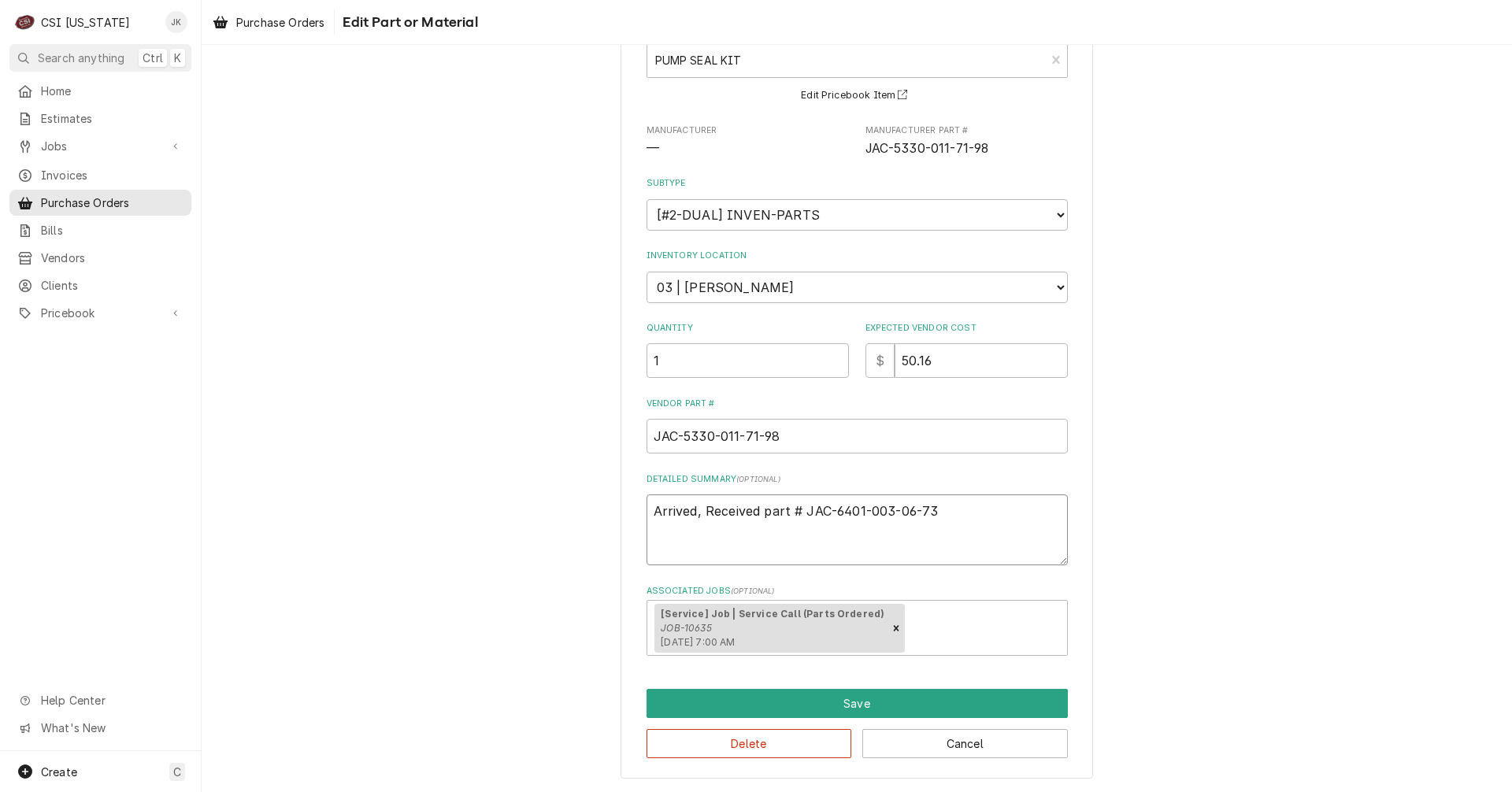
type textarea "x"
type textarea "Arrived,Received part # JAC-6401-003-06-73"
type textarea "x"
type textarea "ArrivedReceived part # JAC-6401-003-06-73"
type textarea "x"
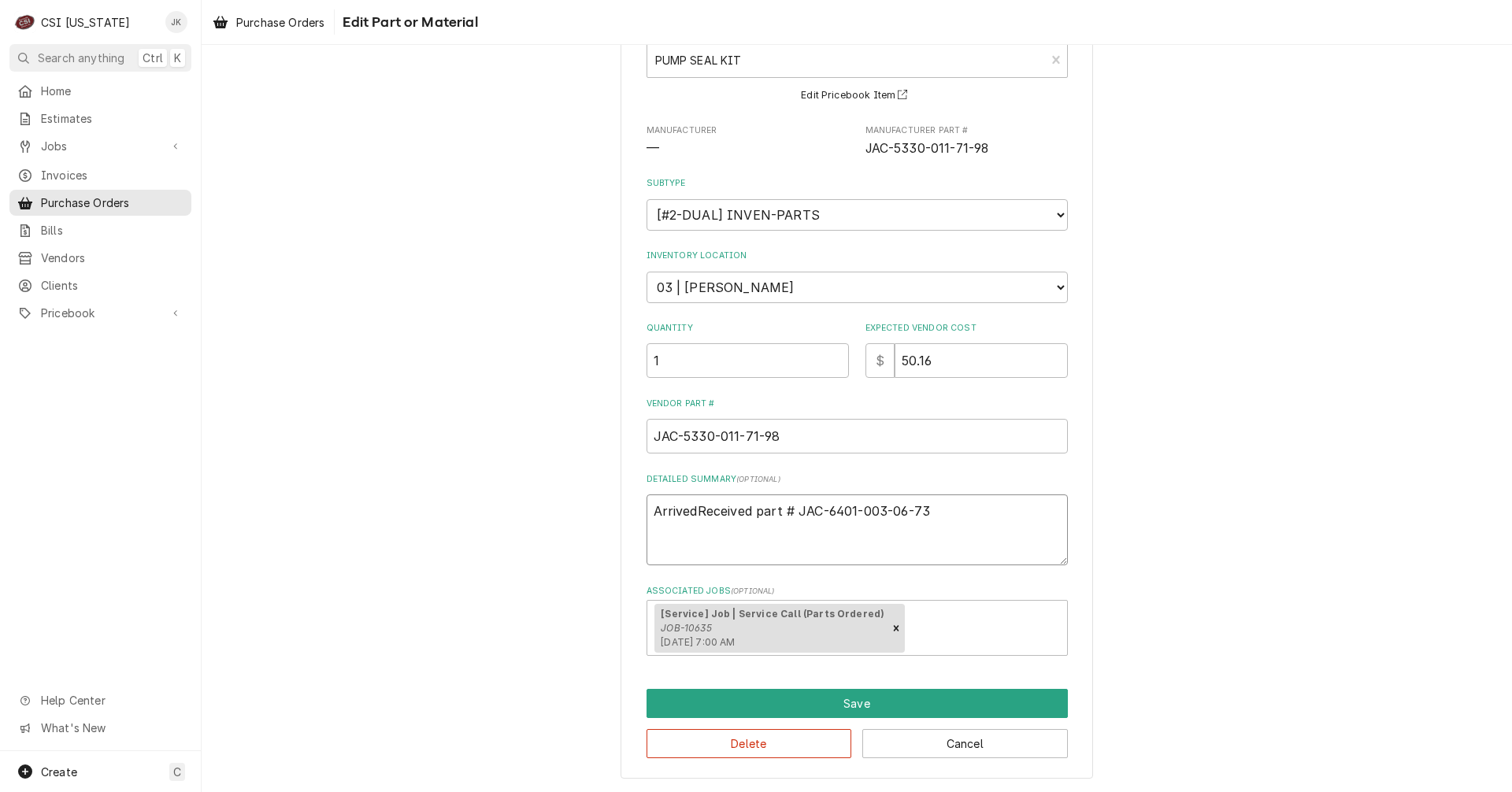
type textarea "Arrived Received part # JAC-6401-003-06-73"
type textarea "x"
type textarea "Arrived 9Received part # JAC-6401-003-06-73"
type textarea "x"
type textarea "Arrived 9/Received part # JAC-6401-003-06-73"
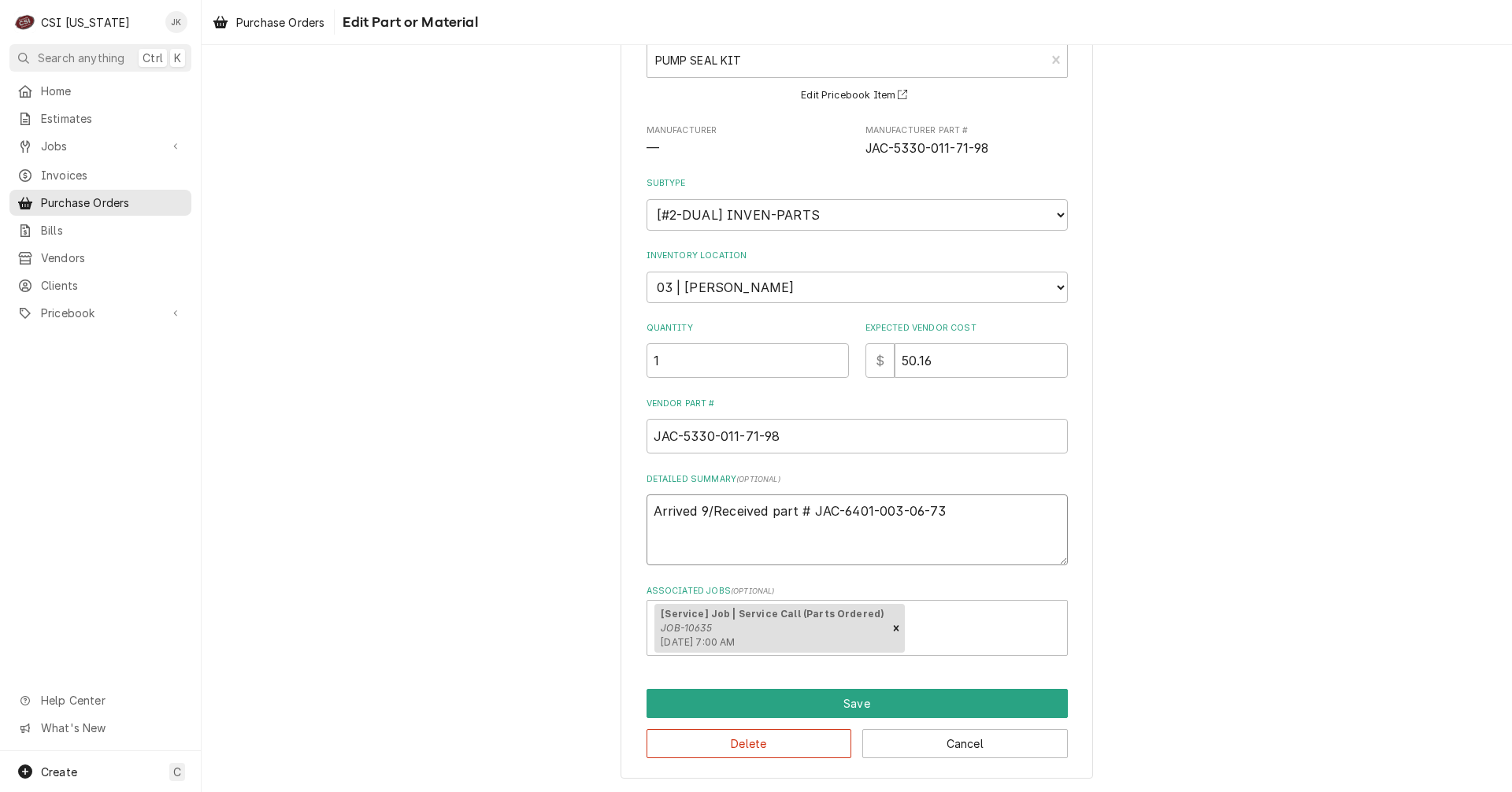
type textarea "x"
type textarea "Arrived 9/2Received part # JAC-6401-003-06-73"
type textarea "x"
type textarea "Arrived 9/22Received part # JAC-6401-003-06-73"
type textarea "x"
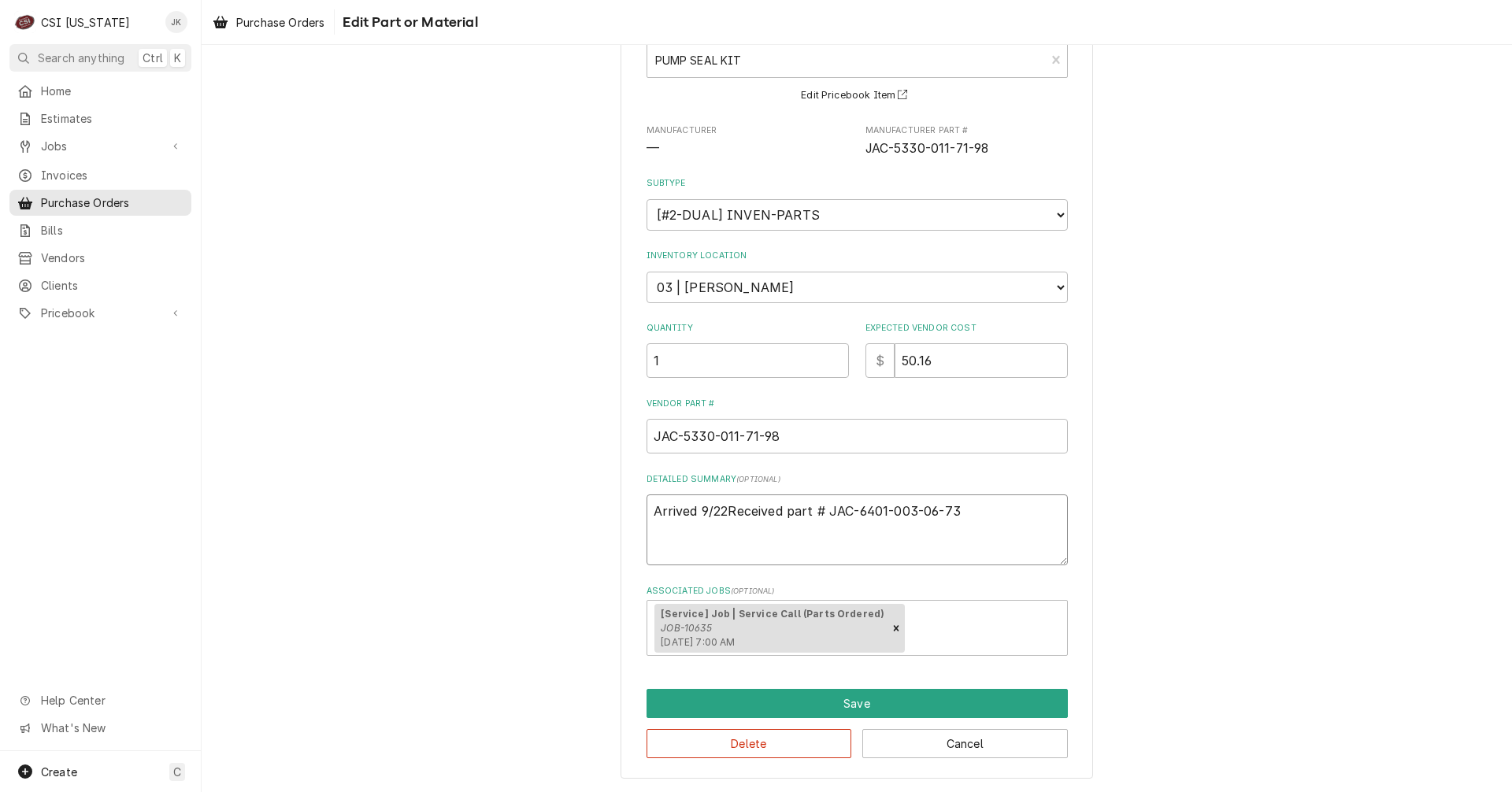
type textarea "Arrived 9/22,Received part # JAC-6401-003-06-73"
type textarea "x"
type textarea "Arrived 9/22, Received part # JAC-6401-003-06-73"
click at [790, 515] on textarea "Arrived 9/22, Received part # JAC-6401-003-06-73" at bounding box center [858, 530] width 422 height 71
type textarea "x"
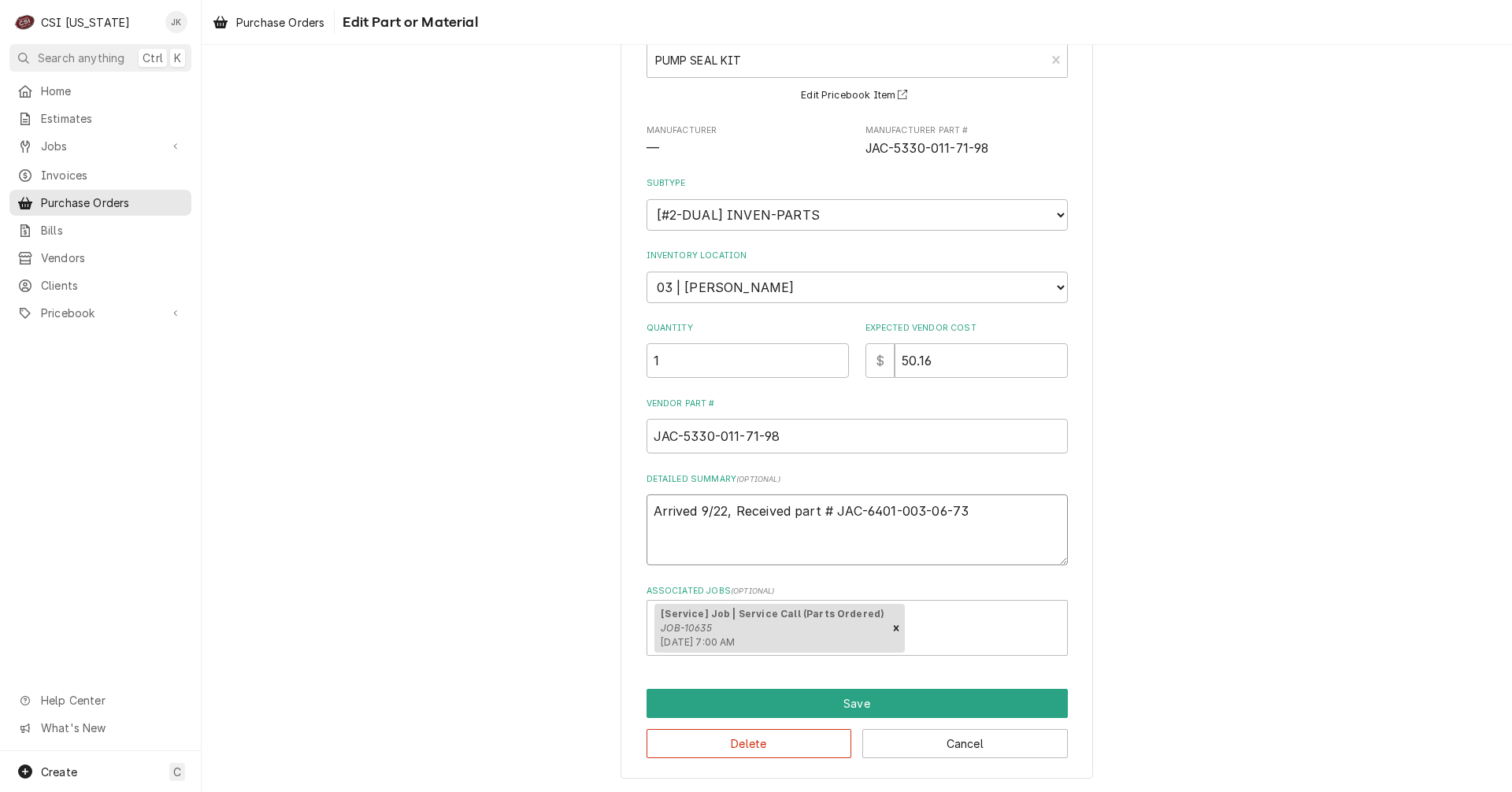
type textarea "Arrived 9/22, Received npart # JAC-6401-003-06-73"
type textarea "x"
type textarea "Arrived 9/22, Received nepart # JAC-6401-003-06-73"
type textarea "x"
type textarea "Arrived 9/22, Received newpart # JAC-6401-003-06-73"
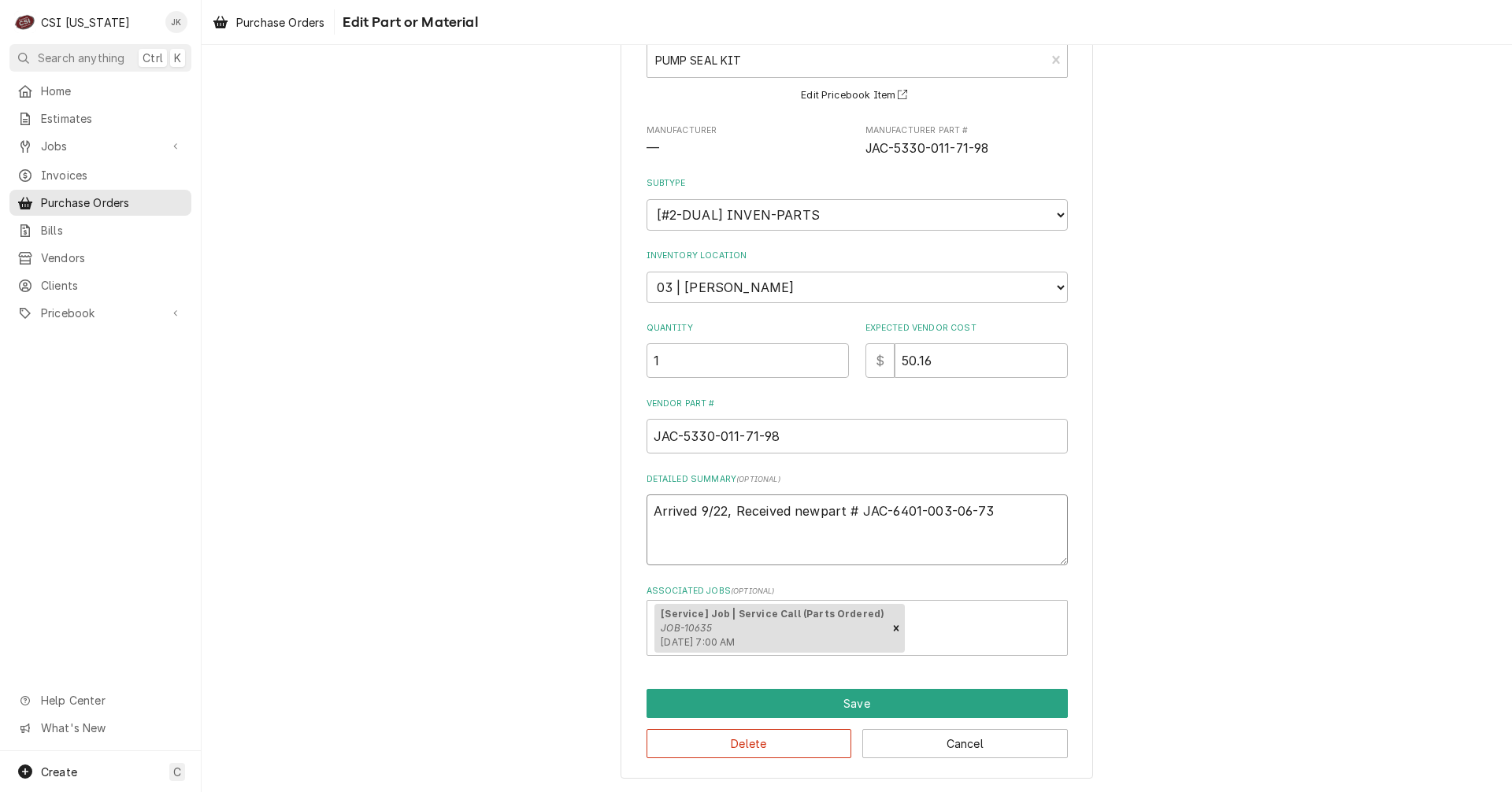
type textarea "x"
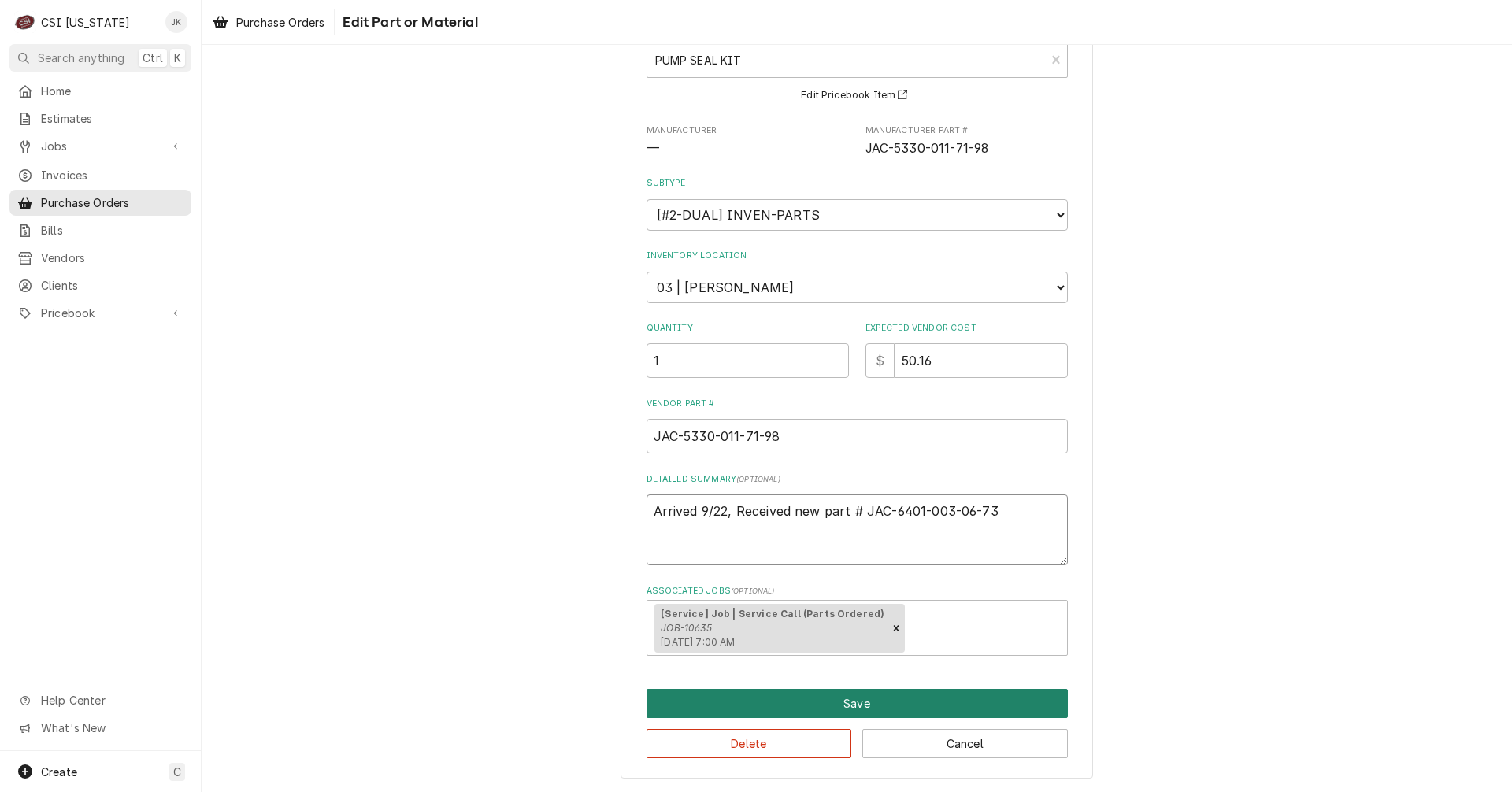
type textarea "Arrived 9/22, Received new part # JAC-6401-003-06-73"
click at [924, 709] on button "Save" at bounding box center [858, 703] width 422 height 29
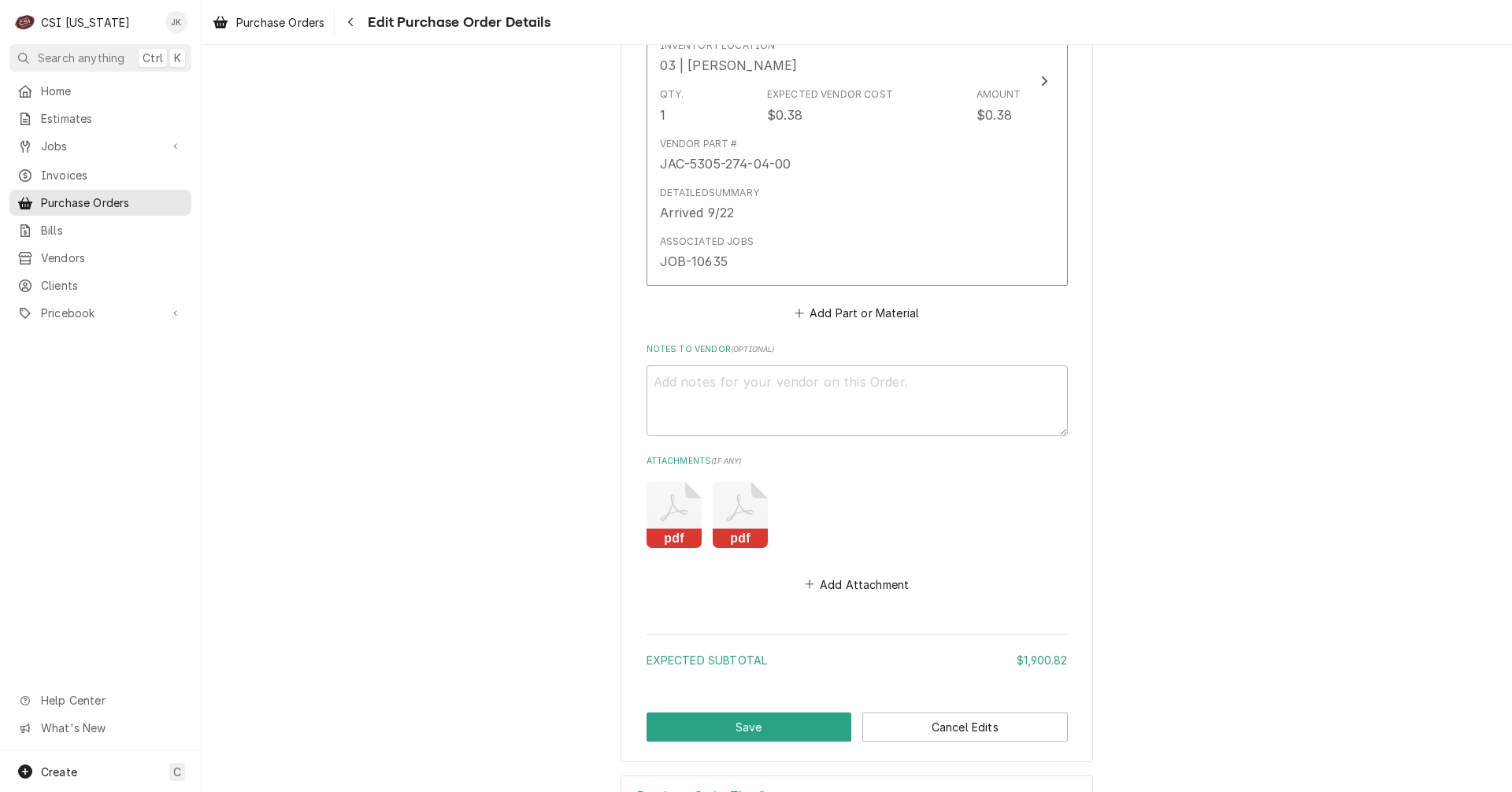
scroll to position [4200, 0]
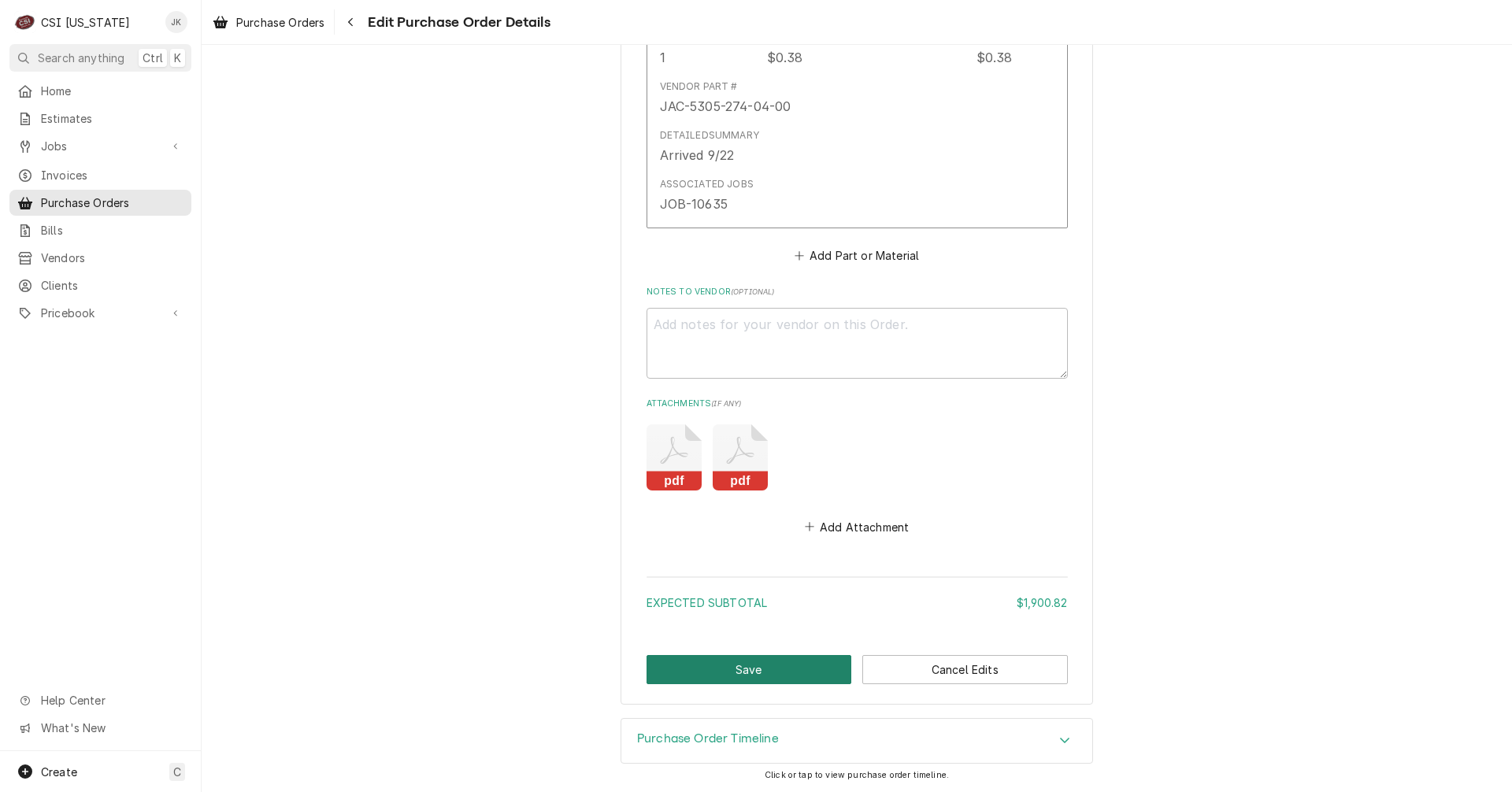
click at [772, 673] on button "Save" at bounding box center [749, 669] width 206 height 29
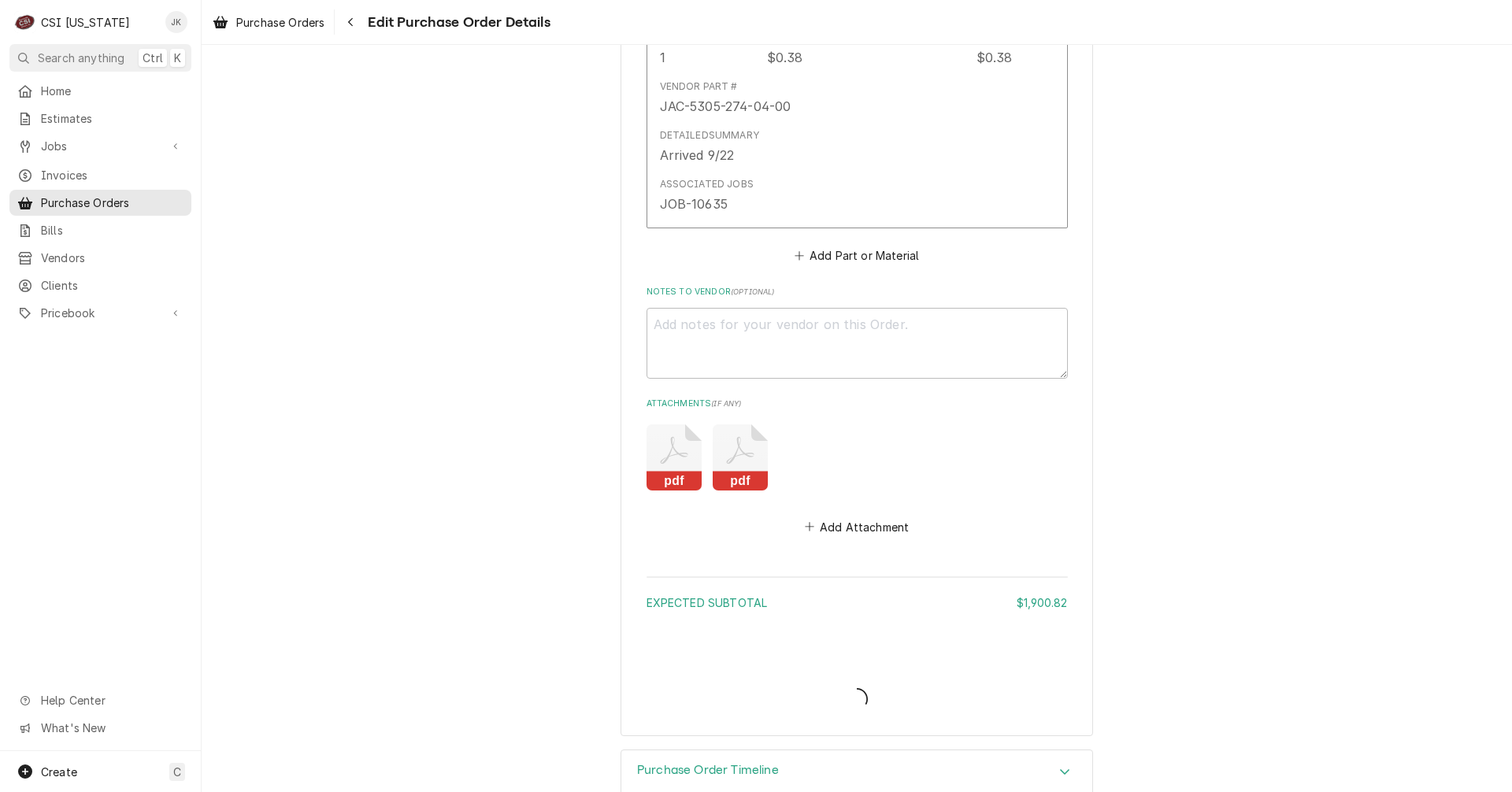
type textarea "x"
